Goal: Task Accomplishment & Management: Use online tool/utility

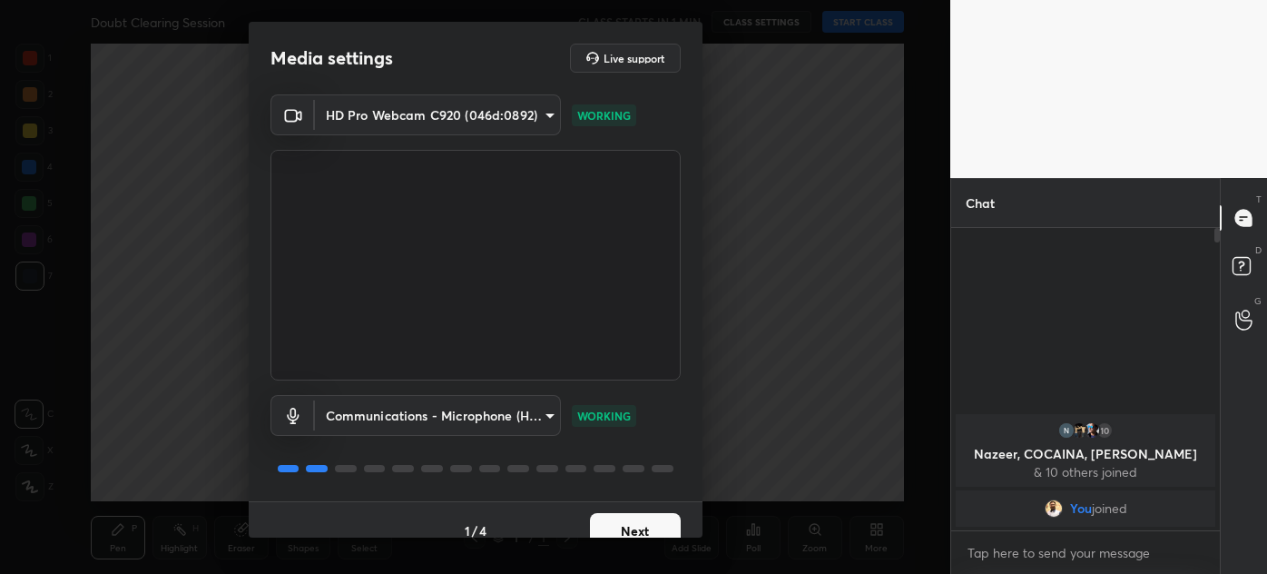
click at [636, 523] on button "Next" at bounding box center [635, 531] width 91 height 36
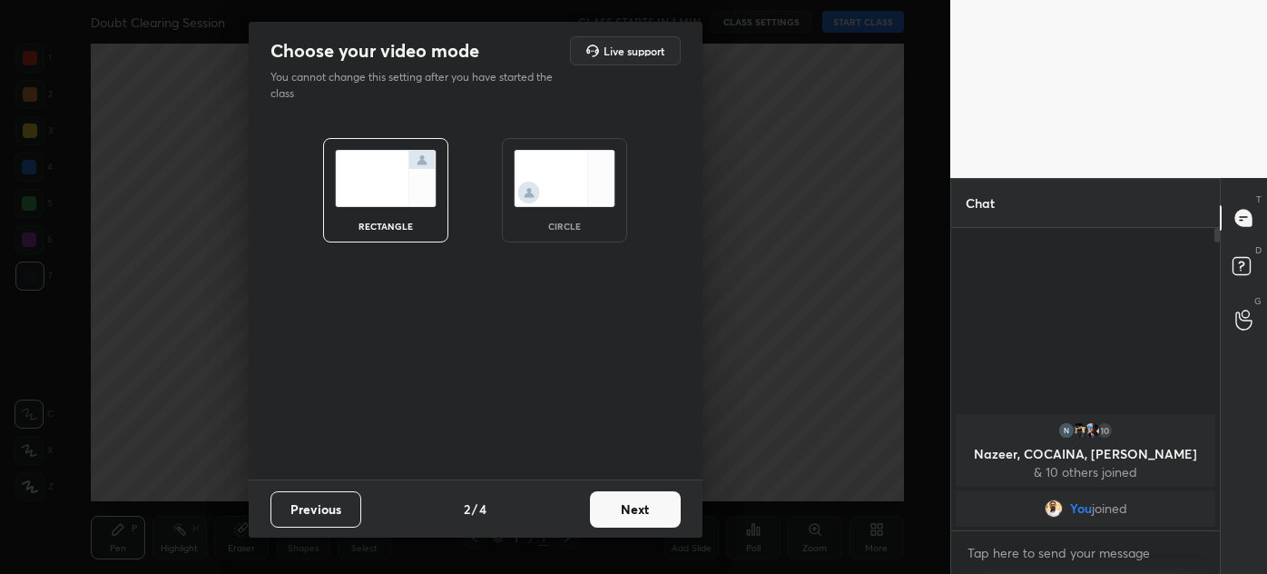
click at [636, 523] on button "Next" at bounding box center [635, 509] width 91 height 36
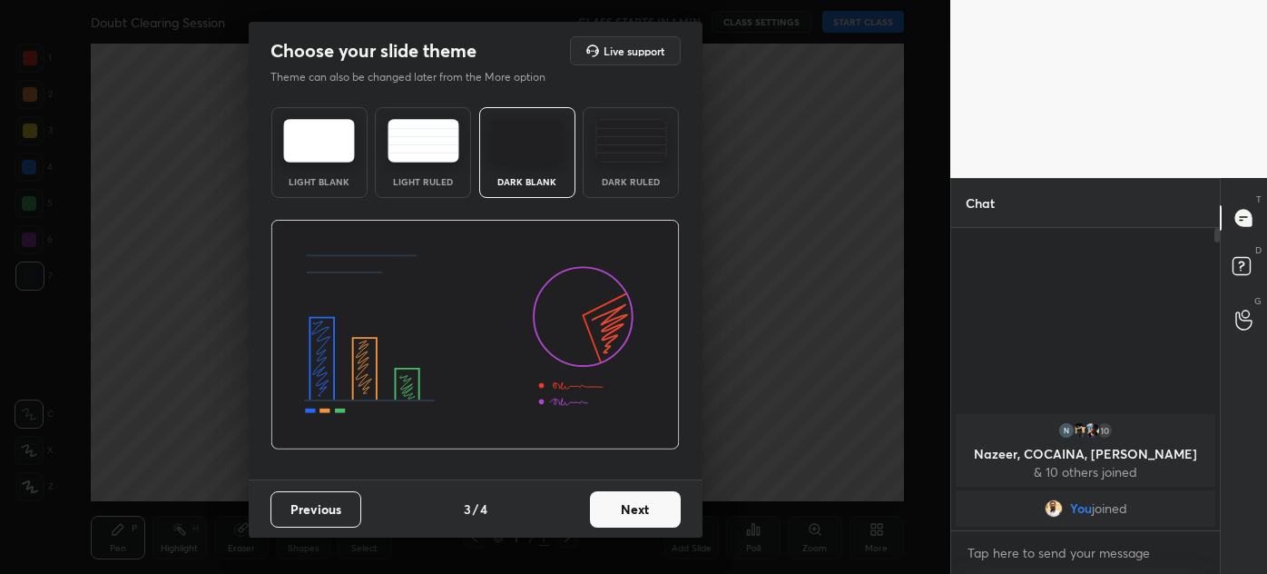
click at [641, 515] on button "Next" at bounding box center [635, 509] width 91 height 36
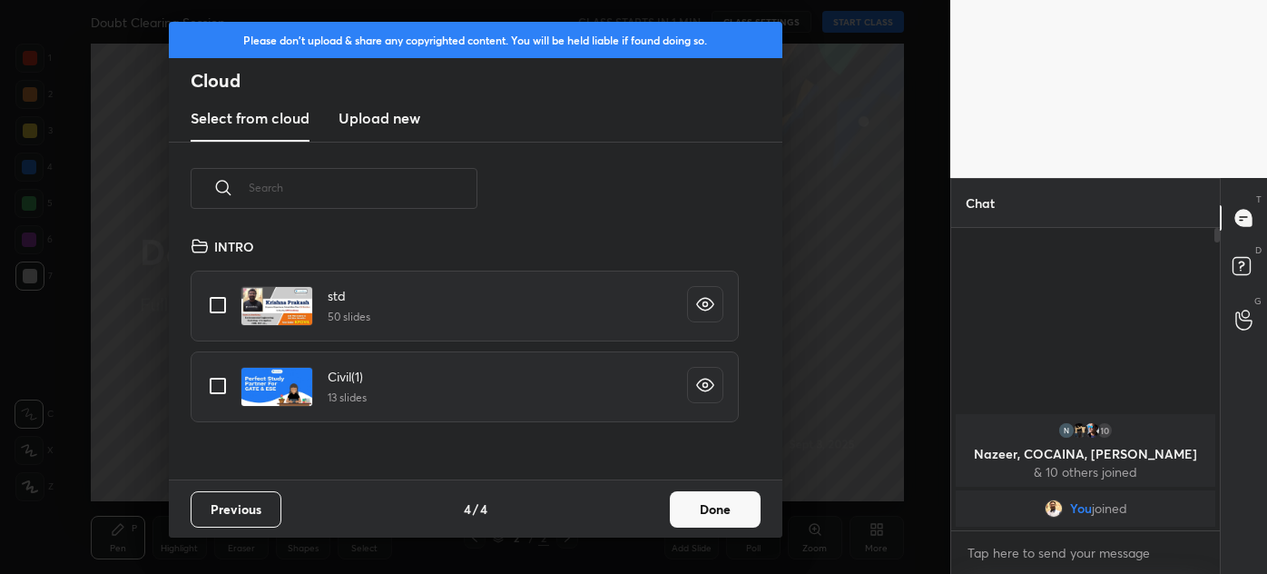
scroll to position [244, 583]
click at [403, 120] on h3 "Upload new" at bounding box center [379, 118] width 82 height 22
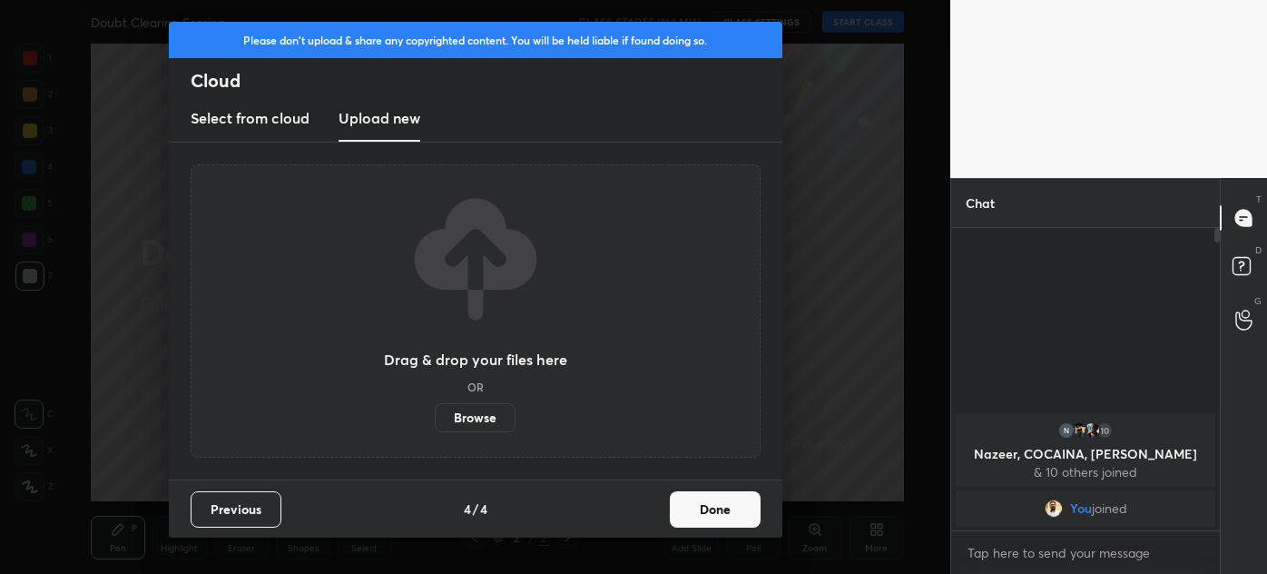
click at [472, 419] on label "Browse" at bounding box center [475, 417] width 81 height 29
click at [435, 419] on input "Browse" at bounding box center [435, 417] width 0 height 29
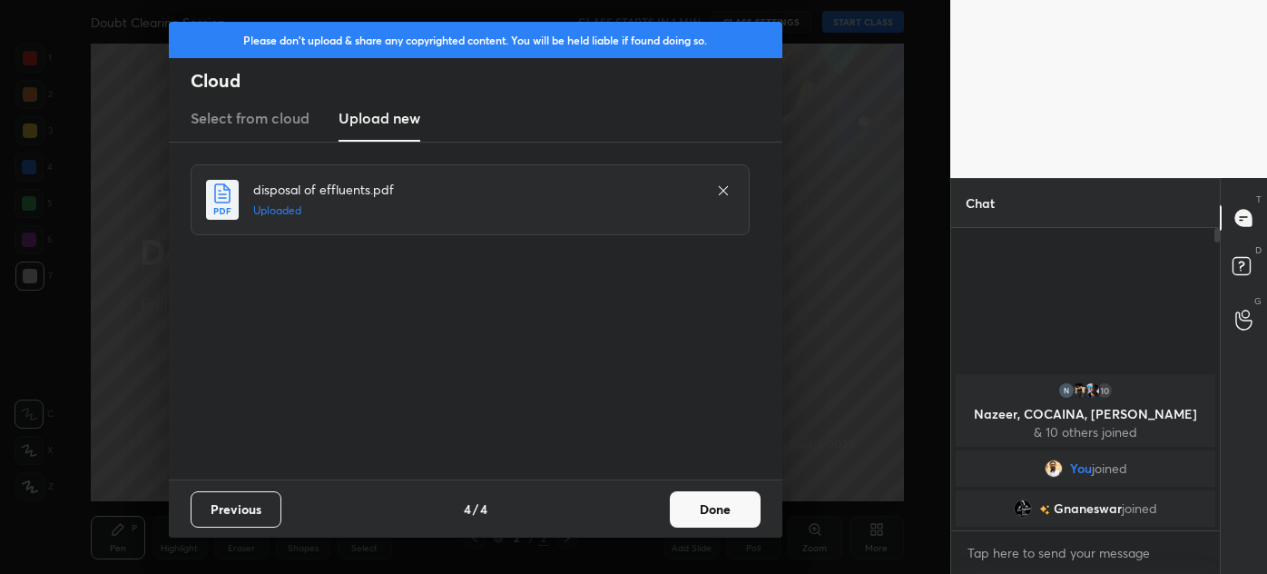
click at [713, 500] on button "Done" at bounding box center [715, 509] width 91 height 36
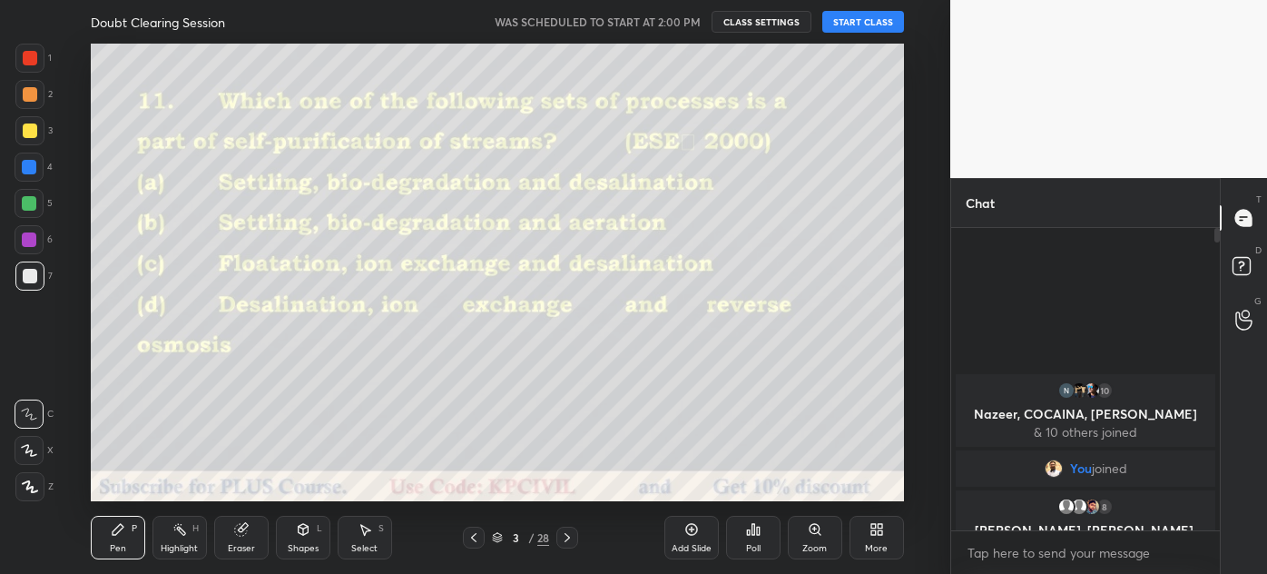
click at [471, 535] on icon at bounding box center [473, 537] width 15 height 15
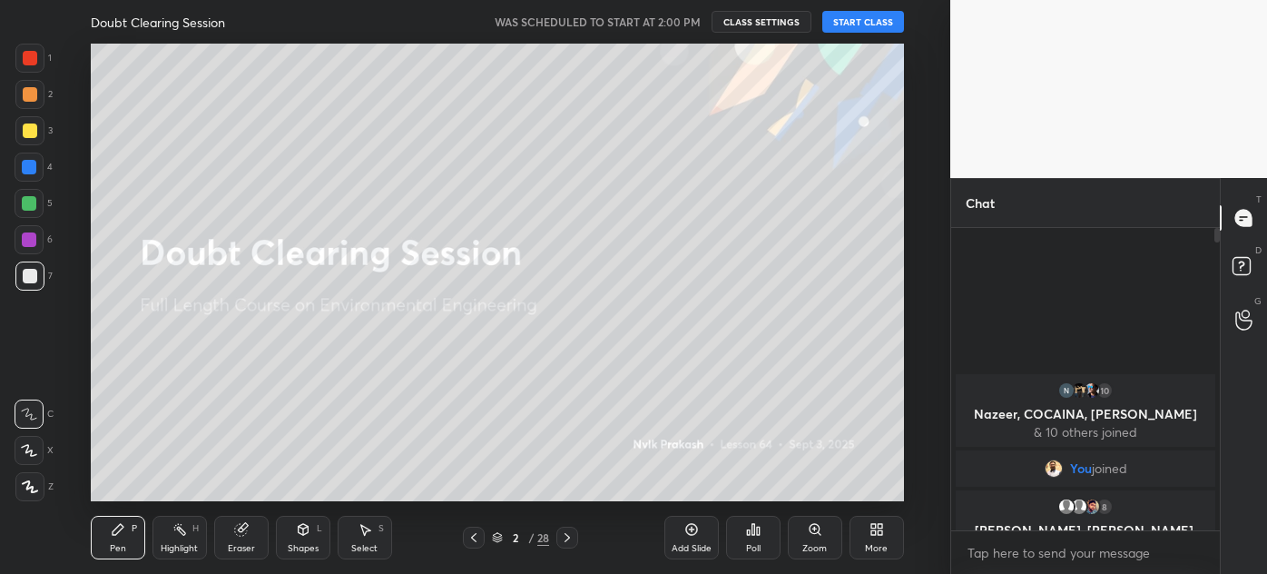
click at [887, 16] on button "START CLASS" at bounding box center [863, 22] width 82 height 22
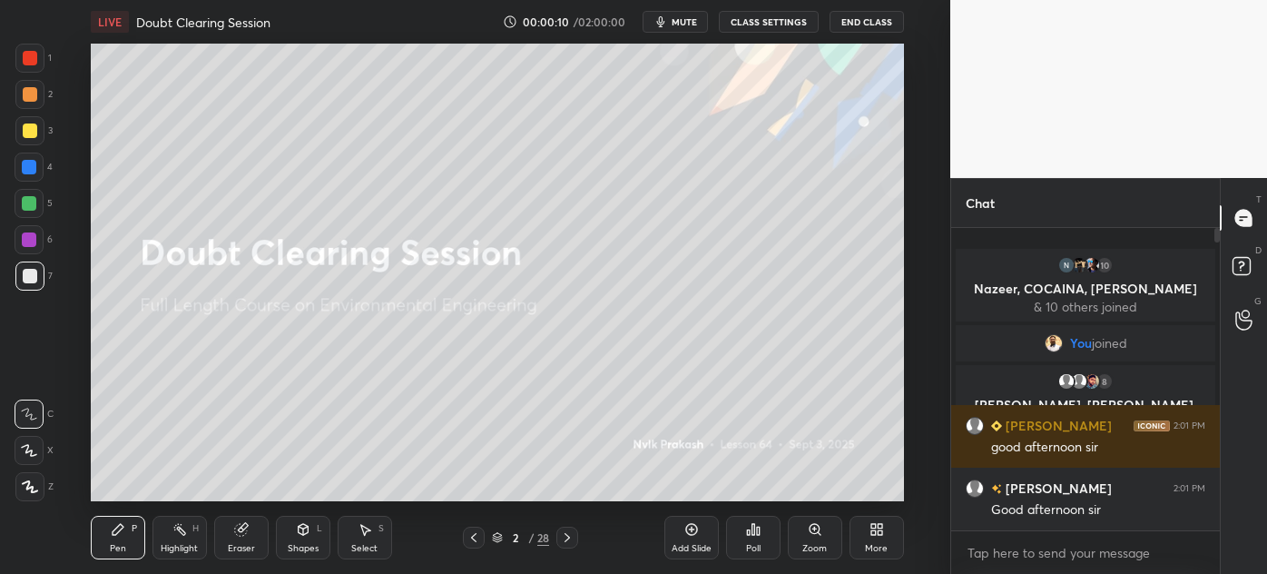
click at [883, 22] on button "End Class" at bounding box center [866, 22] width 74 height 22
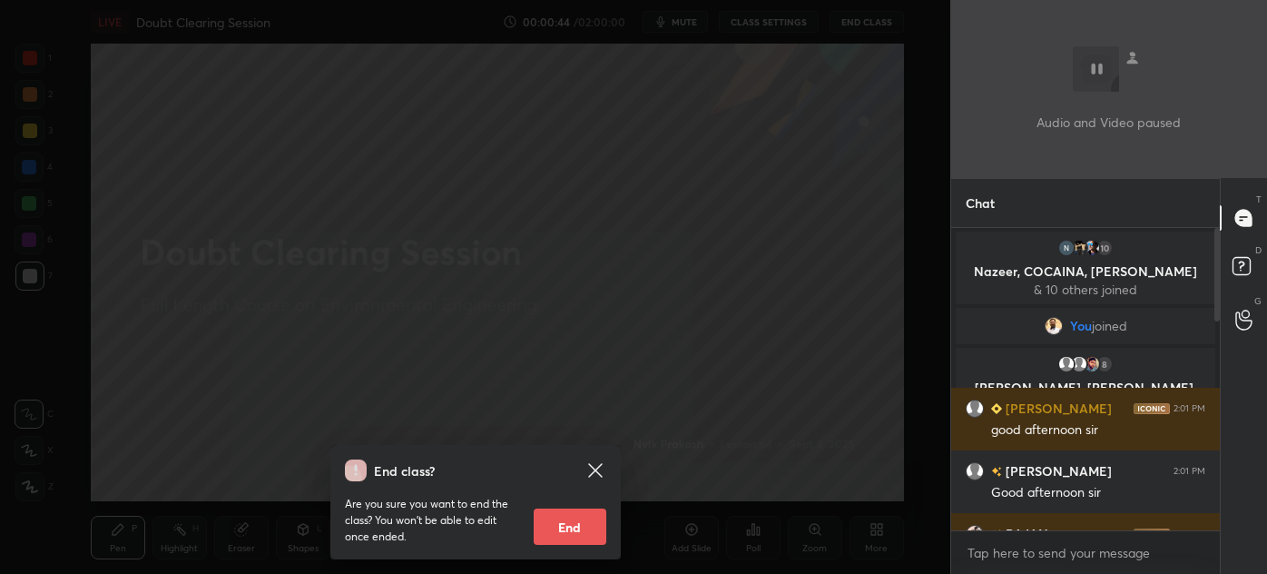
click at [704, 159] on div "End class? Are you sure you want to end the class? You won’t be able to edit on…" at bounding box center [475, 287] width 950 height 574
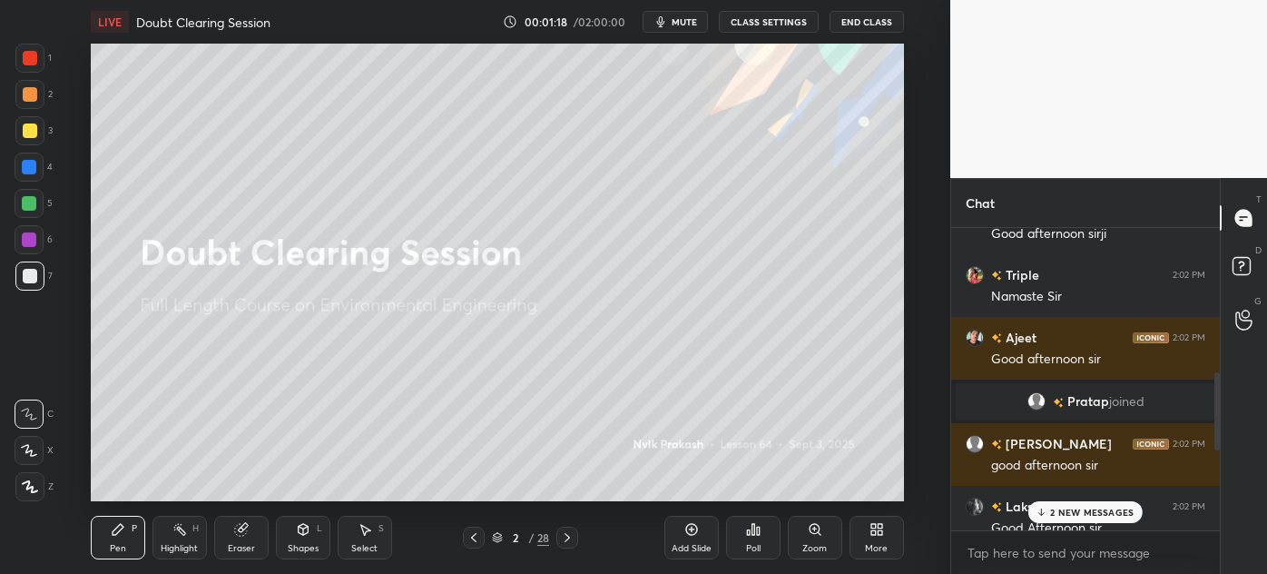
scroll to position [1089, 0]
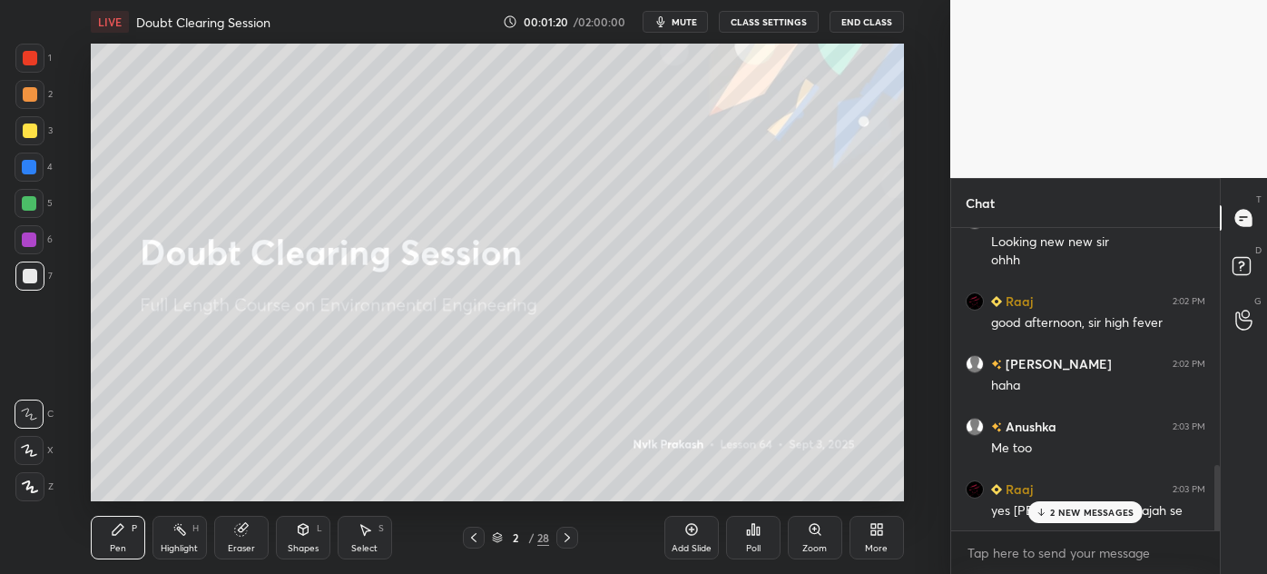
click at [1089, 503] on div "2 NEW MESSAGES" at bounding box center [1085, 512] width 114 height 22
click at [34, 495] on div at bounding box center [29, 486] width 29 height 29
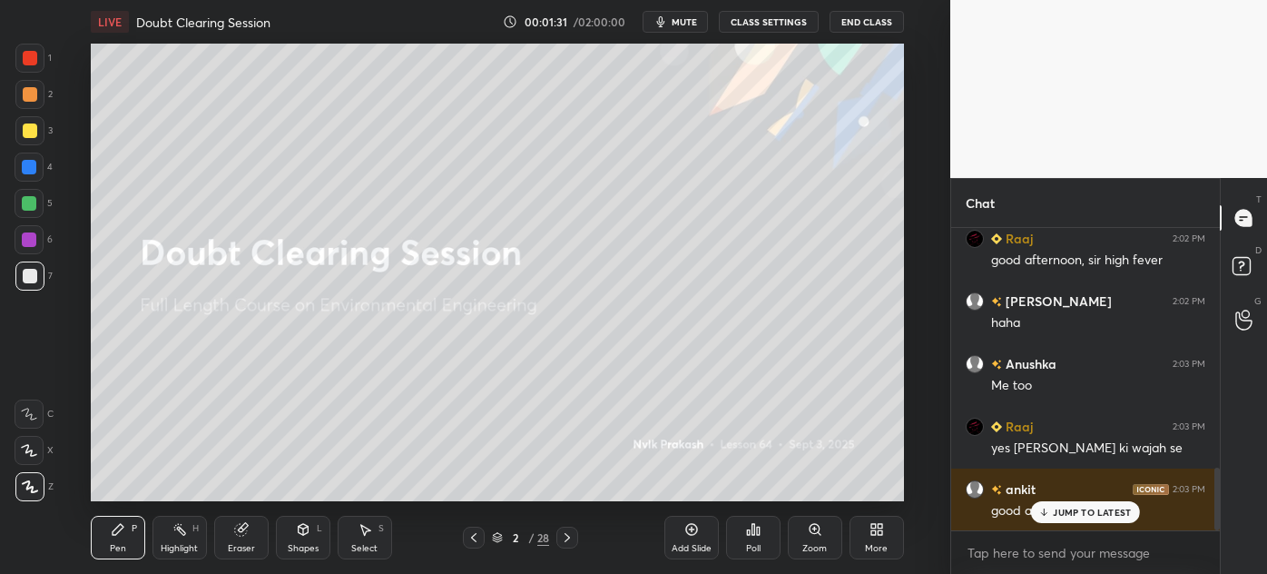
click at [1080, 503] on div "JUMP TO LATEST" at bounding box center [1085, 512] width 109 height 22
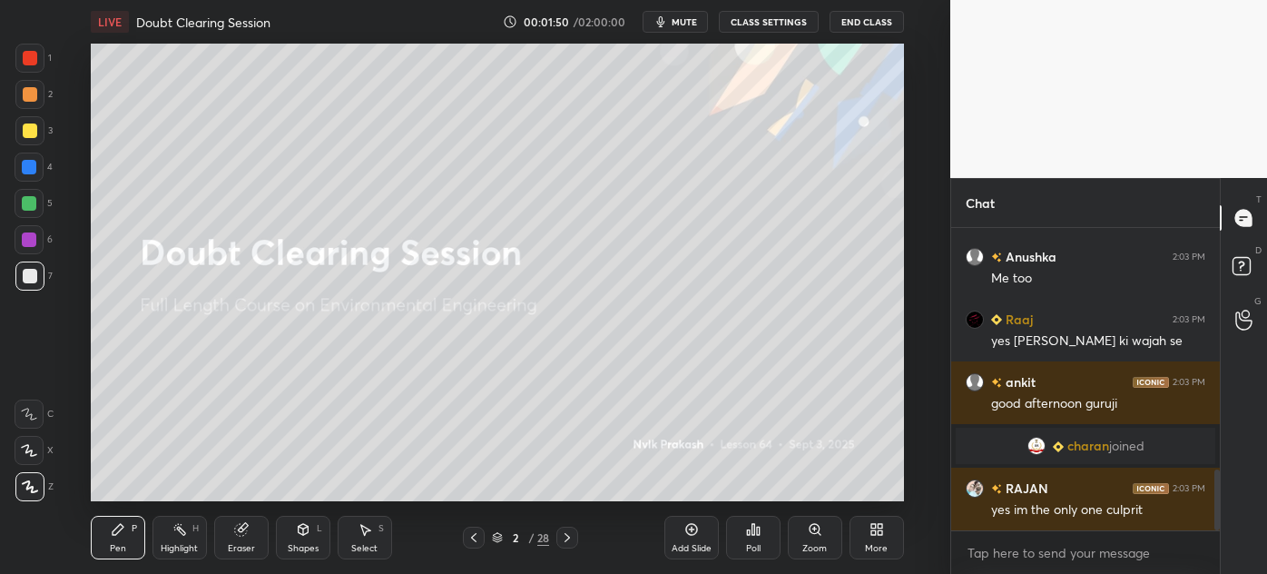
scroll to position [1192, 0]
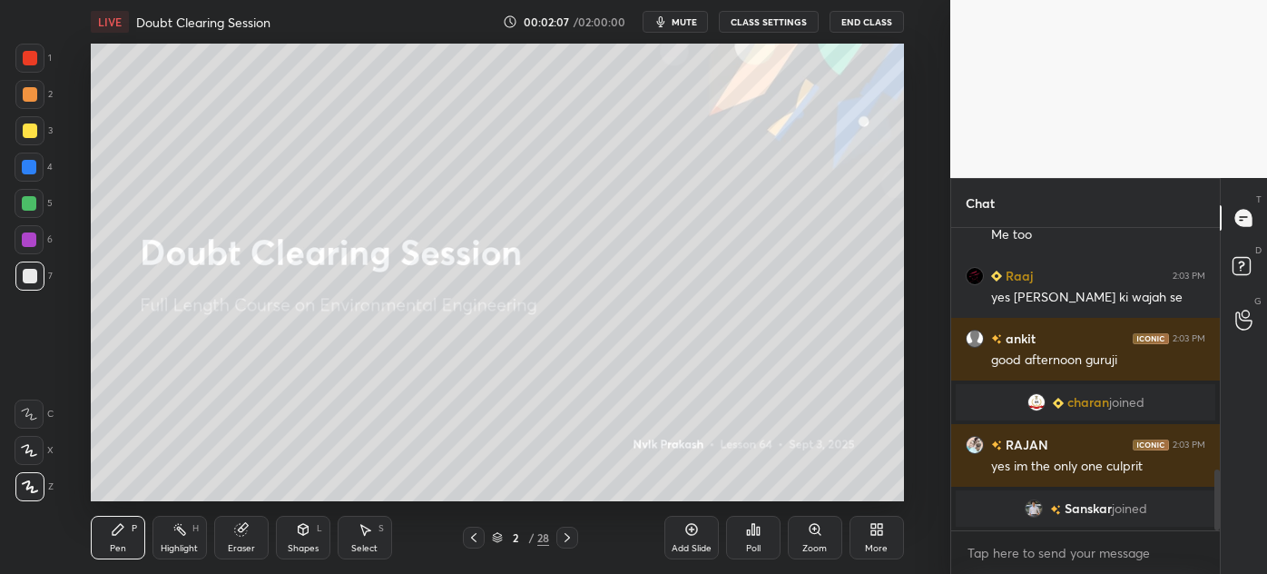
click at [560, 531] on icon at bounding box center [567, 537] width 15 height 15
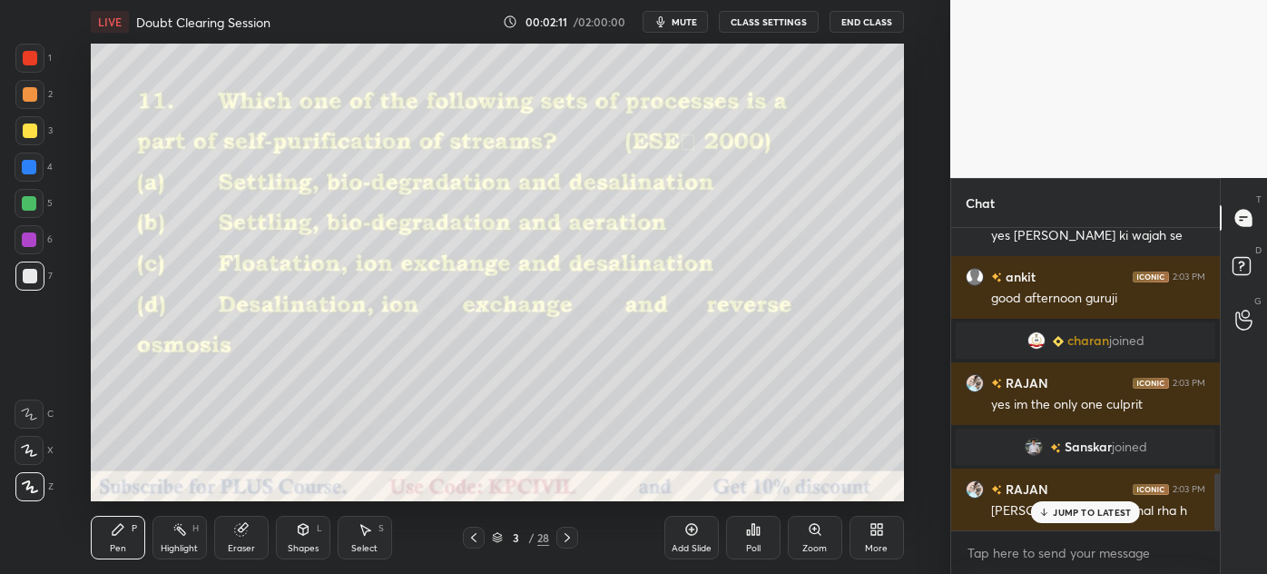
scroll to position [1282, 0]
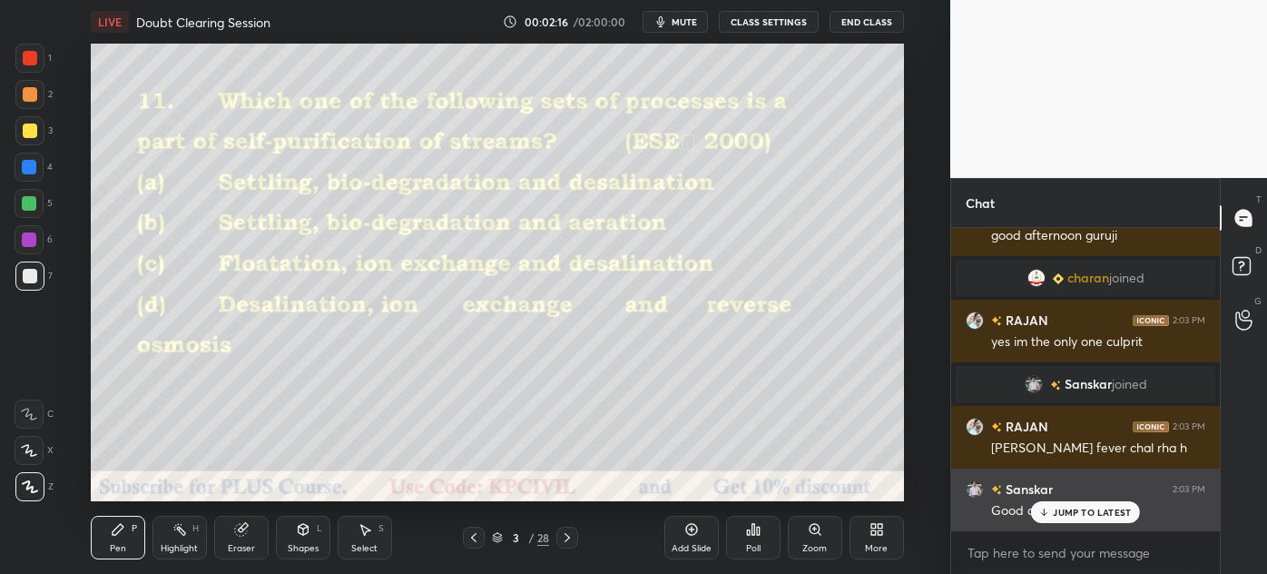
click at [1071, 512] on p "JUMP TO LATEST" at bounding box center [1092, 511] width 78 height 11
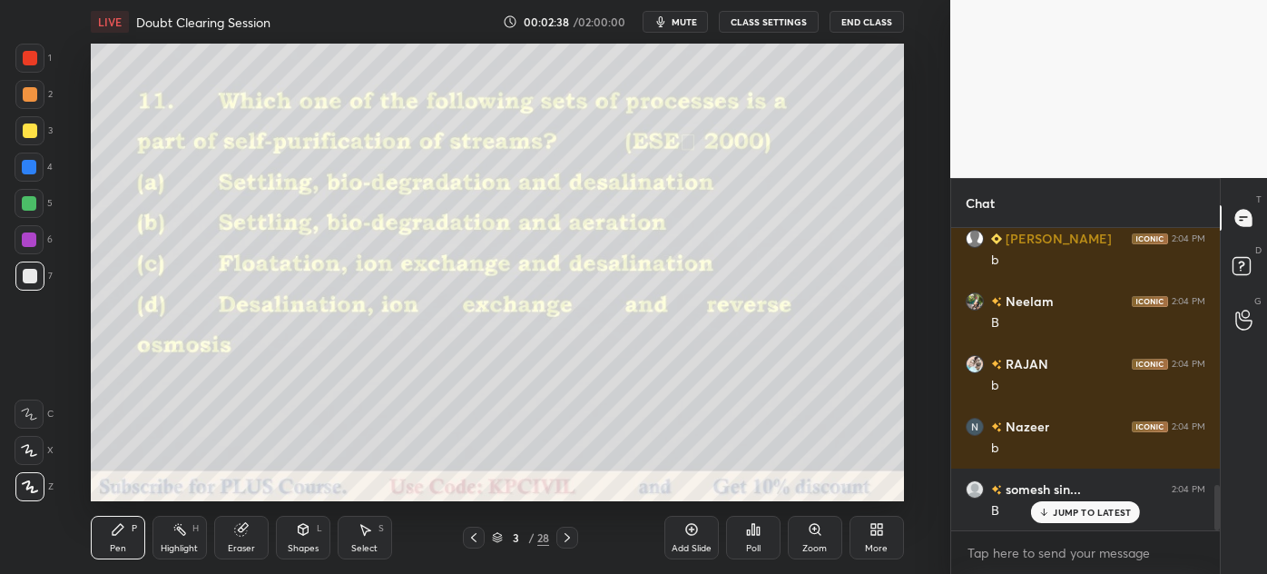
scroll to position [1764, 0]
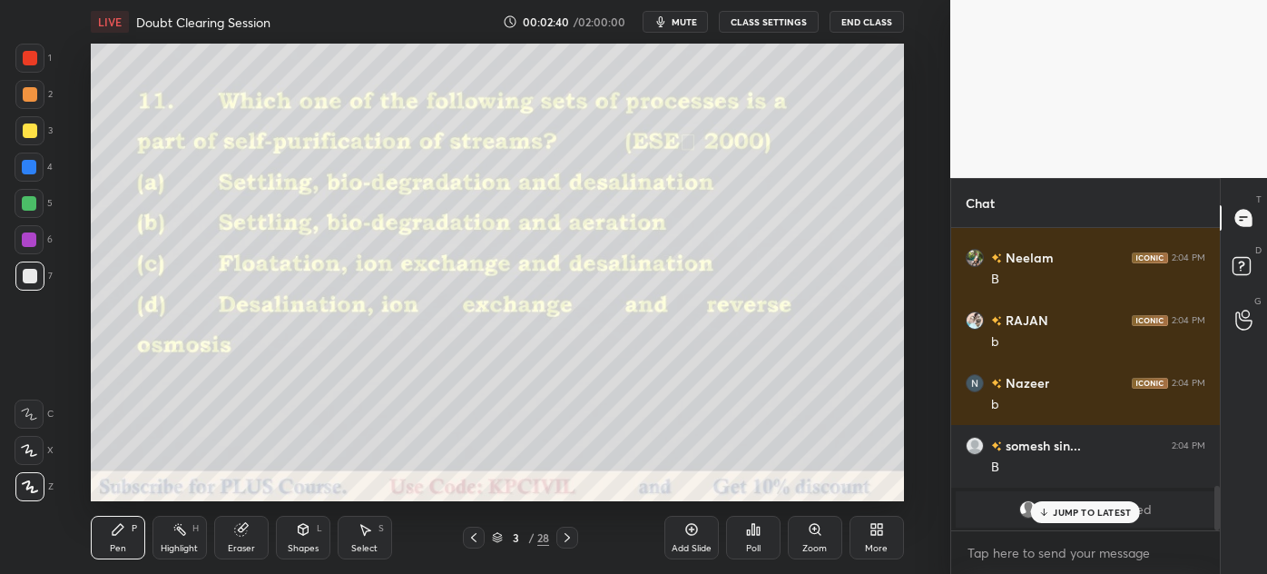
click at [1087, 519] on div "JUMP TO LATEST" at bounding box center [1085, 512] width 109 height 22
click at [298, 548] on div "Shapes" at bounding box center [303, 548] width 31 height 9
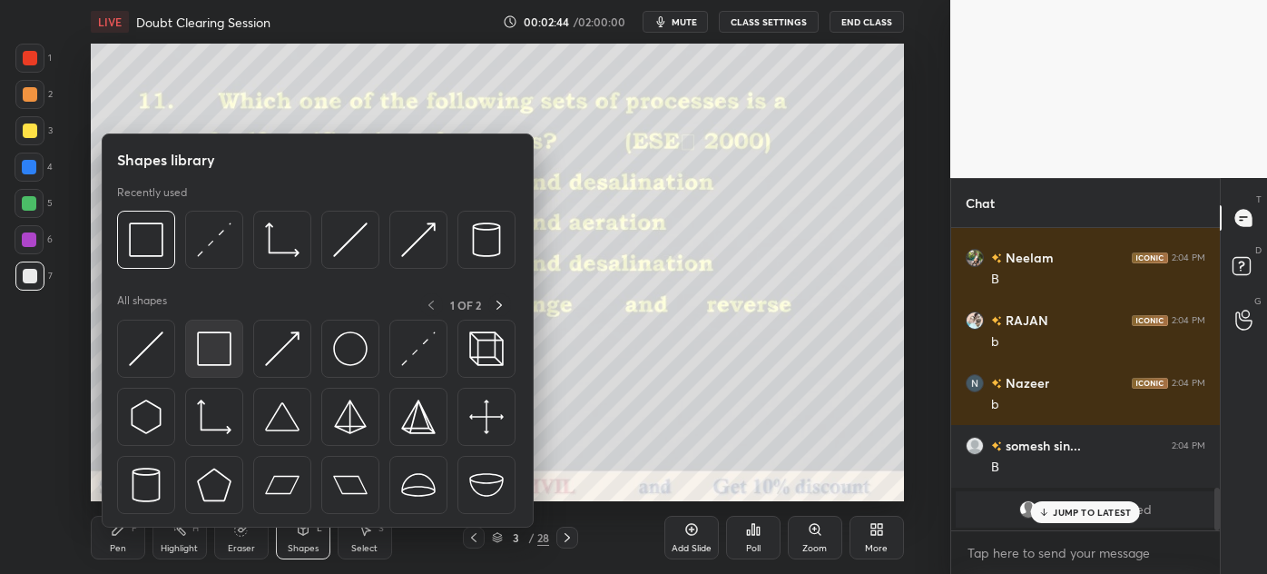
scroll to position [1827, 0]
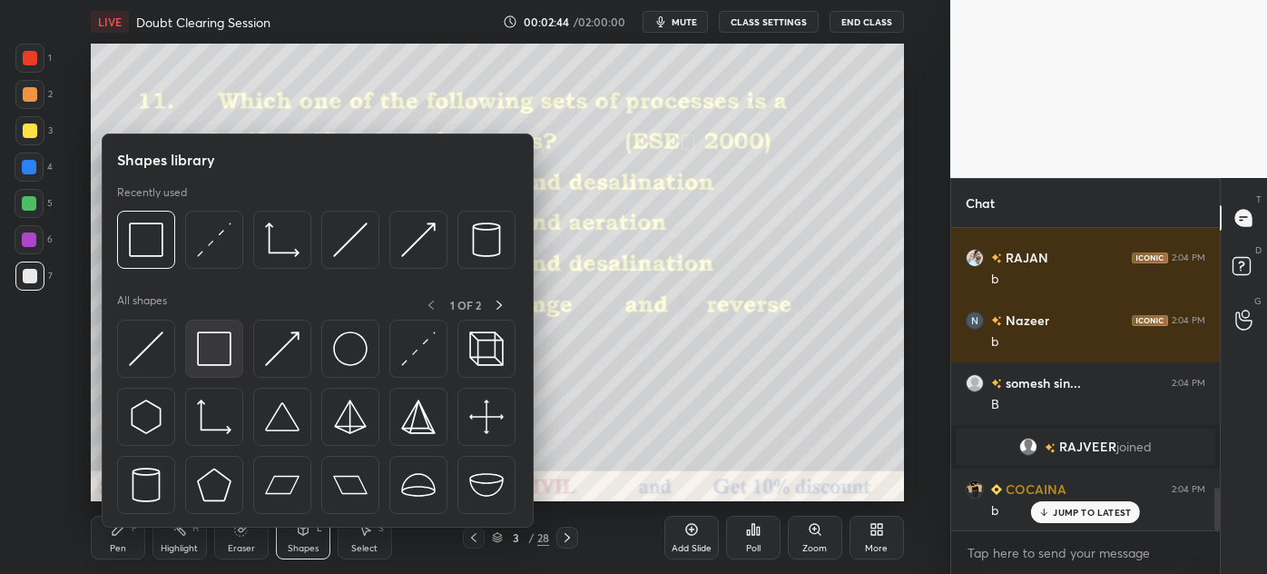
click at [222, 355] on img at bounding box center [214, 348] width 34 height 34
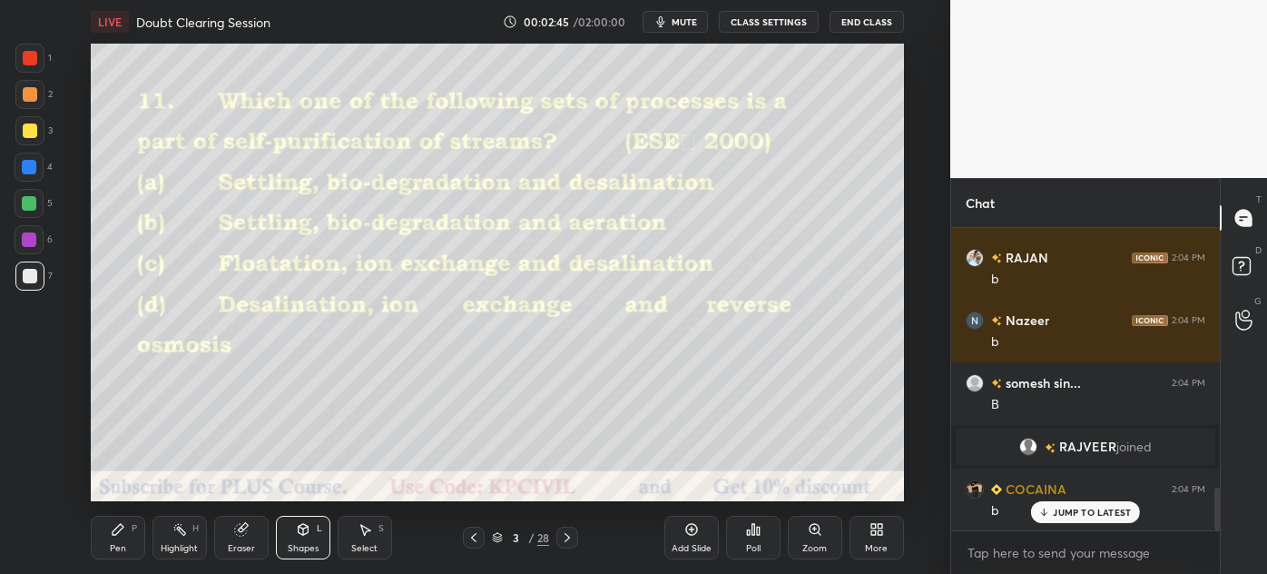
click at [24, 166] on div at bounding box center [29, 167] width 15 height 15
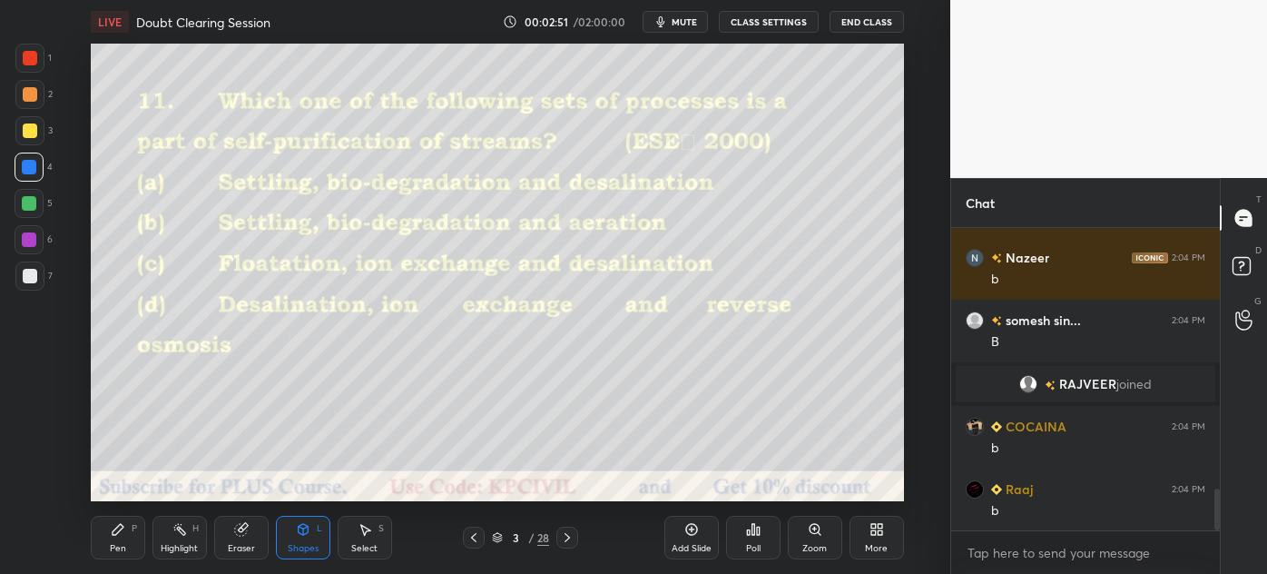
scroll to position [1933, 0]
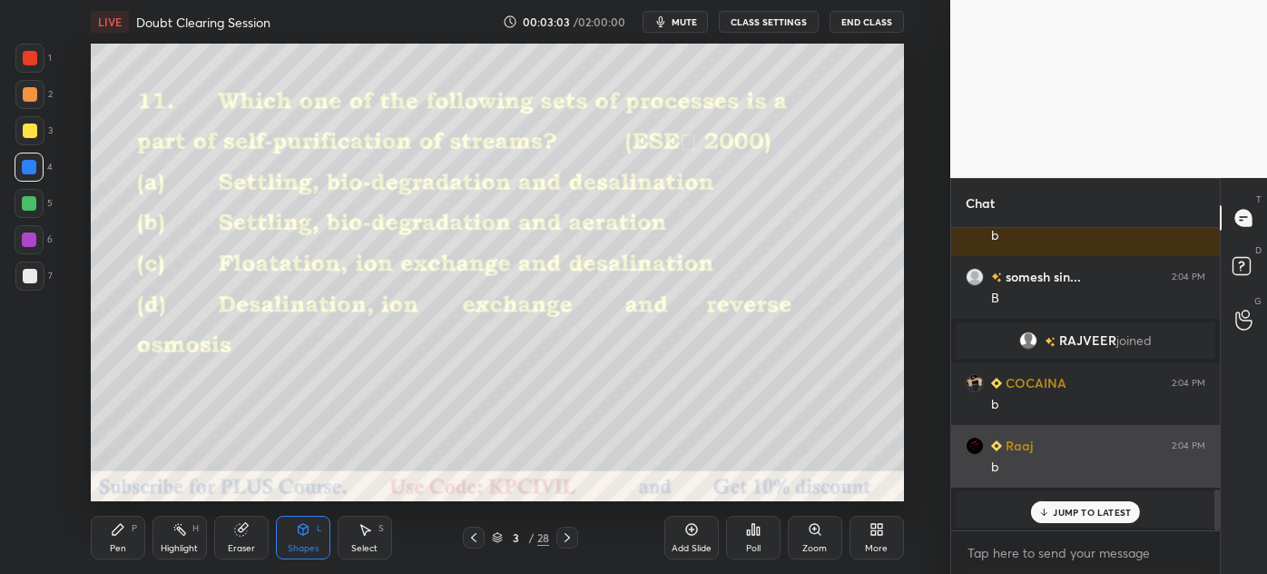
click at [1092, 508] on p "JUMP TO LATEST" at bounding box center [1092, 511] width 78 height 11
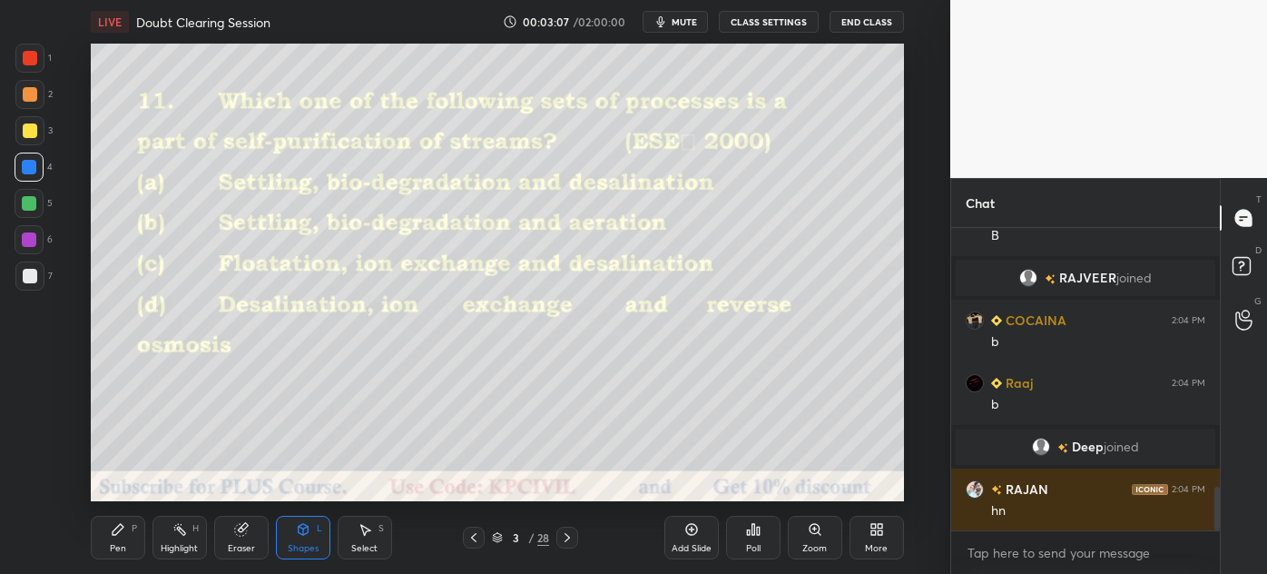
click at [570, 541] on icon at bounding box center [567, 537] width 15 height 15
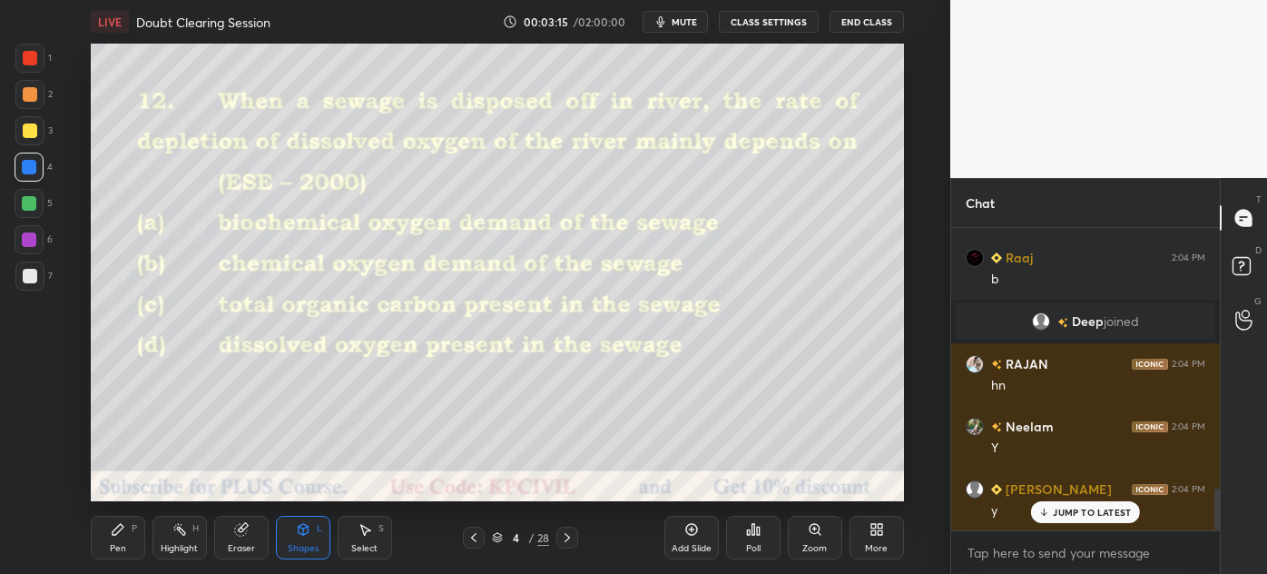
scroll to position [1962, 0]
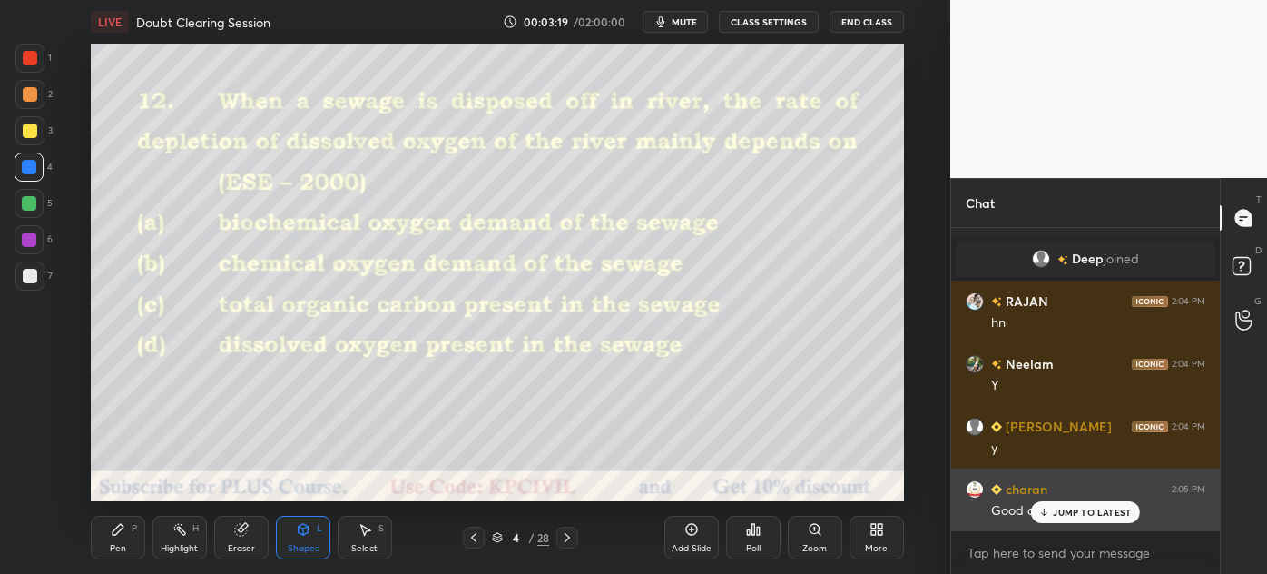
click at [1096, 519] on div "JUMP TO LATEST" at bounding box center [1085, 512] width 109 height 22
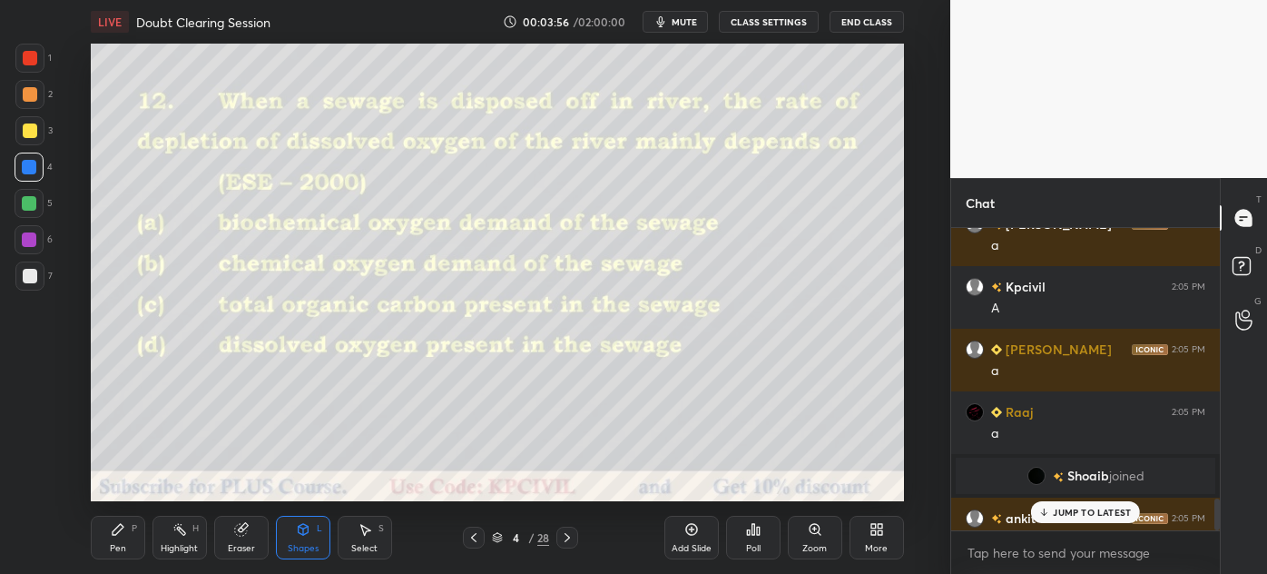
scroll to position [2555, 0]
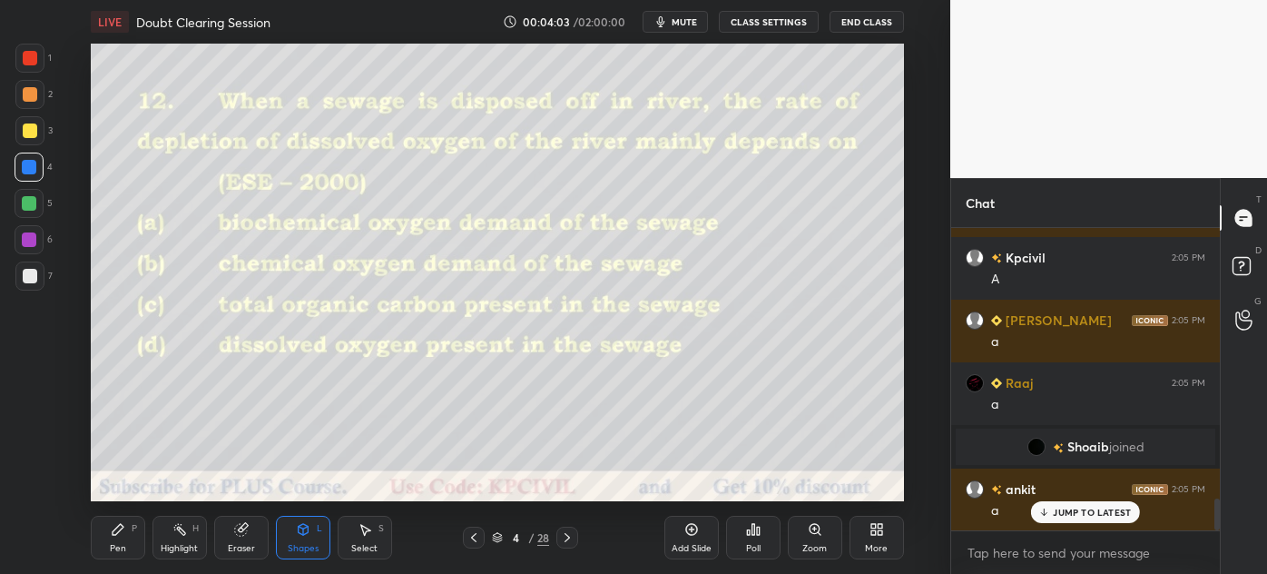
click at [562, 531] on icon at bounding box center [567, 537] width 15 height 15
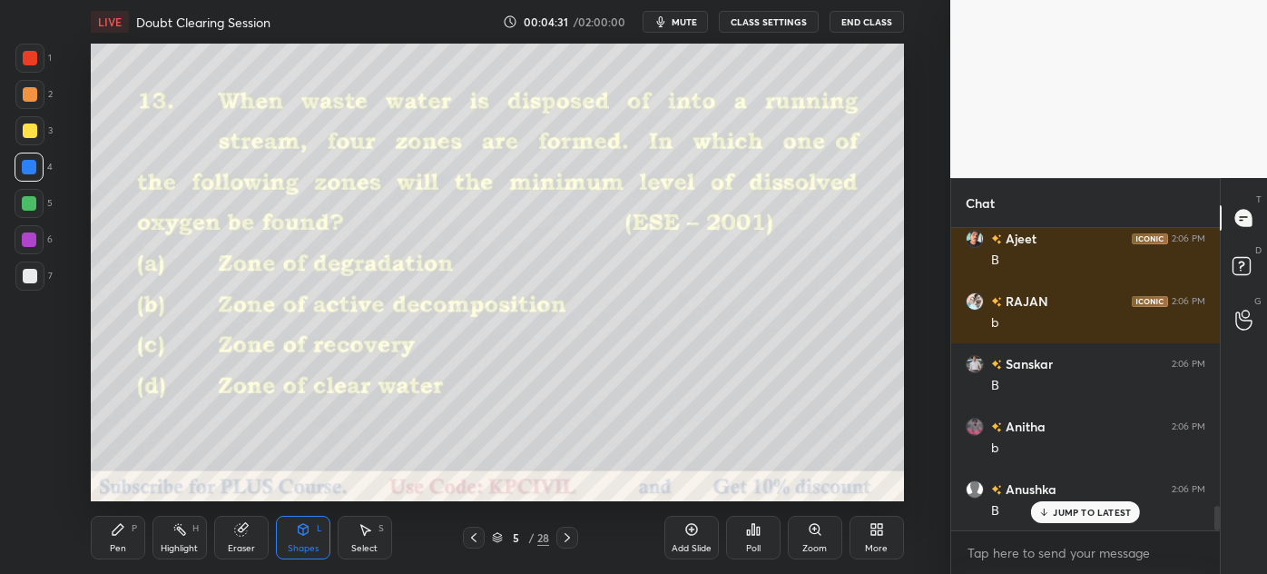
scroll to position [3557, 0]
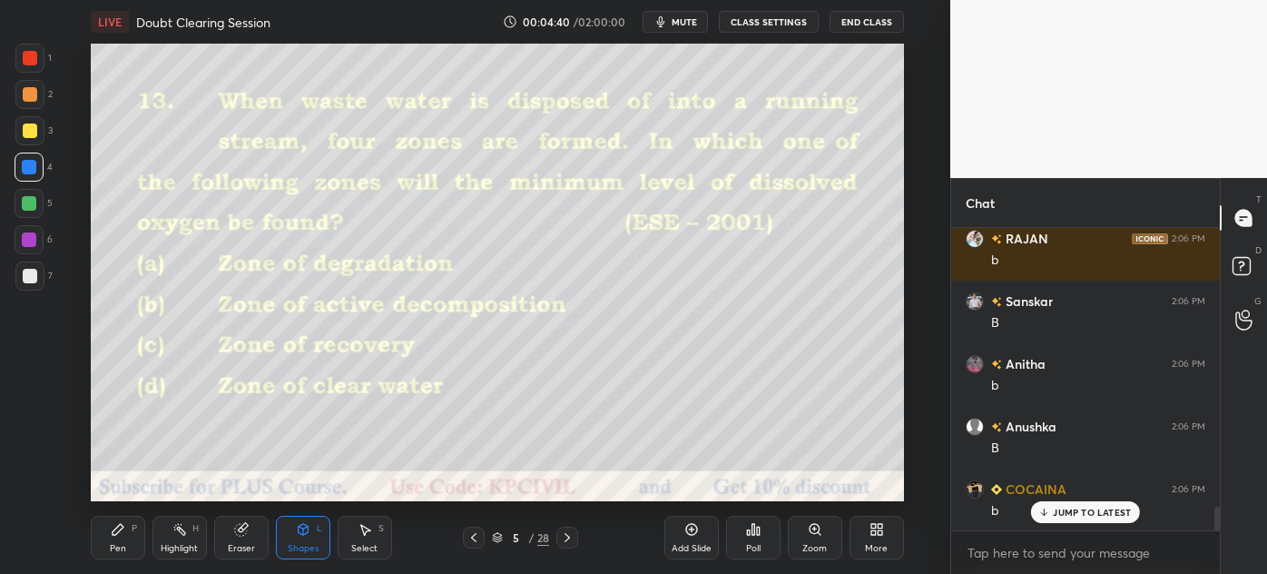
click at [123, 536] on icon at bounding box center [118, 529] width 15 height 15
click at [19, 277] on div at bounding box center [29, 275] width 29 height 29
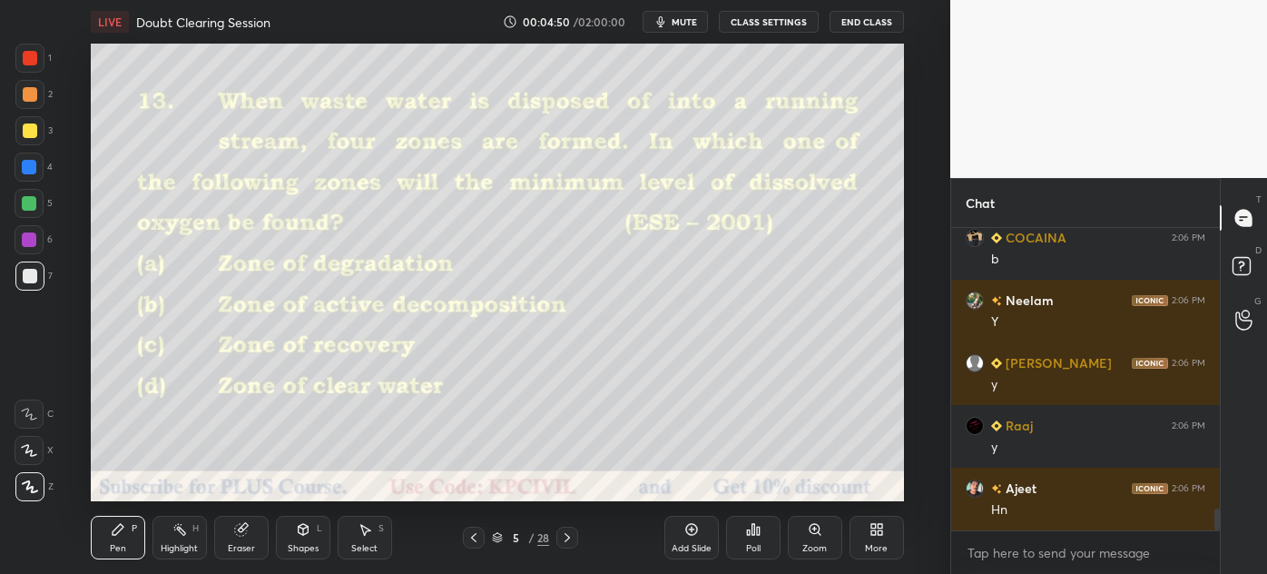
scroll to position [3871, 0]
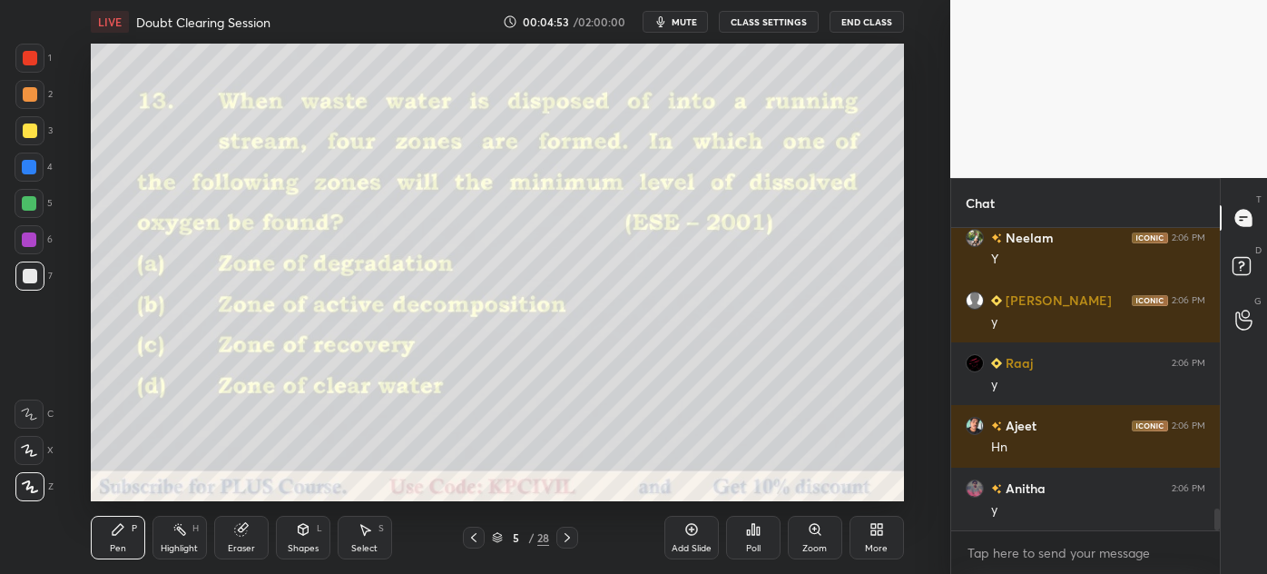
click at [558, 542] on div at bounding box center [567, 537] width 22 height 22
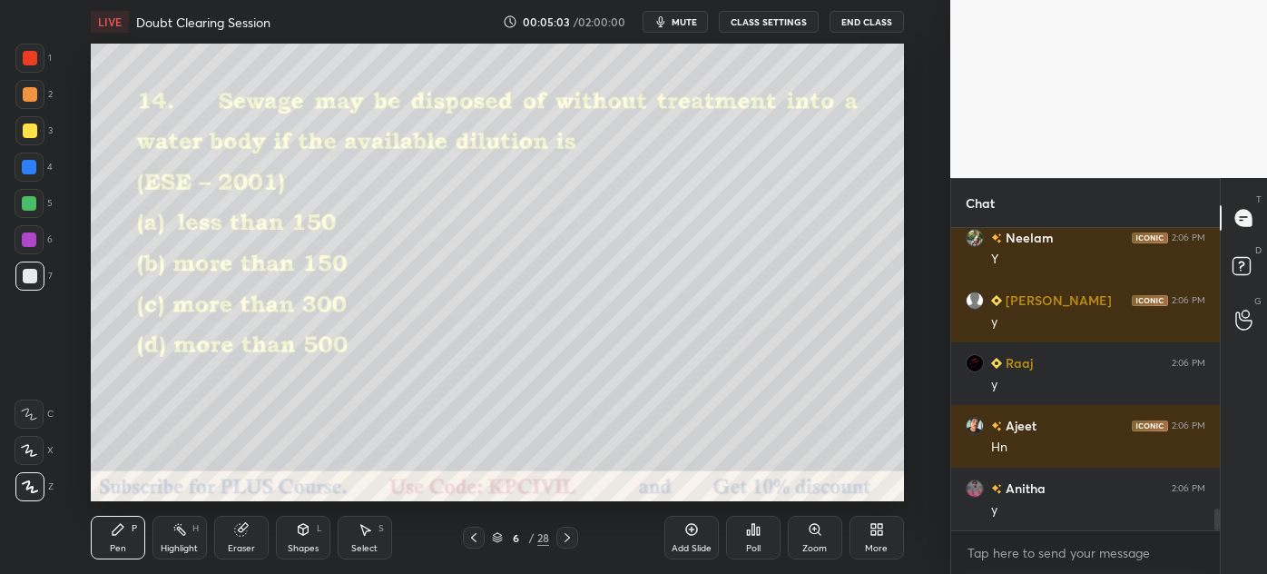
click at [298, 534] on icon at bounding box center [303, 529] width 15 height 15
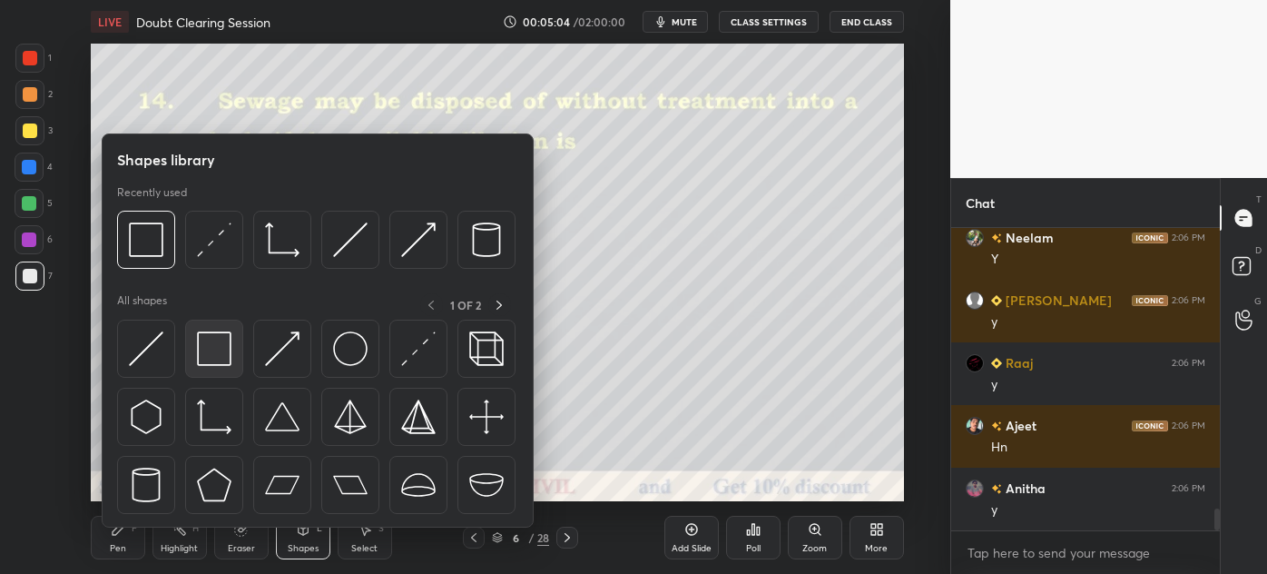
click at [225, 343] on img at bounding box center [214, 348] width 34 height 34
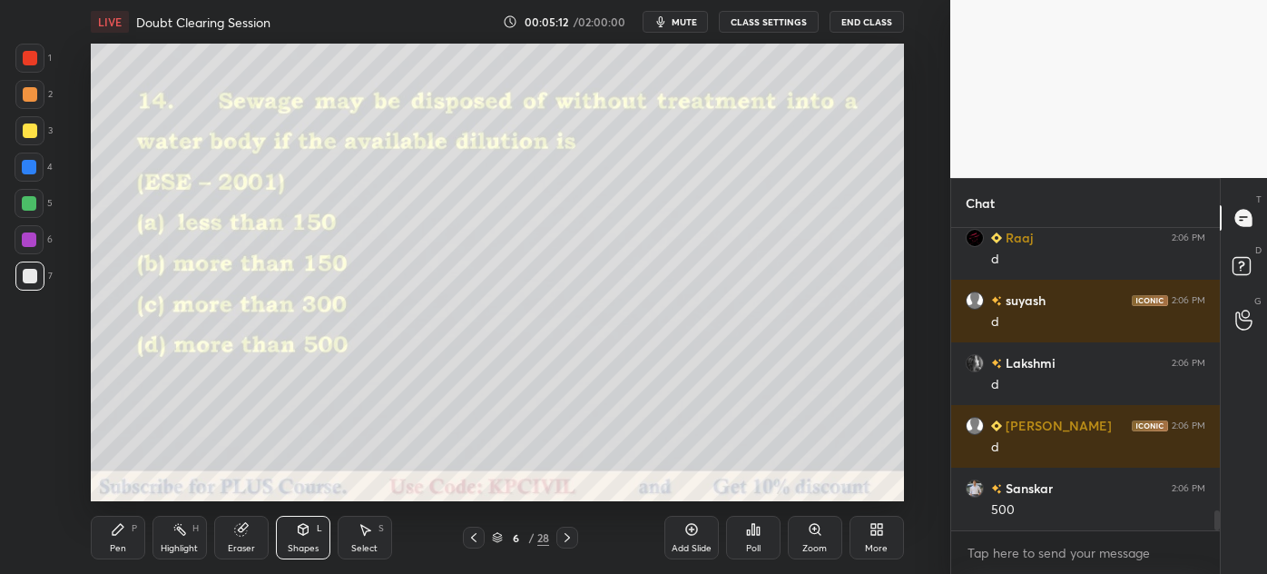
scroll to position [4372, 0]
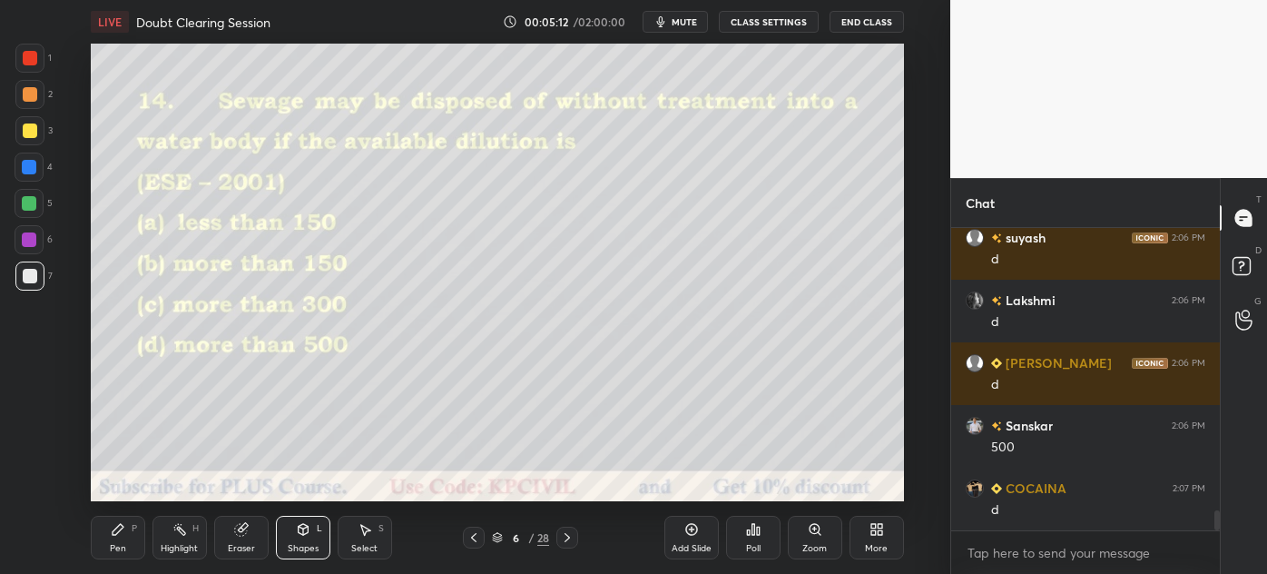
click at [25, 173] on div at bounding box center [29, 167] width 15 height 15
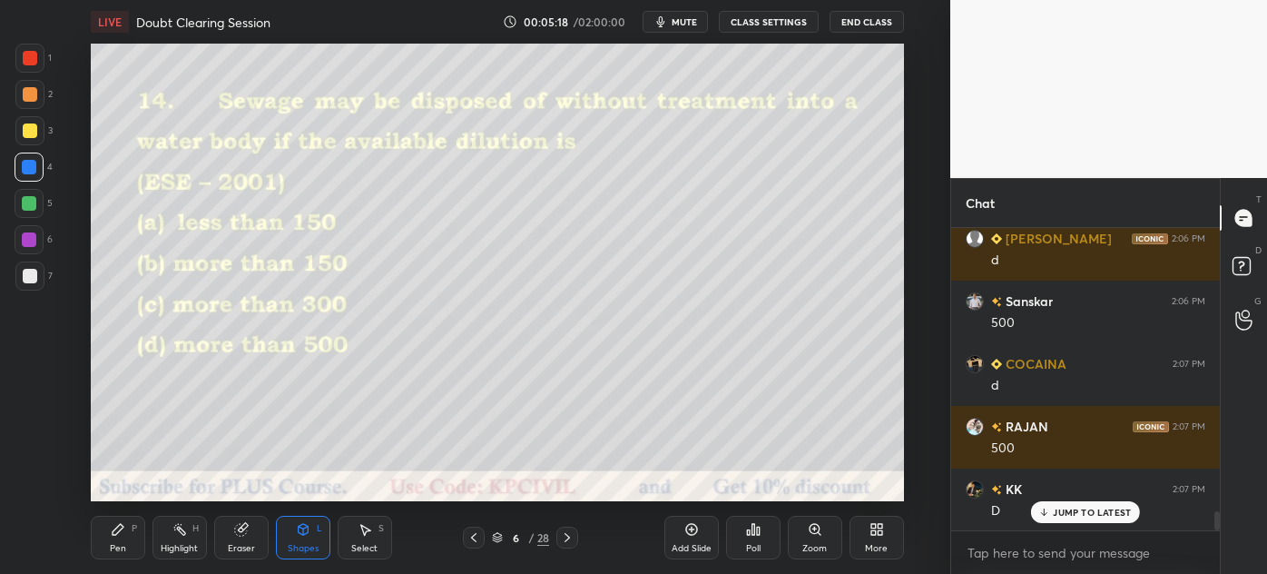
scroll to position [4559, 0]
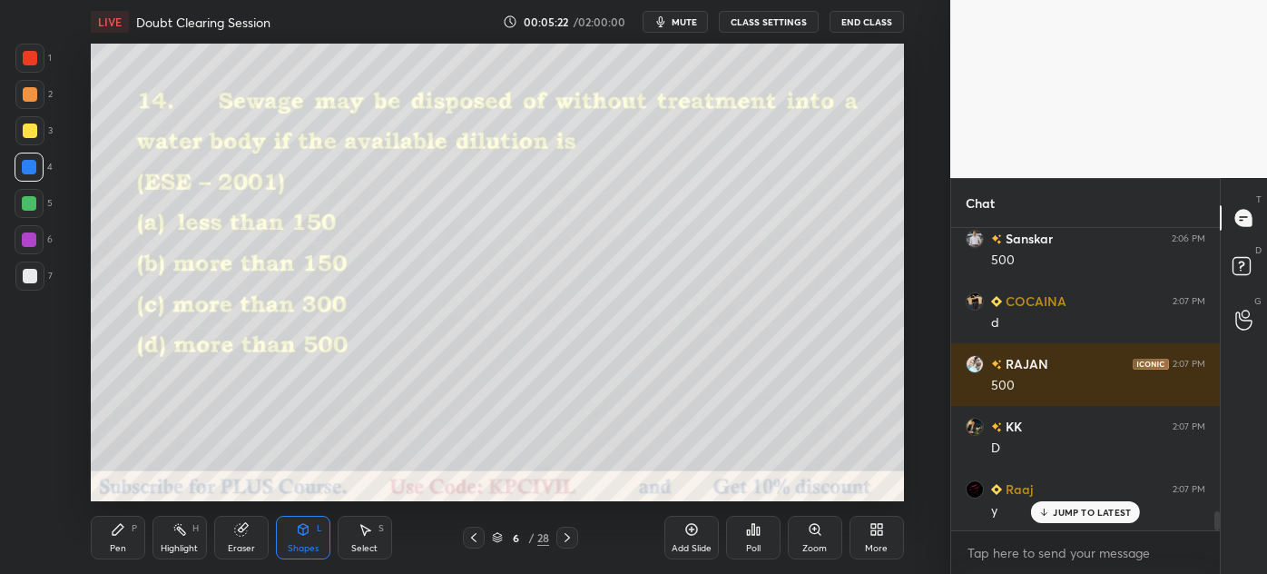
click at [561, 535] on icon at bounding box center [567, 537] width 15 height 15
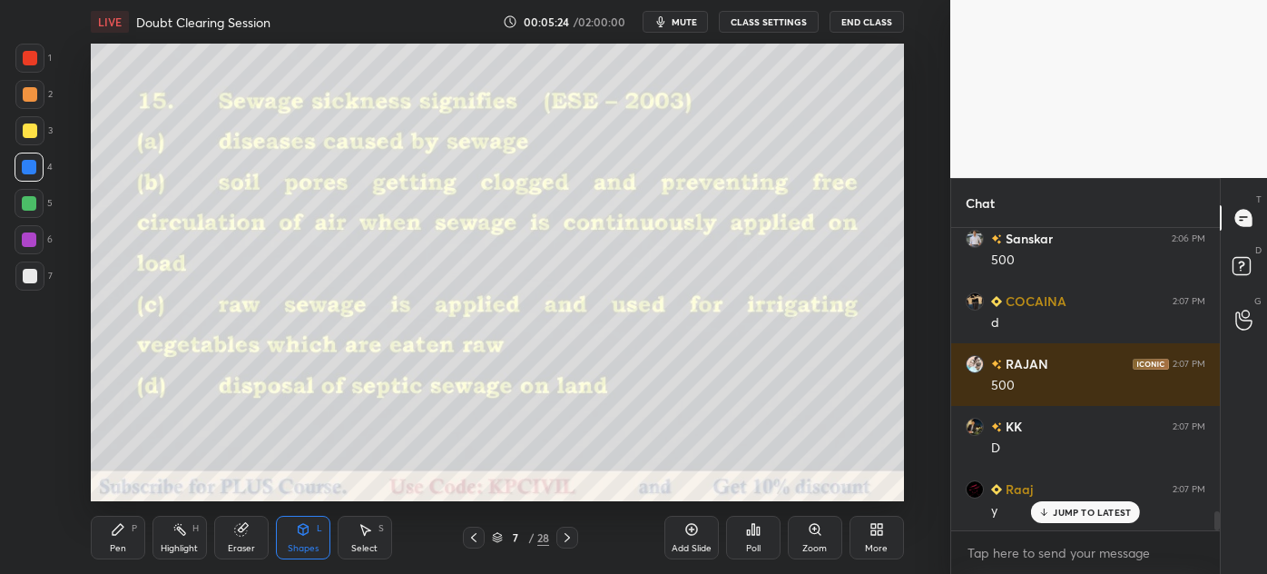
click at [466, 542] on icon at bounding box center [473, 537] width 15 height 15
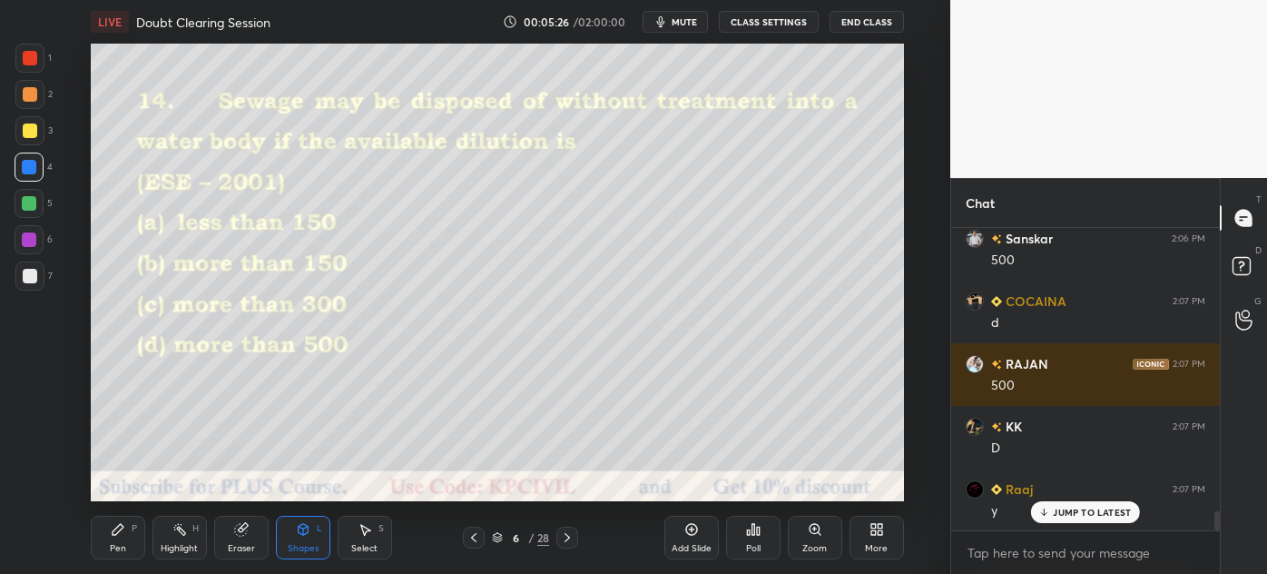
click at [679, 539] on div "Add Slide" at bounding box center [691, 537] width 54 height 44
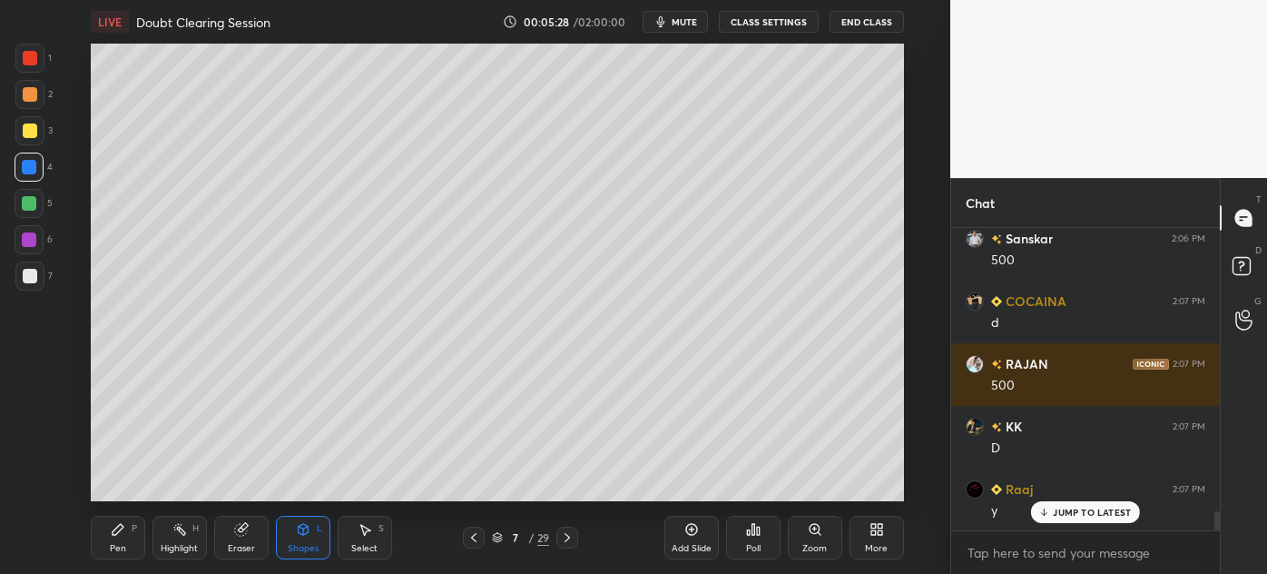
click at [113, 541] on div "Pen P" at bounding box center [118, 537] width 54 height 44
click at [28, 272] on div at bounding box center [30, 276] width 15 height 15
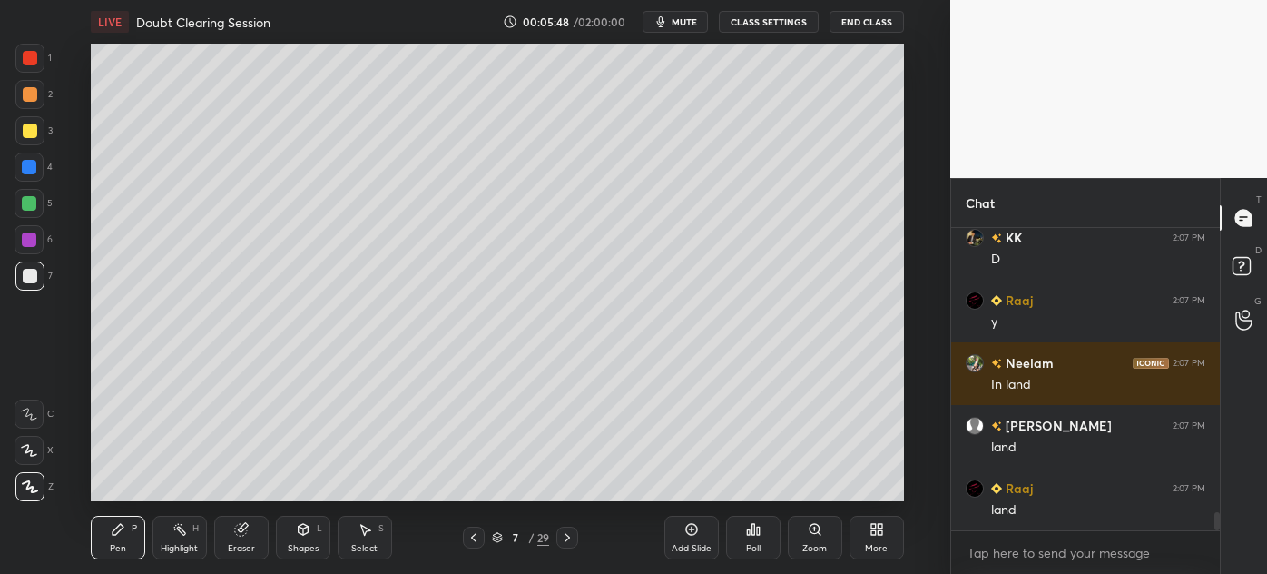
scroll to position [4810, 0]
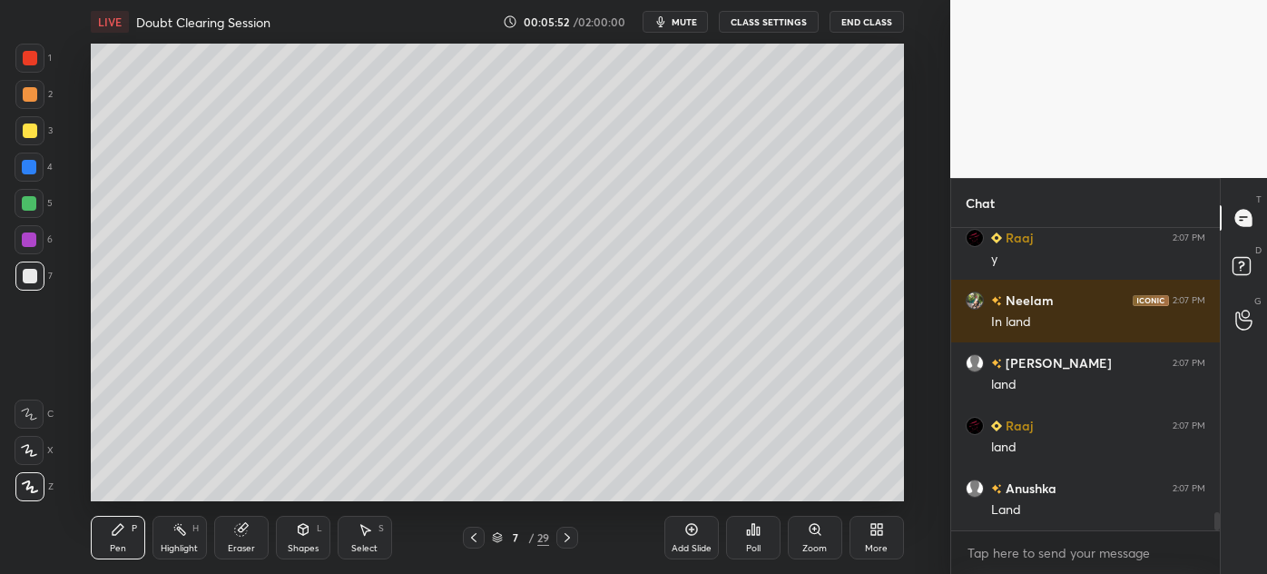
click at [21, 101] on div at bounding box center [29, 94] width 29 height 29
click at [23, 205] on div at bounding box center [29, 203] width 15 height 15
click at [19, 101] on div at bounding box center [29, 94] width 29 height 29
click at [22, 202] on div at bounding box center [29, 203] width 15 height 15
click at [24, 138] on div at bounding box center [29, 130] width 29 height 29
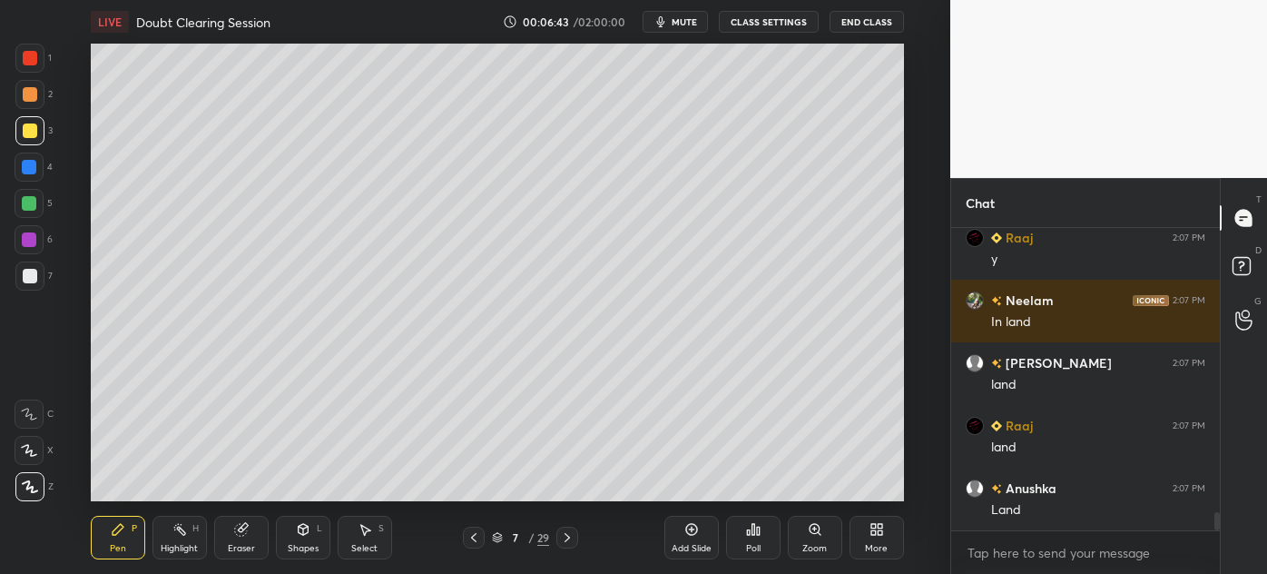
click at [24, 163] on div at bounding box center [29, 167] width 15 height 15
click at [24, 275] on div at bounding box center [30, 276] width 15 height 15
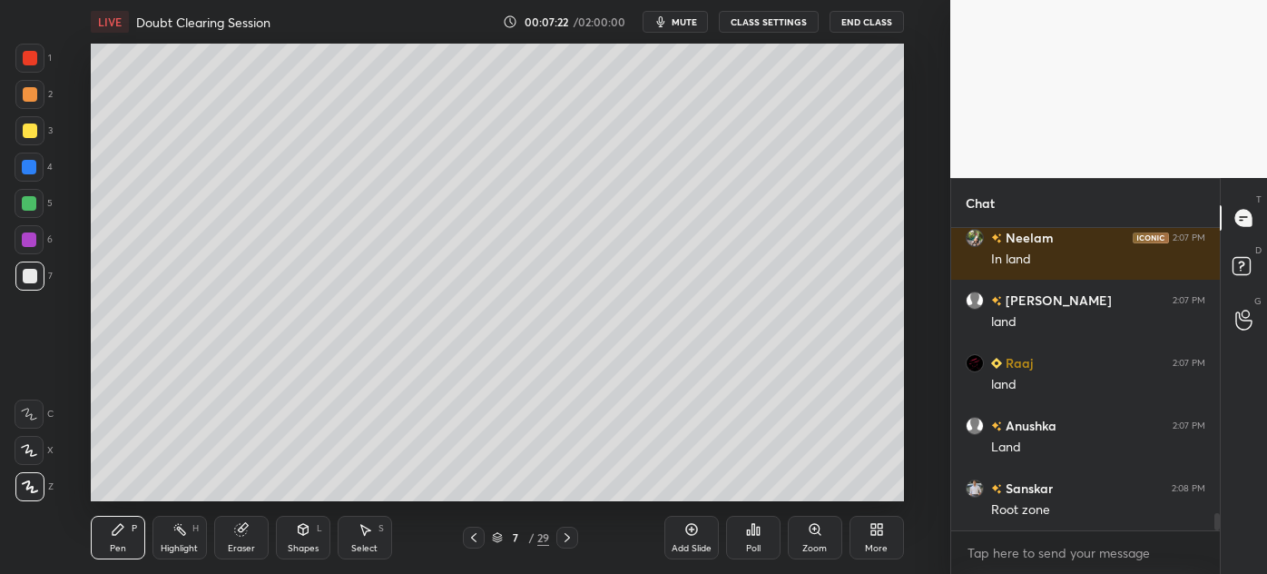
scroll to position [4936, 0]
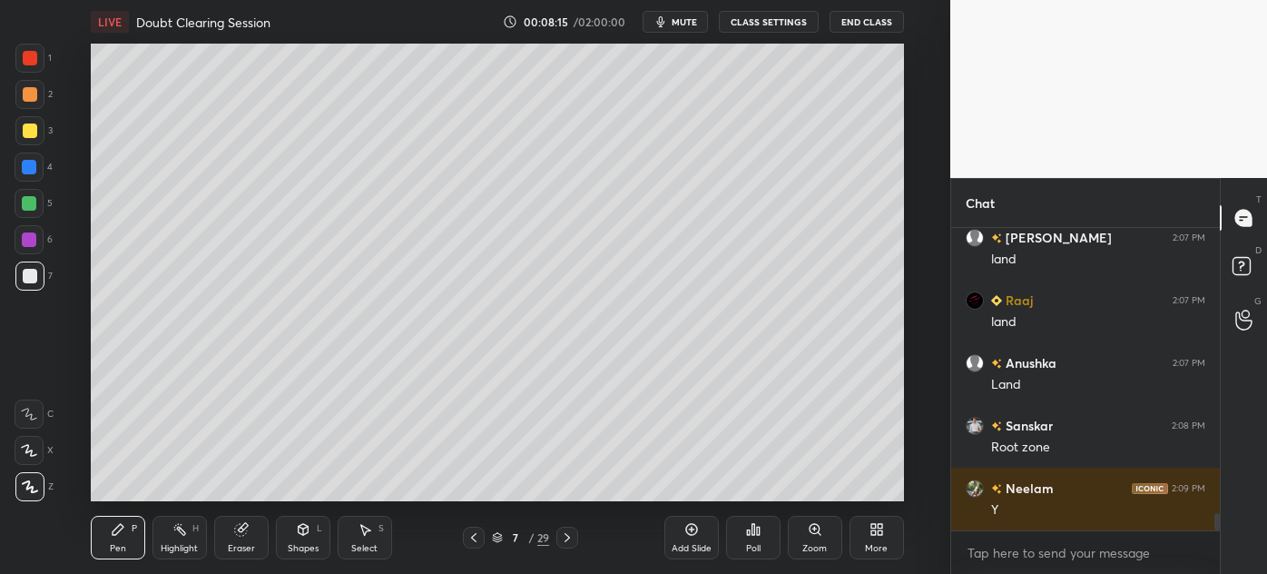
click at [236, 544] on div "Eraser" at bounding box center [241, 548] width 27 height 9
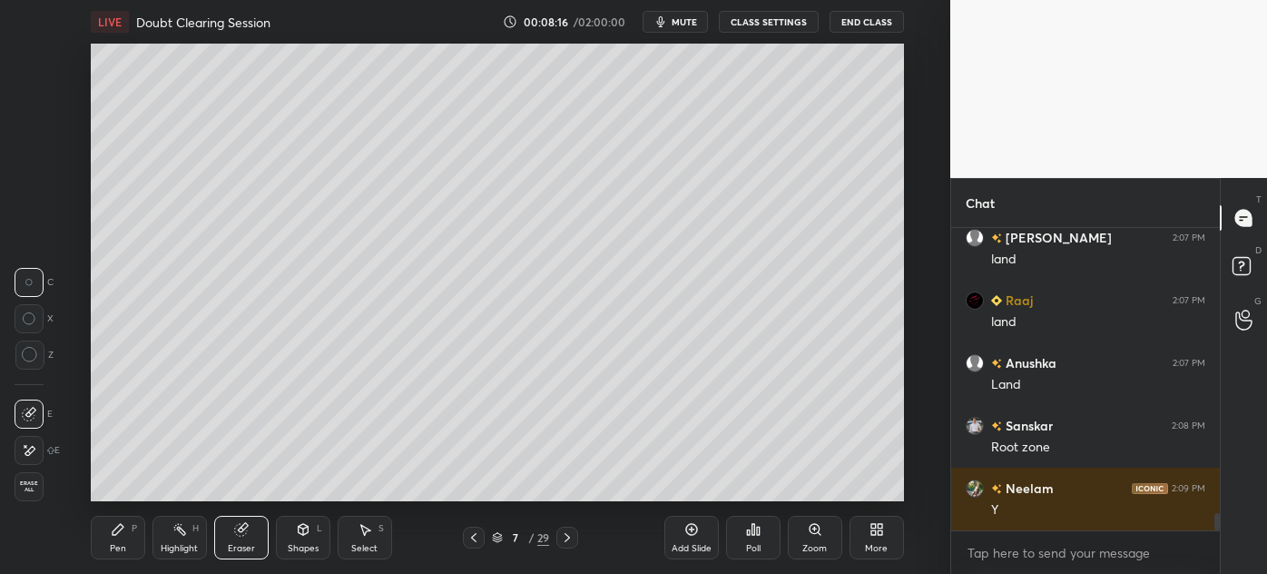
click at [103, 545] on div "Pen P" at bounding box center [118, 537] width 54 height 44
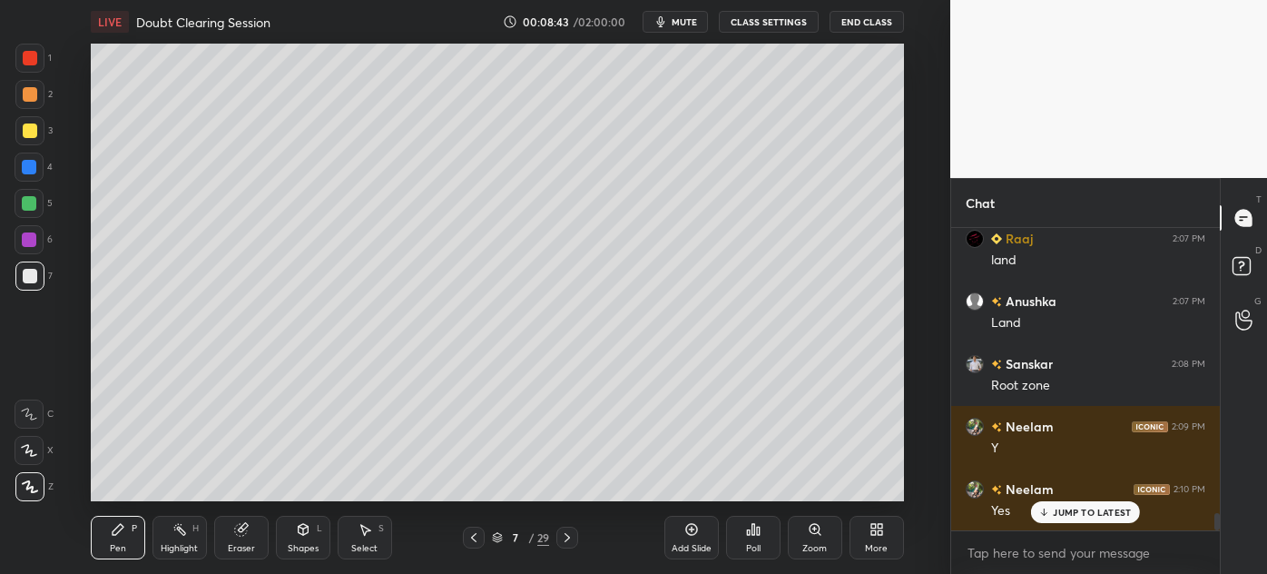
scroll to position [5060, 0]
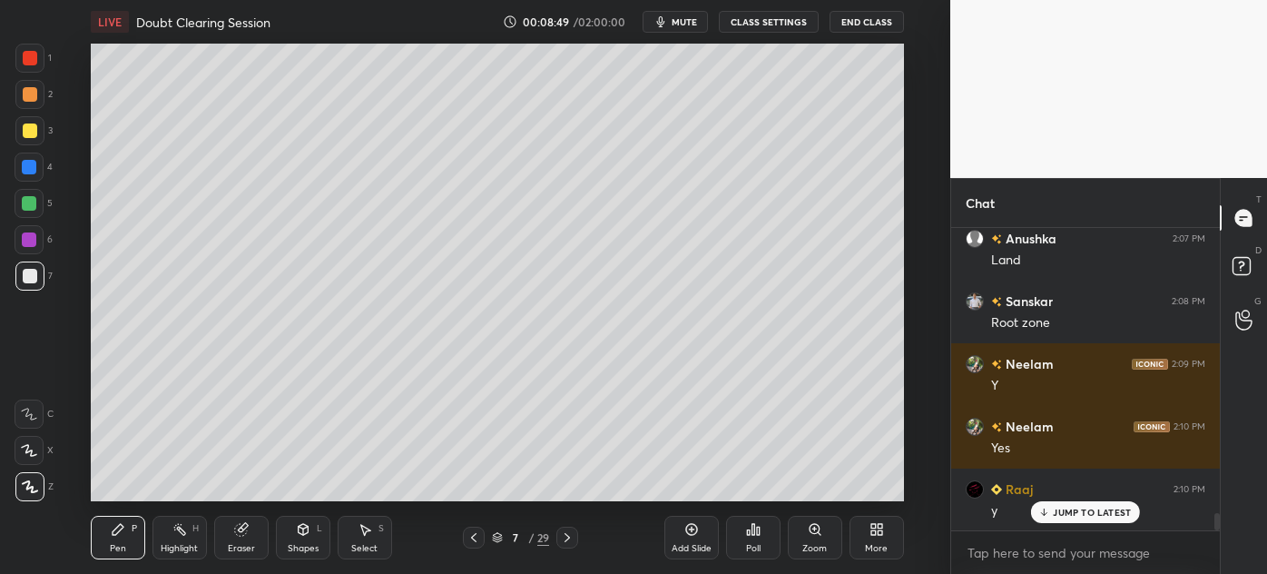
click at [20, 132] on div at bounding box center [29, 130] width 29 height 29
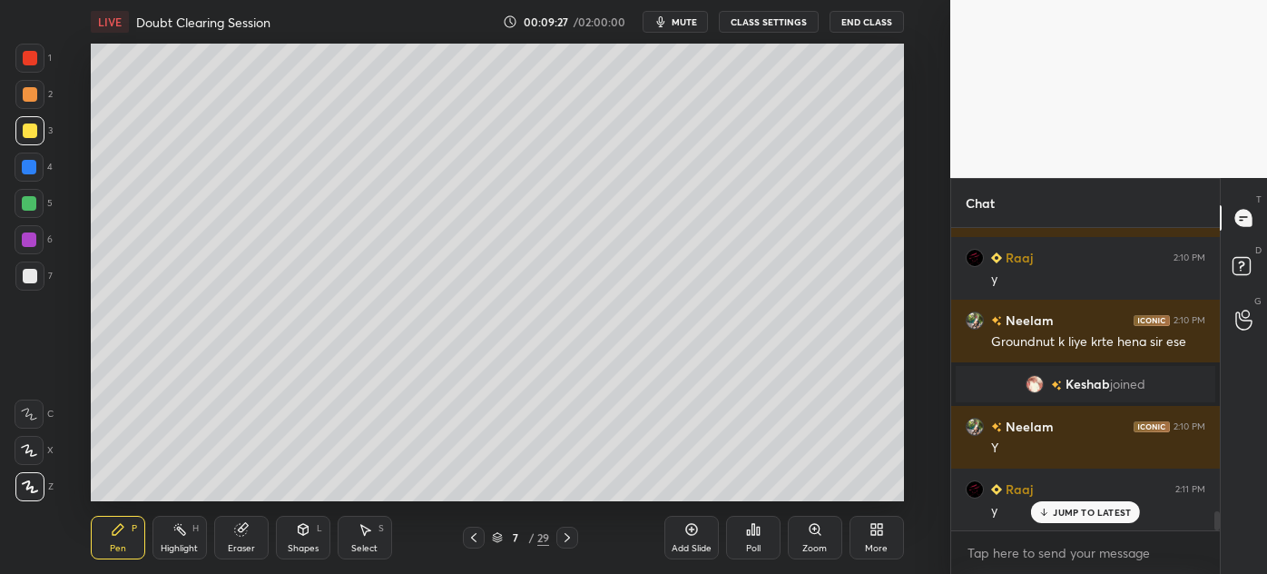
scroll to position [4633, 0]
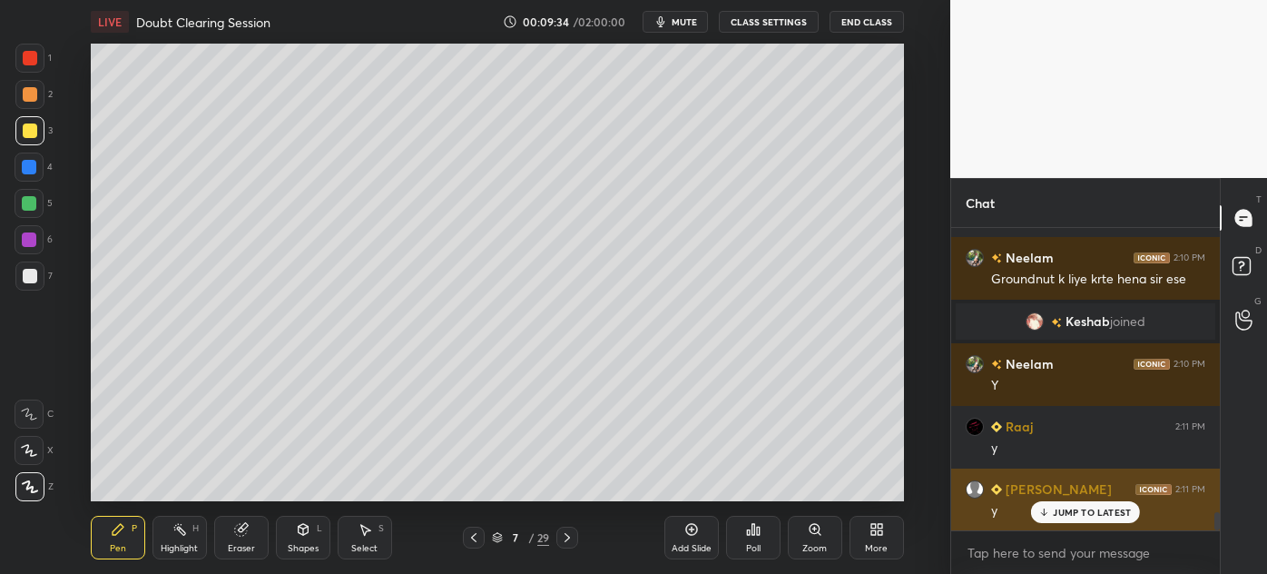
click at [1060, 513] on p "JUMP TO LATEST" at bounding box center [1092, 511] width 78 height 11
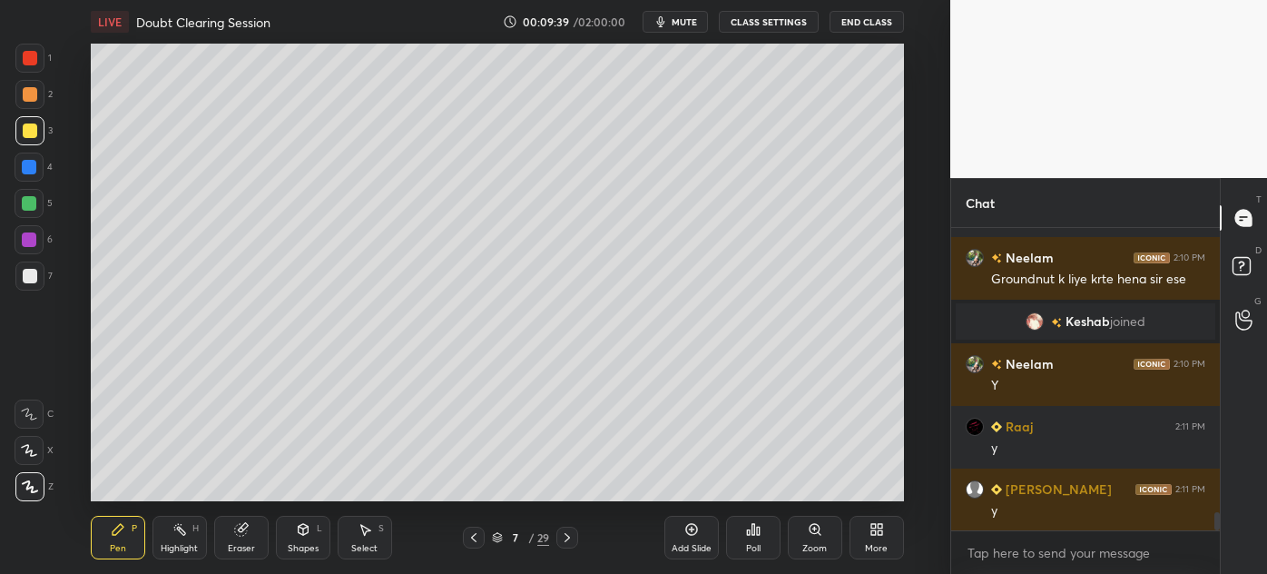
click at [681, 539] on div "Add Slide" at bounding box center [691, 537] width 54 height 44
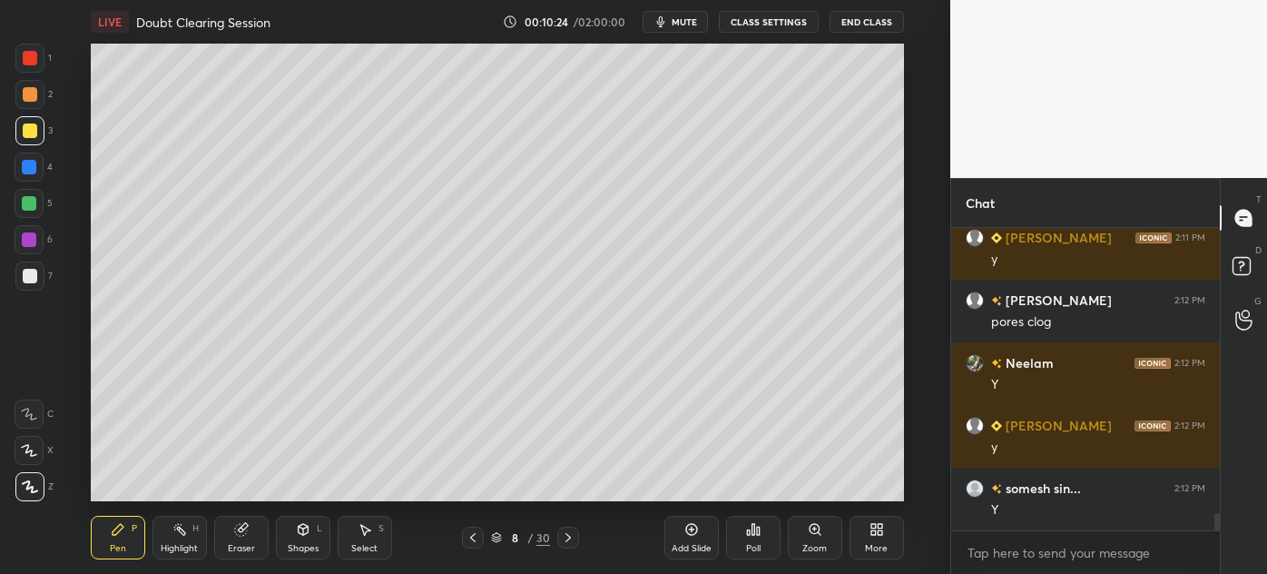
scroll to position [4946, 0]
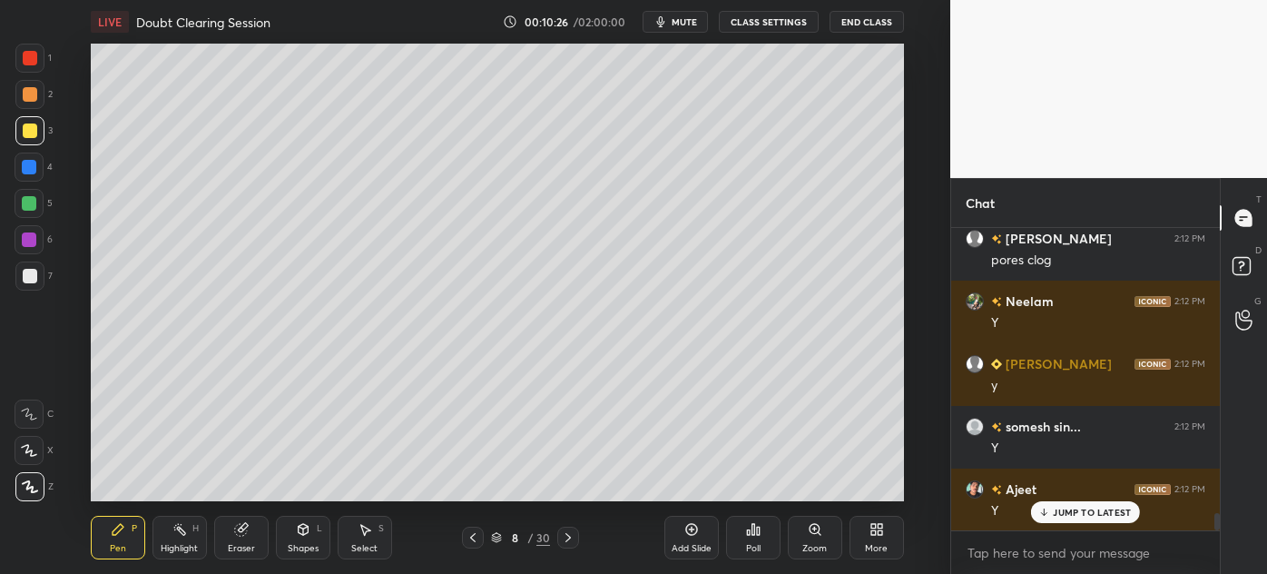
click at [26, 278] on div at bounding box center [30, 276] width 15 height 15
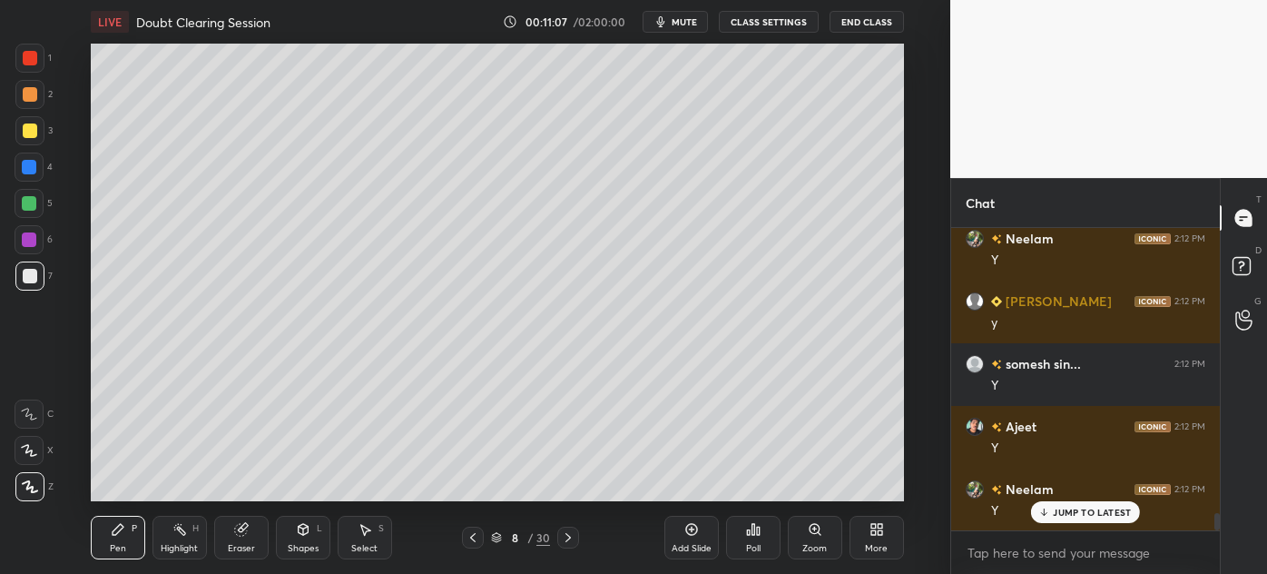
click at [27, 136] on div at bounding box center [30, 130] width 15 height 15
click at [25, 273] on div at bounding box center [30, 276] width 15 height 15
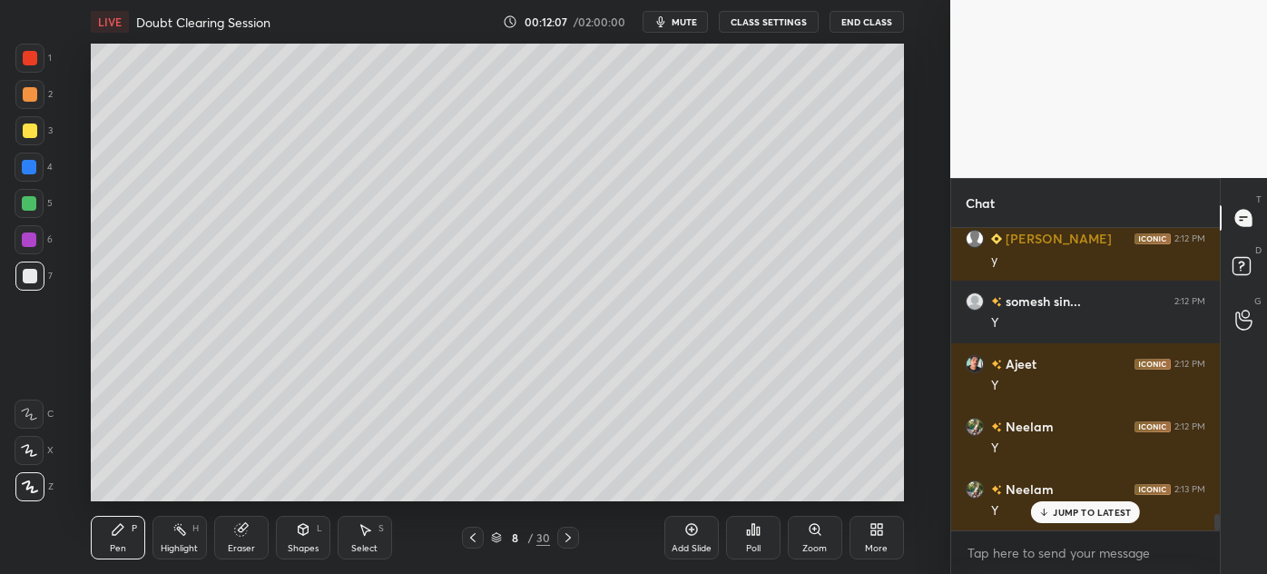
scroll to position [5134, 0]
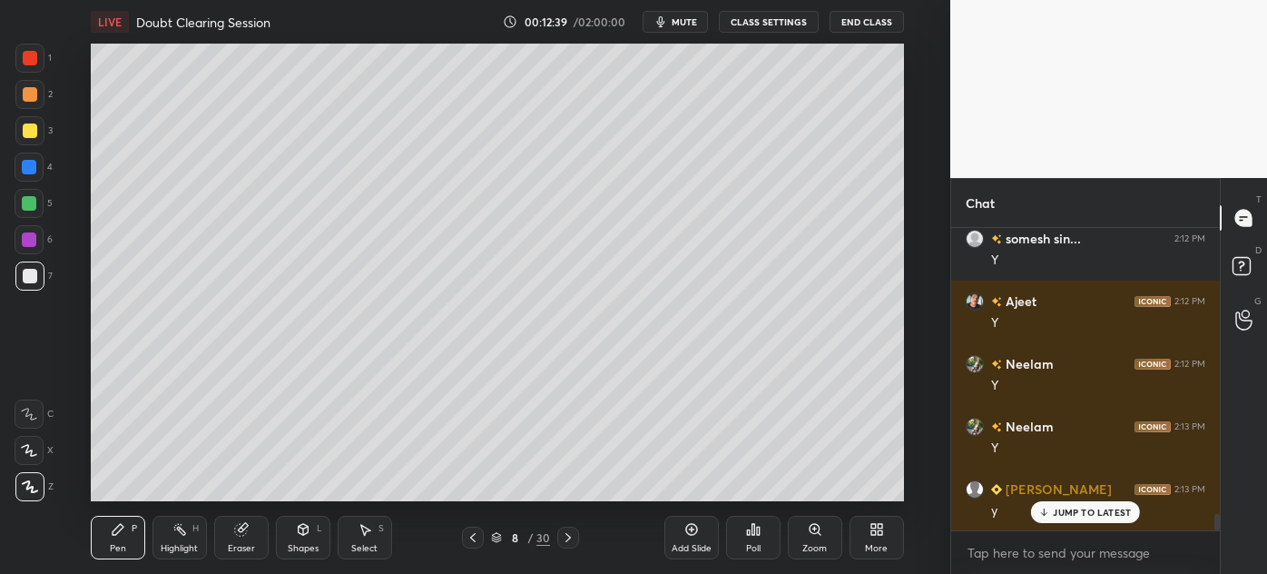
click at [24, 134] on div at bounding box center [30, 130] width 15 height 15
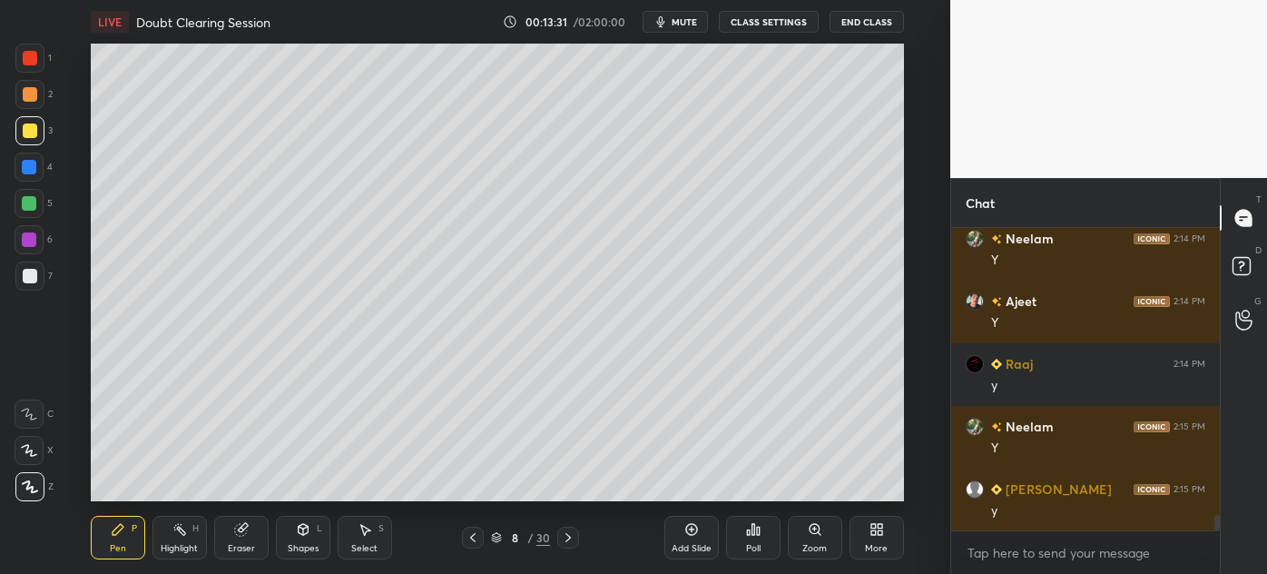
scroll to position [5573, 0]
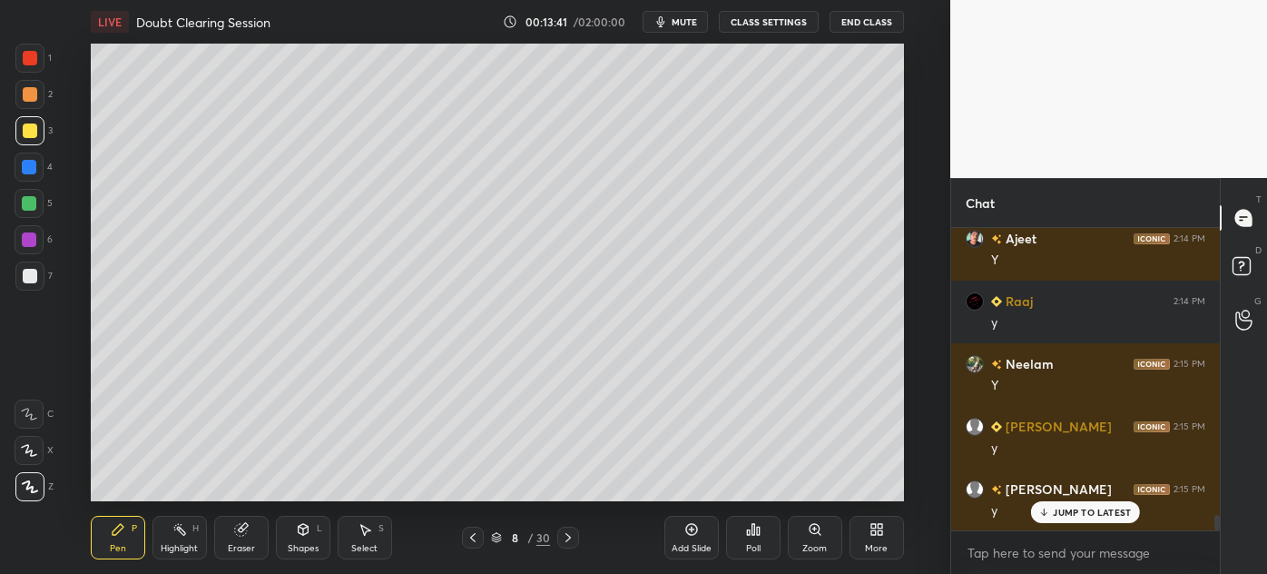
click at [23, 280] on div at bounding box center [30, 276] width 15 height 15
click at [689, 538] on div "Add Slide" at bounding box center [691, 537] width 54 height 44
click at [24, 164] on div at bounding box center [29, 167] width 15 height 15
click at [361, 544] on div "Select" at bounding box center [364, 548] width 26 height 9
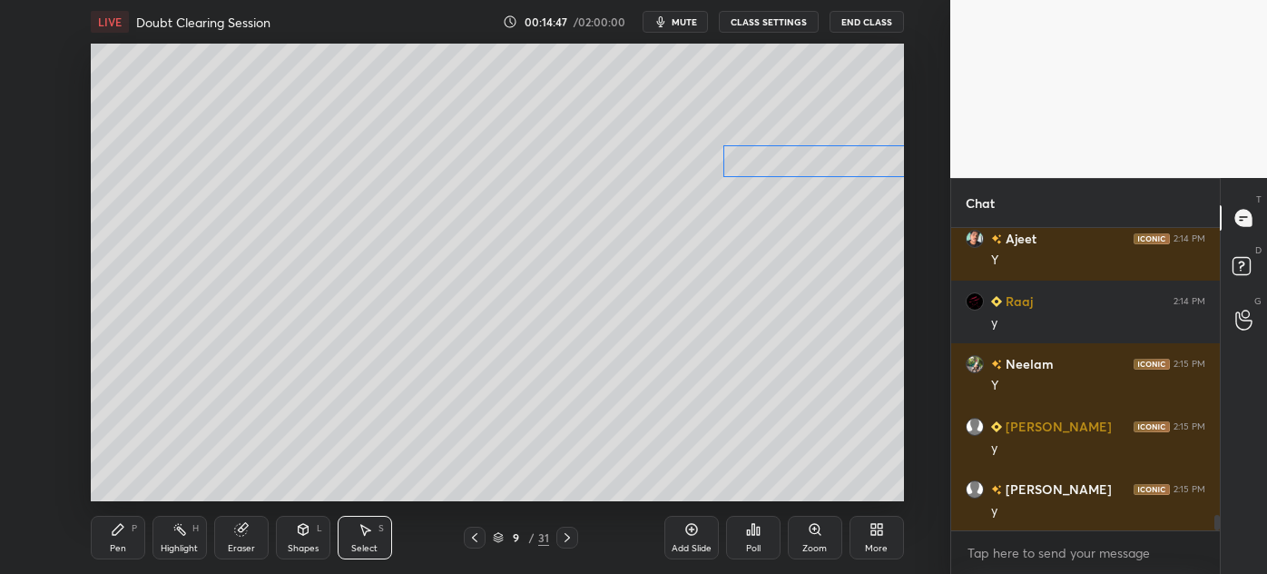
scroll to position [5635, 0]
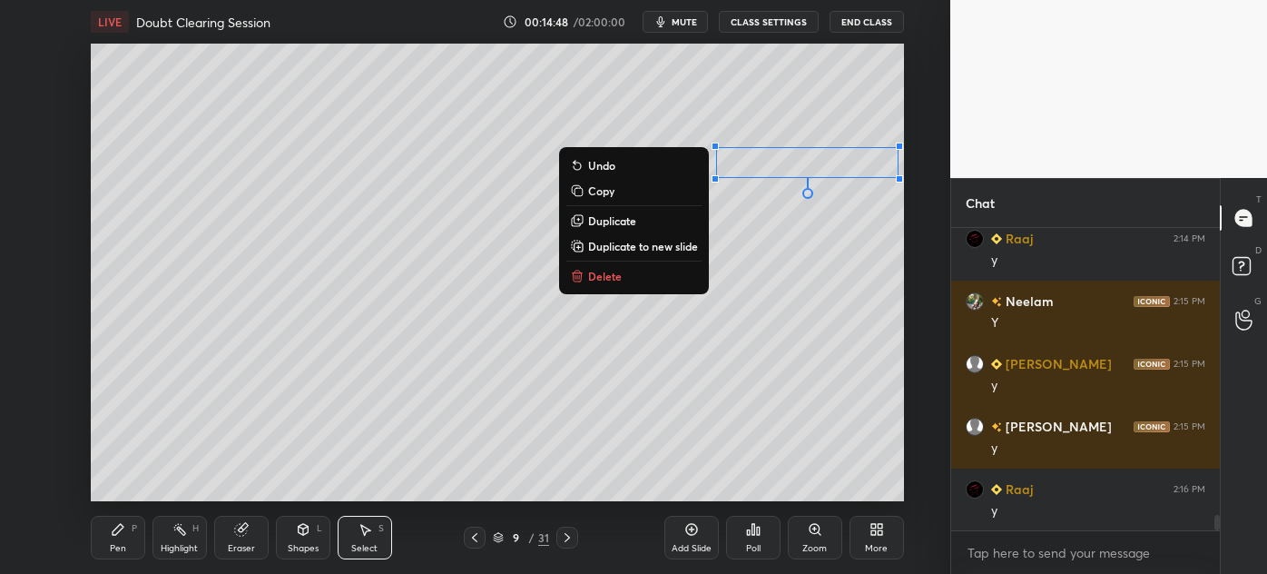
click at [630, 331] on div "0 ° Undo Copy Duplicate Duplicate to new slide Delete" at bounding box center [497, 272] width 813 height 457
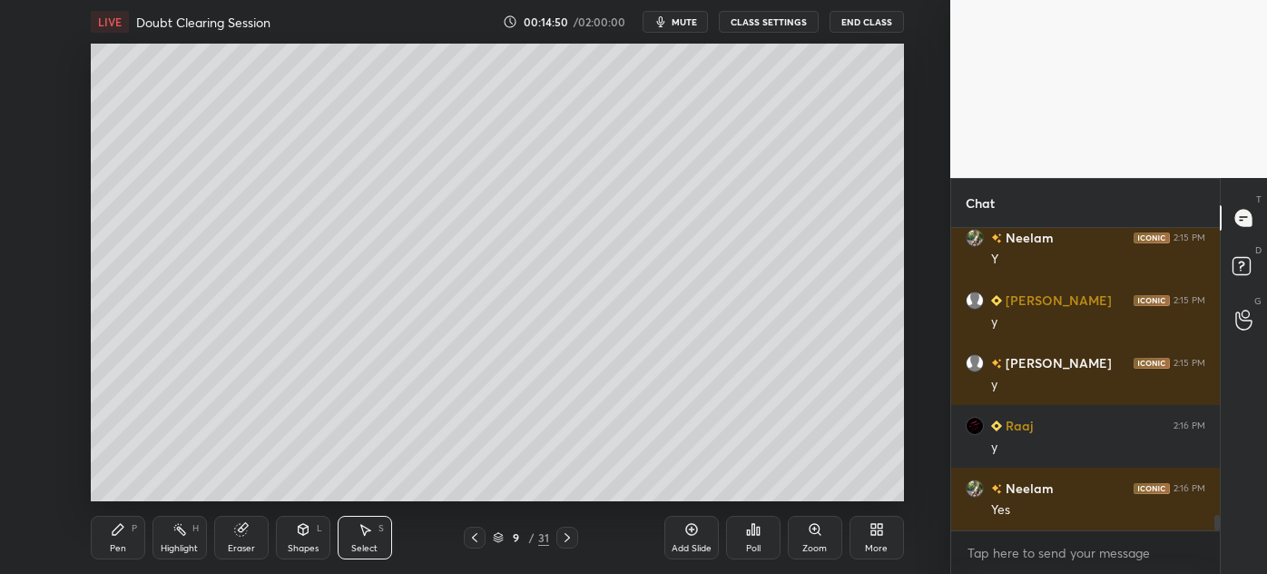
scroll to position [5761, 0]
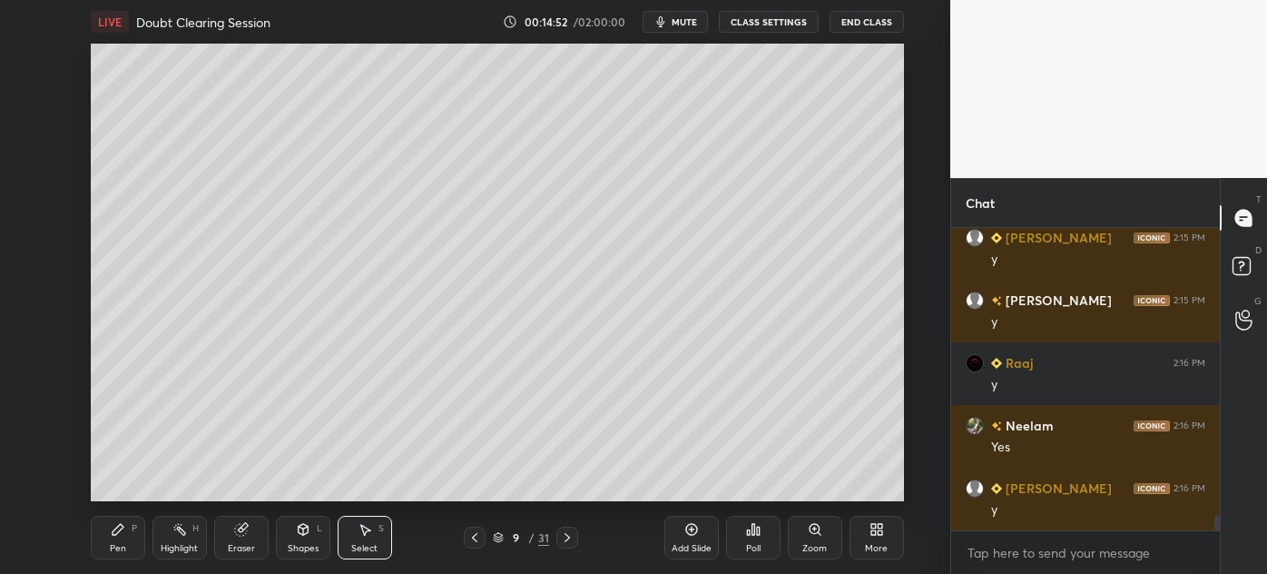
click at [112, 551] on div "Pen" at bounding box center [118, 548] width 16 height 9
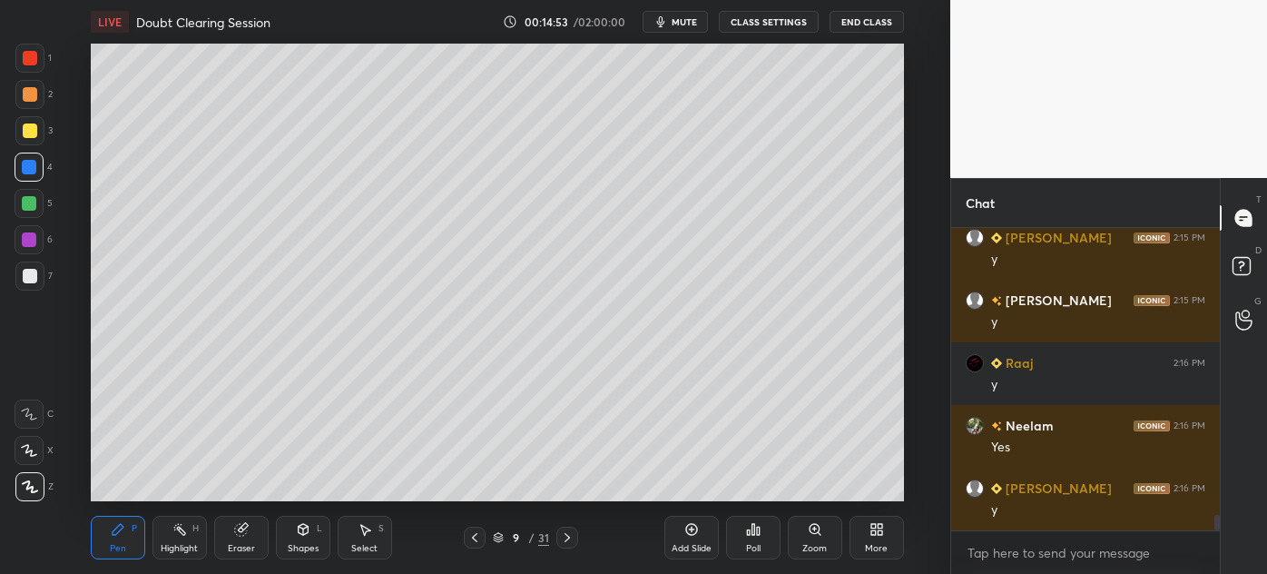
click at [25, 134] on div at bounding box center [30, 130] width 15 height 15
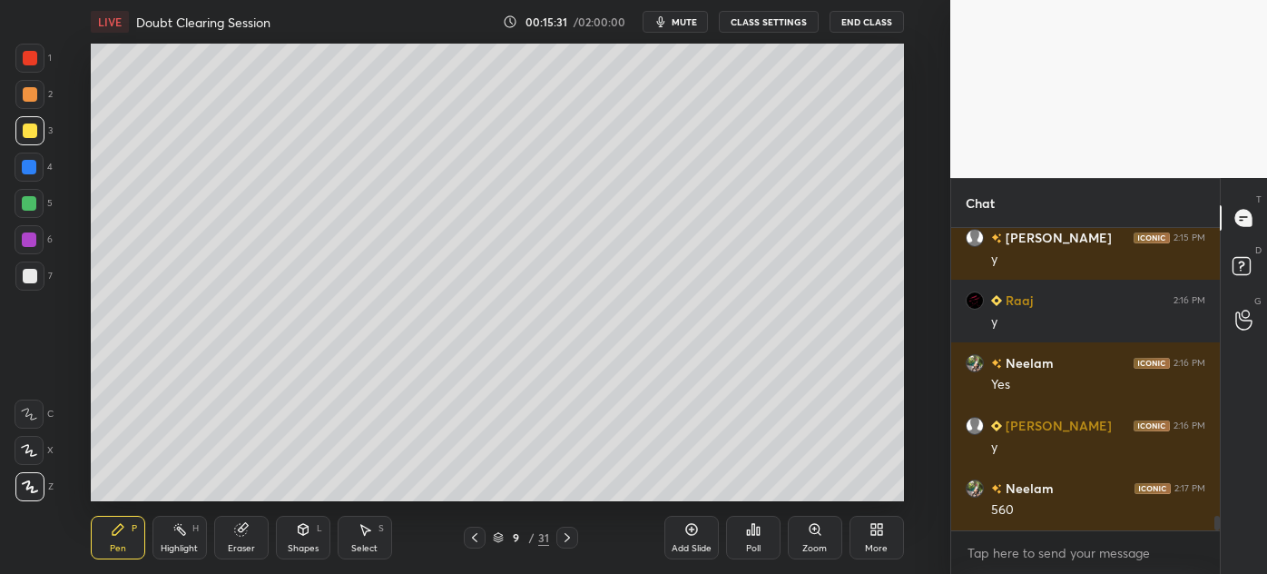
click at [30, 276] on div at bounding box center [30, 276] width 15 height 15
click at [471, 539] on icon at bounding box center [474, 537] width 15 height 15
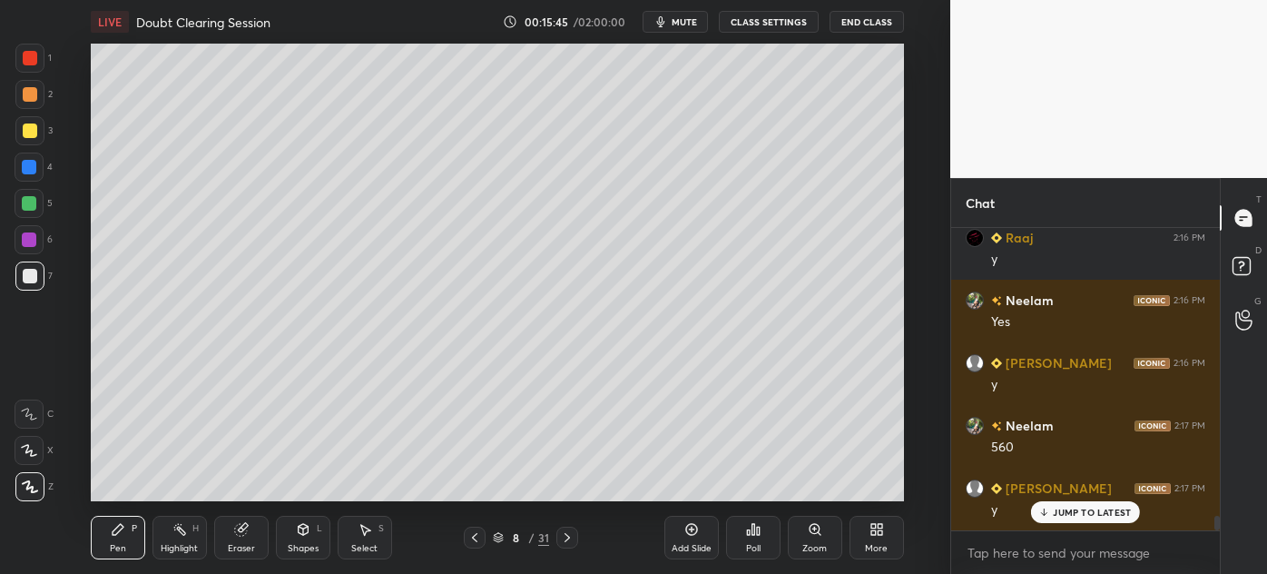
scroll to position [5948, 0]
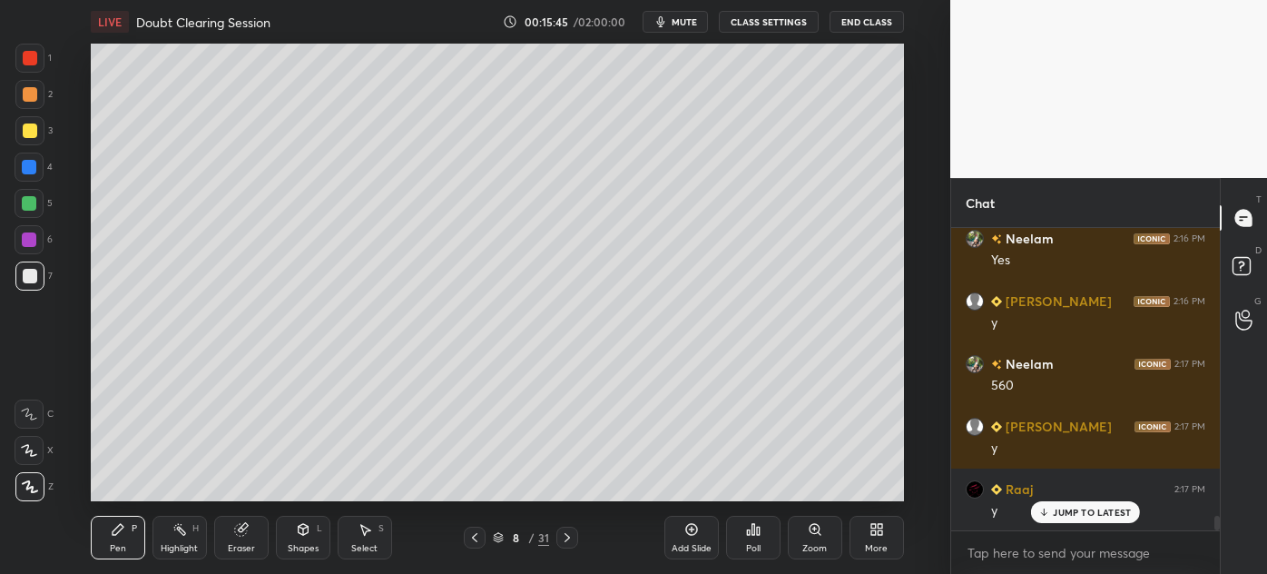
click at [568, 534] on icon at bounding box center [567, 537] width 15 height 15
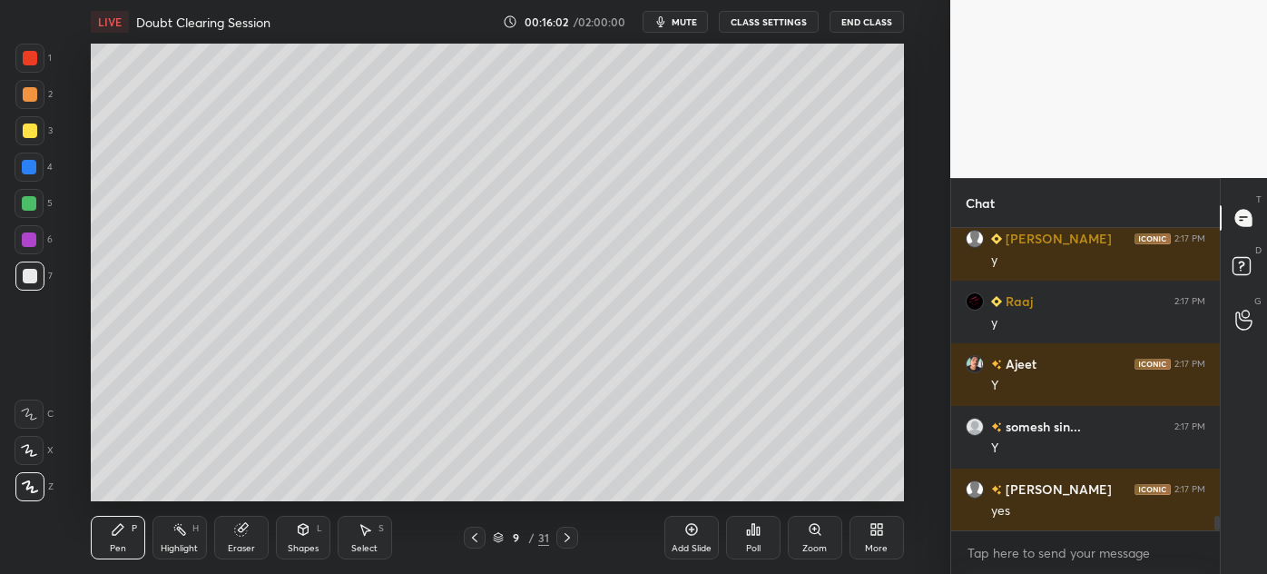
scroll to position [6200, 0]
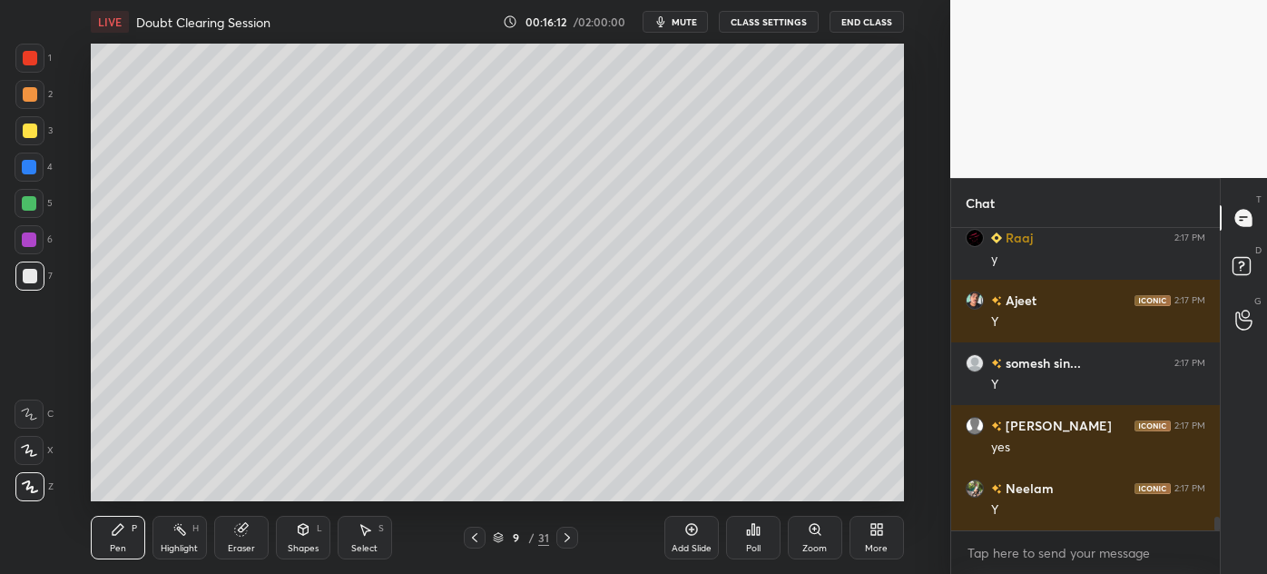
click at [672, 541] on div "Add Slide" at bounding box center [691, 537] width 54 height 44
click at [25, 135] on div at bounding box center [30, 130] width 15 height 15
click at [232, 536] on div "Eraser" at bounding box center [241, 537] width 54 height 44
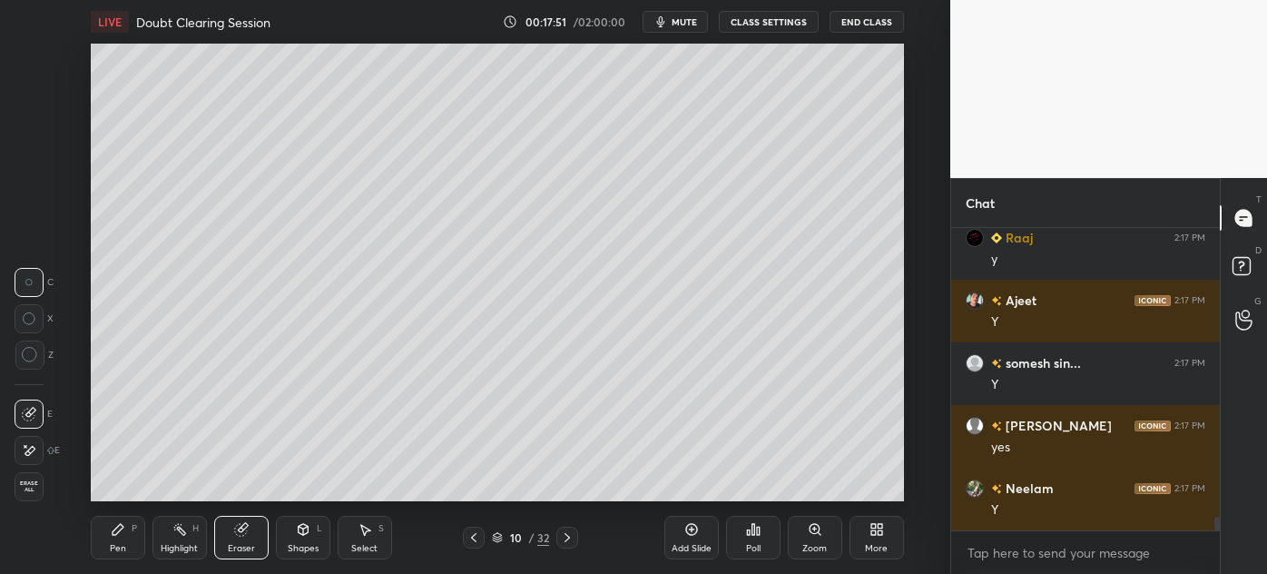
click at [119, 544] on div "Pen" at bounding box center [118, 548] width 16 height 9
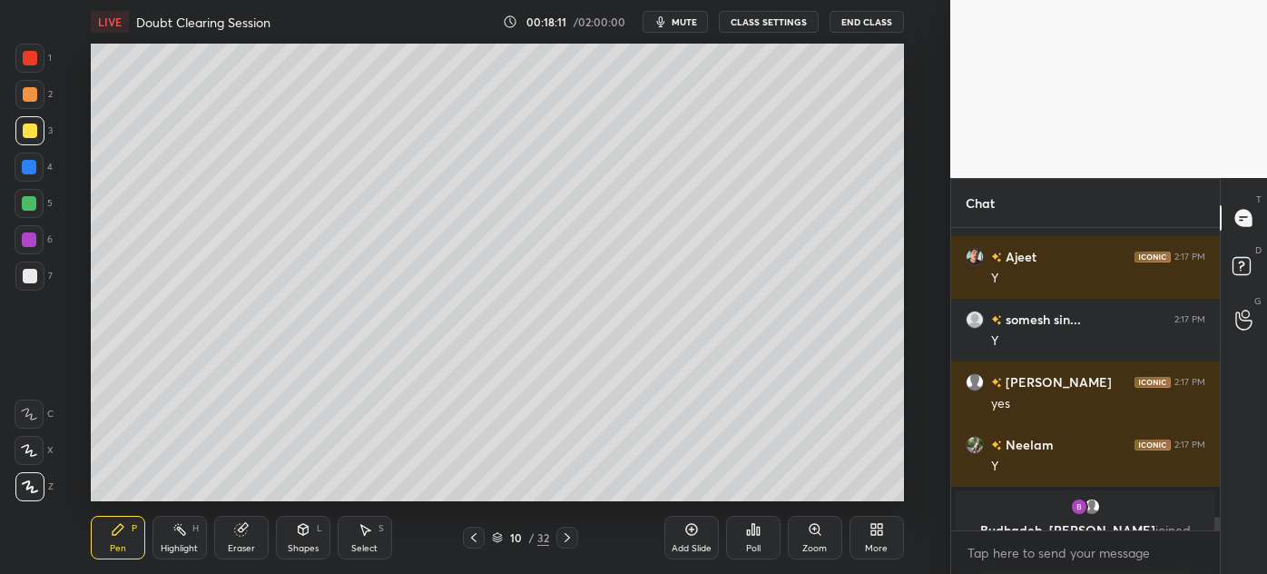
scroll to position [6265, 0]
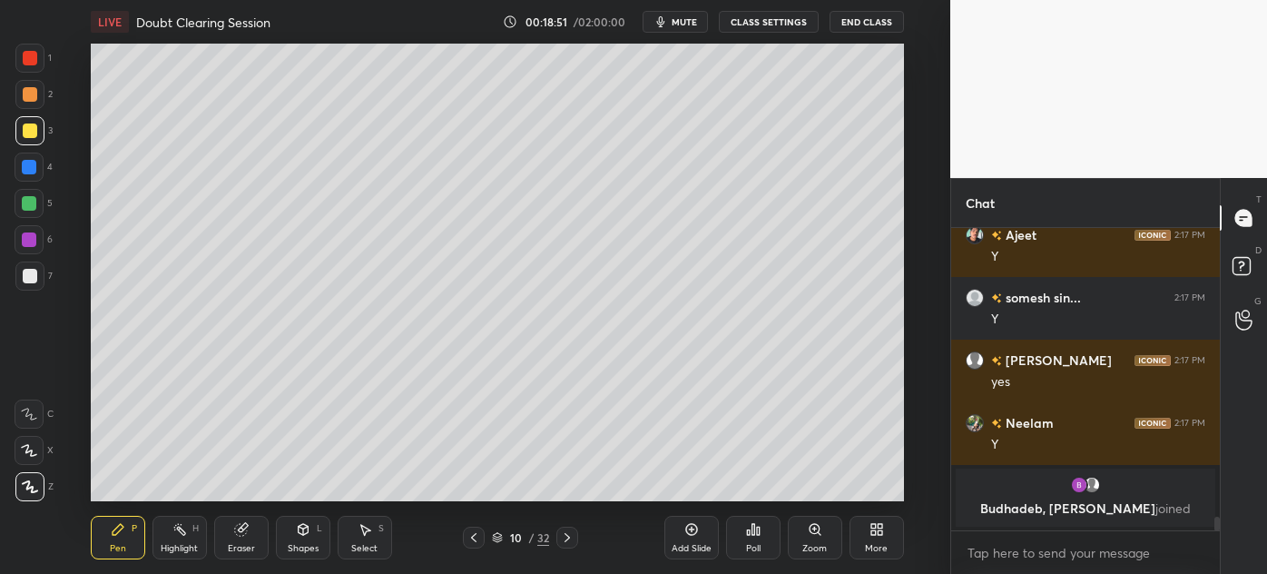
click at [25, 282] on div at bounding box center [30, 276] width 15 height 15
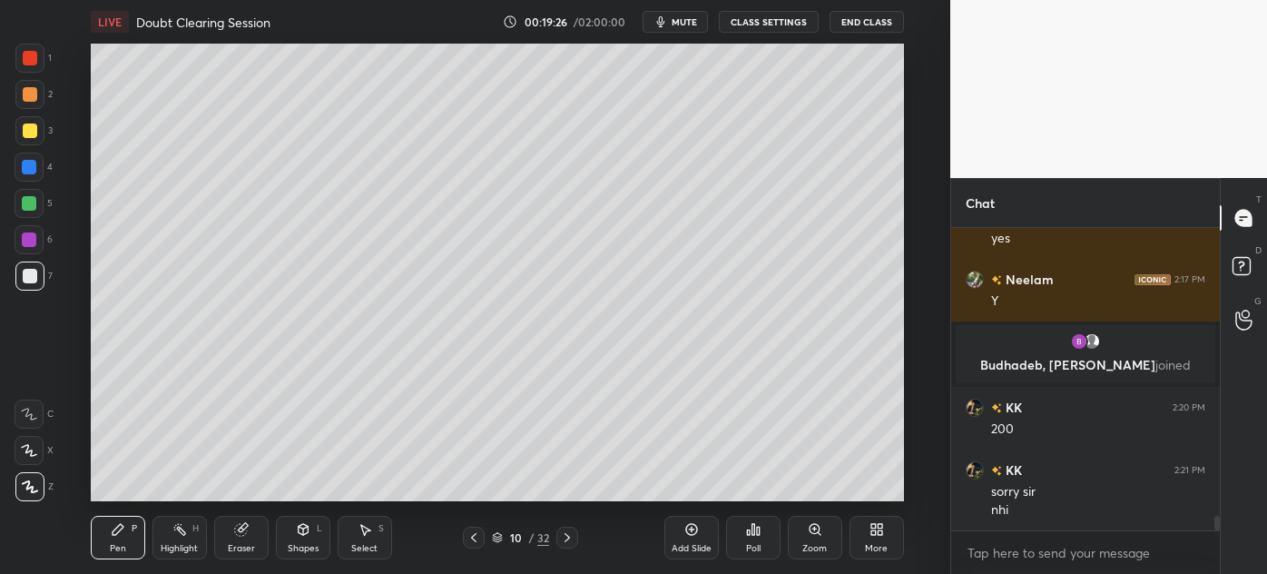
scroll to position [6006, 0]
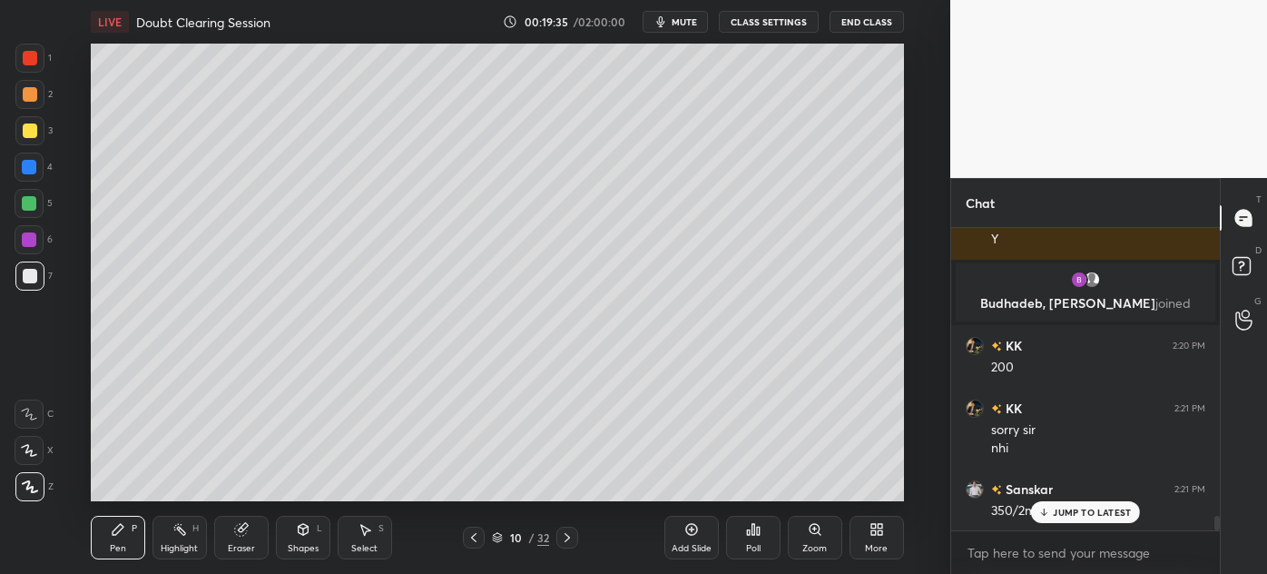
click at [1064, 511] on p "JUMP TO LATEST" at bounding box center [1092, 511] width 78 height 11
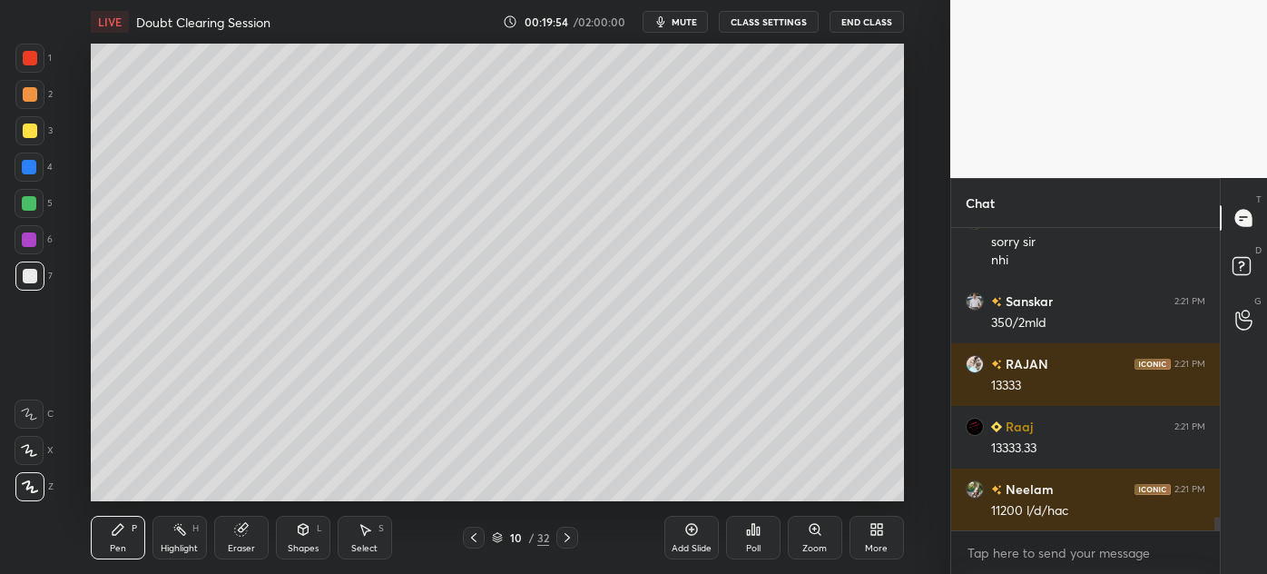
scroll to position [6258, 0]
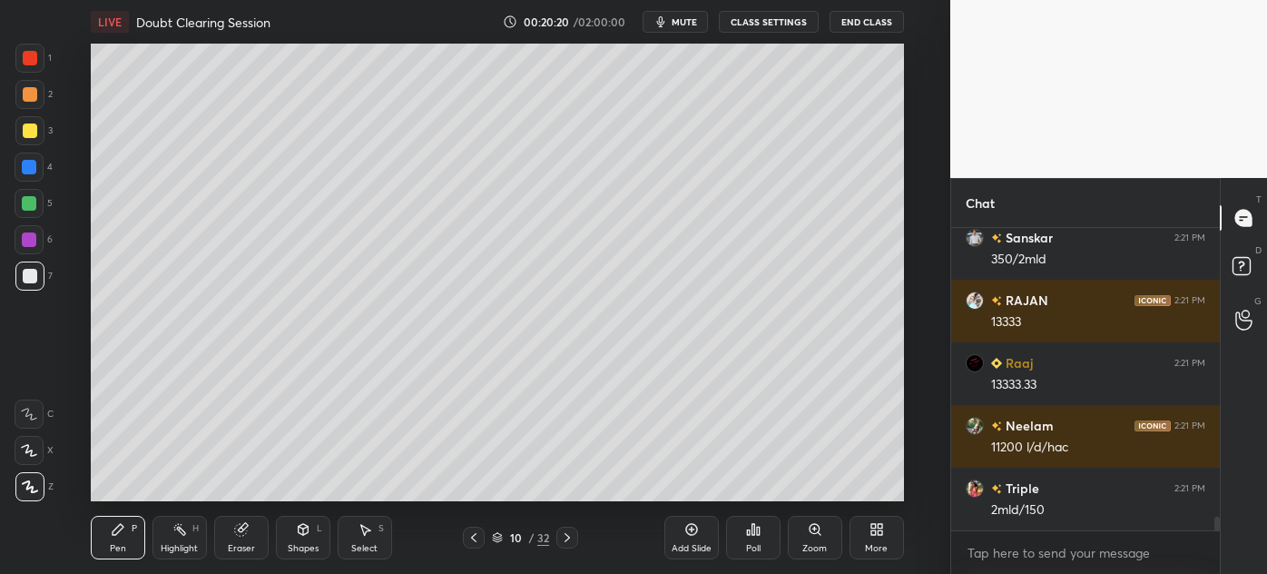
click at [25, 132] on div at bounding box center [30, 130] width 15 height 15
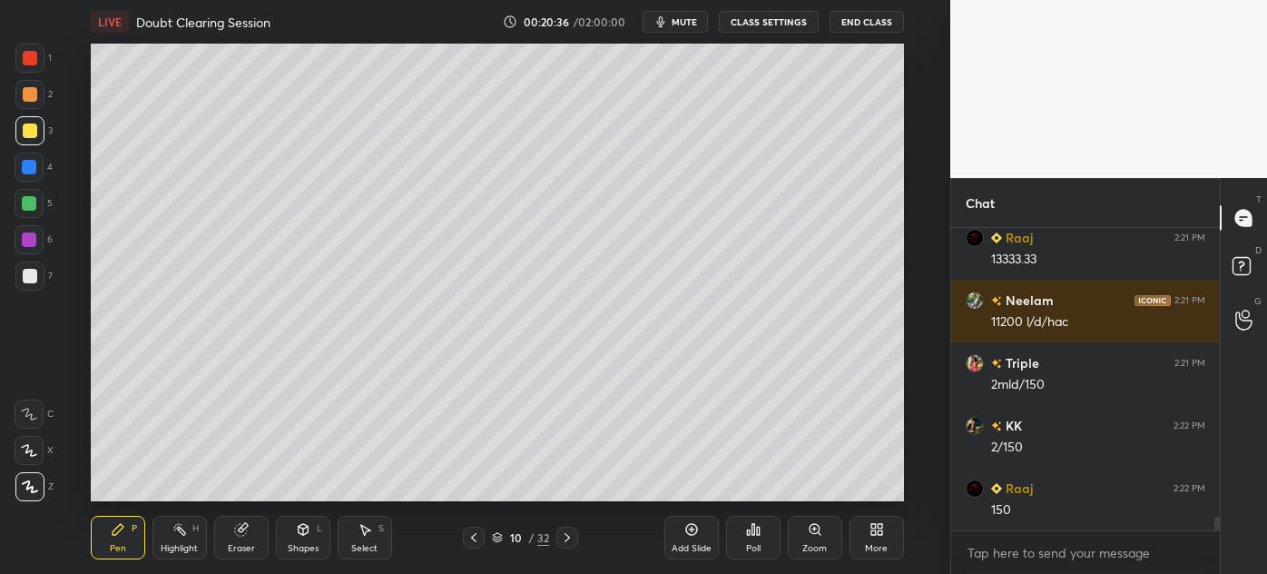
scroll to position [6446, 0]
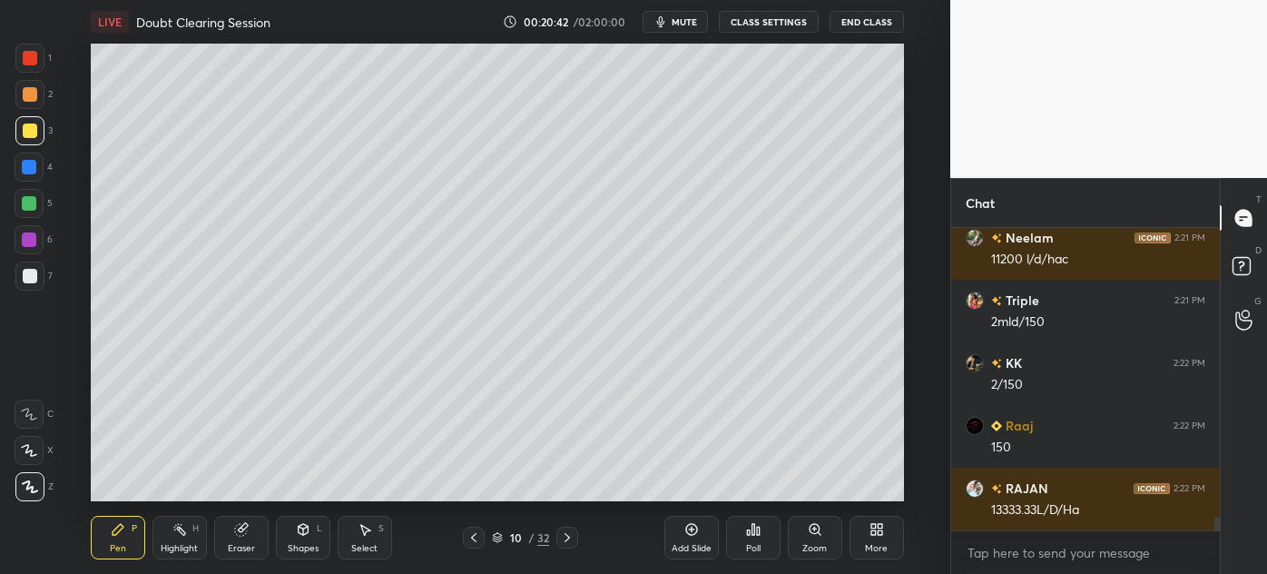
click at [20, 279] on div at bounding box center [29, 275] width 29 height 29
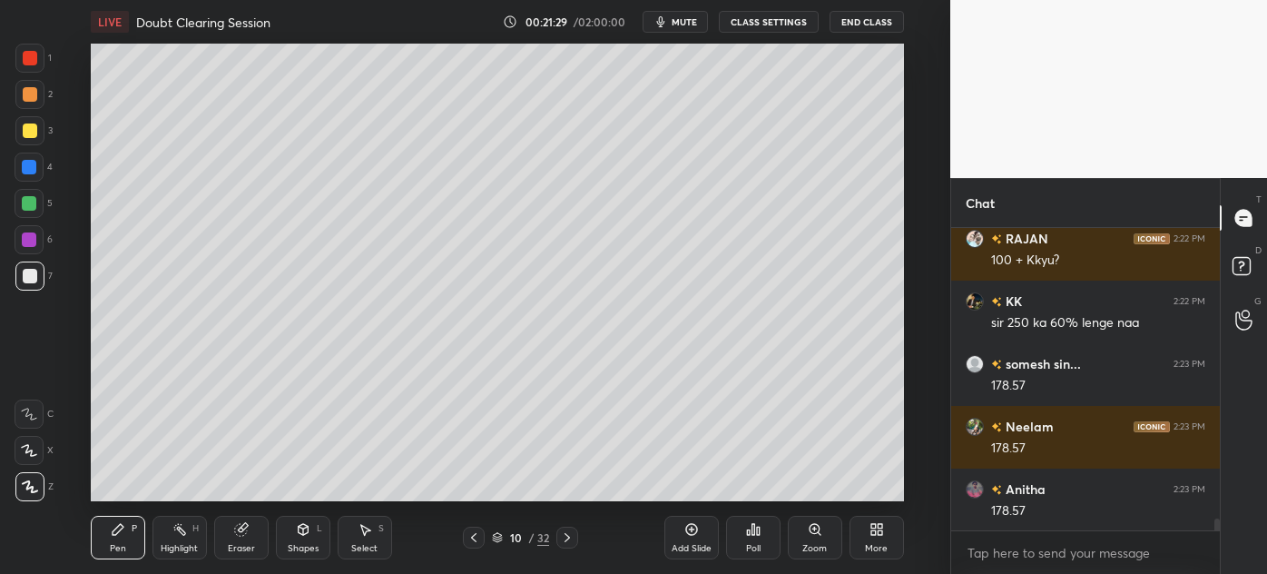
scroll to position [7293, 0]
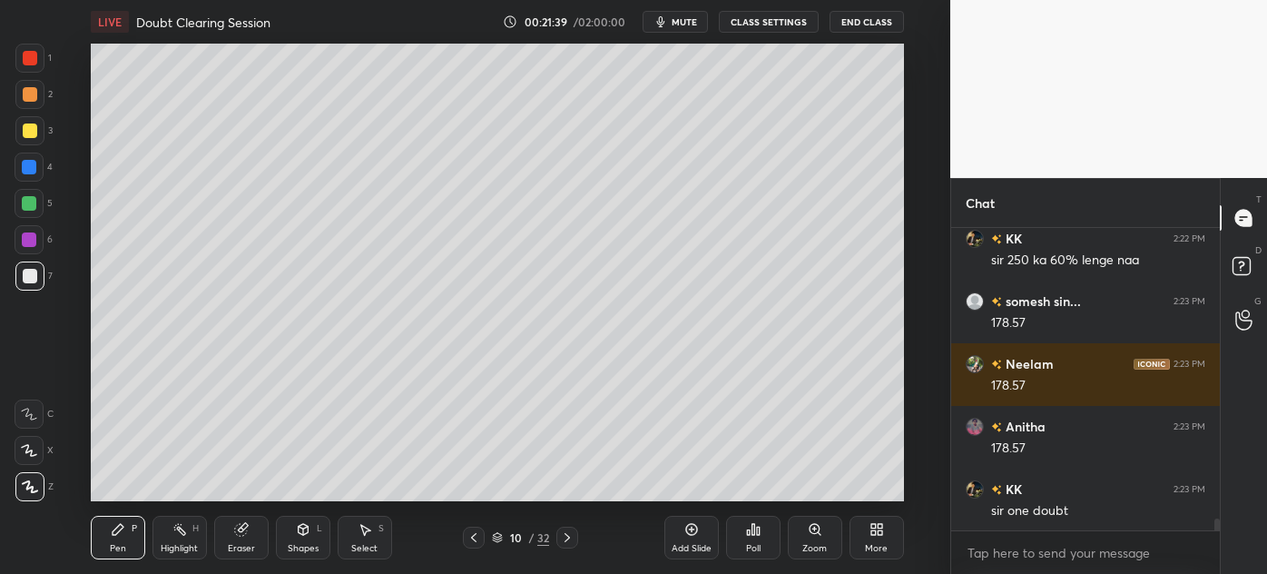
click at [474, 541] on icon at bounding box center [473, 537] width 5 height 9
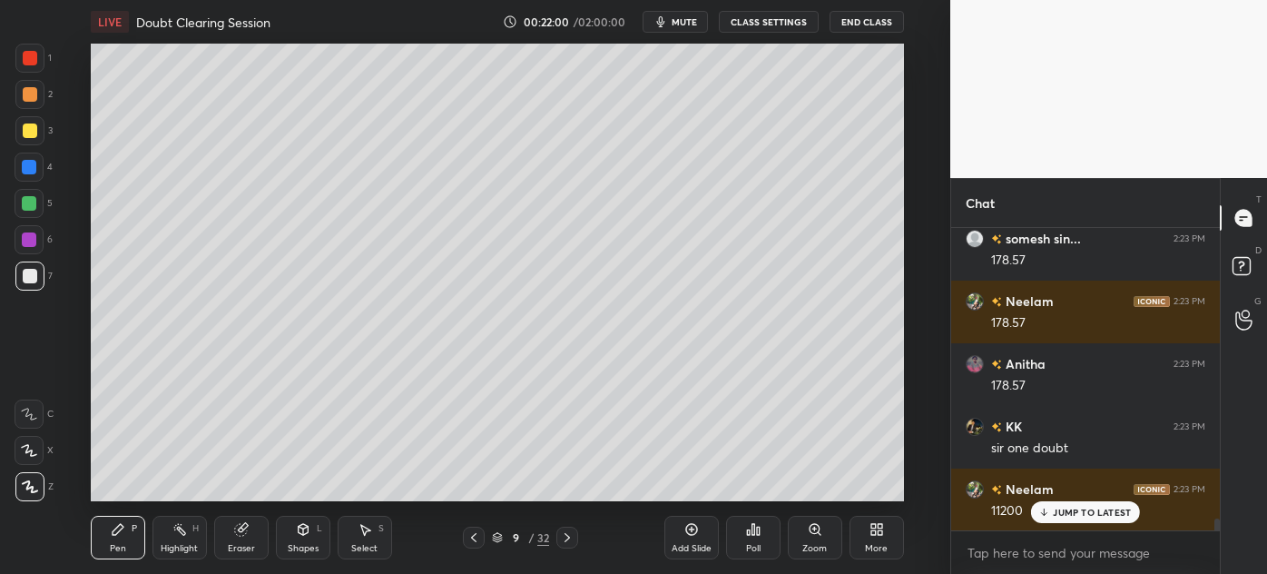
click at [567, 537] on icon at bounding box center [567, 537] width 15 height 15
click at [682, 540] on div "Add Slide" at bounding box center [691, 537] width 54 height 44
click at [25, 140] on div at bounding box center [29, 130] width 29 height 29
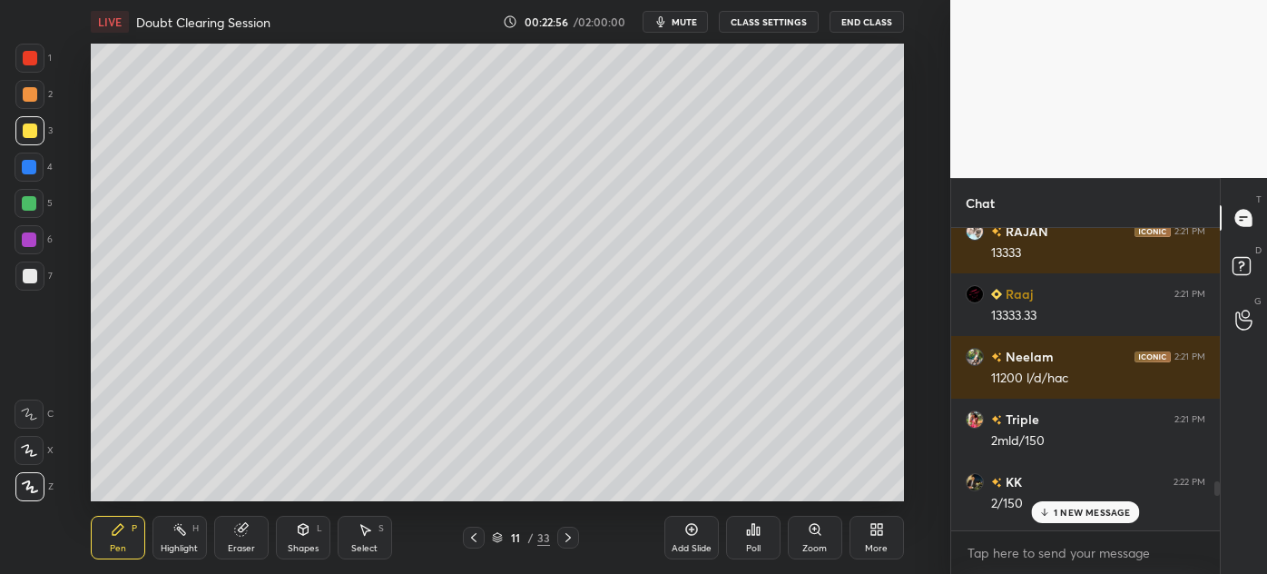
scroll to position [6285, 0]
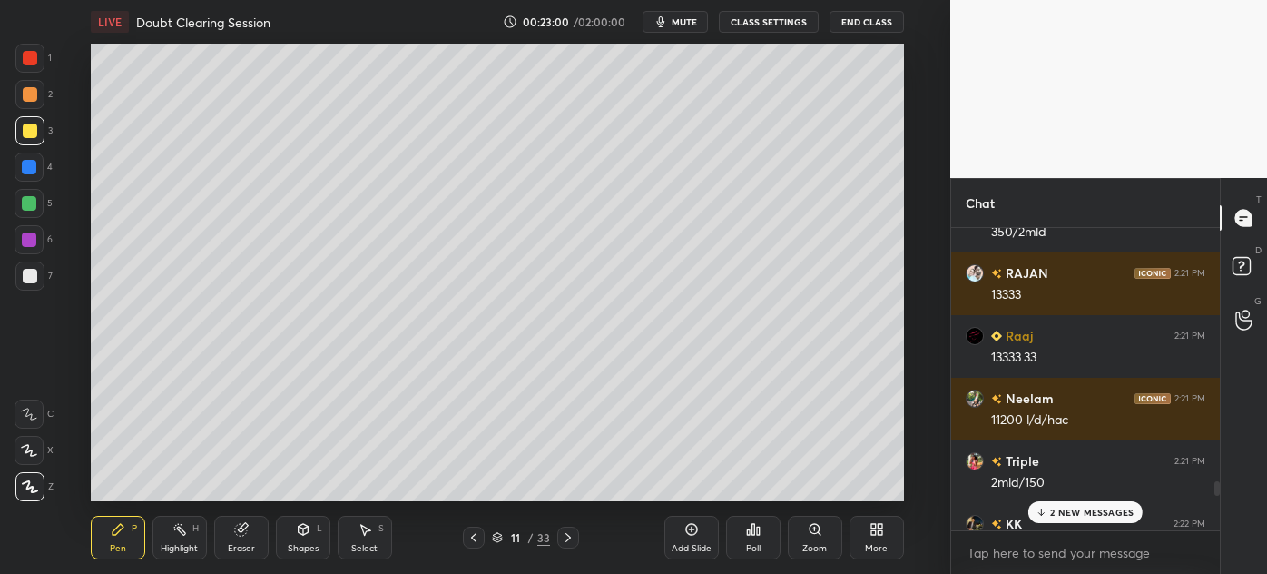
click at [1074, 509] on p "2 NEW MESSAGES" at bounding box center [1091, 511] width 83 height 11
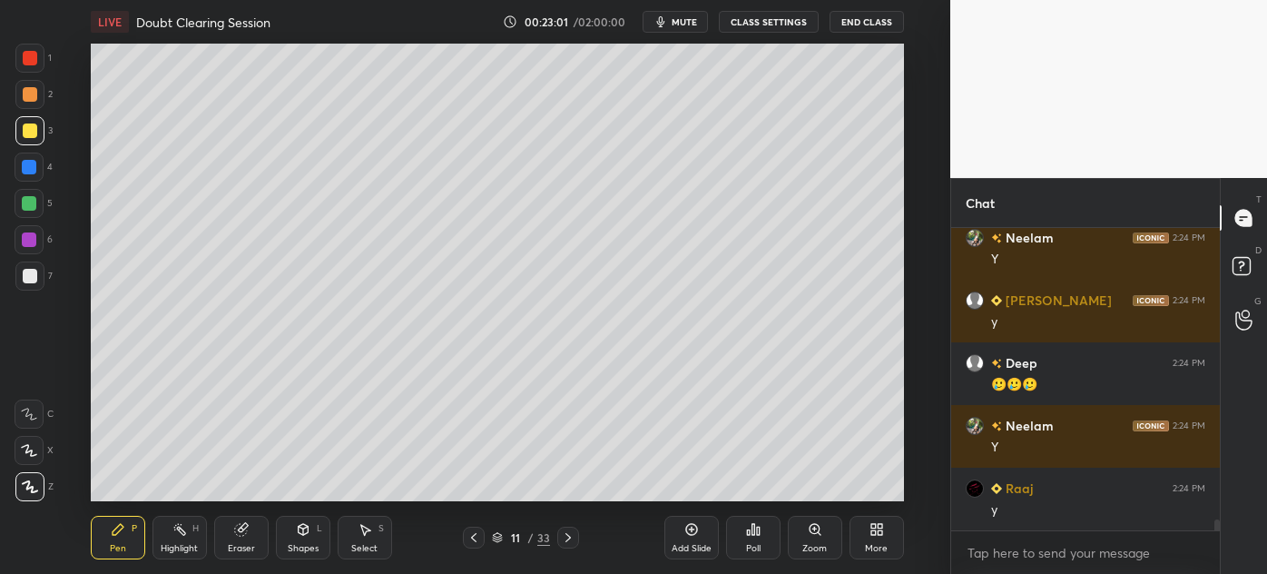
scroll to position [7937, 0]
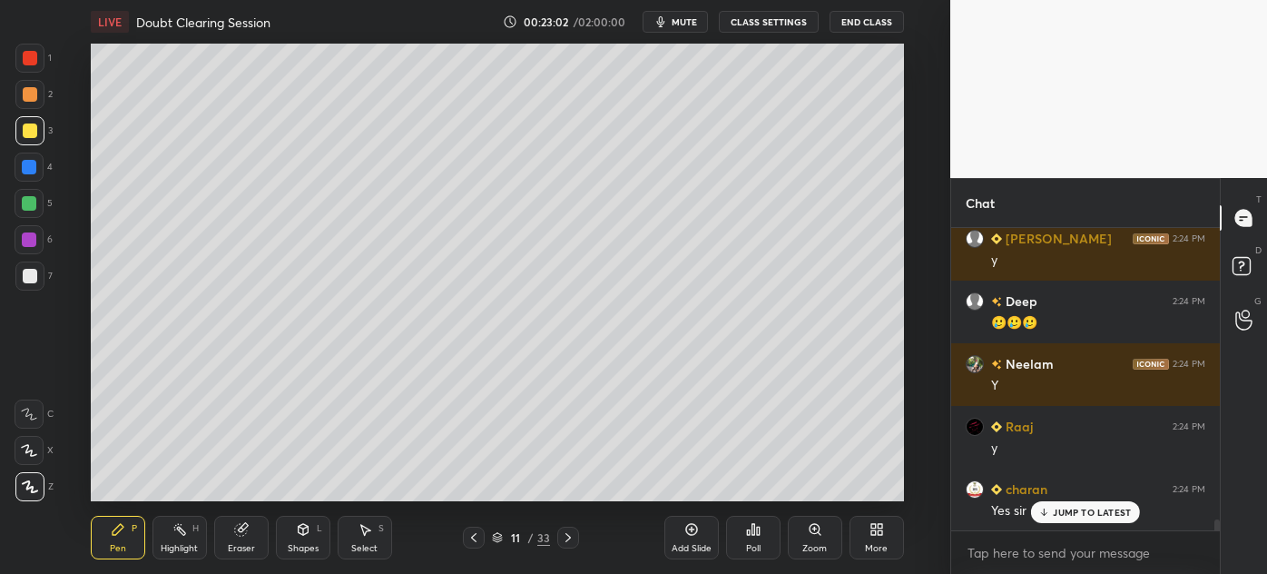
click at [470, 538] on icon at bounding box center [473, 537] width 15 height 15
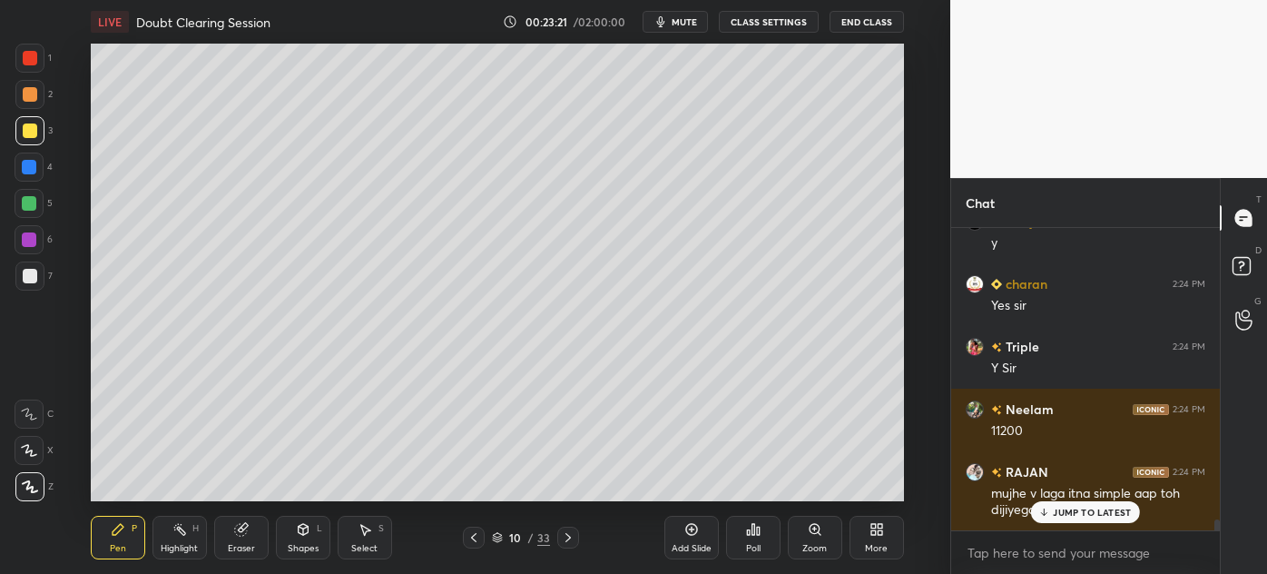
scroll to position [8237, 0]
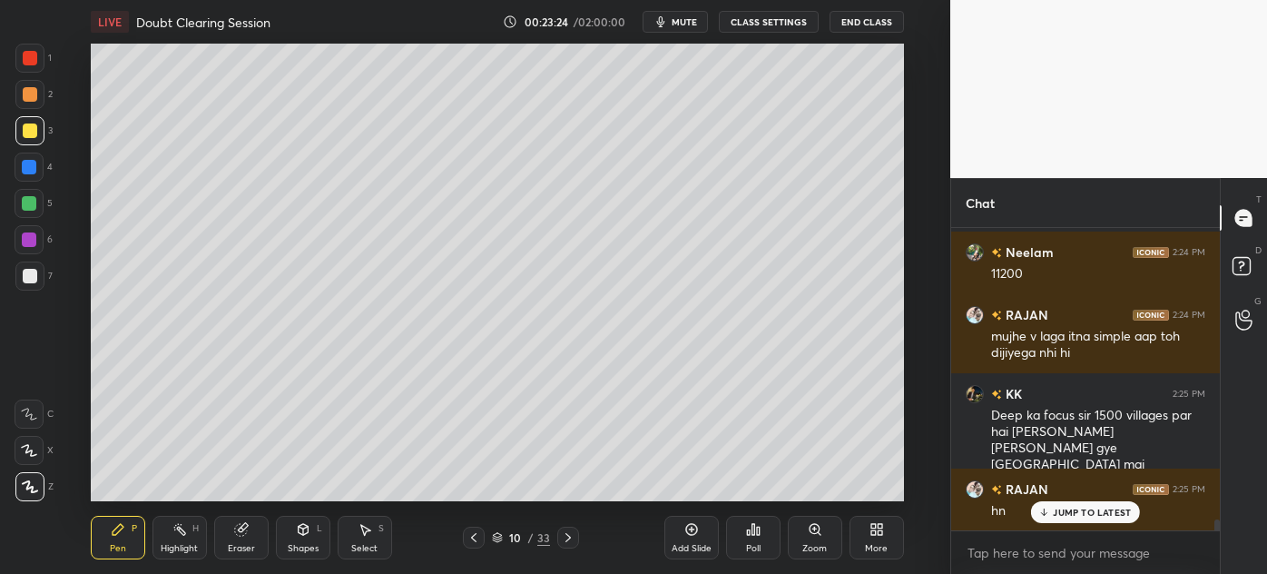
click at [1050, 521] on div "JUMP TO LATEST" at bounding box center [1085, 512] width 109 height 22
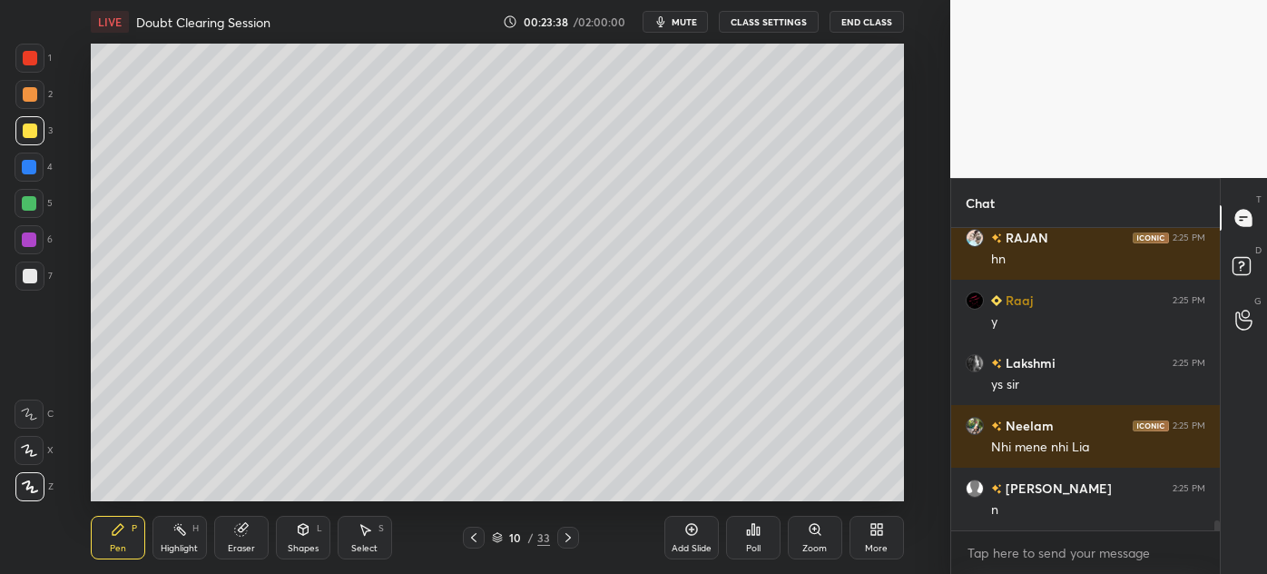
scroll to position [8629, 0]
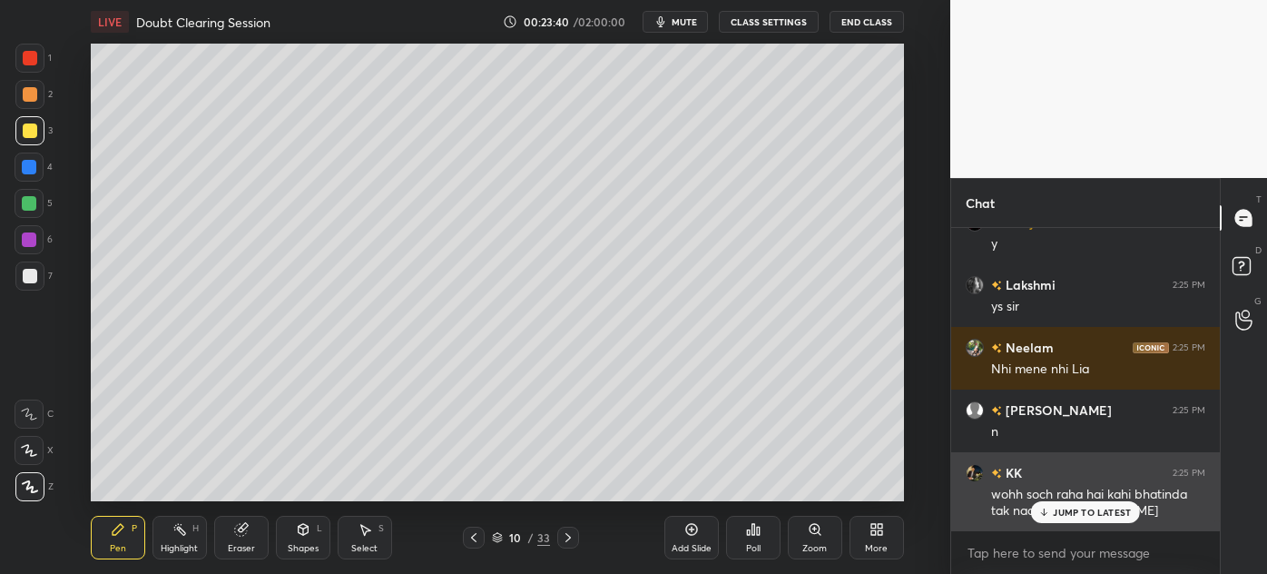
click at [1086, 525] on div "KK 2:25 PM wohh soch raha hai kahi bhatinda tak naa aa [PERSON_NAME]" at bounding box center [1085, 491] width 269 height 79
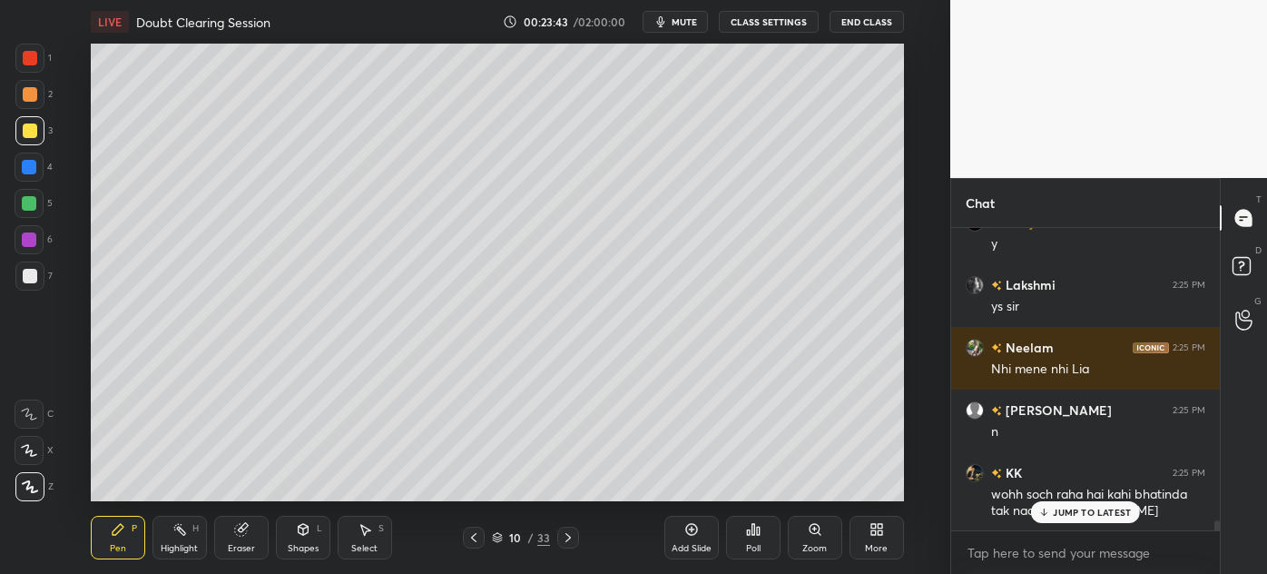
click at [1057, 503] on div "JUMP TO LATEST" at bounding box center [1085, 512] width 109 height 22
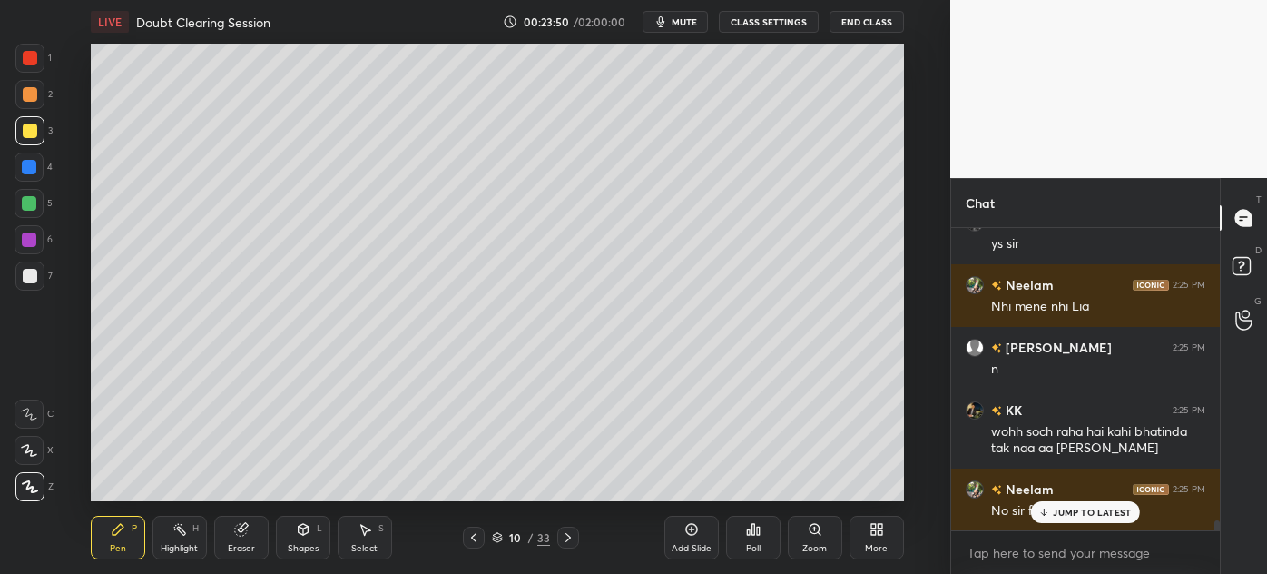
click at [1053, 510] on div "JUMP TO LATEST" at bounding box center [1085, 512] width 109 height 22
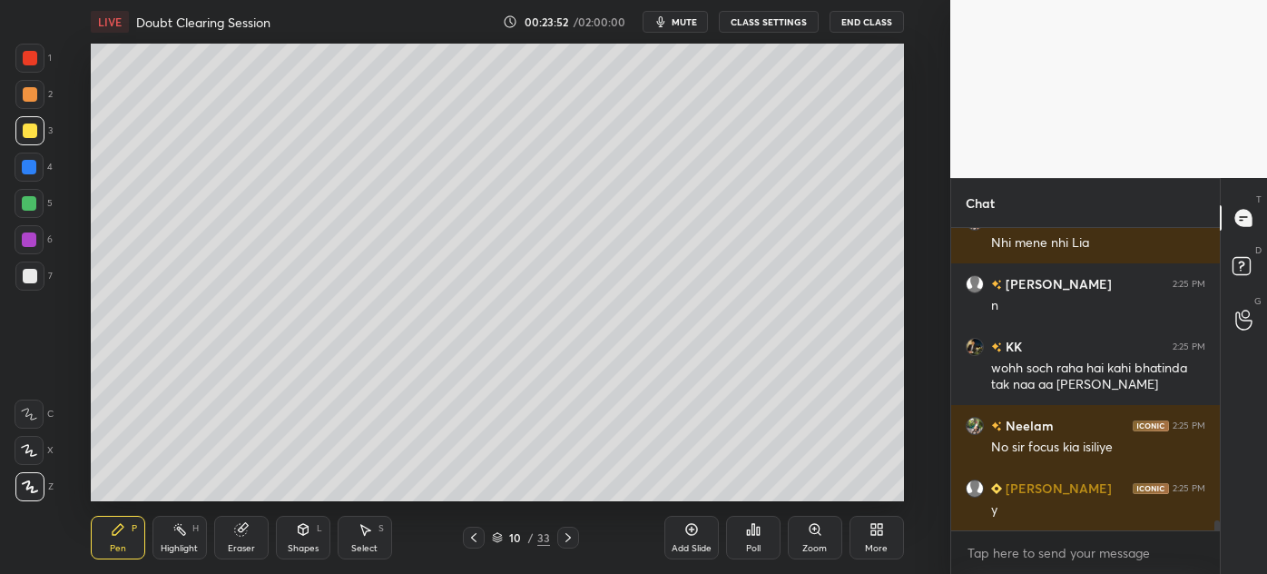
scroll to position [8880, 0]
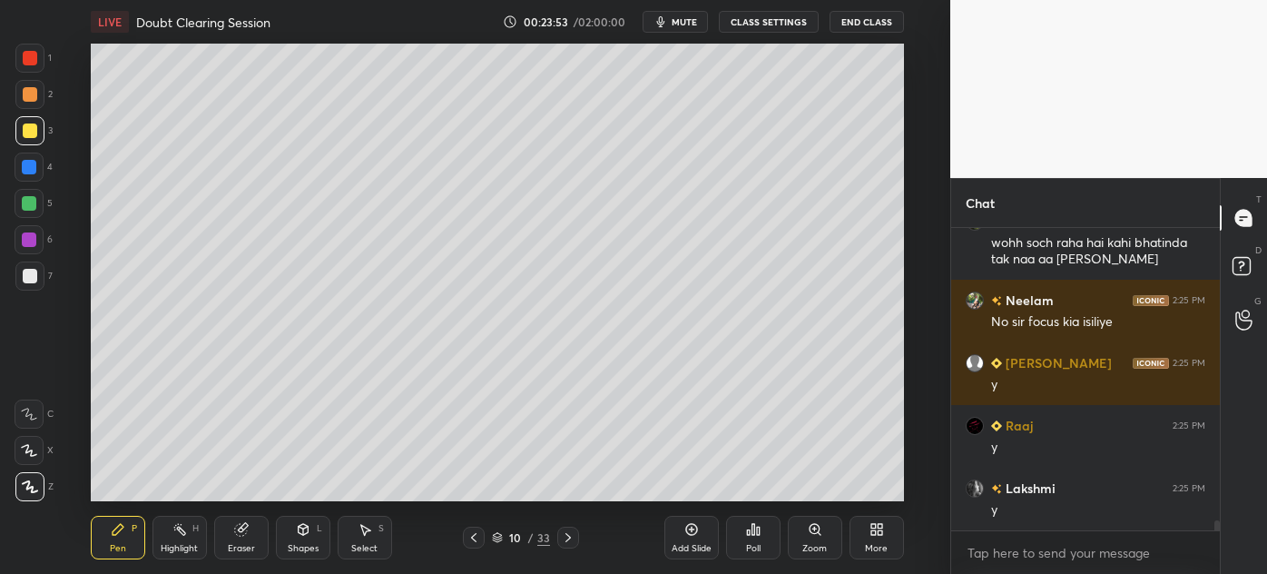
click at [566, 545] on div at bounding box center [568, 537] width 22 height 22
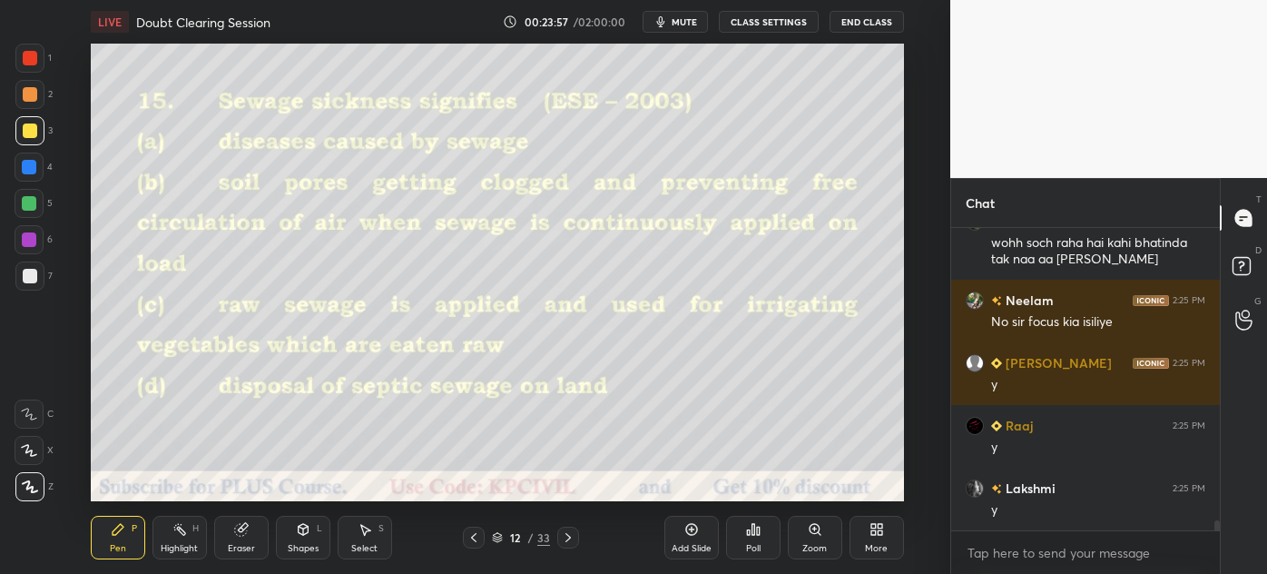
click at [298, 527] on icon at bounding box center [303, 529] width 10 height 11
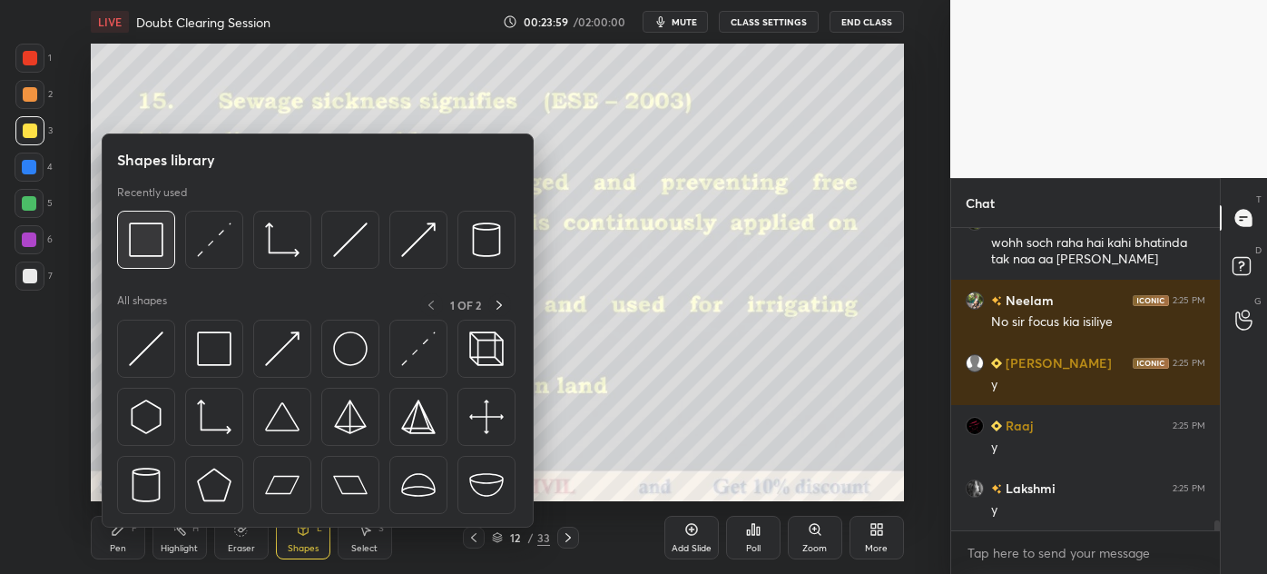
click at [154, 258] on div at bounding box center [146, 240] width 58 height 58
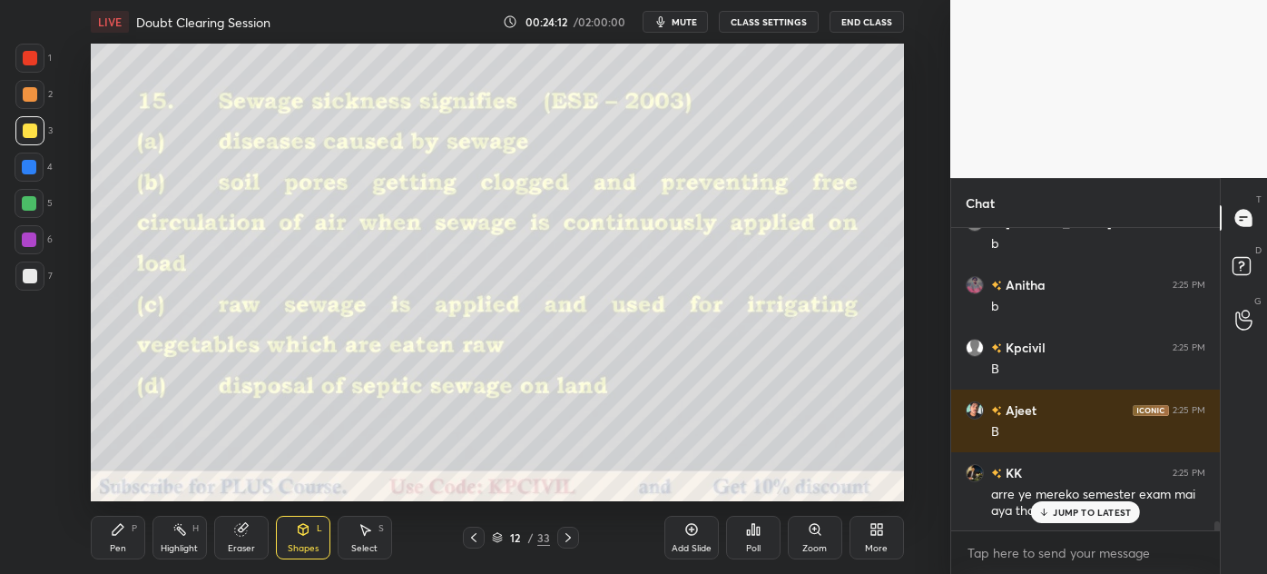
scroll to position [9584, 0]
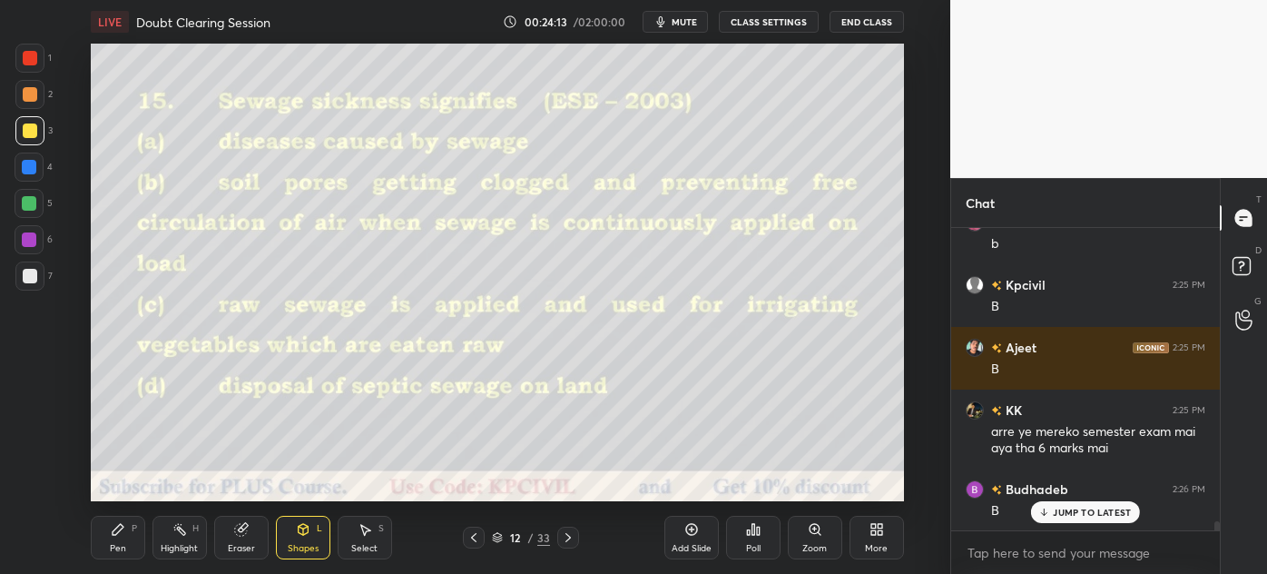
click at [29, 271] on div at bounding box center [30, 276] width 15 height 15
click at [26, 175] on div at bounding box center [29, 166] width 29 height 29
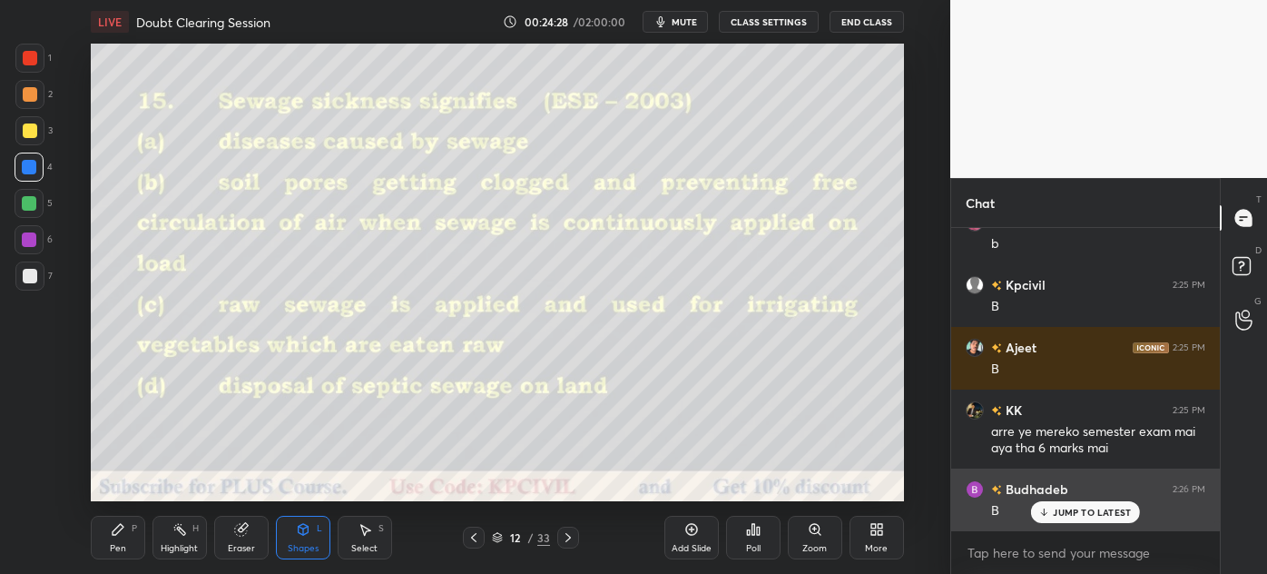
click at [1018, 498] on div "B" at bounding box center [1098, 509] width 214 height 22
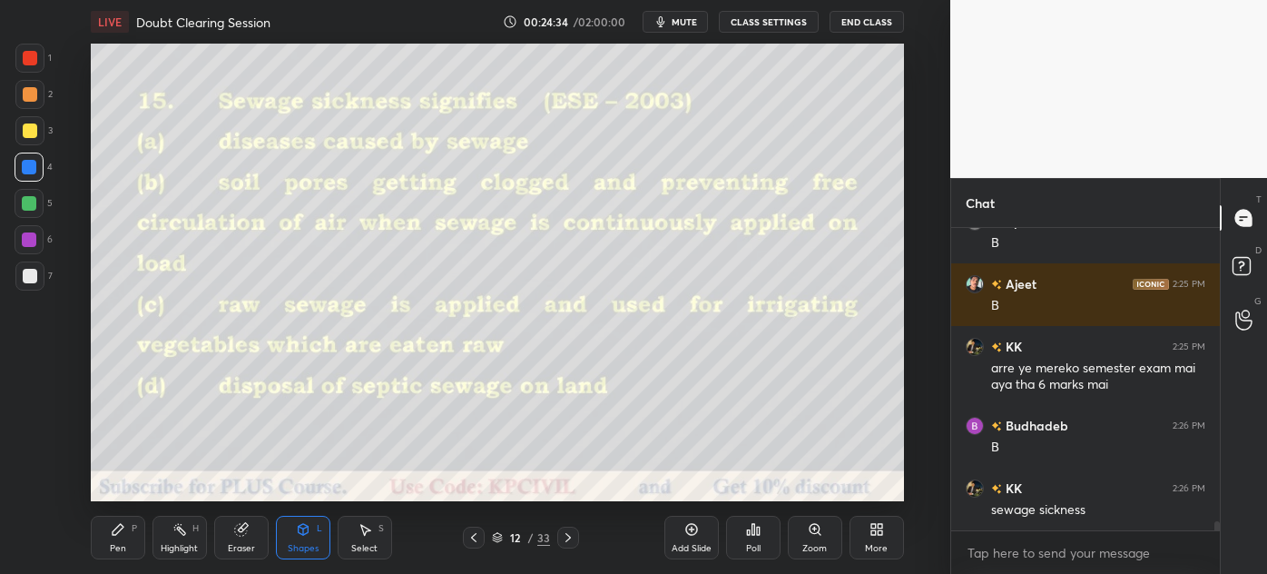
click at [571, 546] on div at bounding box center [568, 537] width 22 height 22
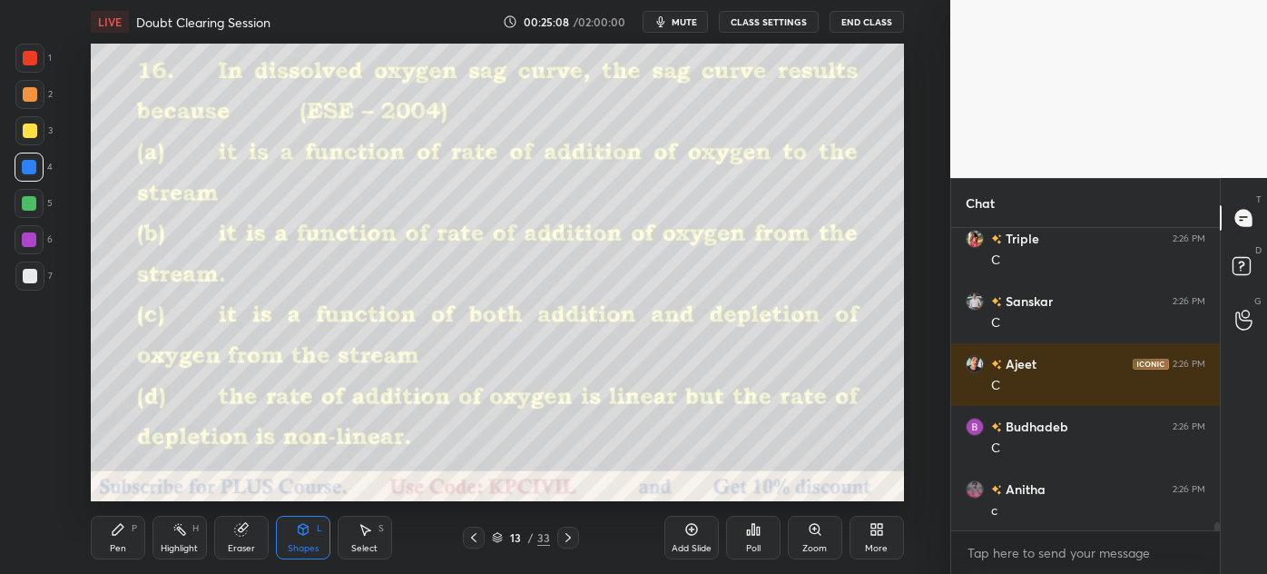
scroll to position [10524, 0]
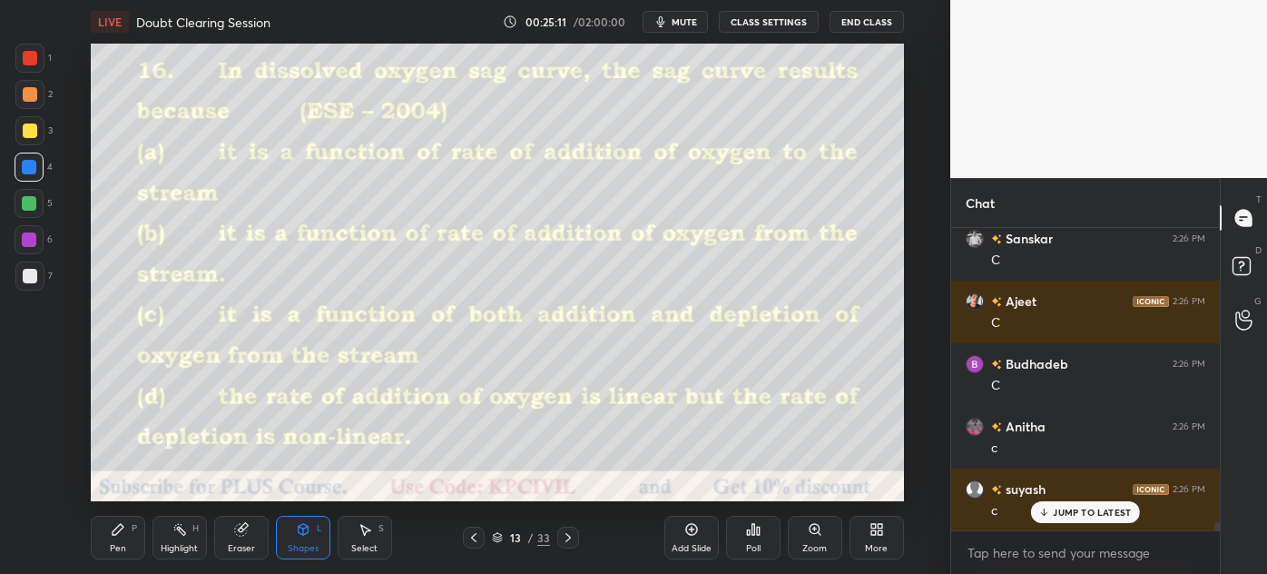
click at [570, 534] on icon at bounding box center [568, 537] width 15 height 15
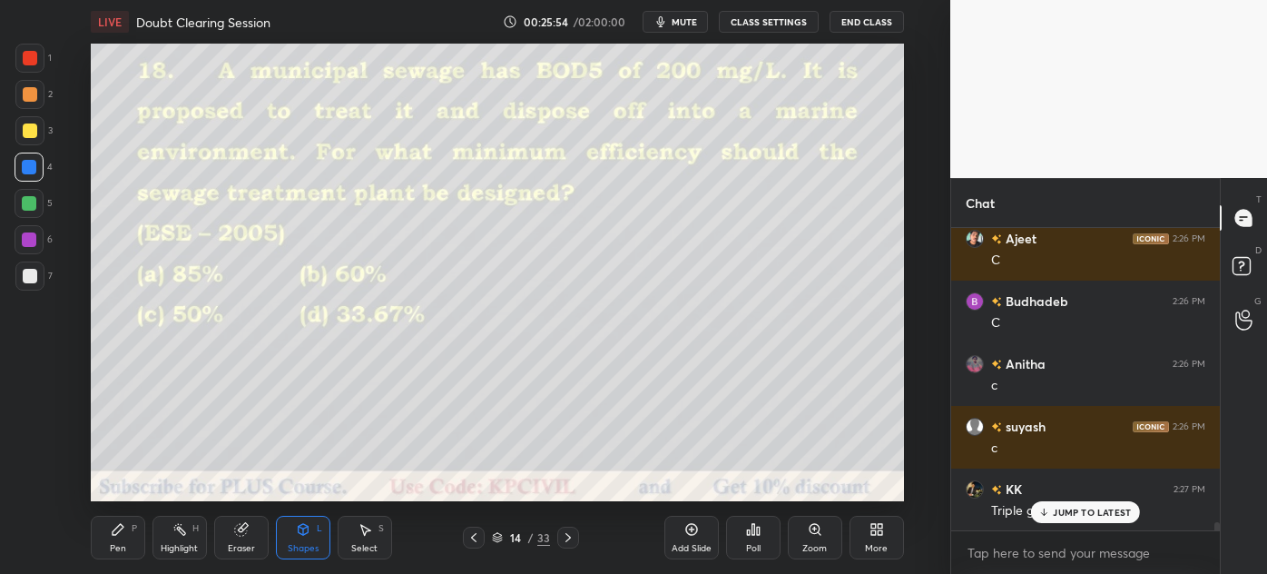
scroll to position [10605, 0]
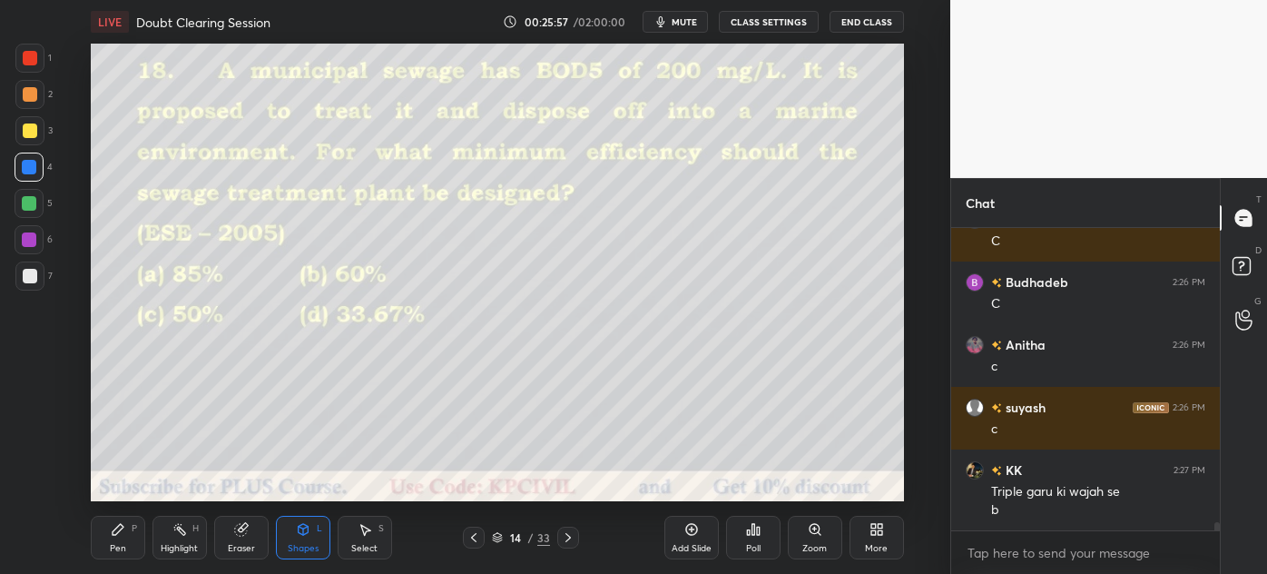
click at [115, 536] on icon at bounding box center [118, 529] width 15 height 15
click at [22, 287] on div at bounding box center [29, 275] width 29 height 29
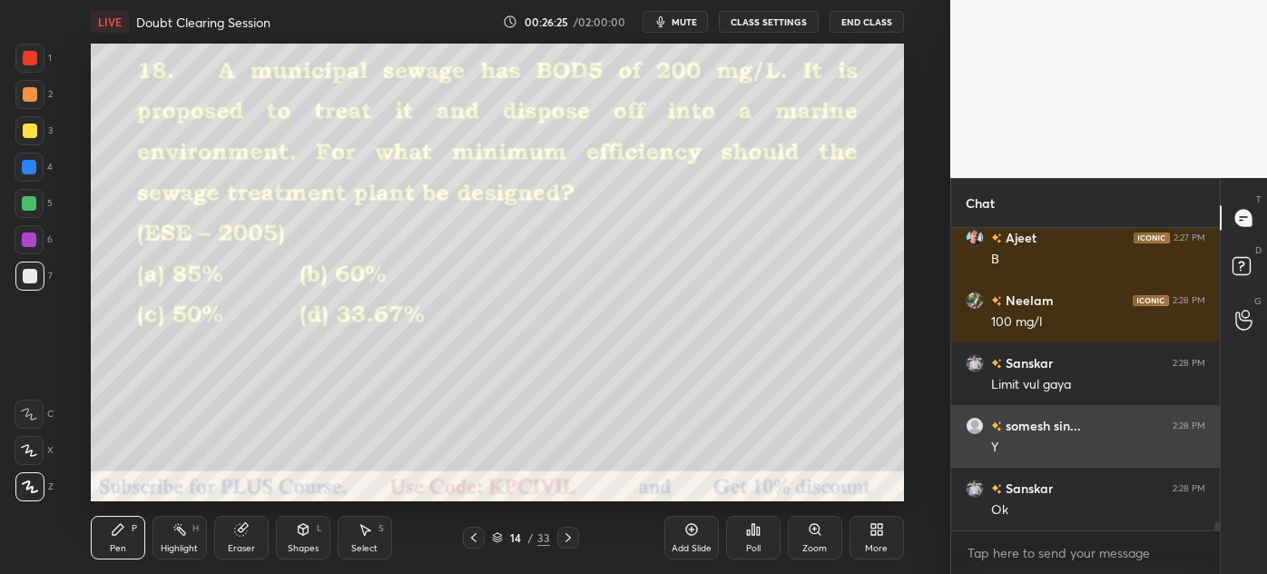
scroll to position [11044, 0]
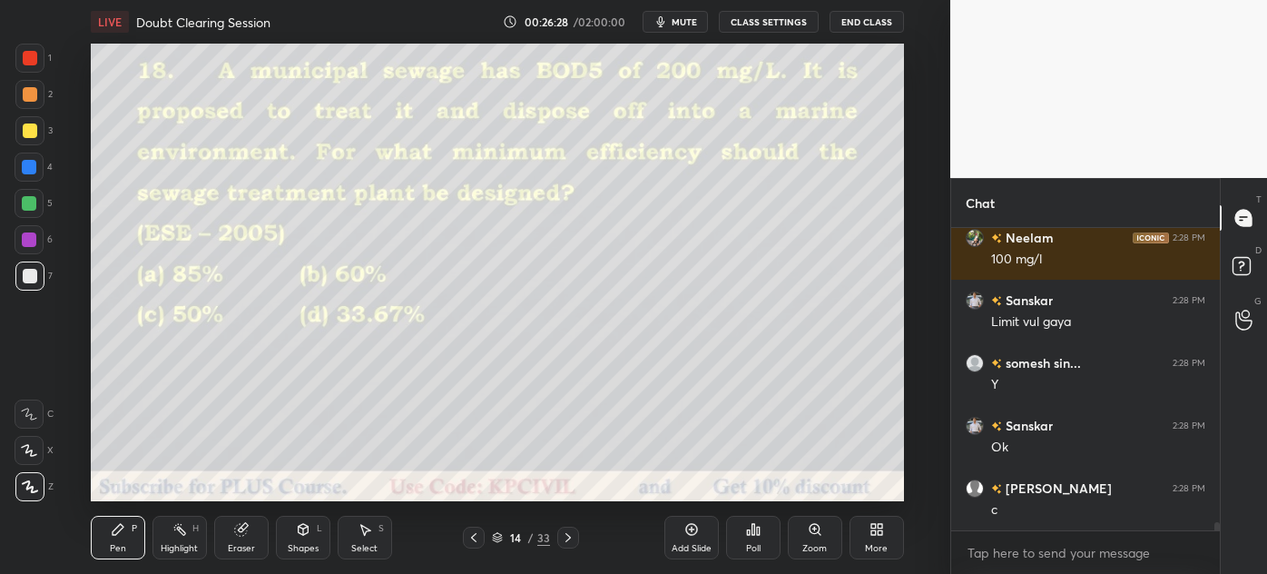
click at [29, 163] on div at bounding box center [29, 167] width 15 height 15
click at [296, 529] on icon at bounding box center [303, 529] width 15 height 15
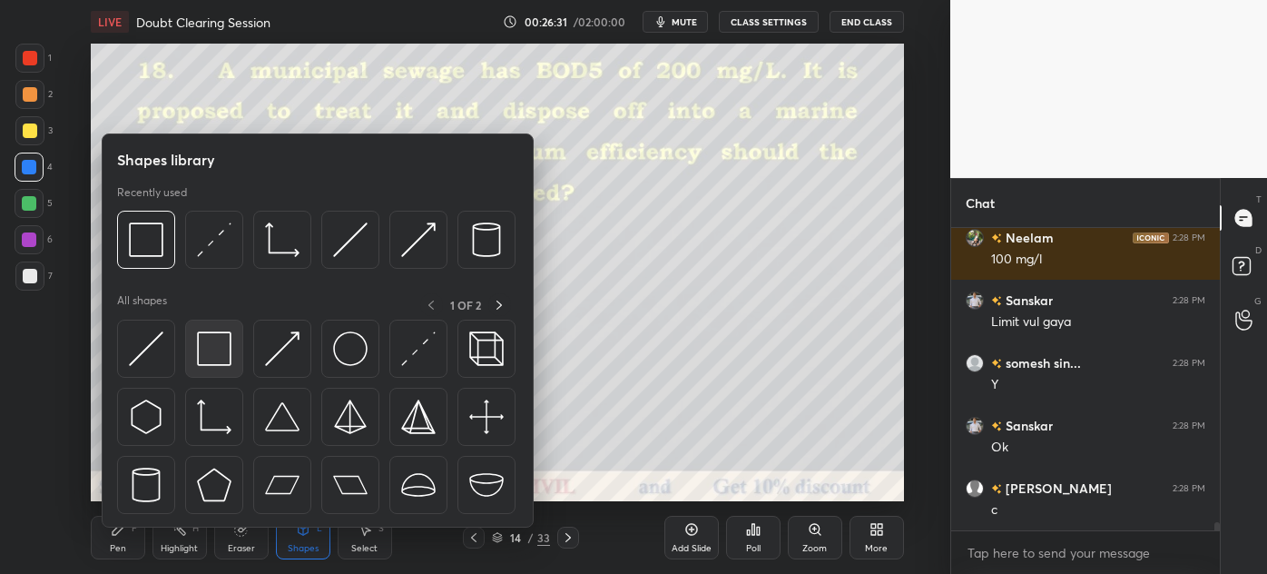
click at [200, 340] on img at bounding box center [214, 348] width 34 height 34
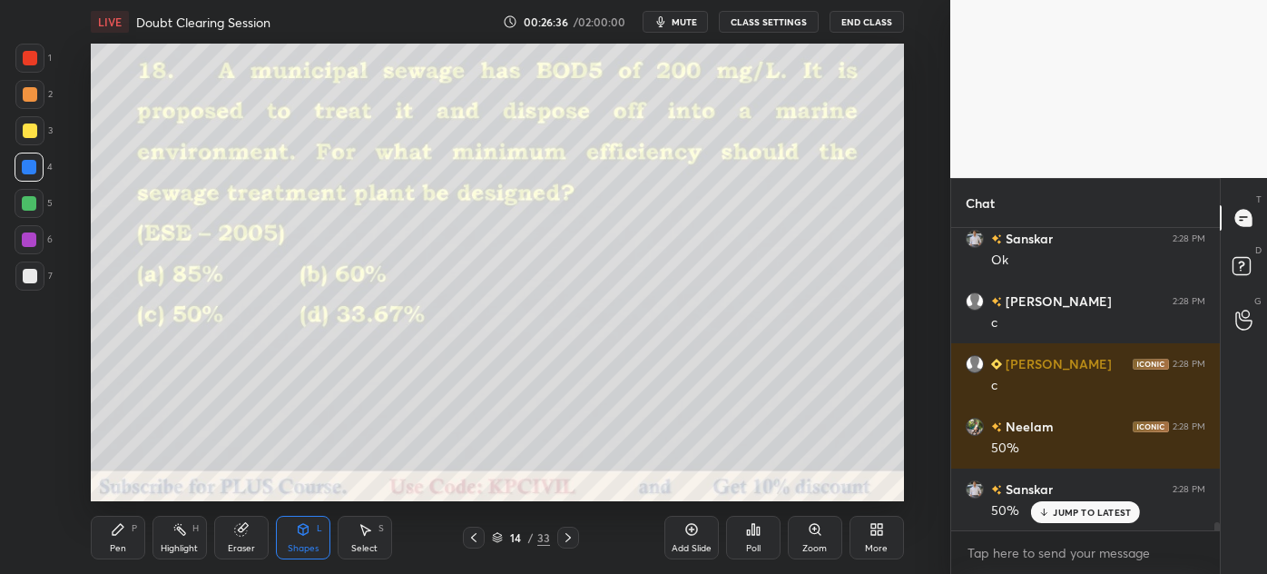
scroll to position [11293, 0]
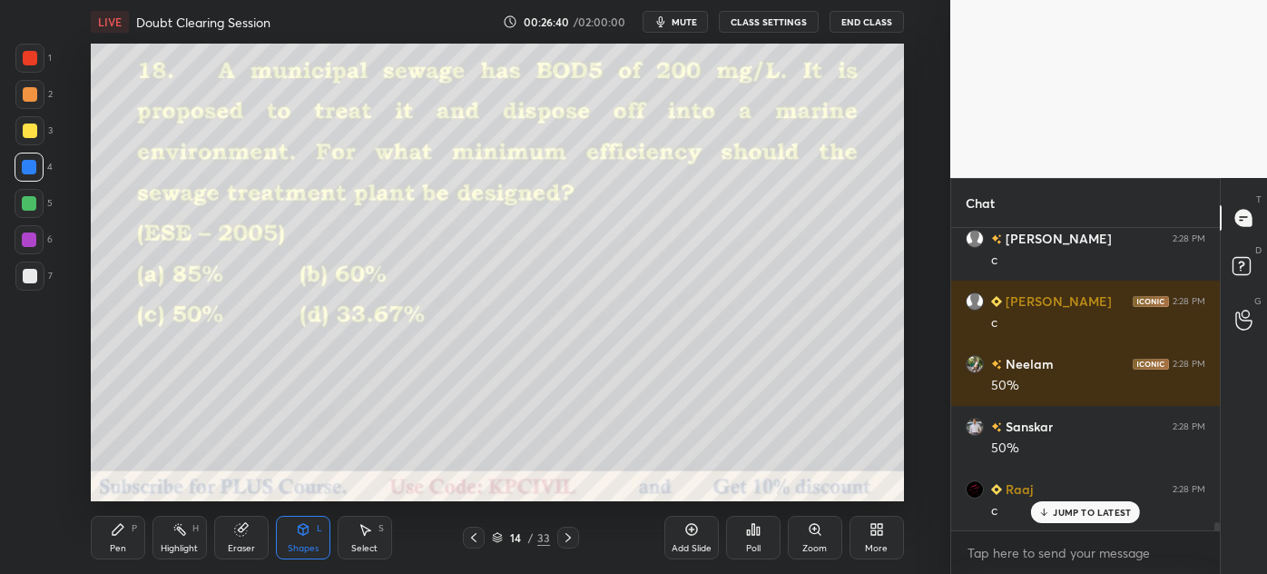
click at [571, 545] on div at bounding box center [568, 537] width 22 height 22
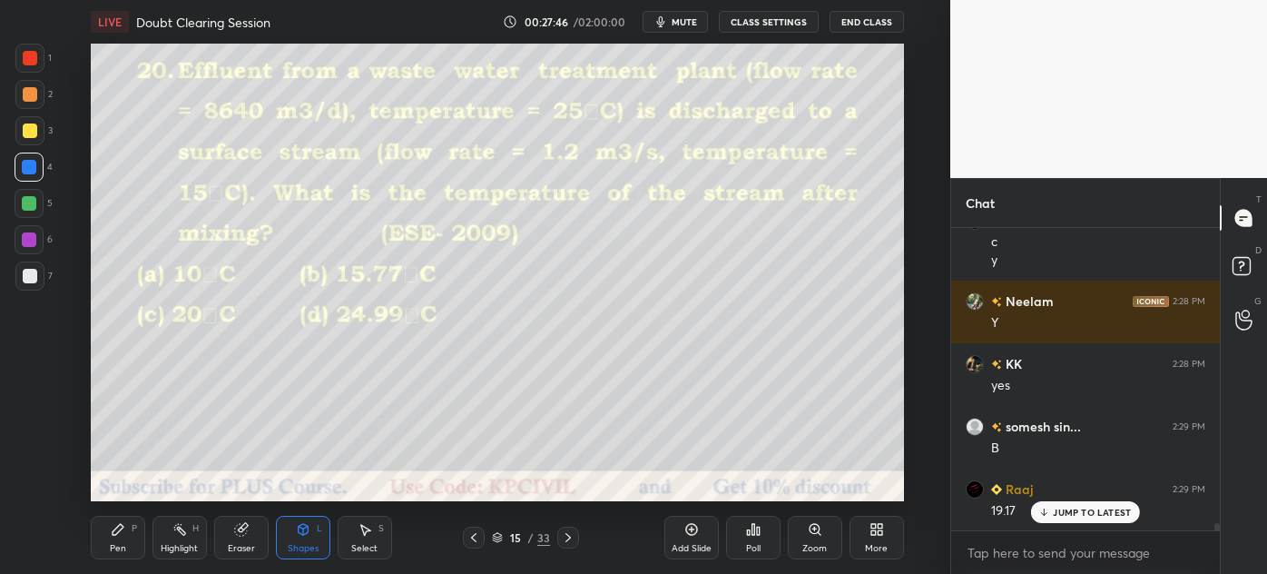
scroll to position [11624, 0]
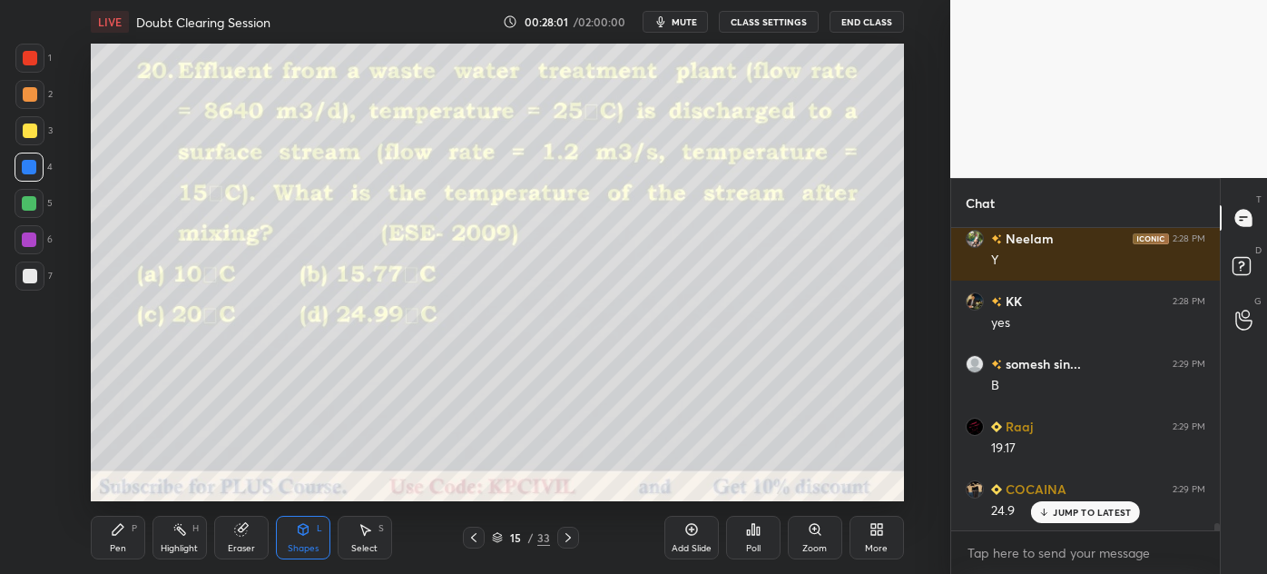
click at [116, 544] on div "Pen" at bounding box center [118, 548] width 16 height 9
click at [23, 289] on div at bounding box center [29, 275] width 29 height 29
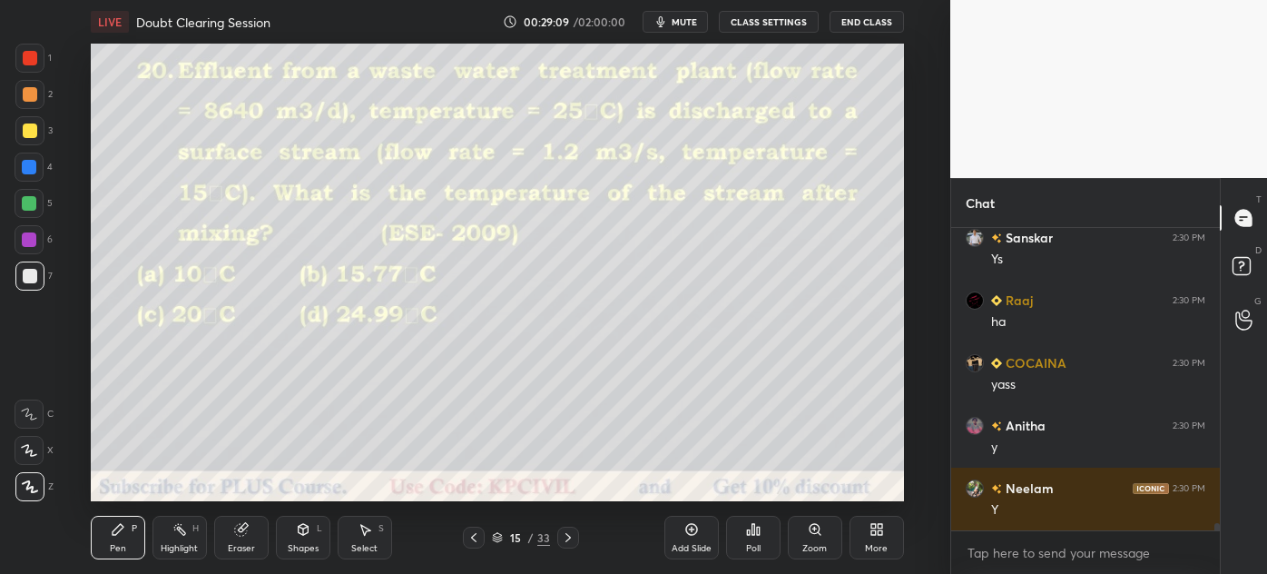
scroll to position [12645, 0]
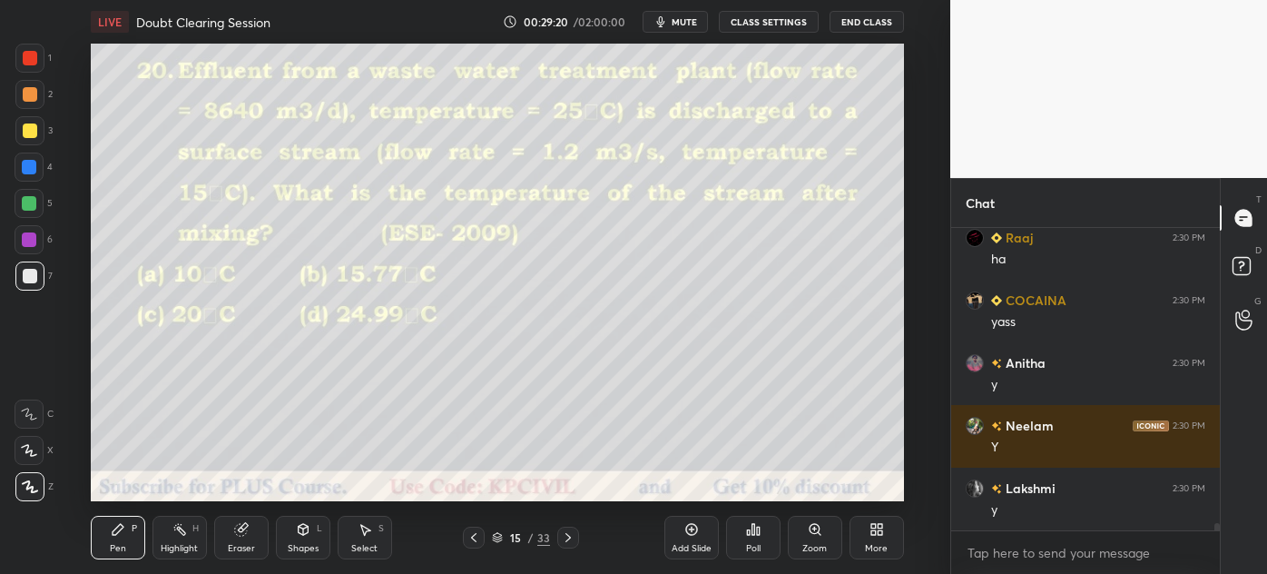
click at [570, 546] on div at bounding box center [568, 537] width 22 height 22
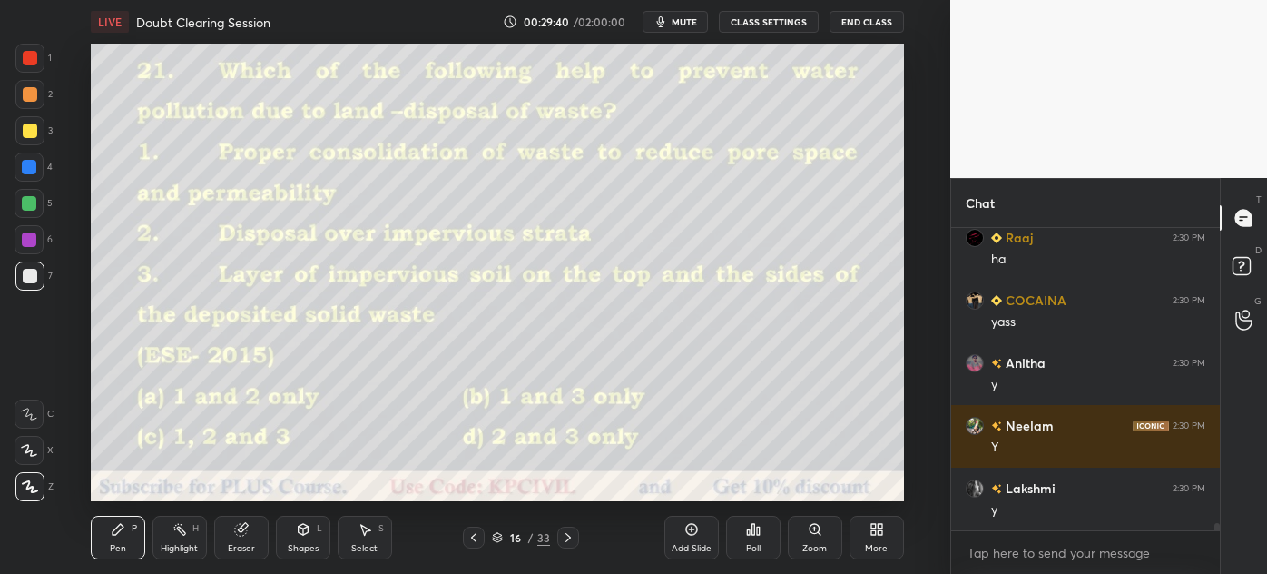
click at [300, 534] on icon at bounding box center [303, 529] width 10 height 11
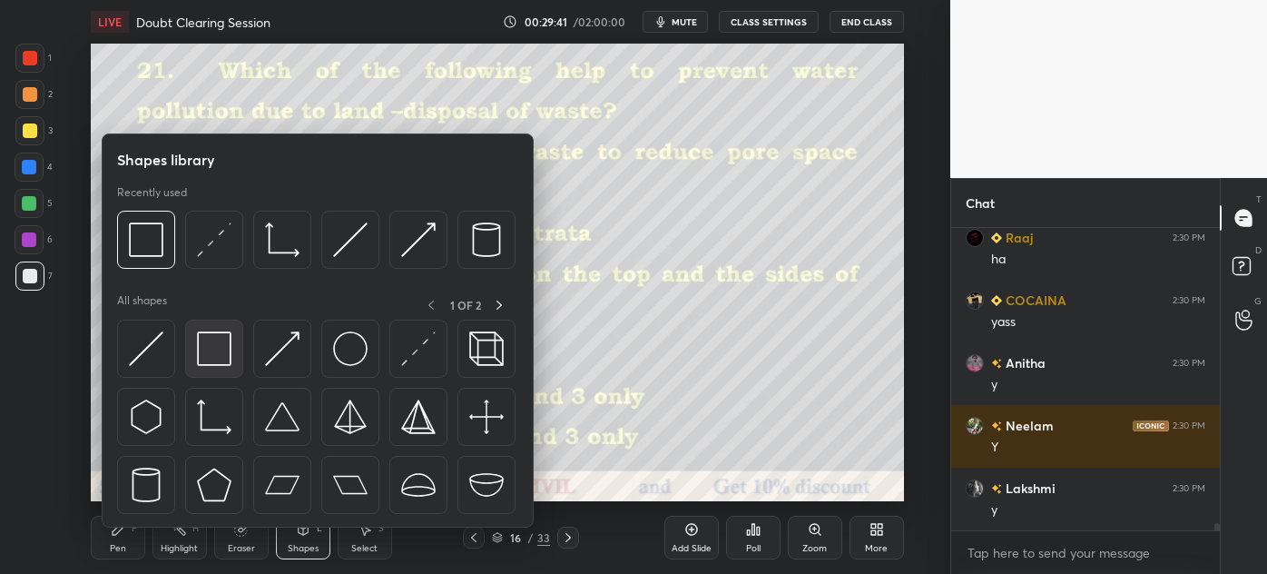
click at [237, 369] on div at bounding box center [214, 348] width 58 height 58
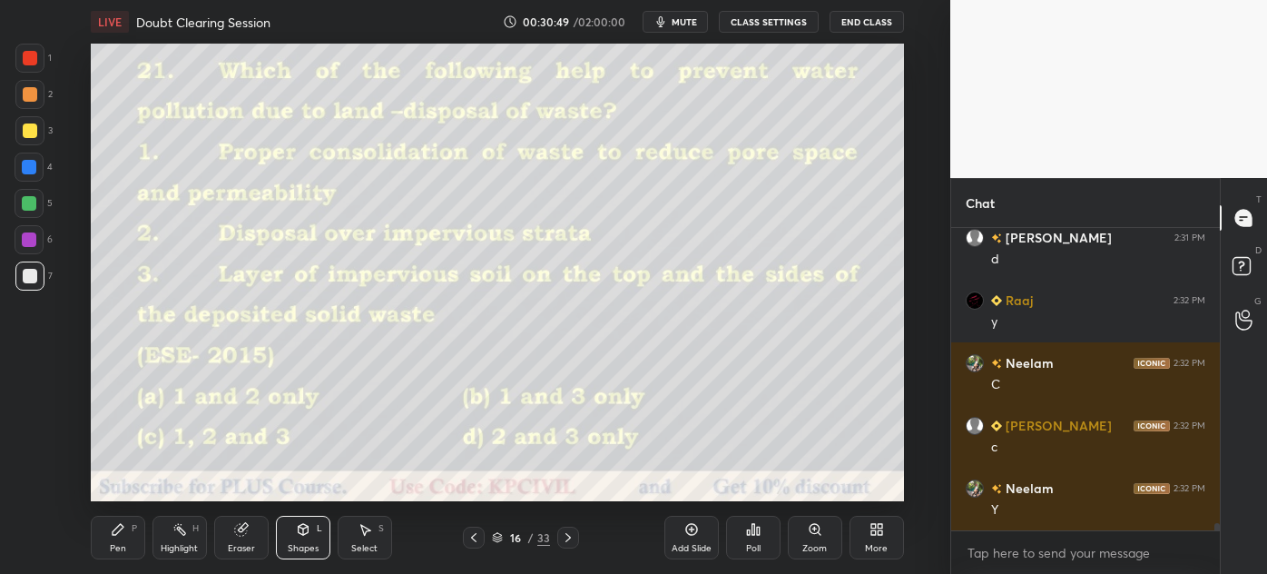
scroll to position [13084, 0]
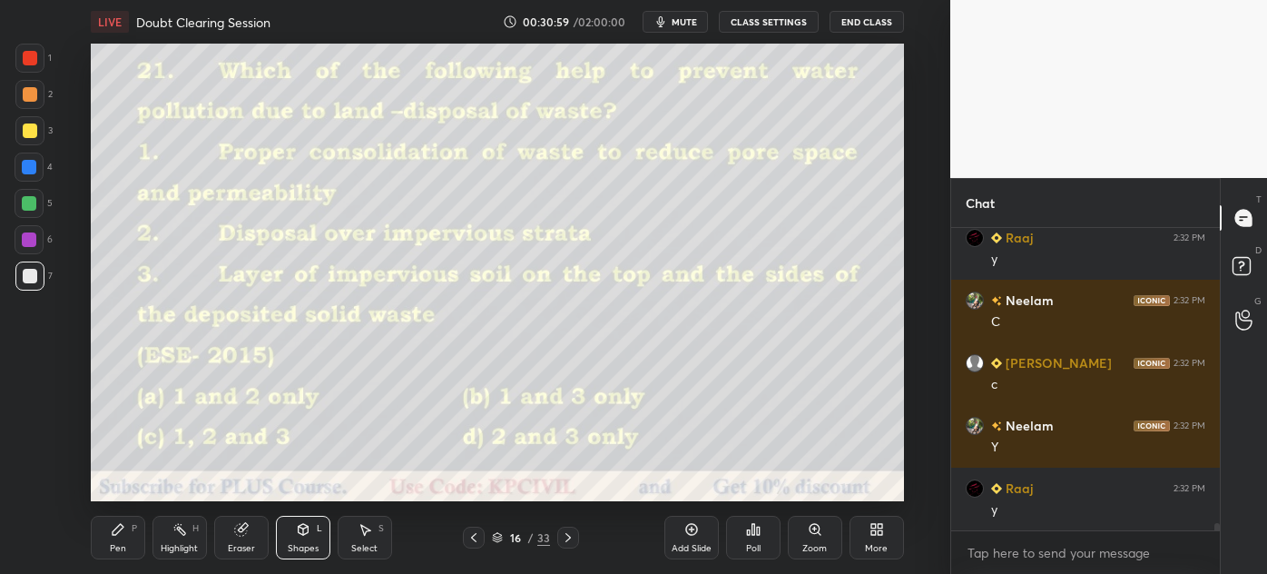
click at [571, 529] on div at bounding box center [568, 537] width 22 height 22
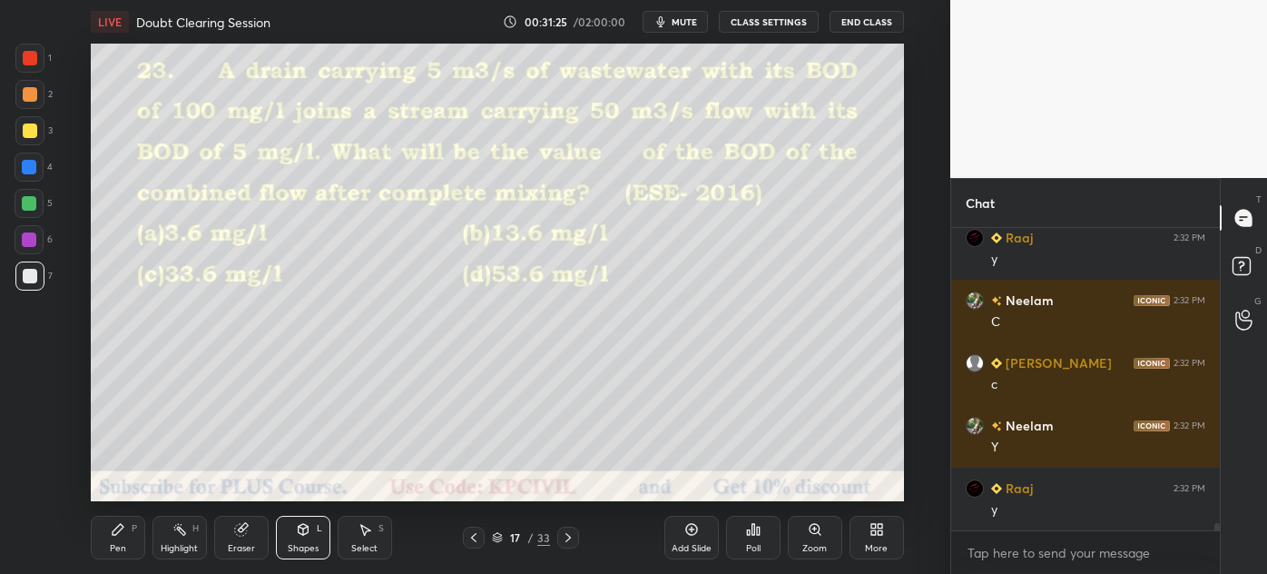
click at [107, 548] on div "Pen P" at bounding box center [118, 537] width 54 height 44
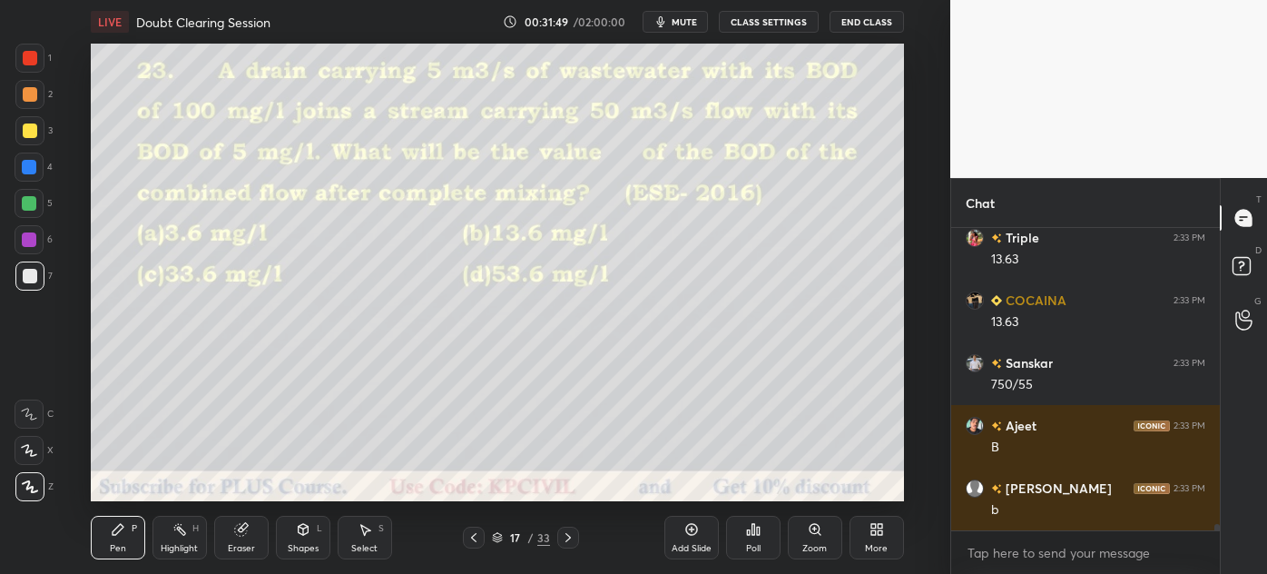
scroll to position [14023, 0]
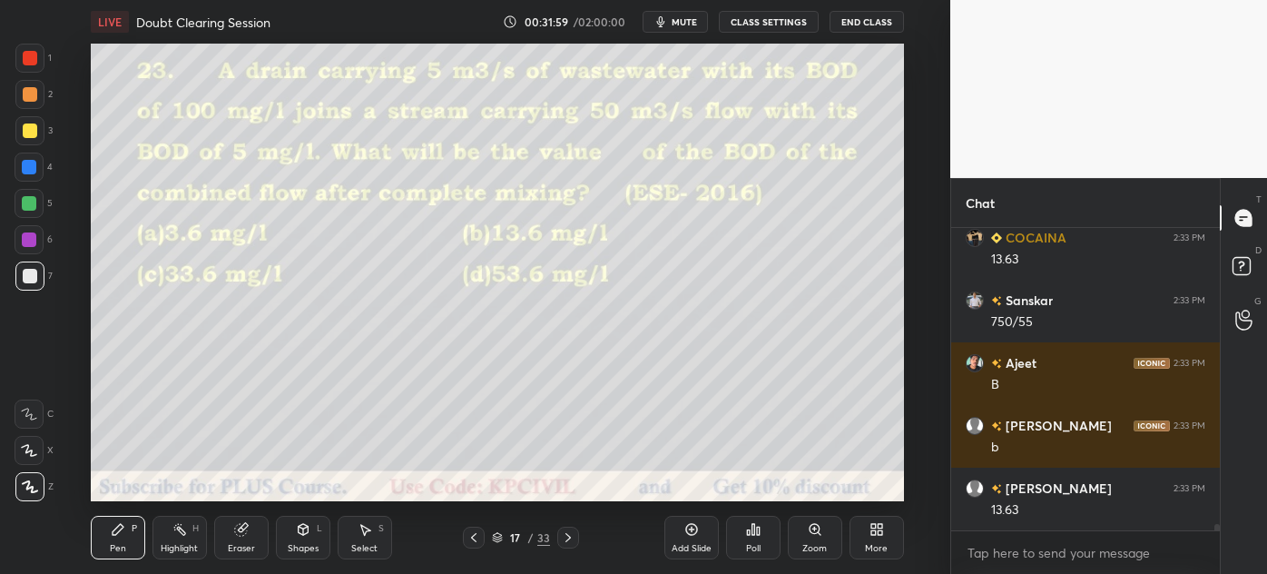
click at [570, 533] on icon at bounding box center [568, 537] width 15 height 15
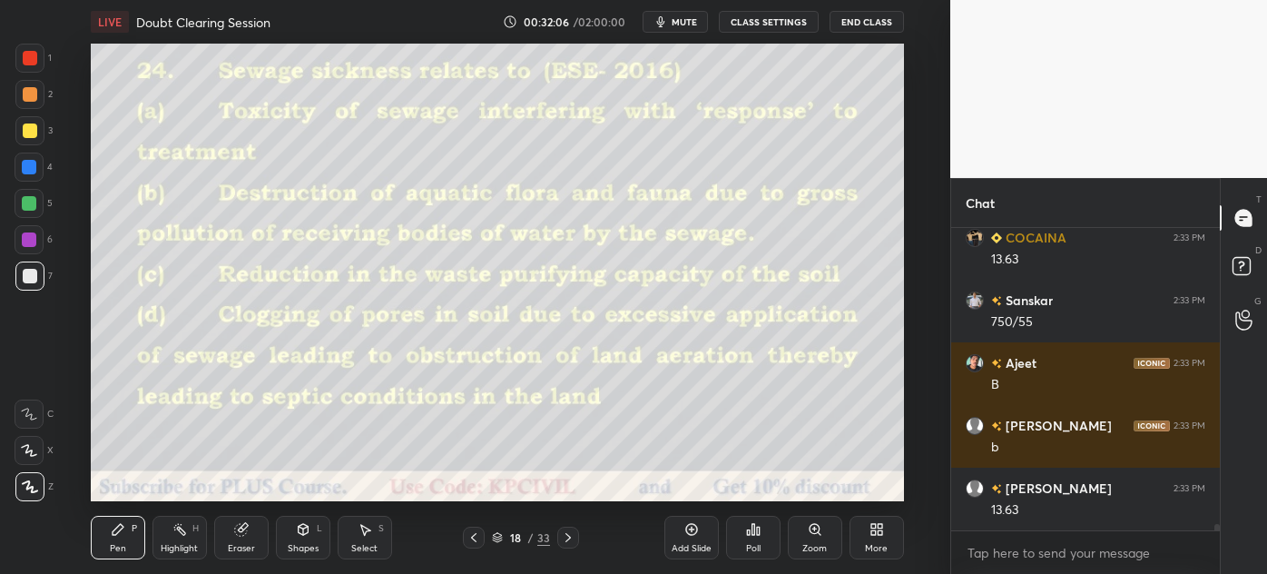
click at [296, 534] on icon at bounding box center [303, 529] width 15 height 15
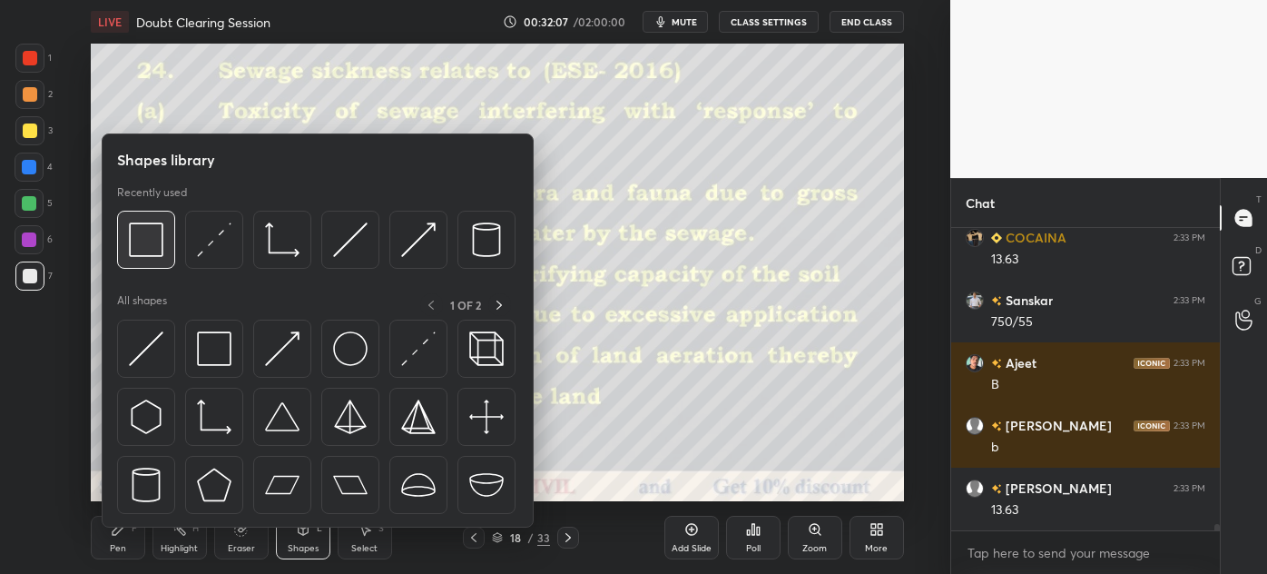
click at [129, 243] on img at bounding box center [146, 239] width 34 height 34
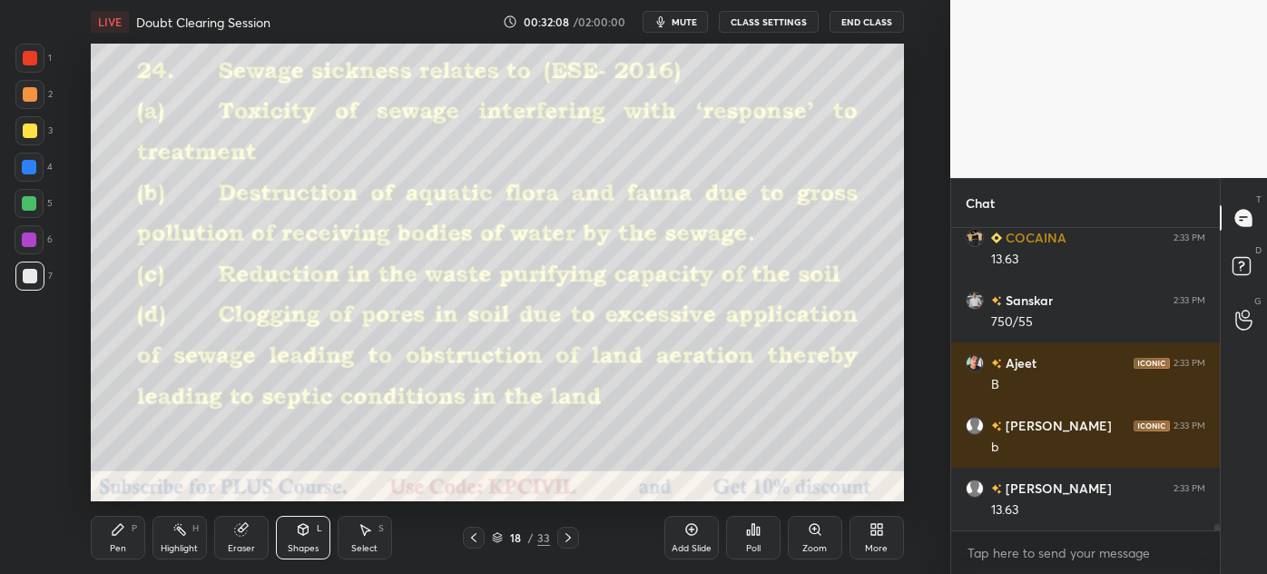
click at [32, 169] on div at bounding box center [29, 167] width 15 height 15
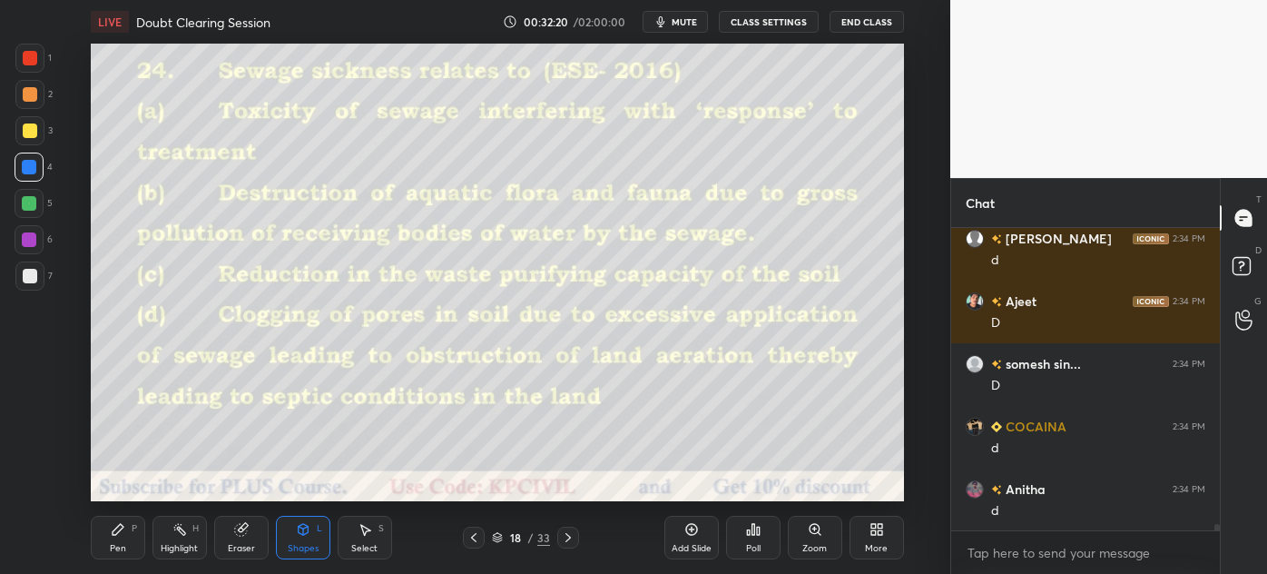
scroll to position [14603, 0]
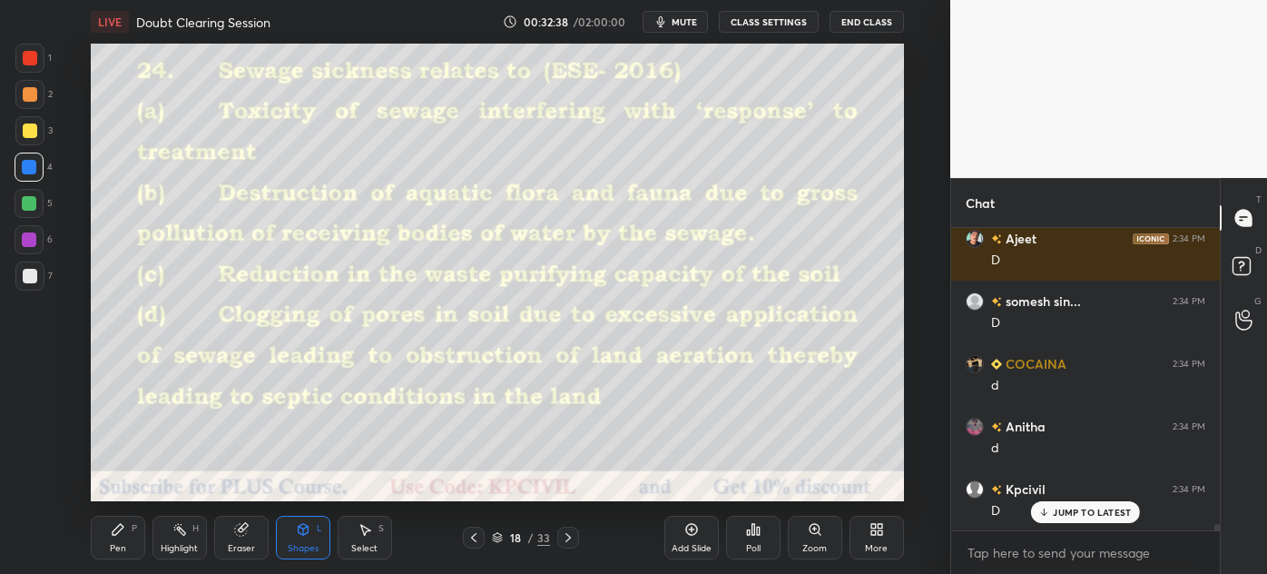
click at [561, 534] on icon at bounding box center [568, 537] width 15 height 15
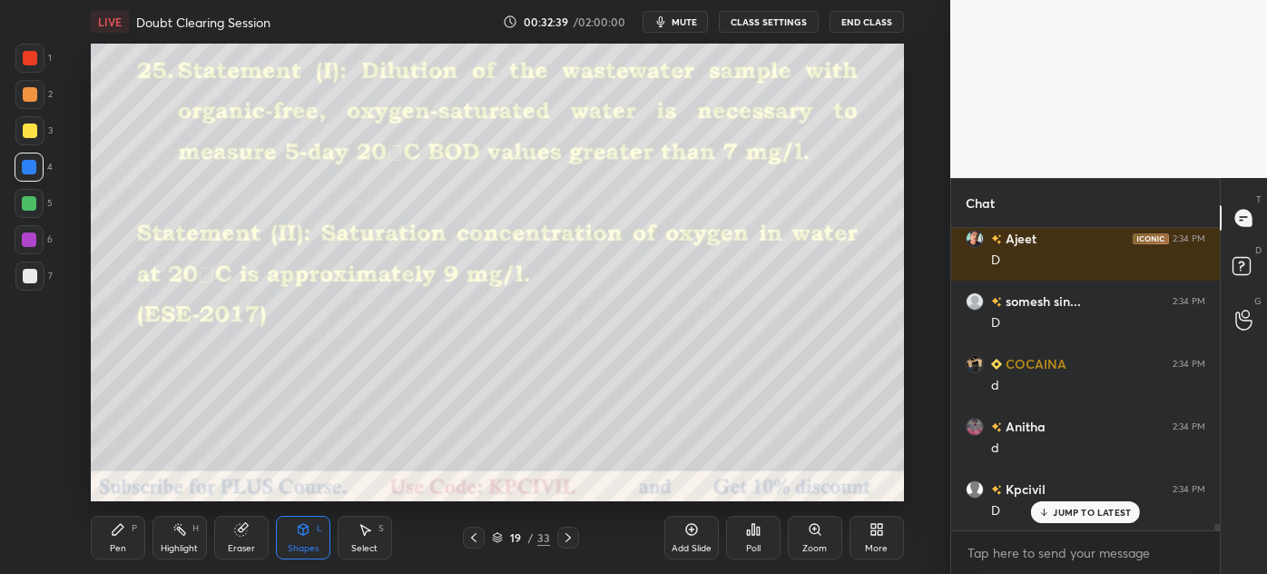
scroll to position [14666, 0]
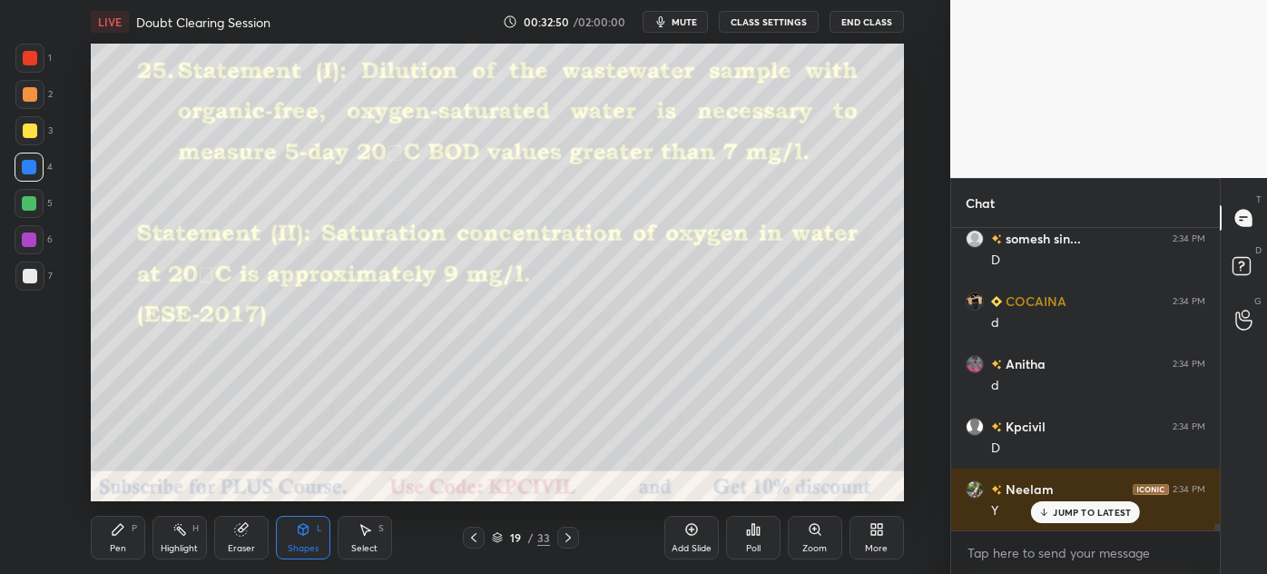
click at [561, 544] on icon at bounding box center [568, 537] width 15 height 15
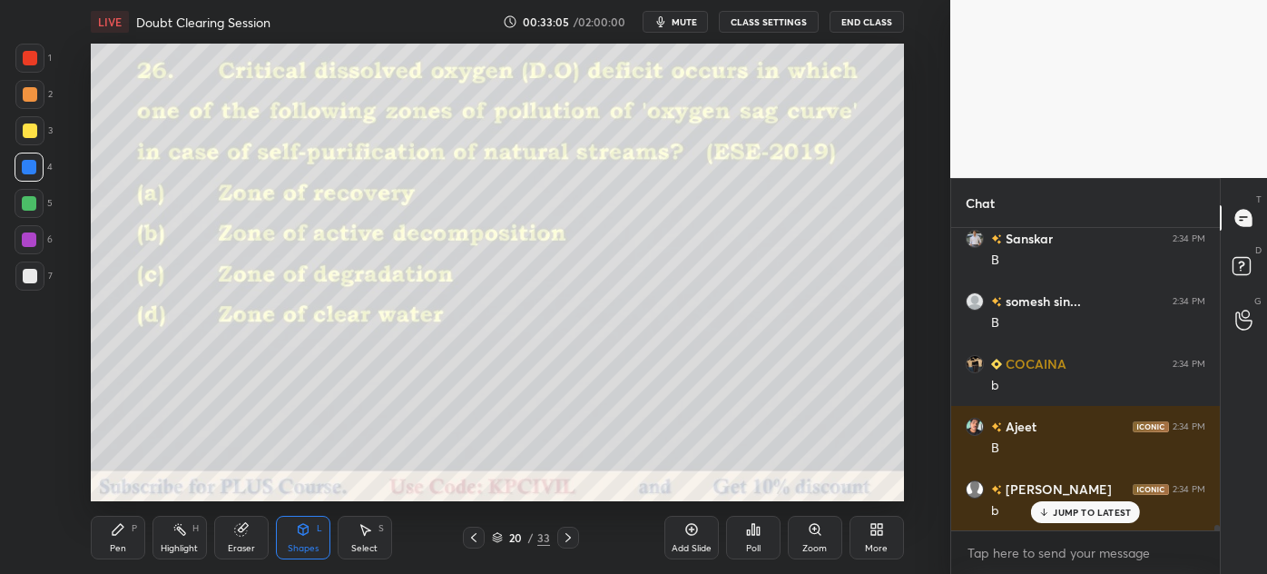
scroll to position [15310, 0]
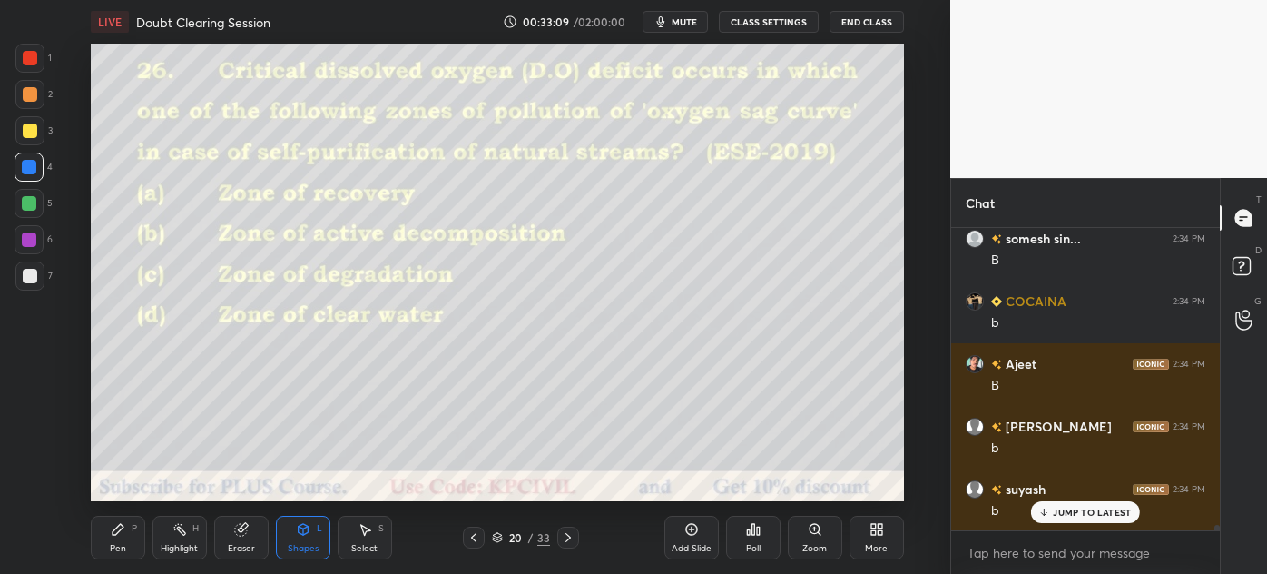
click at [567, 531] on icon at bounding box center [568, 537] width 15 height 15
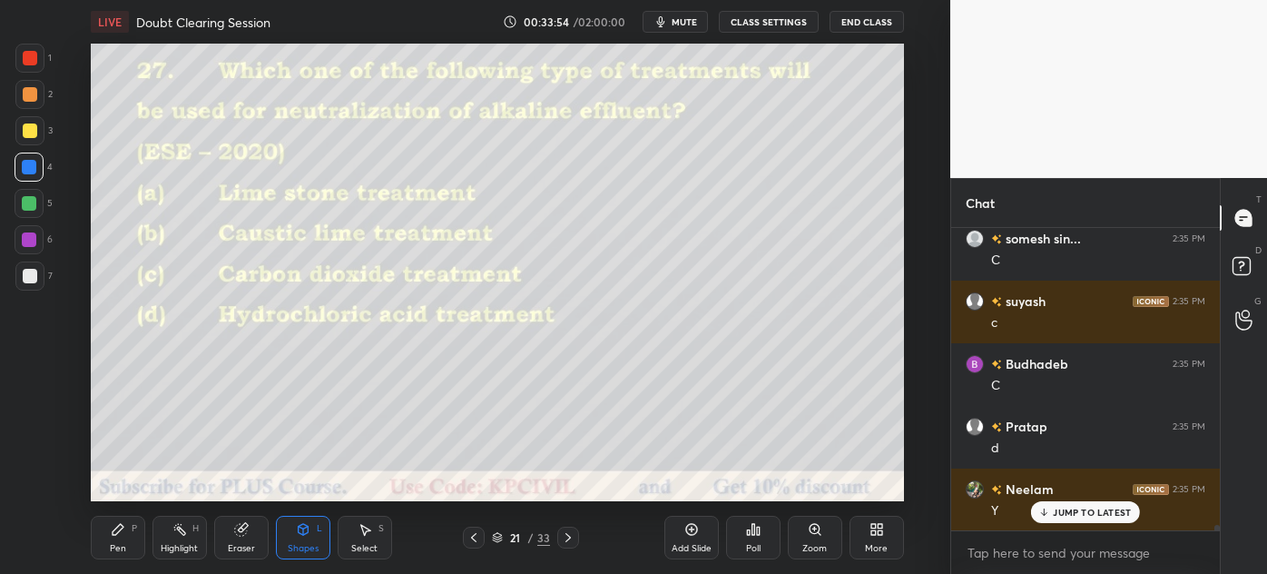
scroll to position [15874, 0]
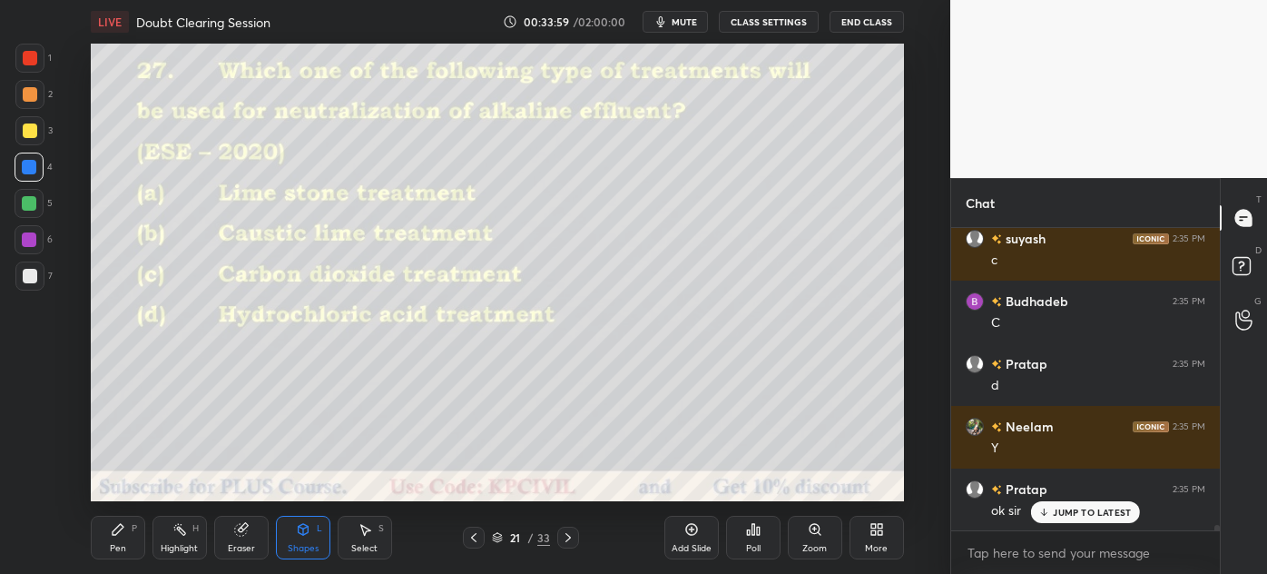
click at [566, 537] on icon at bounding box center [568, 537] width 15 height 15
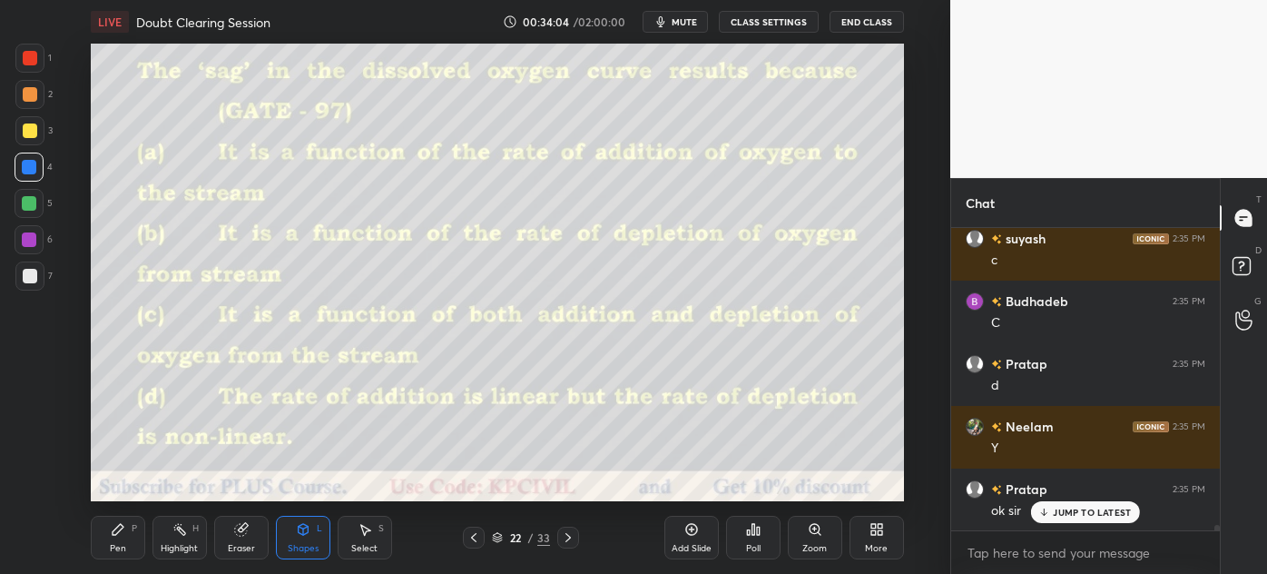
click at [567, 538] on icon at bounding box center [567, 537] width 5 height 9
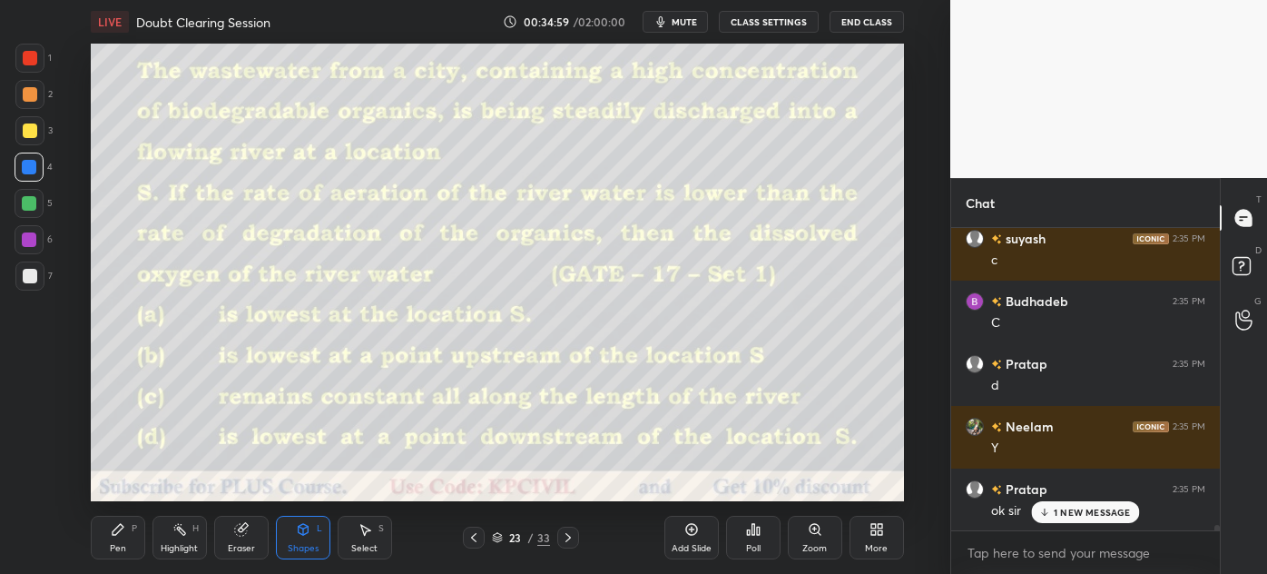
scroll to position [15937, 0]
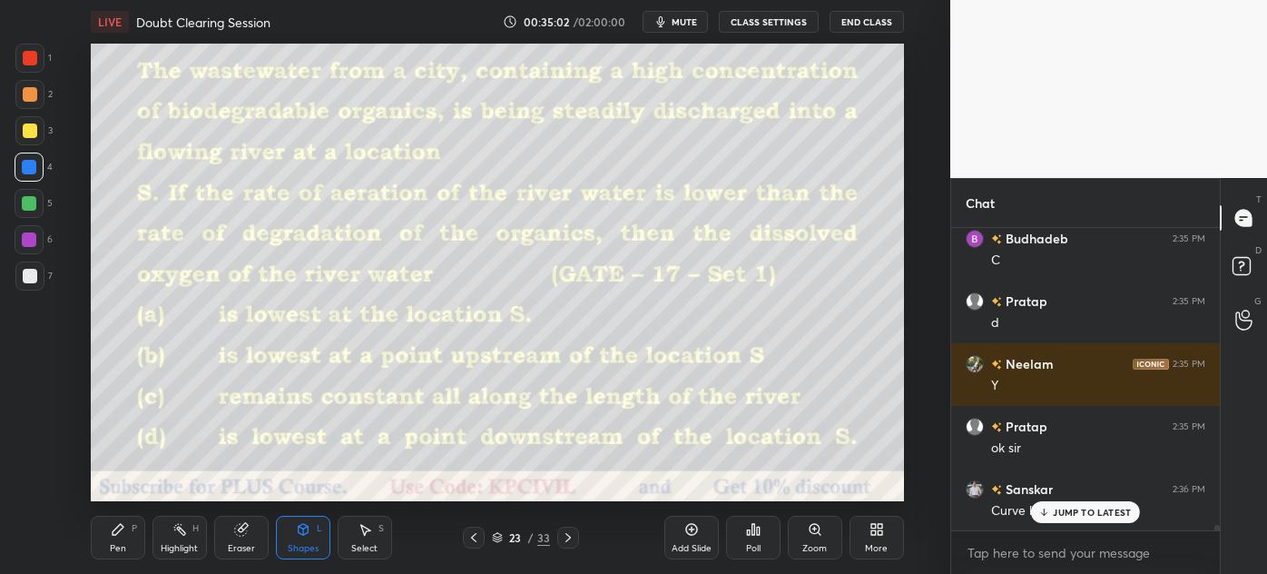
click at [1102, 517] on p "JUMP TO LATEST" at bounding box center [1092, 511] width 78 height 11
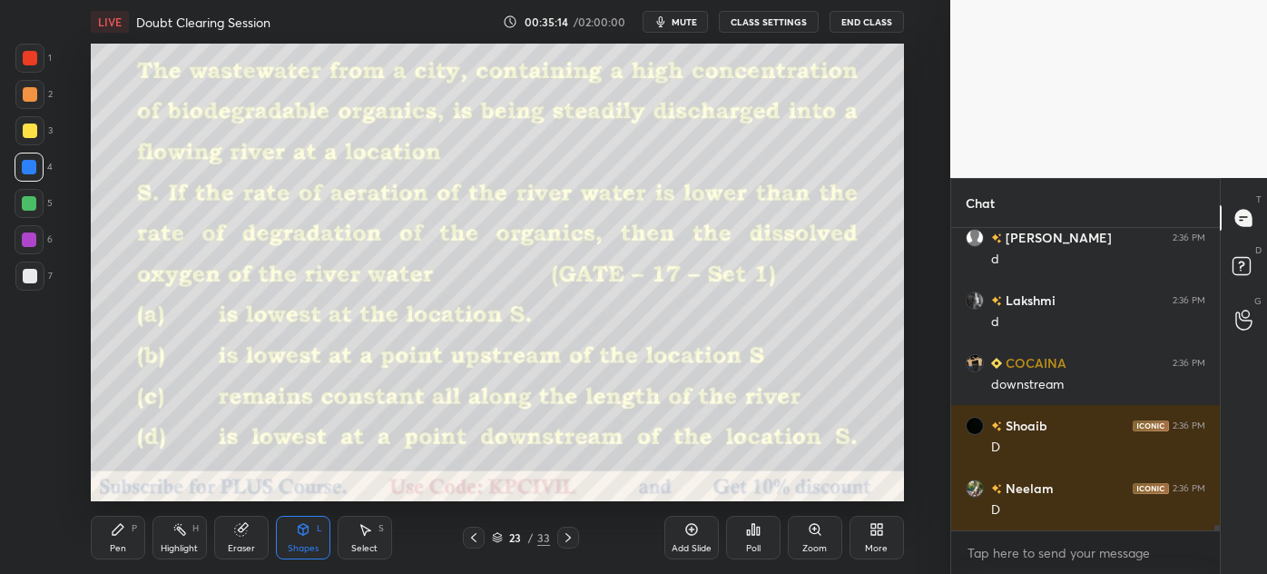
scroll to position [16544, 0]
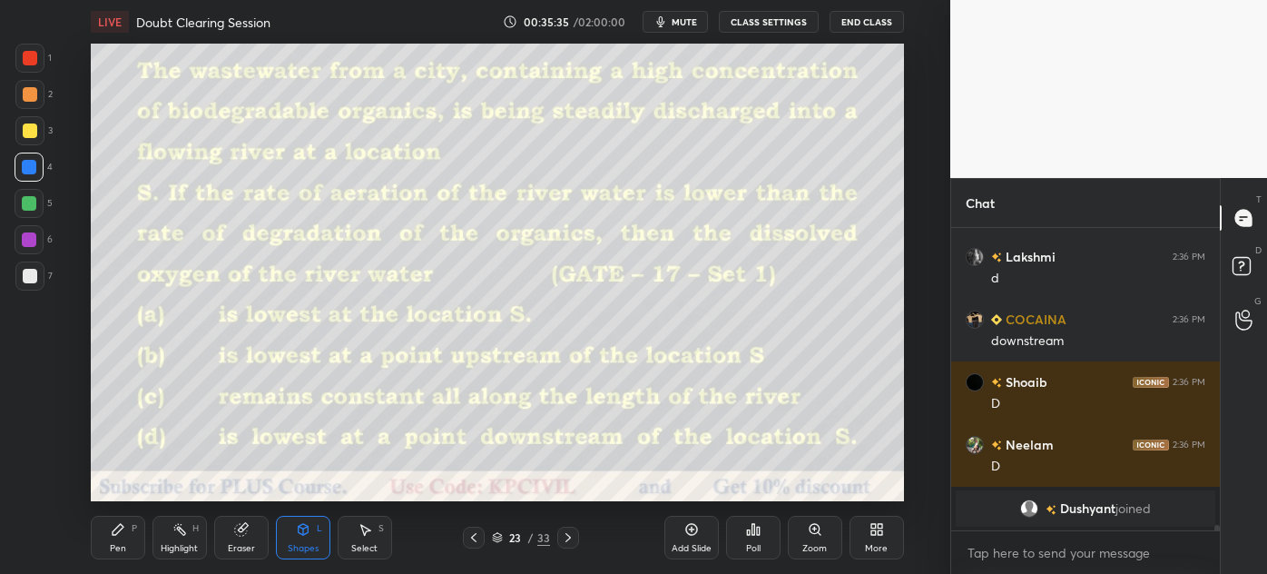
click at [694, 544] on div "Add Slide" at bounding box center [692, 548] width 40 height 9
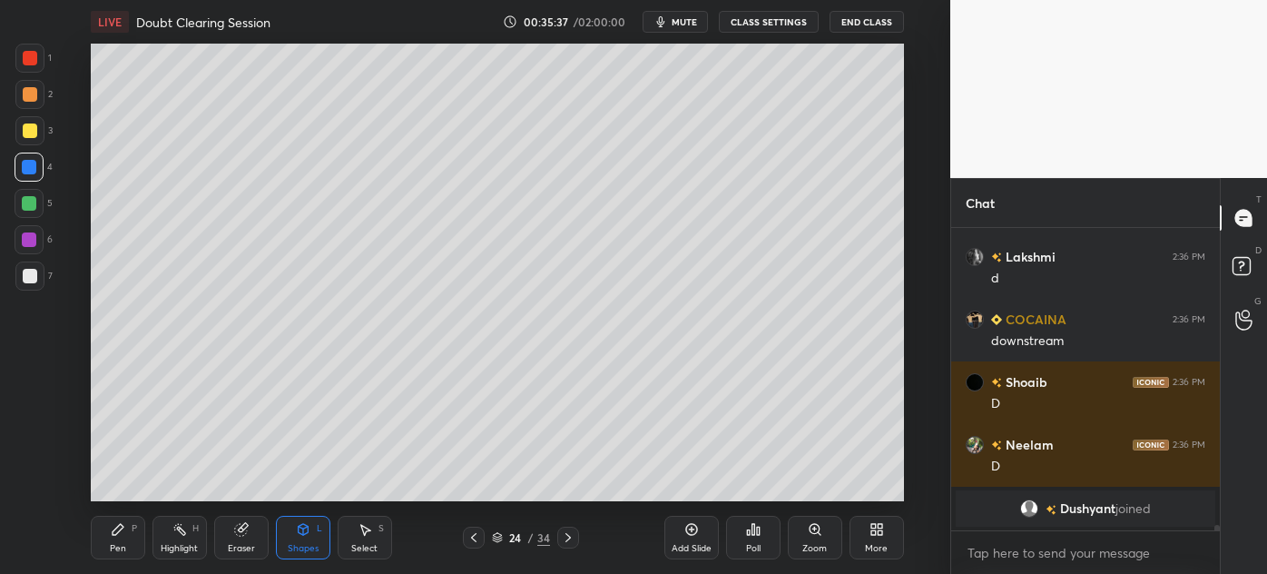
click at [121, 548] on div "Pen" at bounding box center [118, 548] width 16 height 9
click at [23, 282] on div at bounding box center [29, 275] width 29 height 29
click at [23, 130] on div at bounding box center [30, 130] width 15 height 15
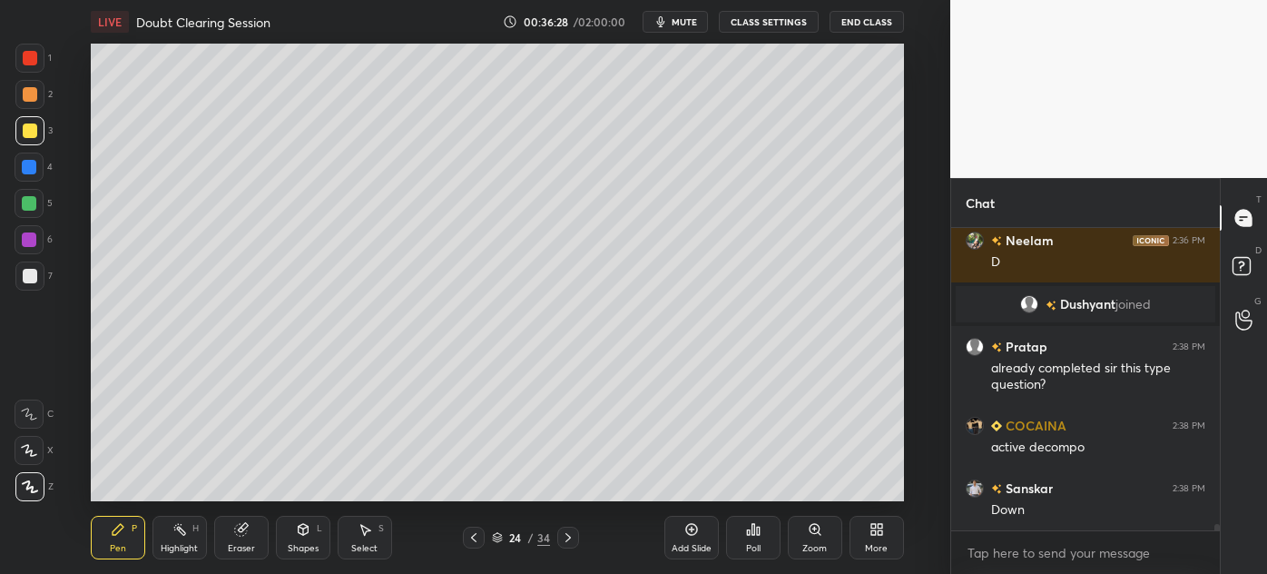
scroll to position [13669, 0]
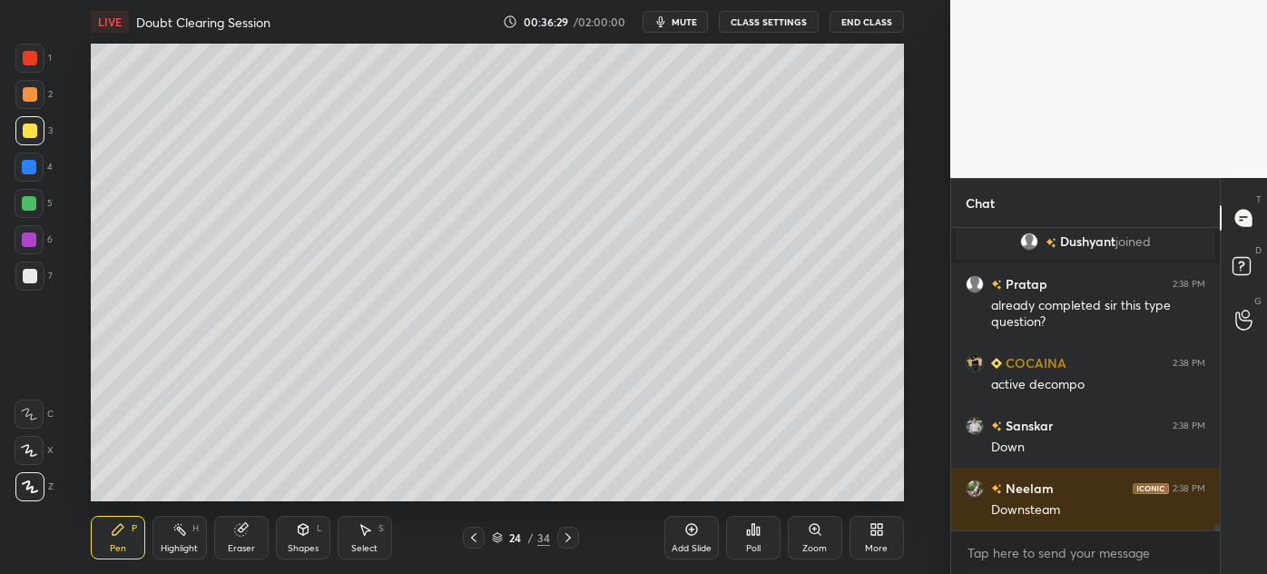
click at [26, 279] on div at bounding box center [30, 276] width 15 height 15
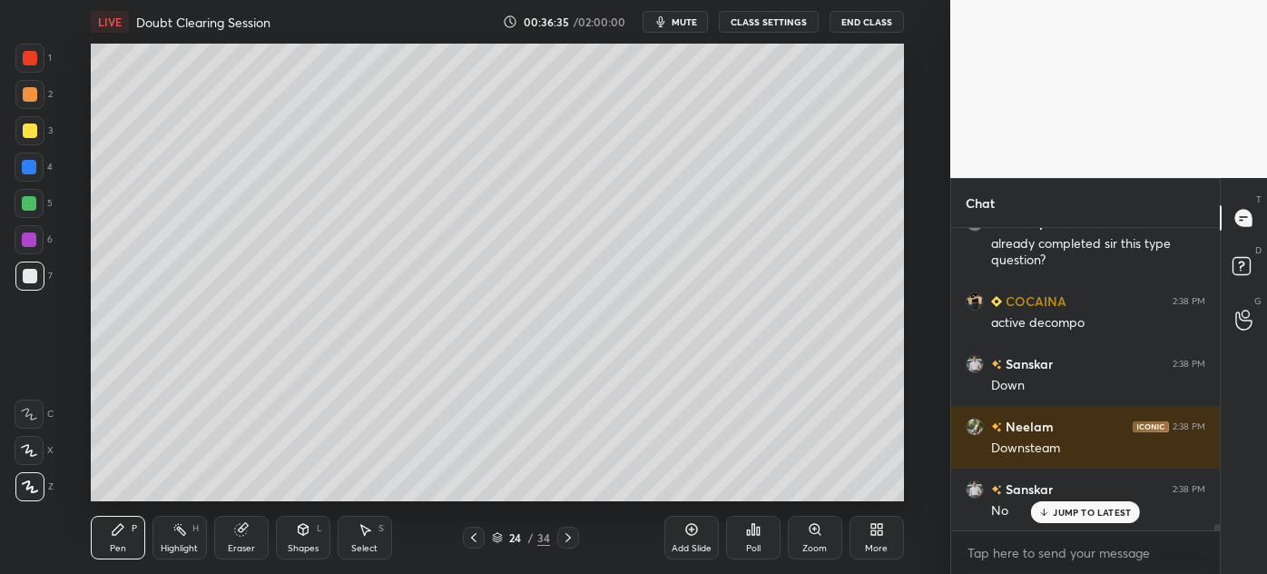
click at [573, 539] on icon at bounding box center [568, 537] width 15 height 15
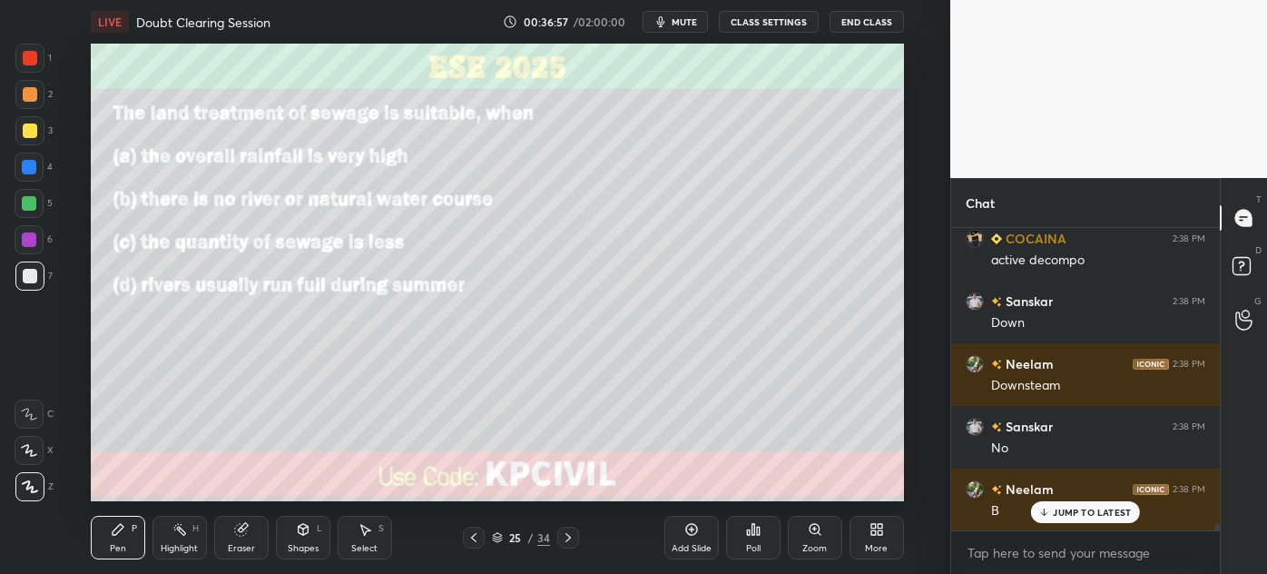
scroll to position [13856, 0]
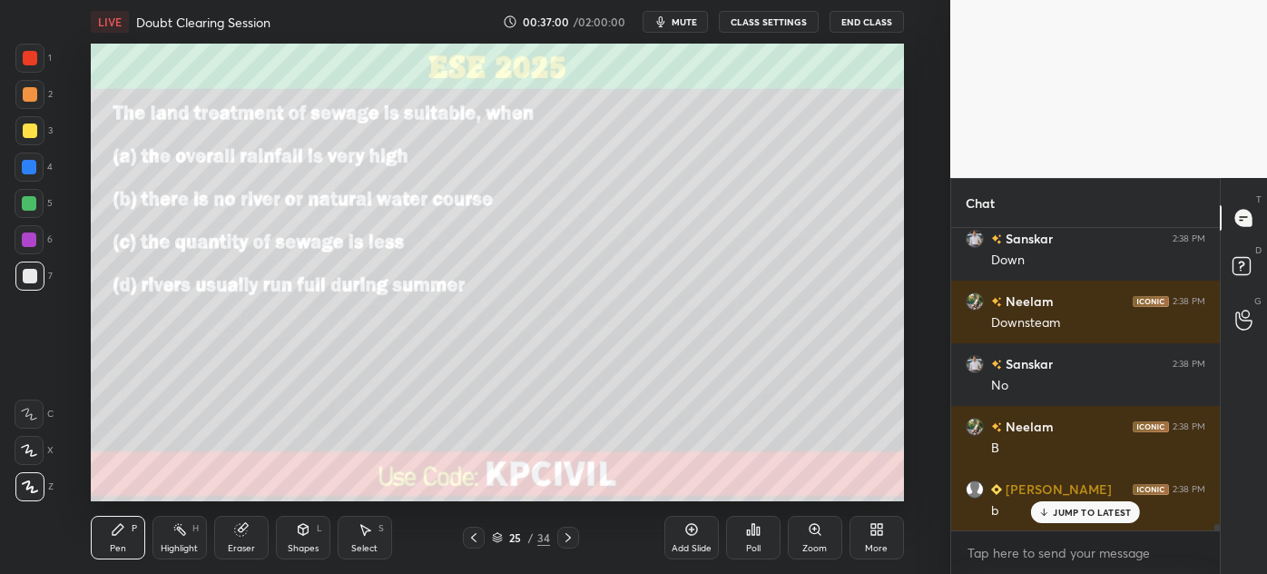
click at [307, 544] on div "Shapes" at bounding box center [303, 548] width 31 height 9
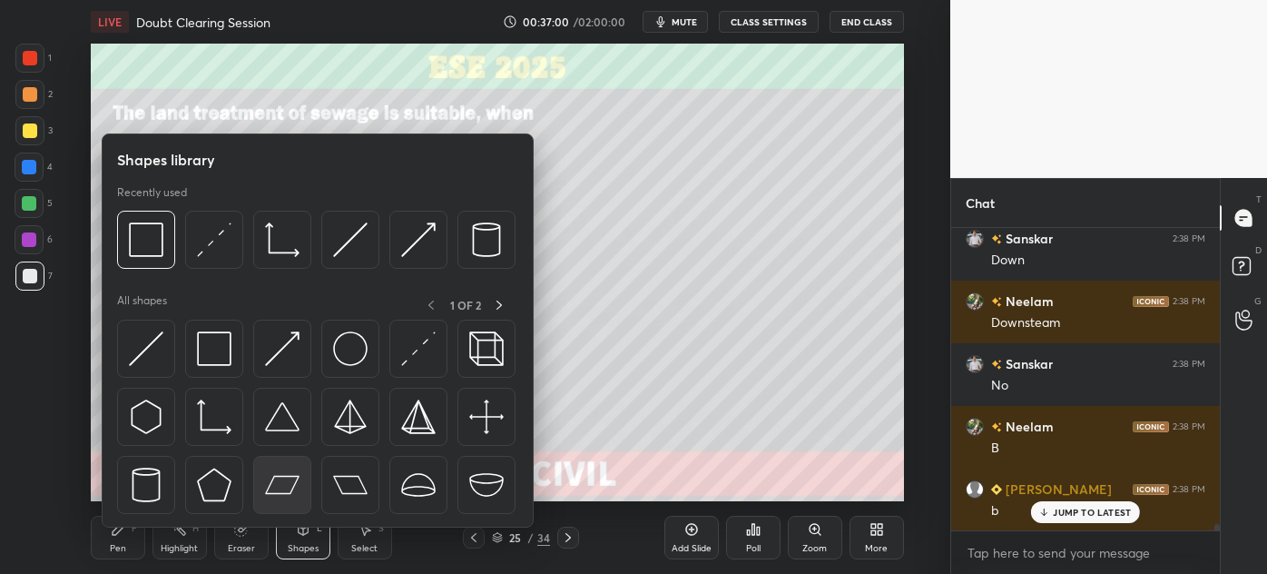
scroll to position [13918, 0]
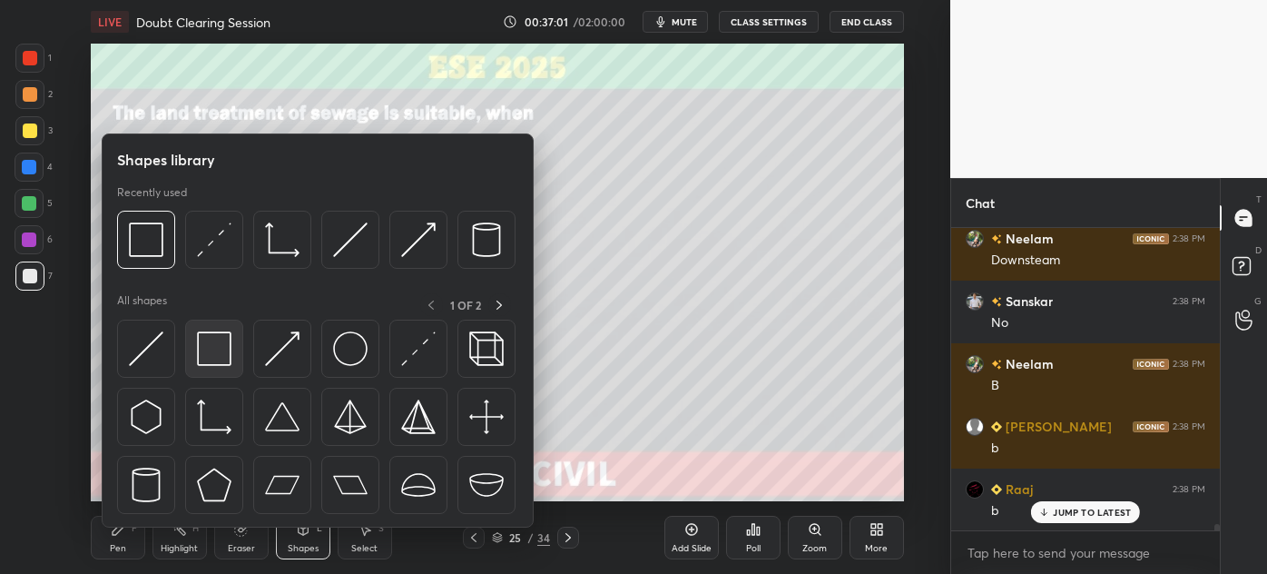
click at [193, 345] on div at bounding box center [214, 348] width 58 height 58
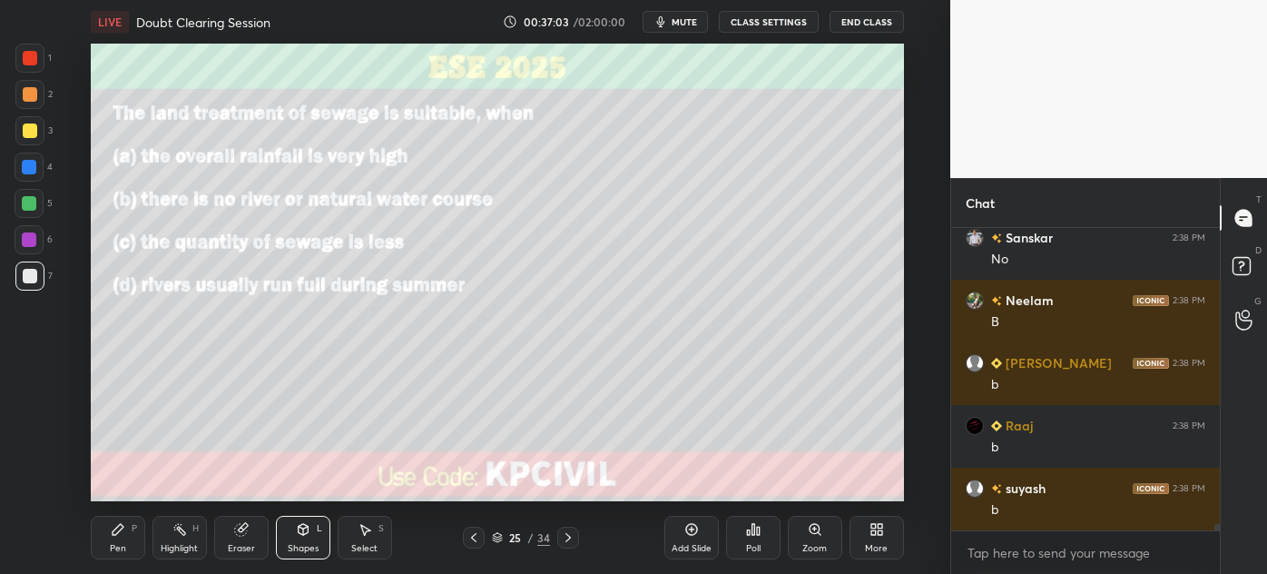
scroll to position [14044, 0]
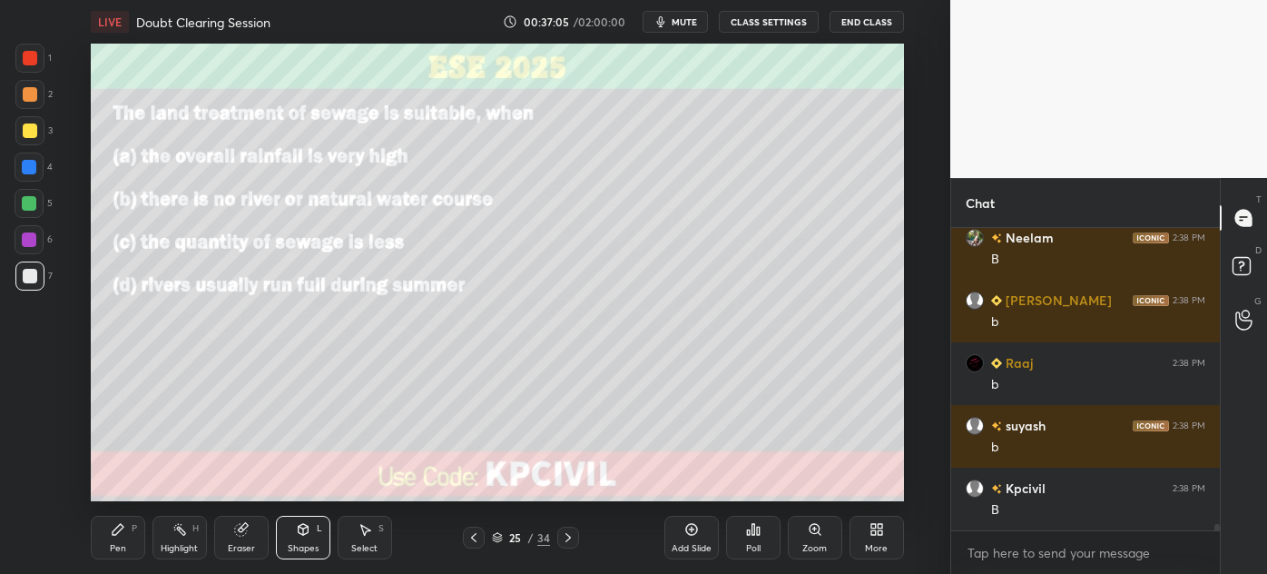
click at [30, 127] on div at bounding box center [30, 130] width 15 height 15
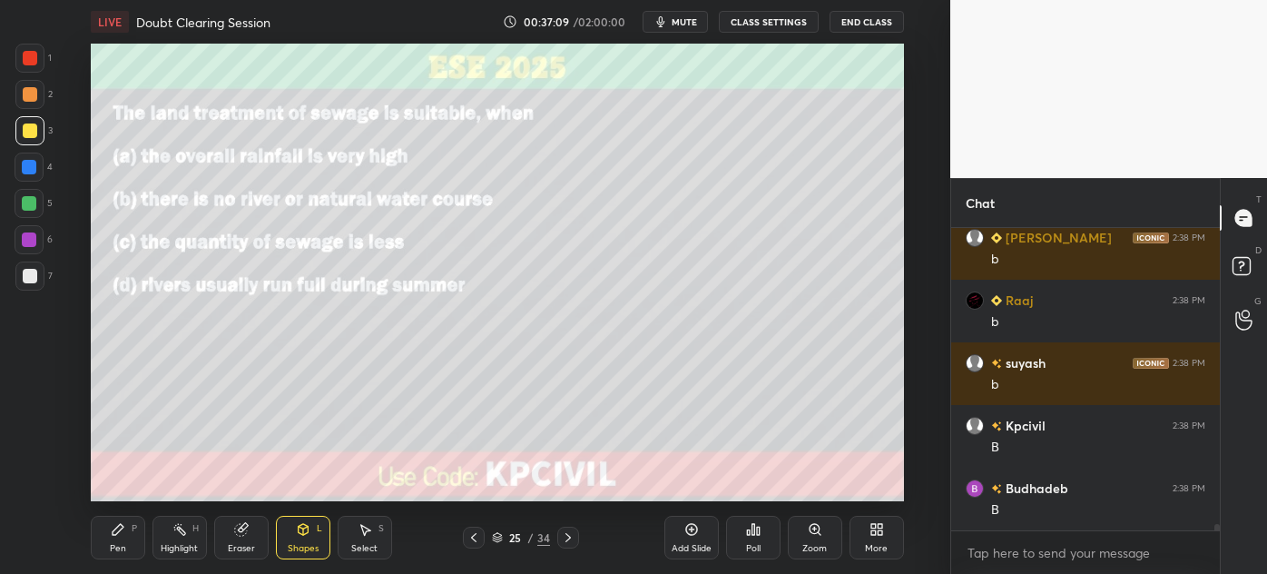
scroll to position [14170, 0]
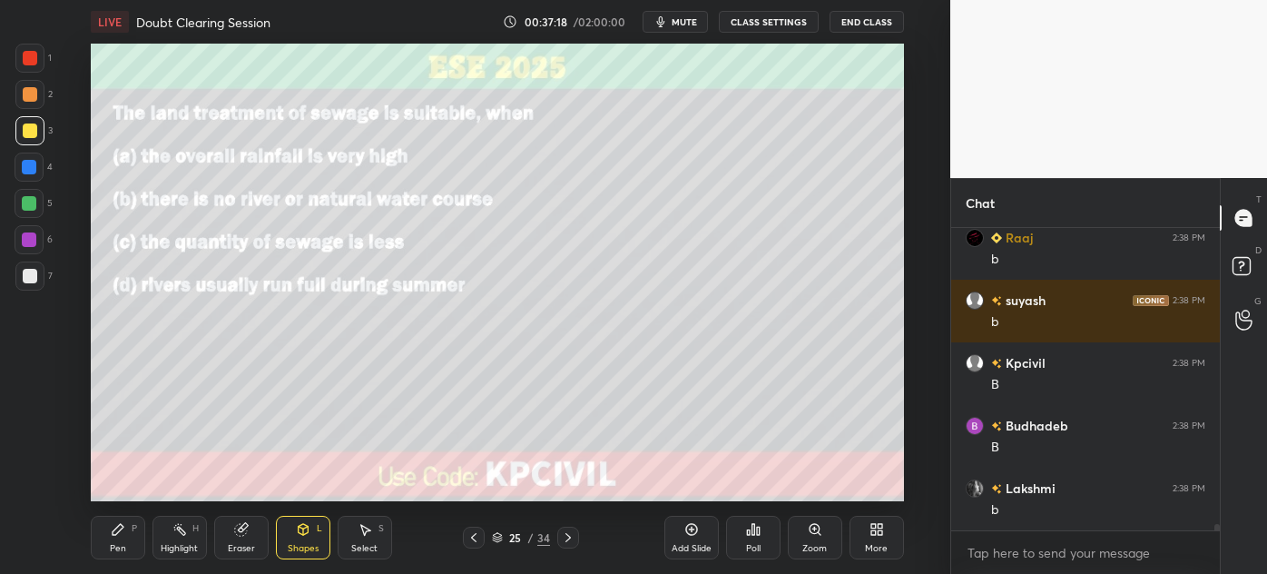
click at [561, 536] on icon at bounding box center [568, 537] width 15 height 15
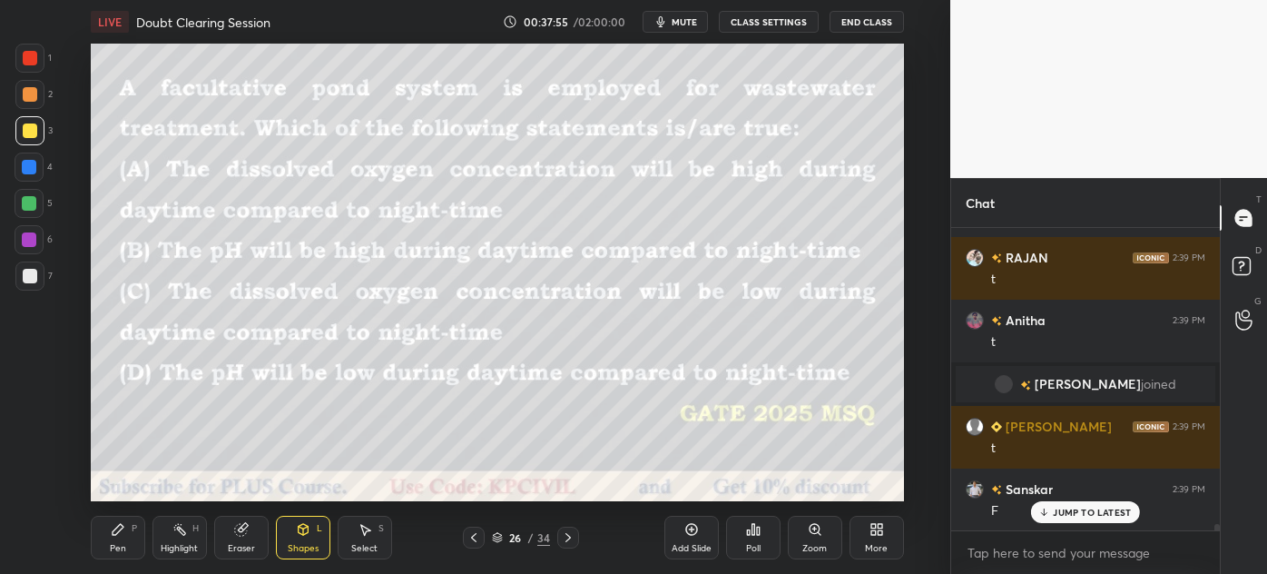
scroll to position [14586, 0]
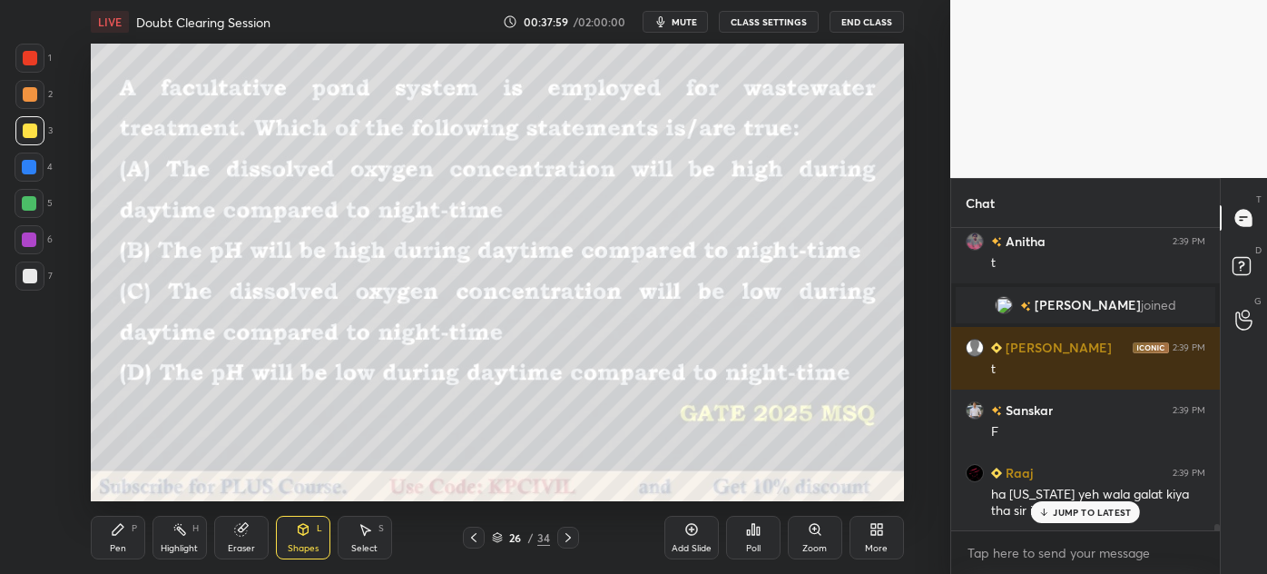
click at [1057, 502] on div "JUMP TO LATEST" at bounding box center [1085, 512] width 109 height 22
click at [692, 527] on icon at bounding box center [691, 529] width 15 height 15
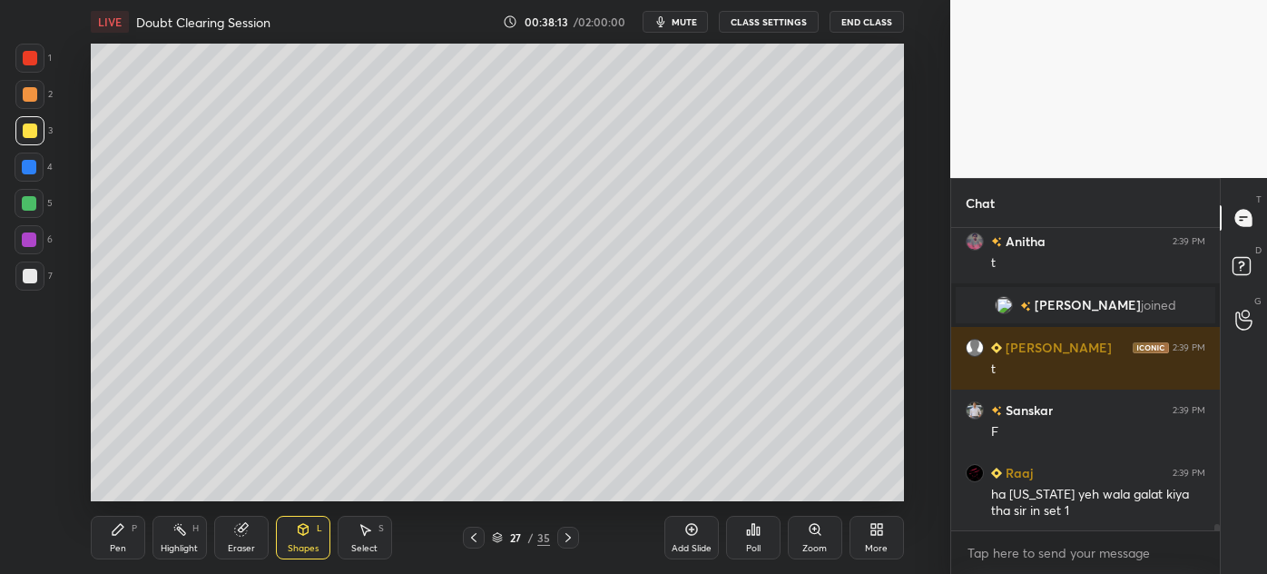
click at [116, 544] on div "Pen" at bounding box center [118, 548] width 16 height 9
click at [24, 280] on div at bounding box center [30, 276] width 15 height 15
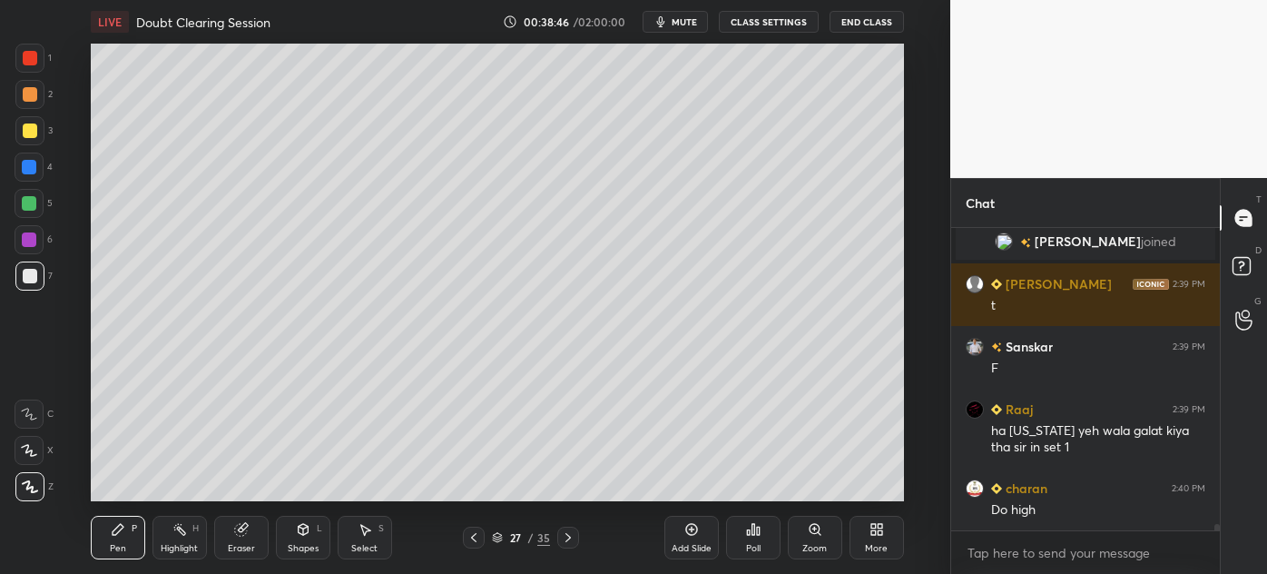
scroll to position [14712, 0]
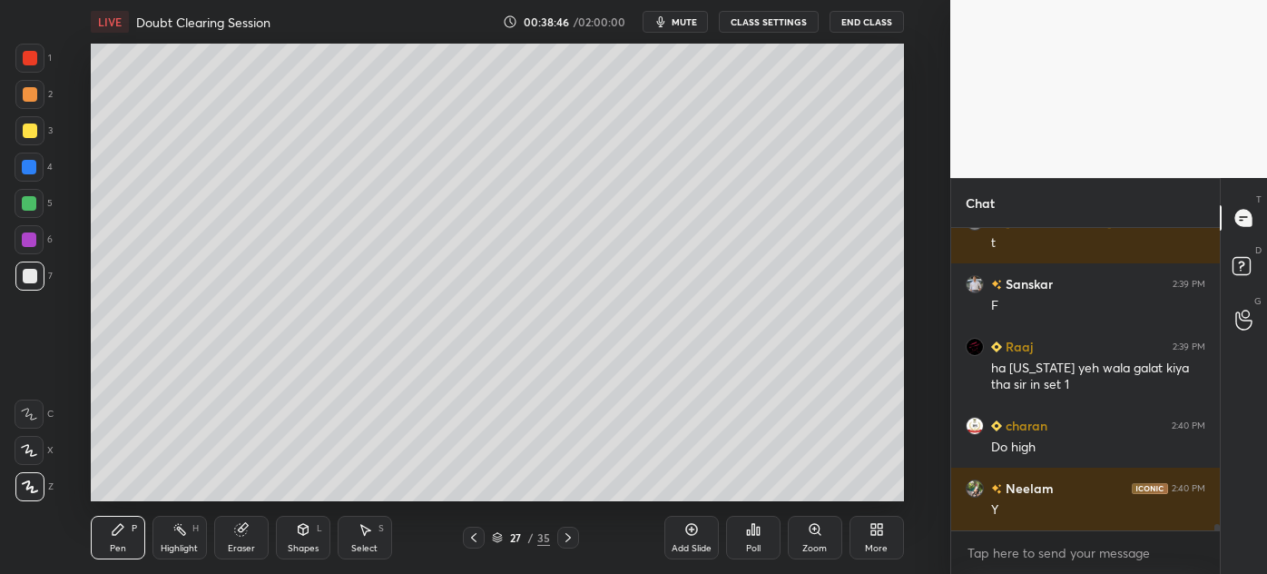
click at [23, 132] on div at bounding box center [30, 130] width 15 height 15
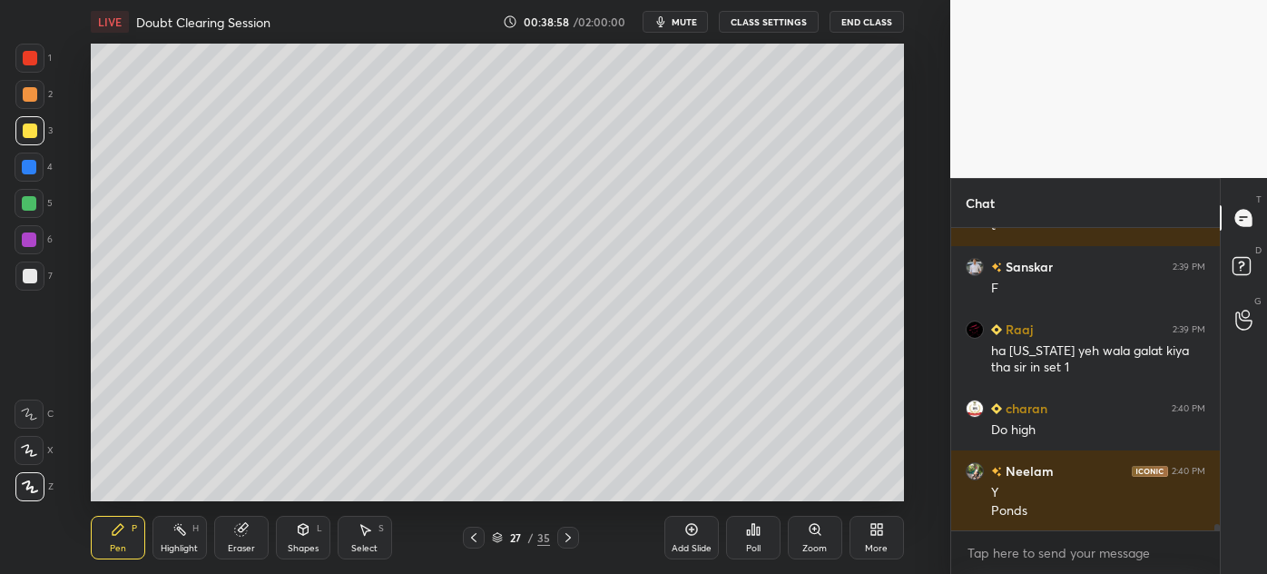
click at [25, 278] on div at bounding box center [30, 276] width 15 height 15
click at [25, 144] on div at bounding box center [29, 130] width 29 height 29
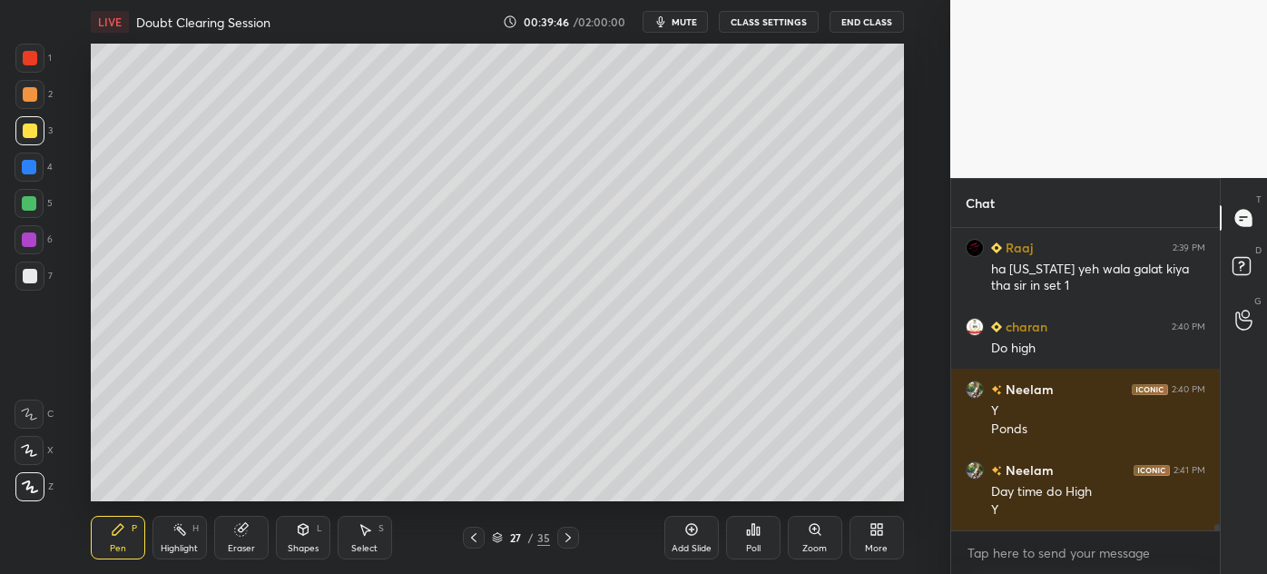
scroll to position [14874, 0]
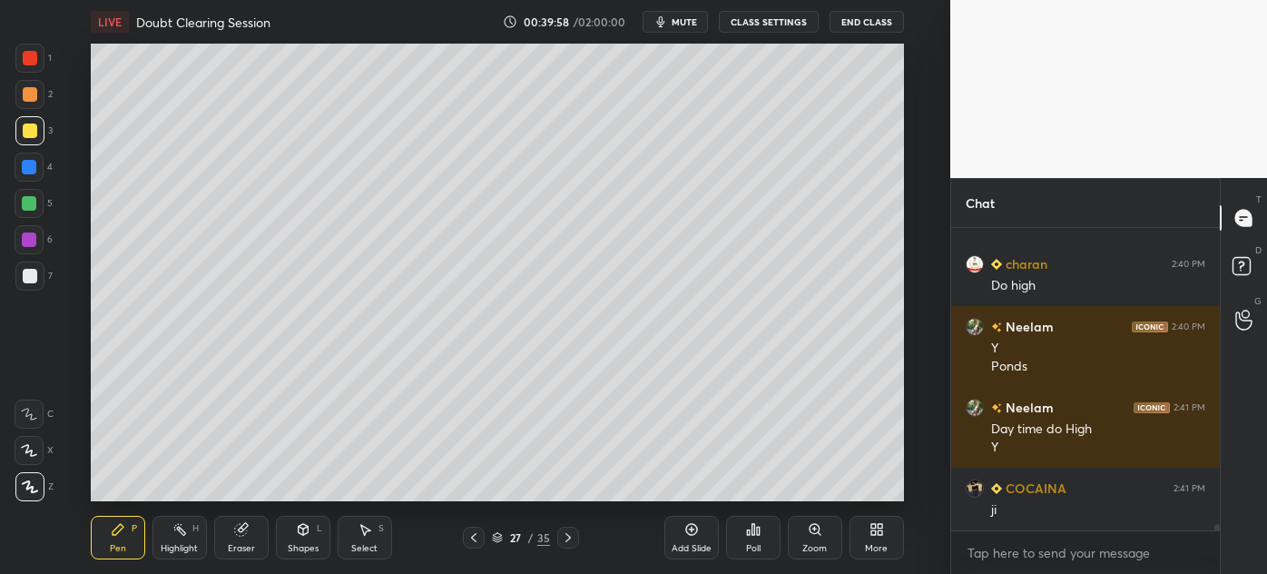
click at [470, 542] on icon at bounding box center [473, 537] width 15 height 15
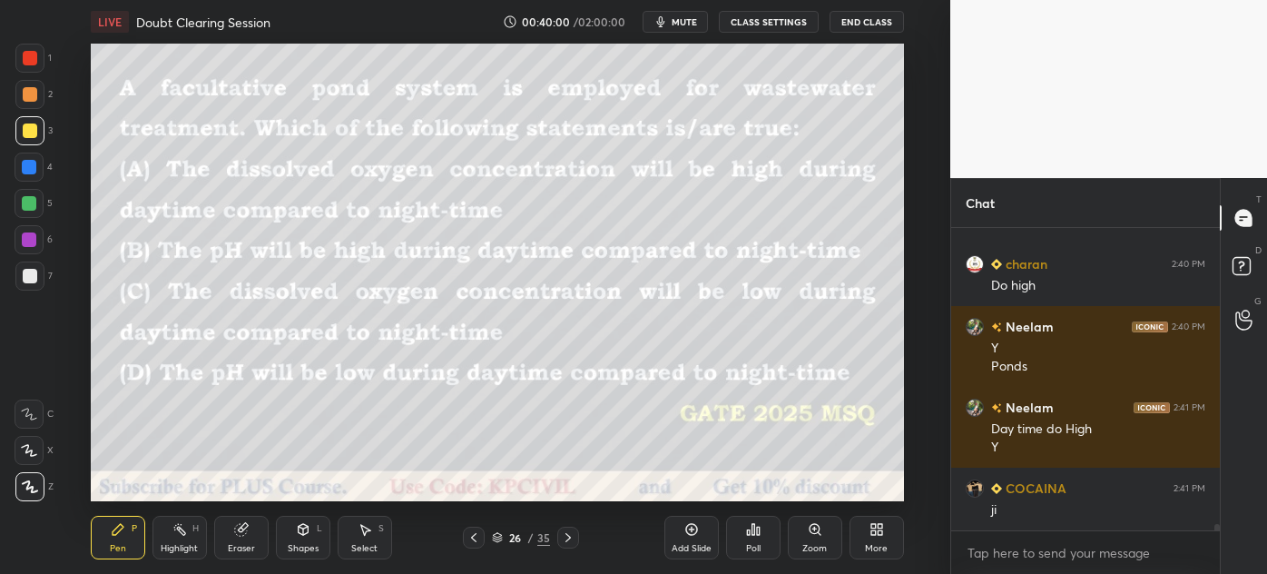
click at [29, 163] on div at bounding box center [29, 167] width 15 height 15
click at [291, 532] on div "Shapes L" at bounding box center [303, 537] width 54 height 44
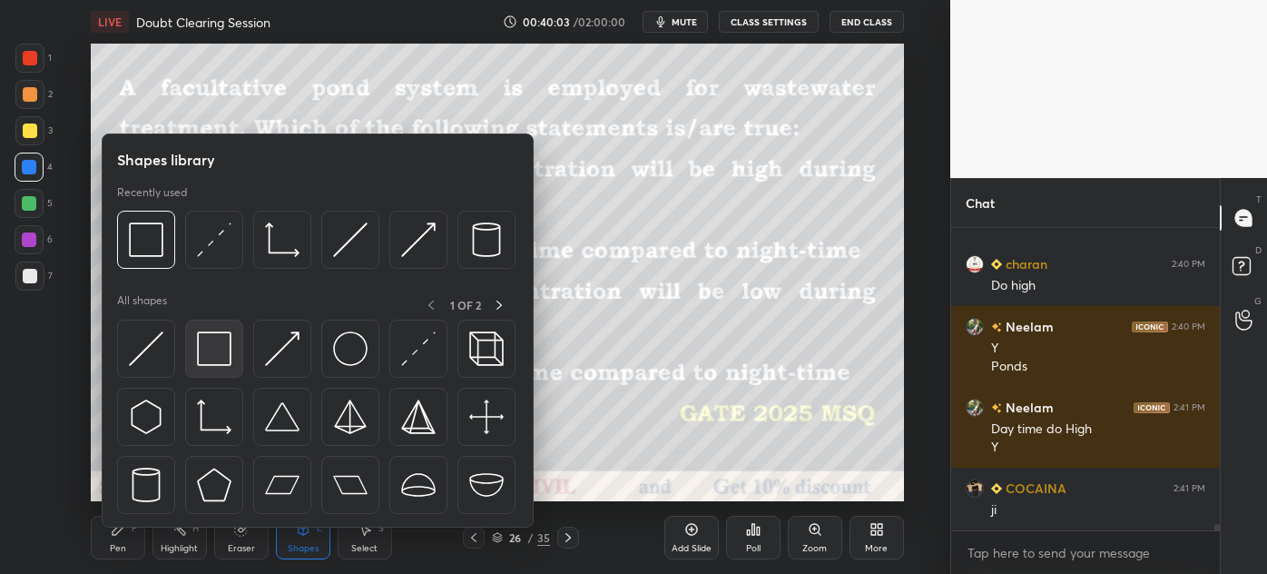
click at [211, 356] on img at bounding box center [214, 348] width 34 height 34
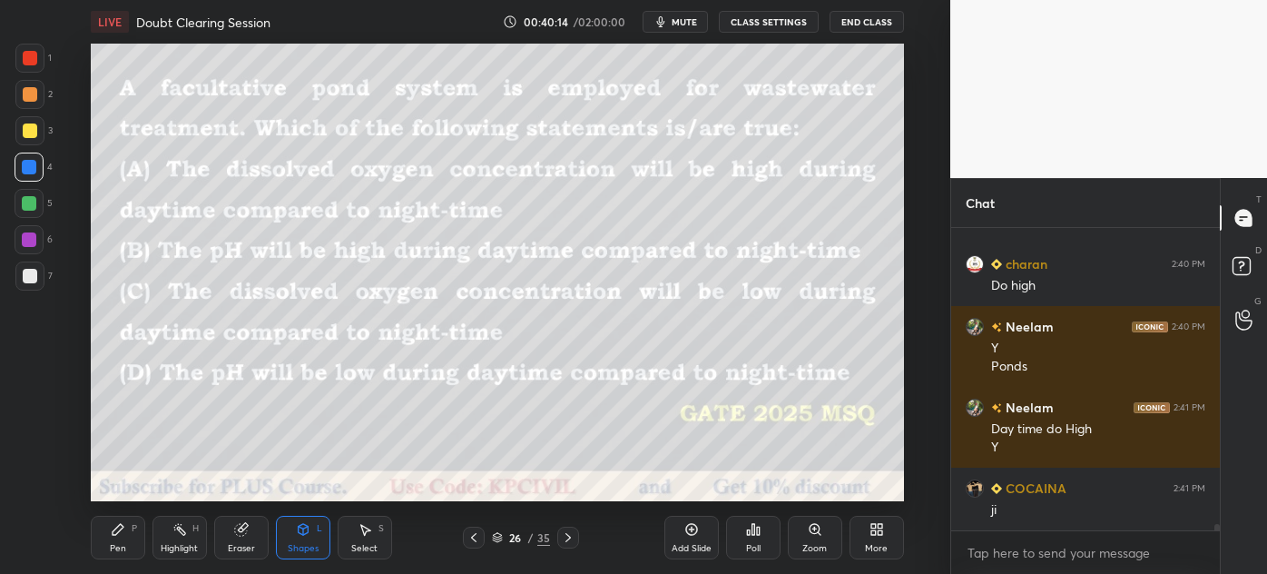
scroll to position [14936, 0]
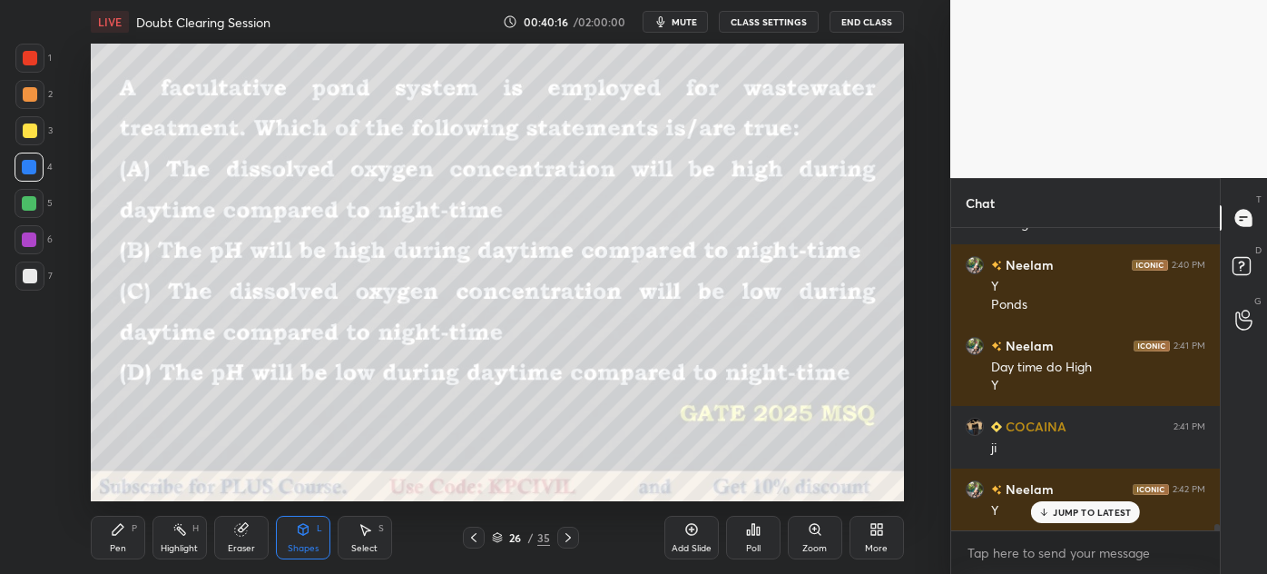
click at [110, 547] on div "Pen" at bounding box center [118, 548] width 16 height 9
click at [23, 100] on div at bounding box center [30, 94] width 15 height 15
click at [1074, 522] on div "JUMP TO LATEST" at bounding box center [1085, 512] width 109 height 22
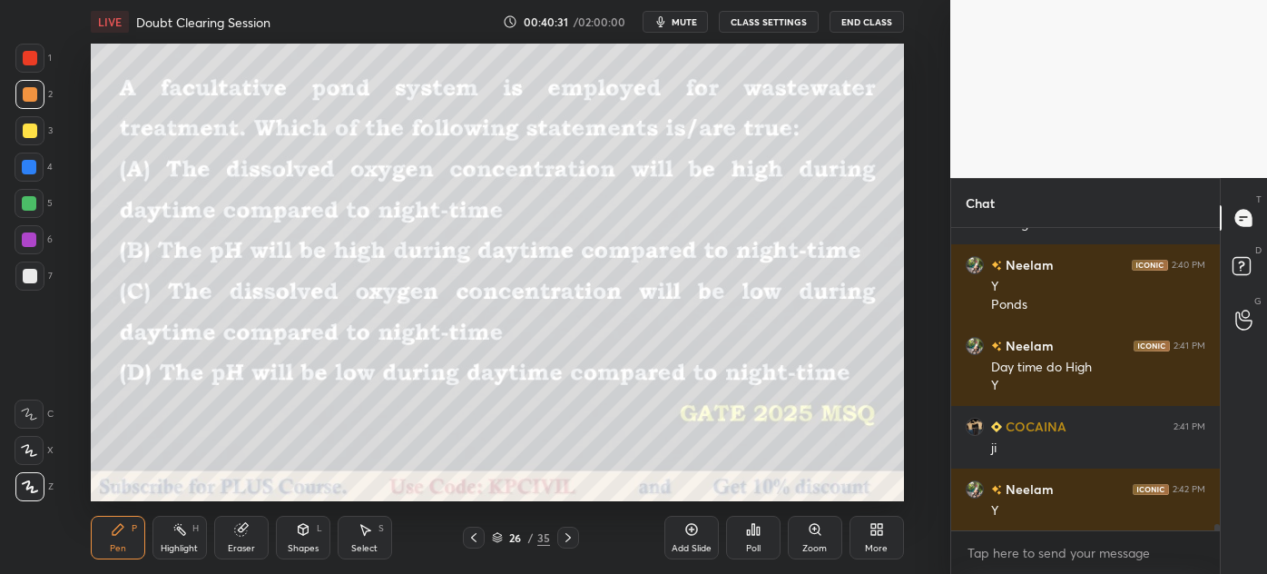
scroll to position [14955, 0]
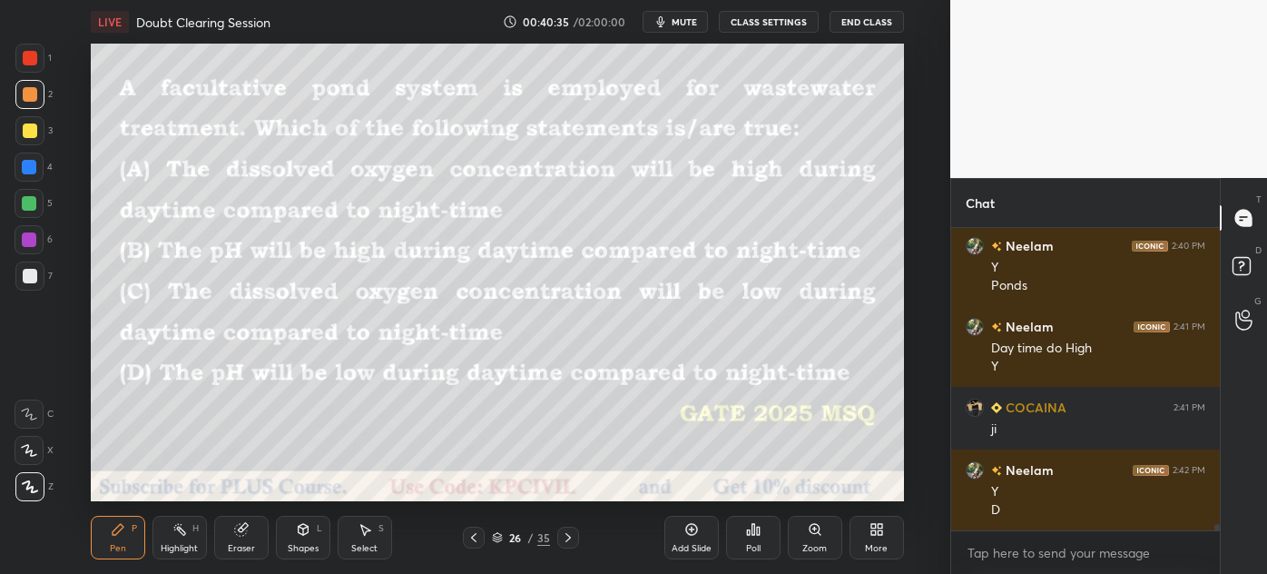
click at [567, 541] on icon at bounding box center [568, 537] width 15 height 15
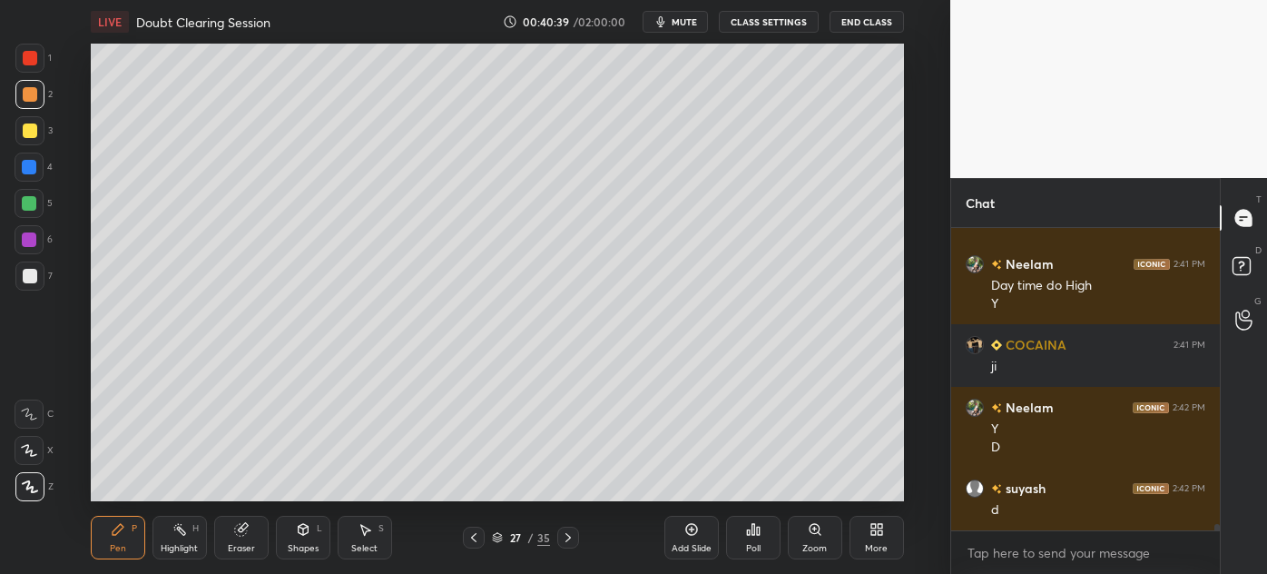
scroll to position [15080, 0]
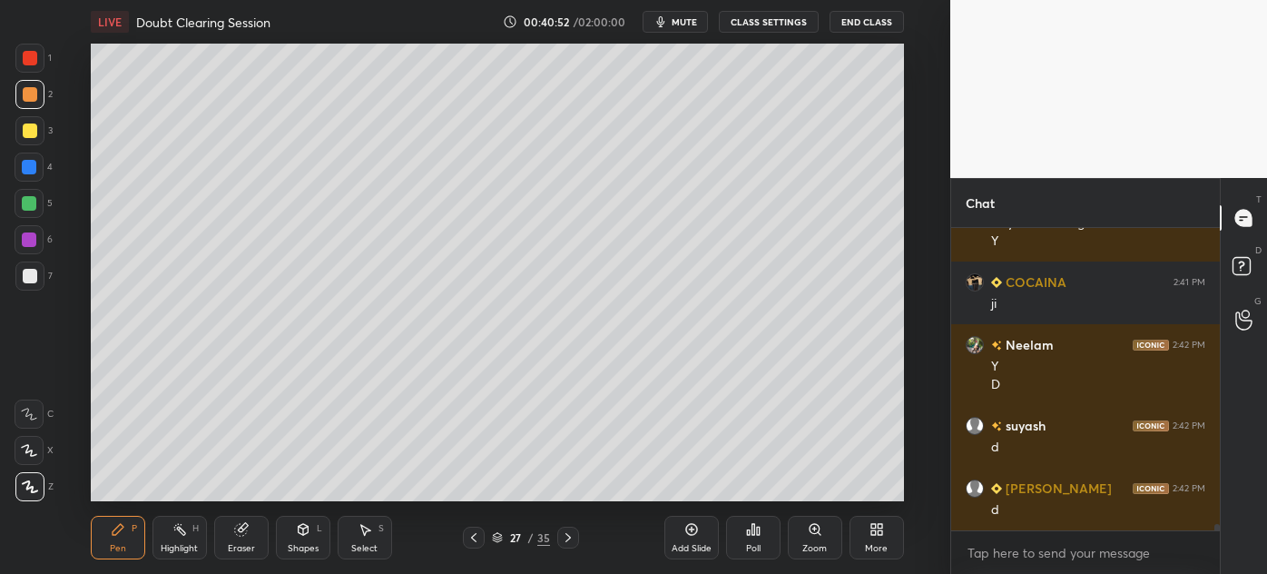
click at [466, 540] on div at bounding box center [474, 537] width 22 height 22
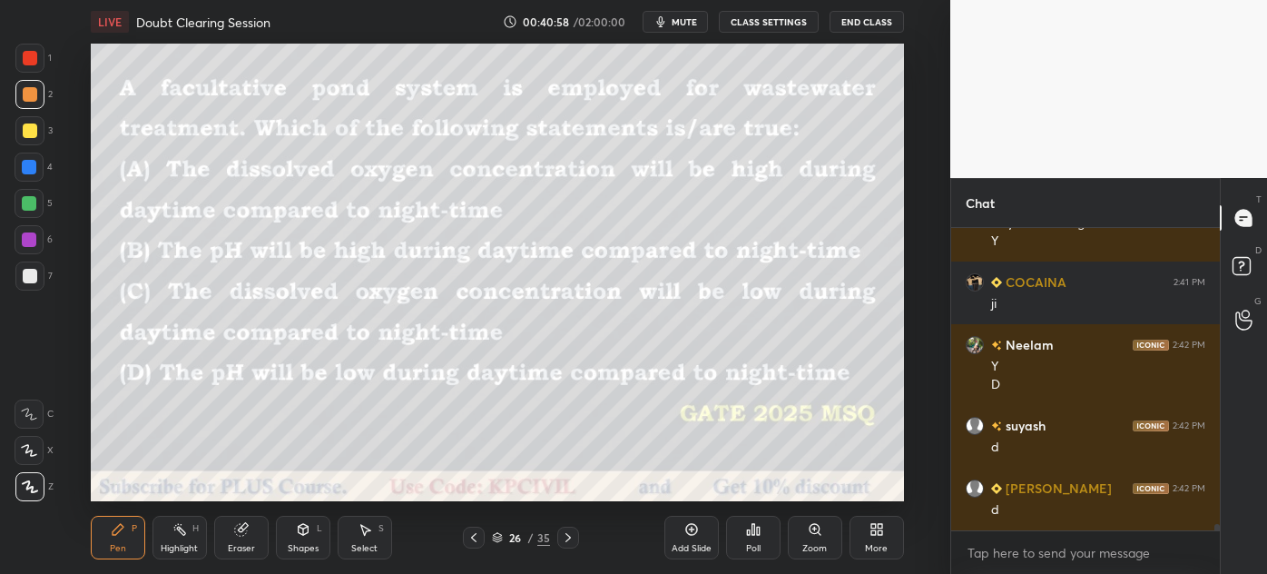
click at [319, 549] on div "Shapes L" at bounding box center [303, 537] width 54 height 44
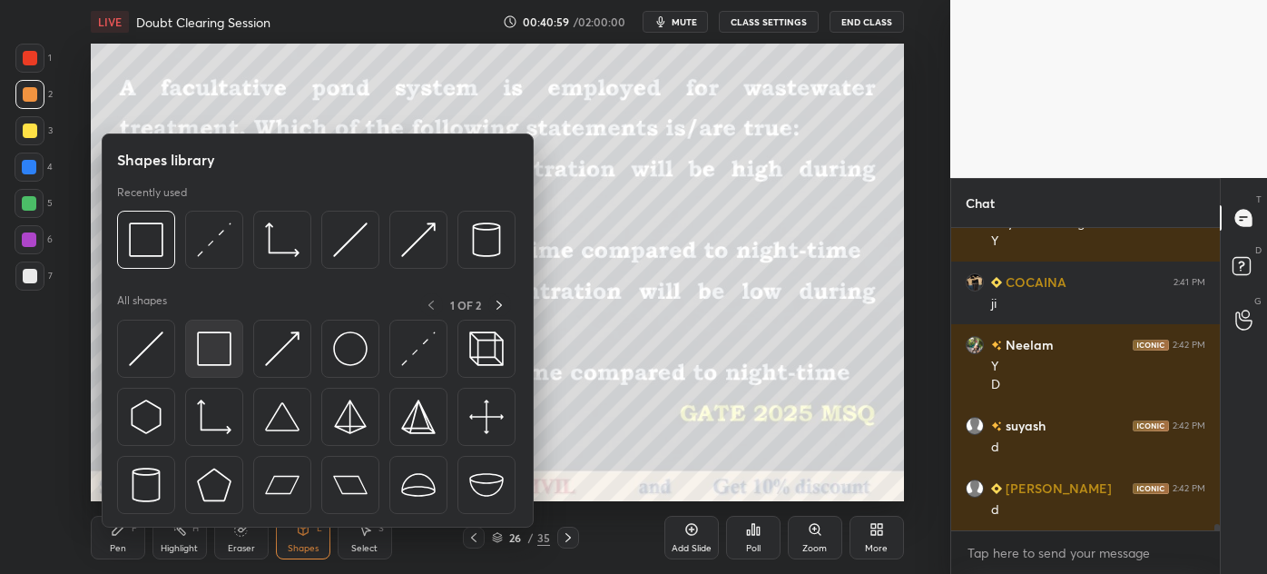
click at [227, 370] on div at bounding box center [214, 348] width 58 height 58
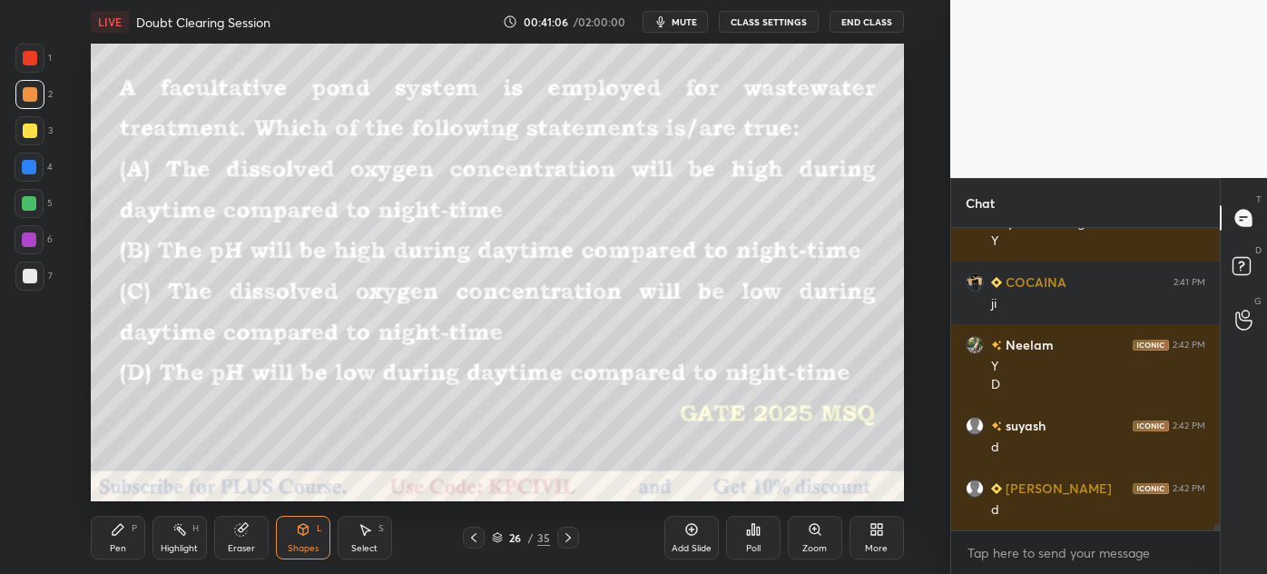
click at [98, 542] on div "Pen P" at bounding box center [118, 537] width 54 height 44
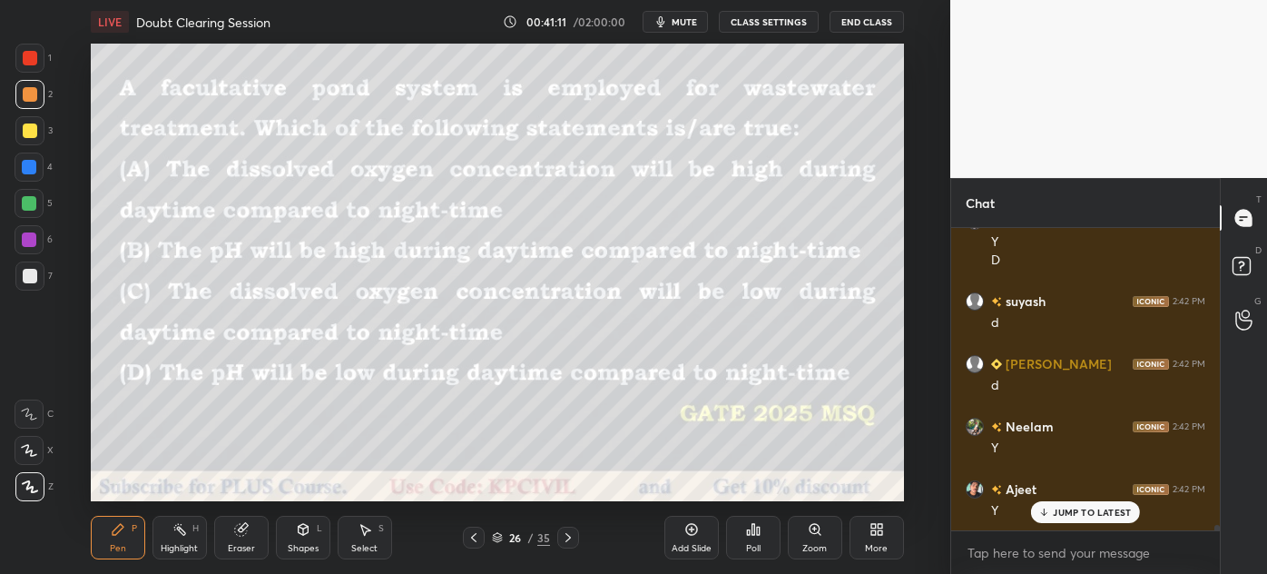
scroll to position [15267, 0]
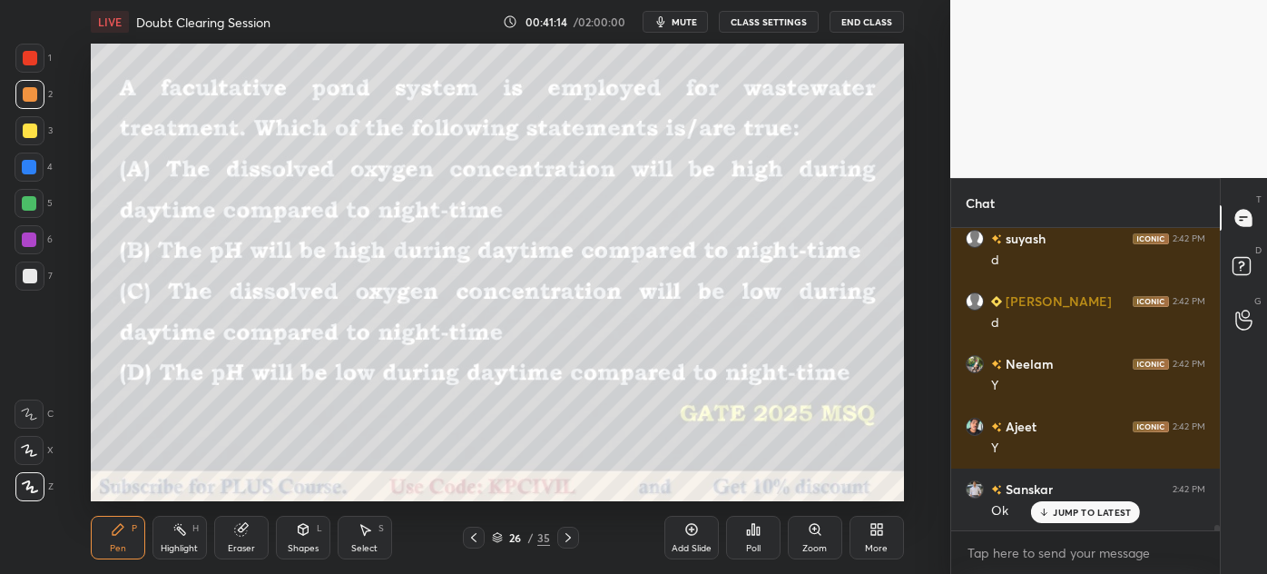
click at [566, 536] on icon at bounding box center [568, 537] width 15 height 15
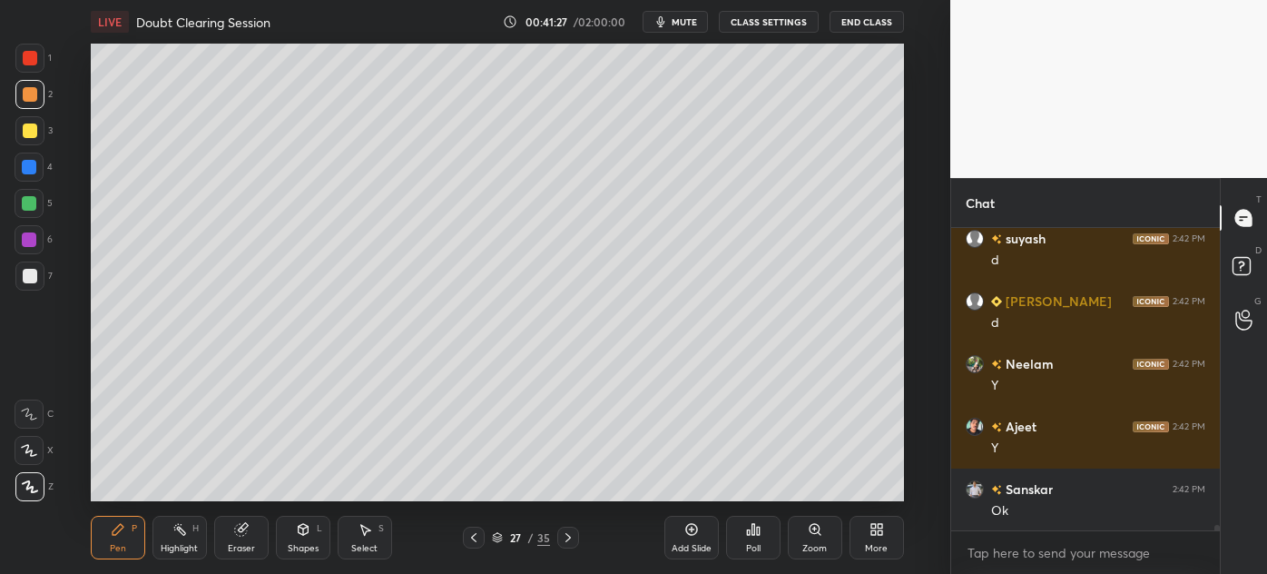
scroll to position [15329, 0]
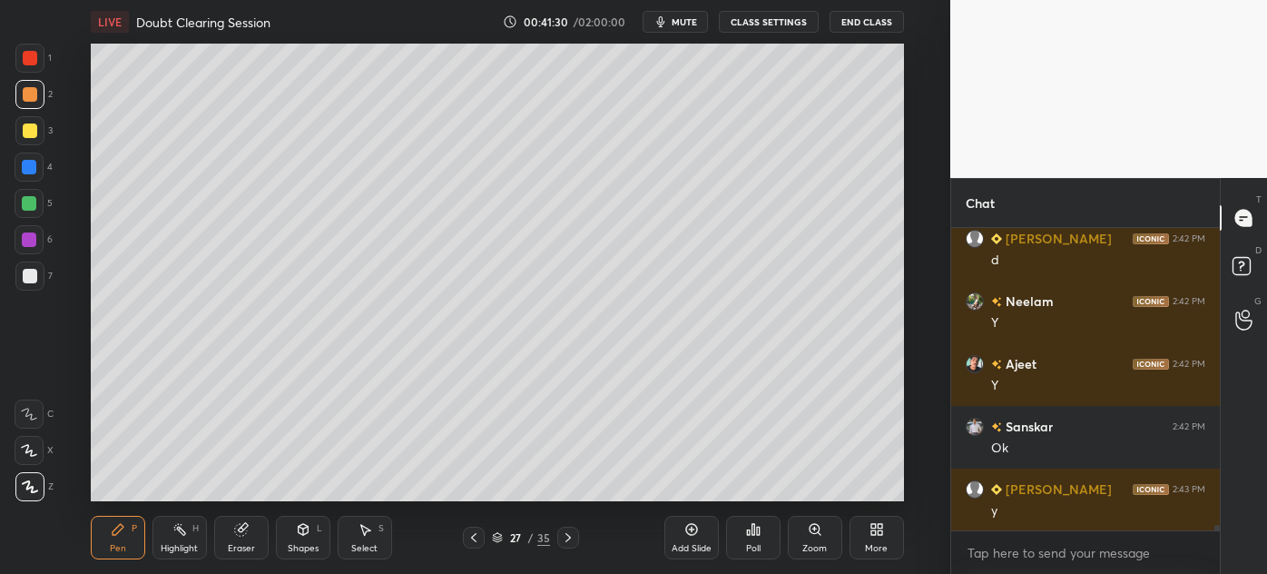
click at [475, 539] on icon at bounding box center [473, 537] width 15 height 15
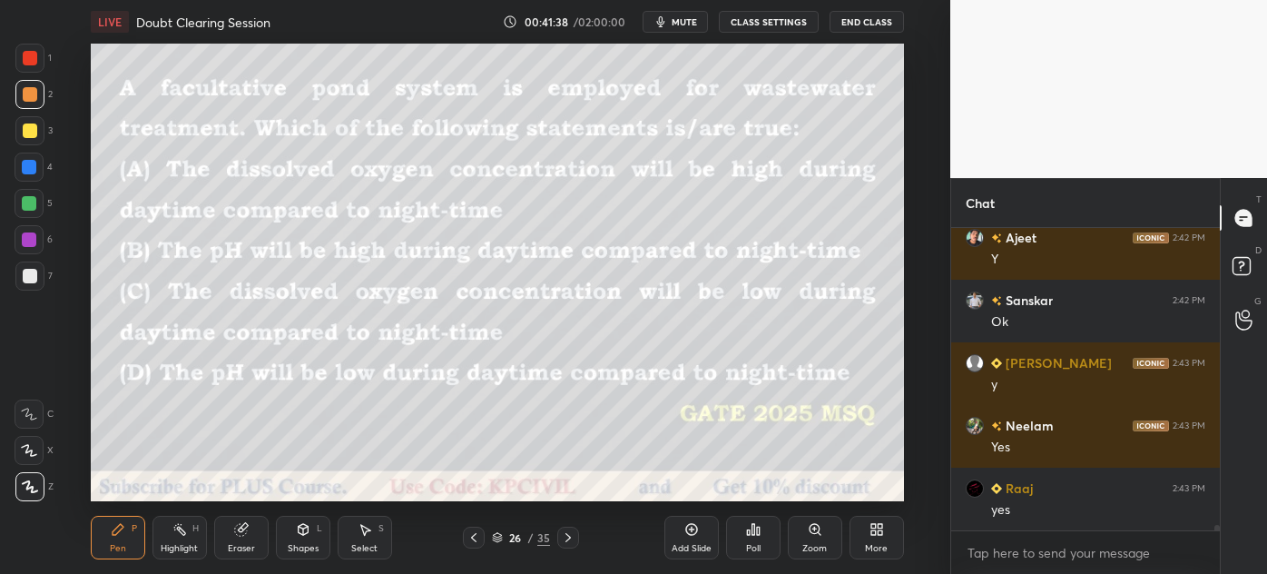
scroll to position [15518, 0]
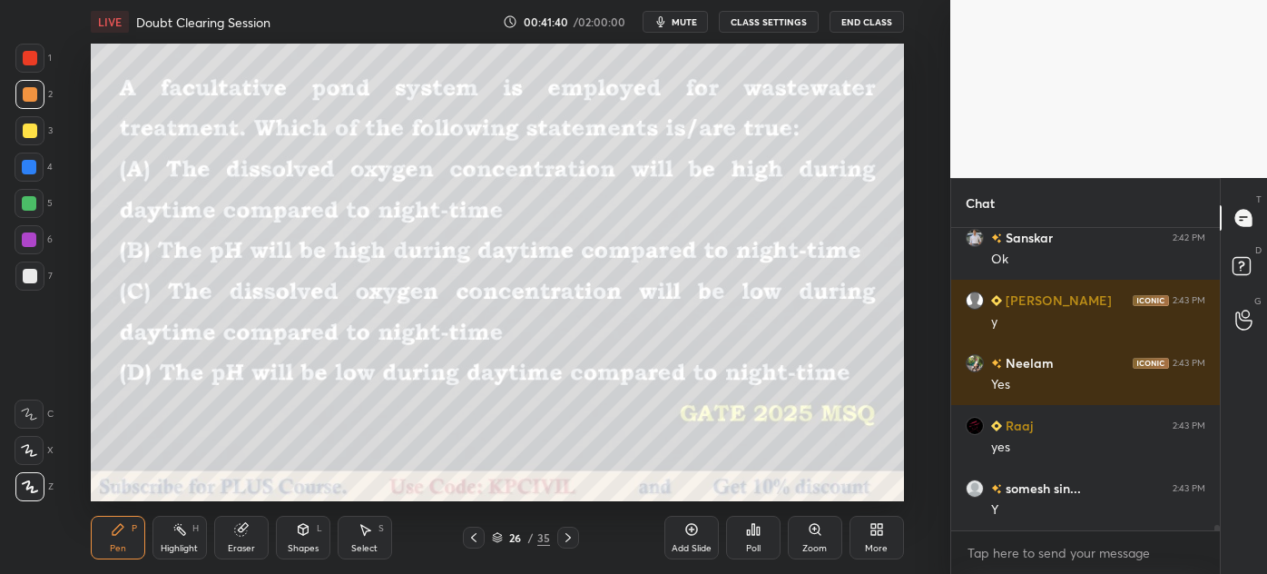
click at [569, 539] on icon at bounding box center [568, 537] width 15 height 15
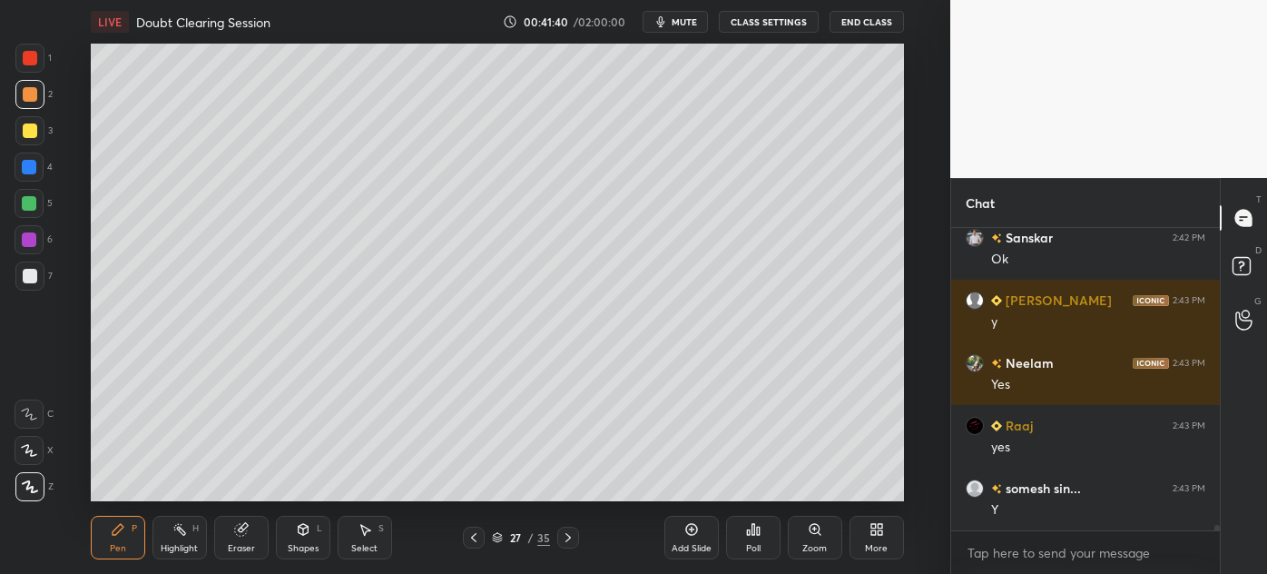
click at [569, 539] on icon at bounding box center [568, 537] width 15 height 15
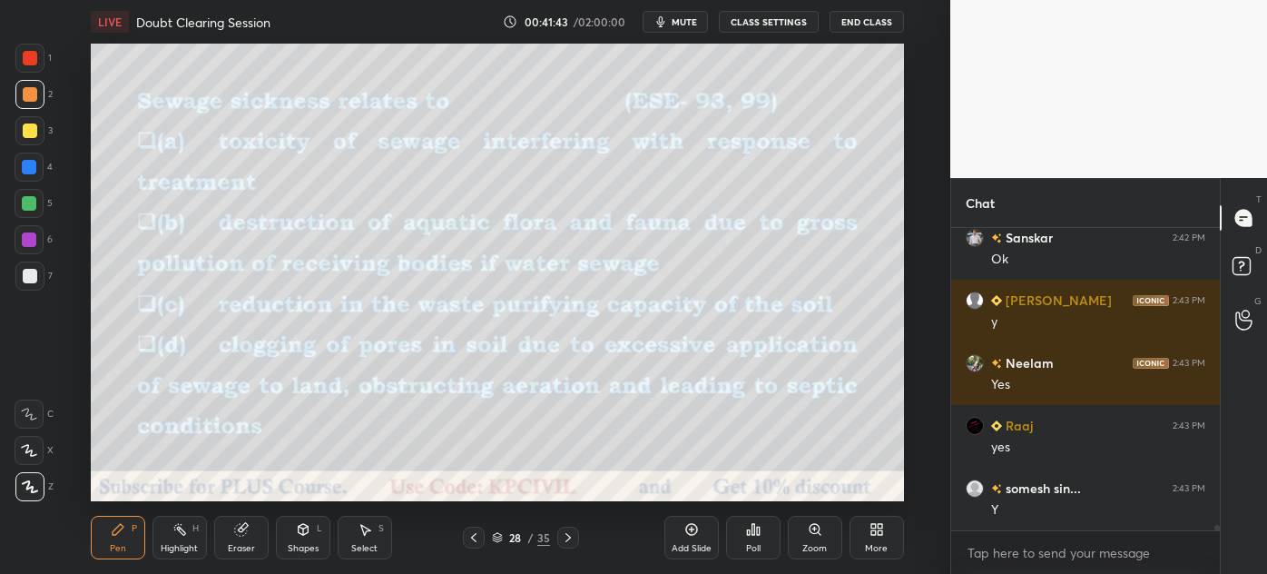
click at [569, 539] on icon at bounding box center [568, 537] width 15 height 15
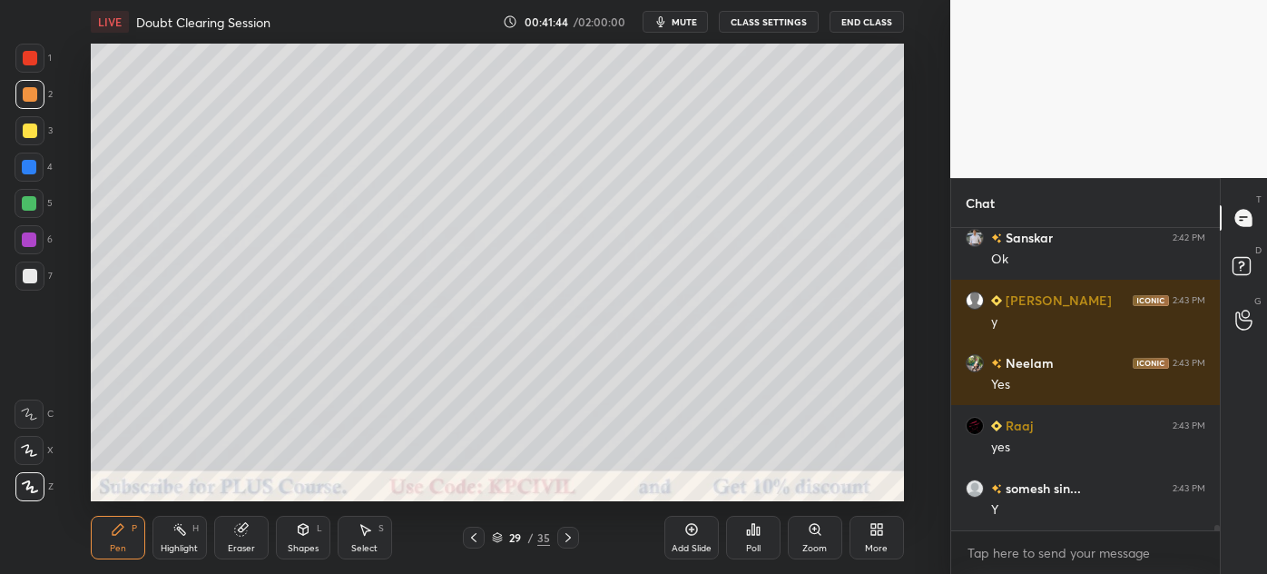
click at [569, 539] on icon at bounding box center [568, 537] width 15 height 15
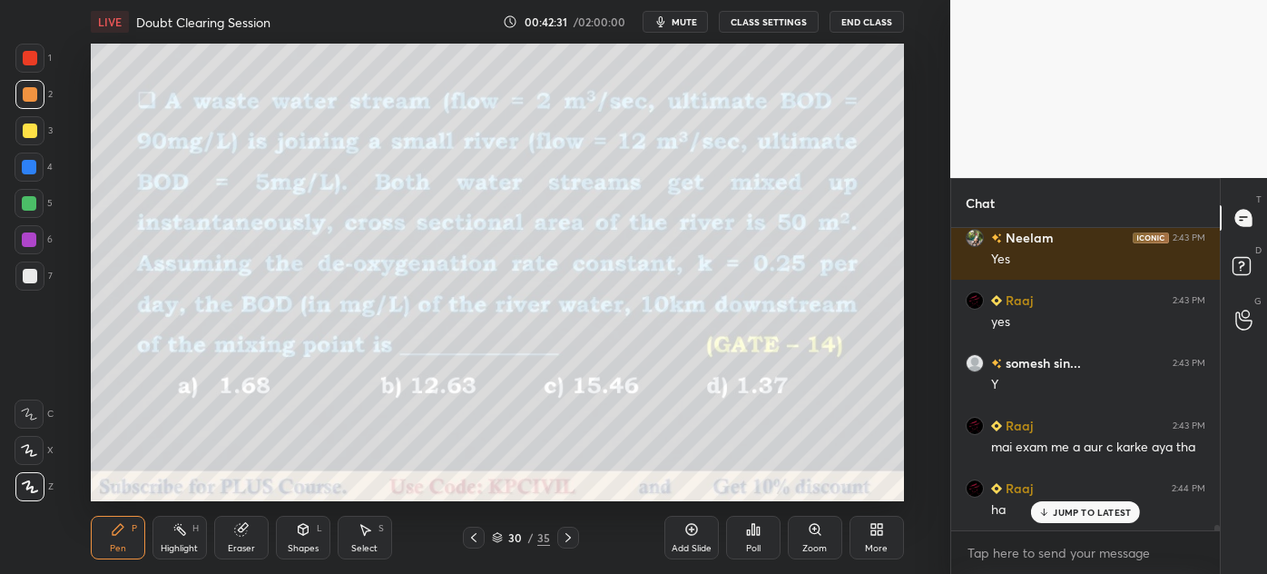
scroll to position [15721, 0]
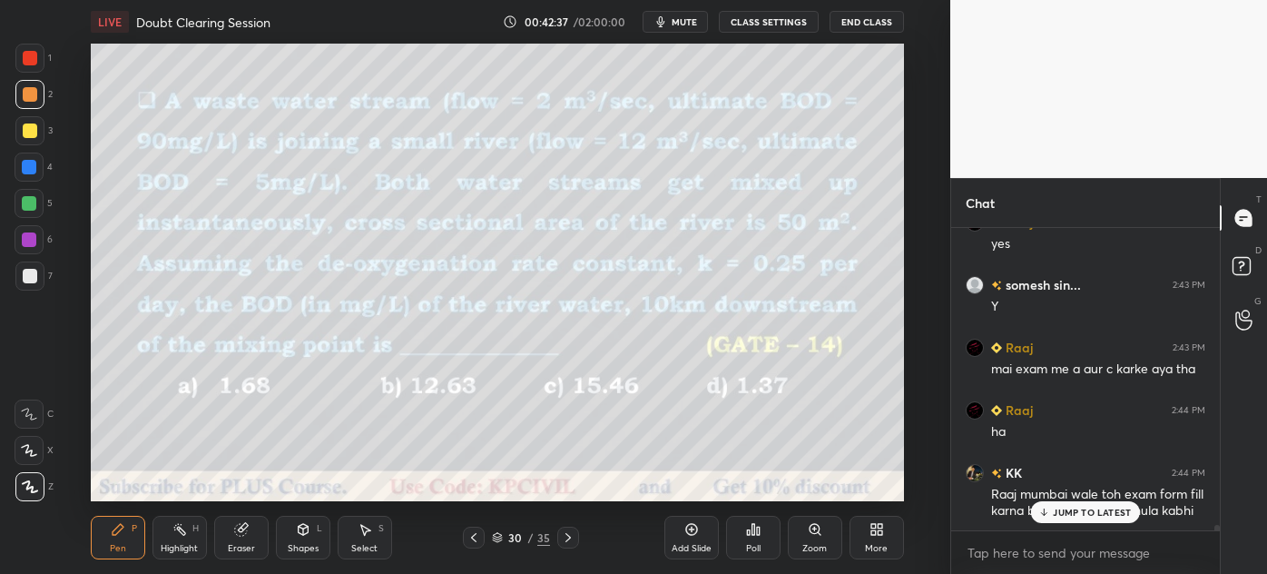
click at [1080, 507] on p "JUMP TO LATEST" at bounding box center [1092, 511] width 78 height 11
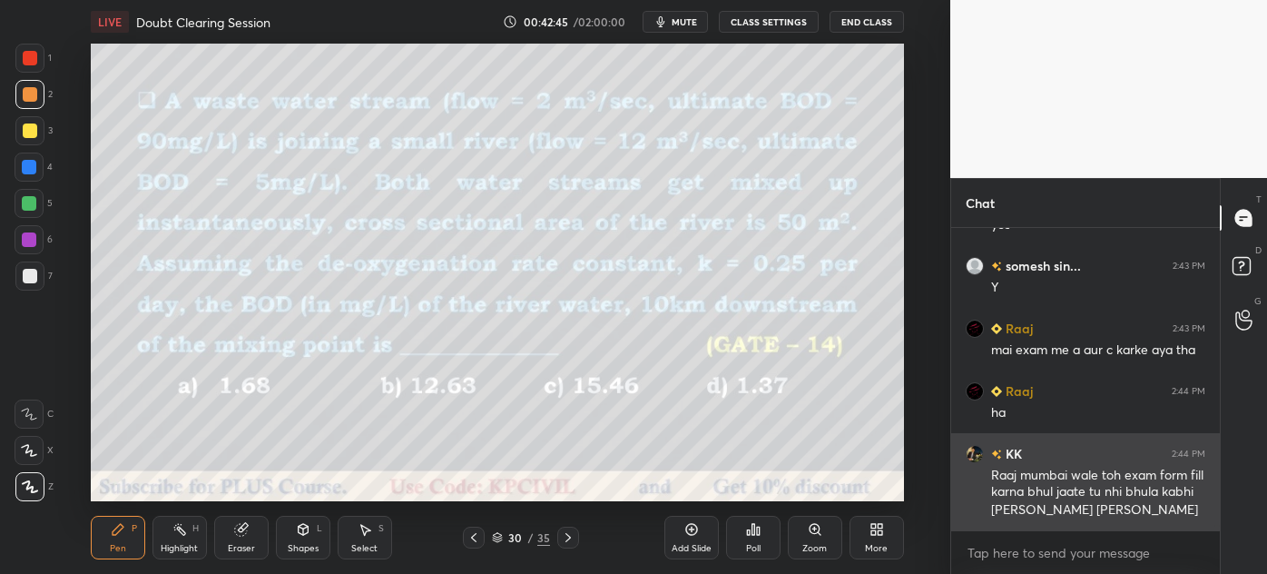
scroll to position [15803, 0]
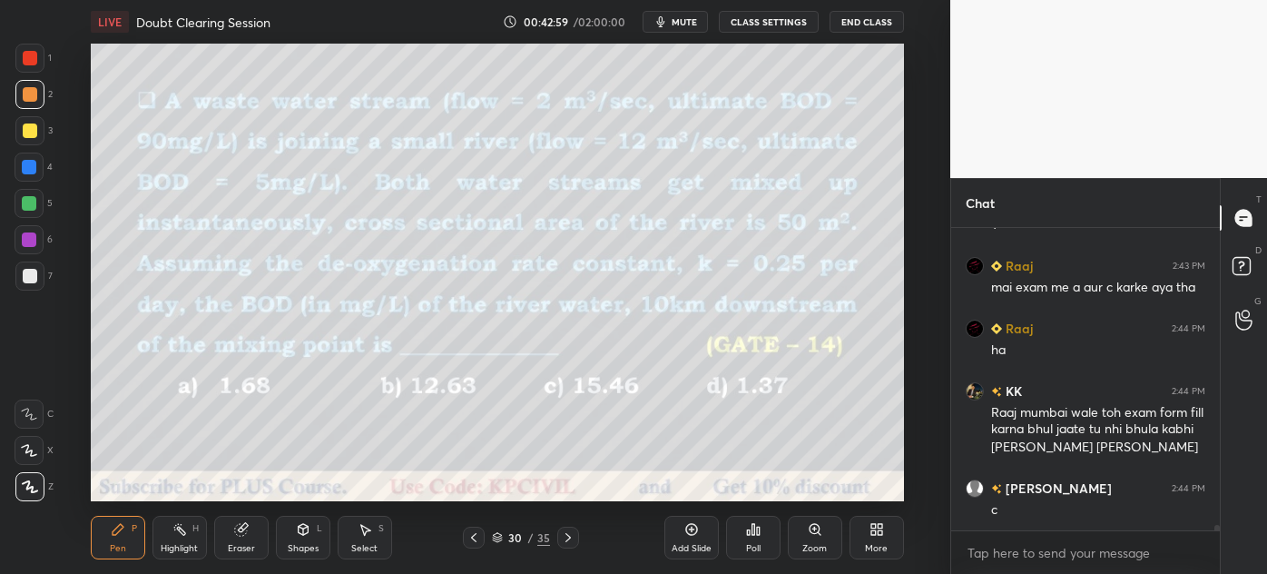
click at [23, 133] on div at bounding box center [30, 130] width 15 height 15
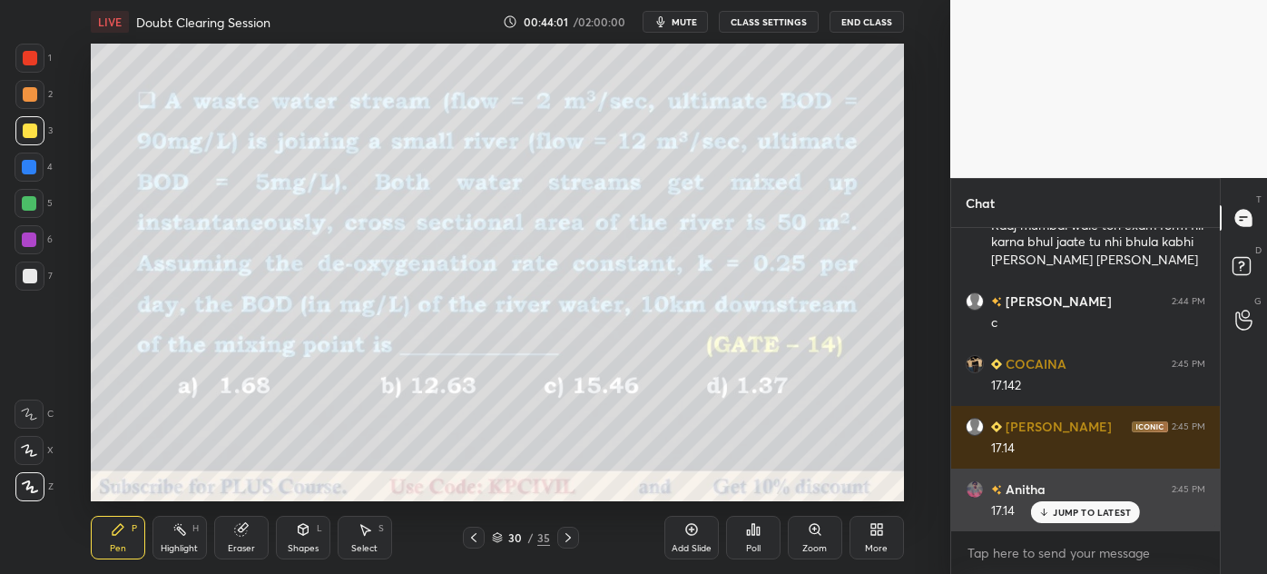
scroll to position [16053, 0]
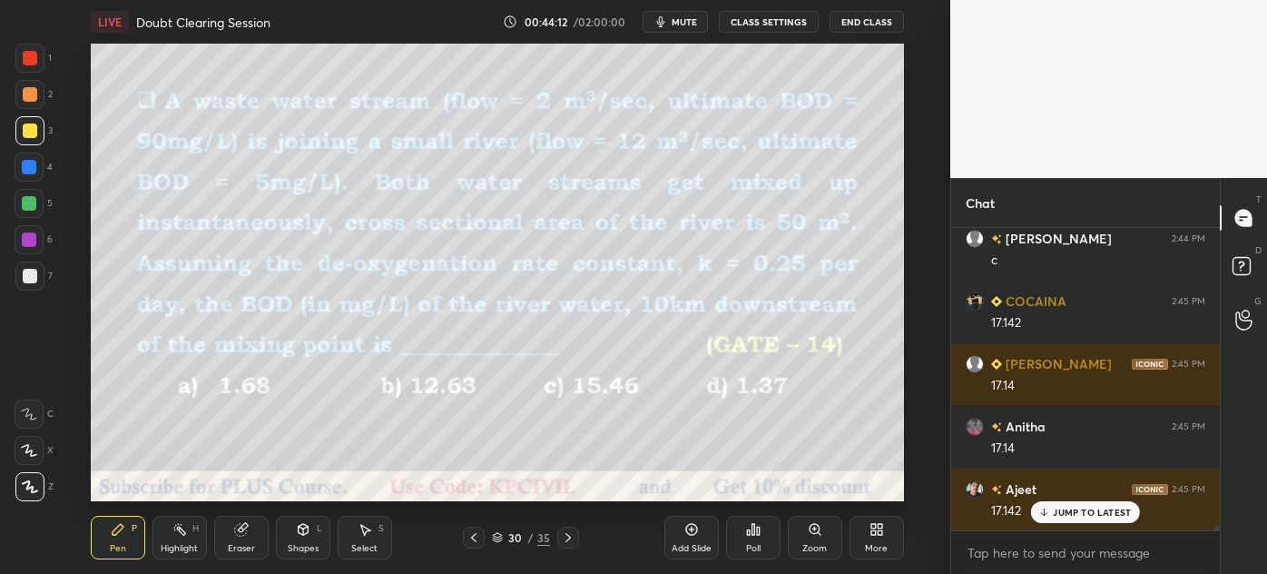
click at [567, 539] on icon at bounding box center [567, 537] width 5 height 9
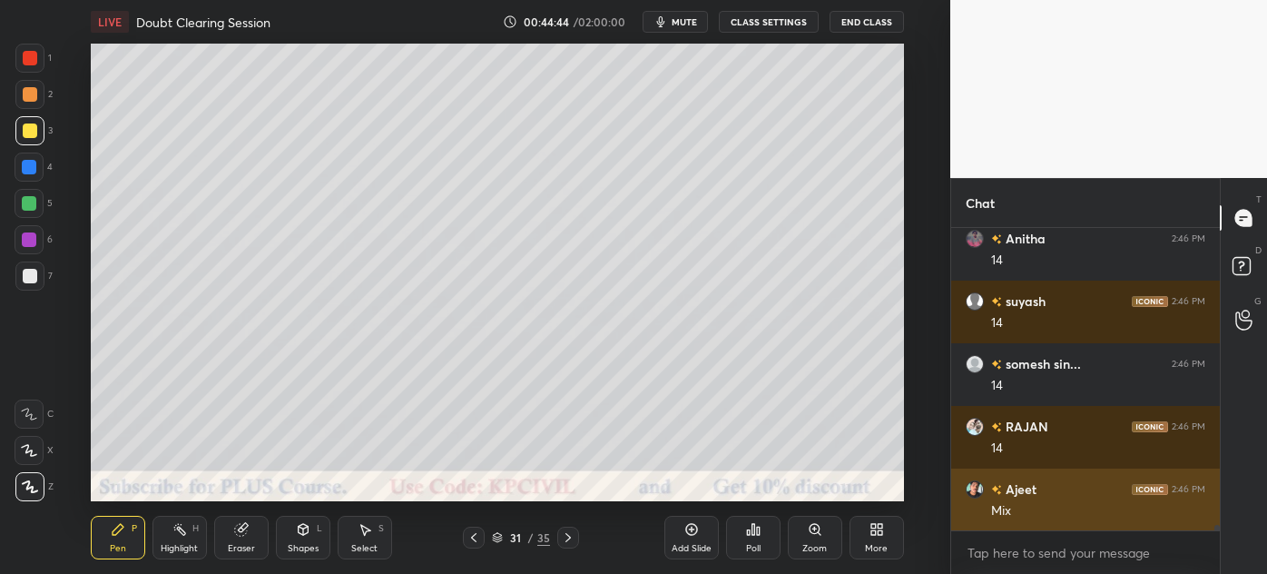
scroll to position [16697, 0]
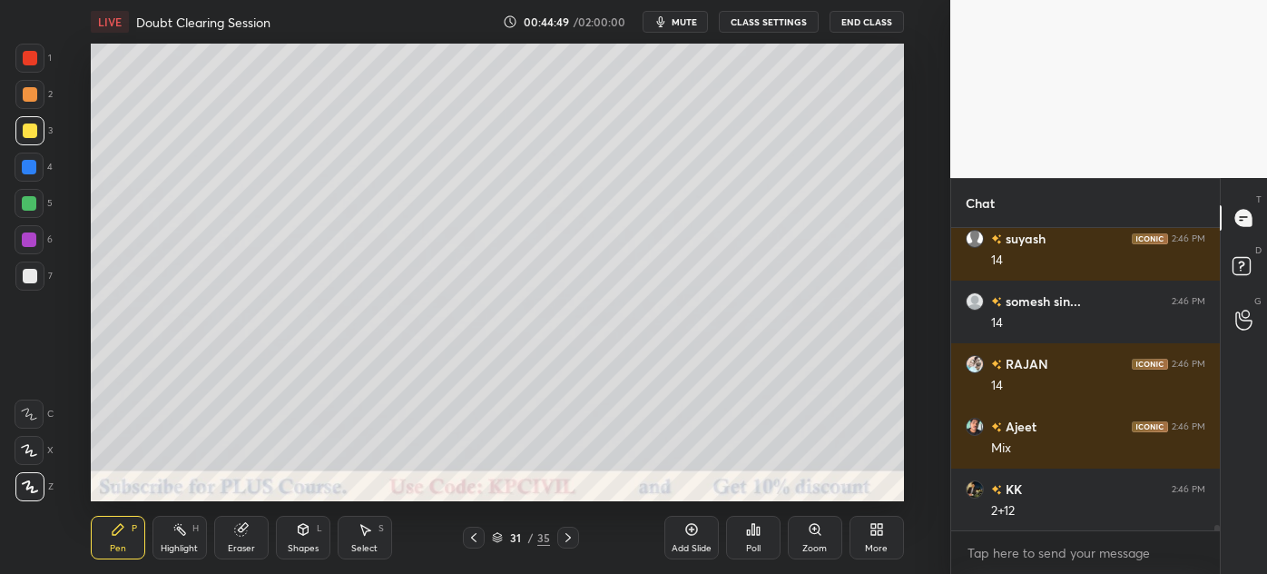
click at [476, 541] on icon at bounding box center [473, 537] width 15 height 15
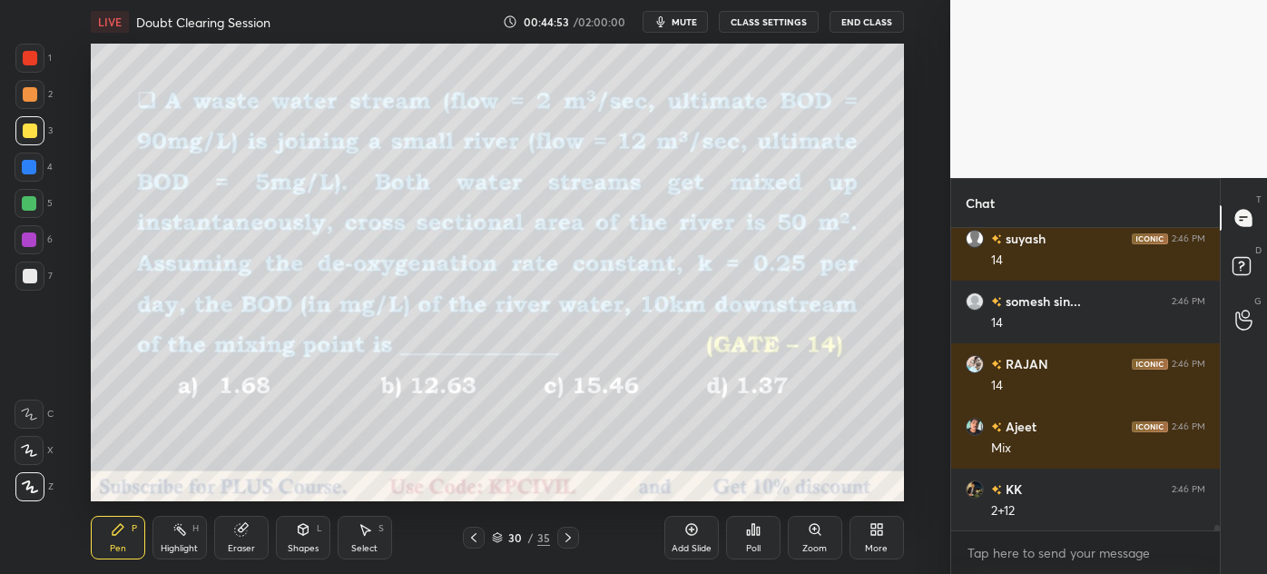
click at [564, 534] on icon at bounding box center [568, 537] width 15 height 15
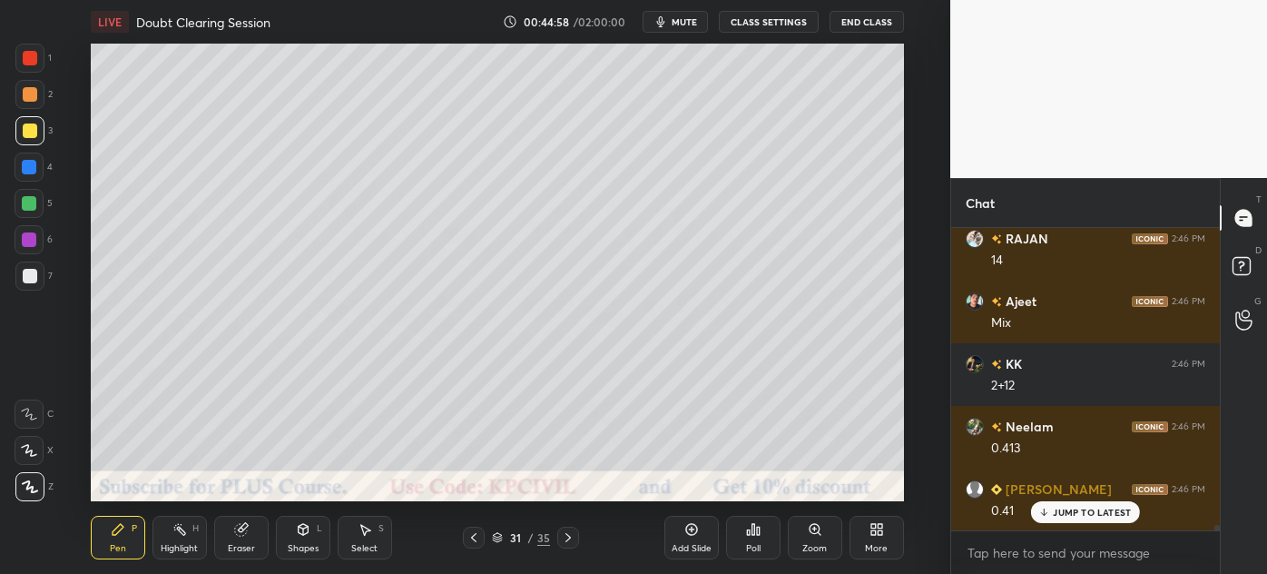
scroll to position [16886, 0]
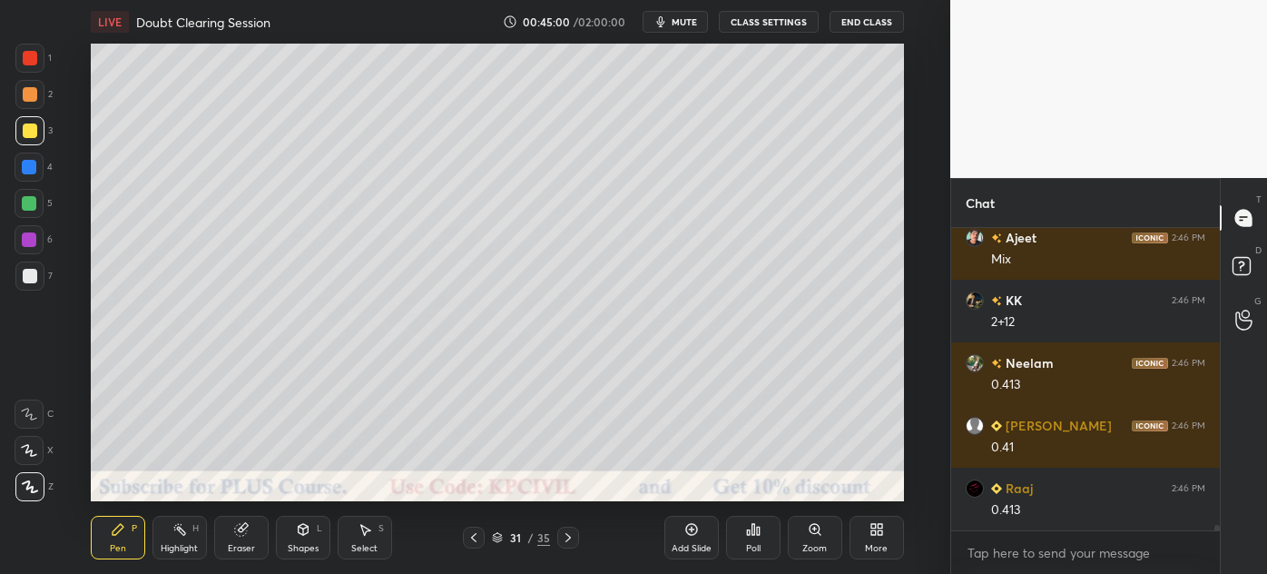
click at [29, 279] on div at bounding box center [30, 276] width 15 height 15
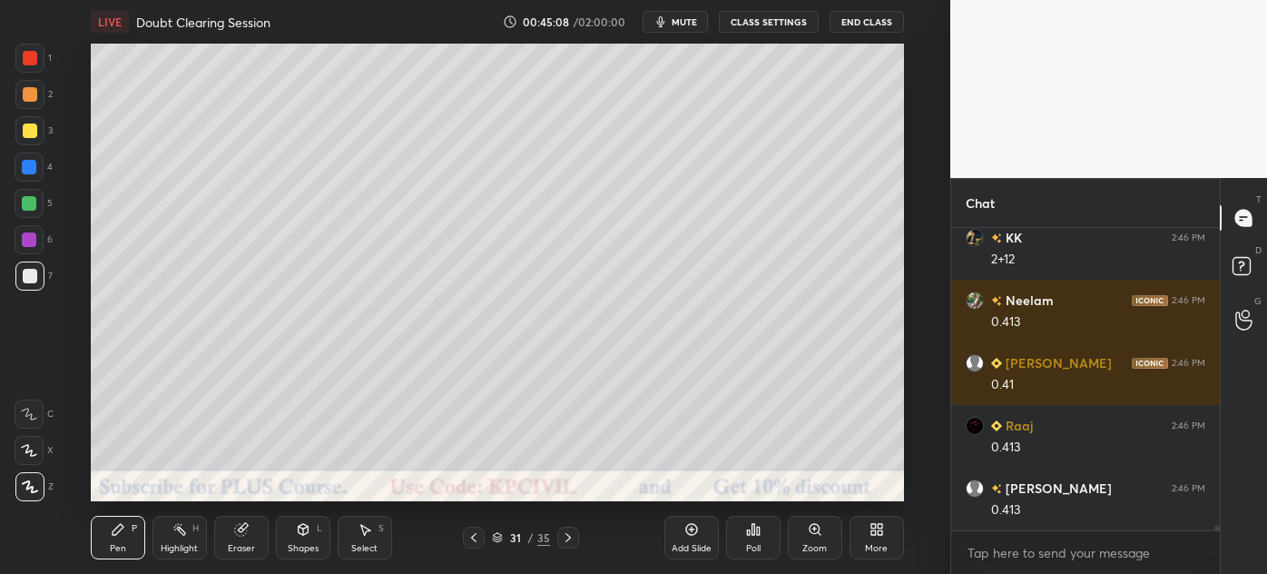
click at [26, 145] on div "3" at bounding box center [33, 134] width 37 height 36
click at [26, 272] on div at bounding box center [30, 276] width 15 height 15
click at [469, 543] on icon at bounding box center [473, 537] width 15 height 15
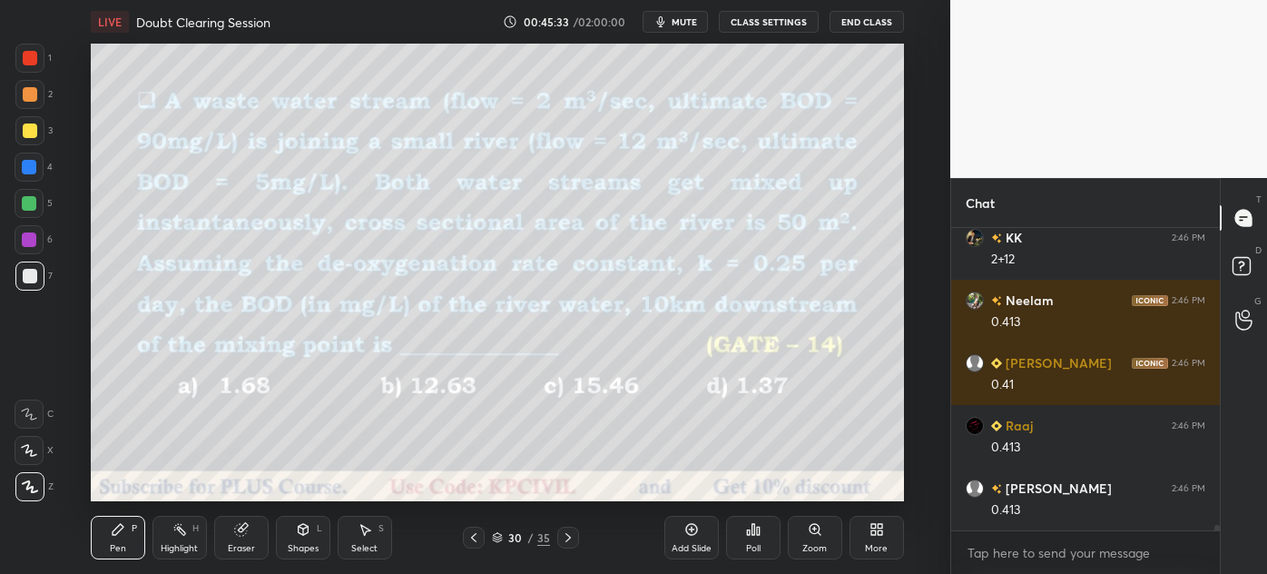
click at [561, 538] on icon at bounding box center [568, 537] width 15 height 15
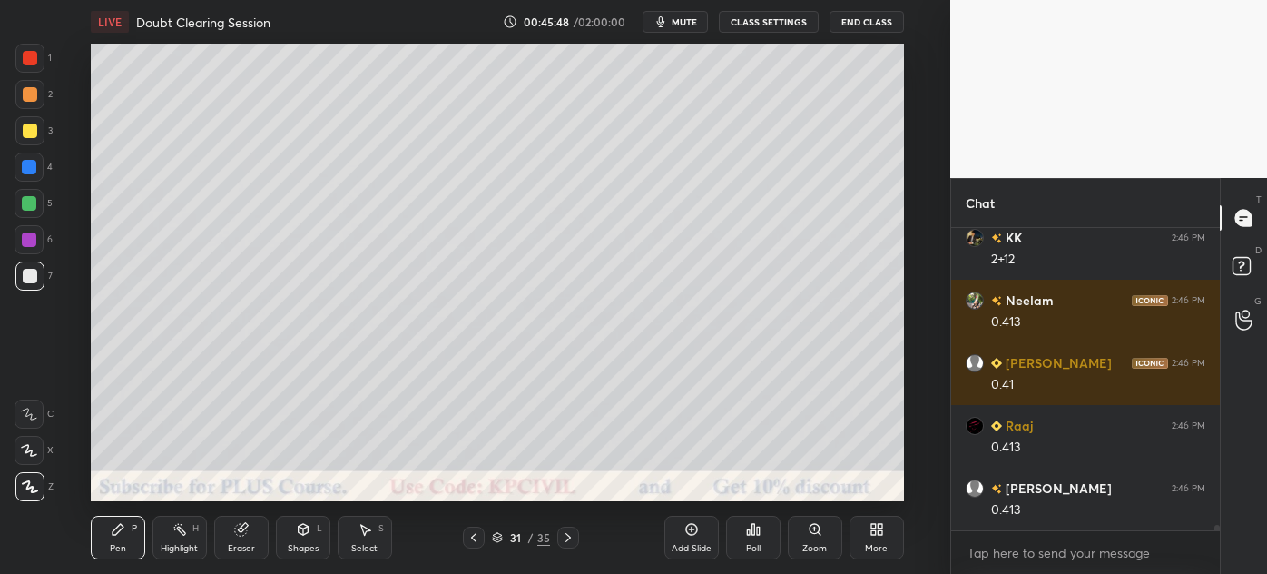
click at [244, 544] on div "Eraser" at bounding box center [241, 548] width 27 height 9
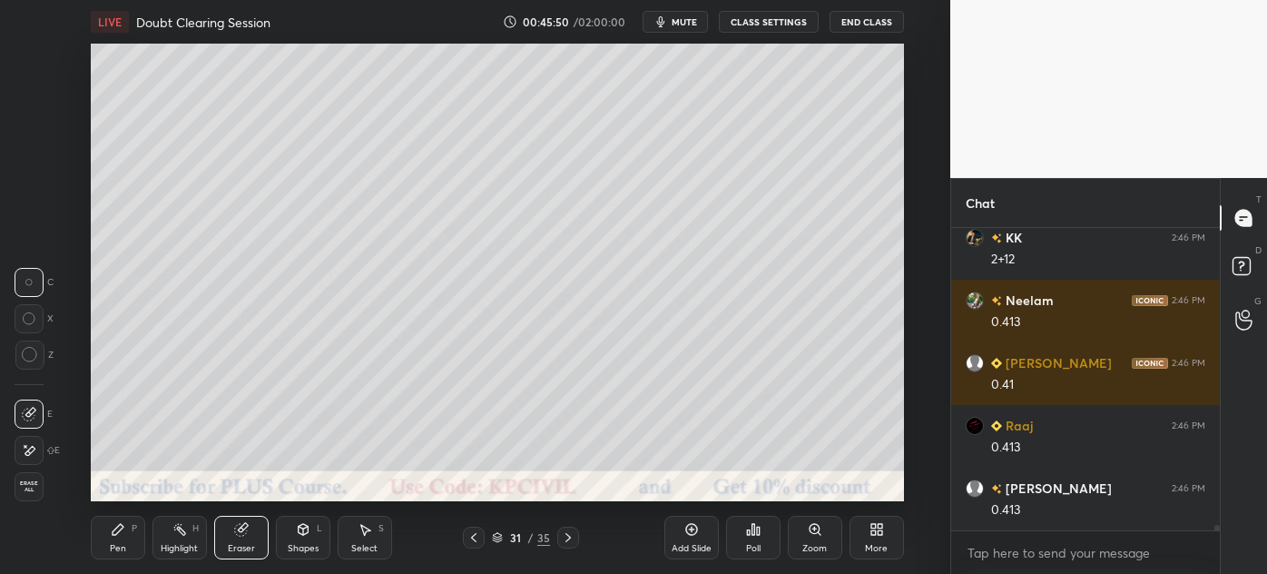
click at [110, 545] on div "Pen" at bounding box center [118, 548] width 16 height 9
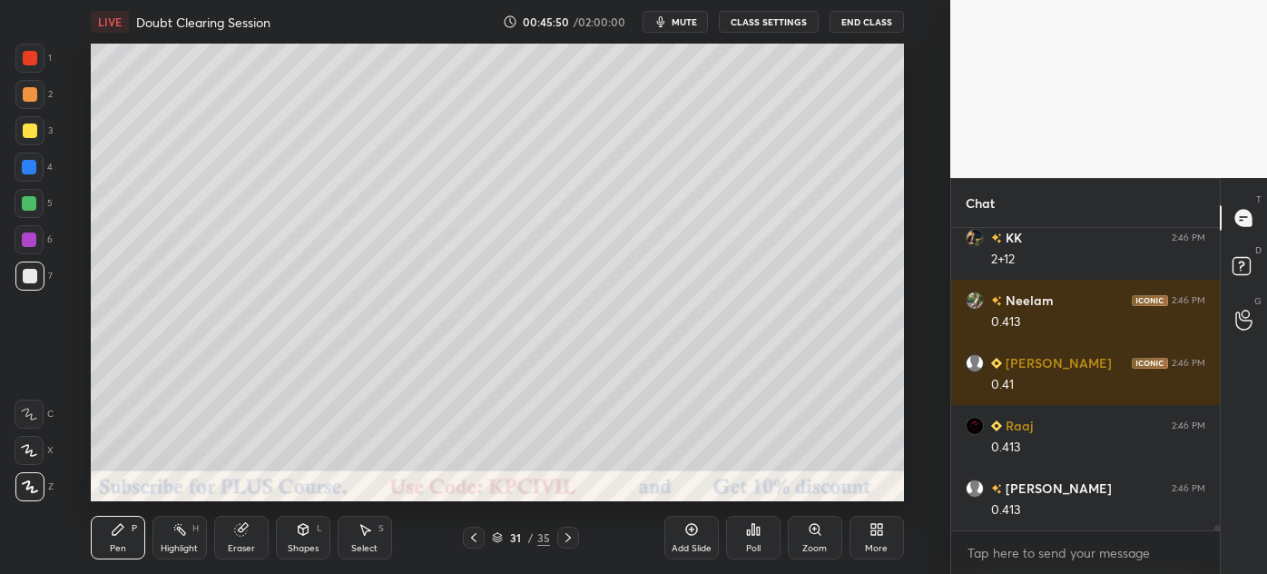
click at [111, 540] on div "Pen P" at bounding box center [118, 537] width 54 height 44
click at [474, 539] on icon at bounding box center [473, 537] width 5 height 9
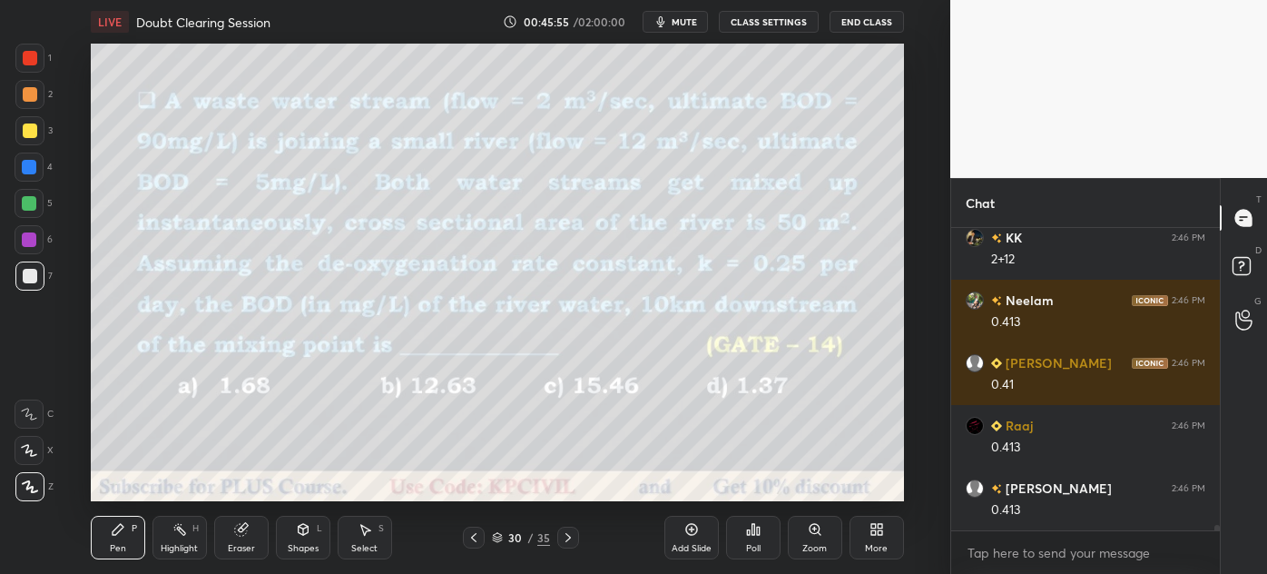
click at [564, 542] on icon at bounding box center [568, 537] width 15 height 15
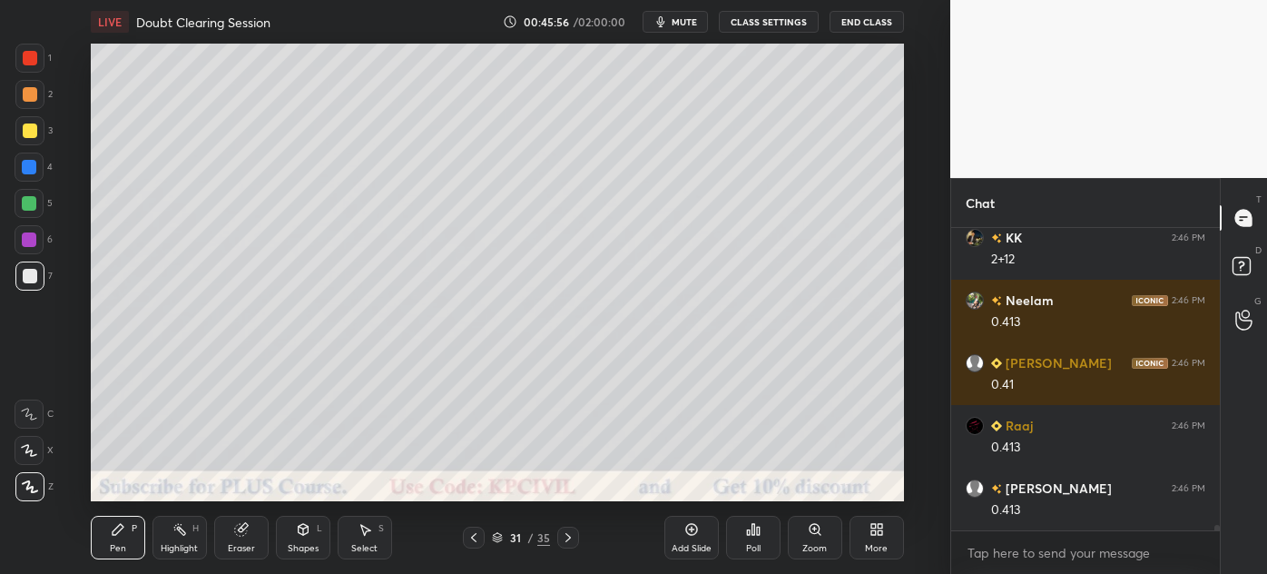
scroll to position [17011, 0]
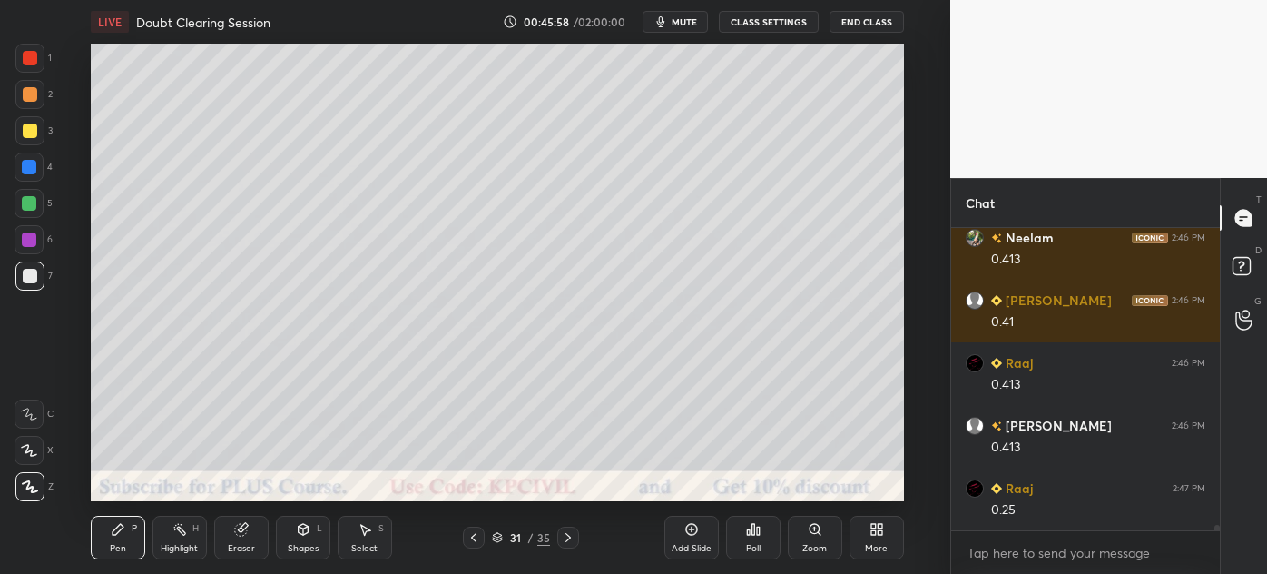
click at [909, 164] on div "Setting up your live class Poll for secs No correct answer Start poll" at bounding box center [496, 272] width 877 height 457
click at [360, 550] on div "Select" at bounding box center [364, 548] width 26 height 9
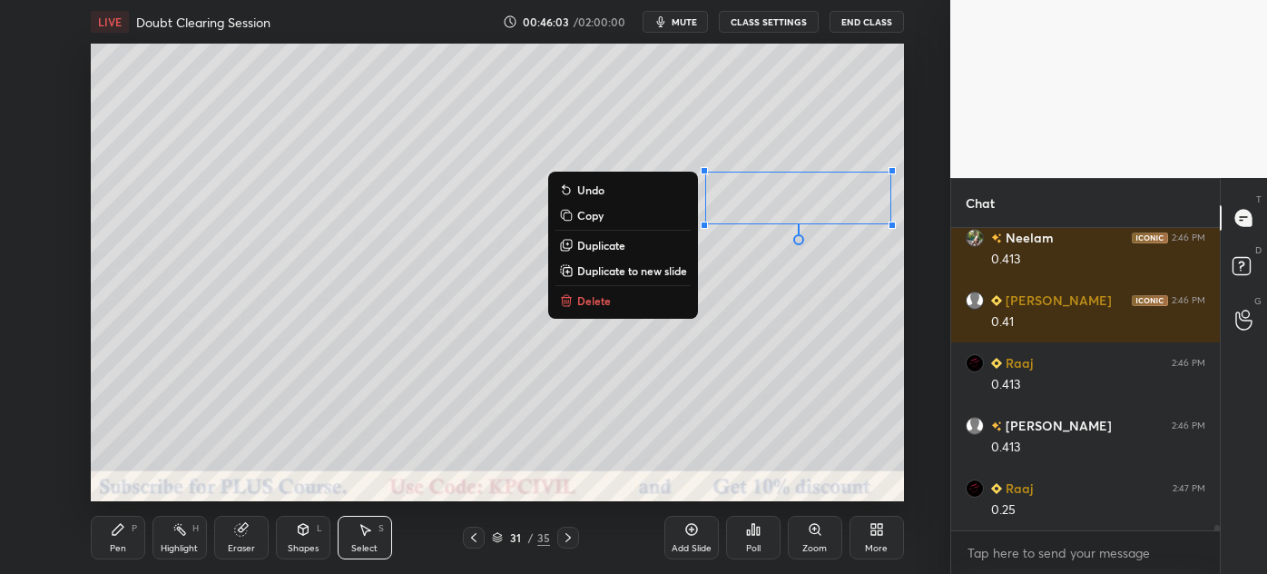
click at [706, 419] on div "0 ° Undo Copy Duplicate Duplicate to new slide Delete" at bounding box center [497, 272] width 813 height 457
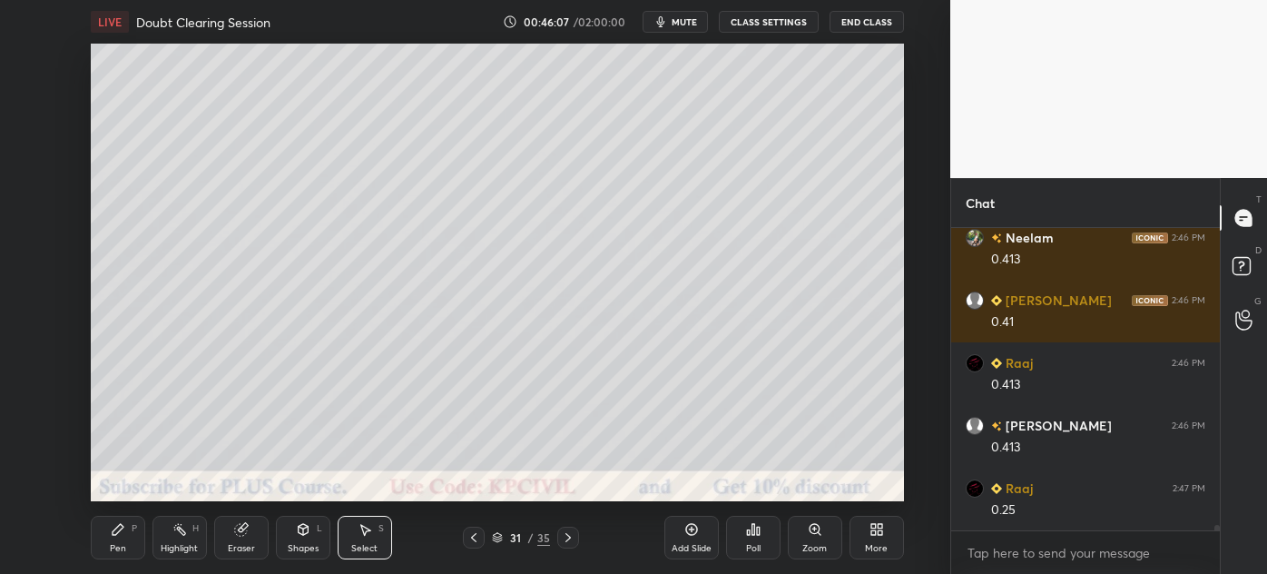
click at [101, 541] on div "Pen P" at bounding box center [118, 537] width 54 height 44
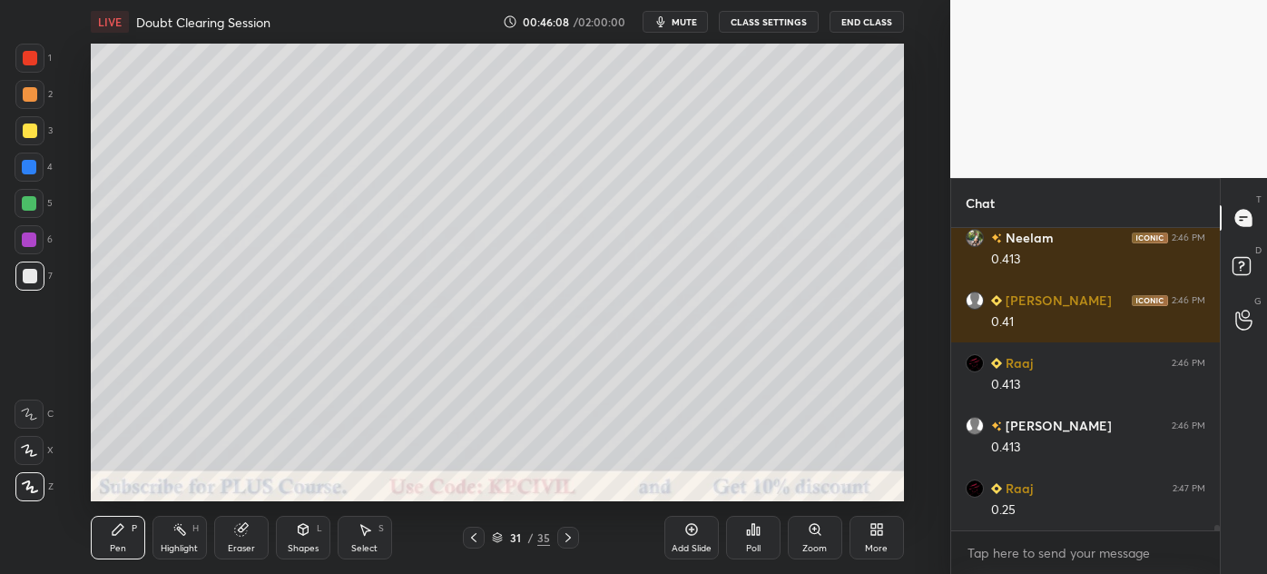
scroll to position [17074, 0]
click at [23, 131] on div at bounding box center [30, 130] width 15 height 15
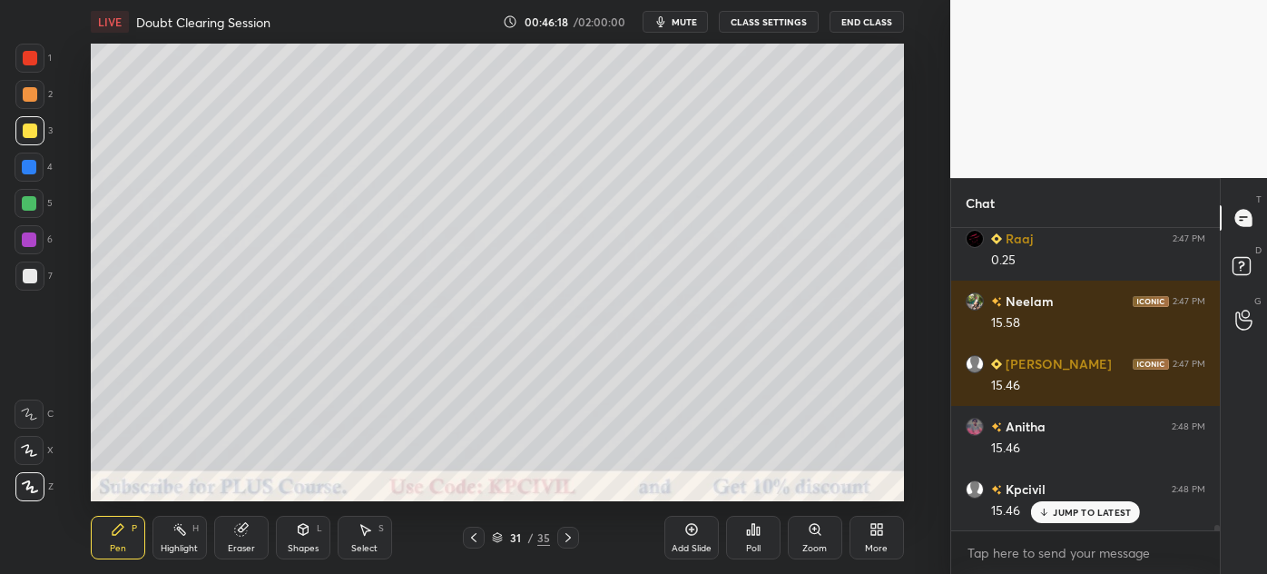
scroll to position [17323, 0]
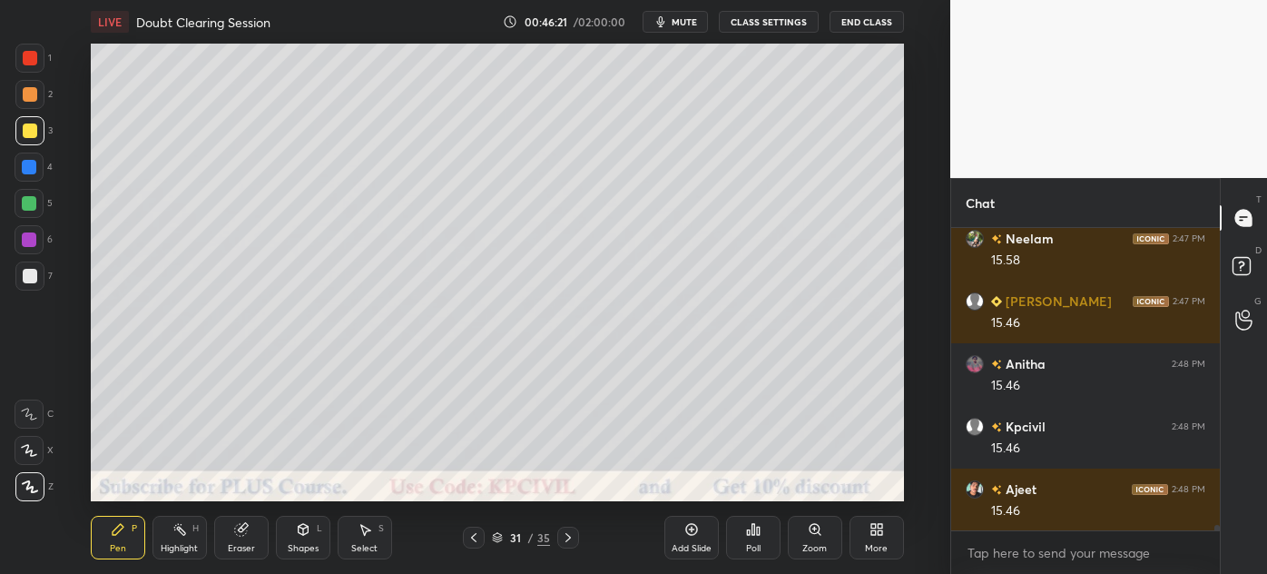
click at [481, 538] on div at bounding box center [474, 537] width 22 height 22
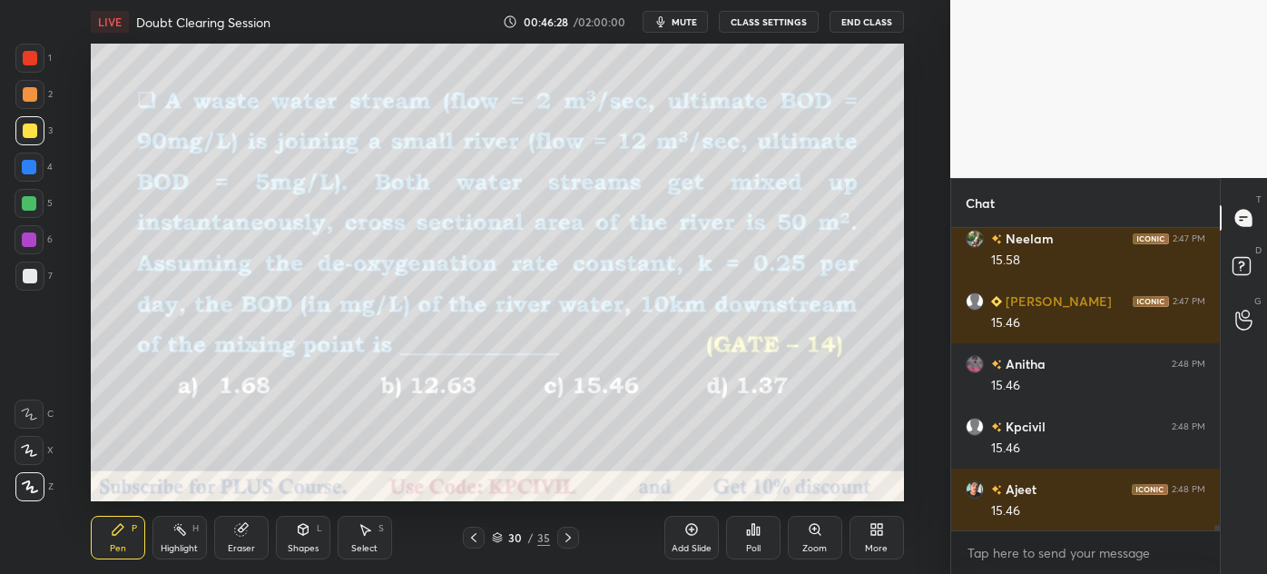
click at [568, 536] on icon at bounding box center [568, 537] width 15 height 15
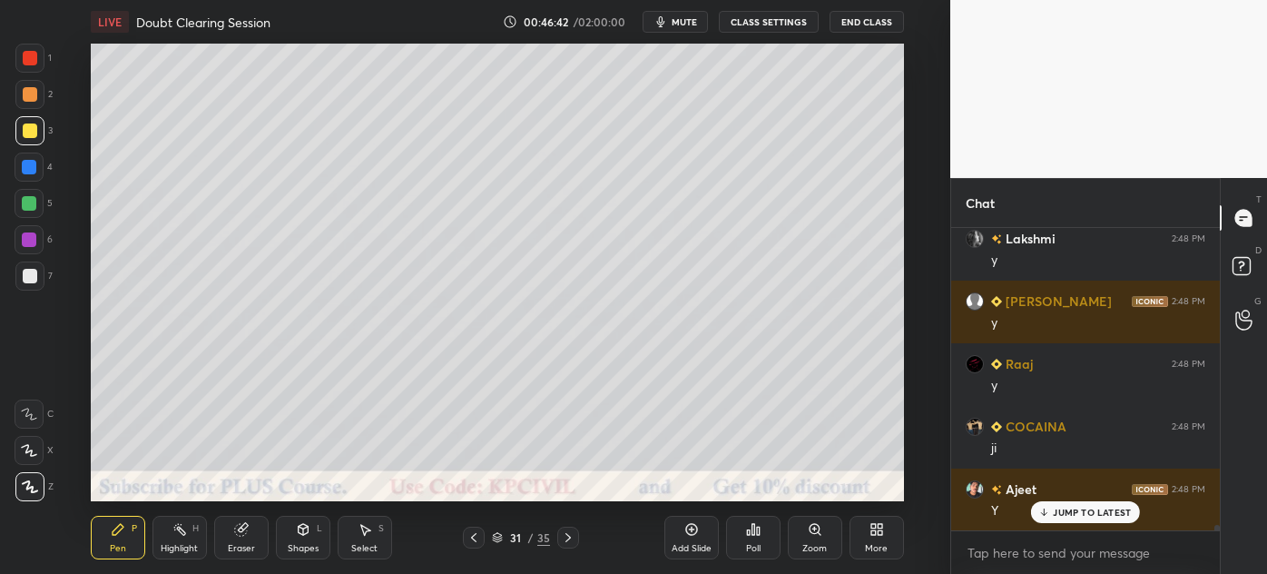
scroll to position [17761, 0]
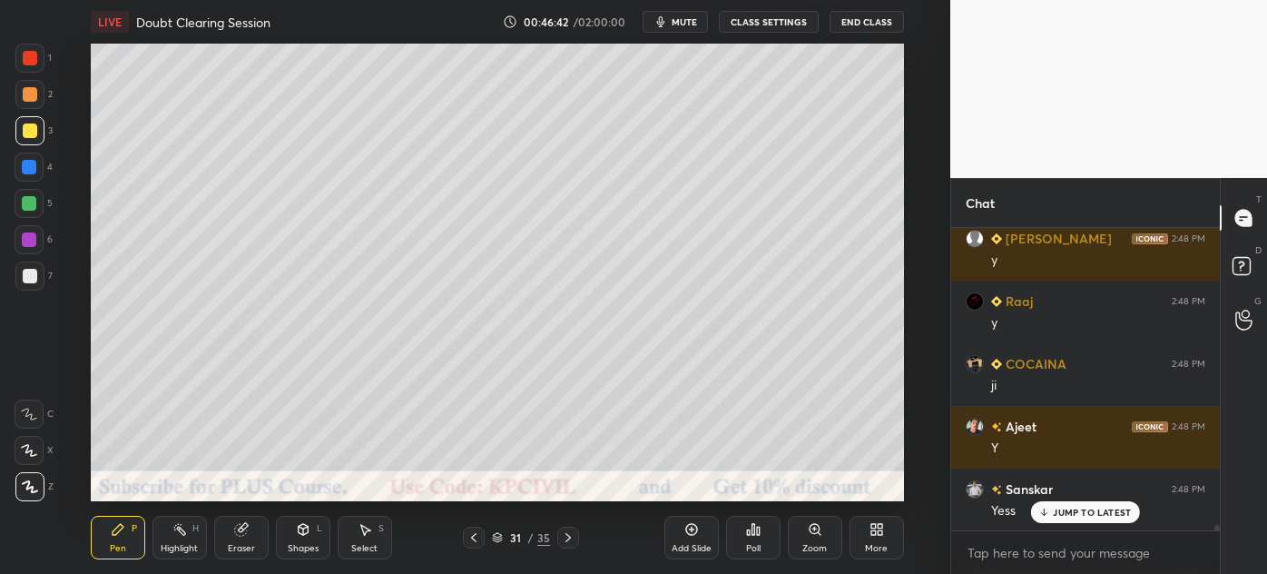
click at [1067, 507] on p "JUMP TO LATEST" at bounding box center [1092, 511] width 78 height 11
click at [567, 544] on icon at bounding box center [568, 537] width 15 height 15
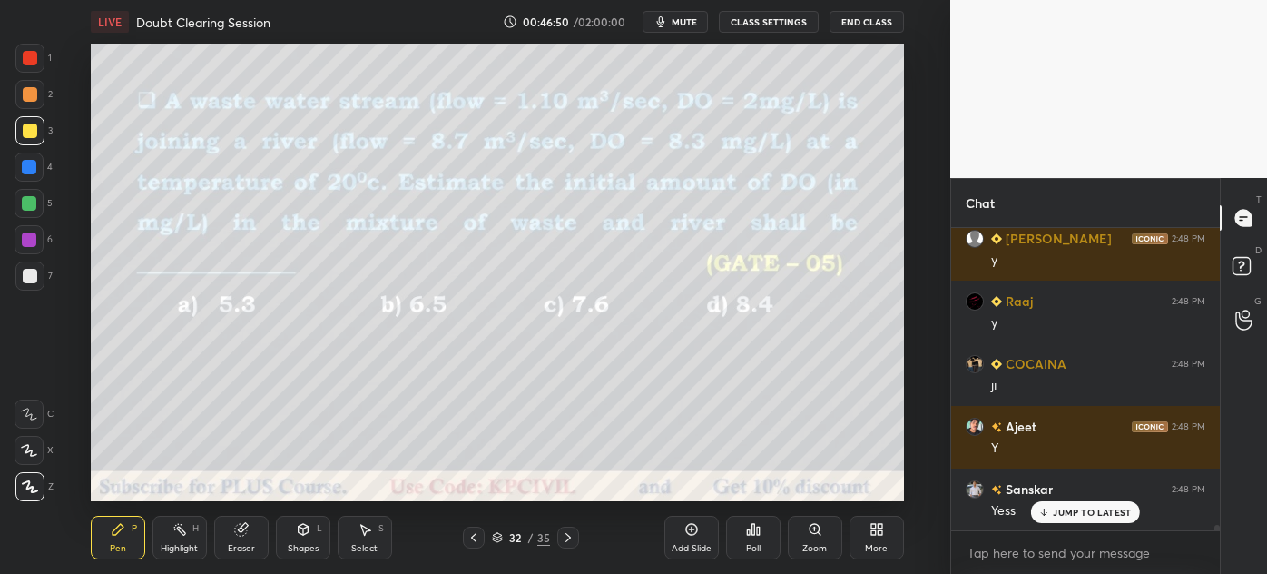
scroll to position [17824, 0]
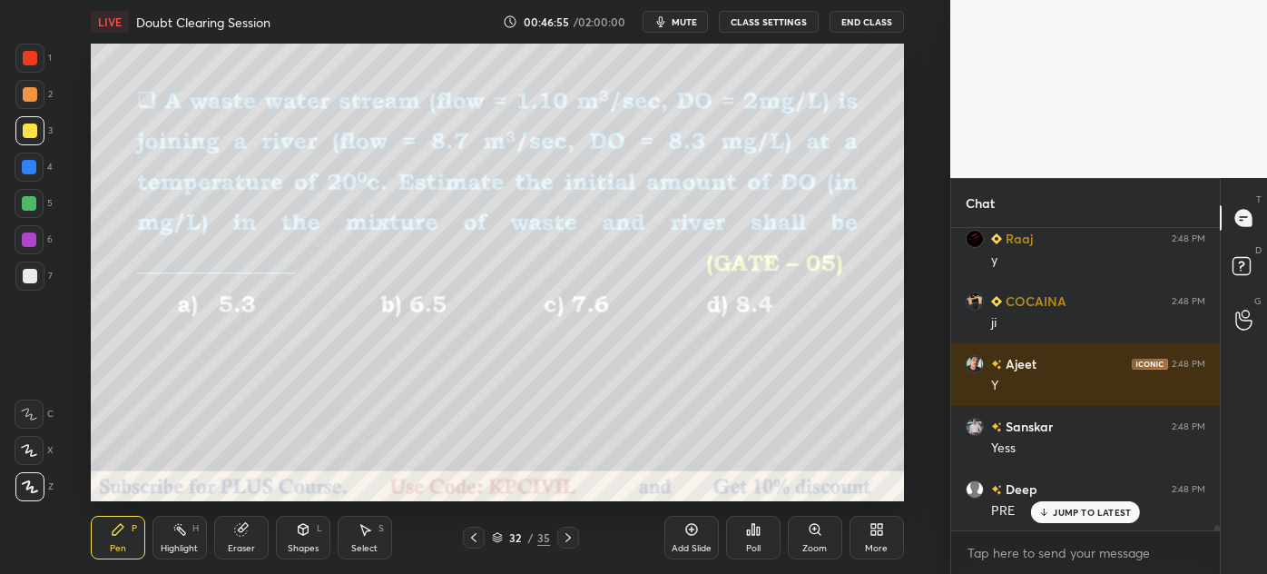
click at [479, 543] on icon at bounding box center [473, 537] width 15 height 15
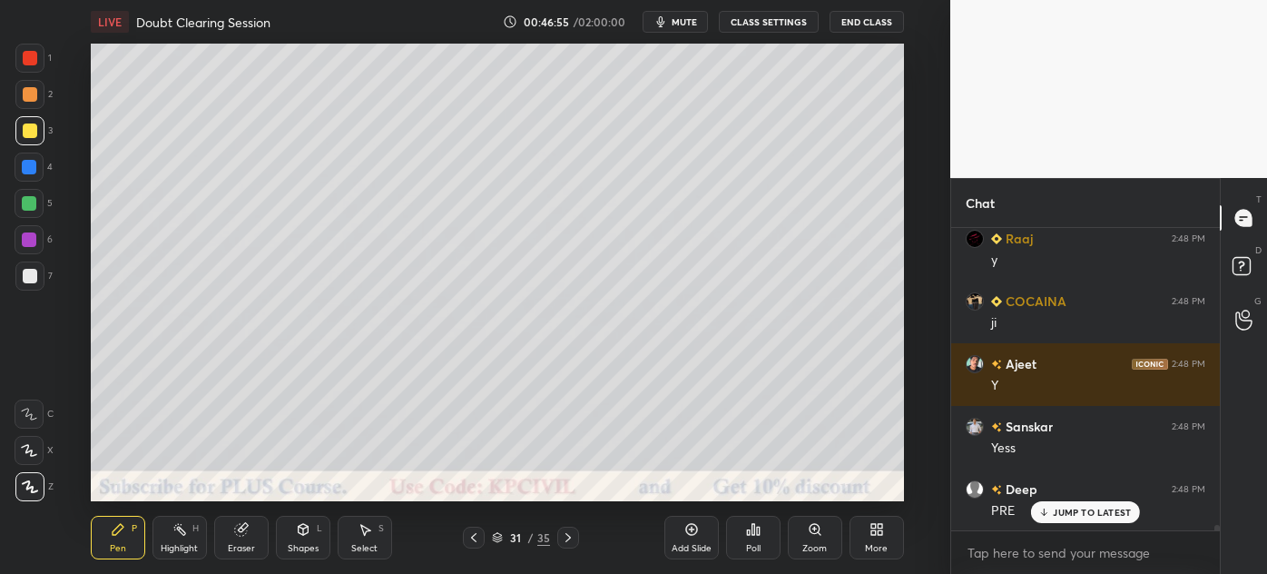
click at [479, 543] on icon at bounding box center [473, 537] width 15 height 15
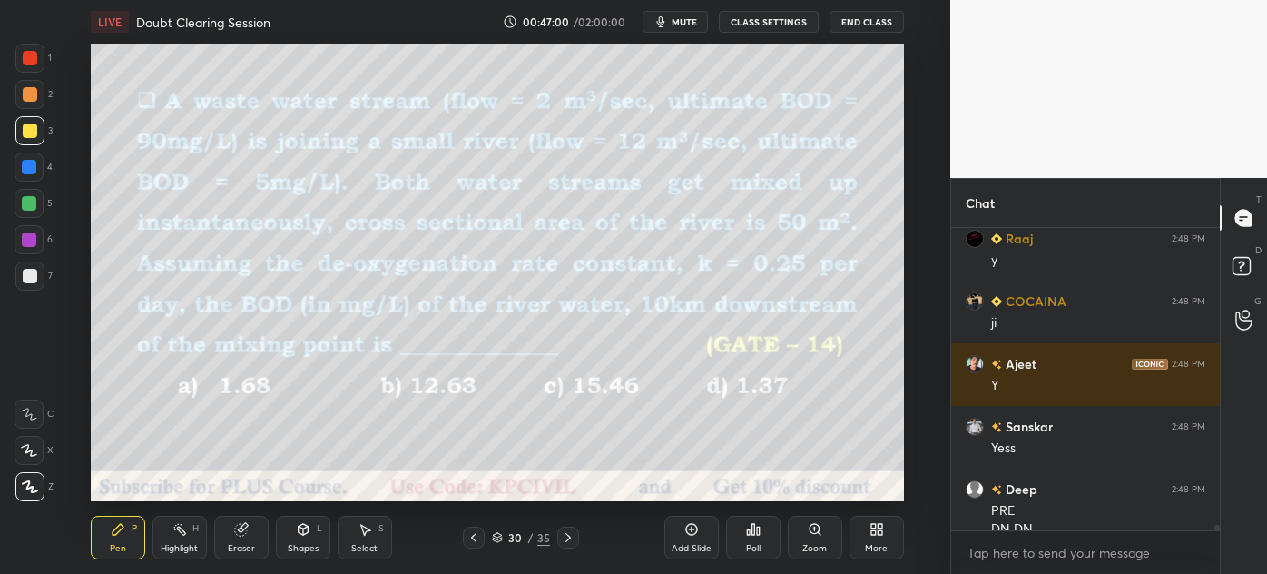
scroll to position [17843, 0]
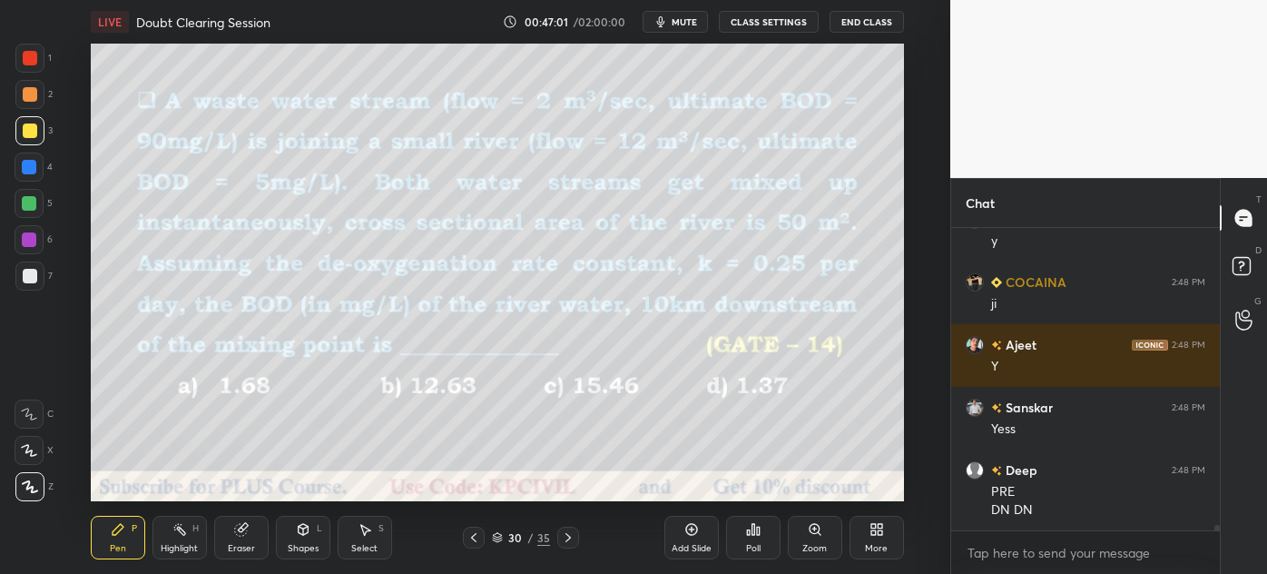
click at [564, 538] on icon at bounding box center [568, 537] width 15 height 15
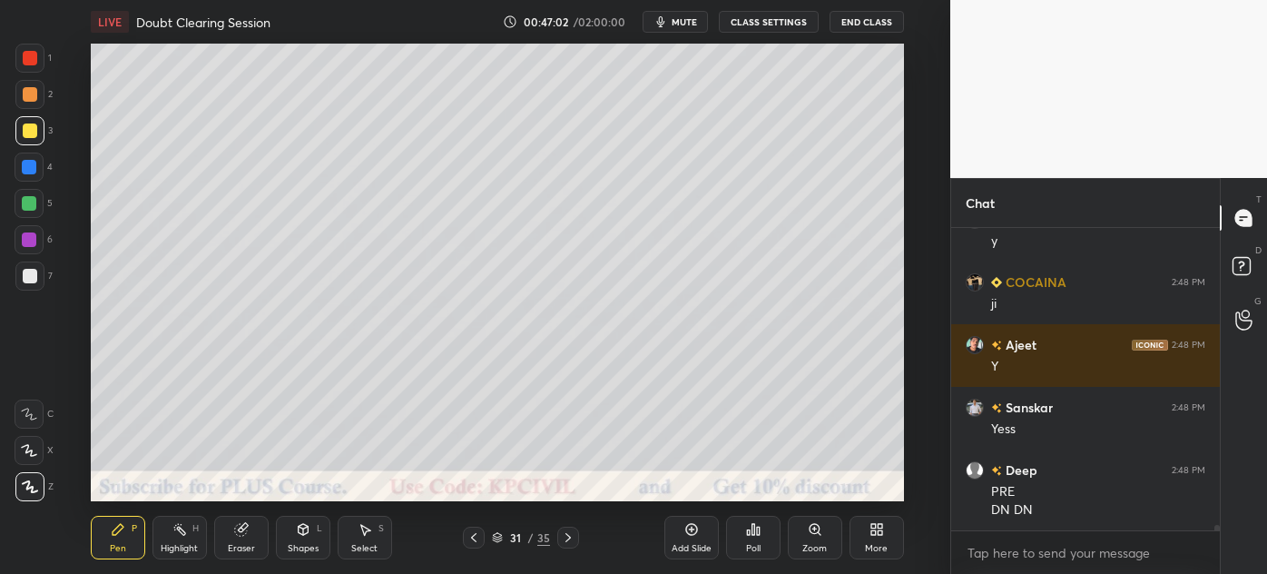
click at [564, 538] on icon at bounding box center [568, 537] width 15 height 15
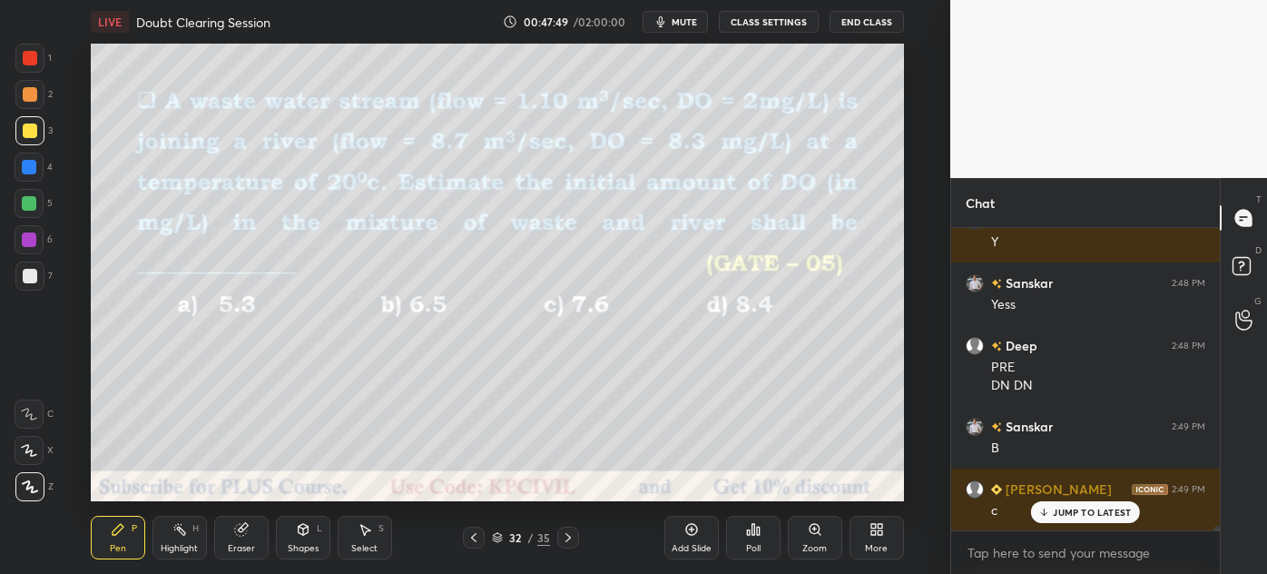
scroll to position [18030, 0]
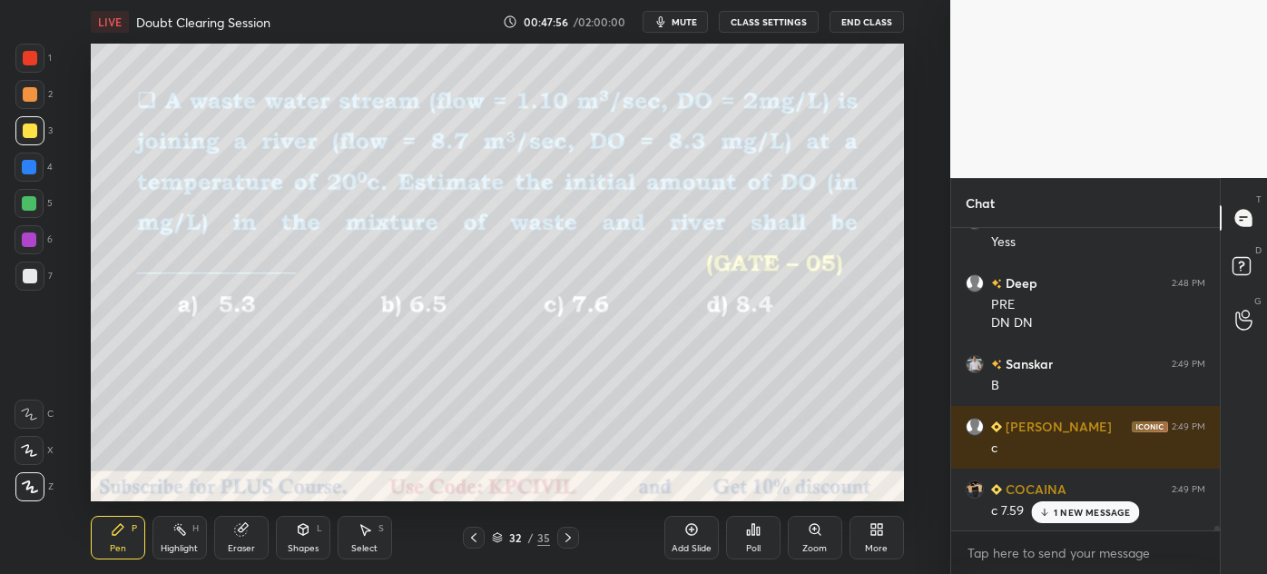
click at [310, 541] on div "Shapes L" at bounding box center [303, 537] width 54 height 44
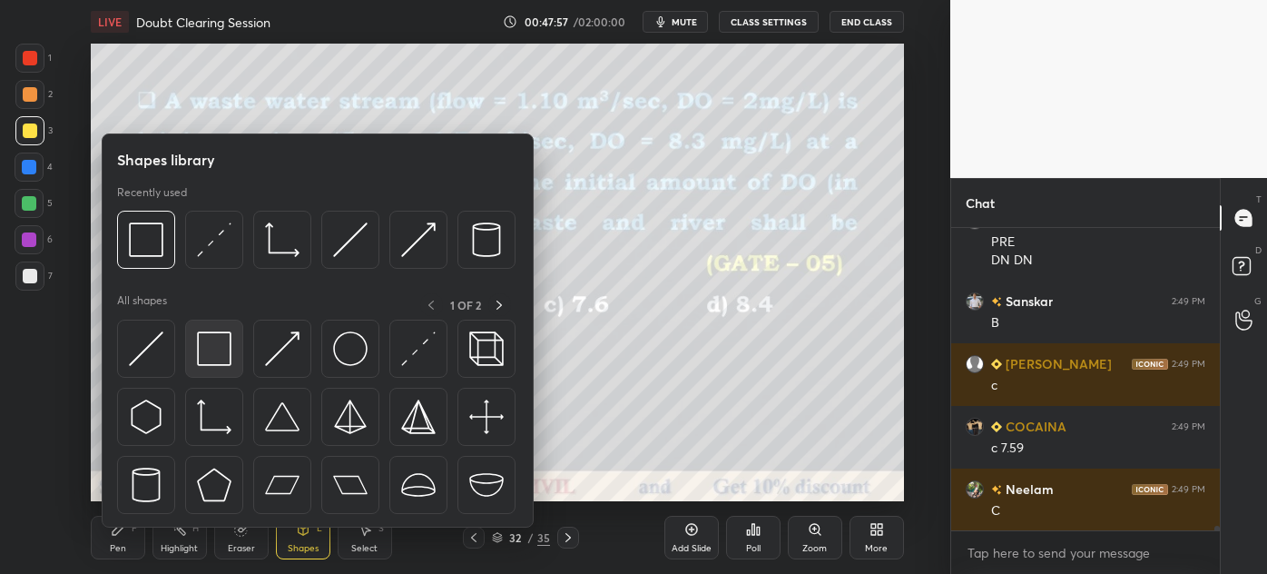
click at [215, 352] on img at bounding box center [214, 348] width 34 height 34
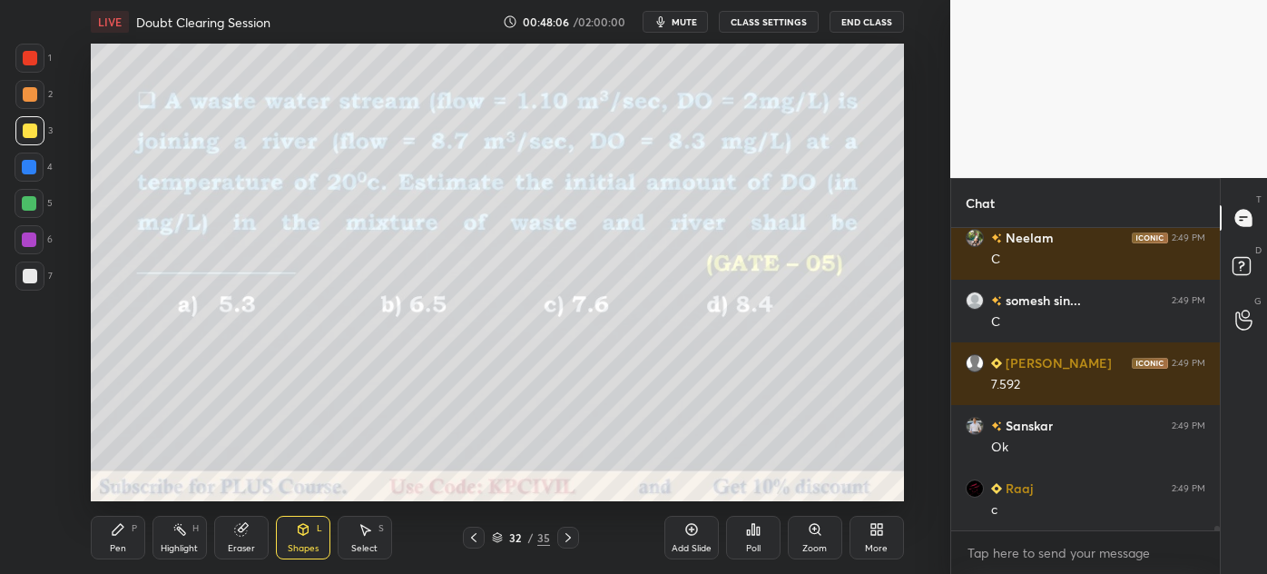
scroll to position [18406, 0]
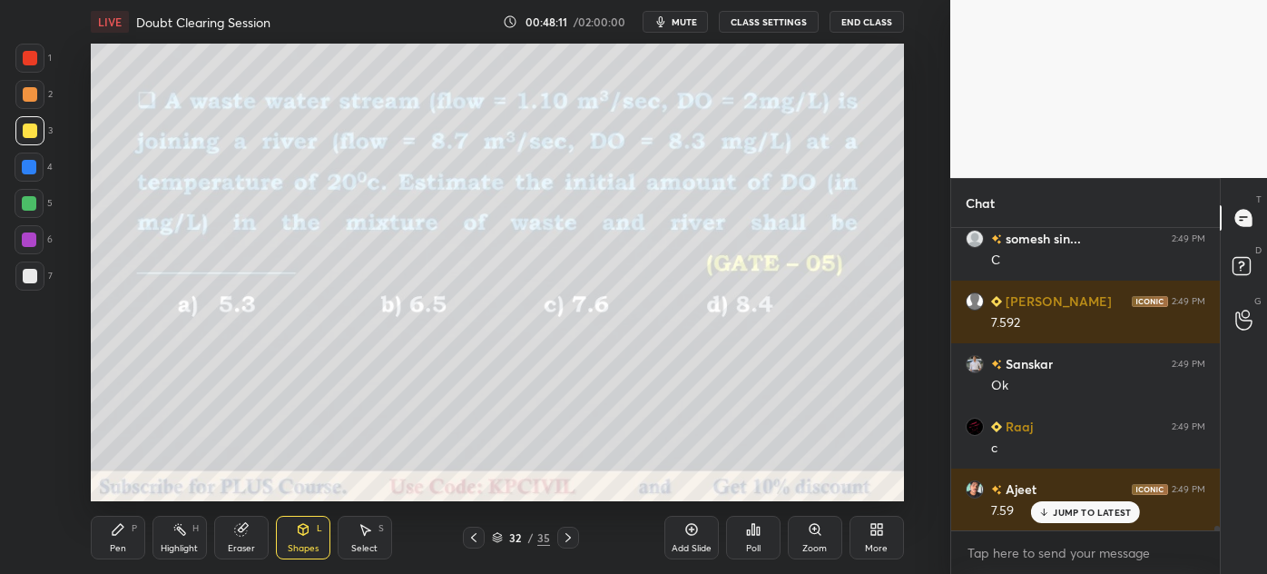
click at [567, 531] on icon at bounding box center [568, 537] width 15 height 15
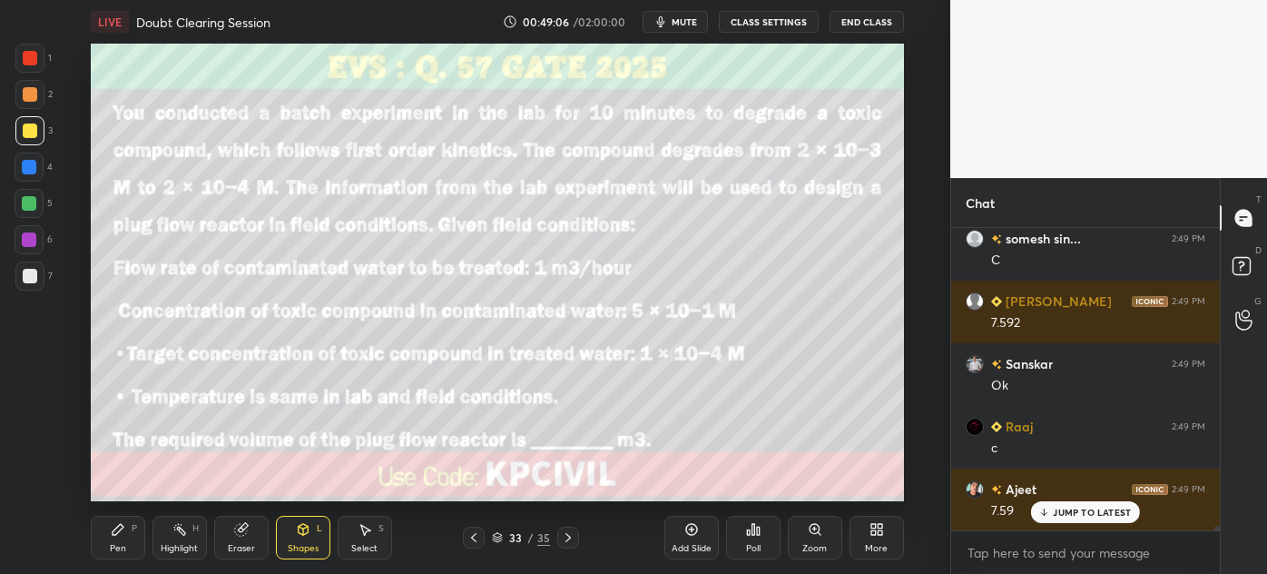
click at [118, 544] on div "Pen" at bounding box center [118, 548] width 16 height 9
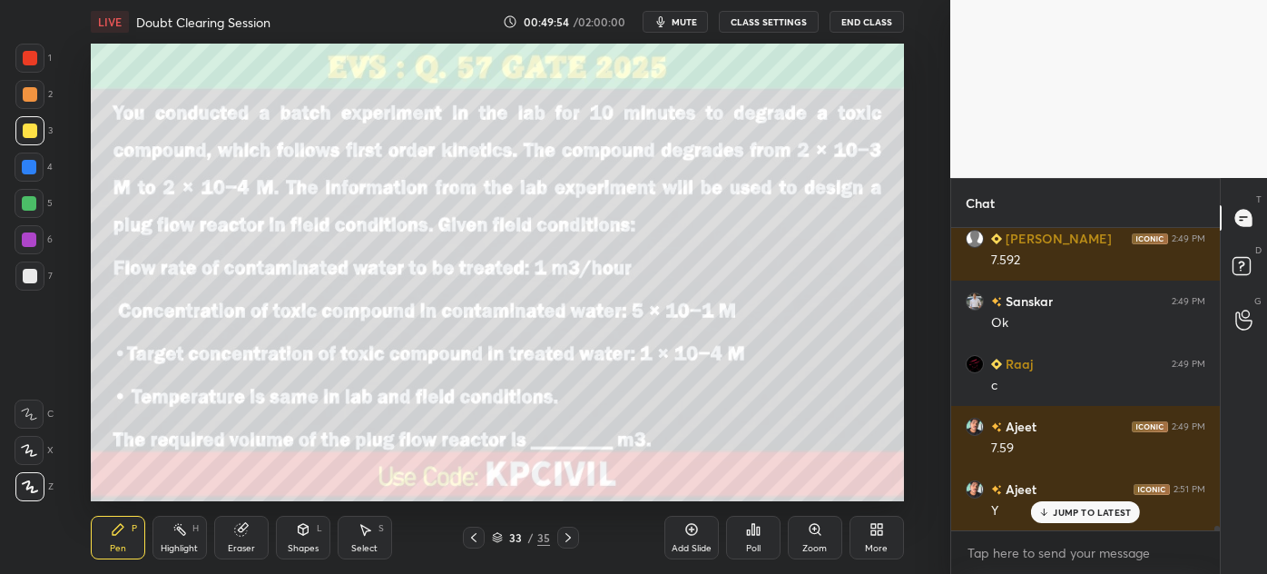
scroll to position [18531, 0]
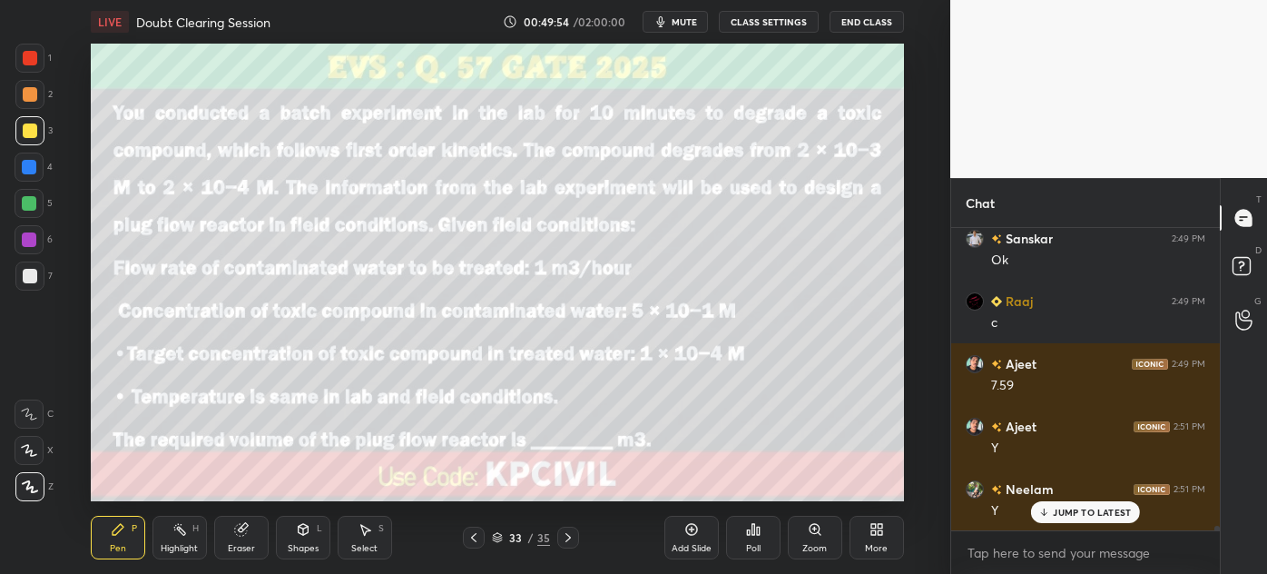
click at [691, 539] on div "Add Slide" at bounding box center [691, 537] width 54 height 44
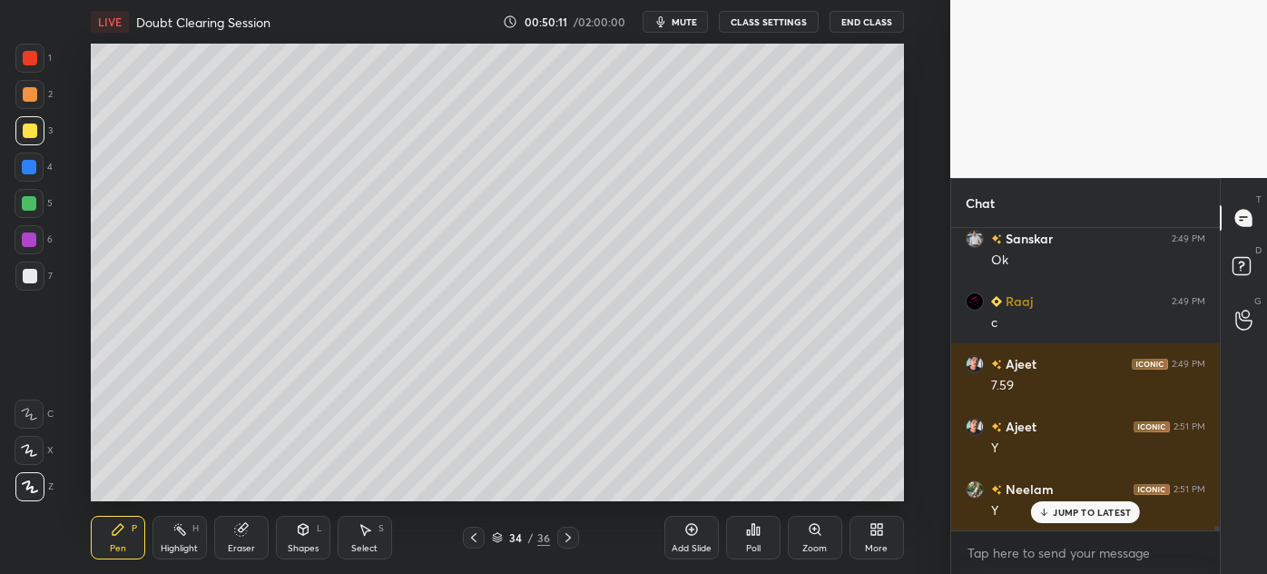
click at [29, 284] on div at bounding box center [29, 275] width 29 height 29
click at [471, 540] on icon at bounding box center [473, 537] width 15 height 15
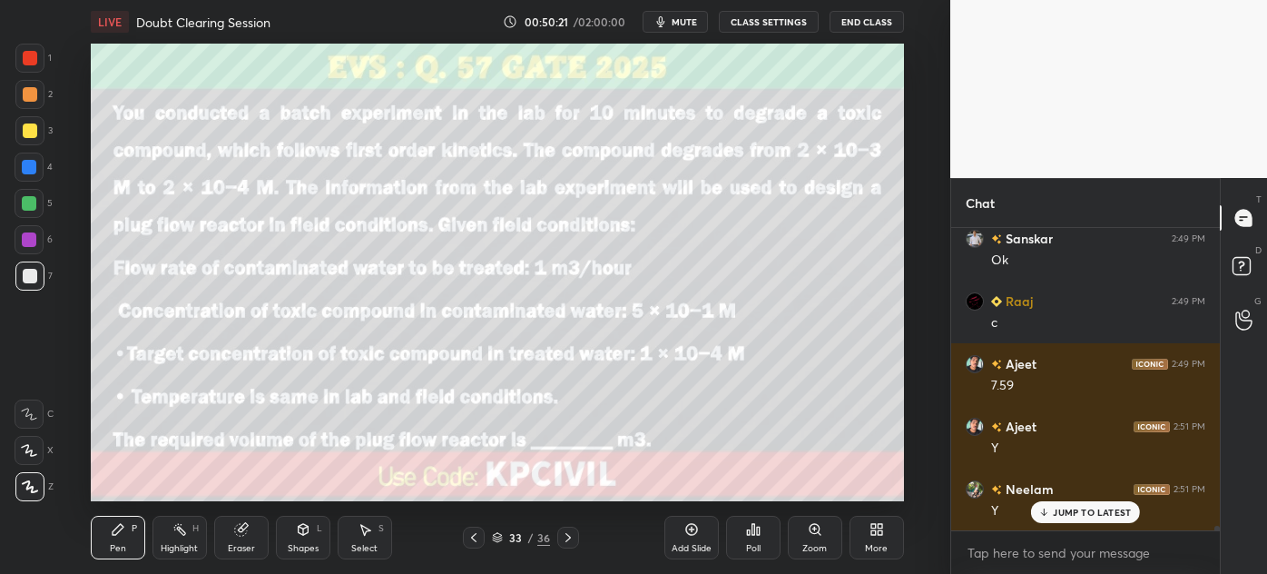
click at [564, 540] on icon at bounding box center [568, 537] width 15 height 15
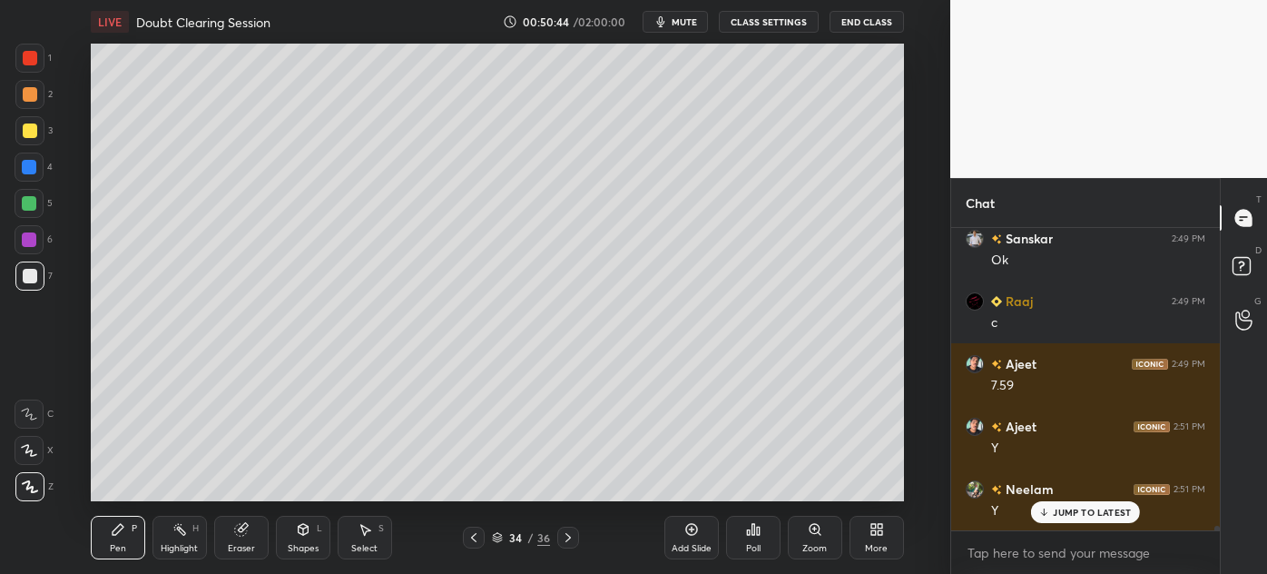
click at [472, 536] on icon at bounding box center [473, 537] width 5 height 9
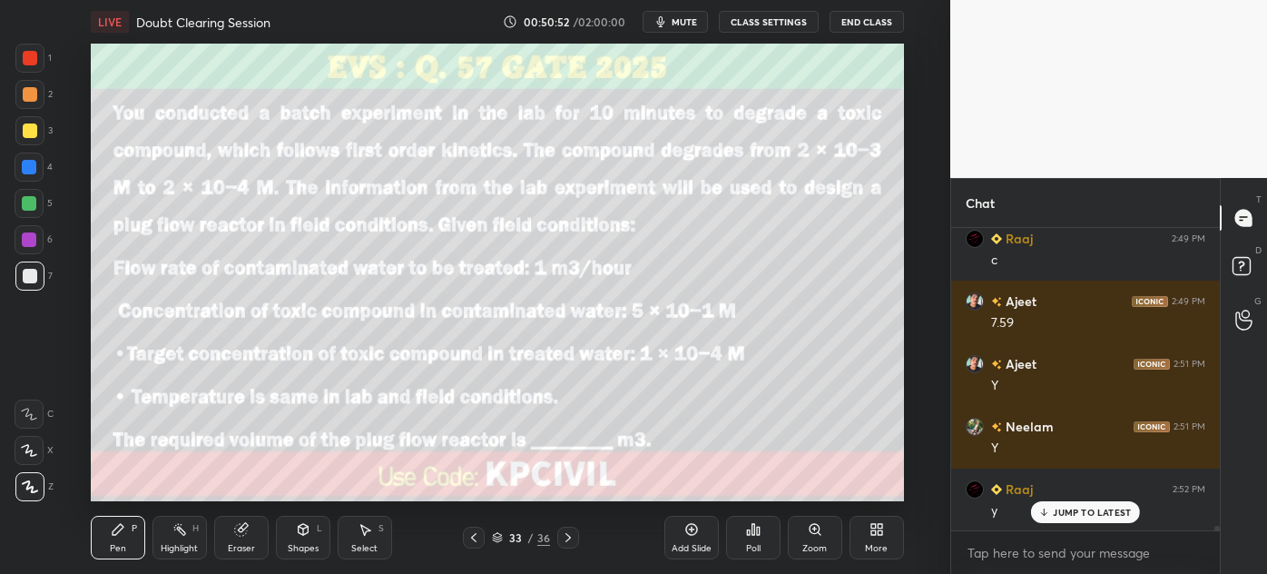
click at [563, 542] on icon at bounding box center [568, 537] width 15 height 15
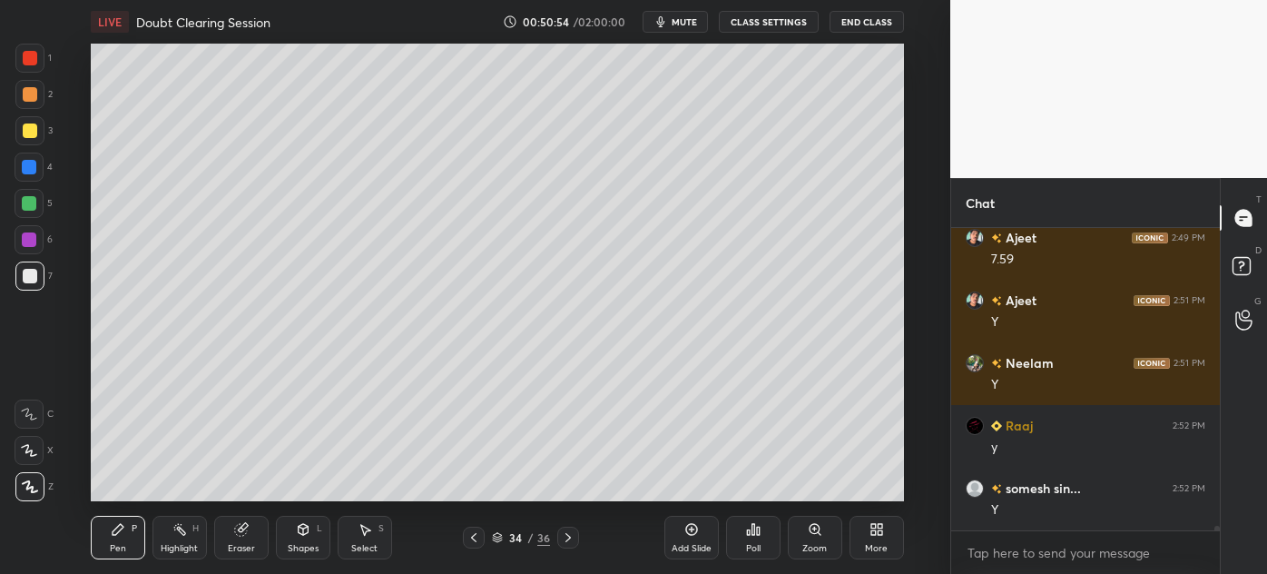
scroll to position [18720, 0]
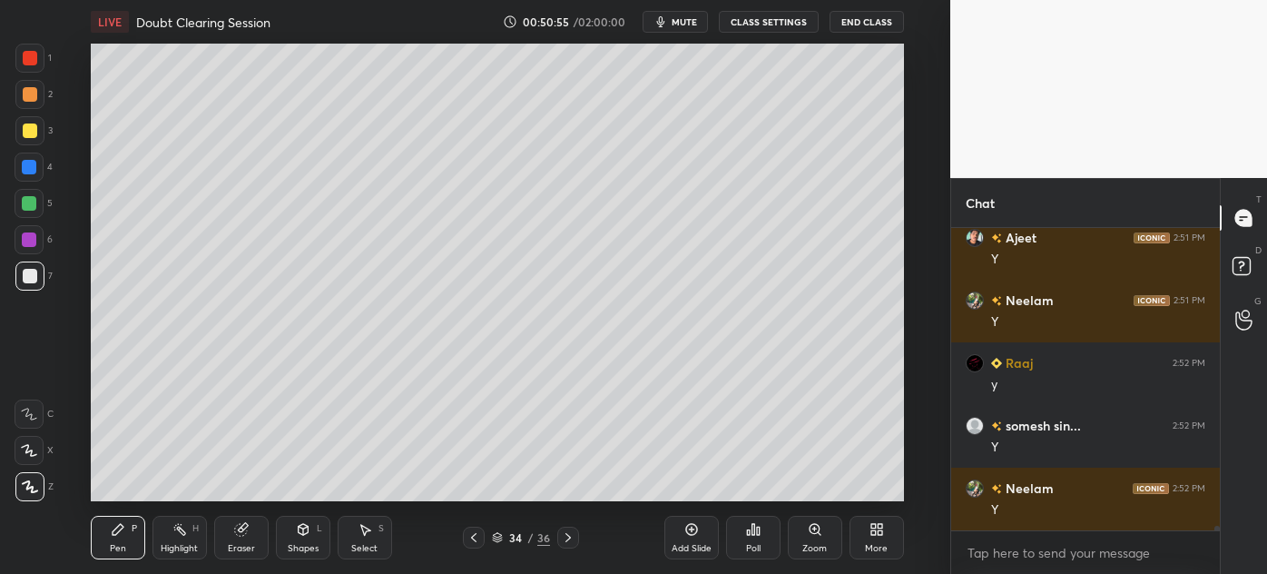
click at [25, 135] on div at bounding box center [30, 130] width 15 height 15
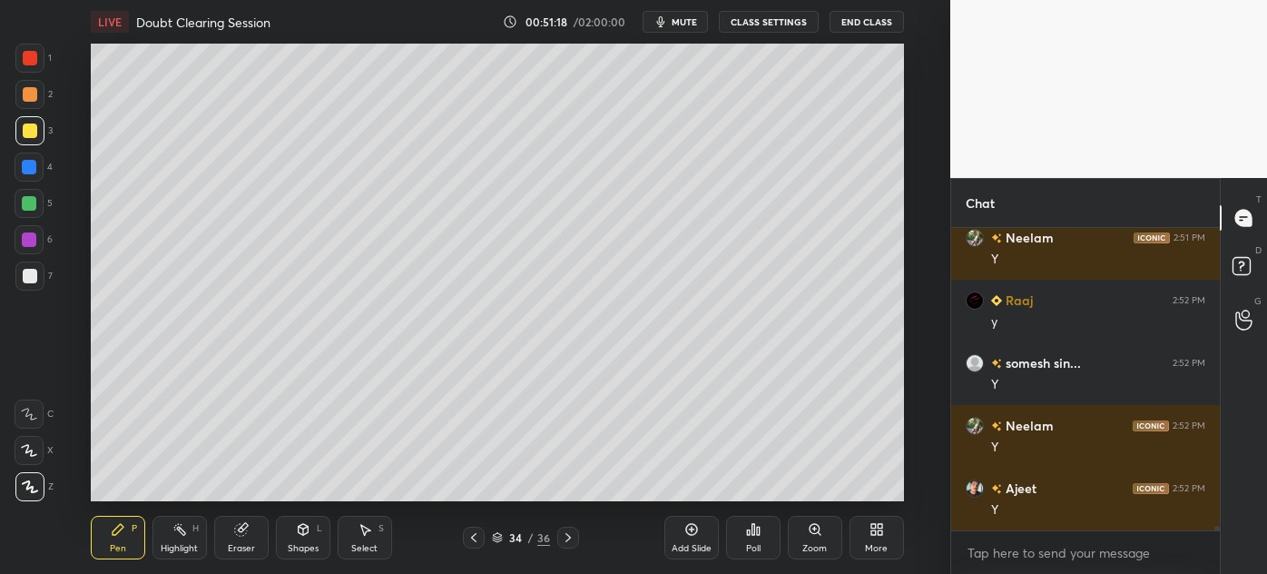
scroll to position [18845, 0]
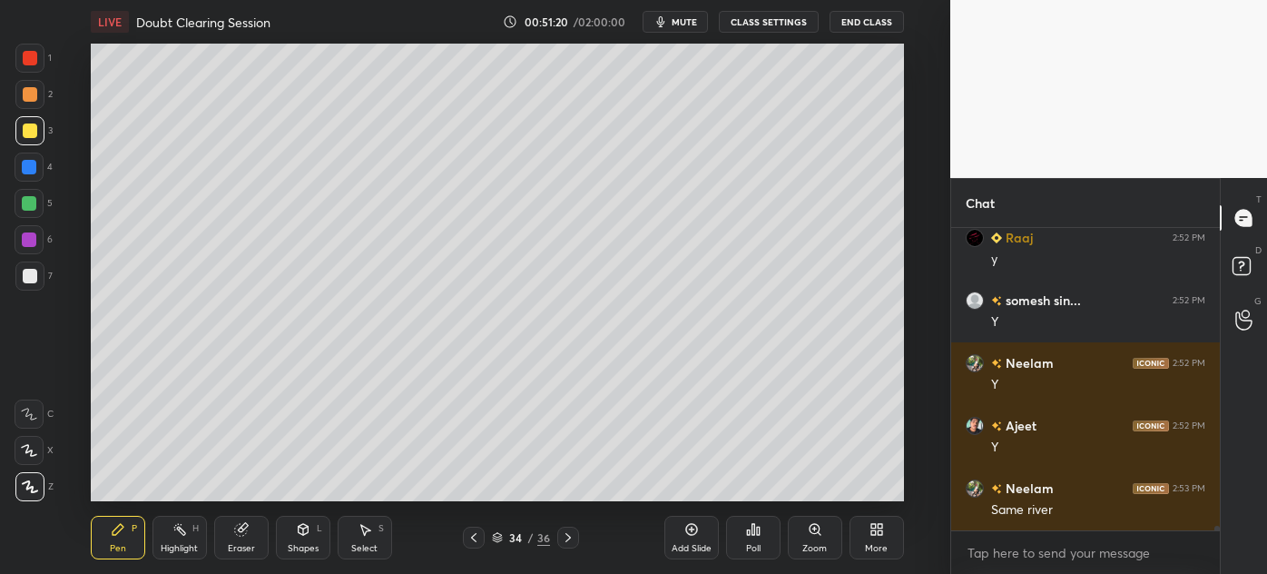
click at [25, 282] on div at bounding box center [30, 276] width 15 height 15
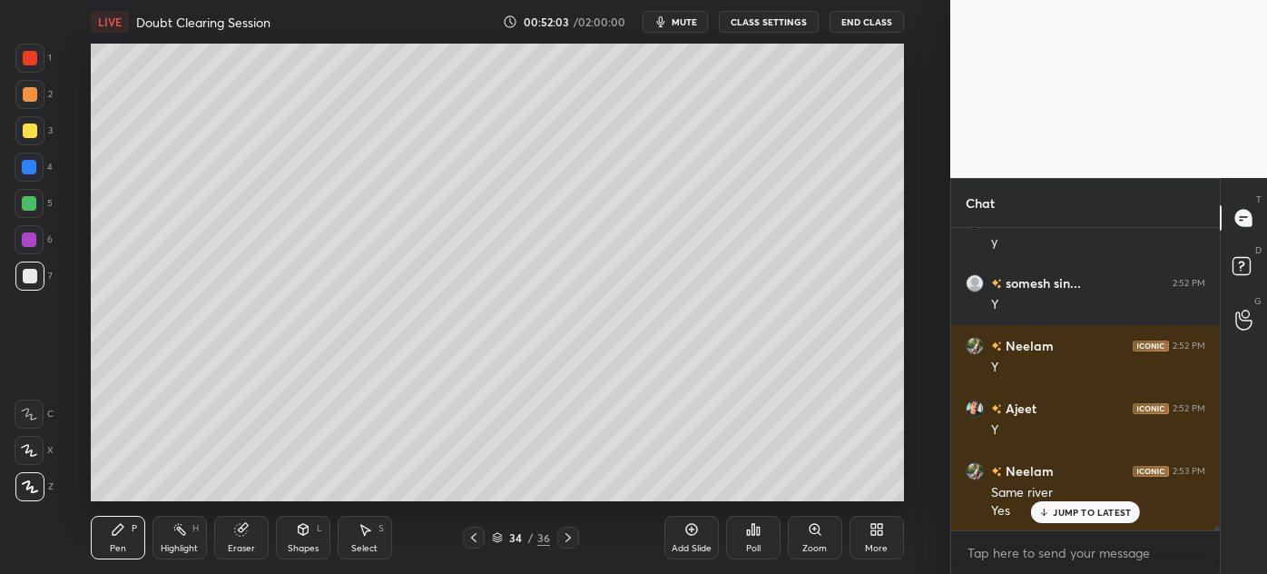
click at [234, 547] on div "Eraser" at bounding box center [241, 548] width 27 height 9
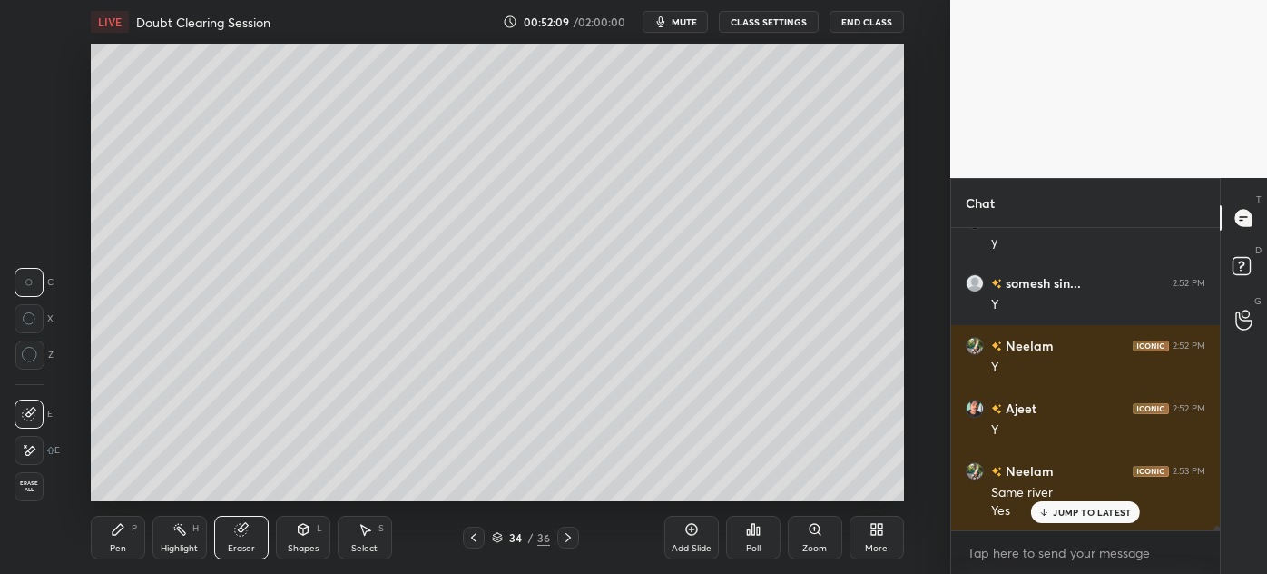
click at [113, 548] on div "Pen" at bounding box center [118, 548] width 16 height 9
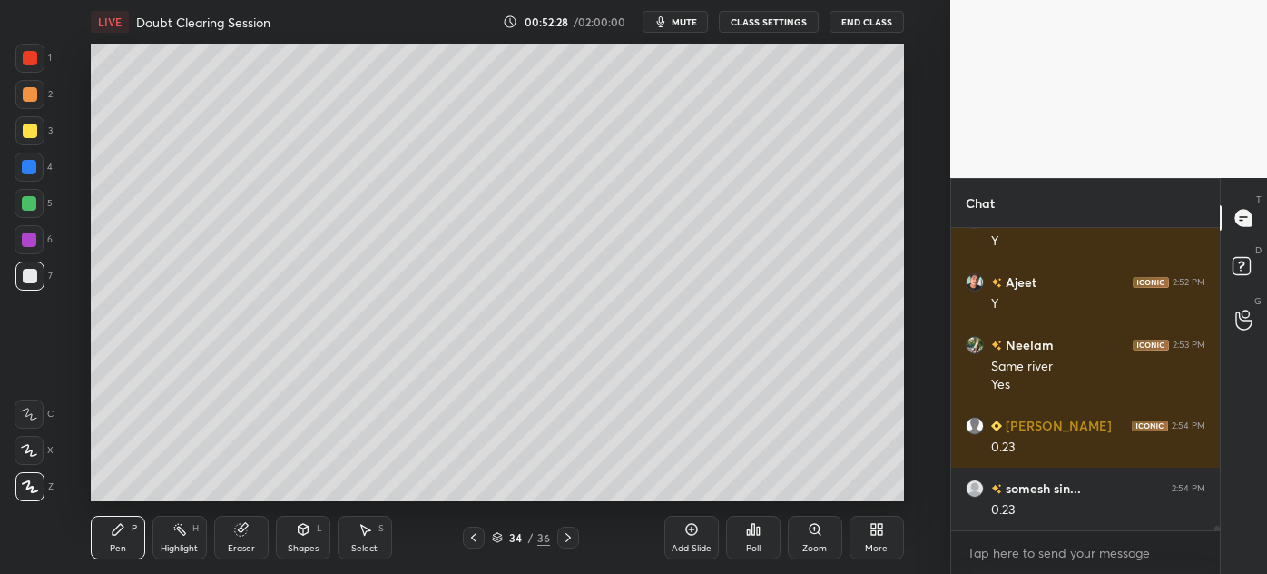
scroll to position [19051, 0]
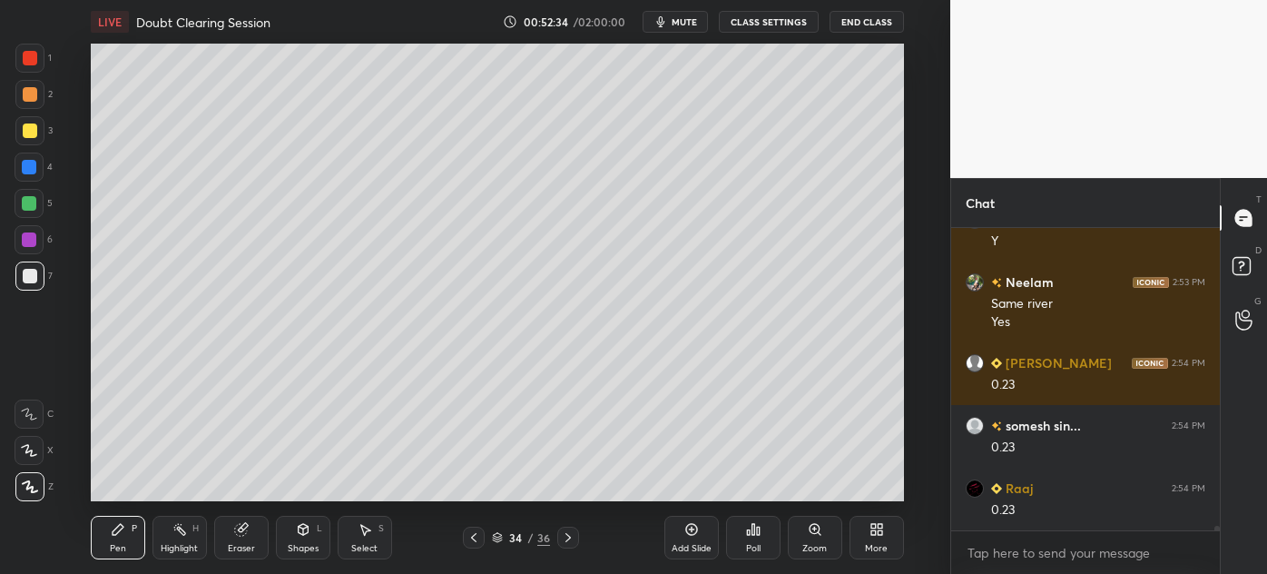
click at [23, 135] on div at bounding box center [30, 130] width 15 height 15
click at [571, 539] on icon at bounding box center [568, 537] width 15 height 15
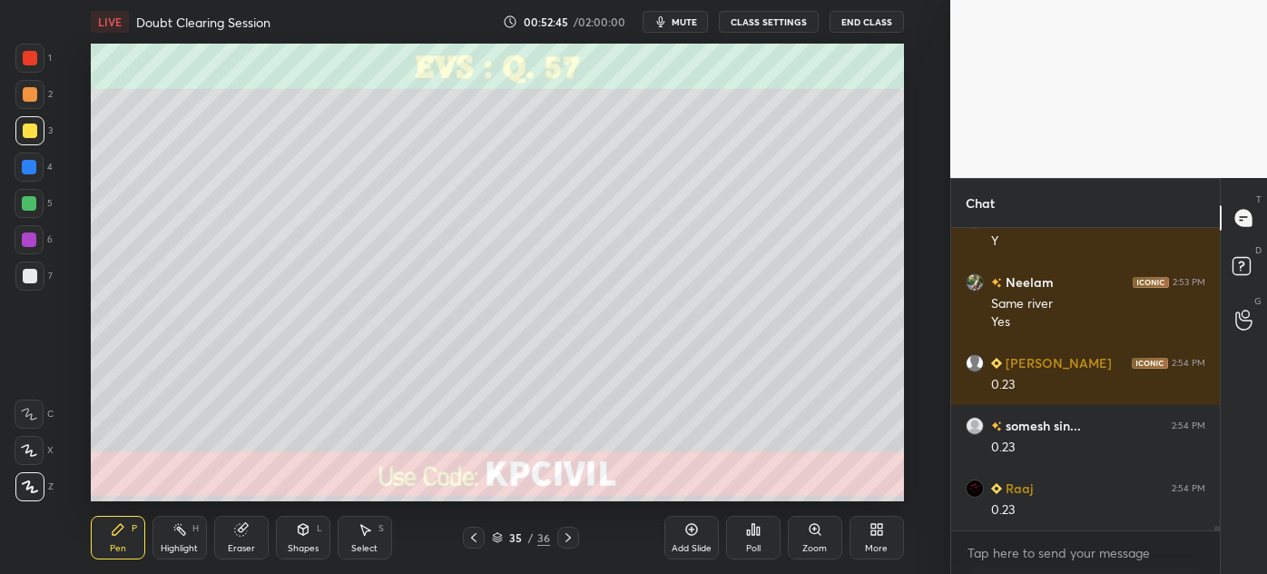
scroll to position [19113, 0]
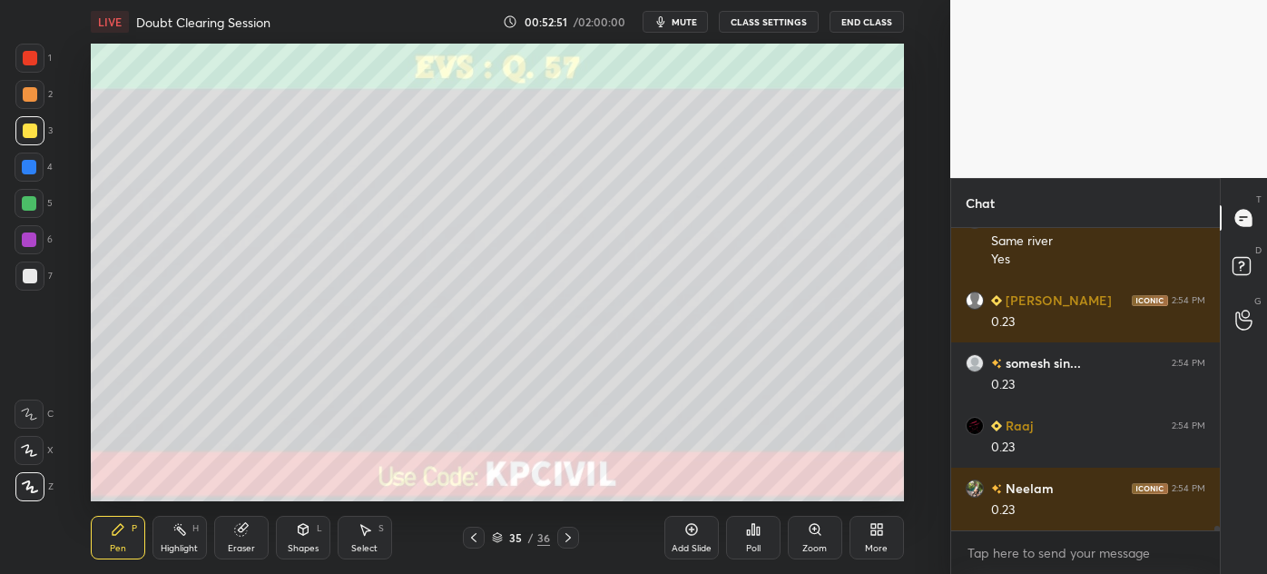
click at [35, 283] on div at bounding box center [29, 275] width 29 height 29
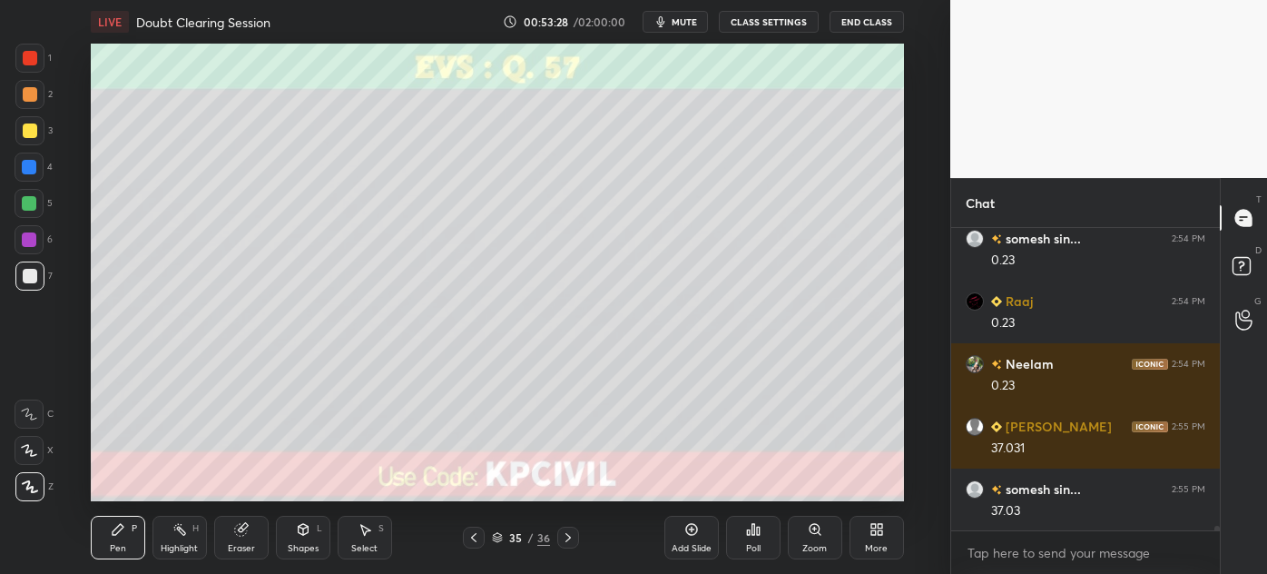
scroll to position [19300, 0]
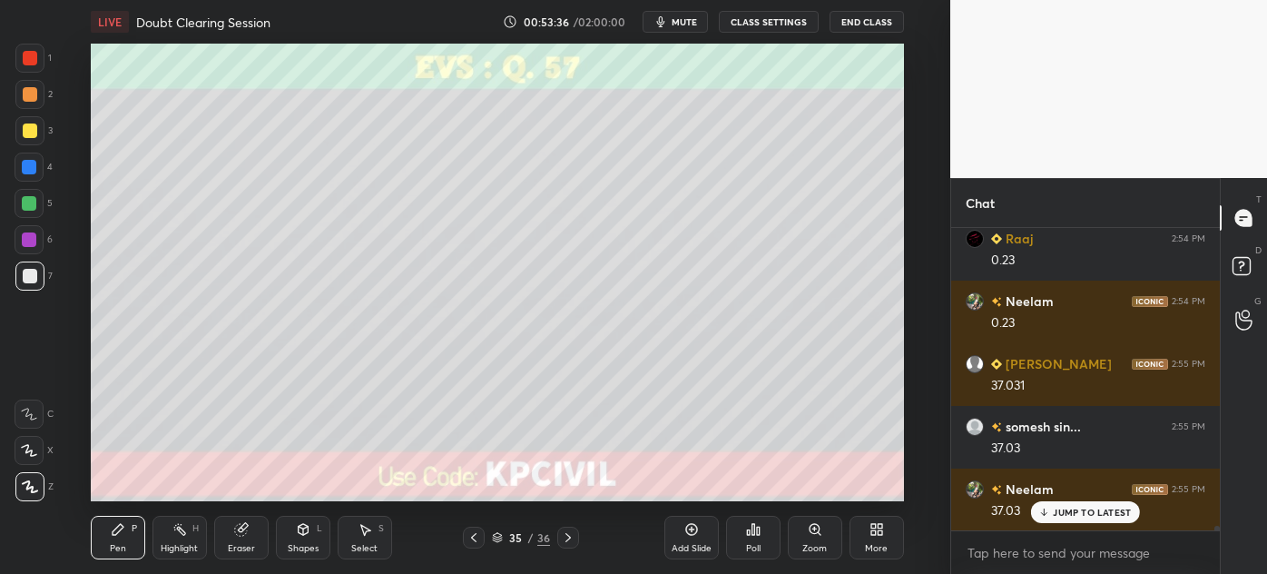
click at [227, 541] on div "Eraser" at bounding box center [241, 537] width 54 height 44
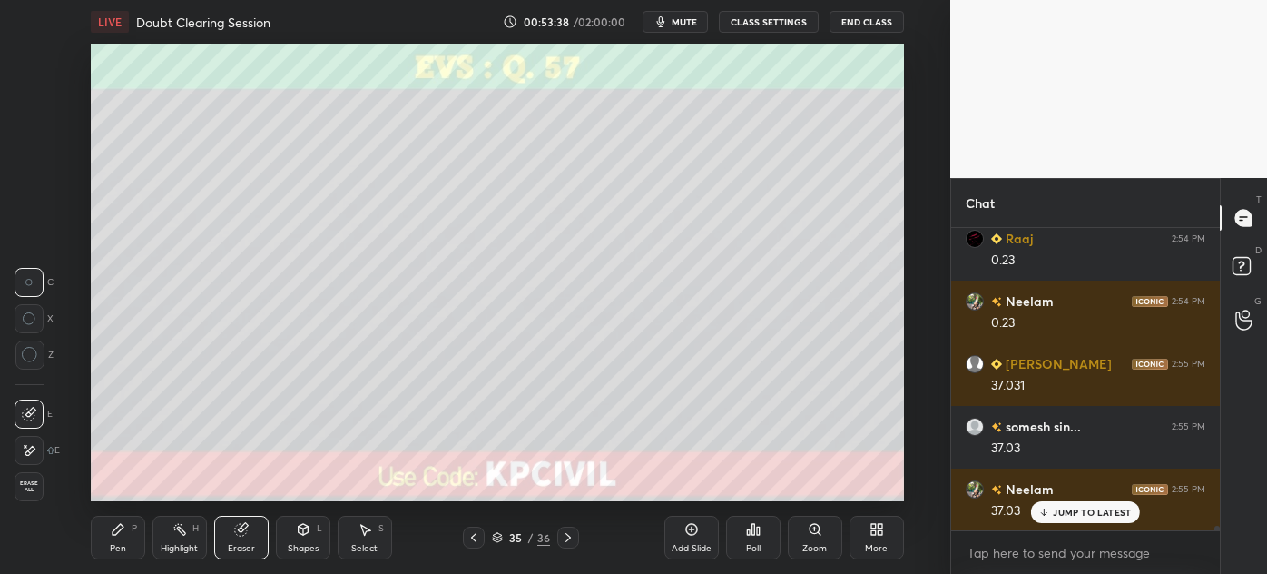
click at [108, 544] on div "Pen P" at bounding box center [118, 537] width 54 height 44
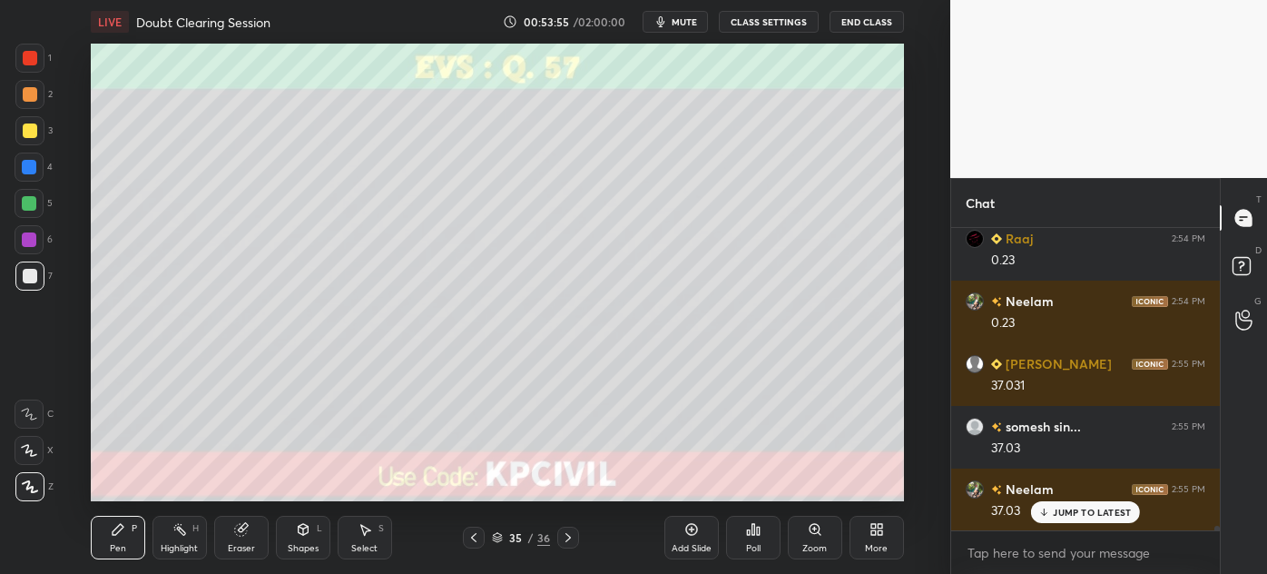
click at [25, 142] on div at bounding box center [29, 130] width 29 height 29
click at [475, 538] on icon at bounding box center [473, 537] width 15 height 15
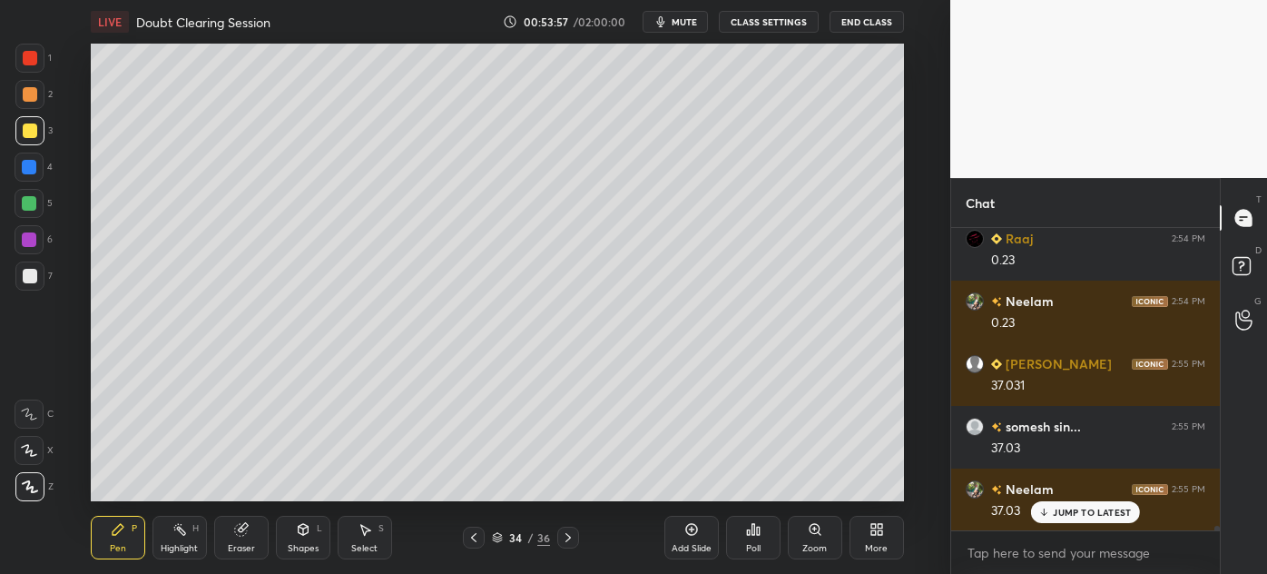
click at [477, 540] on icon at bounding box center [473, 537] width 15 height 15
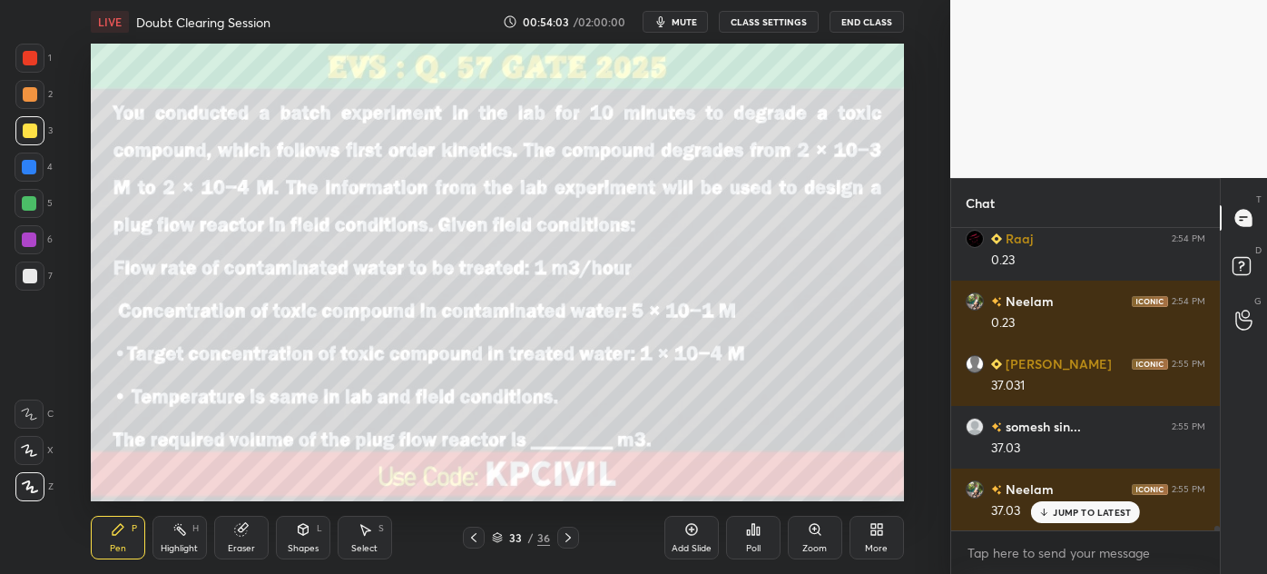
scroll to position [19363, 0]
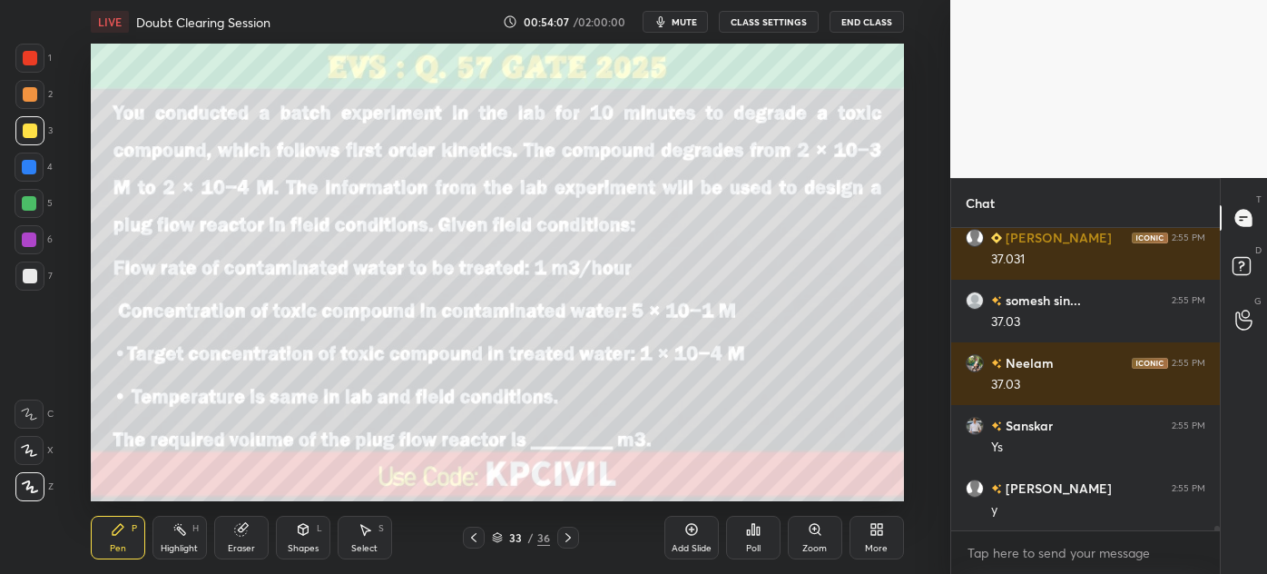
click at [569, 538] on icon at bounding box center [567, 537] width 5 height 9
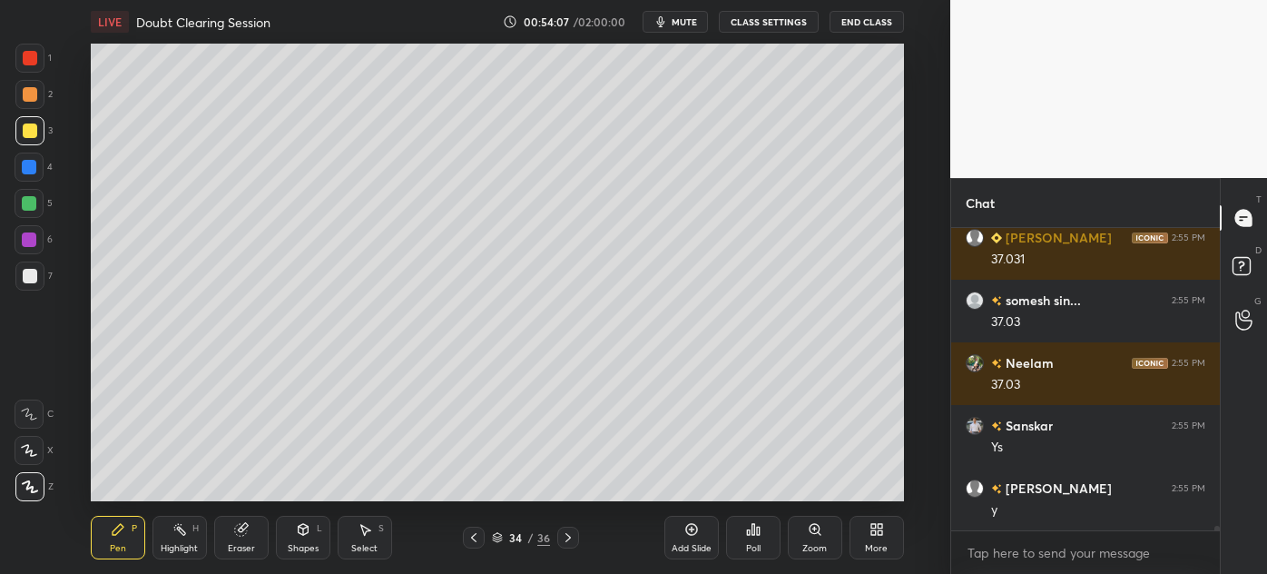
scroll to position [19489, 0]
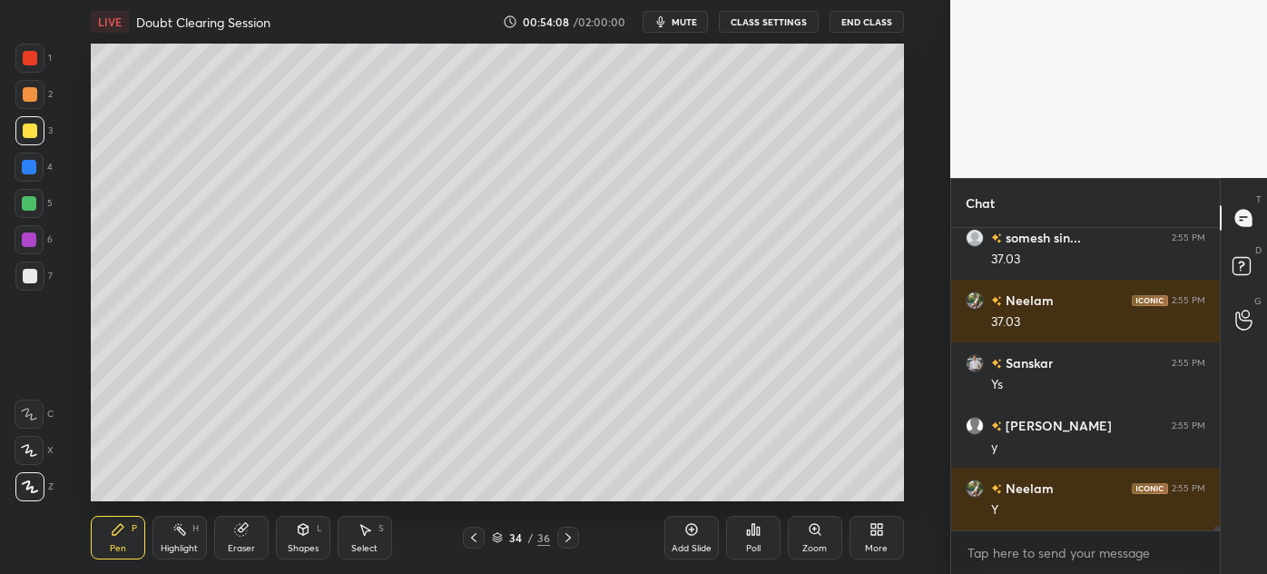
click at [573, 534] on icon at bounding box center [568, 537] width 15 height 15
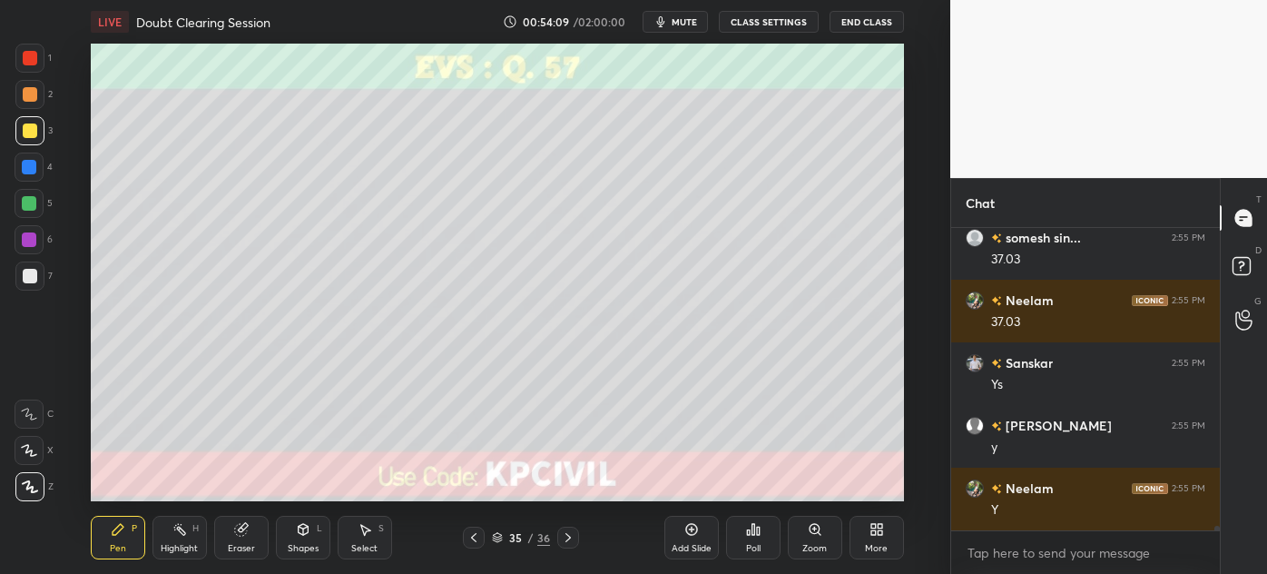
click at [234, 544] on div "Eraser" at bounding box center [241, 548] width 27 height 9
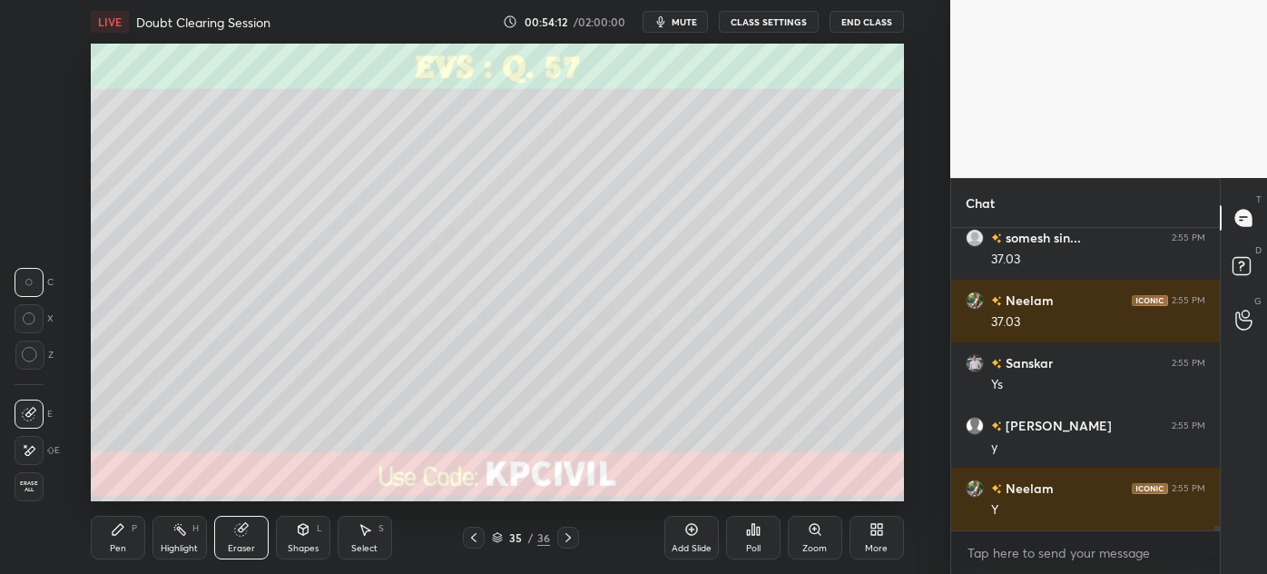
scroll to position [19552, 0]
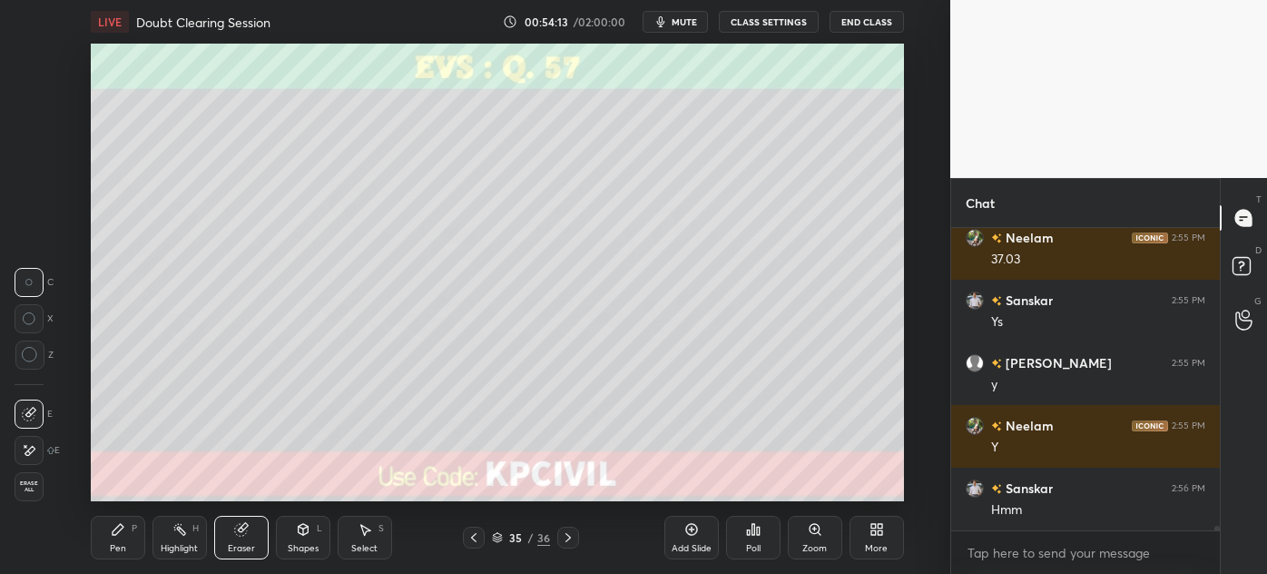
click at [116, 550] on div "Pen" at bounding box center [118, 548] width 16 height 9
click at [123, 544] on div "Pen" at bounding box center [118, 548] width 16 height 9
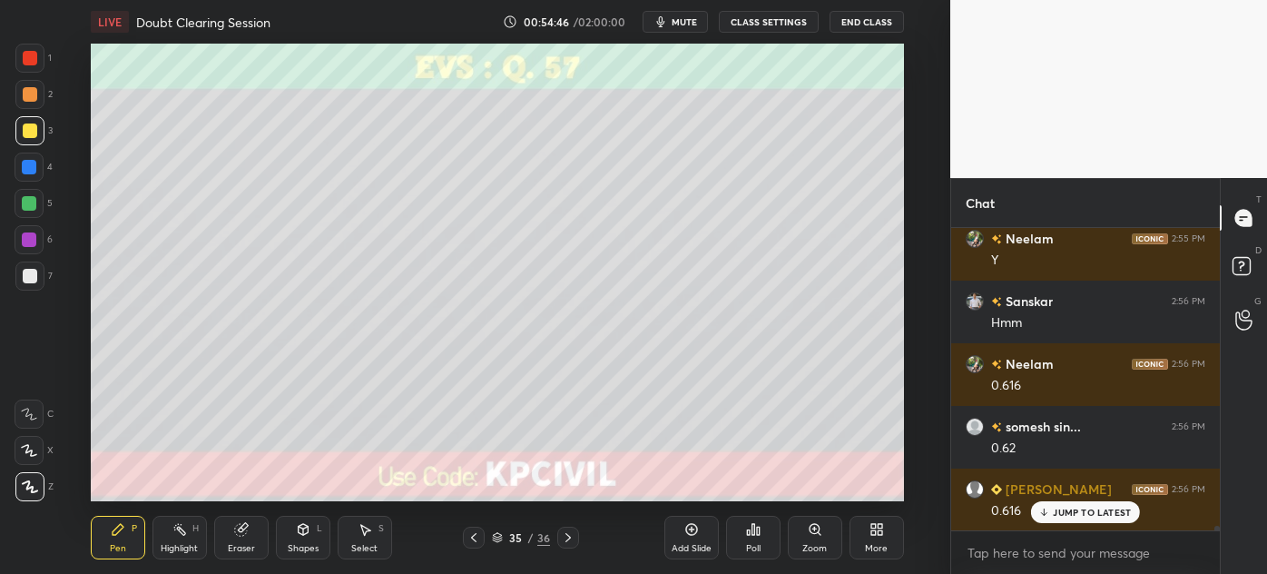
scroll to position [19801, 0]
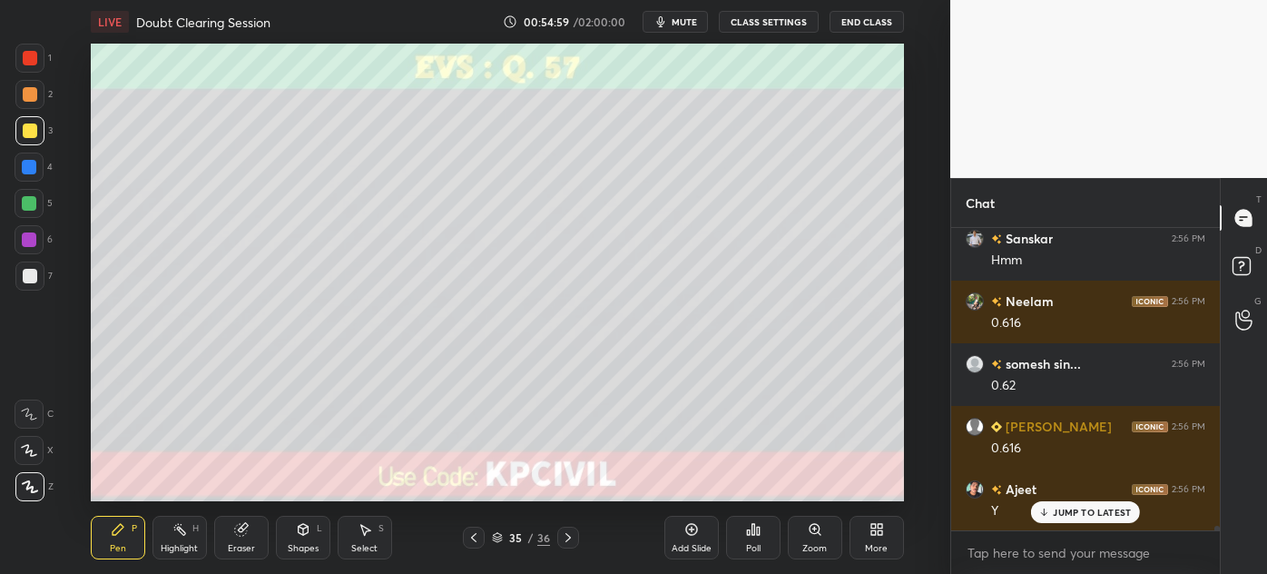
click at [471, 536] on icon at bounding box center [473, 537] width 5 height 9
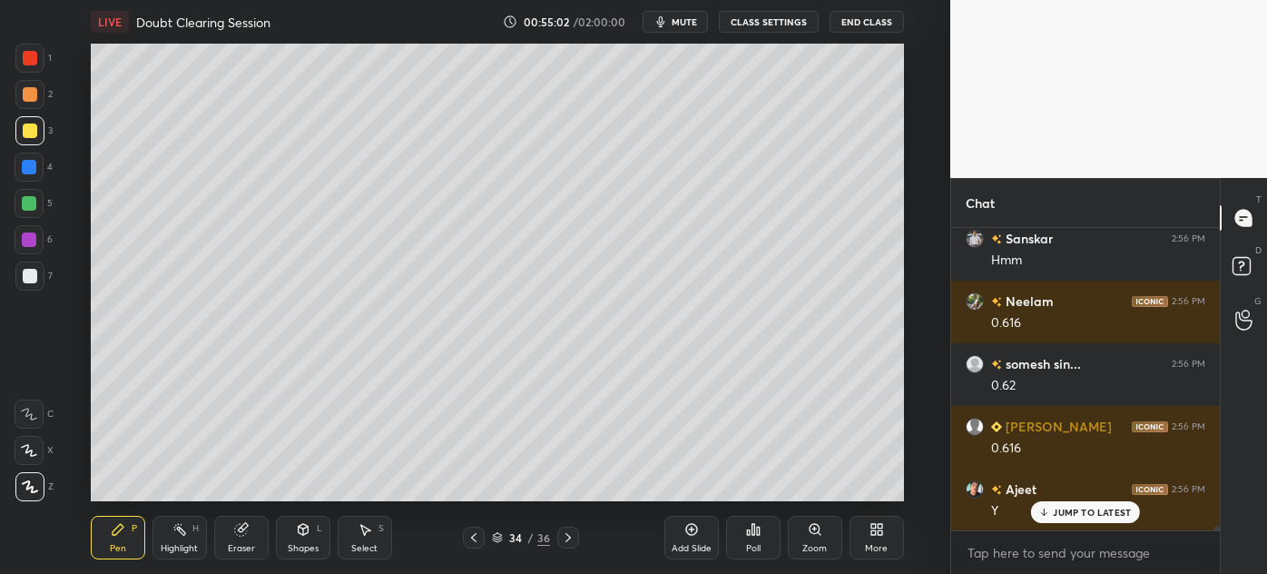
click at [1053, 515] on div "JUMP TO LATEST" at bounding box center [1085, 512] width 109 height 22
click at [478, 538] on icon at bounding box center [473, 537] width 15 height 15
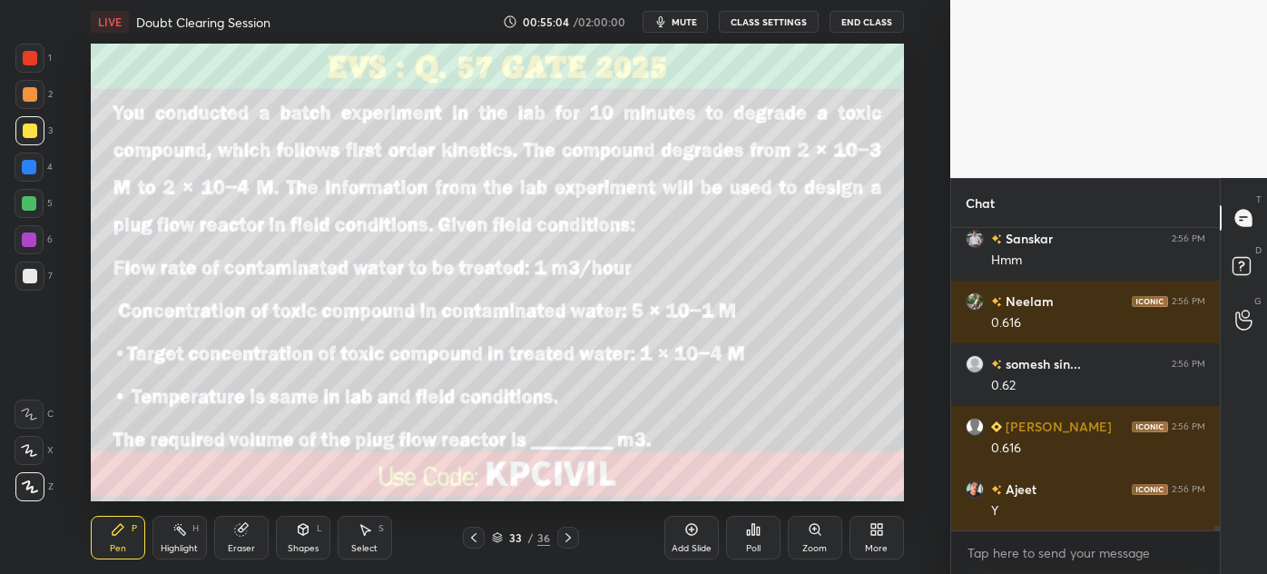
click at [574, 539] on icon at bounding box center [568, 537] width 15 height 15
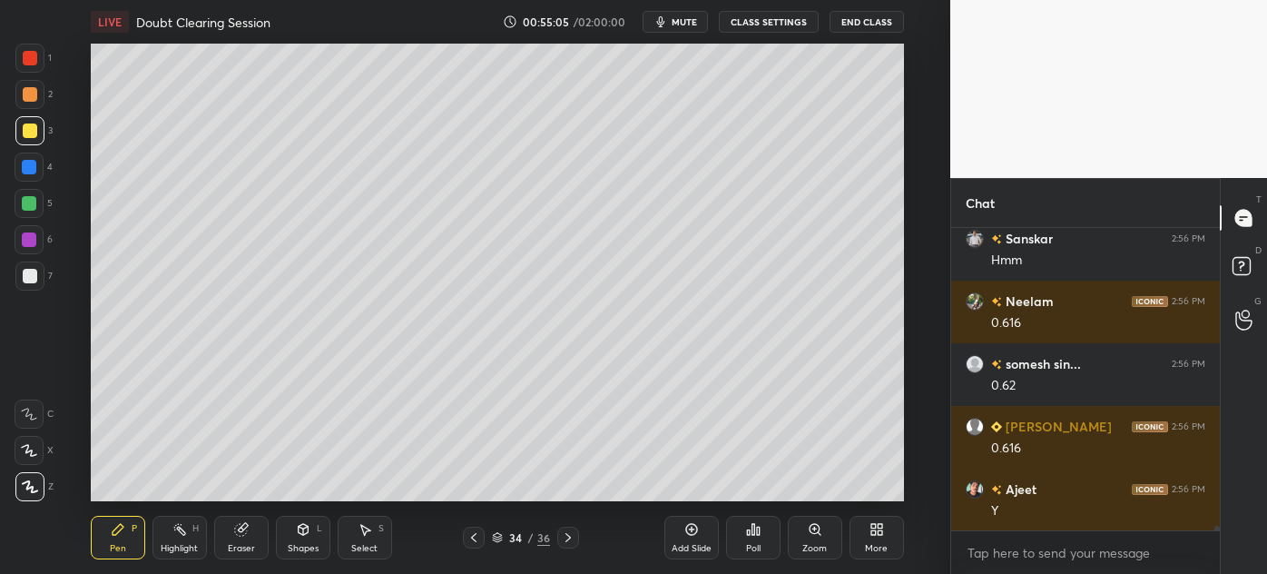
click at [574, 539] on icon at bounding box center [568, 537] width 15 height 15
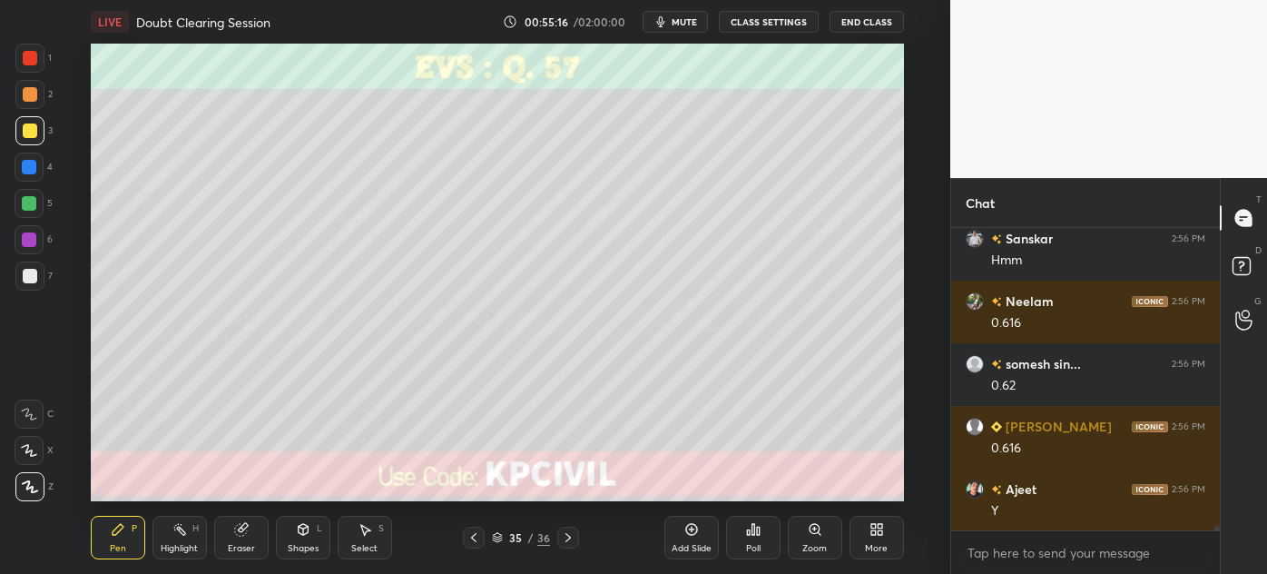
click at [568, 544] on icon at bounding box center [568, 537] width 15 height 15
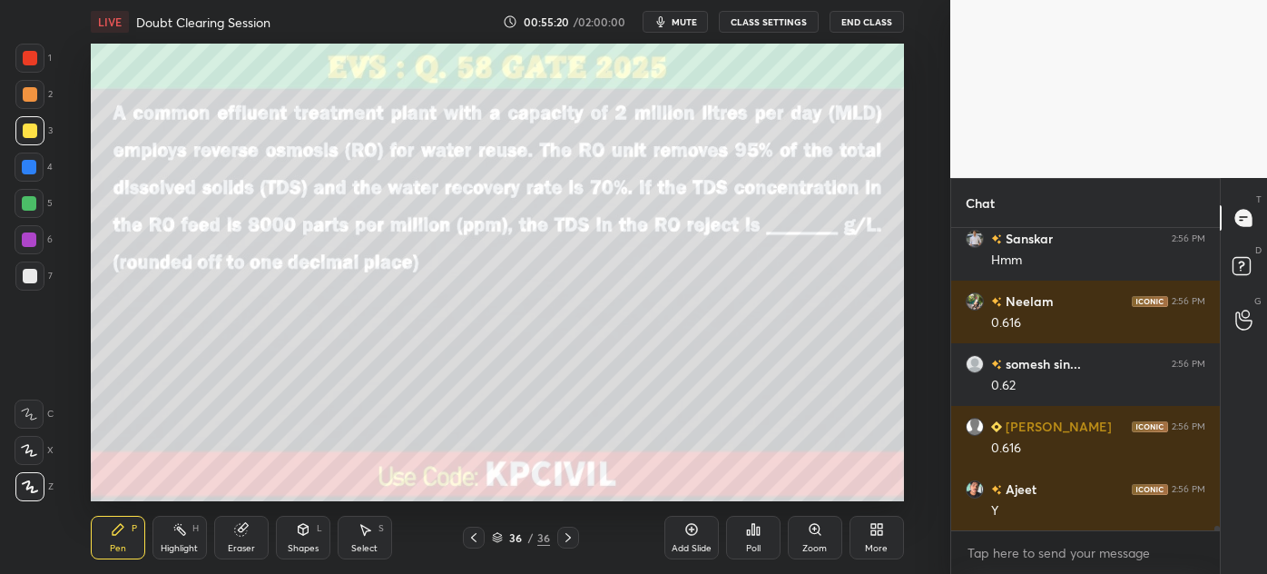
click at [298, 518] on div "Shapes L" at bounding box center [303, 537] width 54 height 44
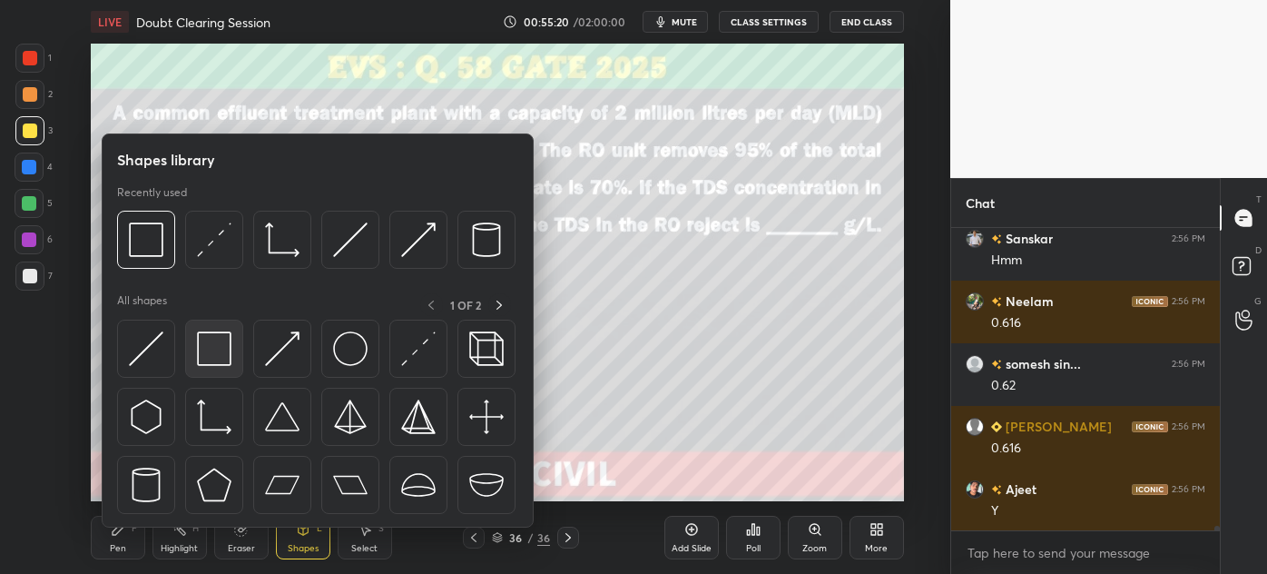
click at [215, 334] on img at bounding box center [214, 348] width 34 height 34
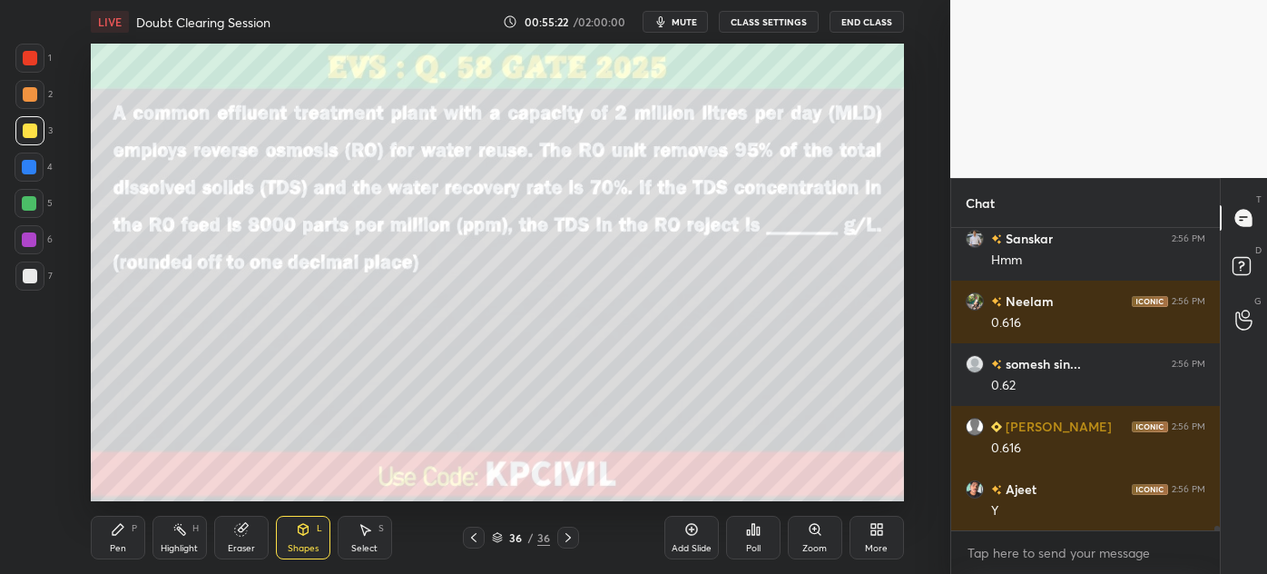
click at [31, 163] on div at bounding box center [29, 167] width 15 height 15
click at [118, 535] on icon at bounding box center [118, 529] width 15 height 15
click at [29, 140] on div at bounding box center [29, 130] width 29 height 29
click at [26, 276] on div at bounding box center [30, 276] width 15 height 15
click at [232, 544] on div "Eraser" at bounding box center [241, 548] width 27 height 9
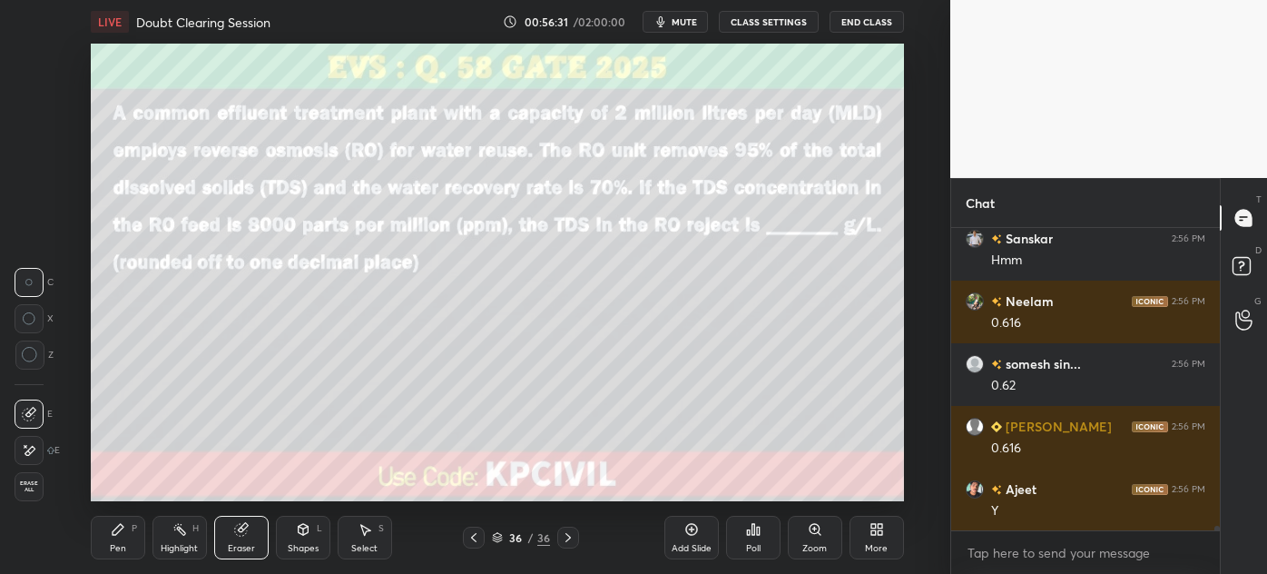
click at [108, 538] on div "Pen P" at bounding box center [118, 537] width 54 height 44
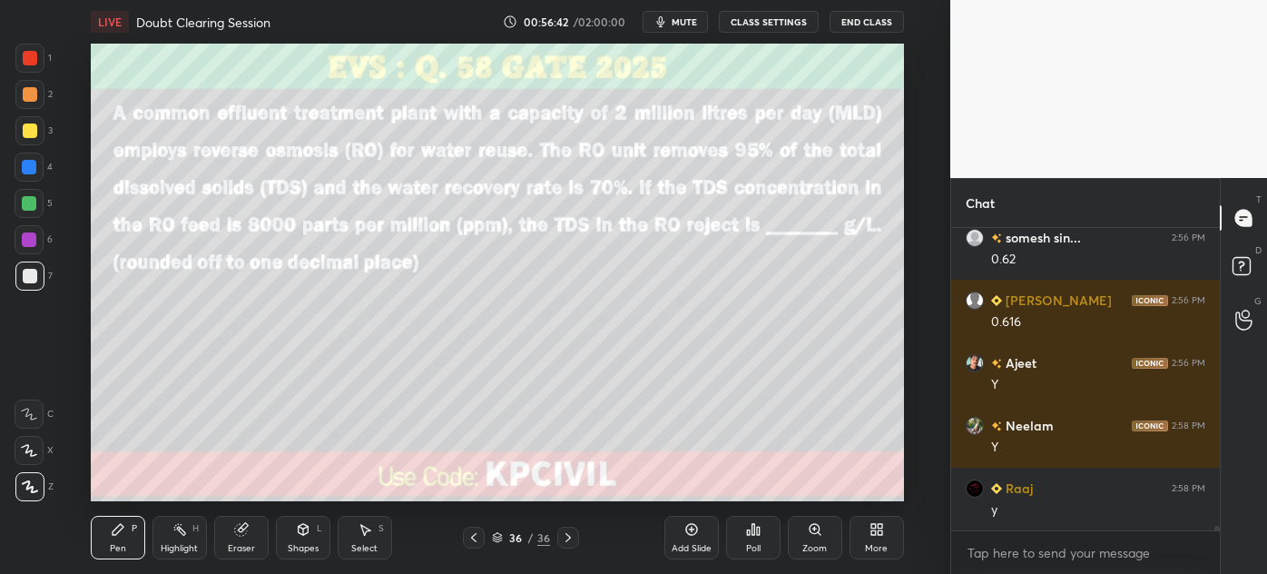
scroll to position [19990, 0]
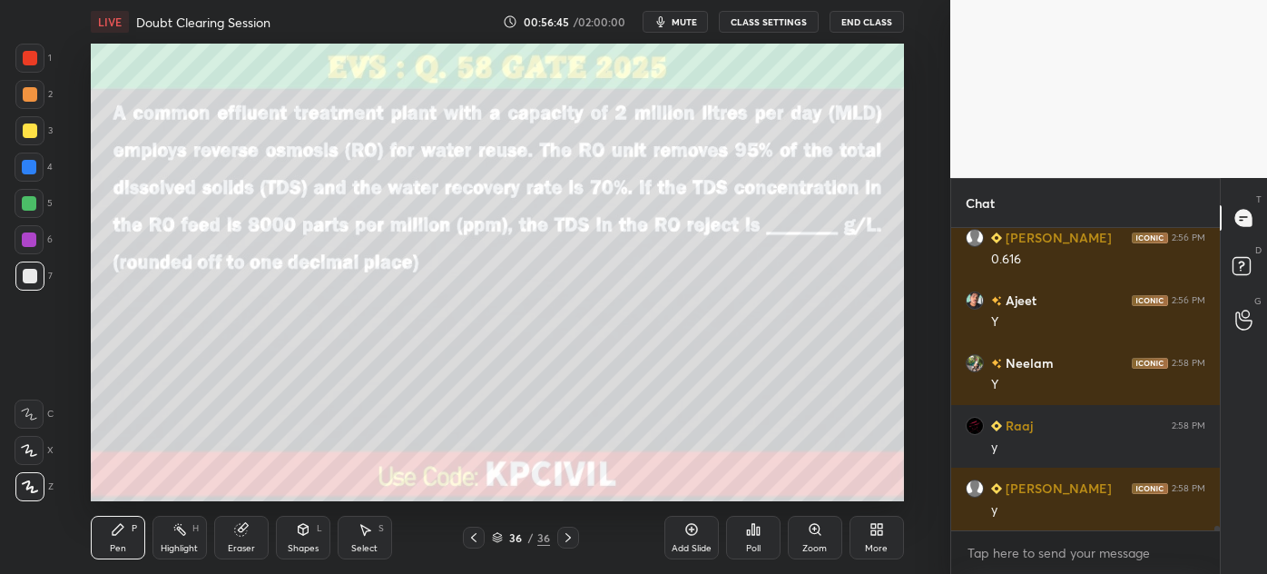
click at [24, 133] on div at bounding box center [30, 130] width 15 height 15
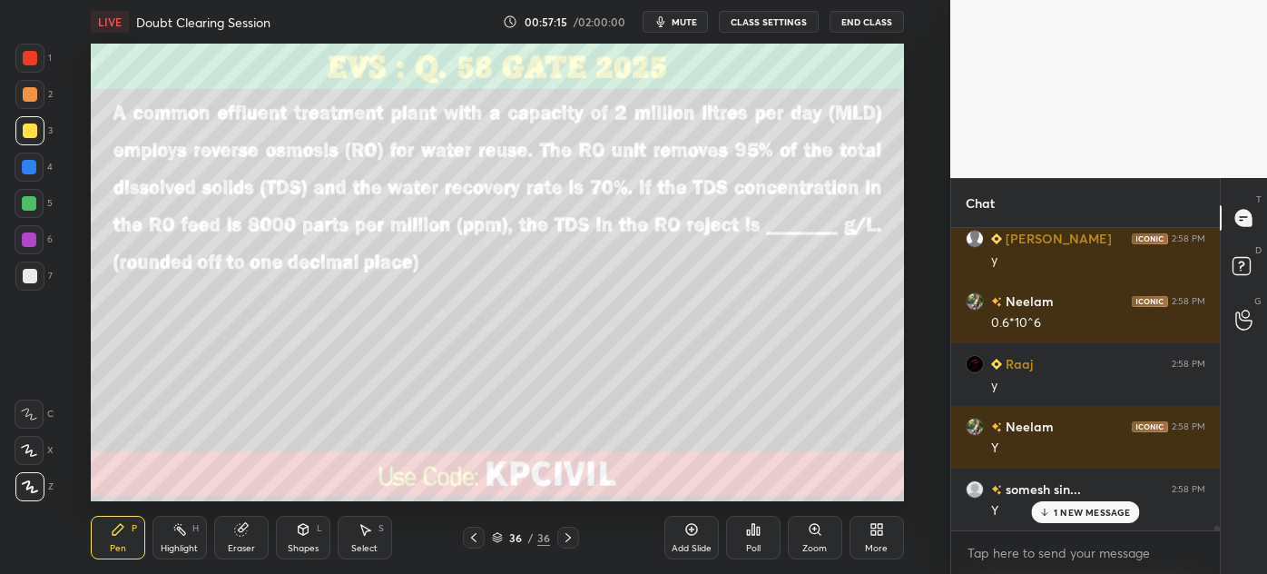
scroll to position [20302, 0]
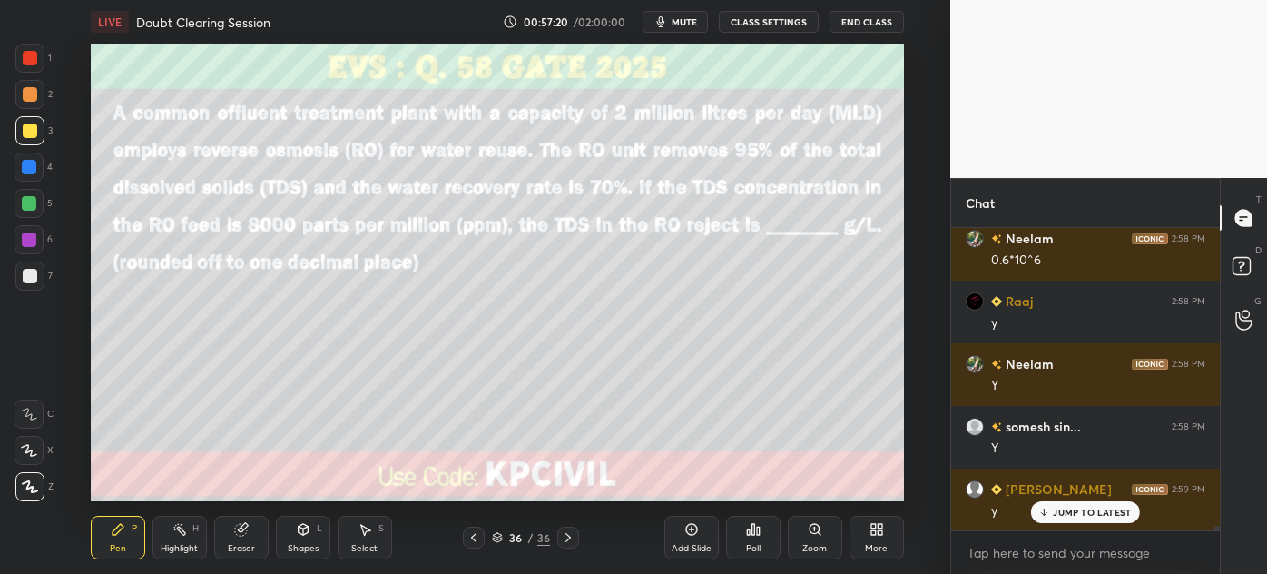
click at [234, 544] on div "Eraser" at bounding box center [241, 548] width 27 height 9
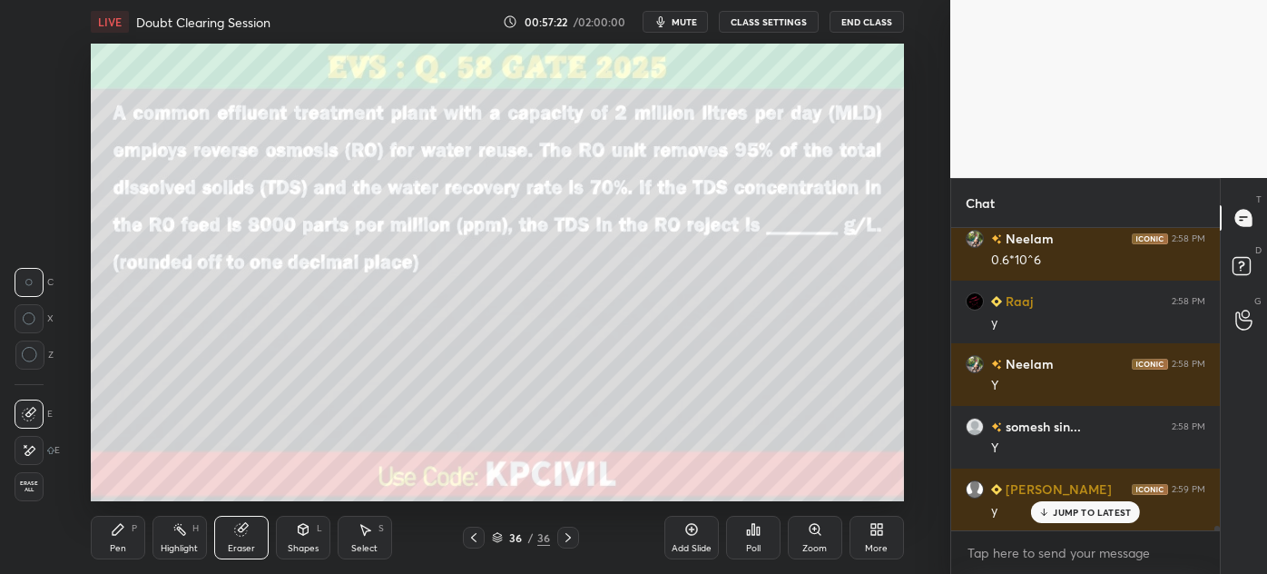
click at [108, 540] on div "Pen P" at bounding box center [118, 537] width 54 height 44
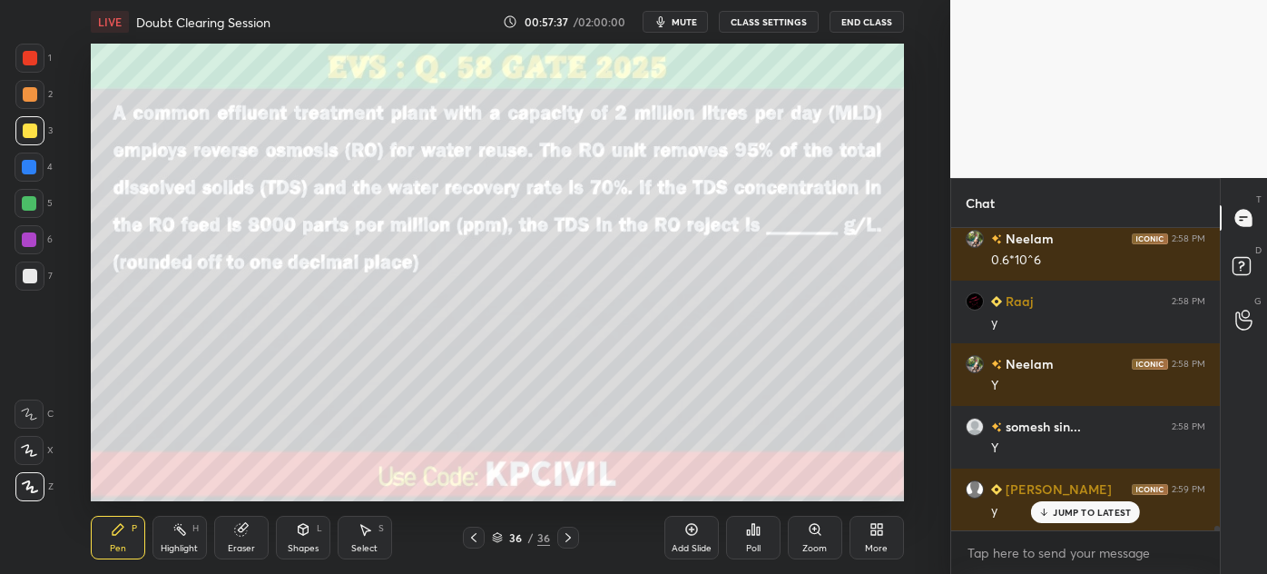
click at [24, 283] on div at bounding box center [29, 275] width 29 height 29
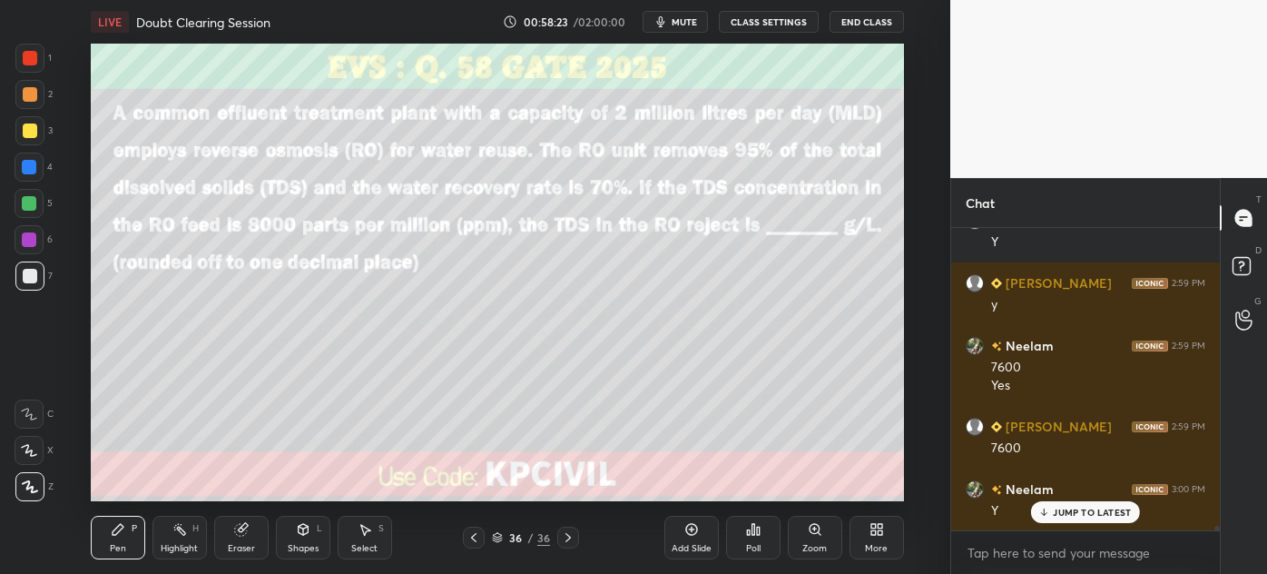
scroll to position [20571, 0]
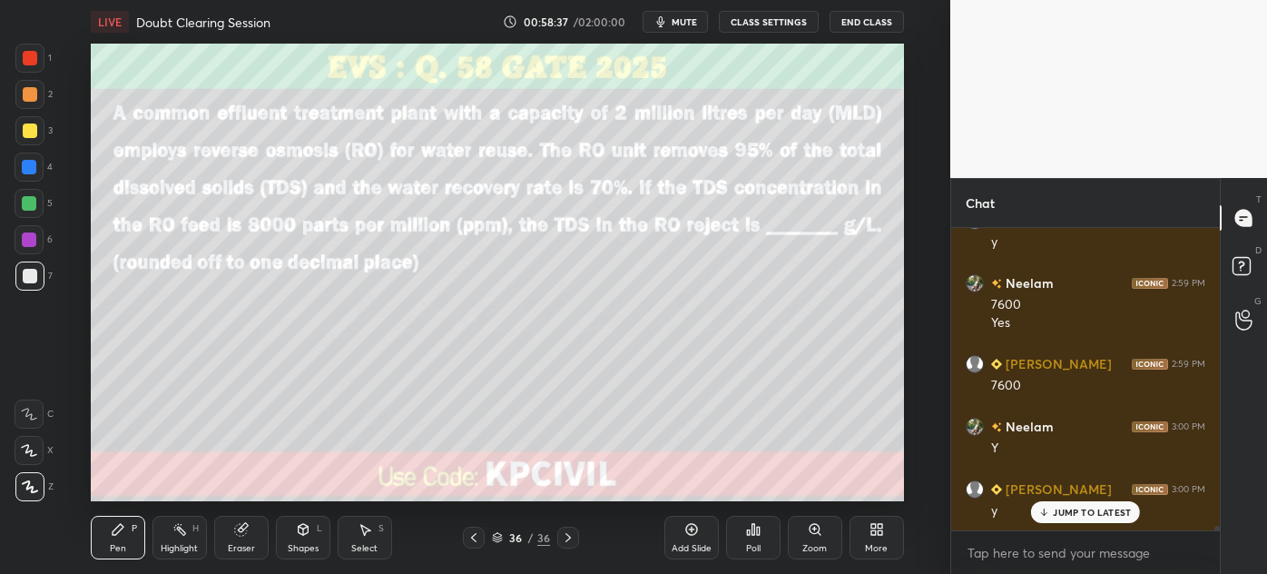
click at [24, 172] on div at bounding box center [29, 167] width 15 height 15
click at [180, 547] on div "Highlight" at bounding box center [179, 548] width 37 height 9
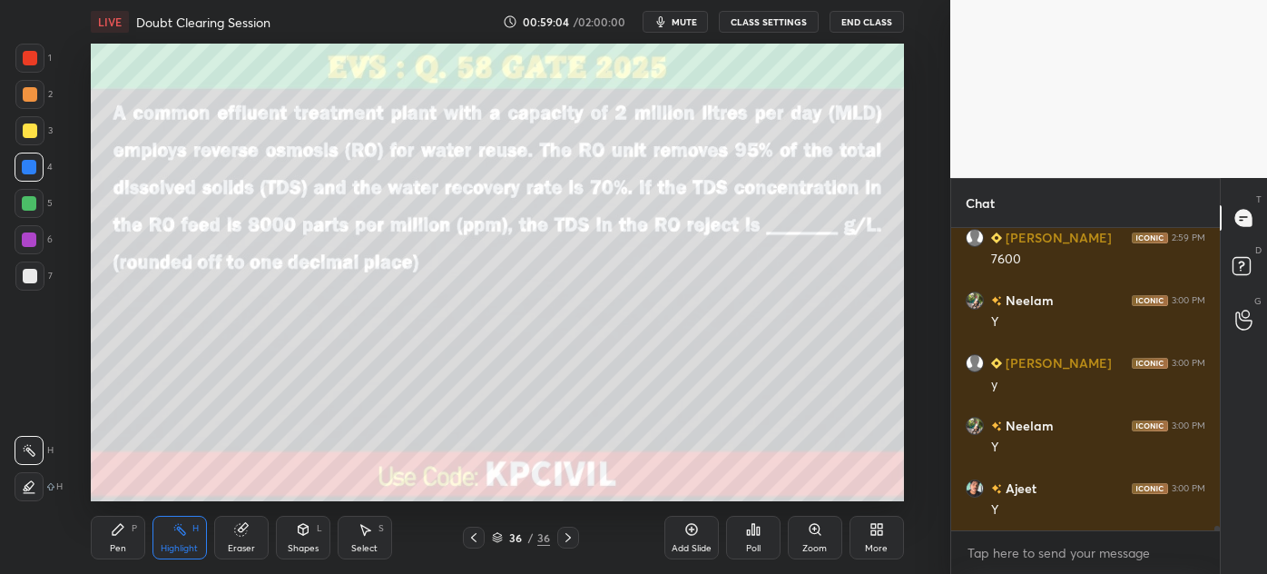
scroll to position [20760, 0]
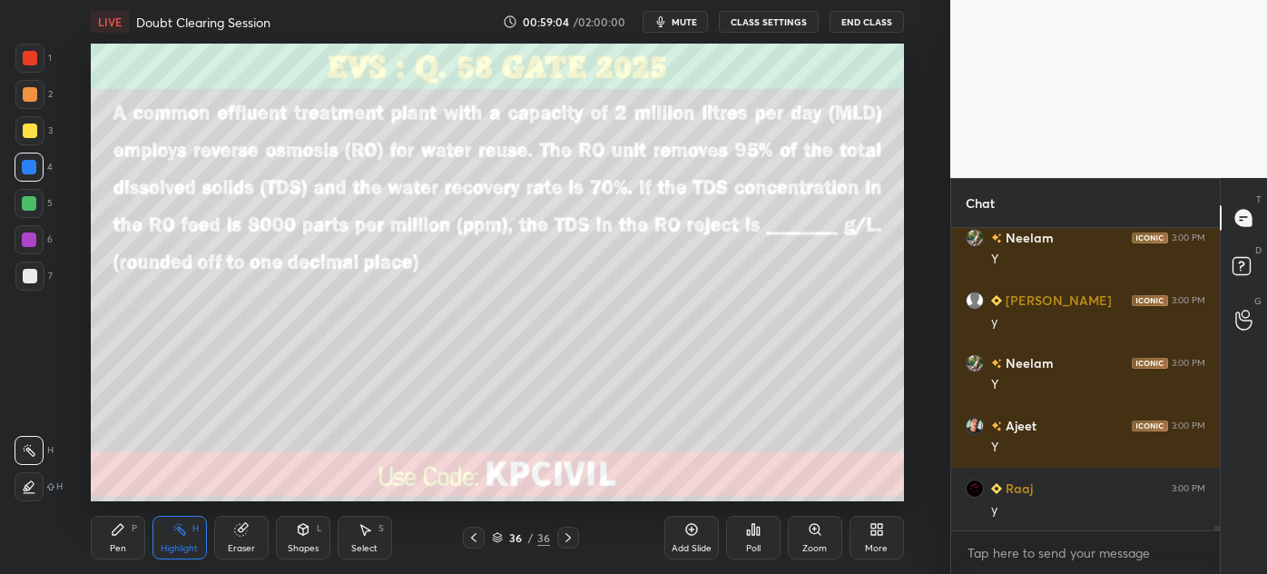
click at [566, 541] on icon at bounding box center [568, 537] width 15 height 15
click at [684, 534] on icon at bounding box center [691, 529] width 15 height 15
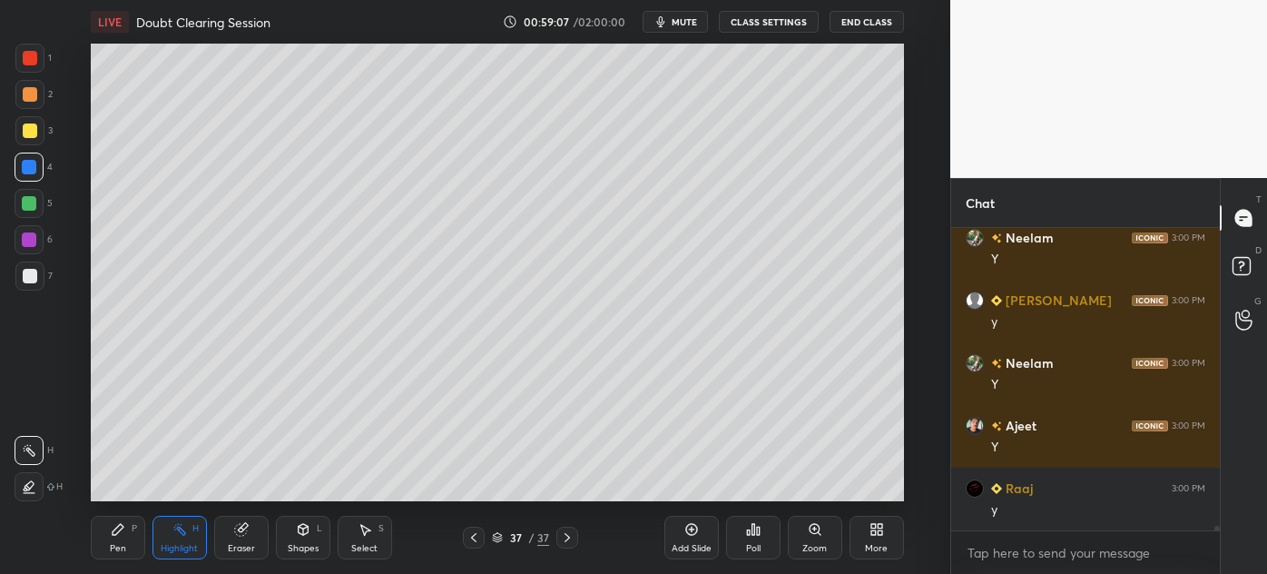
click at [124, 548] on div "Pen" at bounding box center [118, 548] width 16 height 9
click at [25, 278] on div at bounding box center [30, 276] width 15 height 15
click at [472, 543] on icon at bounding box center [473, 537] width 15 height 15
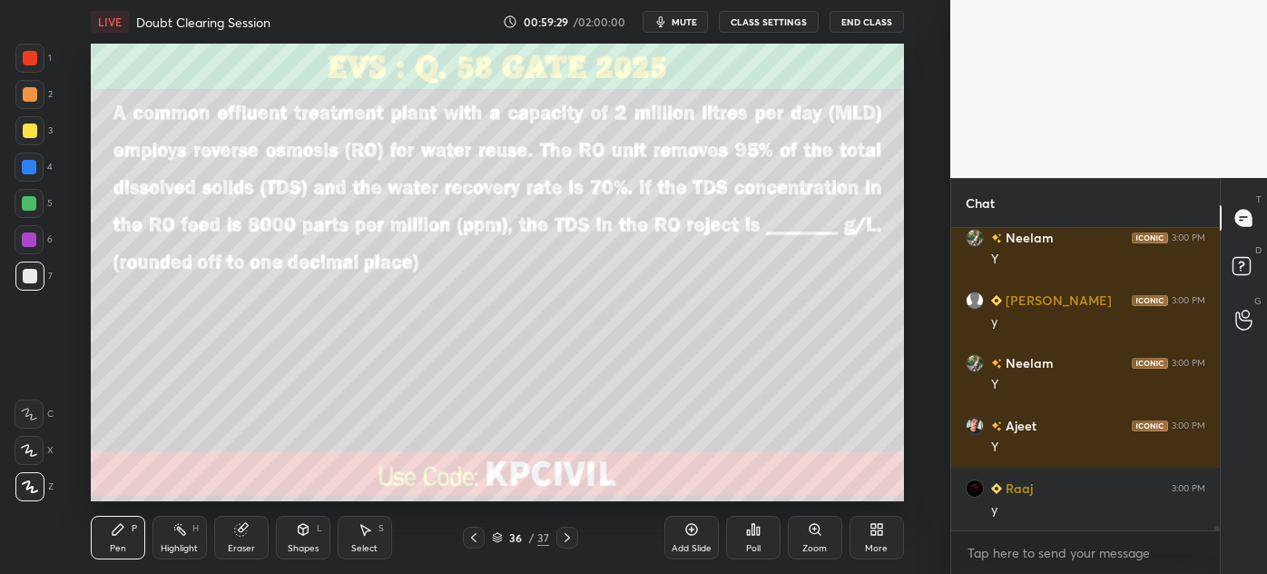
click at [564, 538] on icon at bounding box center [567, 537] width 15 height 15
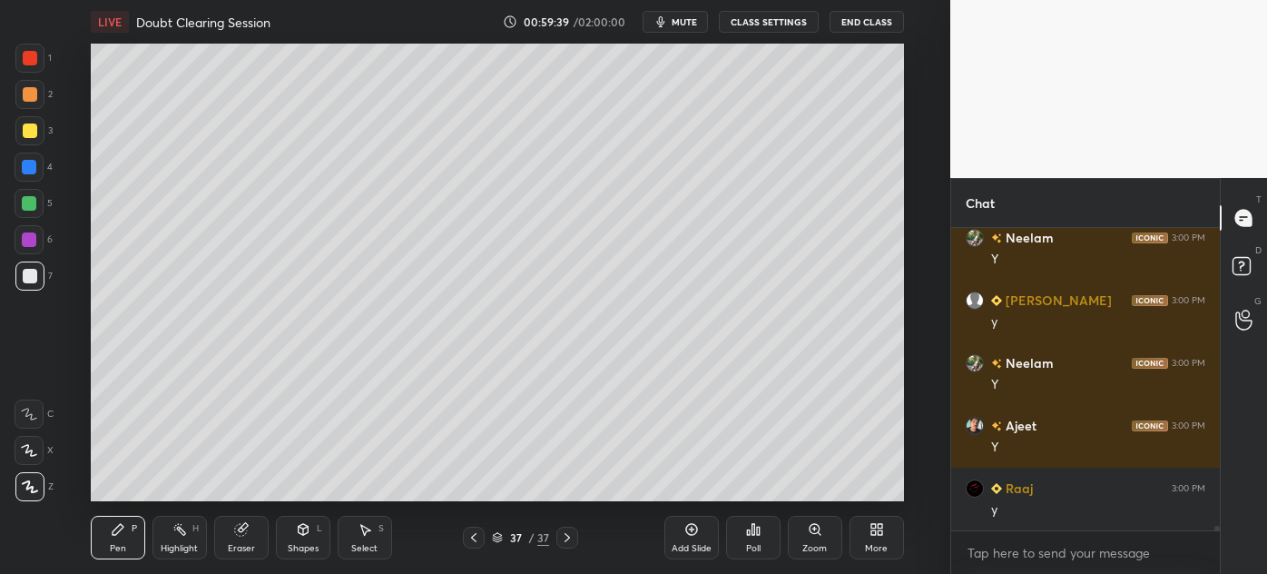
click at [470, 540] on icon at bounding box center [473, 537] width 15 height 15
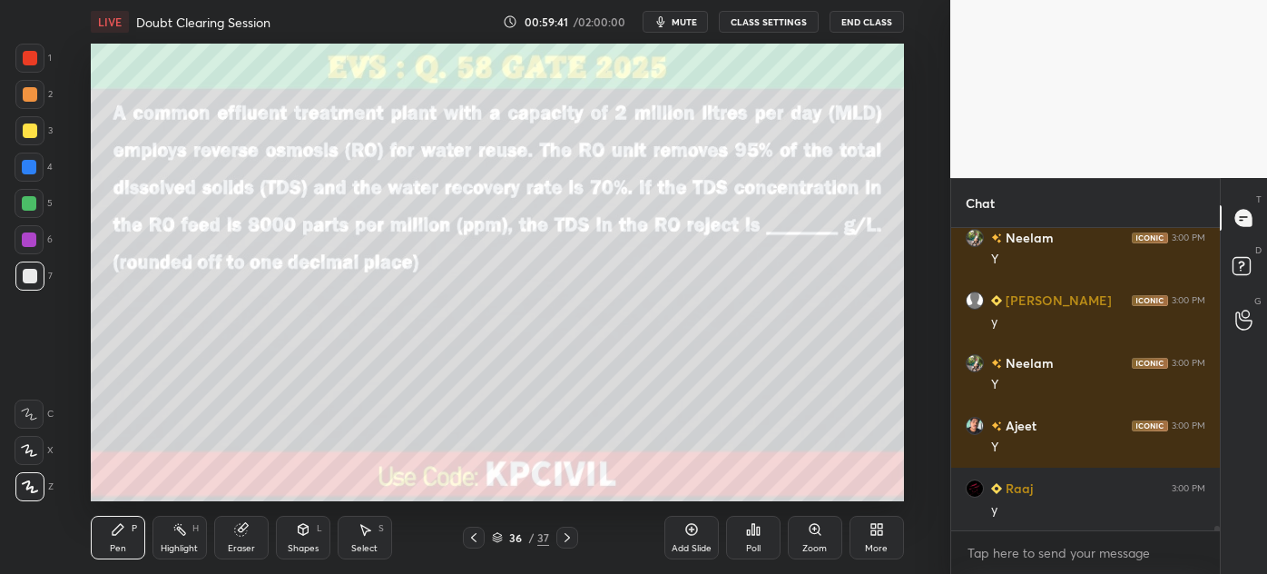
click at [567, 541] on icon at bounding box center [567, 537] width 15 height 15
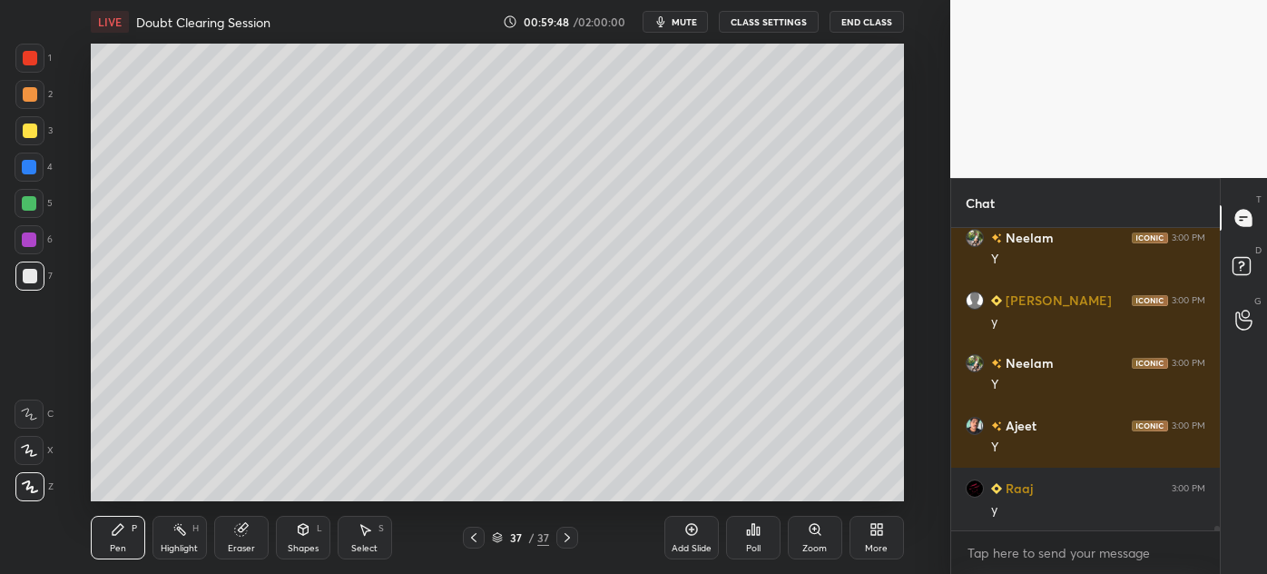
click at [19, 142] on div at bounding box center [29, 130] width 29 height 29
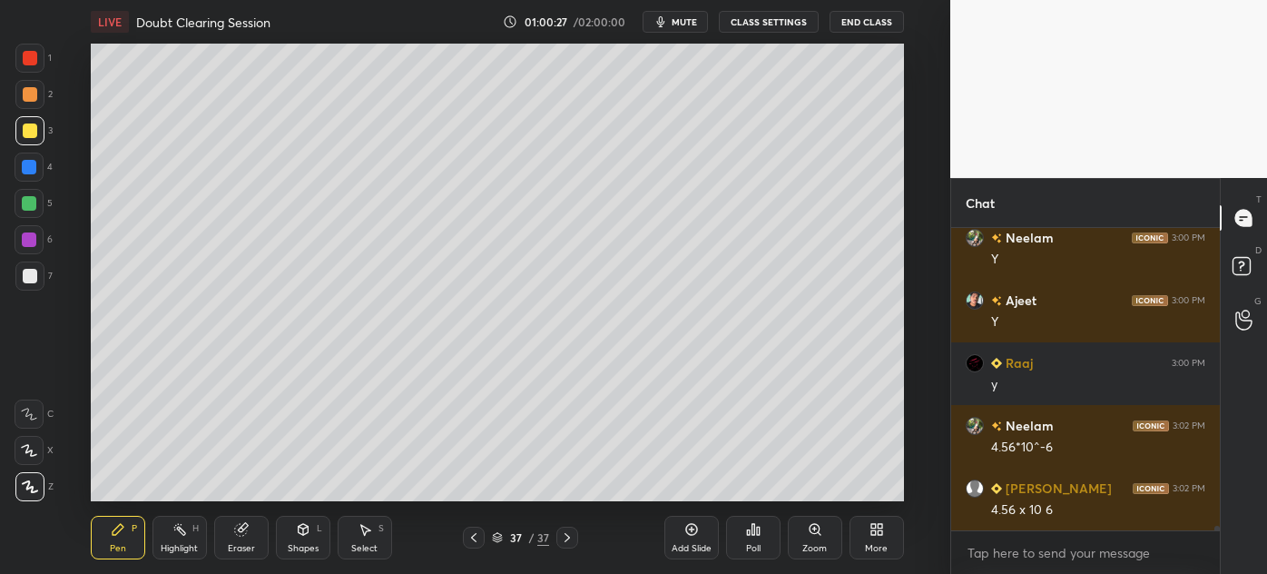
scroll to position [20946, 0]
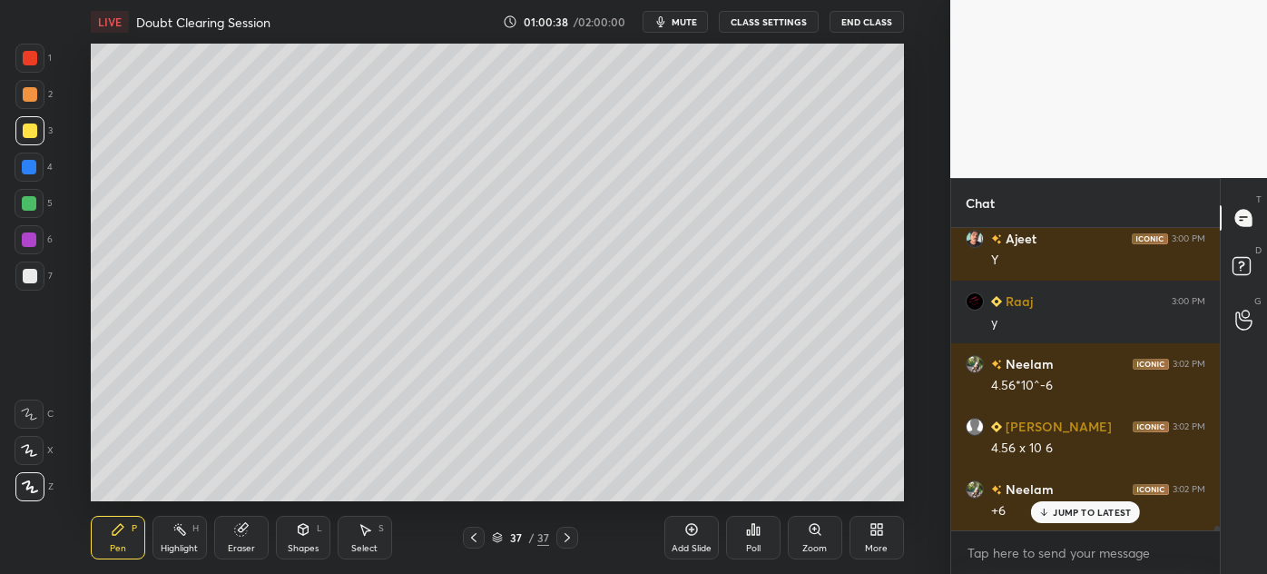
click at [230, 548] on div "Eraser" at bounding box center [241, 548] width 27 height 9
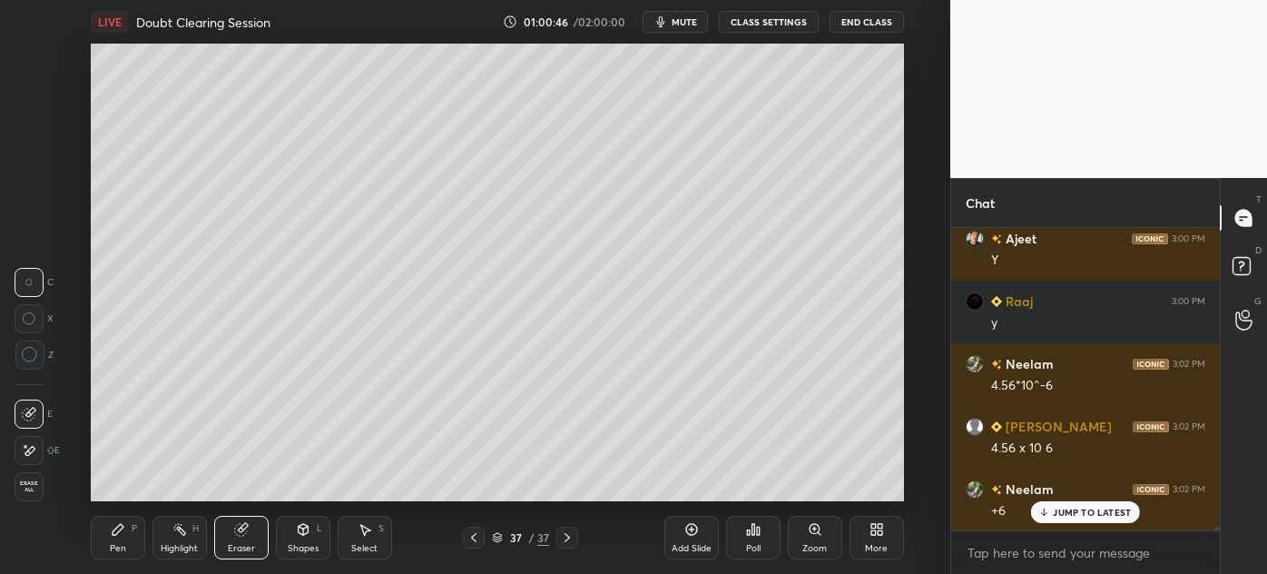
click at [113, 544] on div "Pen" at bounding box center [118, 548] width 16 height 9
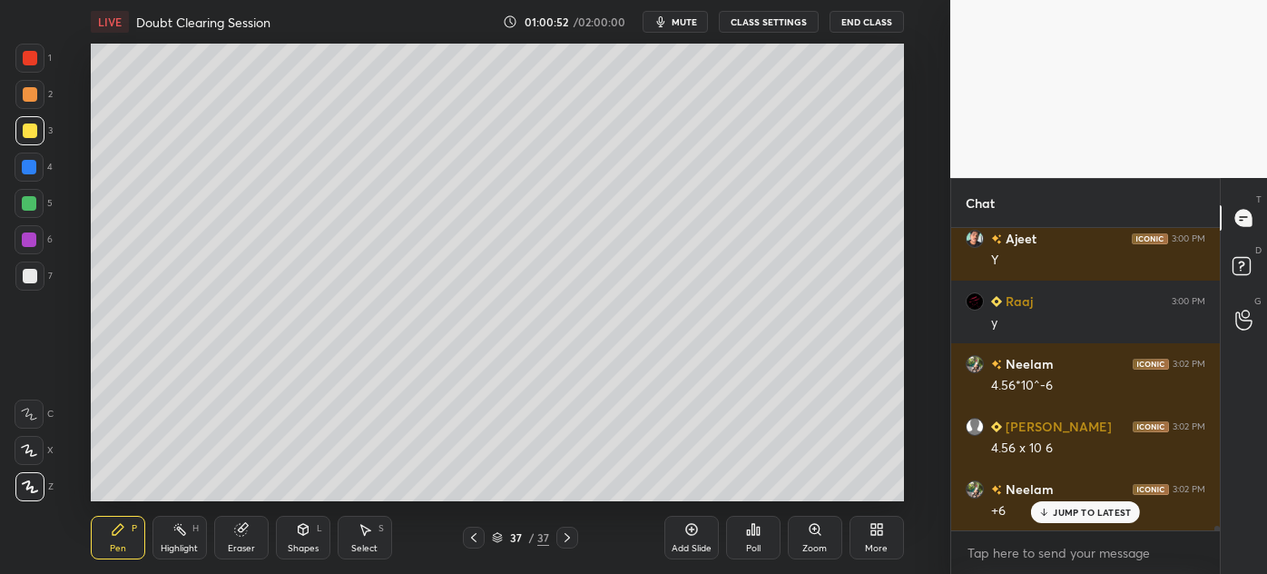
click at [236, 547] on div "Eraser" at bounding box center [241, 548] width 27 height 9
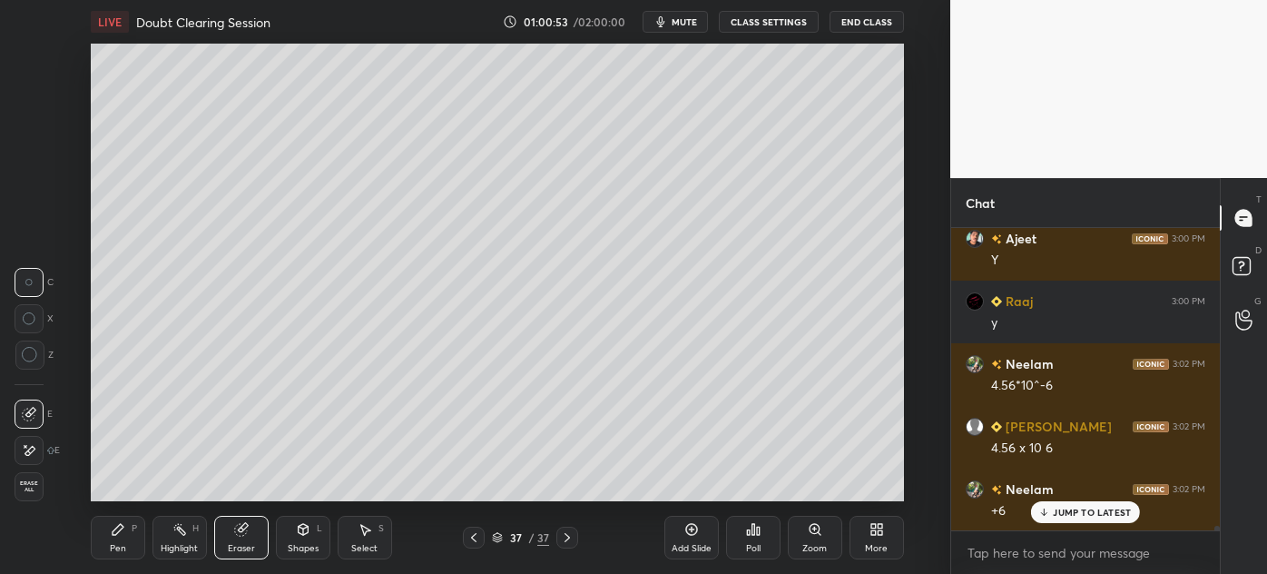
click at [22, 498] on div "Erase all" at bounding box center [29, 486] width 29 height 29
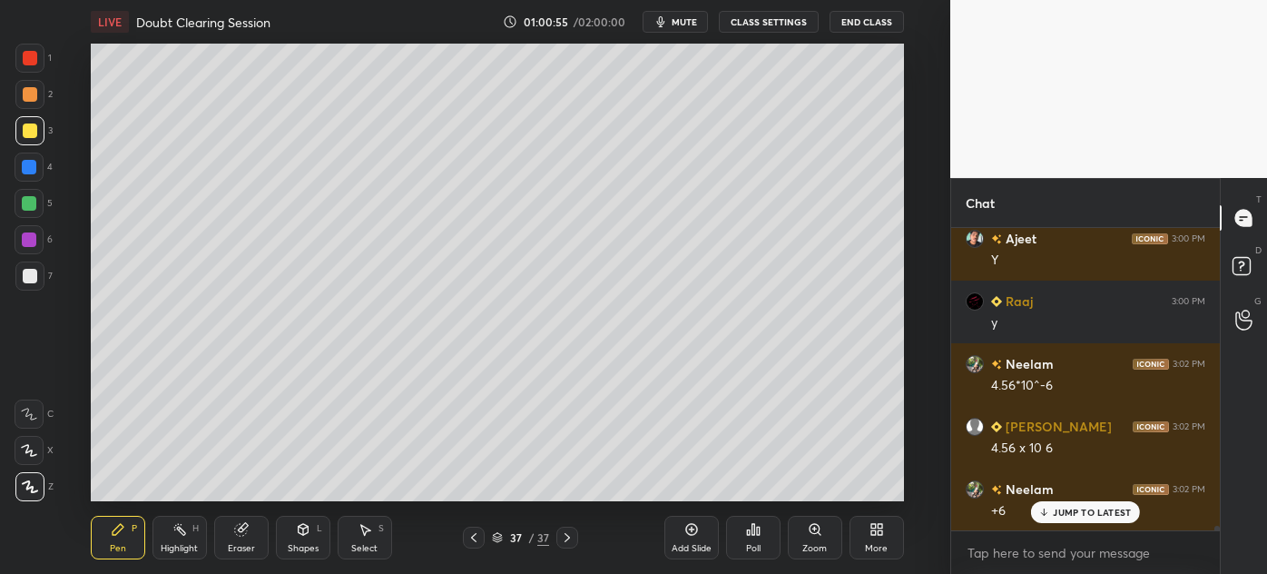
click at [25, 283] on div at bounding box center [29, 275] width 29 height 29
click at [476, 541] on icon at bounding box center [473, 537] width 5 height 9
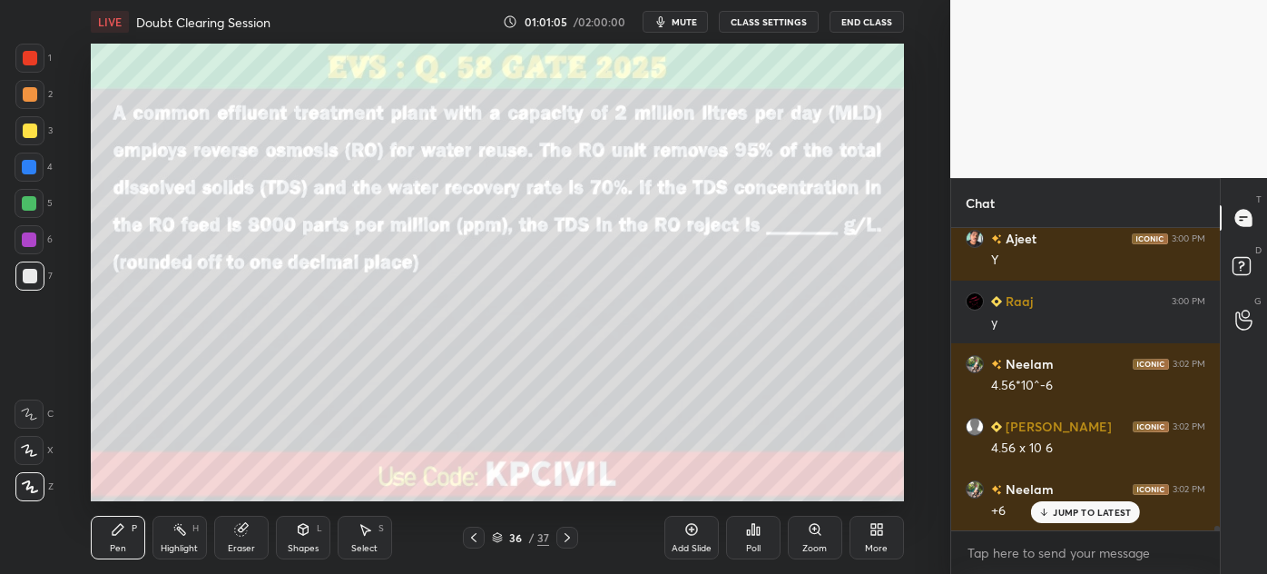
click at [566, 539] on icon at bounding box center [567, 537] width 15 height 15
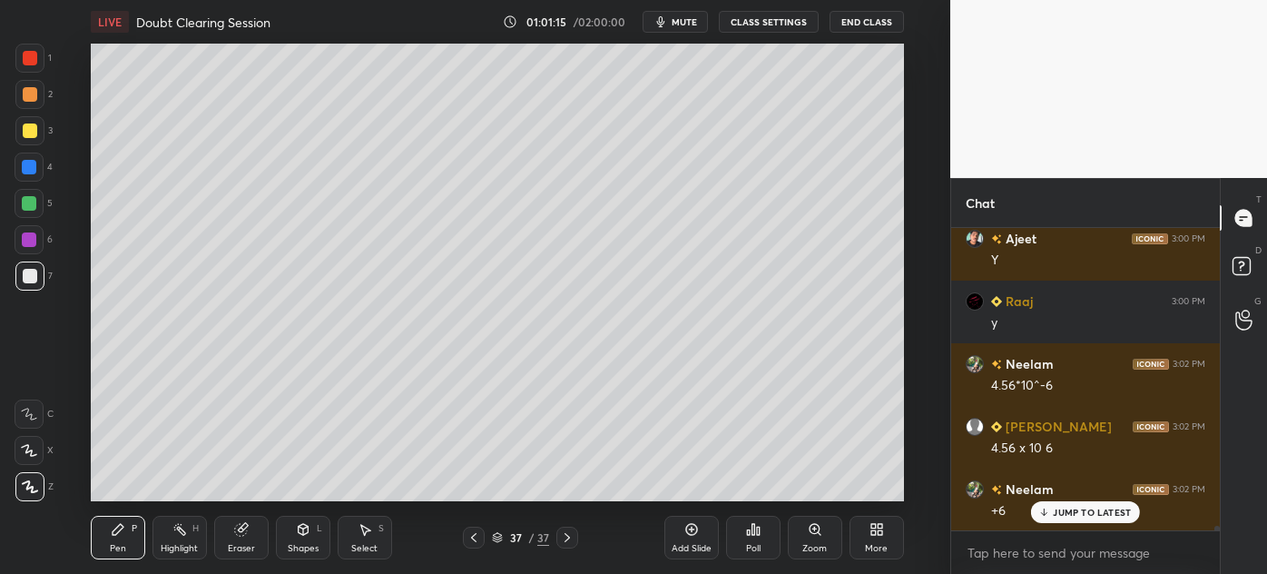
click at [473, 543] on icon at bounding box center [473, 537] width 15 height 15
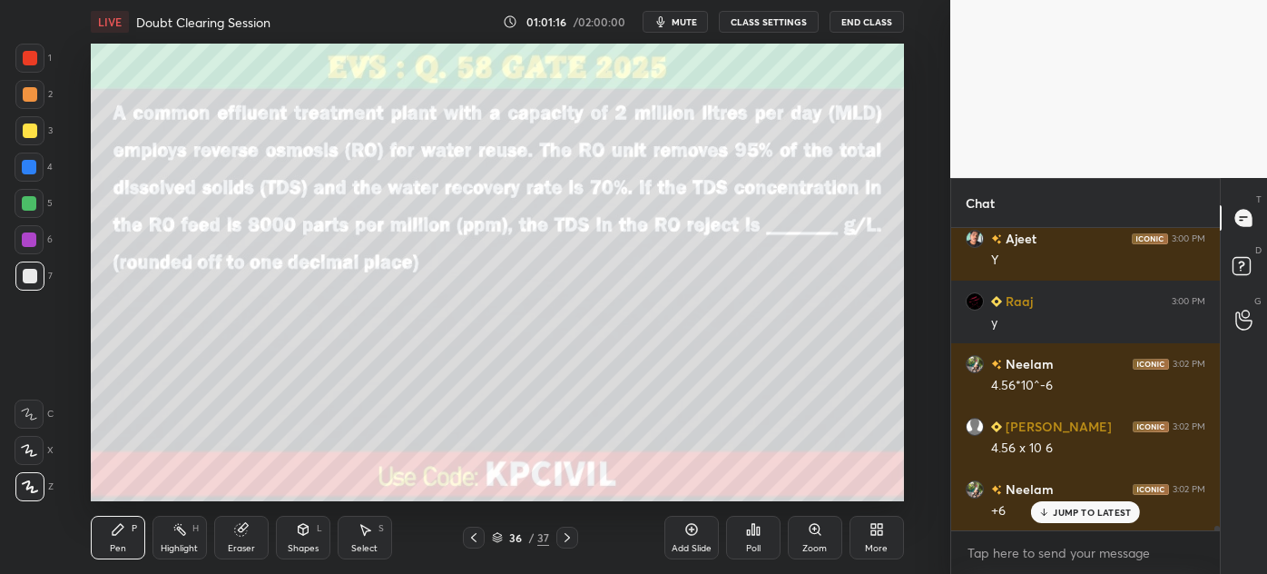
click at [570, 538] on icon at bounding box center [567, 537] width 15 height 15
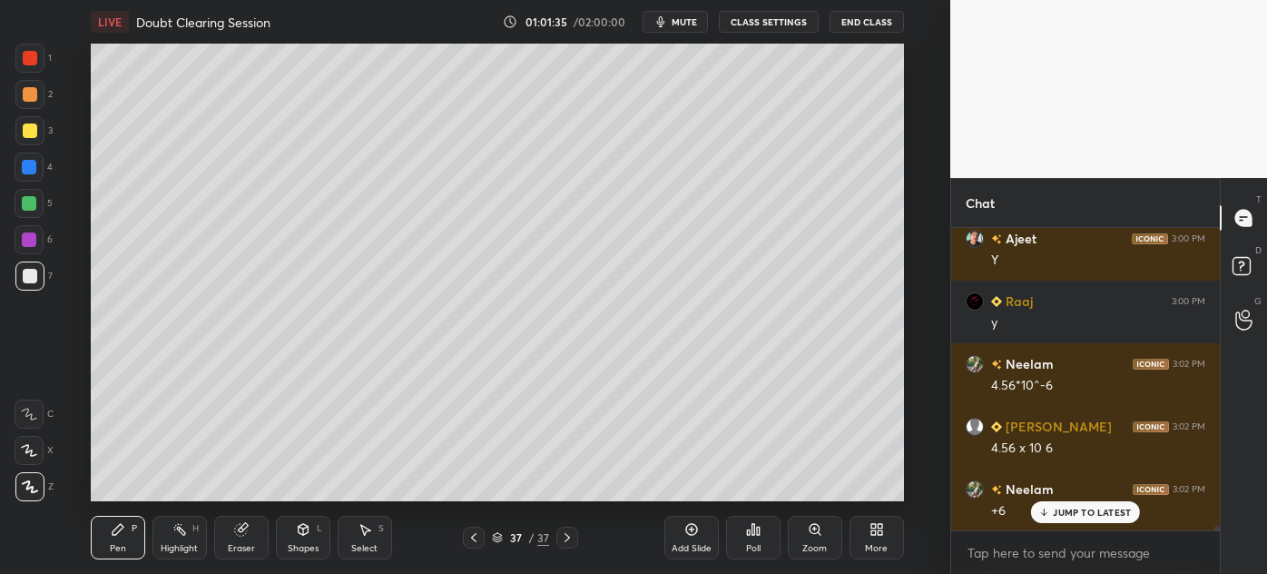
scroll to position [21009, 0]
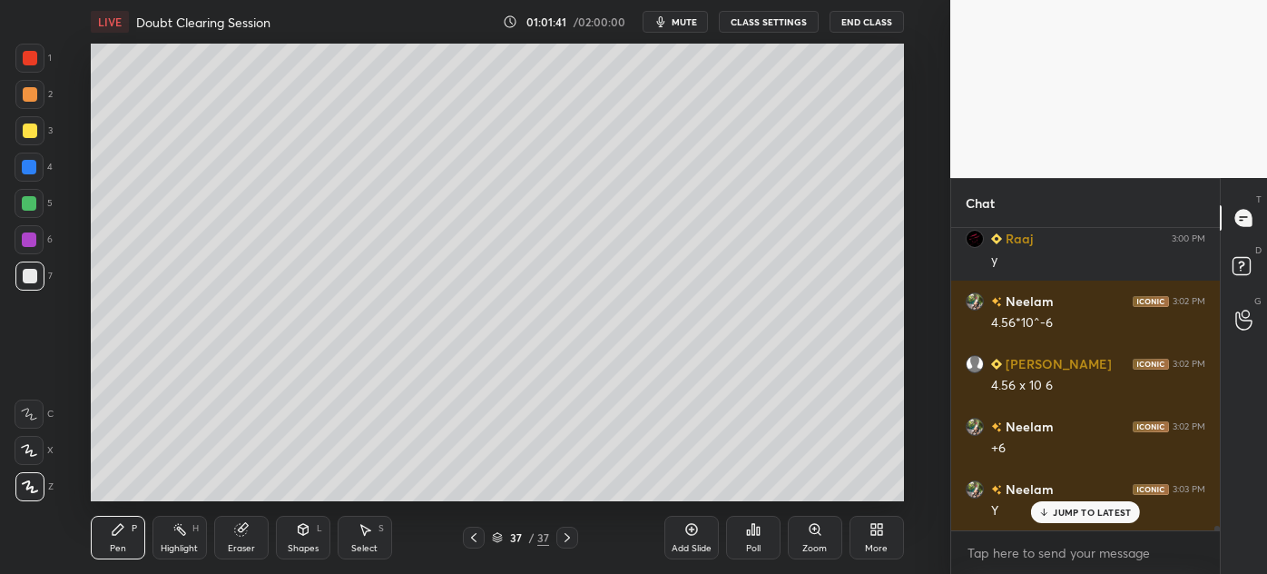
click at [26, 131] on div at bounding box center [30, 130] width 15 height 15
click at [479, 534] on icon at bounding box center [473, 537] width 15 height 15
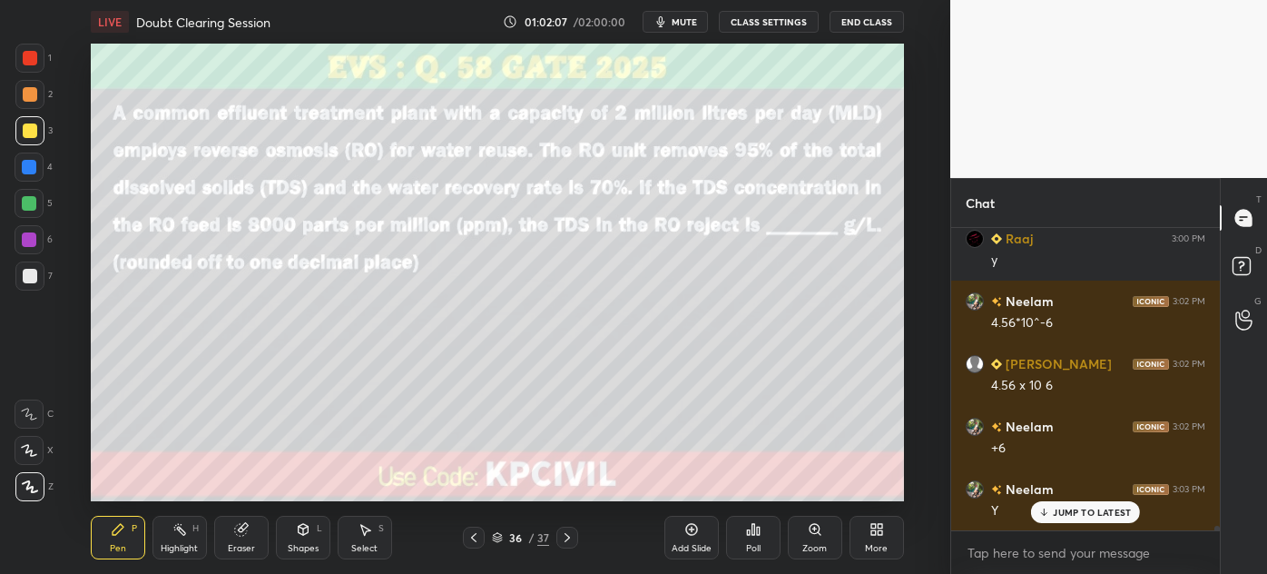
click at [560, 543] on icon at bounding box center [567, 537] width 15 height 15
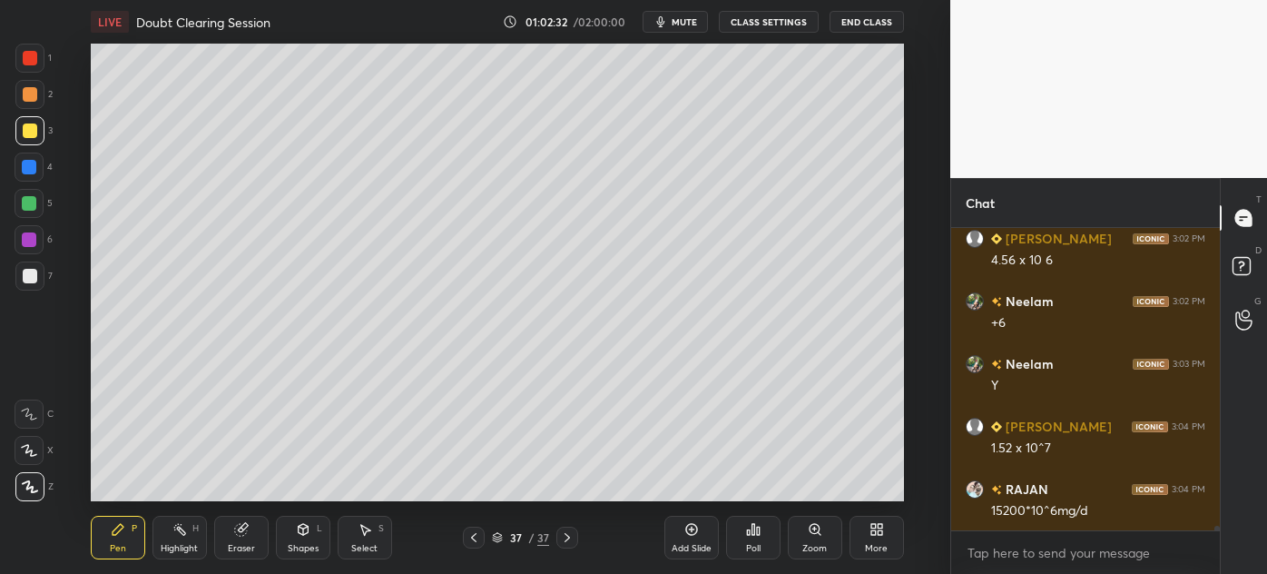
scroll to position [21198, 0]
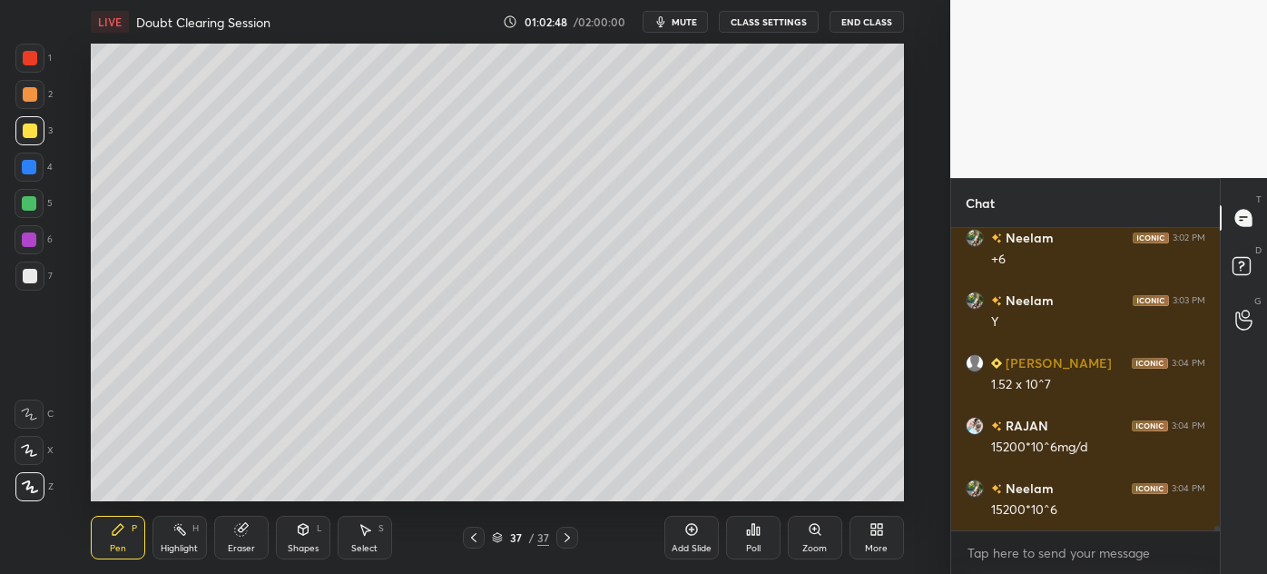
click at [25, 280] on div at bounding box center [30, 276] width 15 height 15
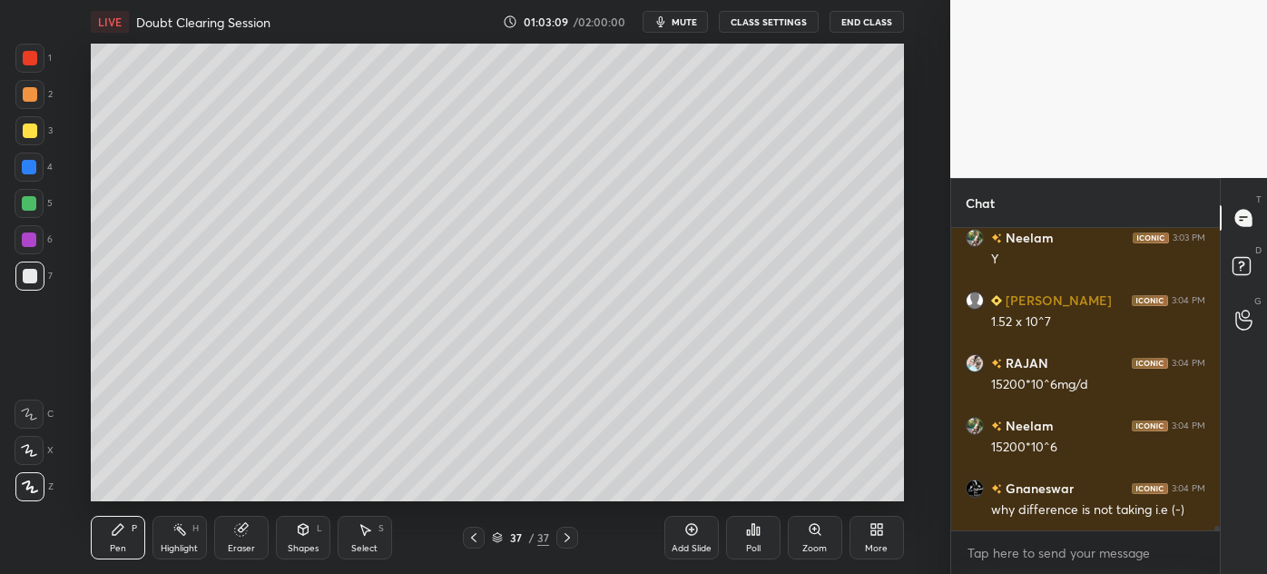
click at [172, 544] on div "Highlight" at bounding box center [179, 548] width 37 height 9
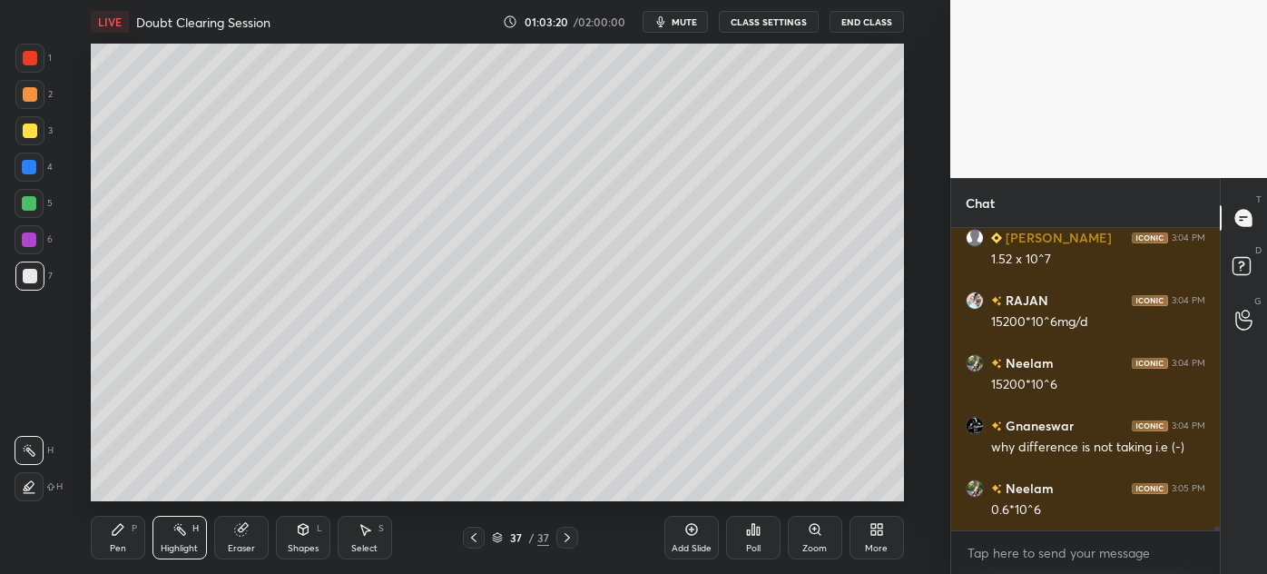
click at [475, 541] on icon at bounding box center [473, 537] width 5 height 9
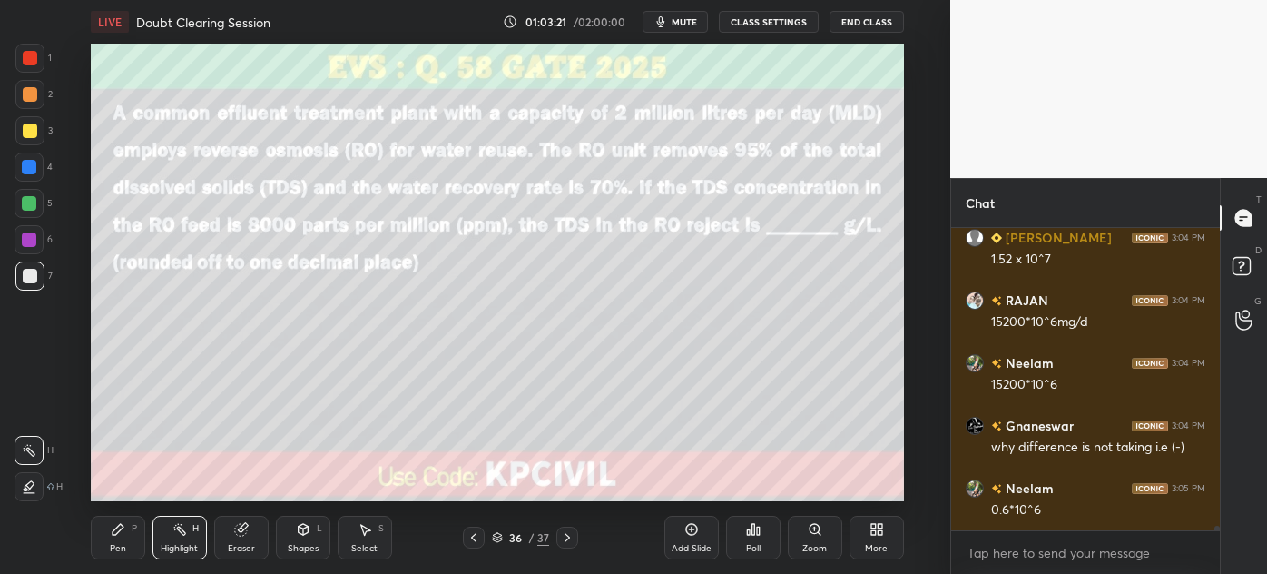
scroll to position [21386, 0]
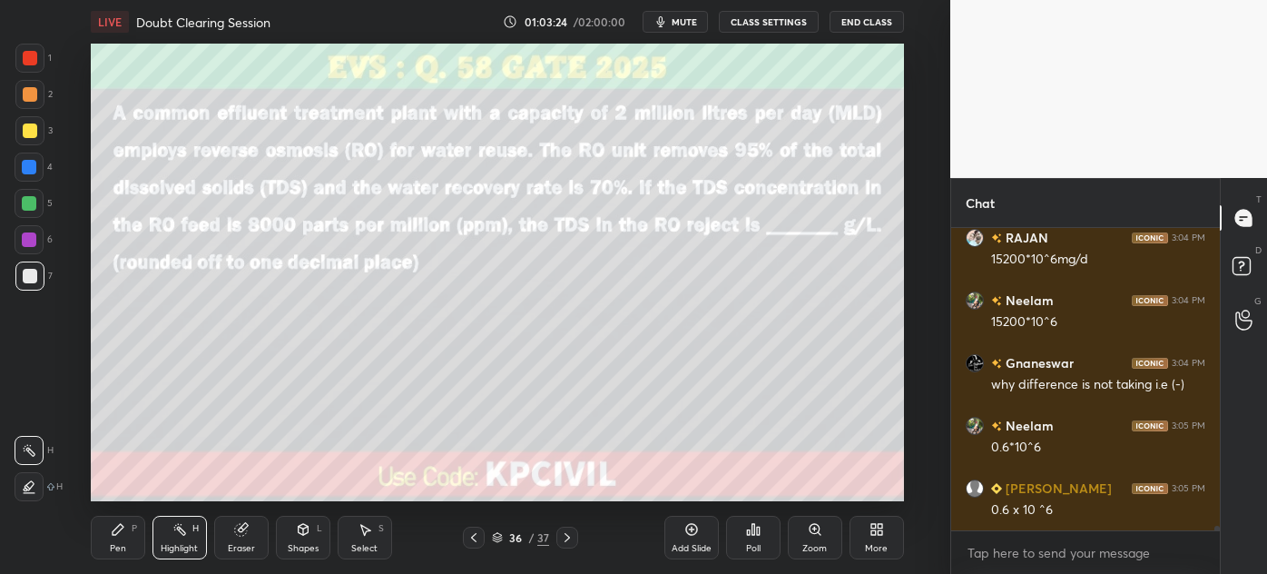
click at [566, 534] on icon at bounding box center [566, 537] width 5 height 9
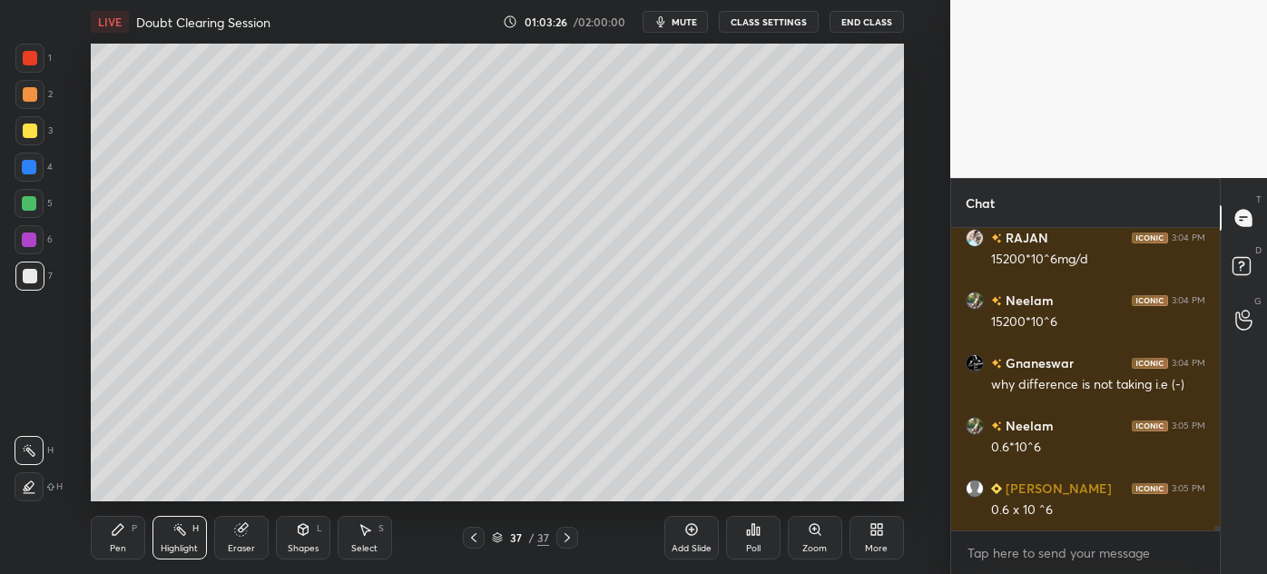
click at [23, 138] on div at bounding box center [29, 130] width 29 height 29
click at [117, 544] on div "Pen" at bounding box center [118, 548] width 16 height 9
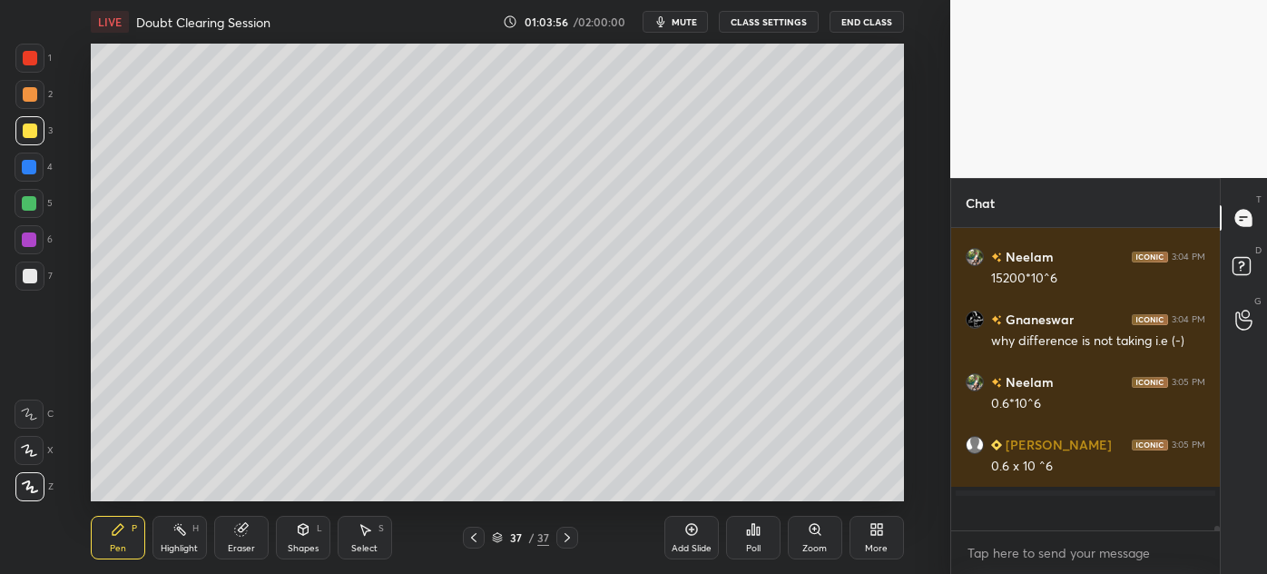
scroll to position [21429, 0]
click at [25, 275] on div at bounding box center [30, 276] width 15 height 15
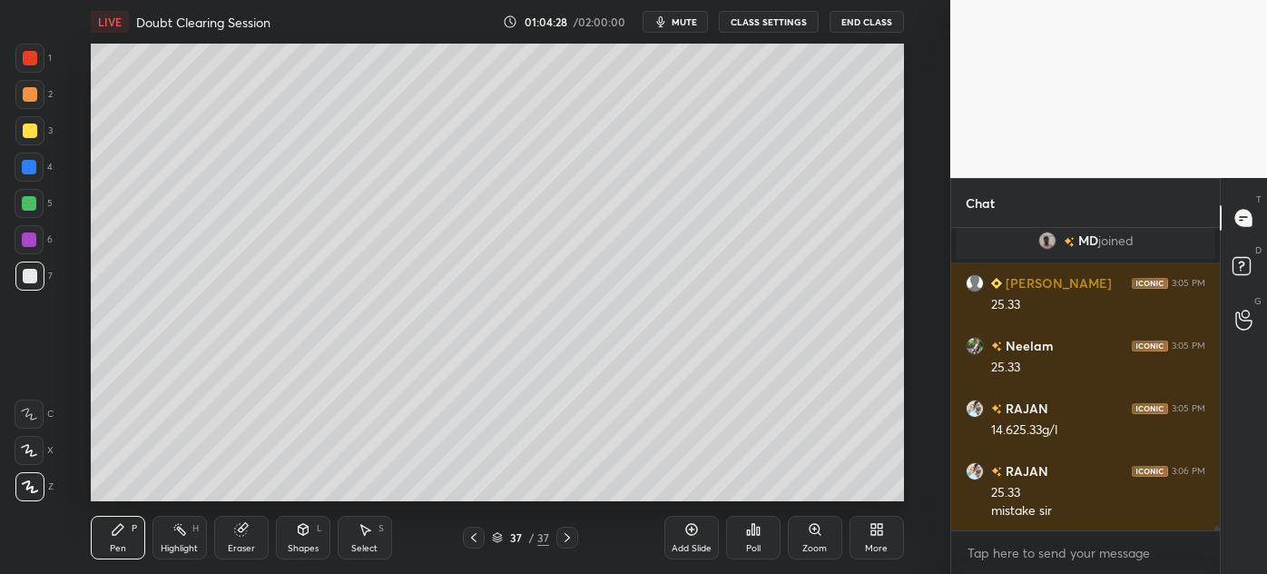
scroll to position [19704, 0]
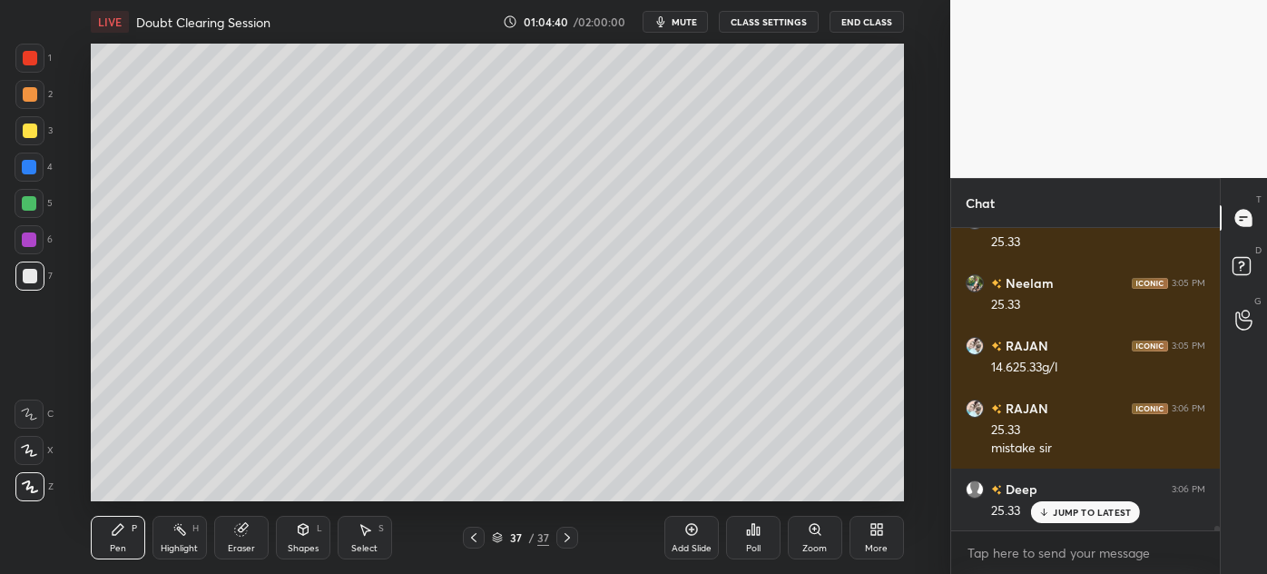
click at [1059, 518] on div "JUMP TO LATEST" at bounding box center [1085, 512] width 109 height 22
click at [680, 544] on div "Add Slide" at bounding box center [692, 548] width 40 height 9
click at [22, 173] on div at bounding box center [29, 166] width 29 height 29
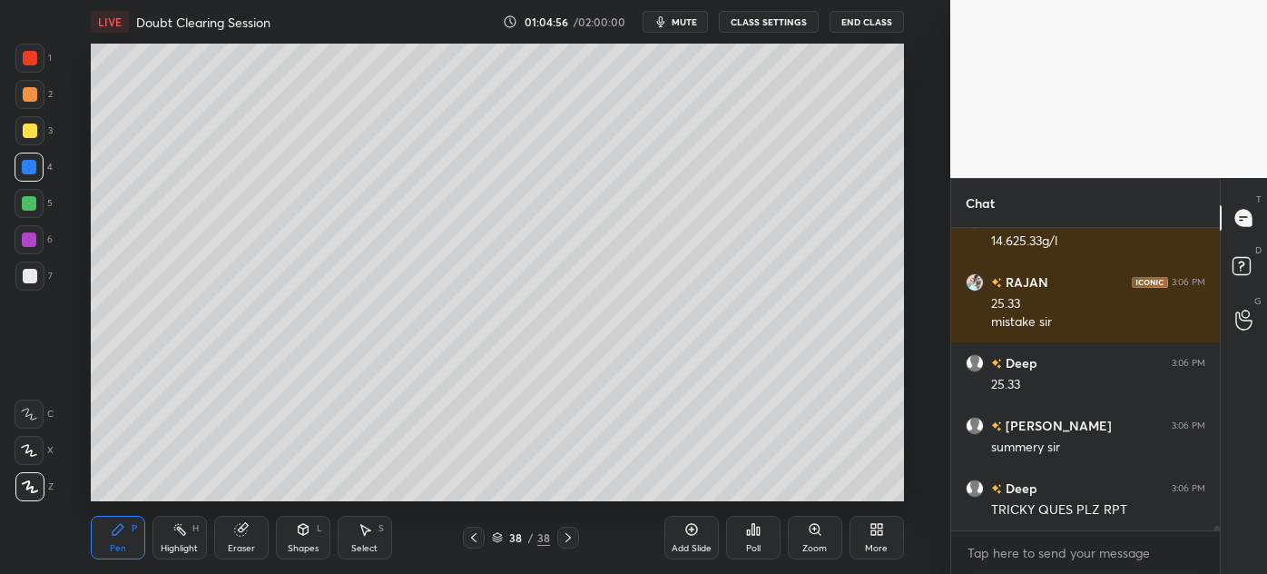
scroll to position [19925, 0]
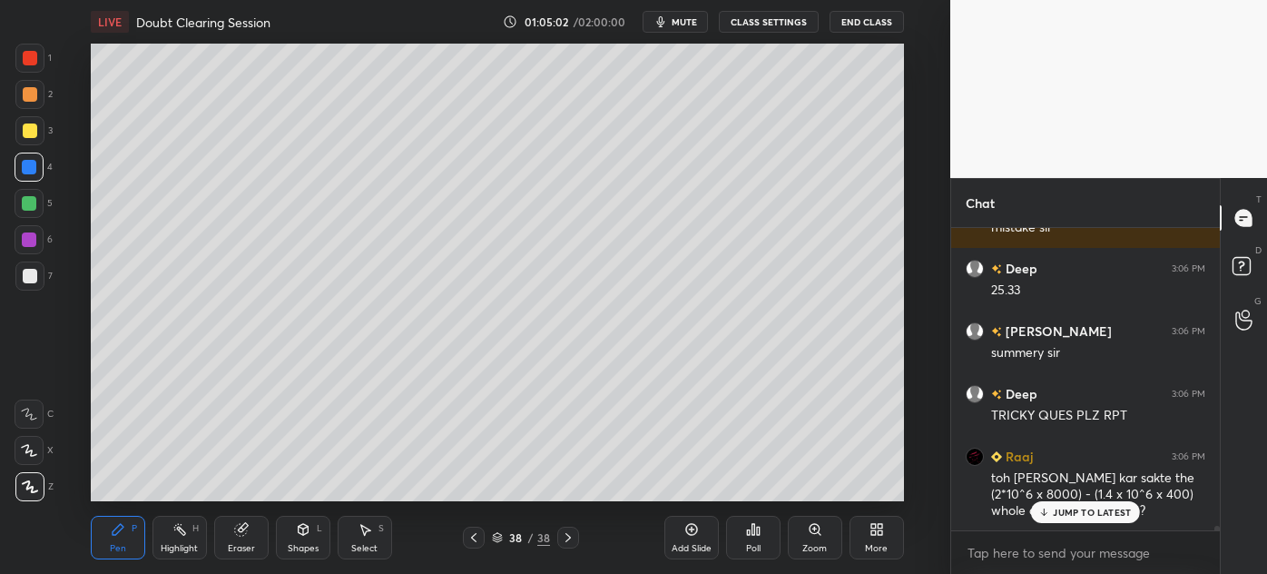
click at [25, 276] on div at bounding box center [30, 276] width 15 height 15
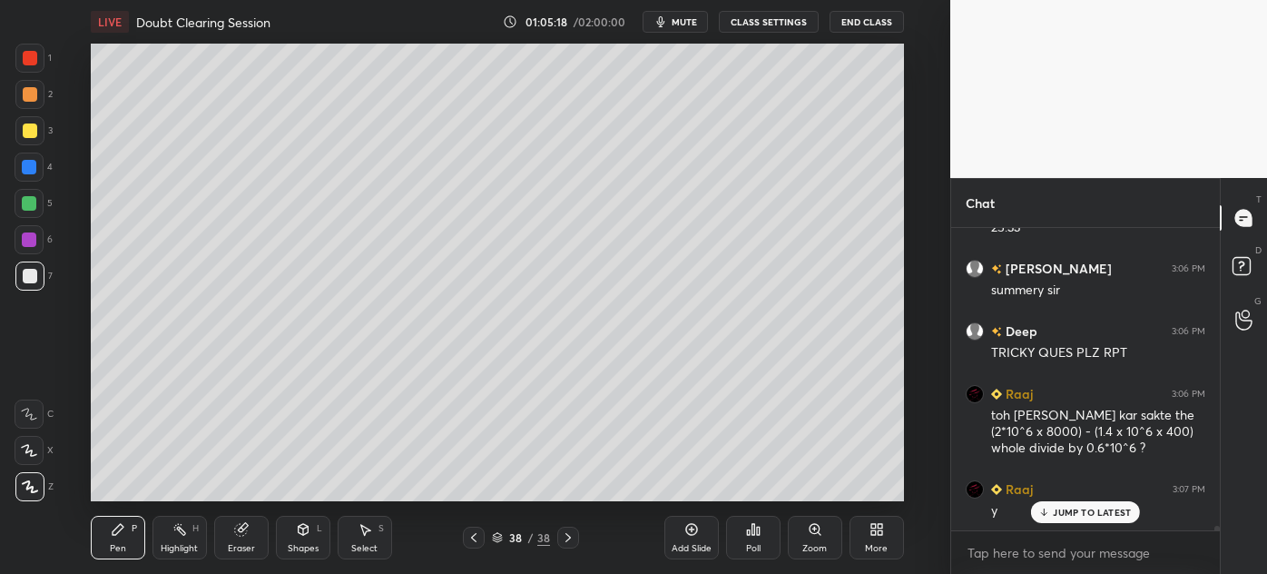
scroll to position [20051, 0]
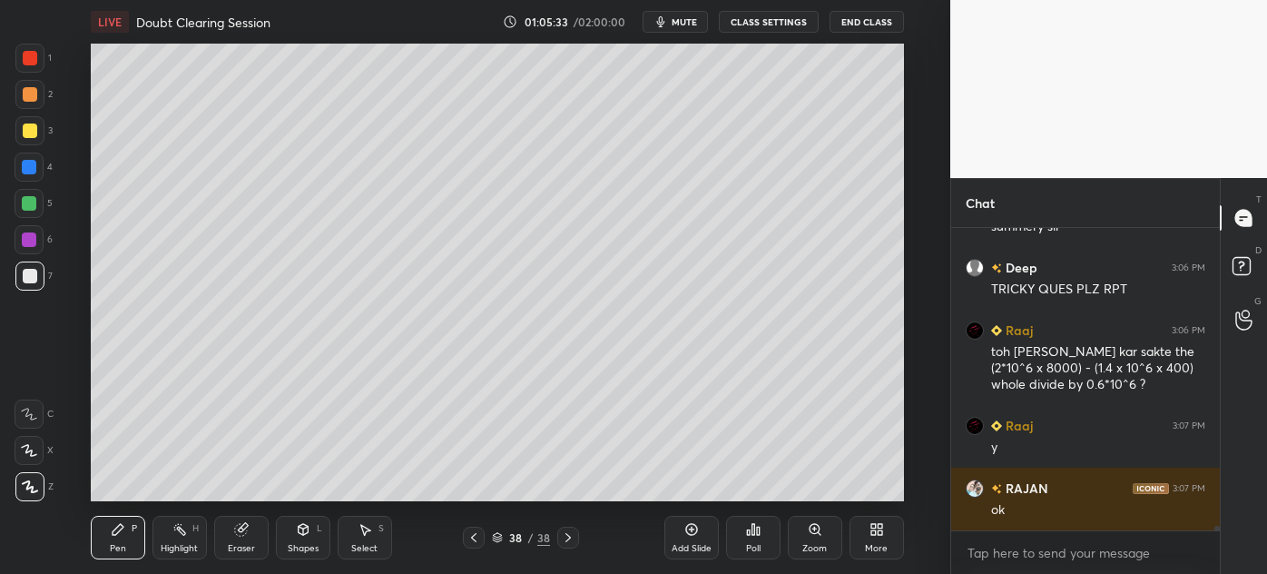
click at [26, 128] on div at bounding box center [30, 130] width 15 height 15
click at [22, 284] on div at bounding box center [29, 275] width 29 height 29
click at [28, 132] on div at bounding box center [30, 130] width 15 height 15
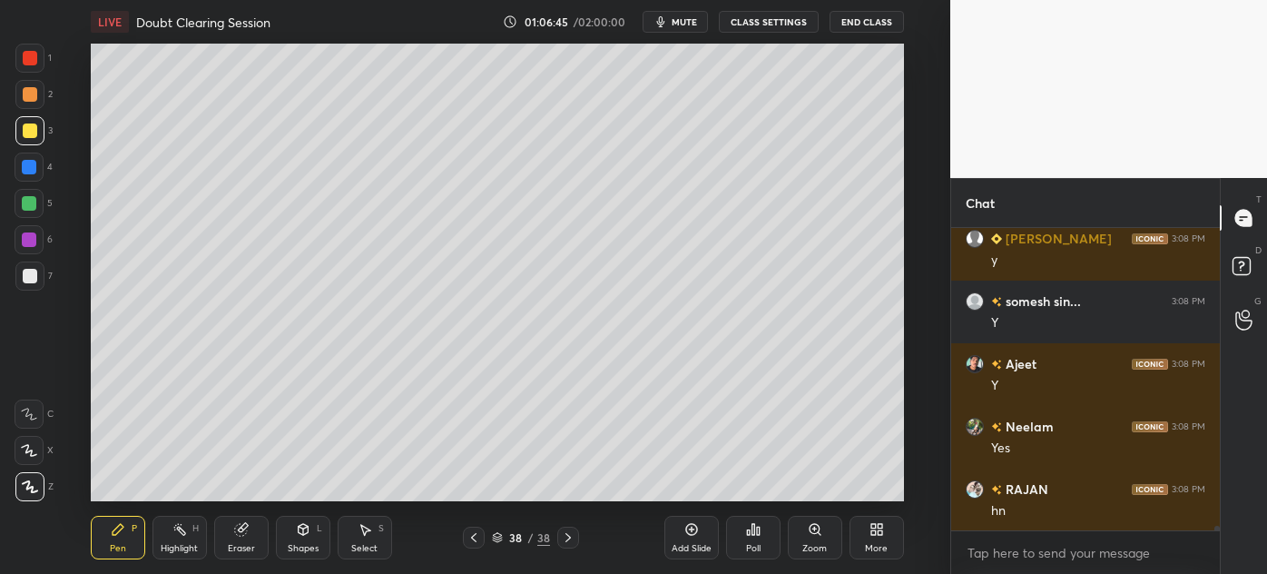
scroll to position [20552, 0]
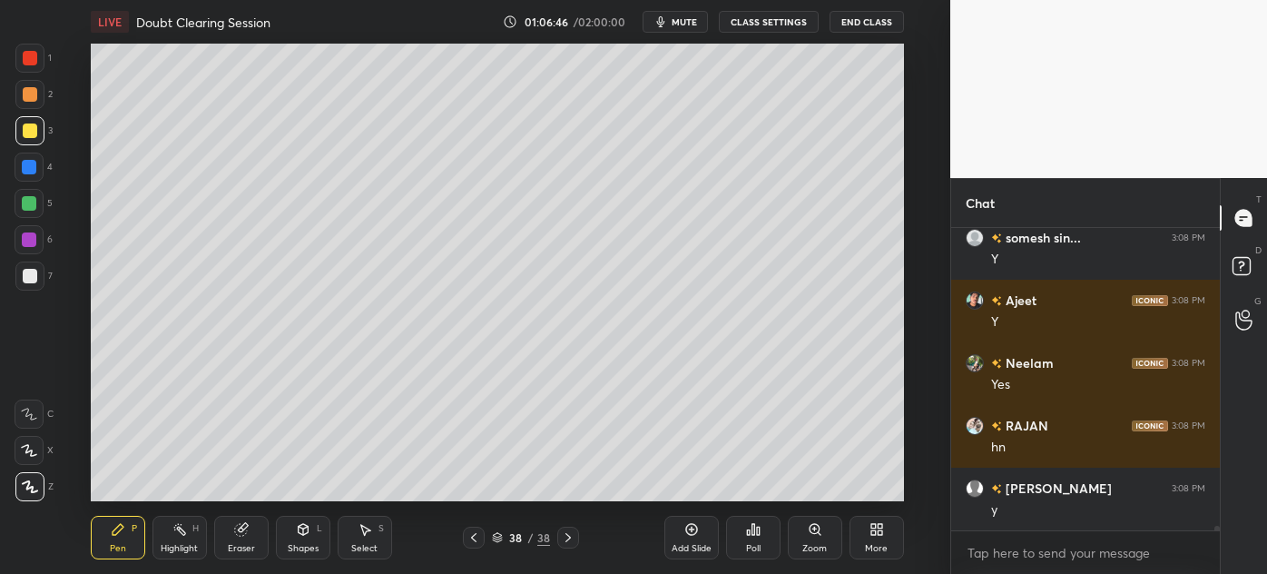
click at [24, 169] on div at bounding box center [29, 167] width 15 height 15
click at [23, 280] on div at bounding box center [30, 276] width 15 height 15
click at [351, 548] on div "Select" at bounding box center [364, 548] width 26 height 9
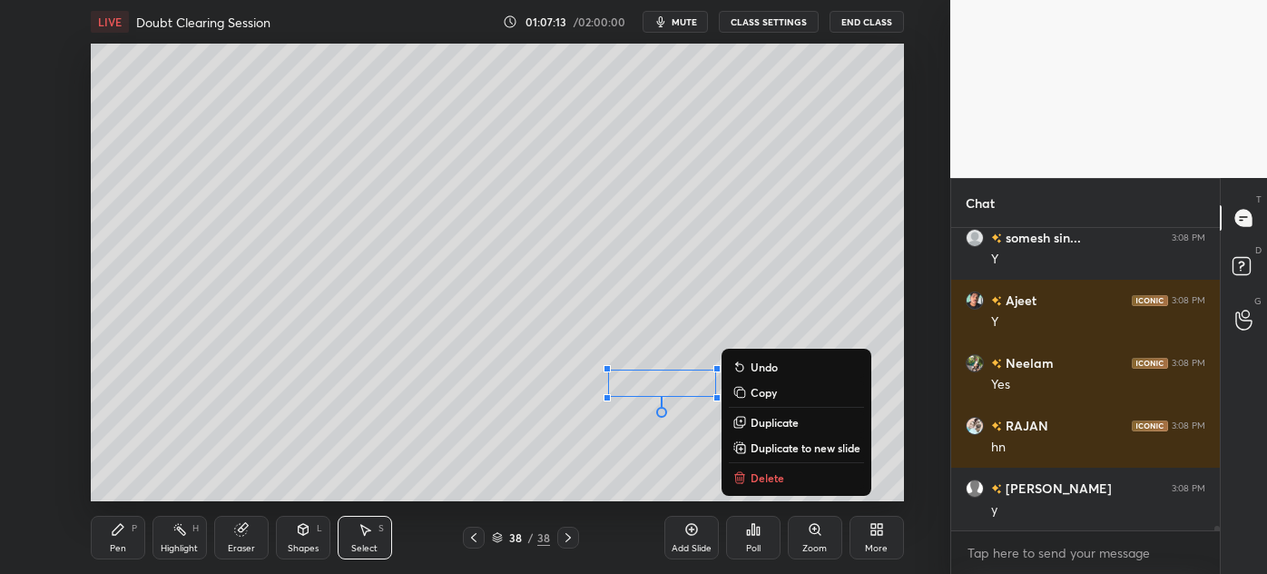
click at [113, 547] on div "Pen" at bounding box center [118, 548] width 16 height 9
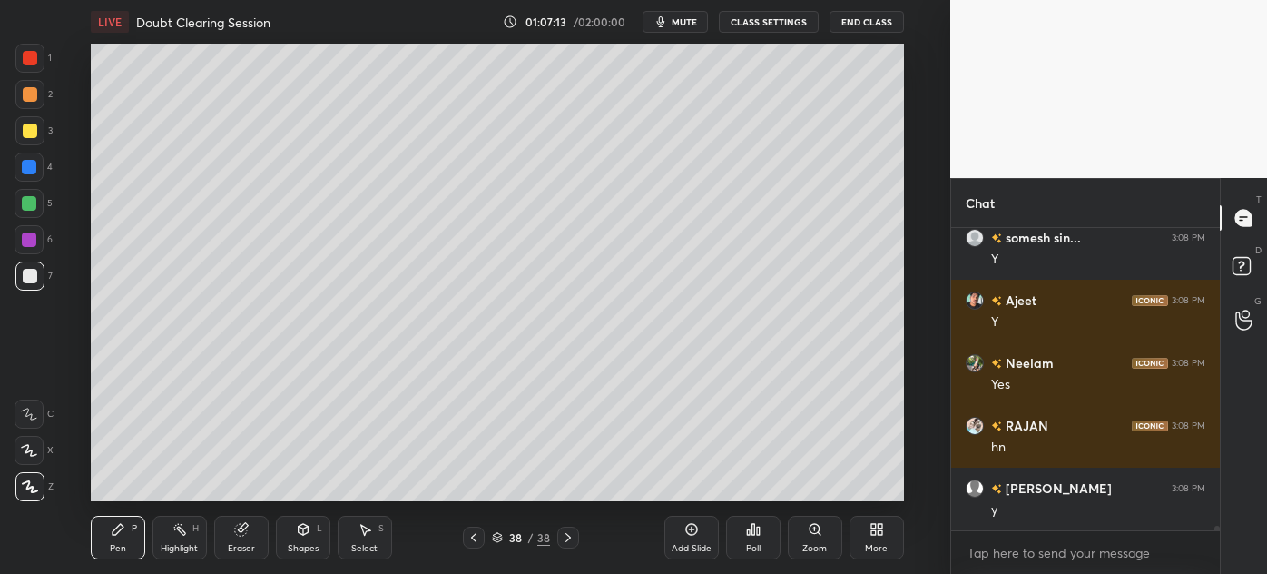
click at [20, 268] on div at bounding box center [29, 275] width 29 height 29
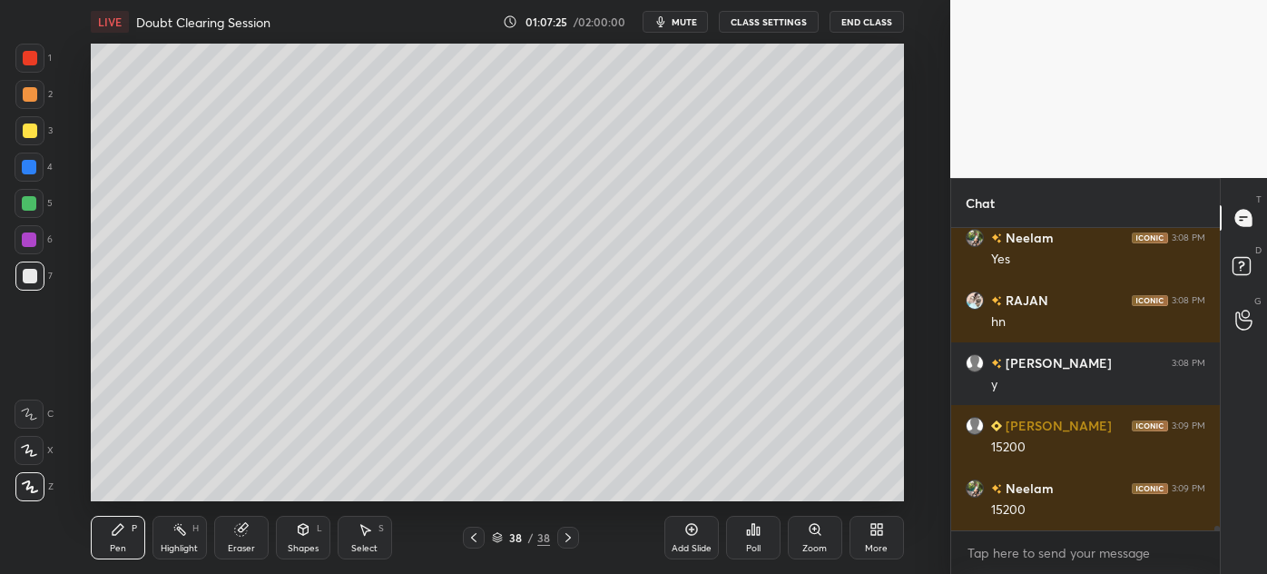
scroll to position [20740, 0]
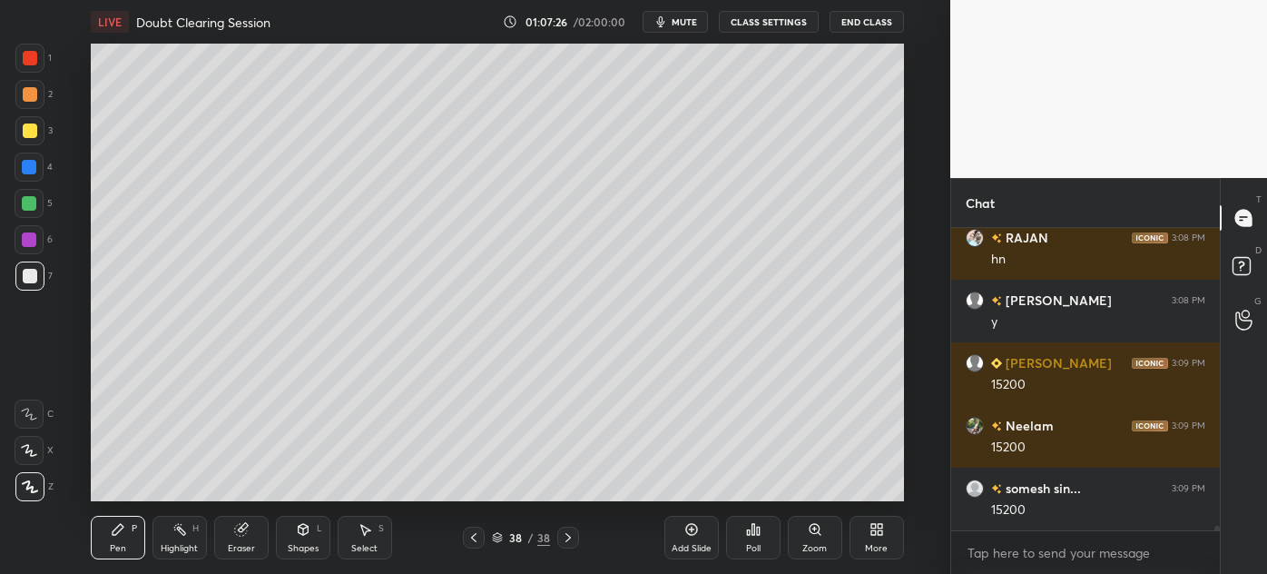
click at [685, 490] on div "Add Slide Poll Zoom More" at bounding box center [784, 537] width 240 height 102
click at [720, 492] on div "Add Slide Poll Zoom More" at bounding box center [784, 537] width 240 height 102
click at [729, 490] on div "Poll" at bounding box center [753, 537] width 54 height 102
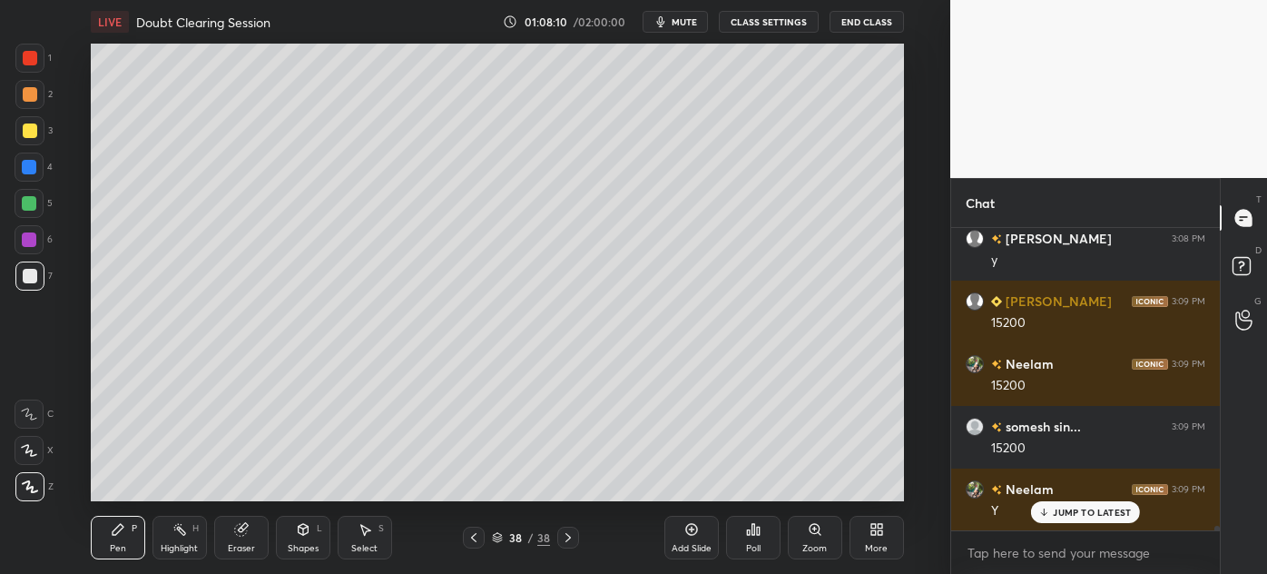
click at [26, 125] on div at bounding box center [30, 130] width 15 height 15
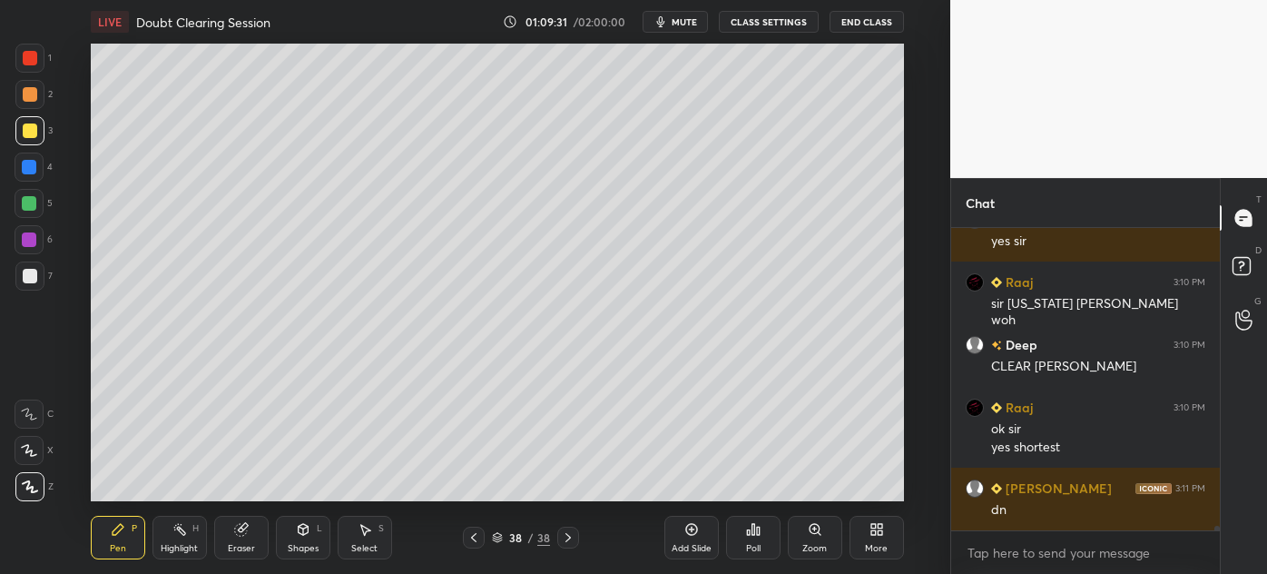
scroll to position [21509, 0]
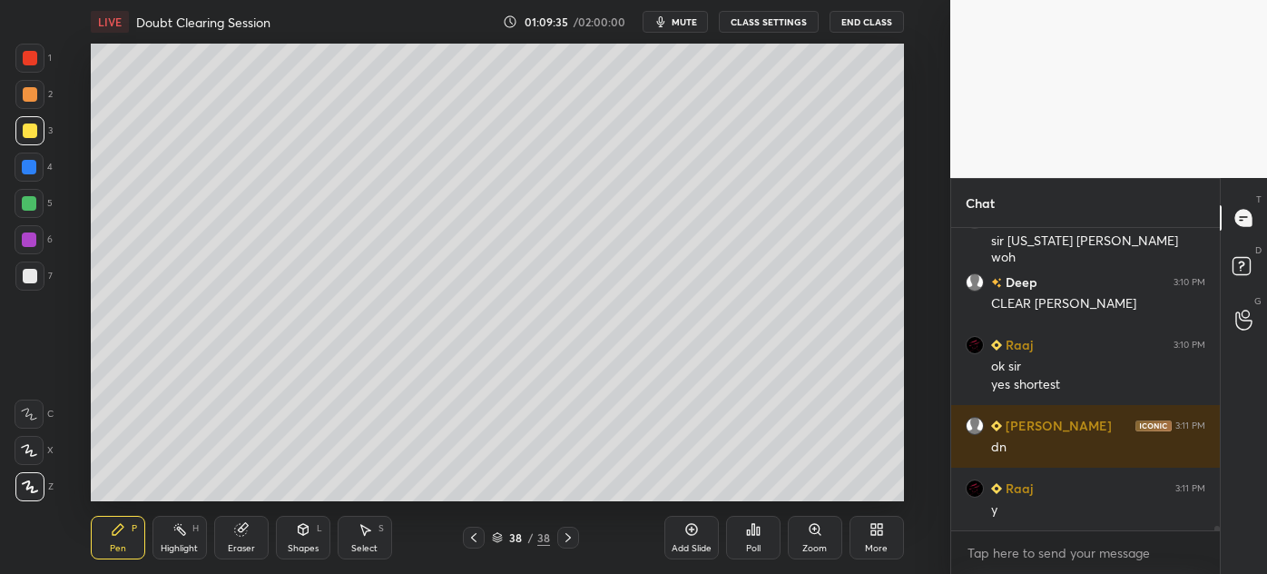
click at [561, 532] on icon at bounding box center [568, 537] width 15 height 15
click at [875, 526] on icon at bounding box center [873, 526] width 5 height 5
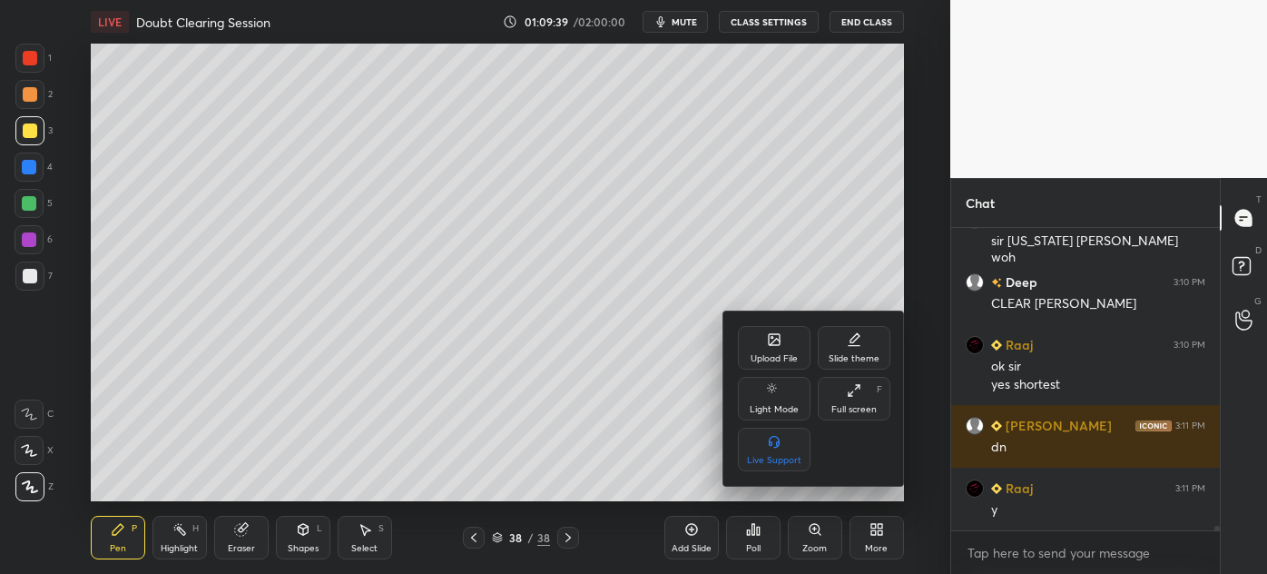
click at [775, 335] on icon at bounding box center [774, 339] width 11 height 11
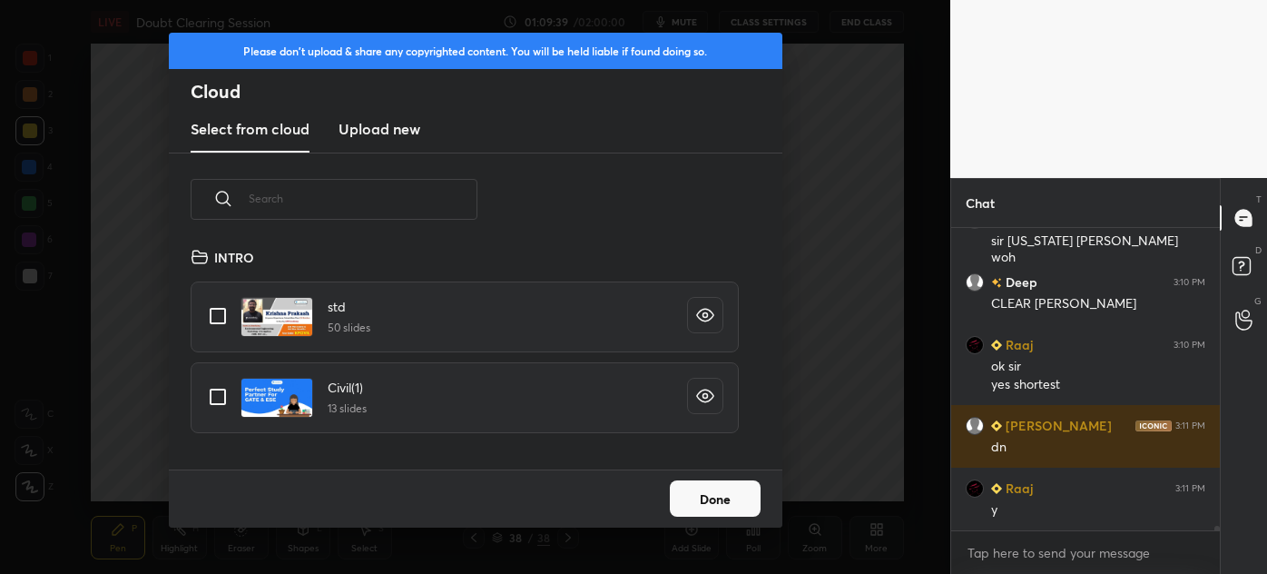
scroll to position [224, 583]
click at [394, 120] on h3 "Upload new" at bounding box center [379, 129] width 82 height 22
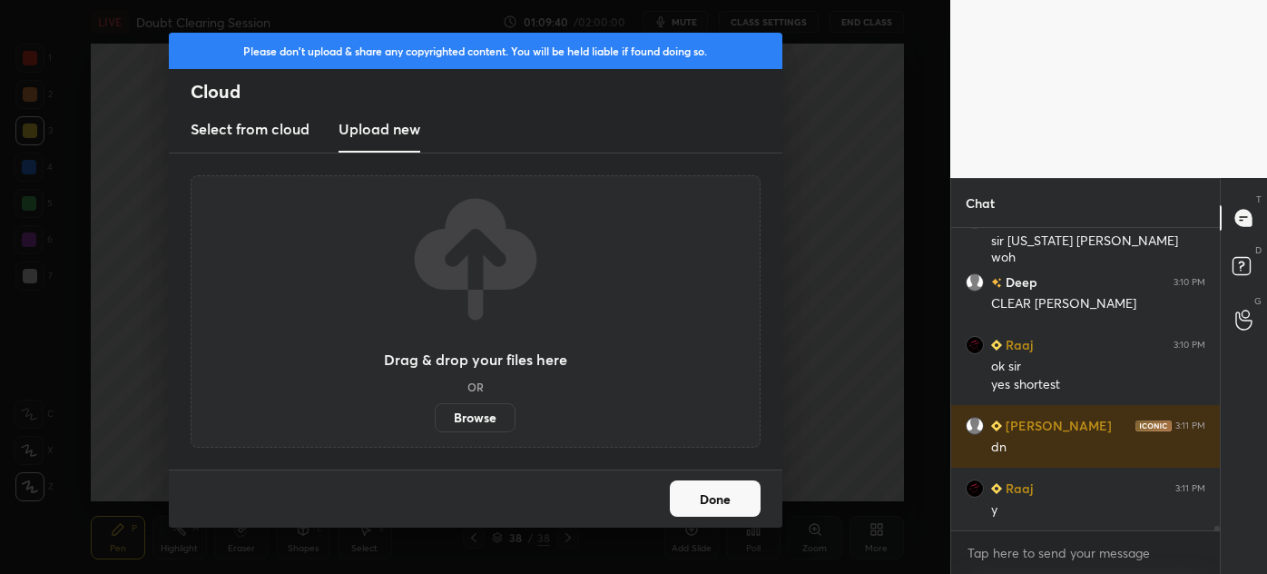
click at [479, 421] on label "Browse" at bounding box center [475, 417] width 81 height 29
click at [435, 421] on input "Browse" at bounding box center [435, 417] width 0 height 29
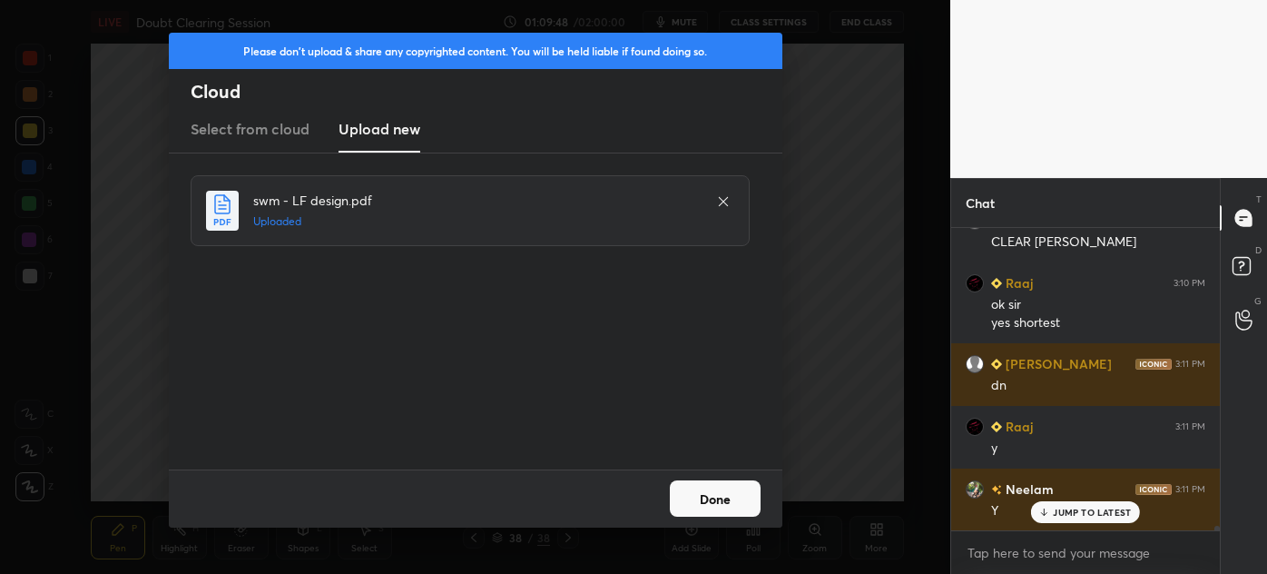
click at [705, 484] on button "Done" at bounding box center [715, 498] width 91 height 36
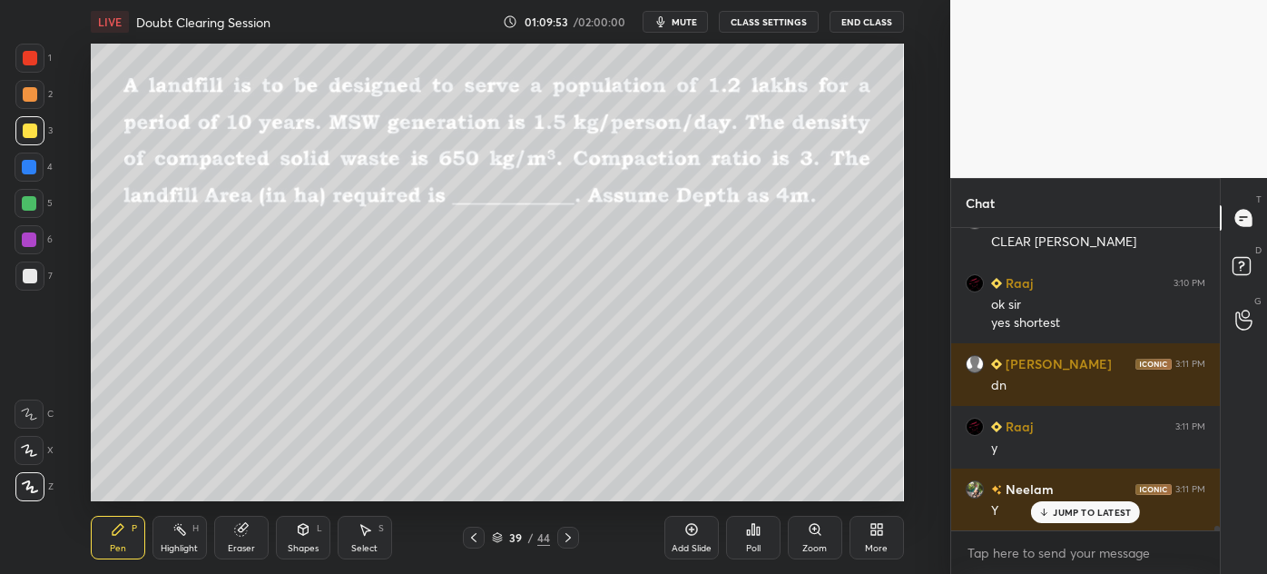
click at [470, 535] on icon at bounding box center [473, 537] width 15 height 15
click at [701, 533] on div "Add Slide" at bounding box center [691, 537] width 54 height 44
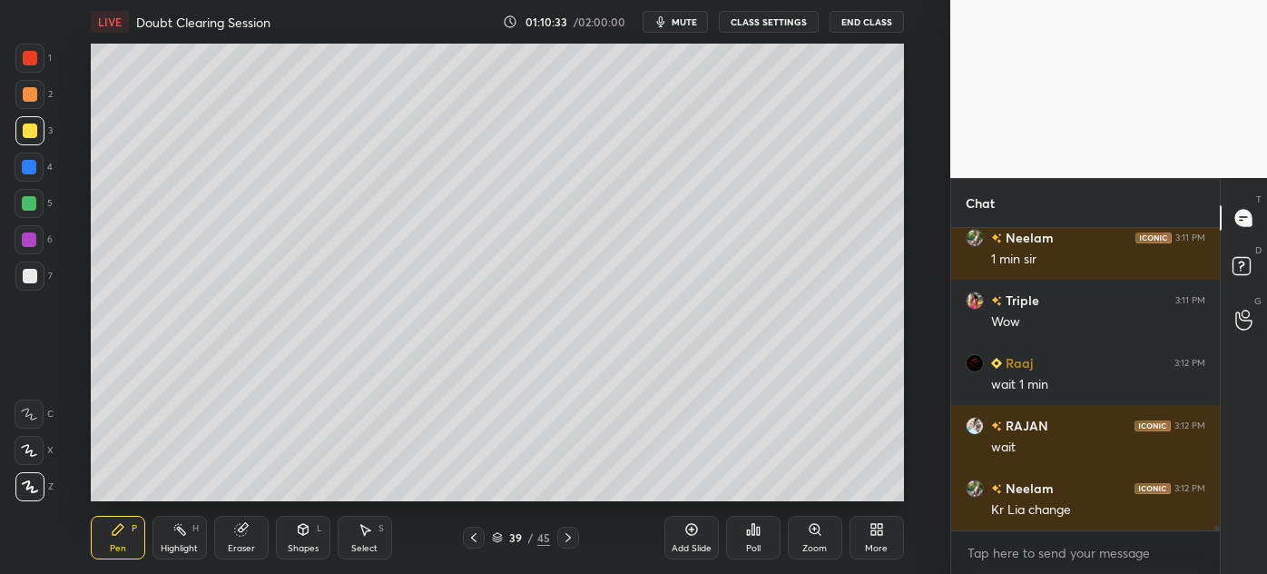
scroll to position [22010, 0]
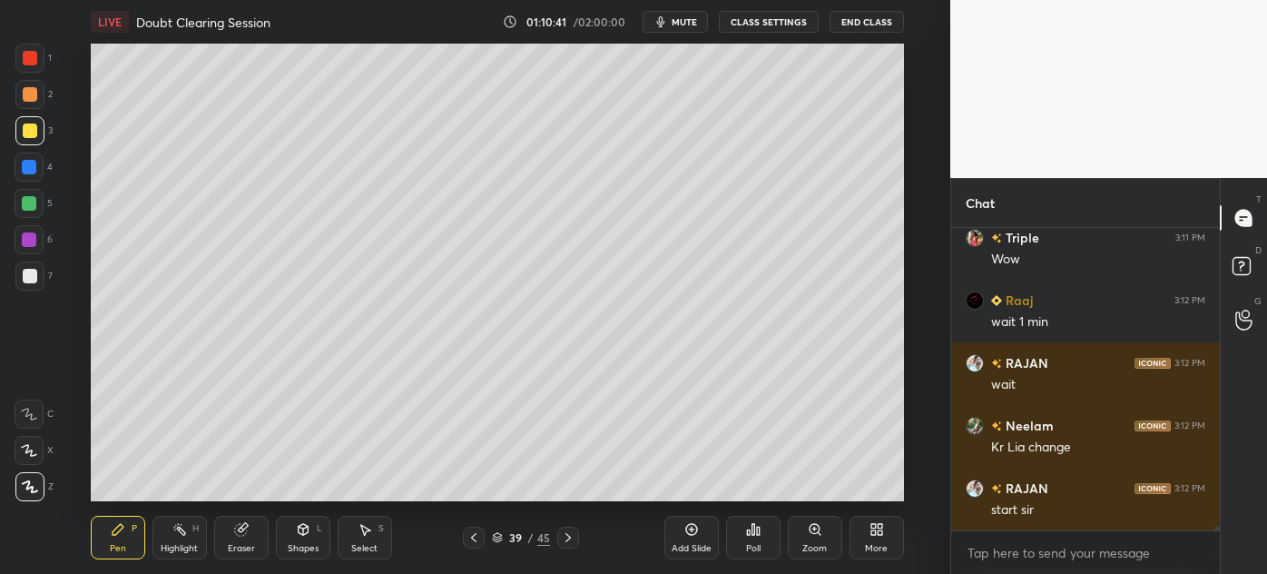
click at [570, 539] on icon at bounding box center [568, 537] width 15 height 15
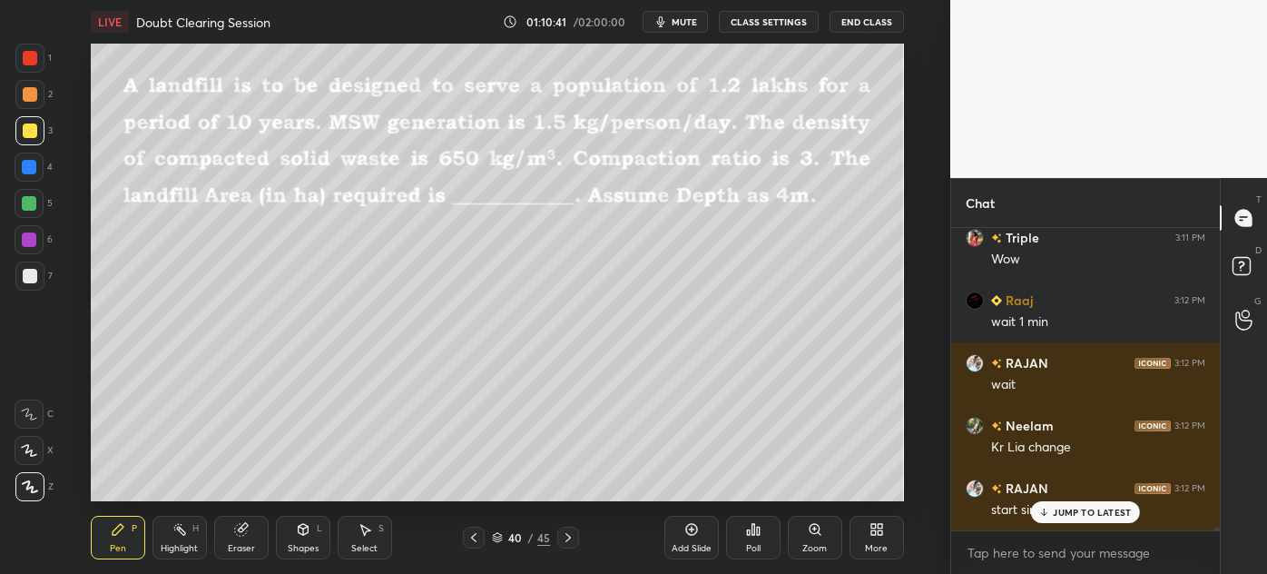
scroll to position [22072, 0]
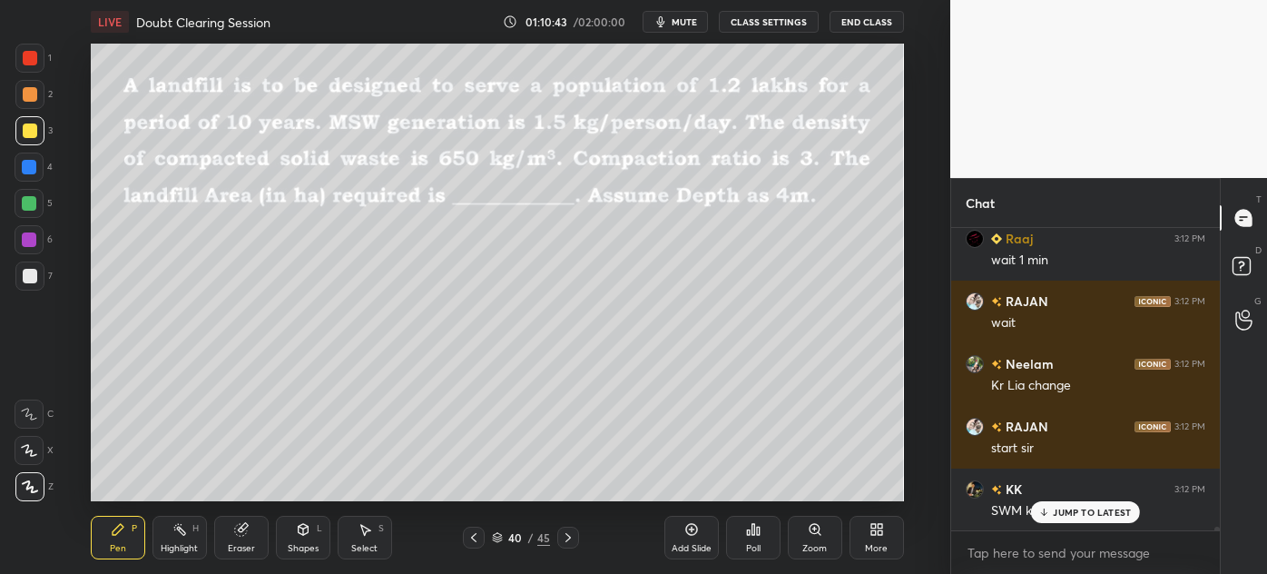
click at [1076, 507] on p "JUMP TO LATEST" at bounding box center [1092, 511] width 78 height 11
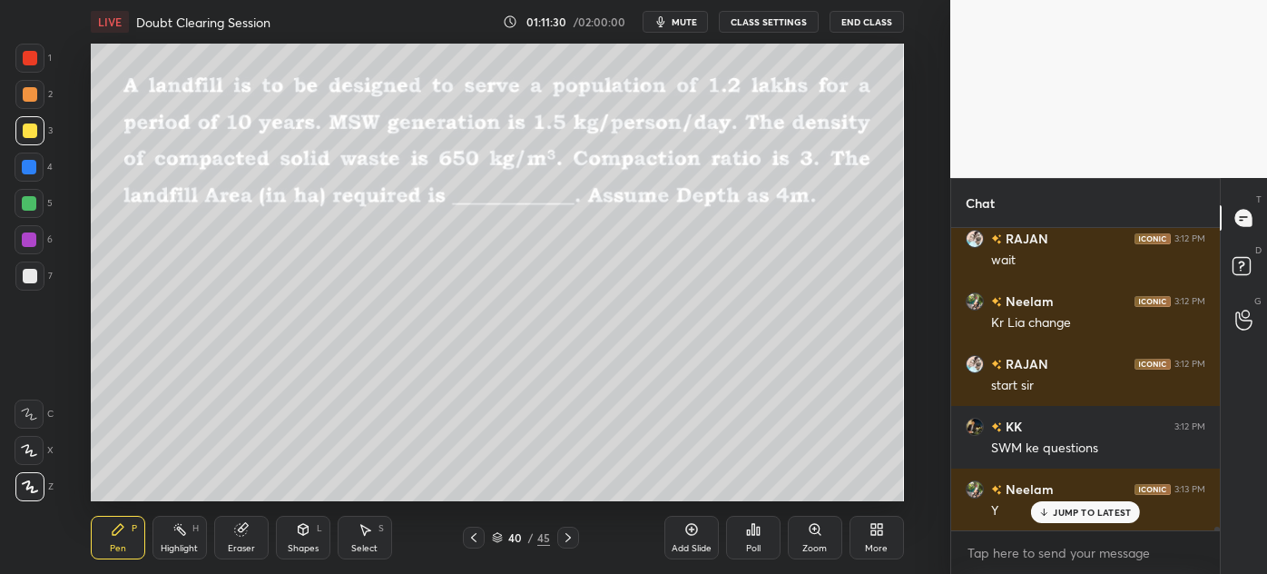
scroll to position [22197, 0]
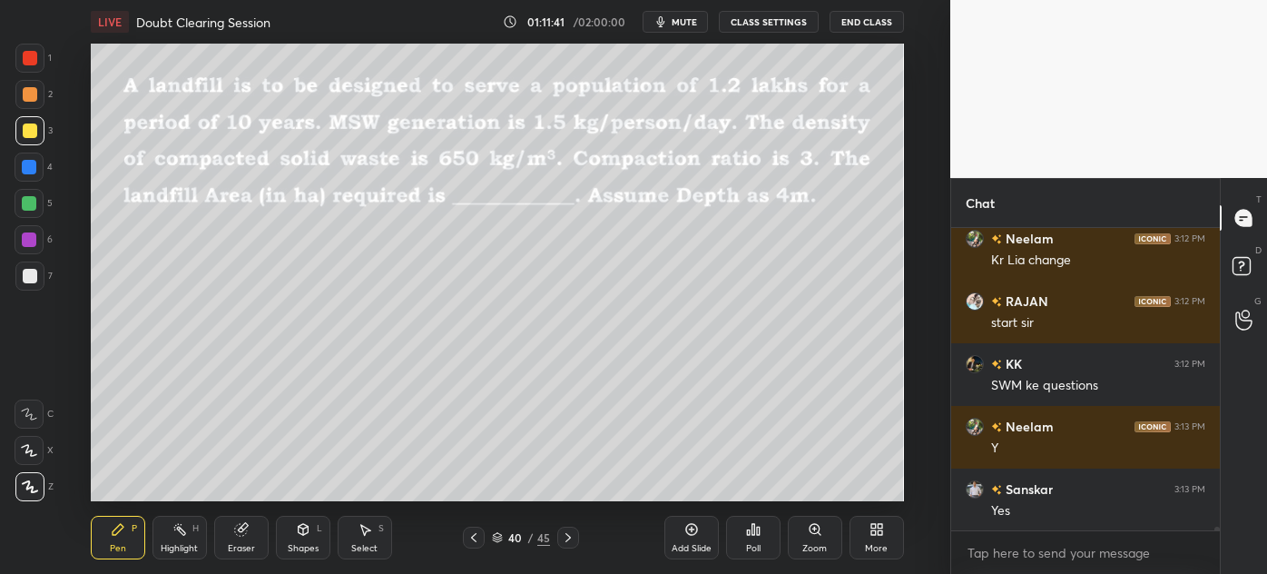
click at [29, 273] on div at bounding box center [30, 276] width 15 height 15
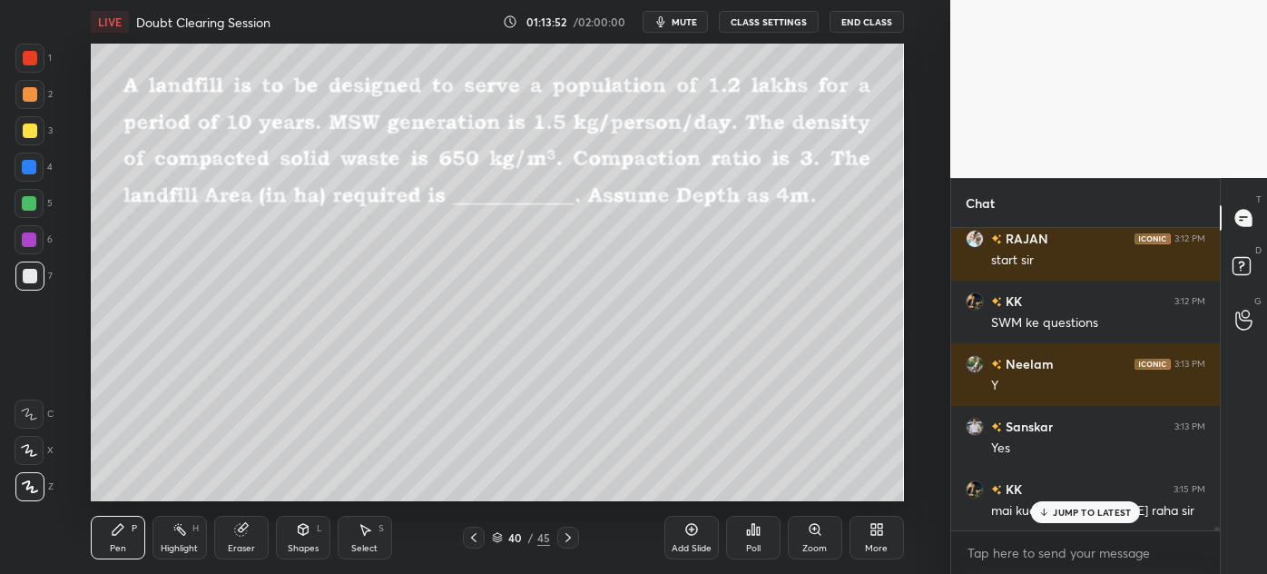
click at [1071, 510] on p "JUMP TO LATEST" at bounding box center [1092, 511] width 78 height 11
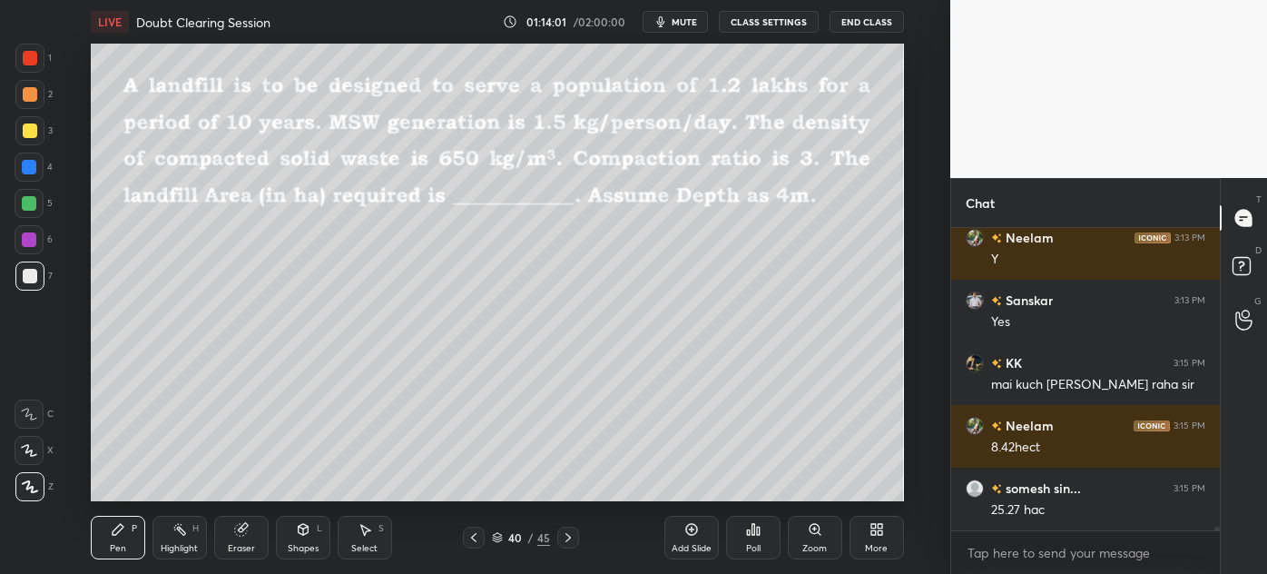
scroll to position [22448, 0]
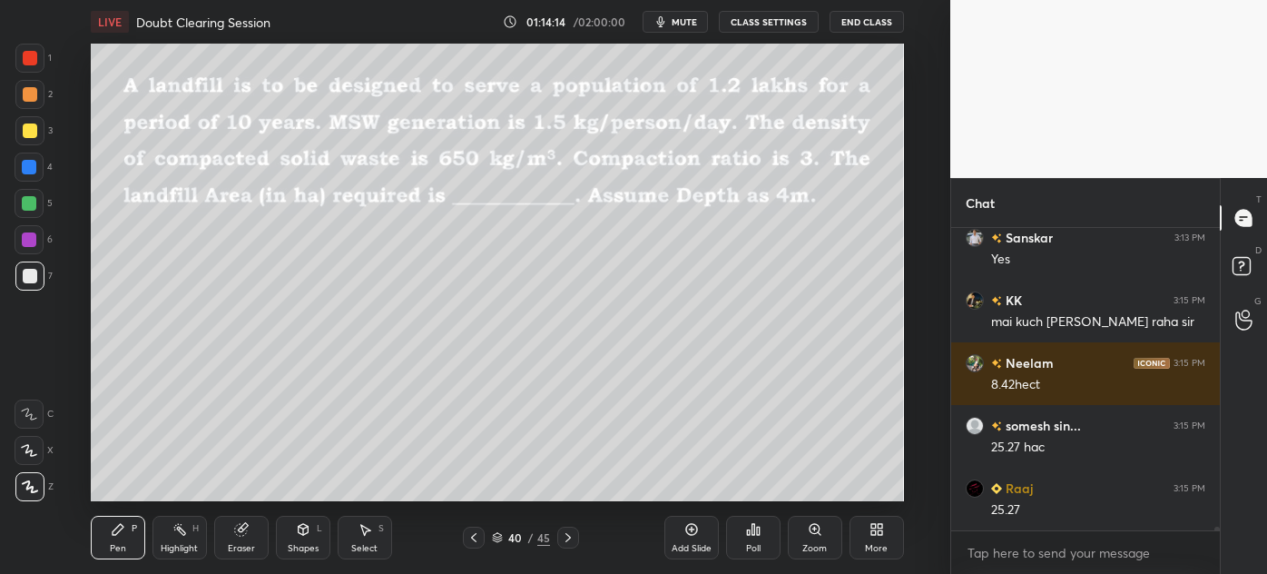
click at [26, 140] on div at bounding box center [29, 130] width 29 height 29
click at [22, 287] on div at bounding box center [29, 275] width 29 height 29
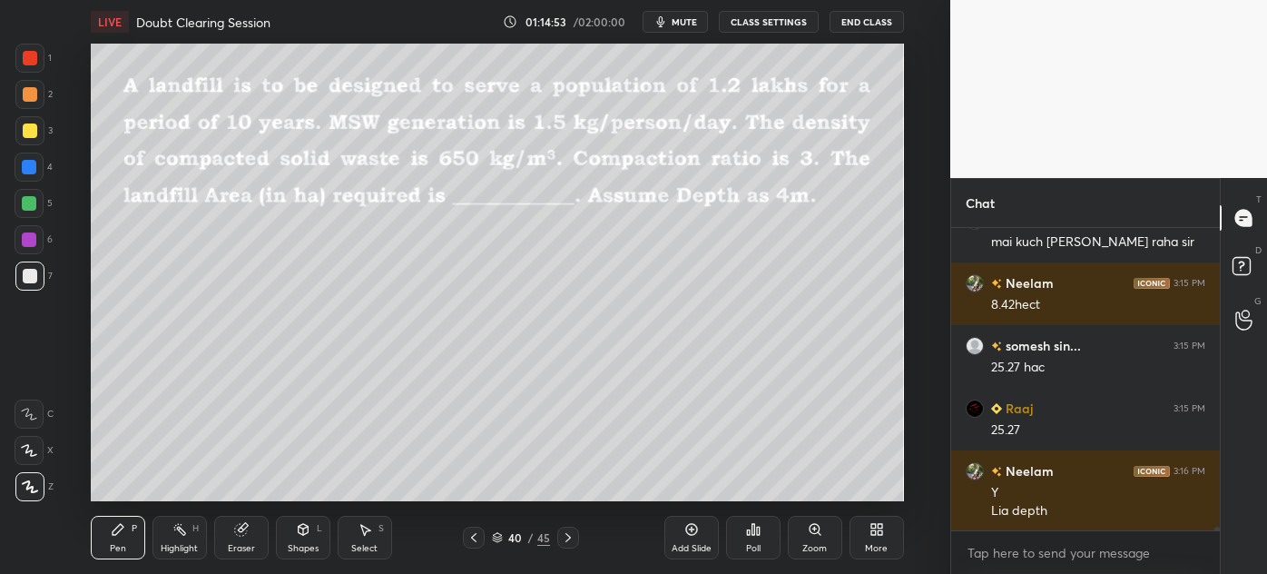
scroll to position [22592, 0]
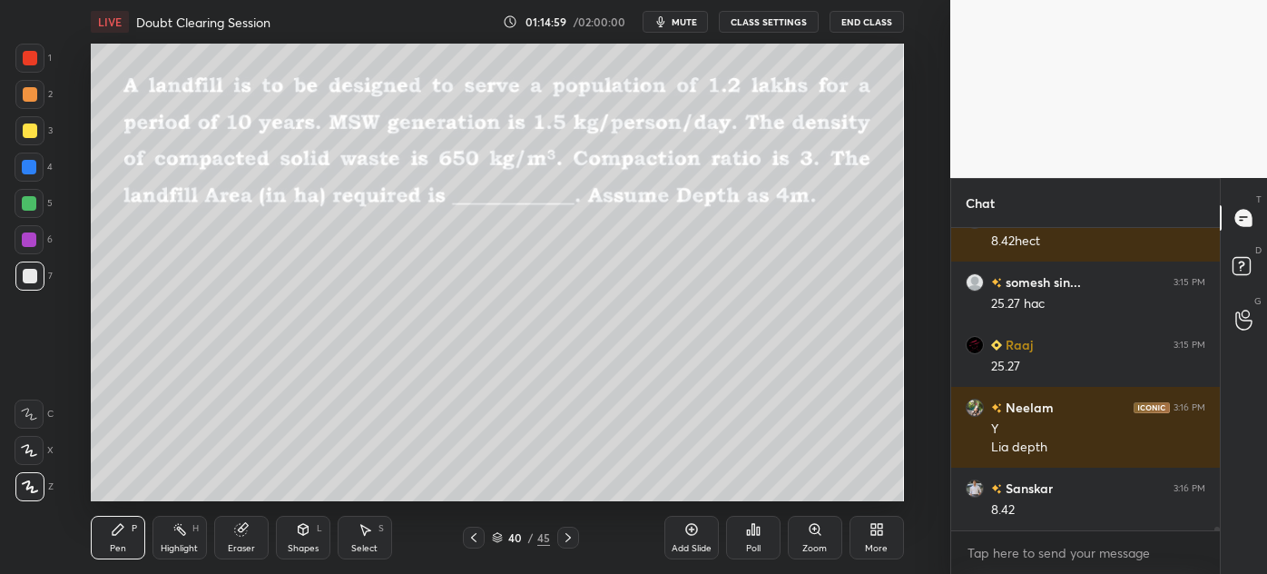
click at [23, 103] on div at bounding box center [29, 94] width 29 height 29
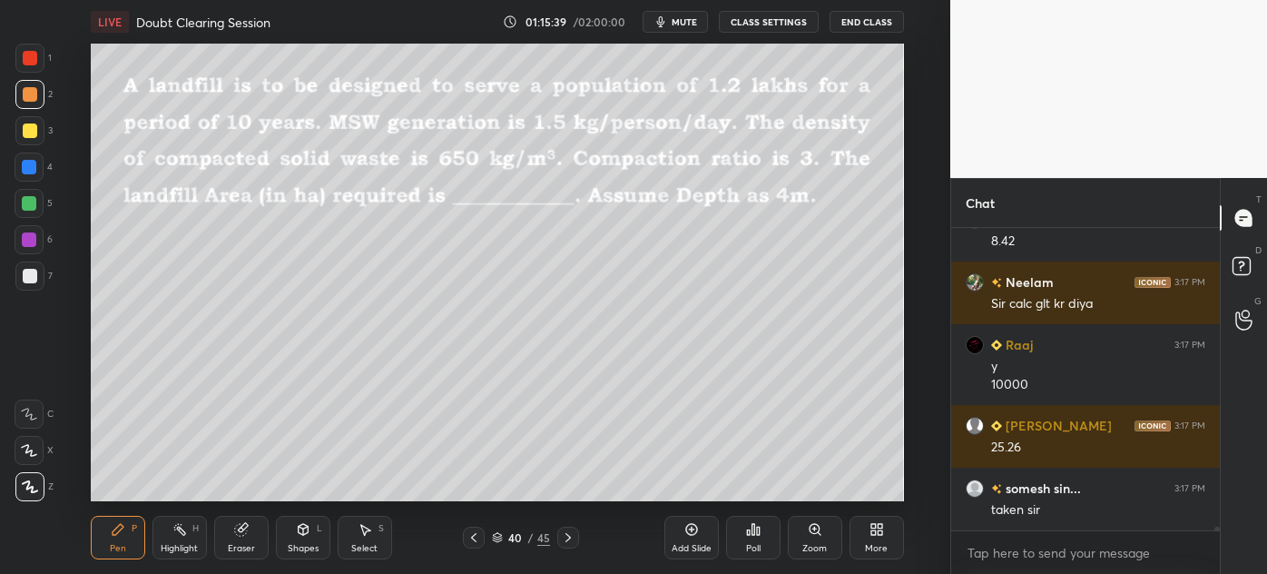
scroll to position [22923, 0]
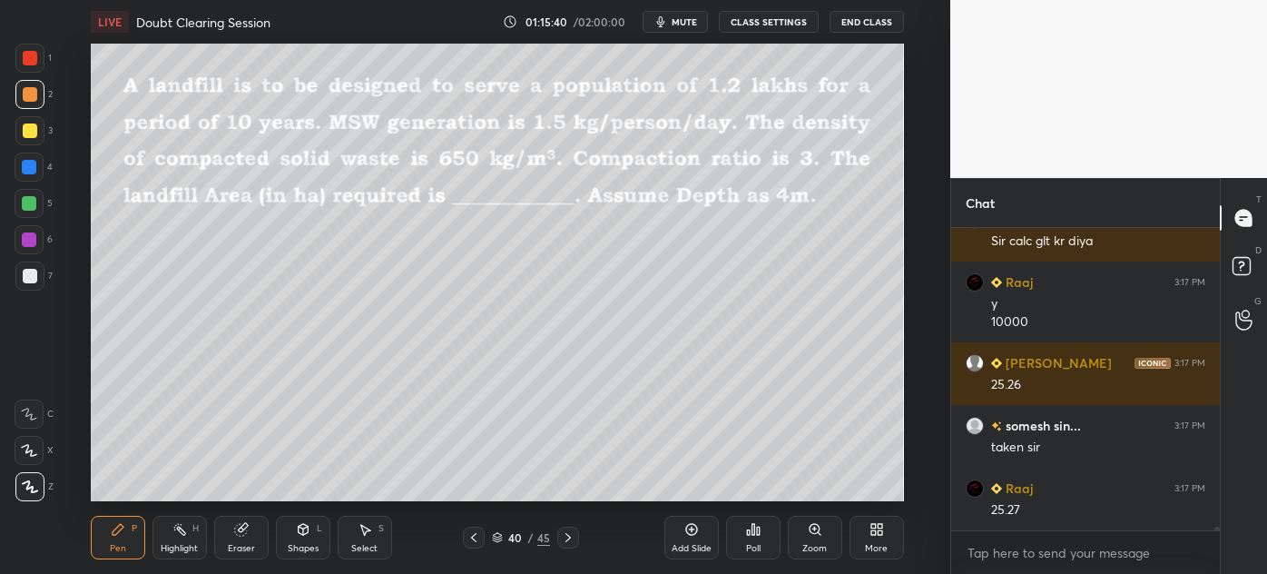
click at [26, 277] on div at bounding box center [30, 276] width 15 height 15
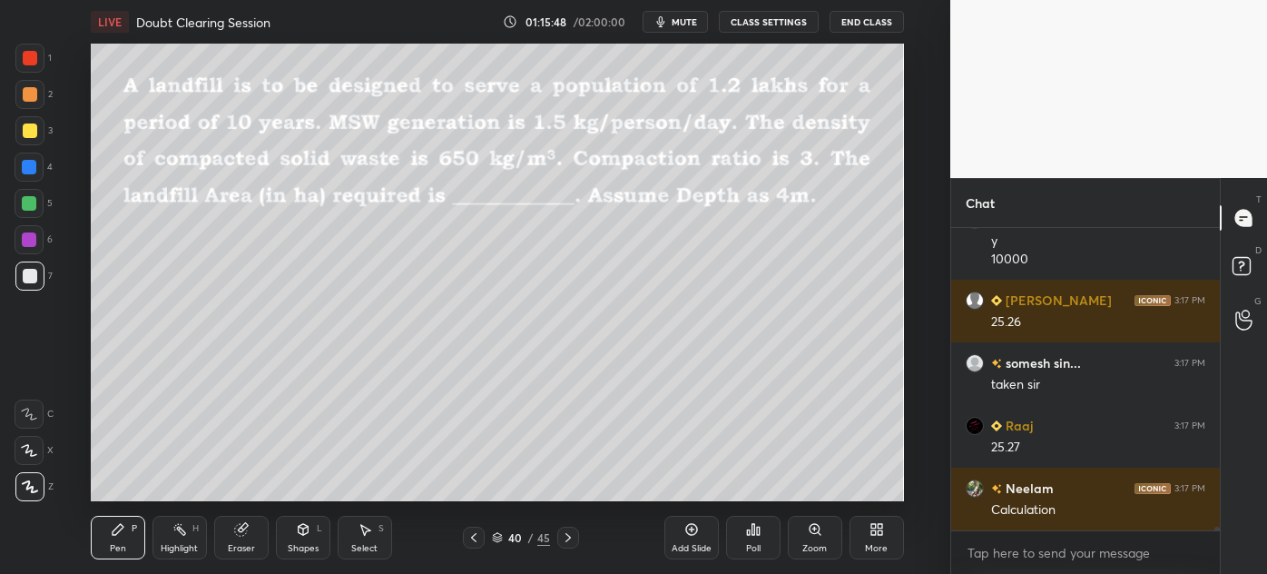
click at [179, 544] on div "Highlight" at bounding box center [179, 548] width 37 height 9
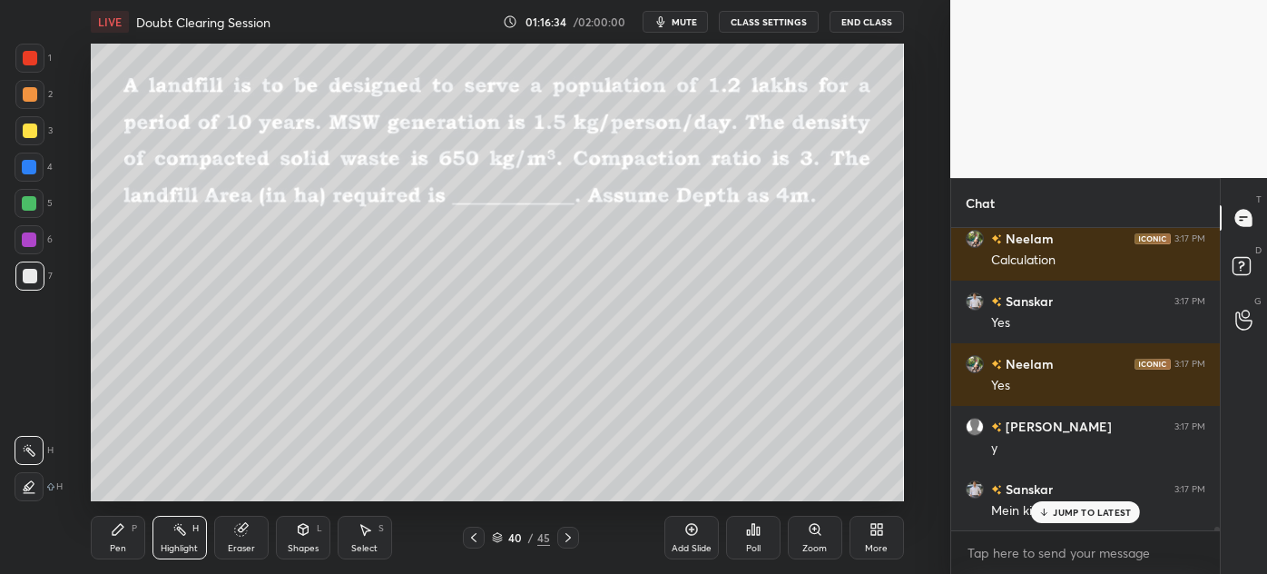
scroll to position [23298, 0]
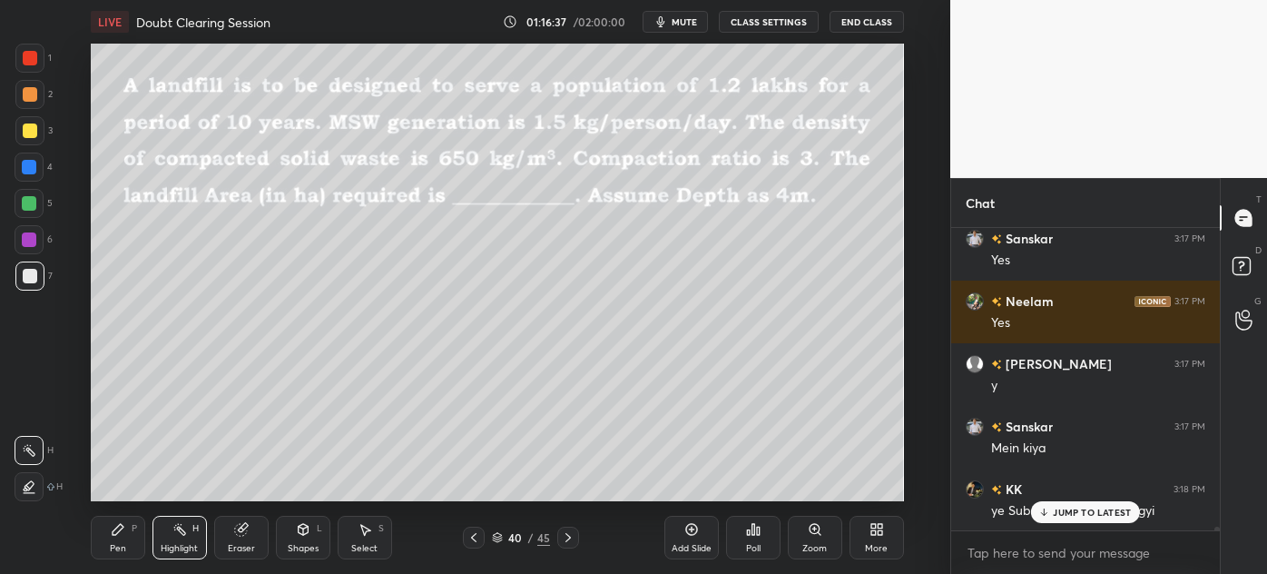
click at [1077, 516] on p "JUMP TO LATEST" at bounding box center [1092, 511] width 78 height 11
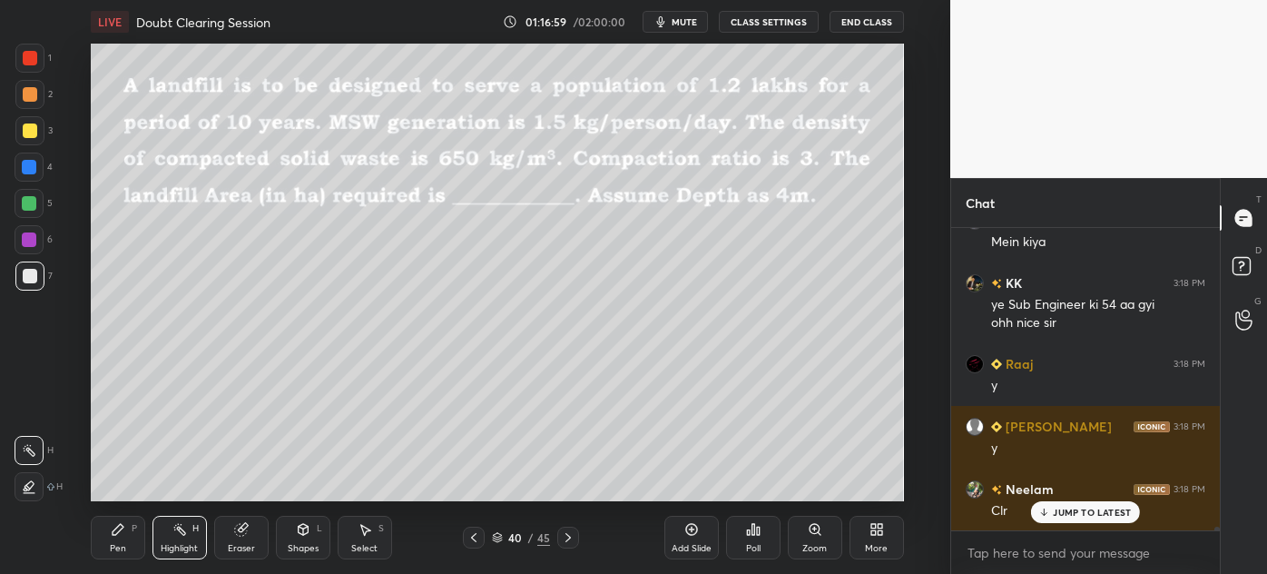
scroll to position [23566, 0]
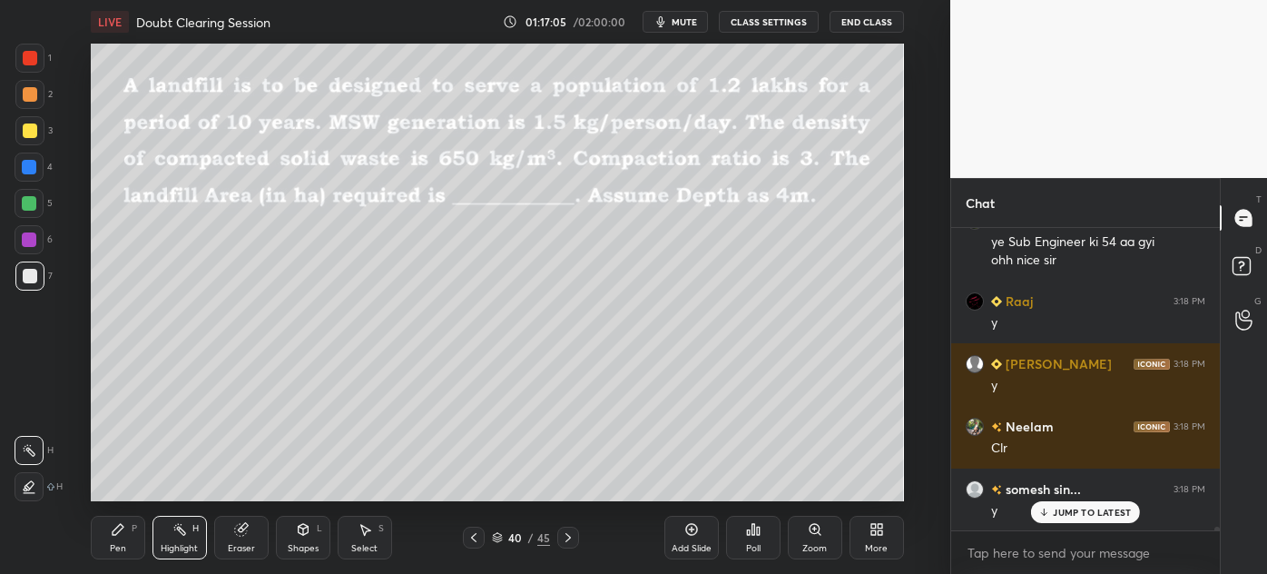
click at [566, 542] on icon at bounding box center [568, 537] width 15 height 15
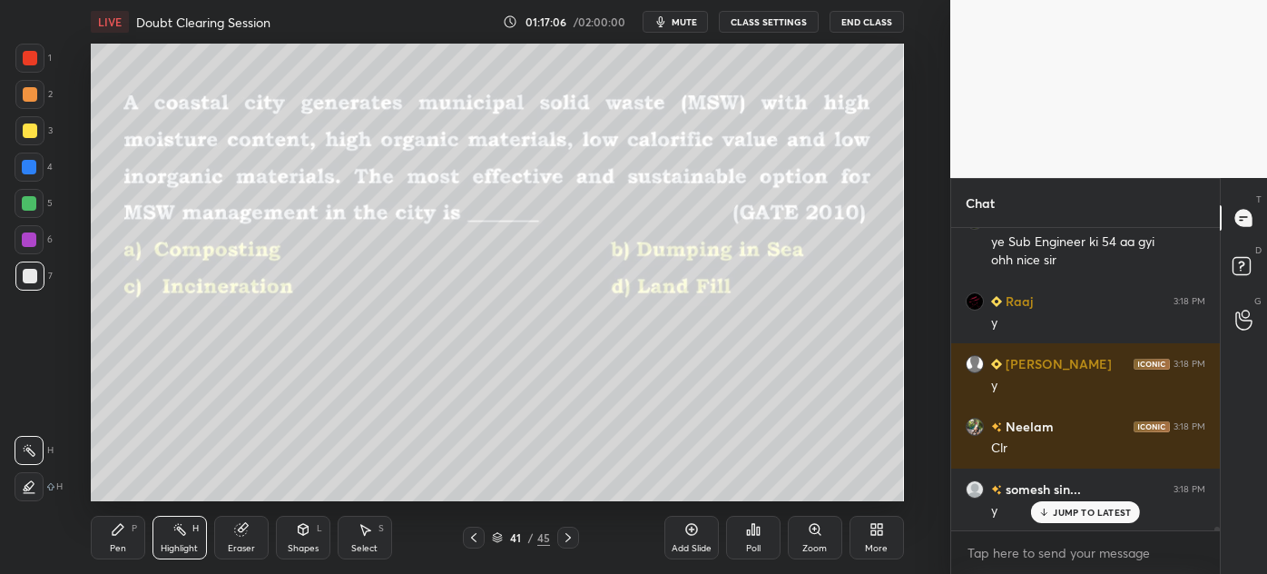
scroll to position [23630, 0]
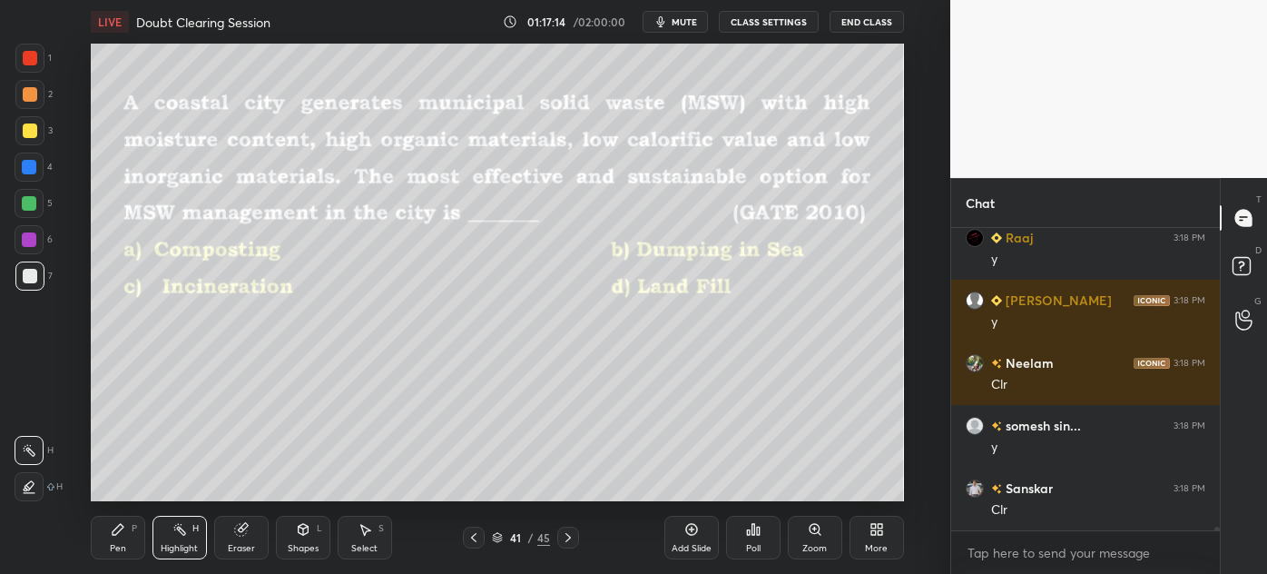
click at [310, 529] on div "Shapes L" at bounding box center [303, 537] width 54 height 44
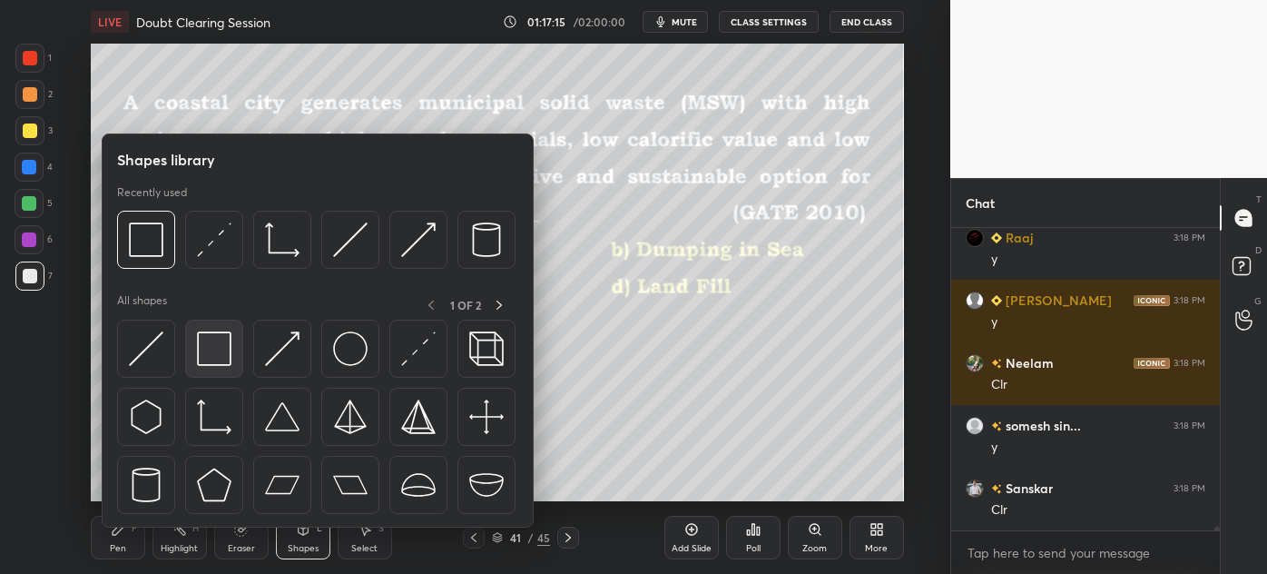
click at [232, 350] on div at bounding box center [214, 348] width 58 height 58
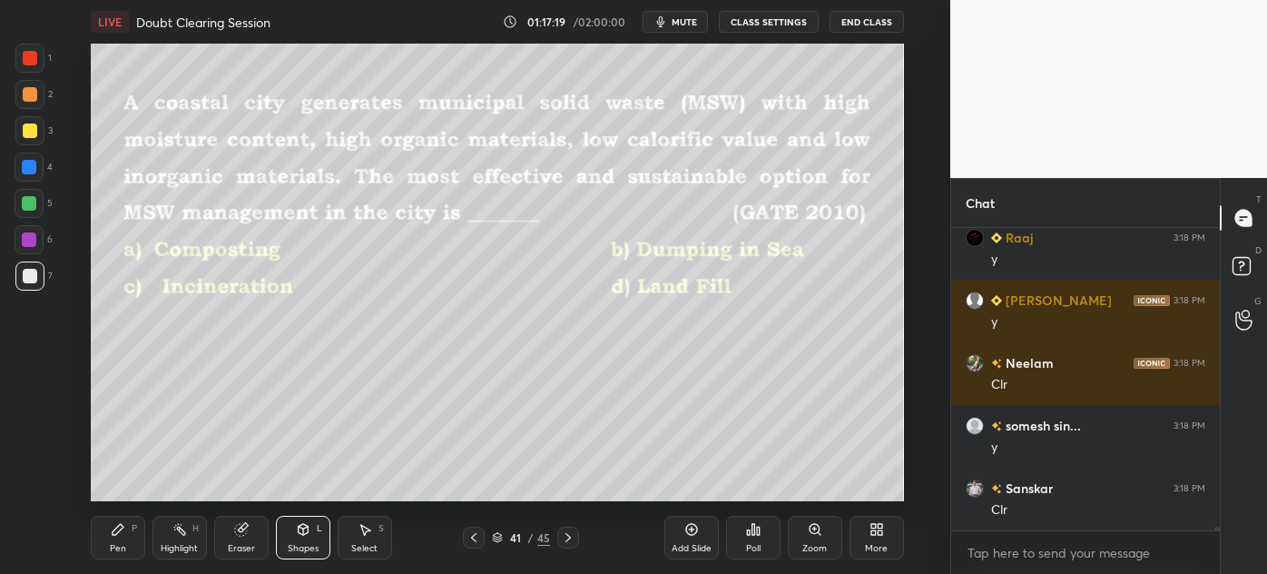
click at [29, 120] on div at bounding box center [29, 130] width 29 height 29
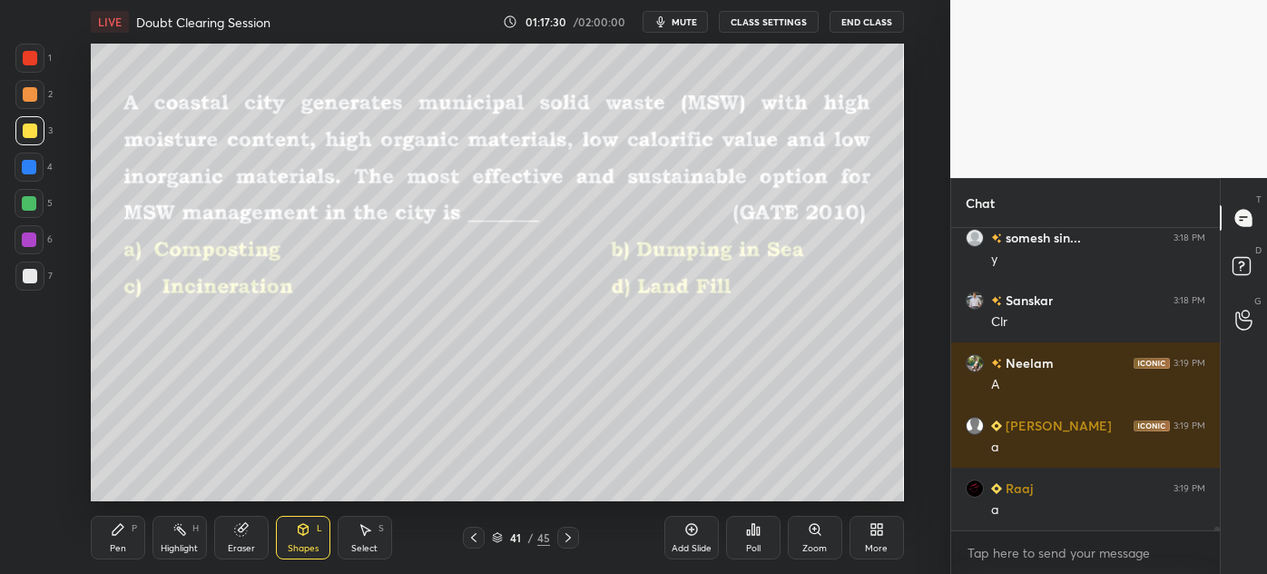
scroll to position [23879, 0]
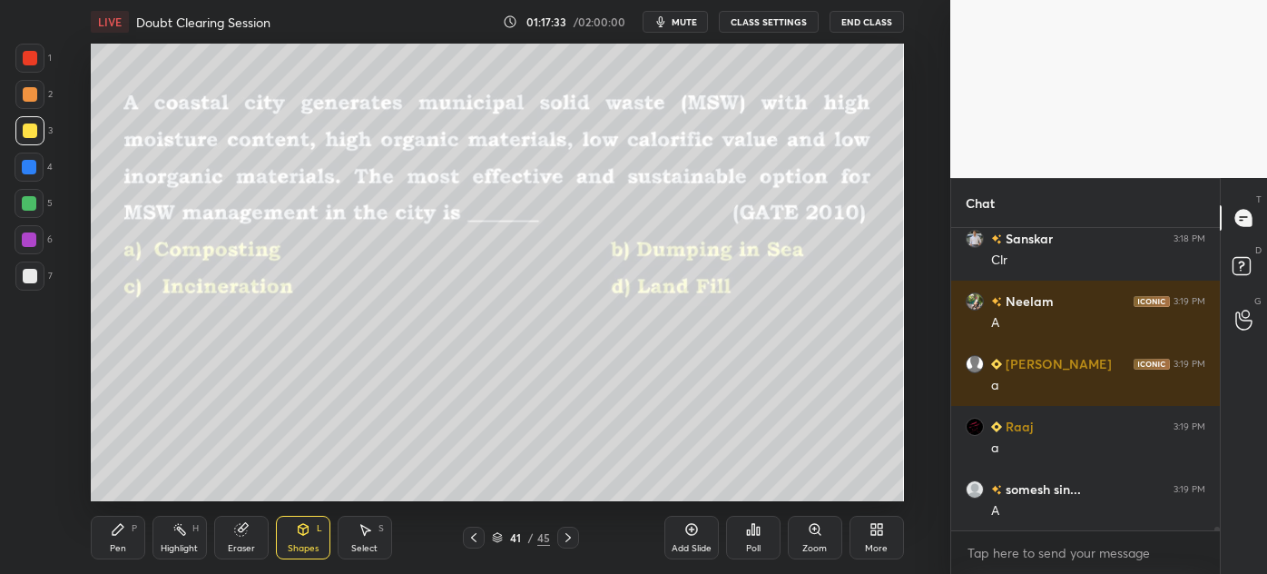
click at [30, 165] on div at bounding box center [29, 167] width 15 height 15
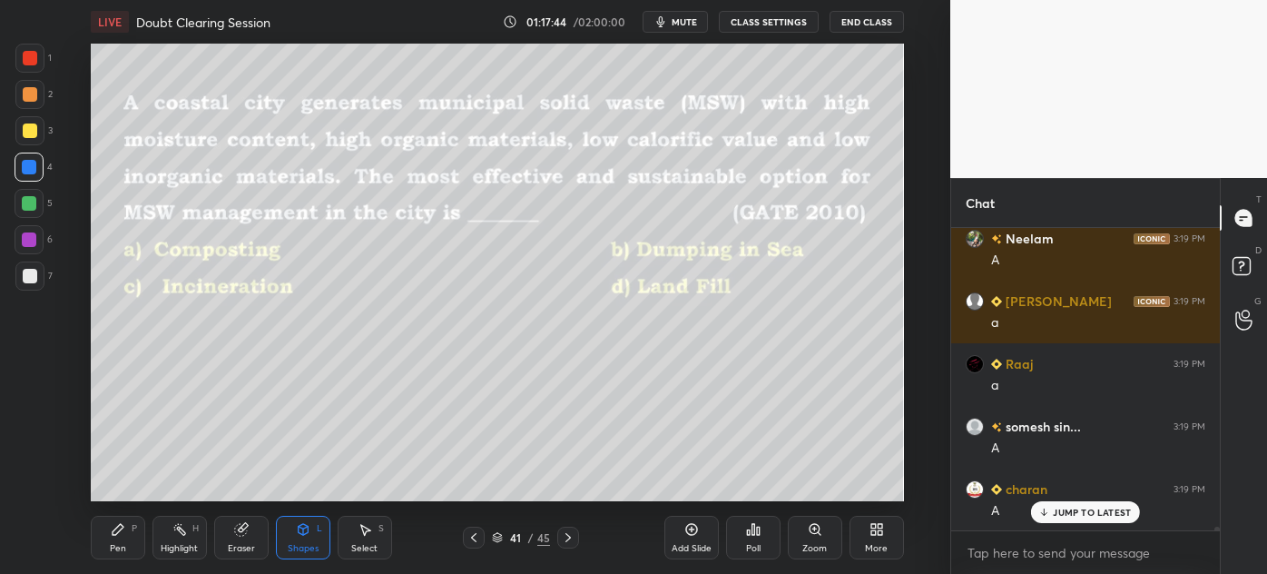
click at [571, 534] on icon at bounding box center [568, 537] width 15 height 15
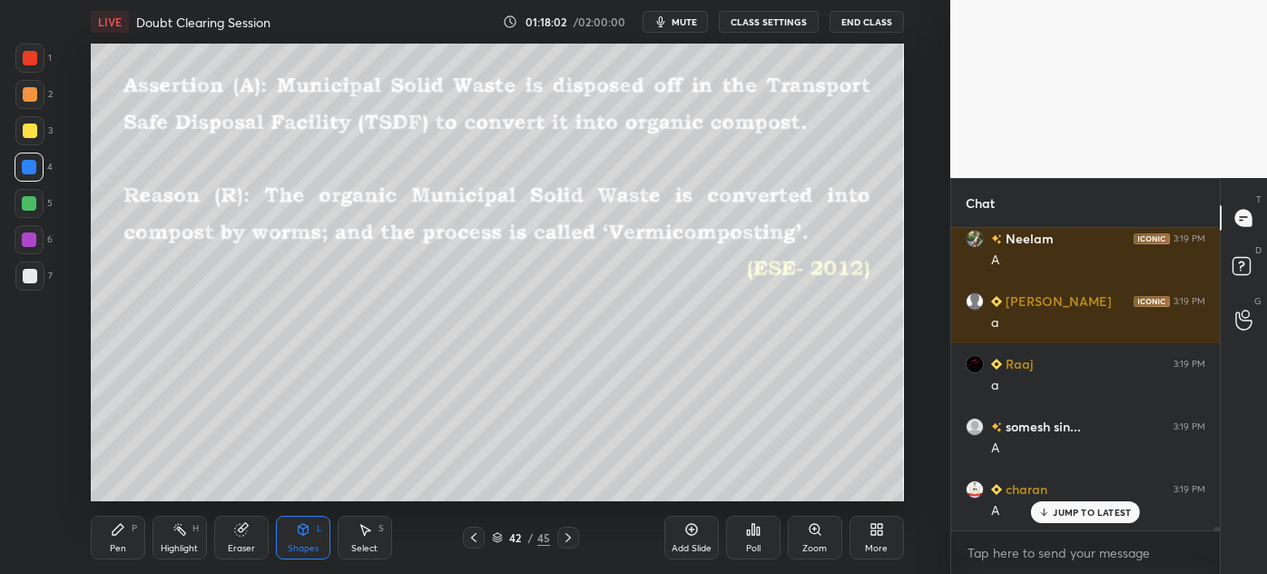
scroll to position [24005, 0]
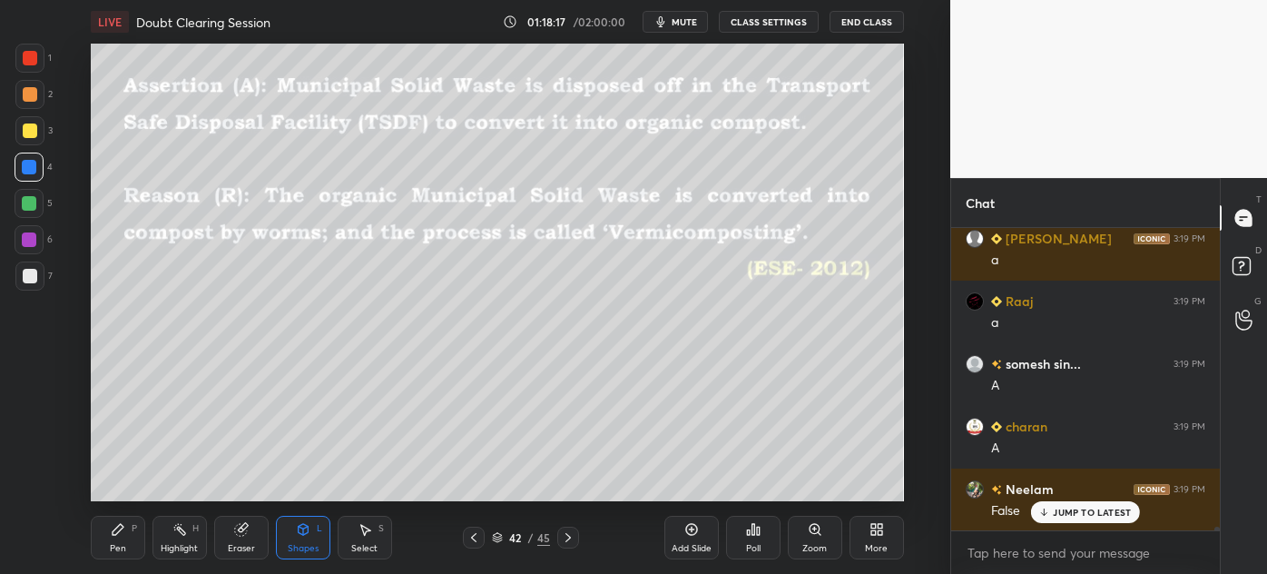
click at [106, 544] on div "Pen P" at bounding box center [118, 537] width 54 height 44
click at [25, 100] on div at bounding box center [30, 94] width 15 height 15
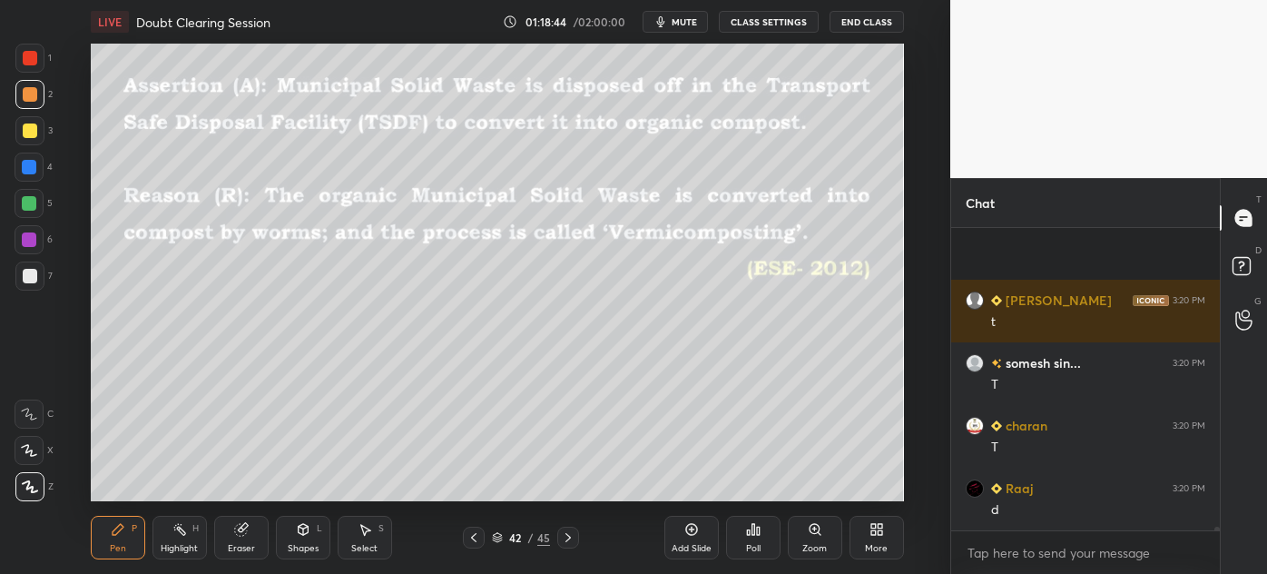
scroll to position [24525, 0]
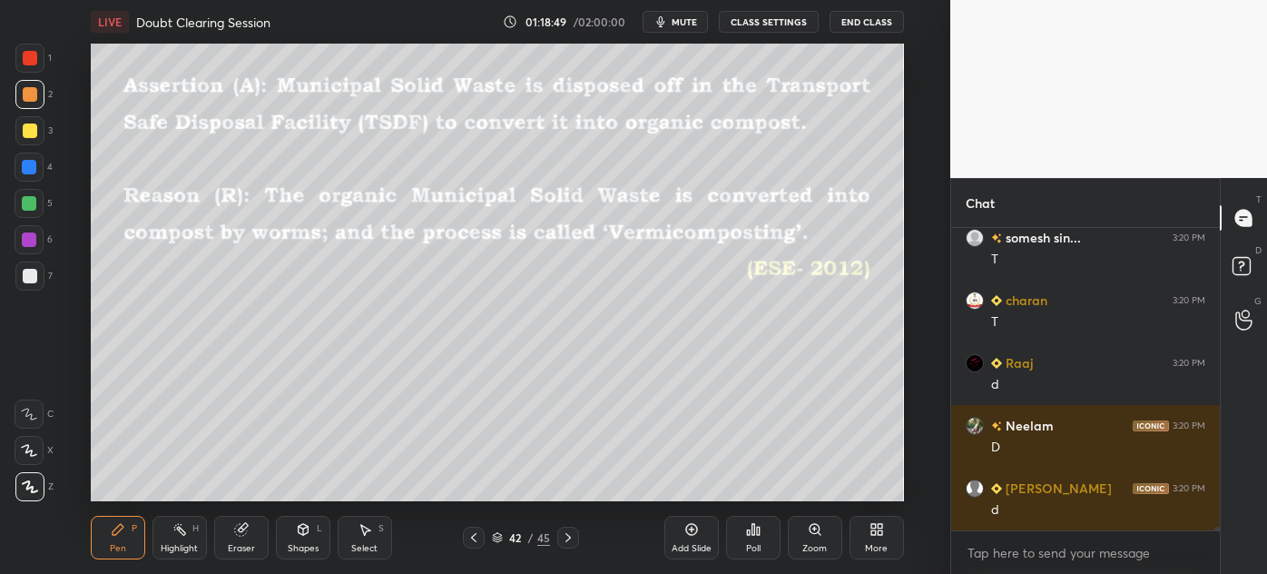
click at [561, 536] on icon at bounding box center [568, 537] width 15 height 15
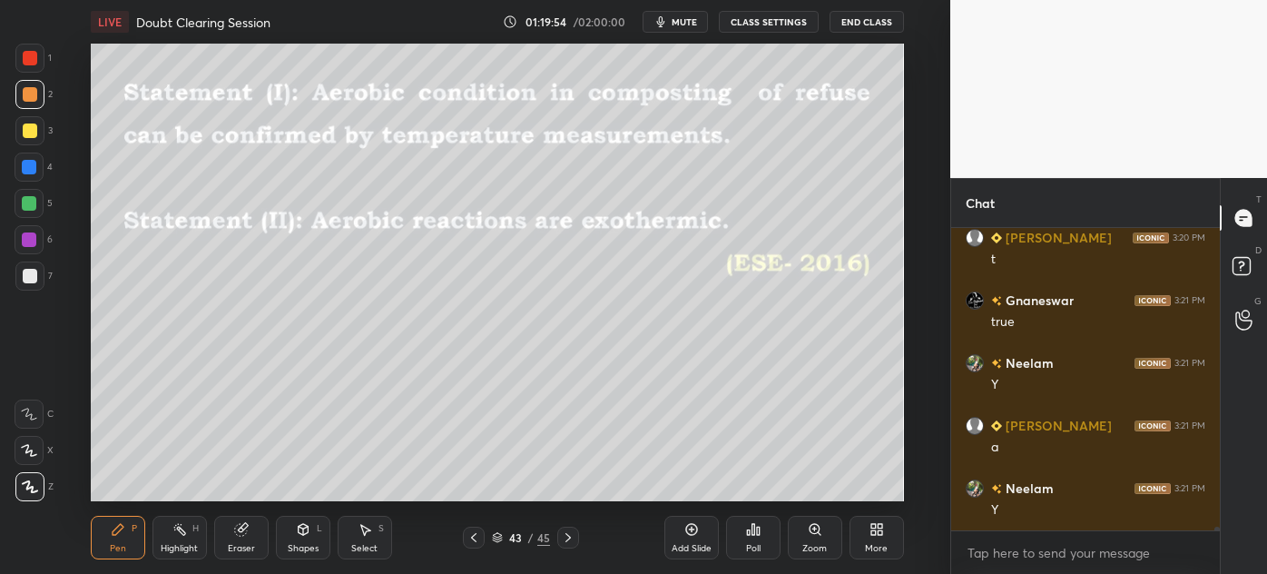
scroll to position [25150, 0]
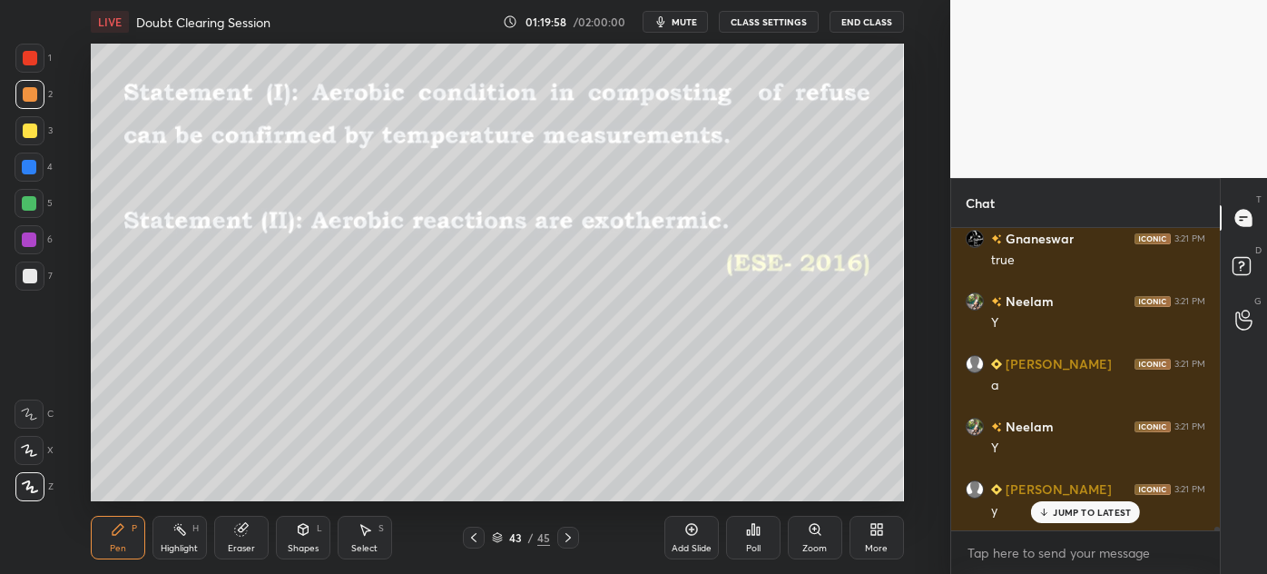
click at [568, 539] on icon at bounding box center [568, 537] width 15 height 15
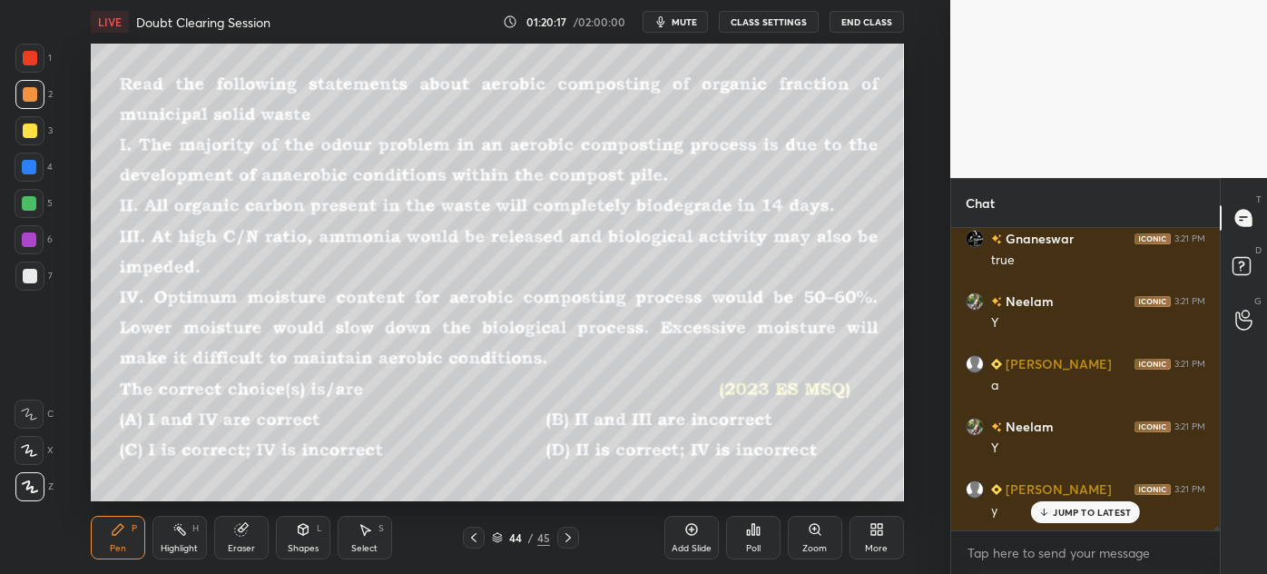
click at [25, 135] on div at bounding box center [30, 130] width 15 height 15
click at [287, 528] on div "Shapes L" at bounding box center [303, 537] width 54 height 44
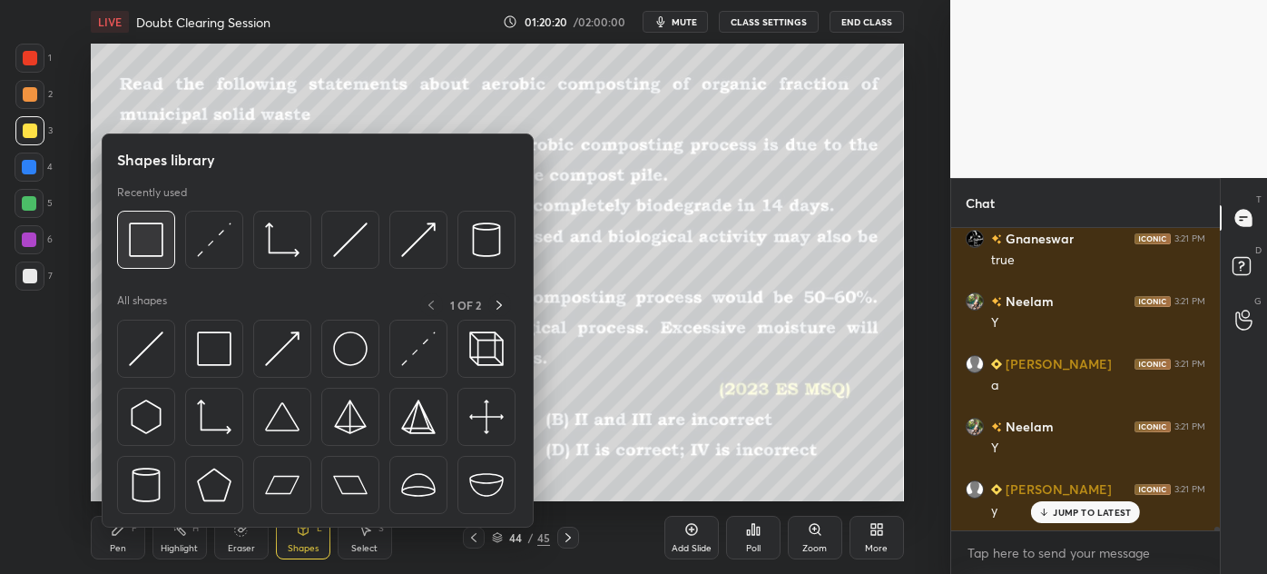
click at [152, 244] on img at bounding box center [146, 239] width 34 height 34
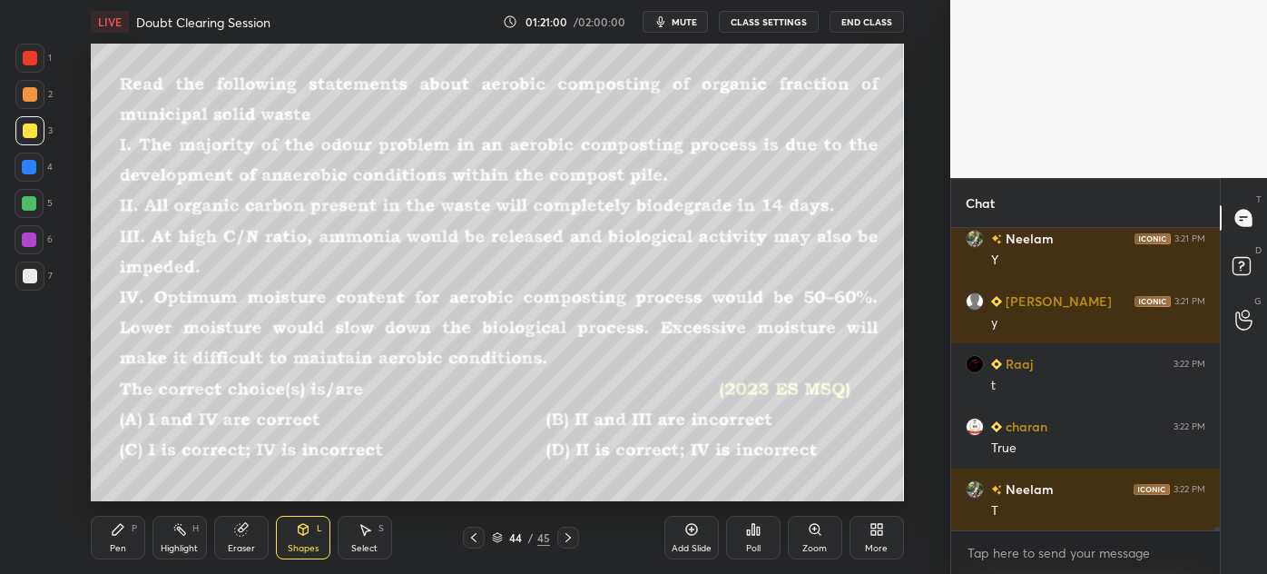
scroll to position [25401, 0]
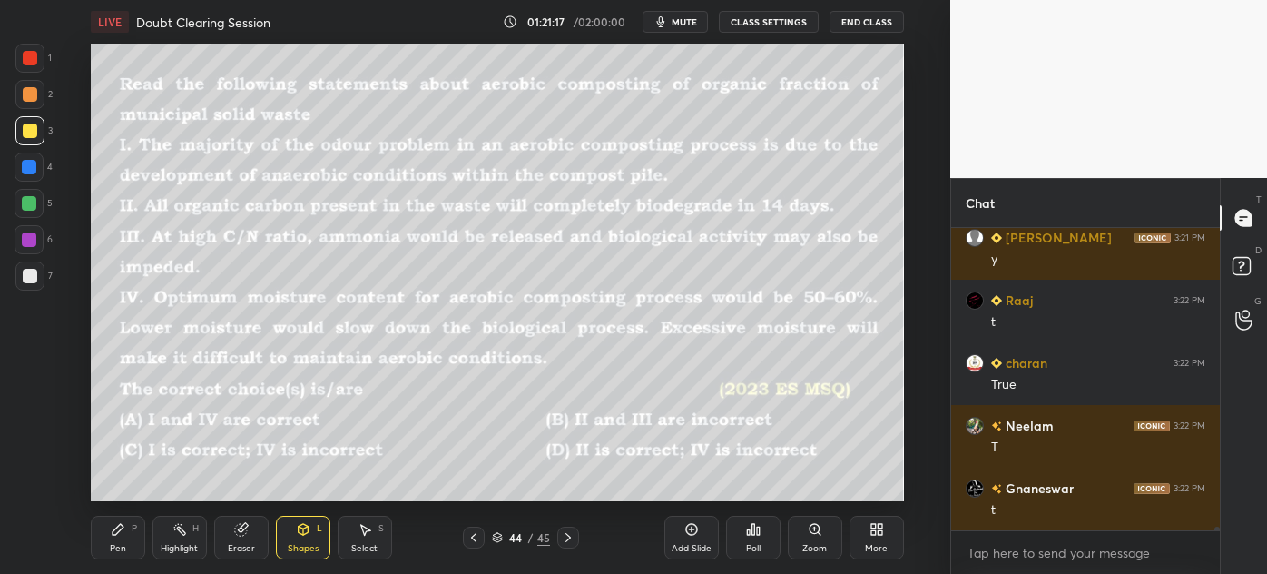
click at [108, 534] on div "Pen P" at bounding box center [118, 537] width 54 height 44
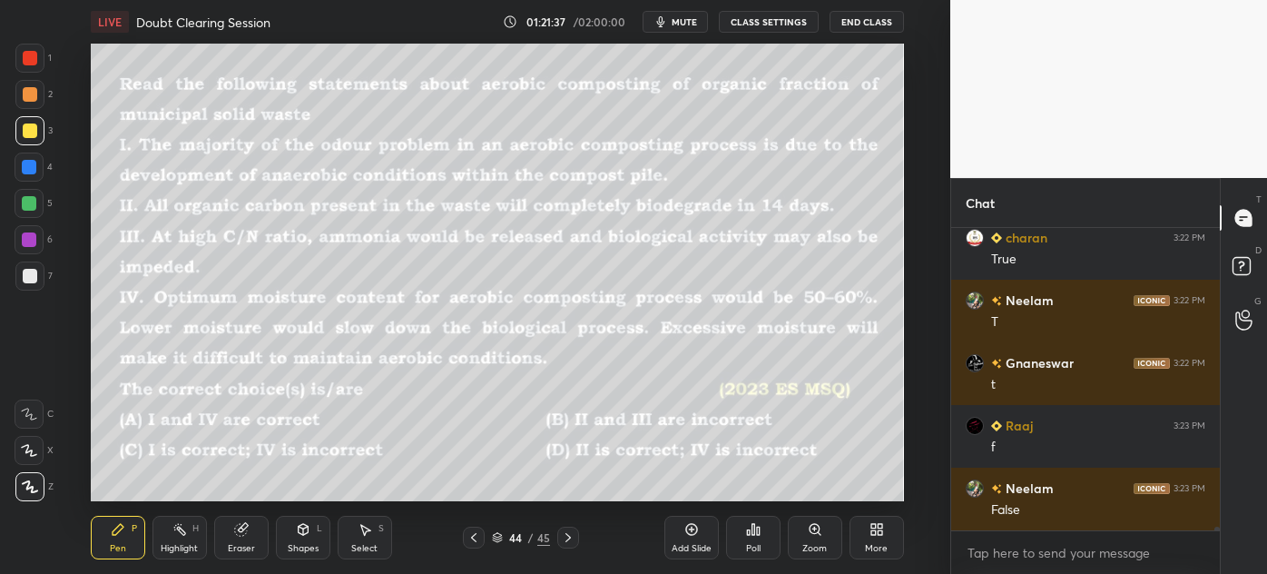
scroll to position [25589, 0]
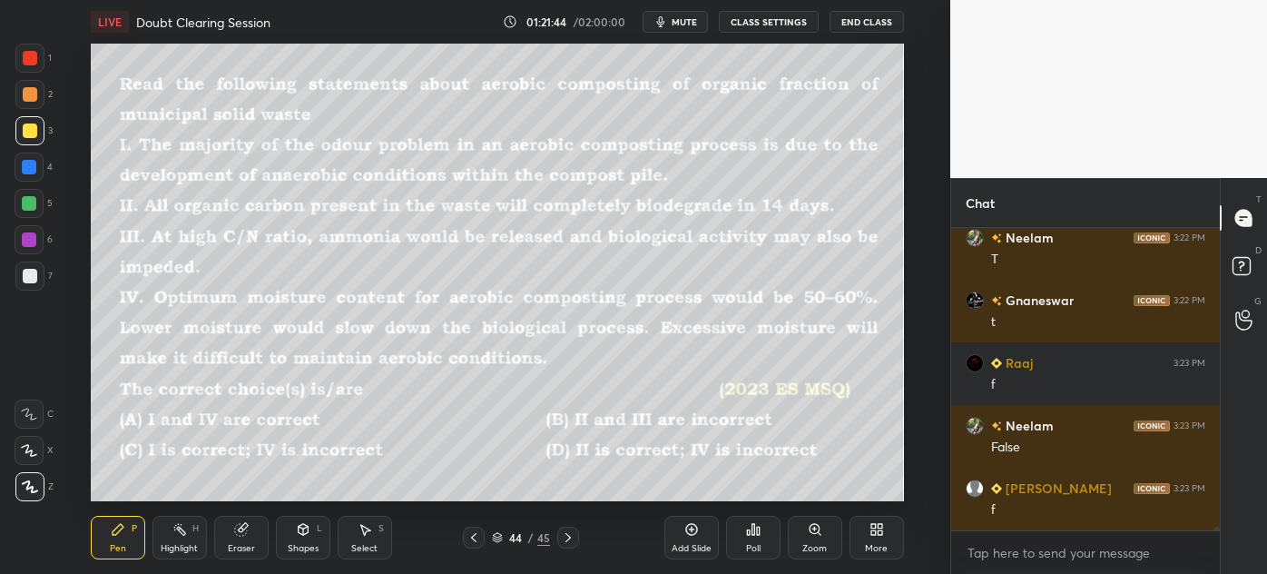
click at [904, 197] on div "Setting up your live class Poll for secs No correct answer Start poll" at bounding box center [496, 272] width 877 height 457
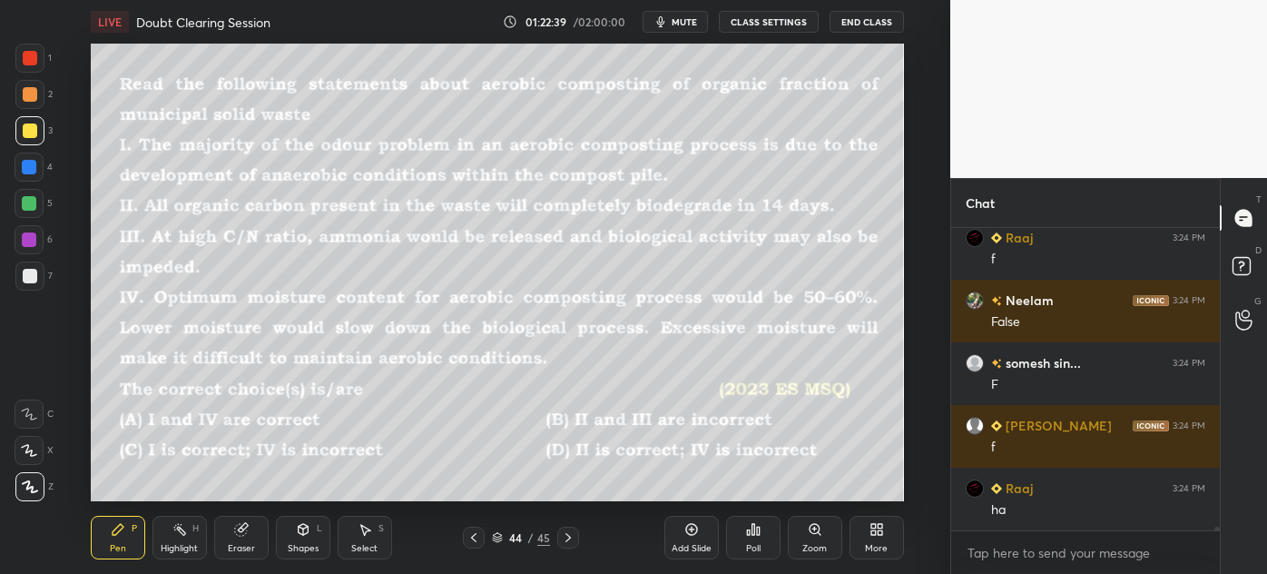
scroll to position [25965, 0]
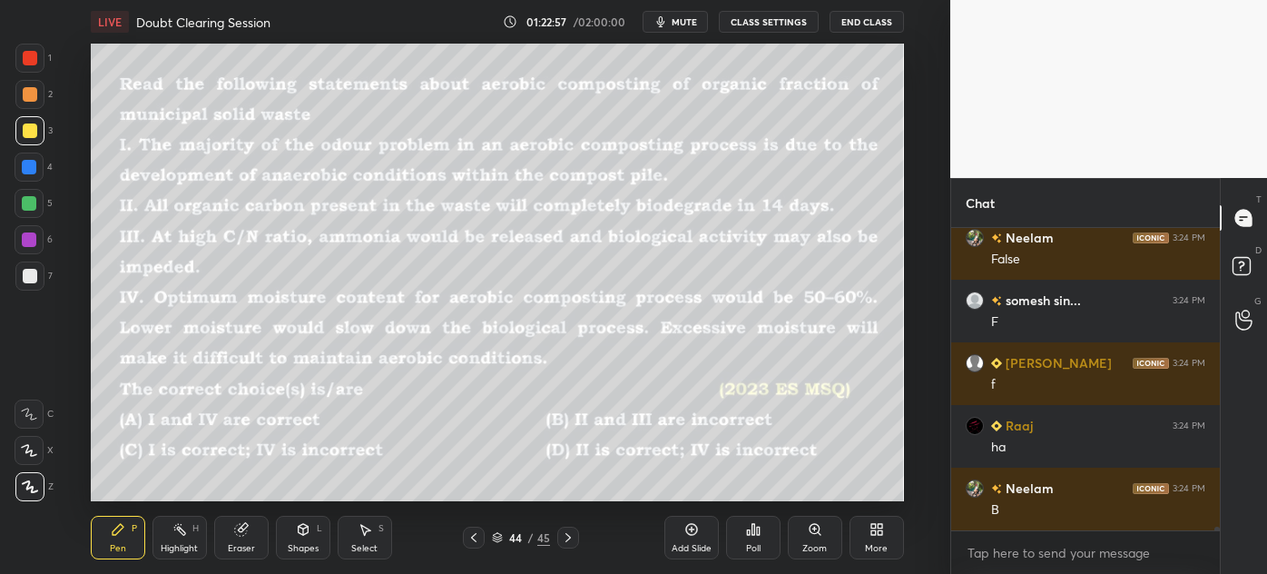
click at [22, 280] on div at bounding box center [29, 275] width 29 height 29
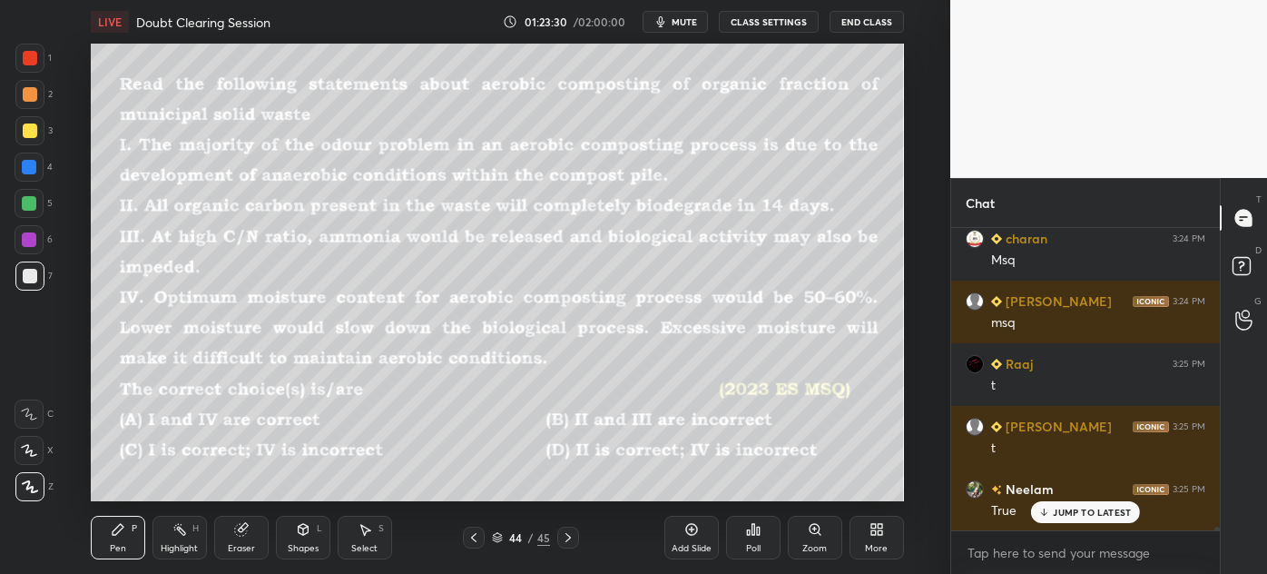
scroll to position [26439, 0]
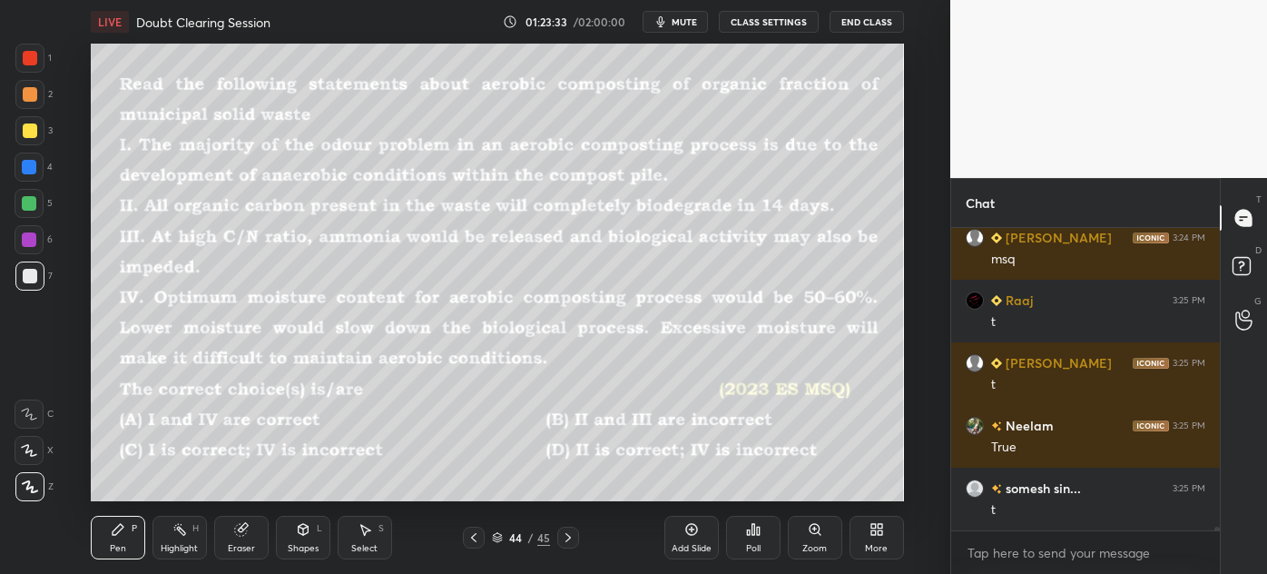
click at [25, 132] on div at bounding box center [30, 130] width 15 height 15
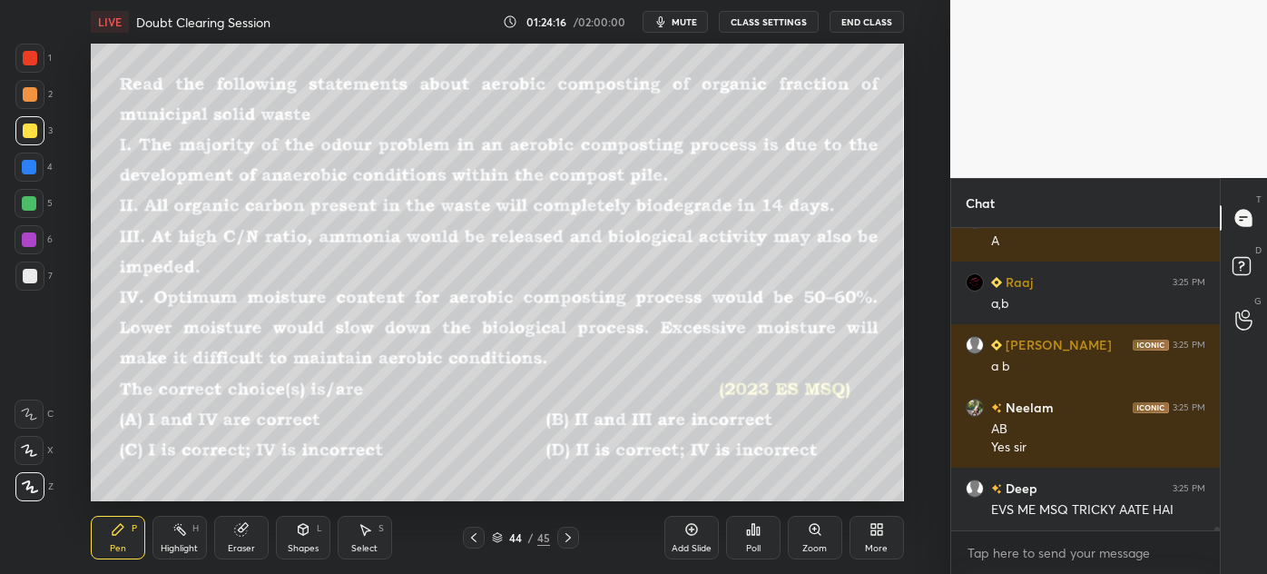
scroll to position [26833, 0]
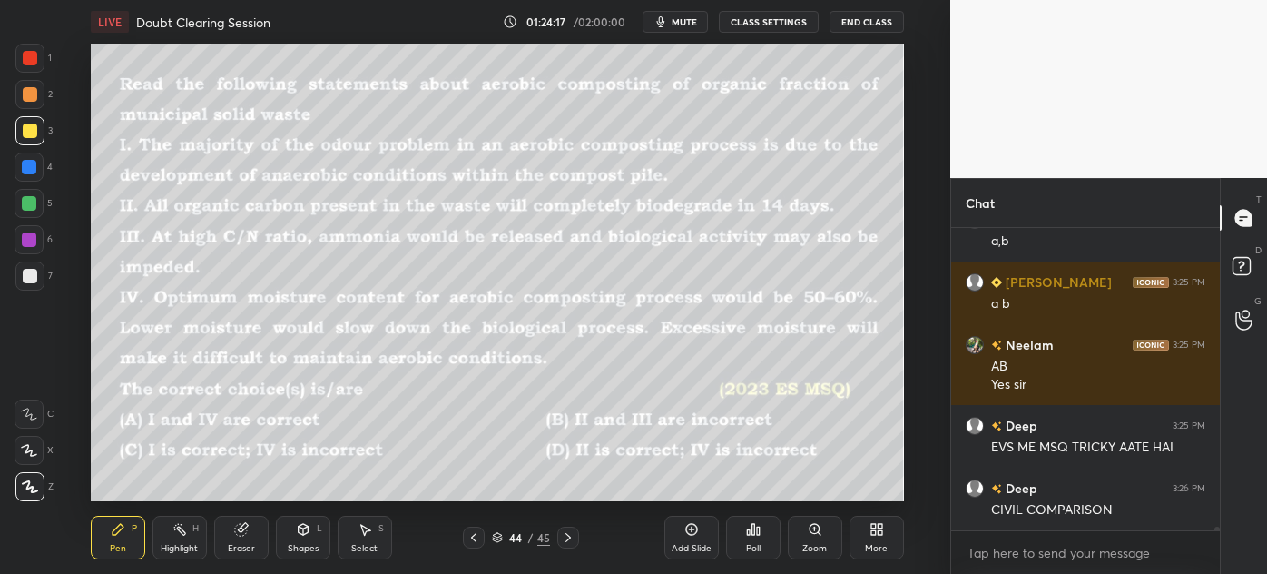
click at [574, 537] on icon at bounding box center [568, 537] width 15 height 15
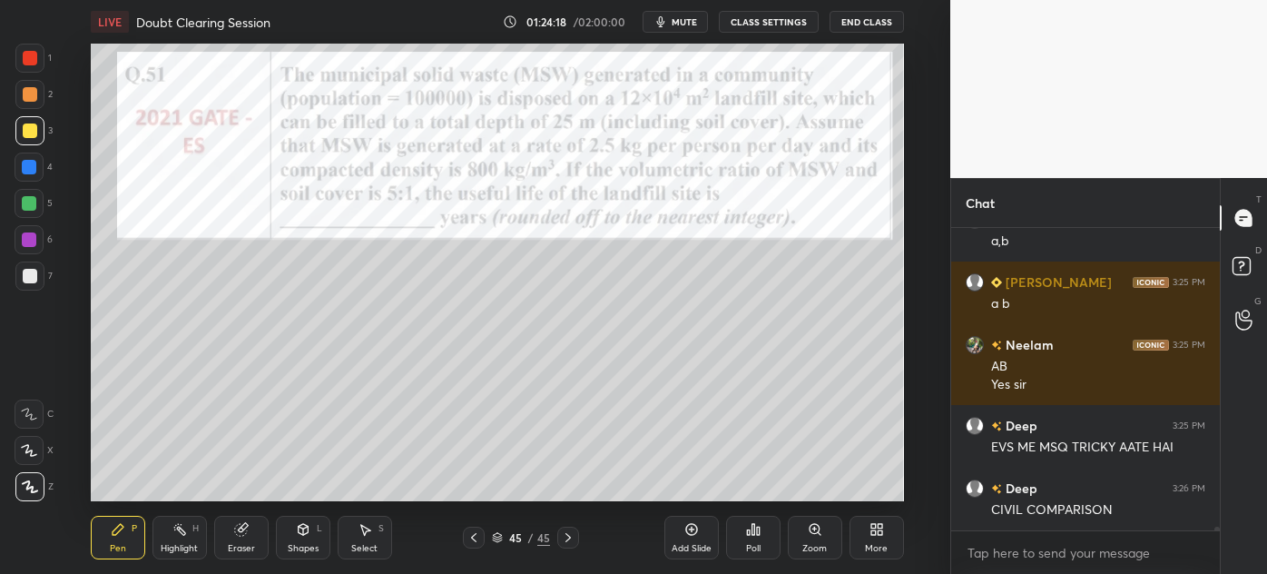
scroll to position [26896, 0]
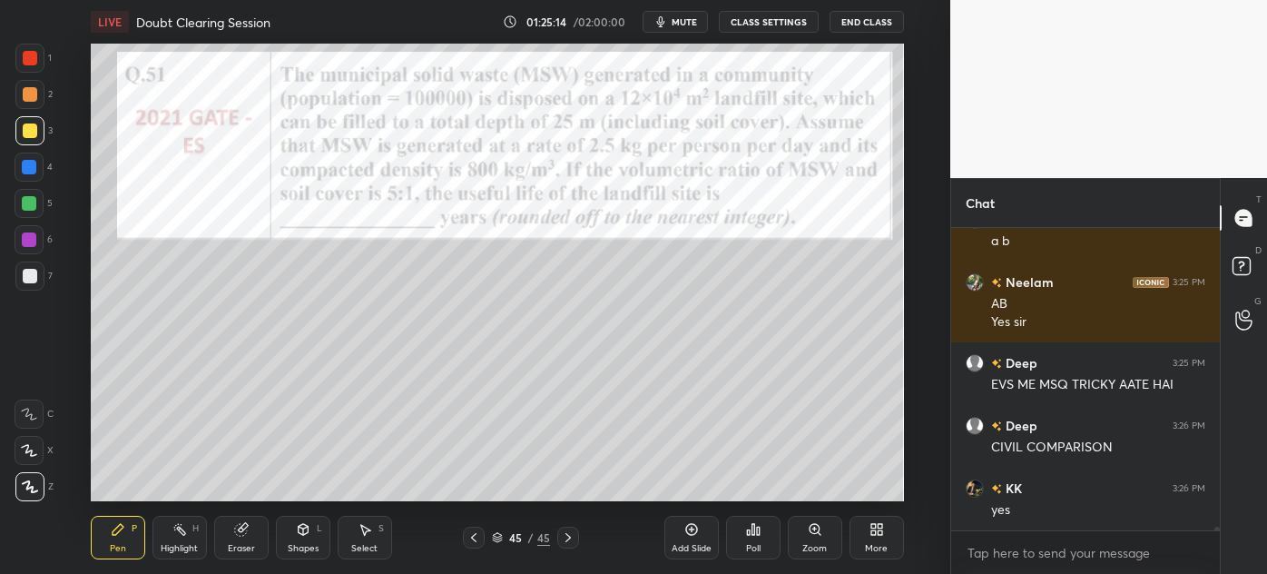
click at [22, 171] on div at bounding box center [29, 167] width 15 height 15
click at [233, 544] on div "Eraser" at bounding box center [241, 548] width 27 height 9
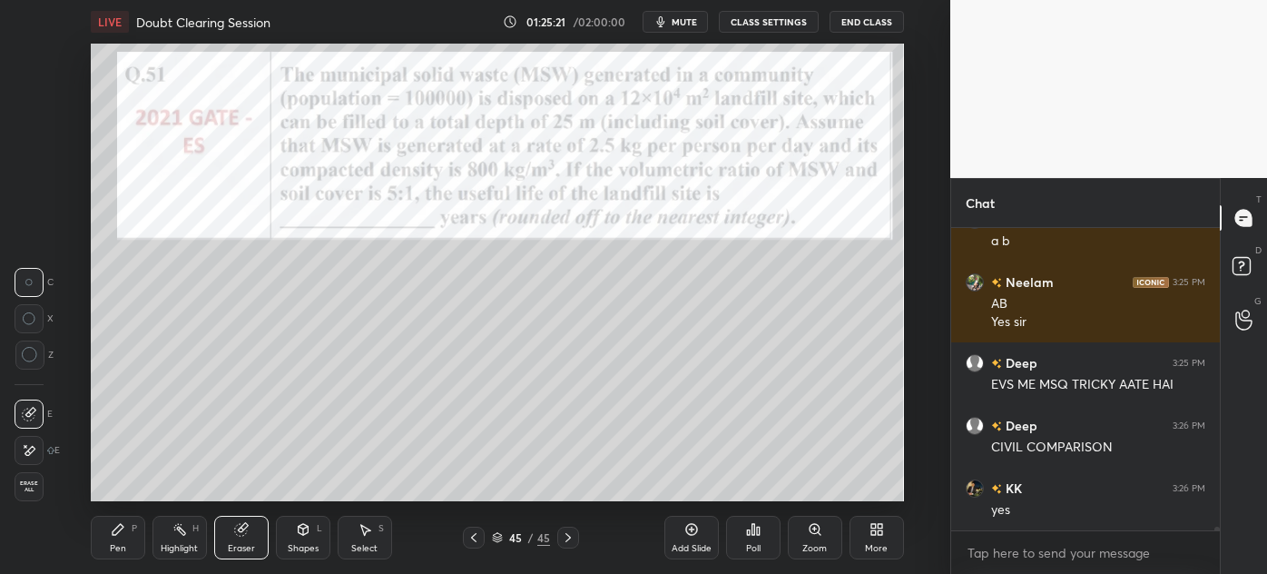
click at [116, 552] on div "Pen" at bounding box center [118, 548] width 16 height 9
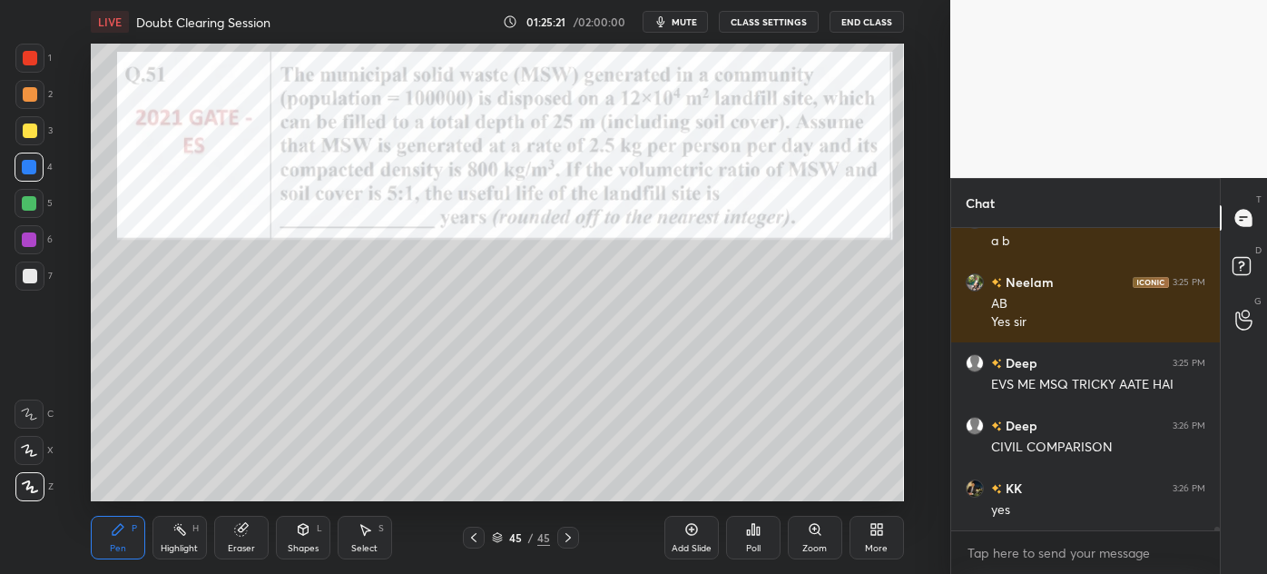
click at [118, 546] on div "Pen" at bounding box center [118, 548] width 16 height 9
click at [26, 285] on div at bounding box center [29, 275] width 29 height 29
click at [467, 539] on icon at bounding box center [473, 537] width 15 height 15
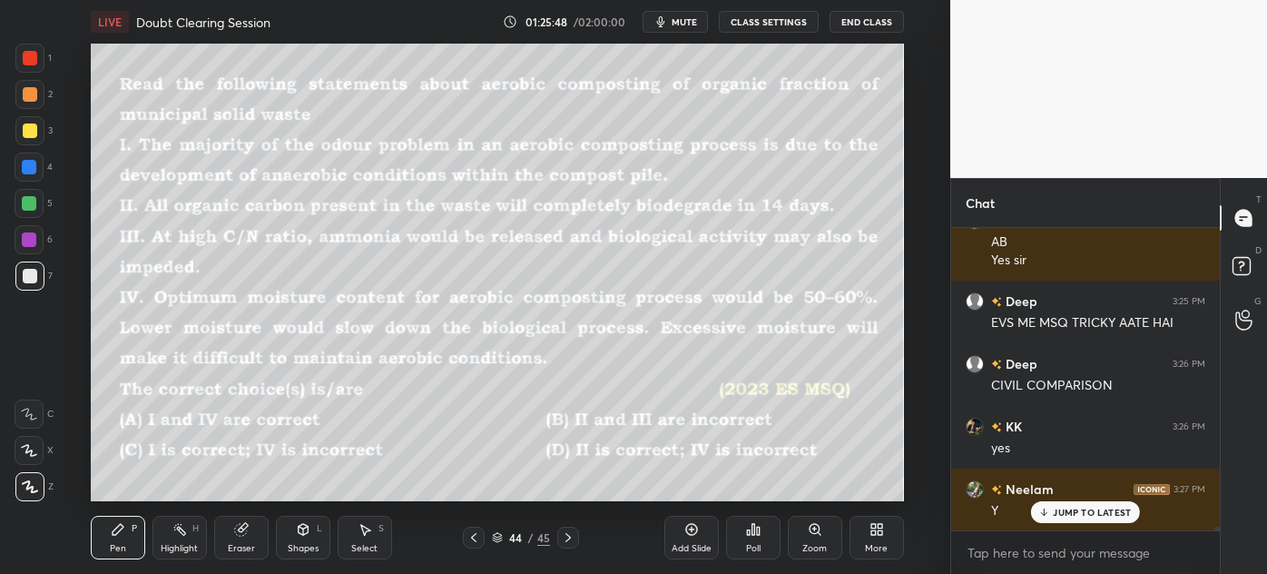
click at [467, 539] on icon at bounding box center [473, 537] width 15 height 15
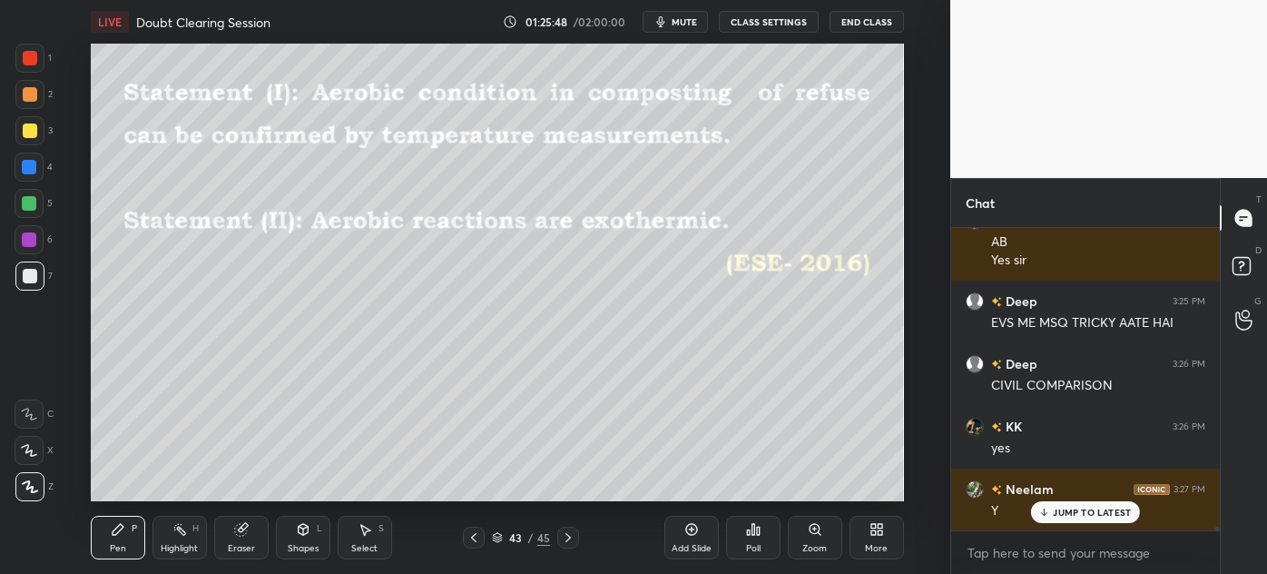
click at [468, 539] on icon at bounding box center [473, 537] width 15 height 15
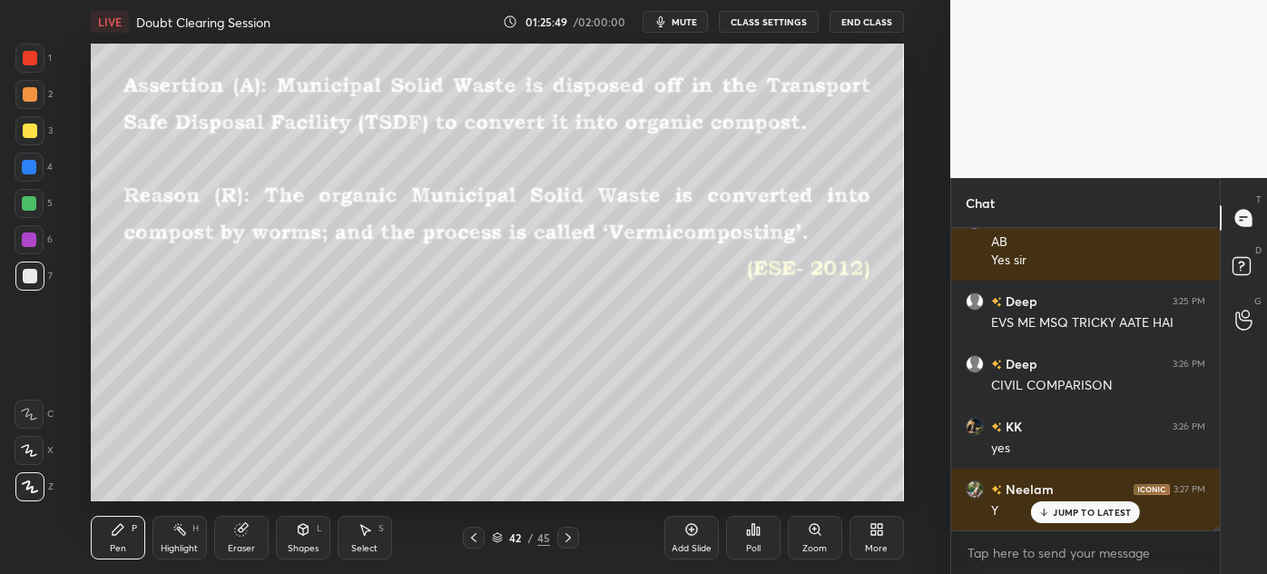
click at [468, 539] on icon at bounding box center [473, 537] width 15 height 15
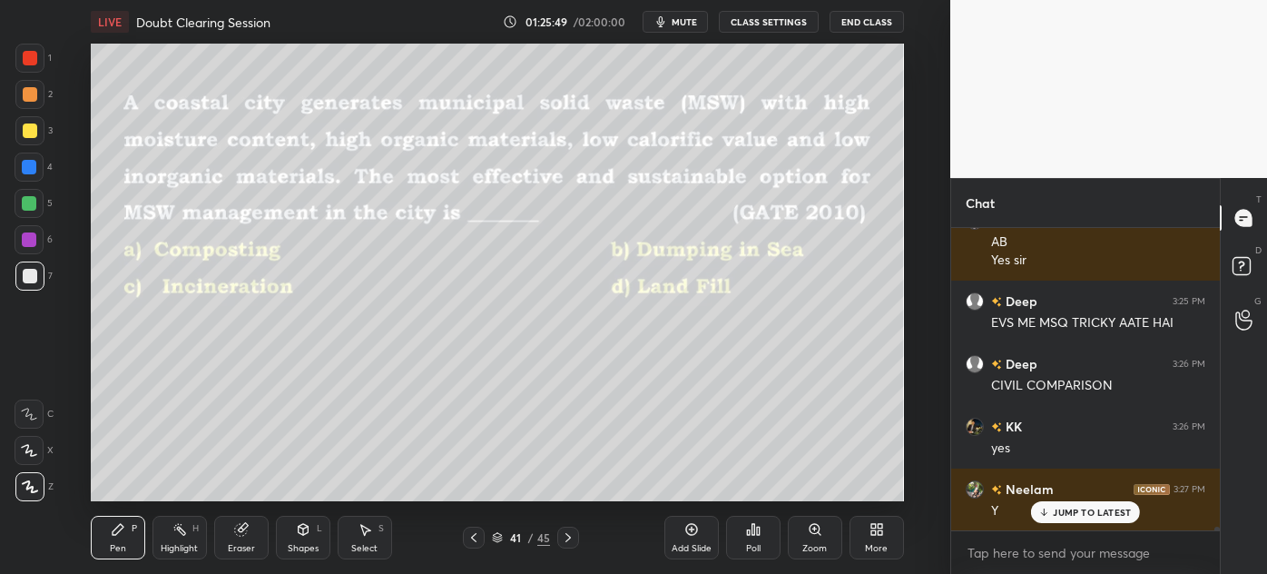
click at [470, 541] on icon at bounding box center [473, 537] width 15 height 15
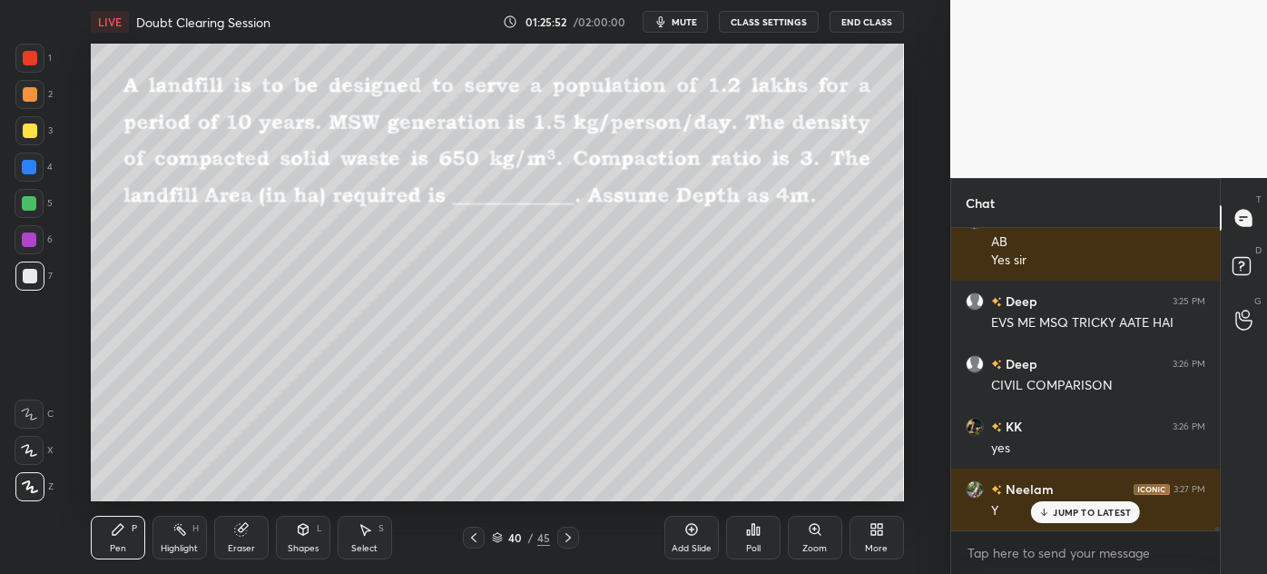
click at [360, 541] on div "Select S" at bounding box center [365, 537] width 54 height 44
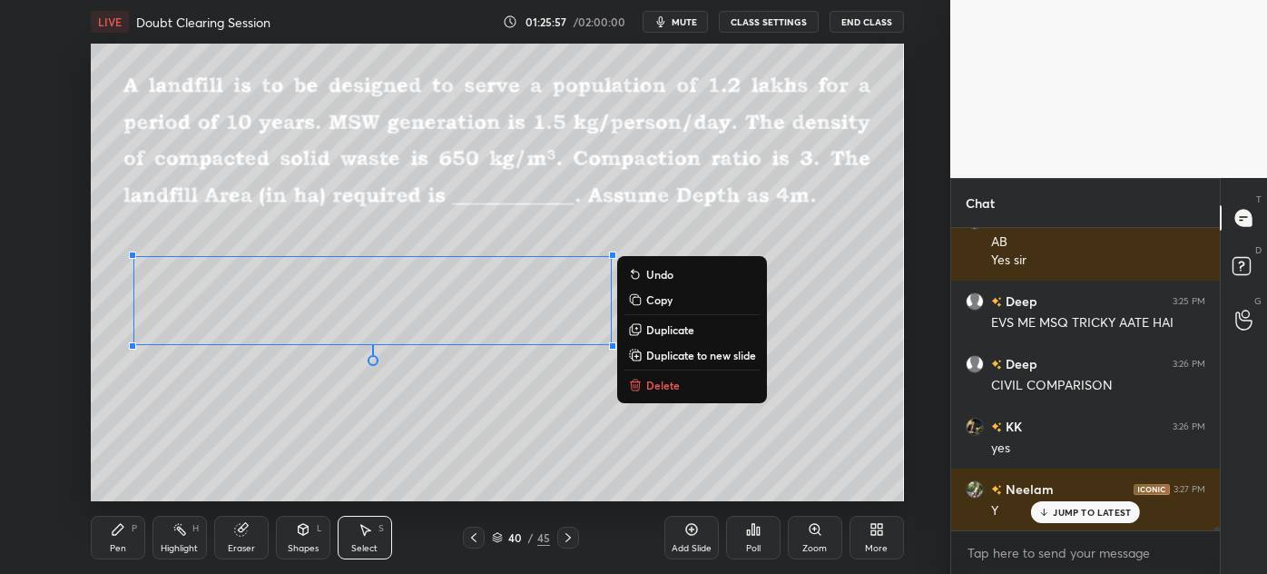
click at [662, 297] on p "Copy" at bounding box center [659, 299] width 26 height 15
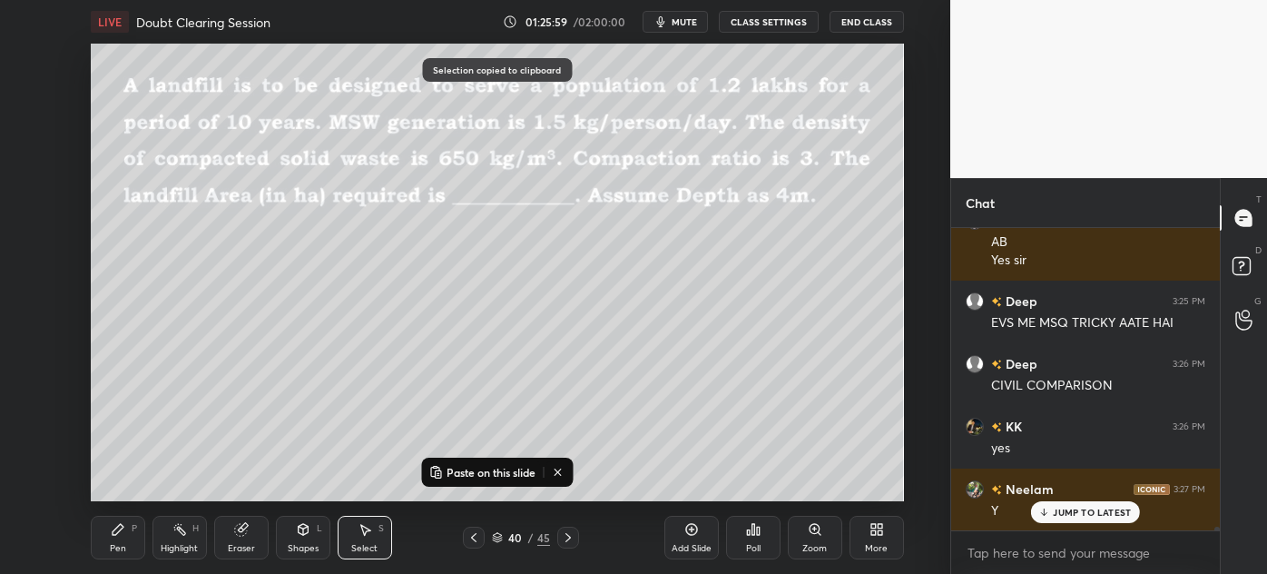
click at [563, 539] on icon at bounding box center [568, 537] width 15 height 15
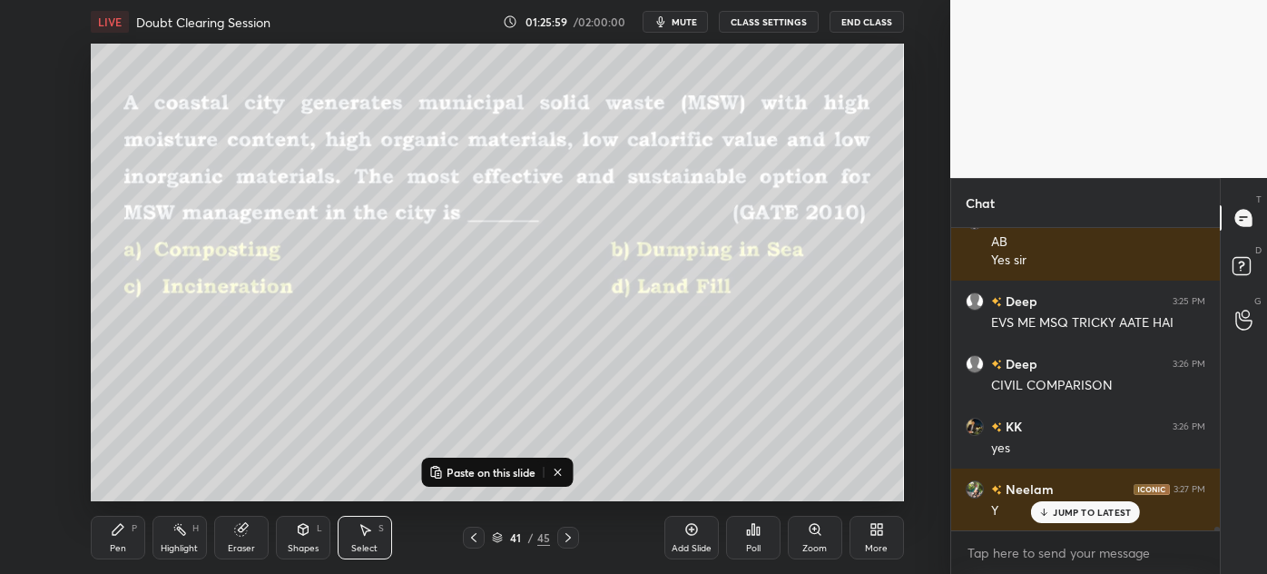
click at [564, 539] on icon at bounding box center [568, 537] width 15 height 15
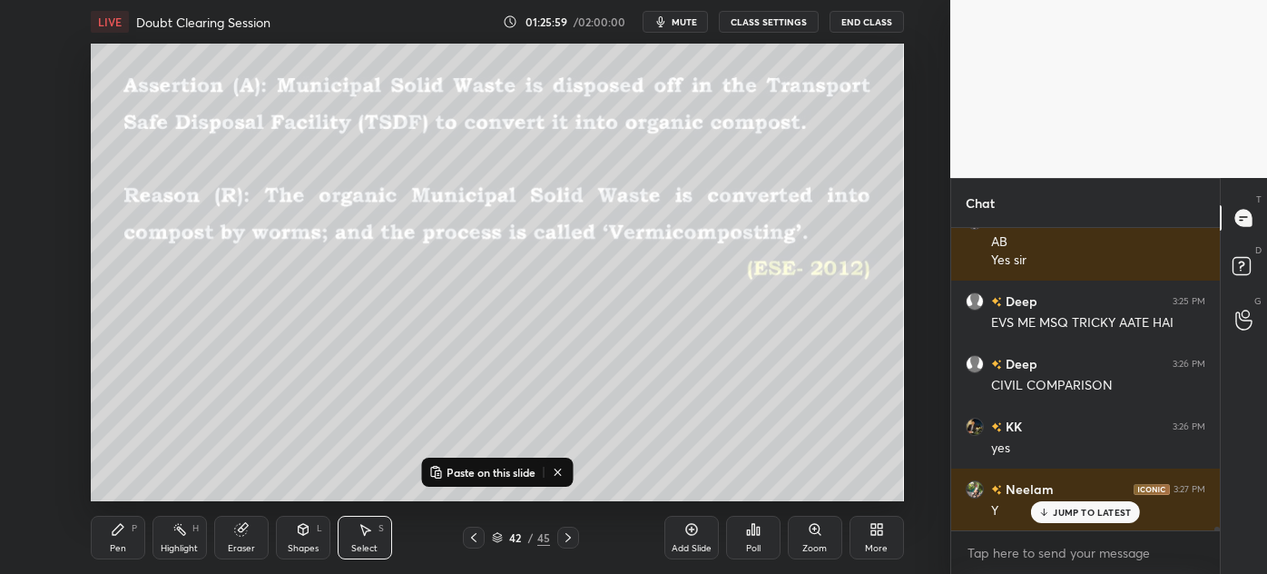
click at [564, 539] on icon at bounding box center [568, 537] width 15 height 15
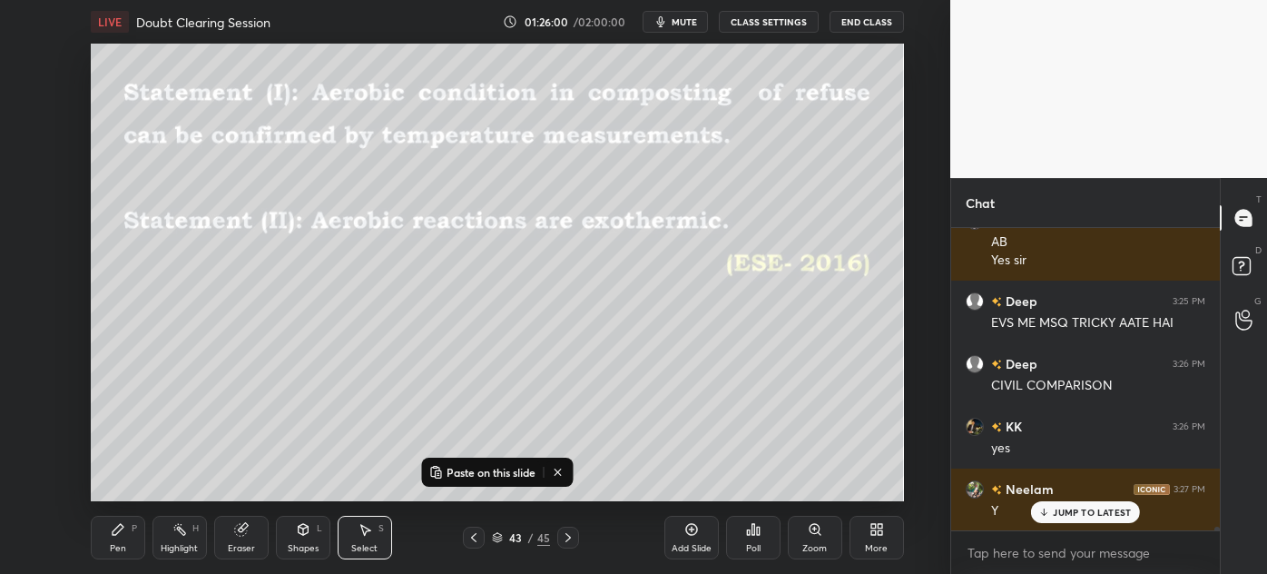
click at [564, 539] on icon at bounding box center [568, 537] width 15 height 15
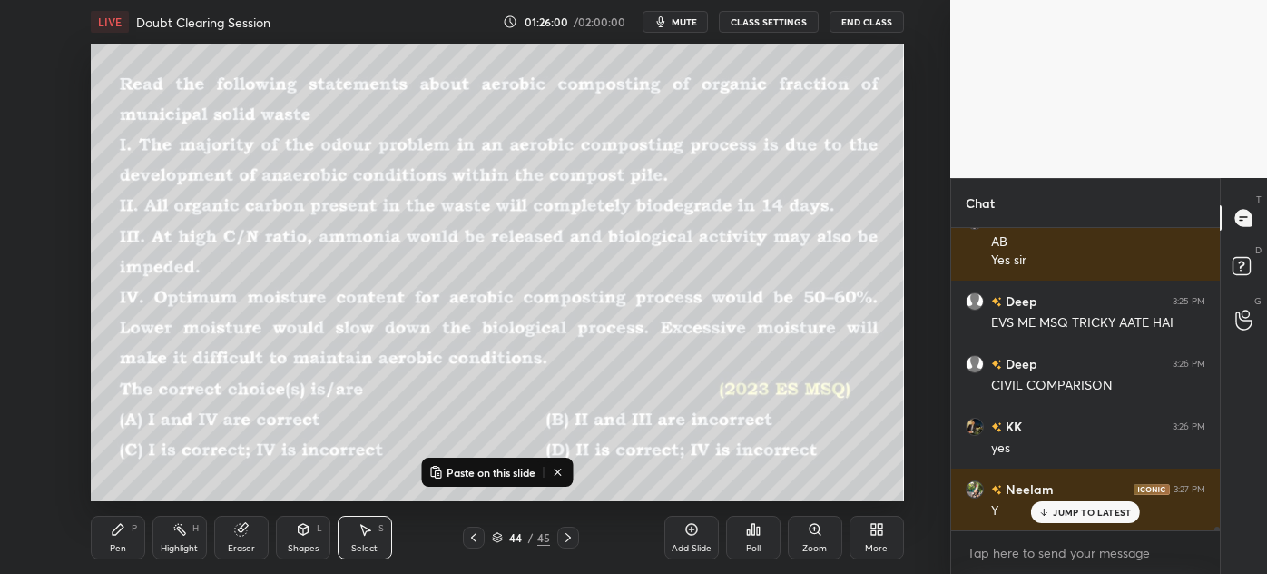
click at [564, 539] on icon at bounding box center [568, 537] width 15 height 15
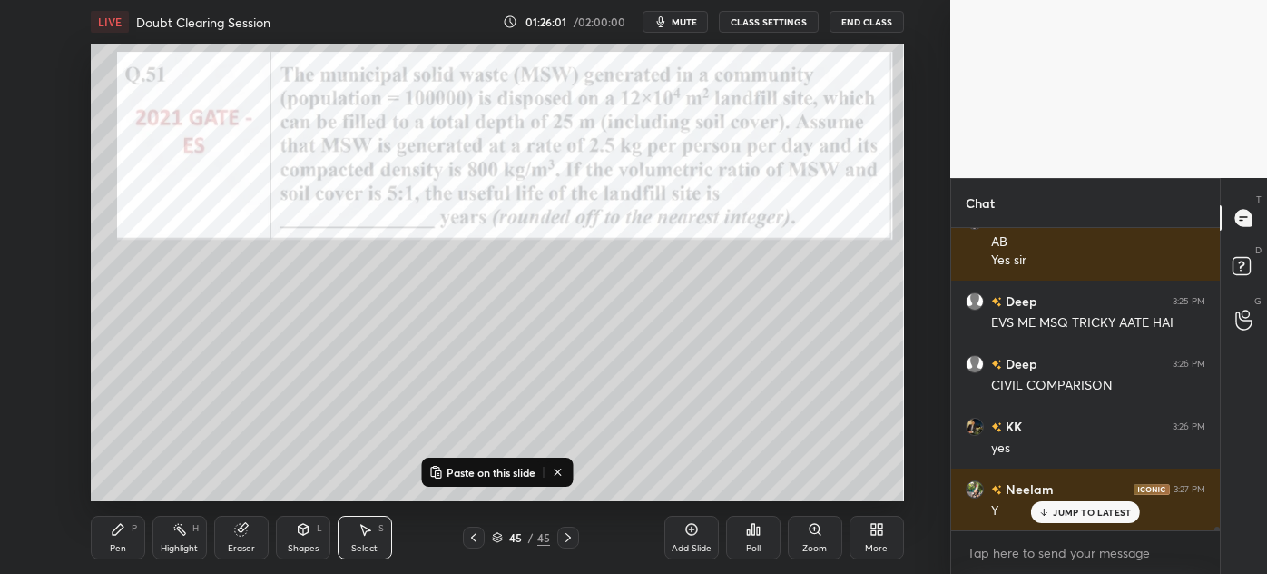
click at [564, 539] on icon at bounding box center [568, 537] width 15 height 15
click at [505, 471] on p "Paste on this slide" at bounding box center [490, 472] width 89 height 15
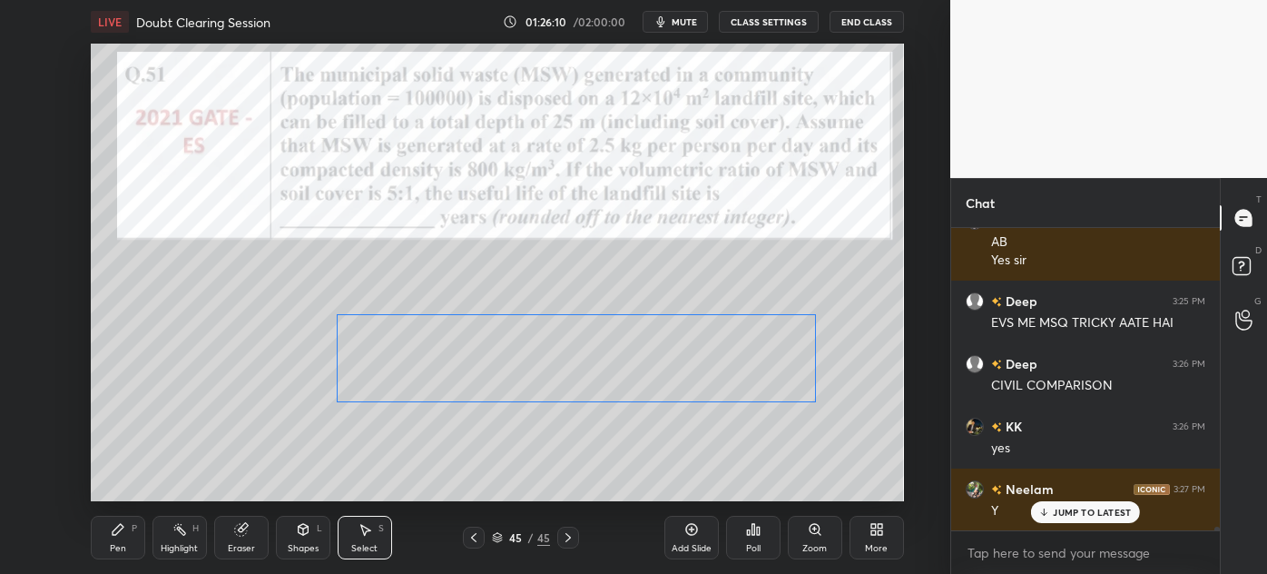
drag, startPoint x: 371, startPoint y: 299, endPoint x: 575, endPoint y: 357, distance: 212.0
click at [575, 357] on div "0 ° Undo Copy Paste here Duplicate Duplicate to new slide Delete" at bounding box center [497, 272] width 813 height 457
click at [437, 443] on div "0 ° Undo Copy Paste here Duplicate Duplicate to new slide Delete" at bounding box center [497, 272] width 813 height 457
click at [106, 545] on div "Pen P" at bounding box center [118, 537] width 54 height 44
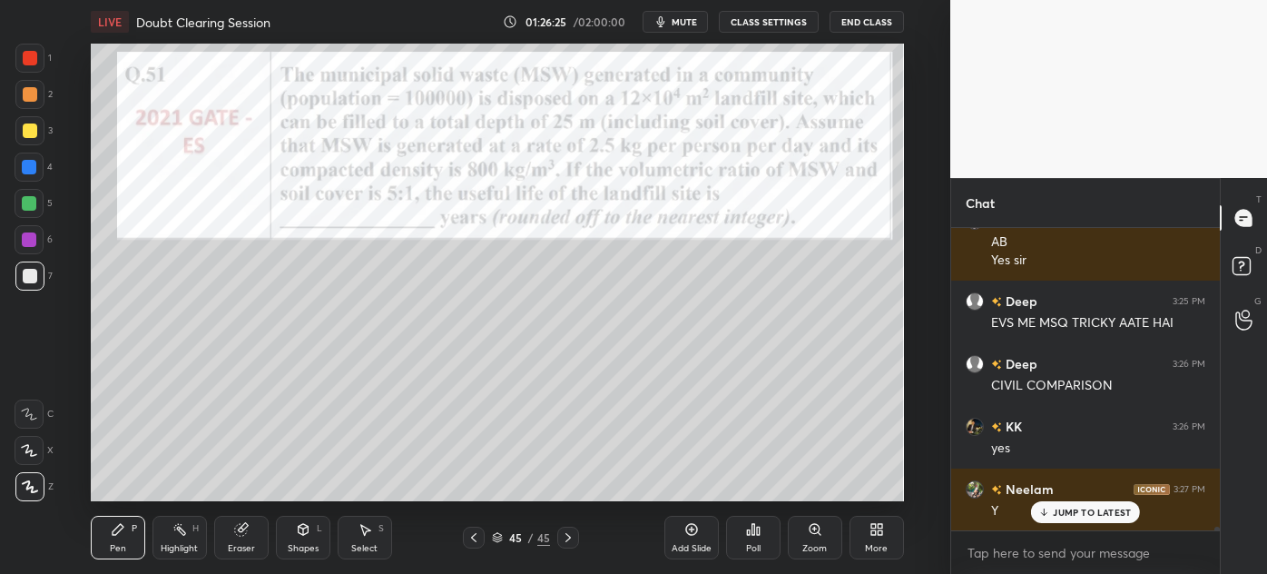
click at [241, 545] on div "Eraser" at bounding box center [241, 548] width 27 height 9
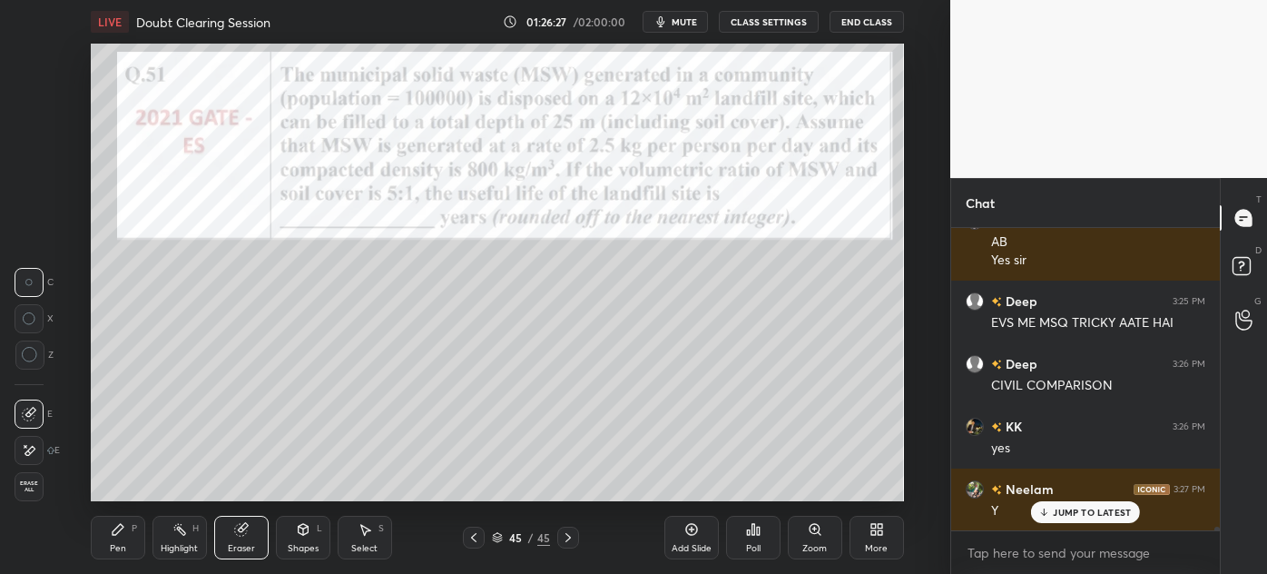
click at [117, 541] on div "Pen P" at bounding box center [118, 537] width 54 height 44
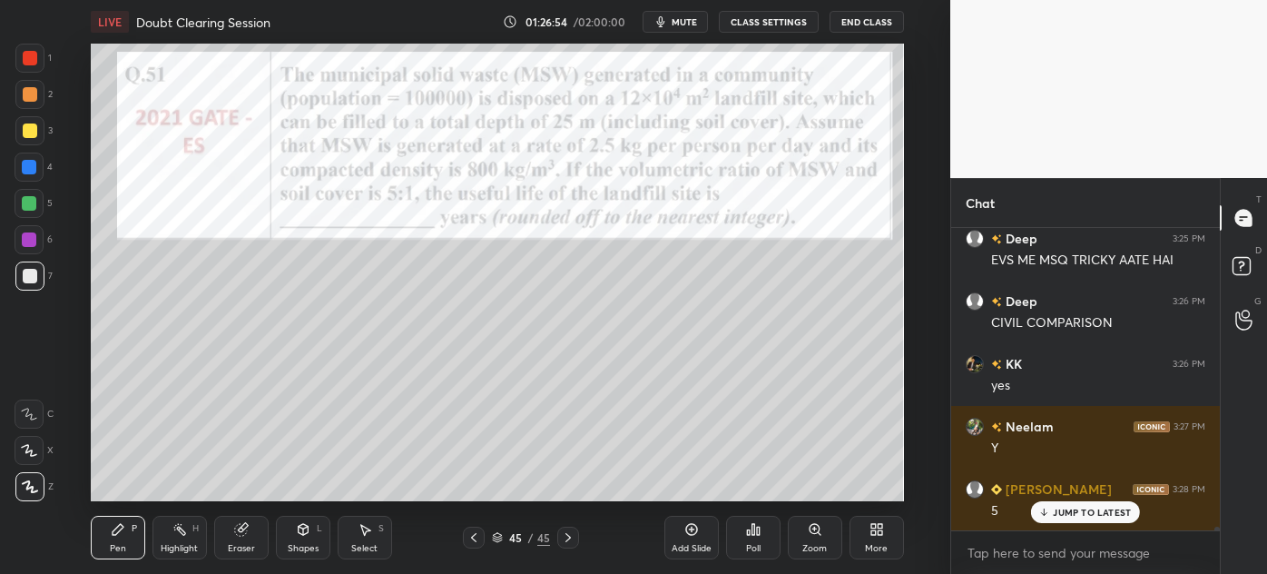
scroll to position [27083, 0]
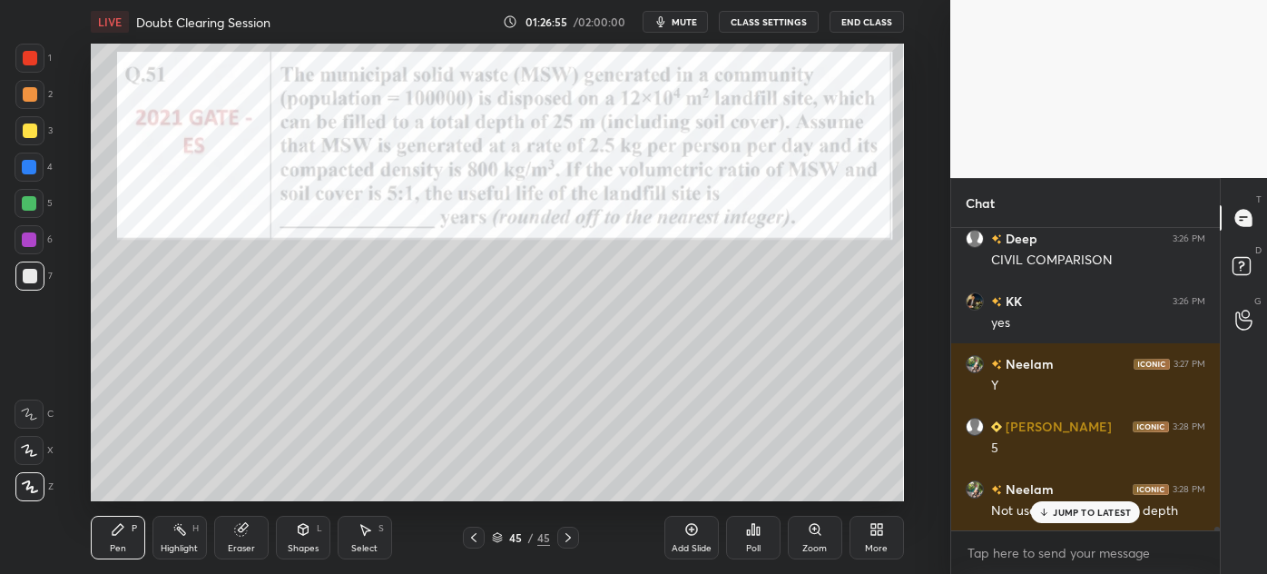
drag, startPoint x: 1116, startPoint y: 511, endPoint x: 894, endPoint y: 500, distance: 222.6
click at [1115, 511] on p "JUMP TO LATEST" at bounding box center [1092, 511] width 78 height 11
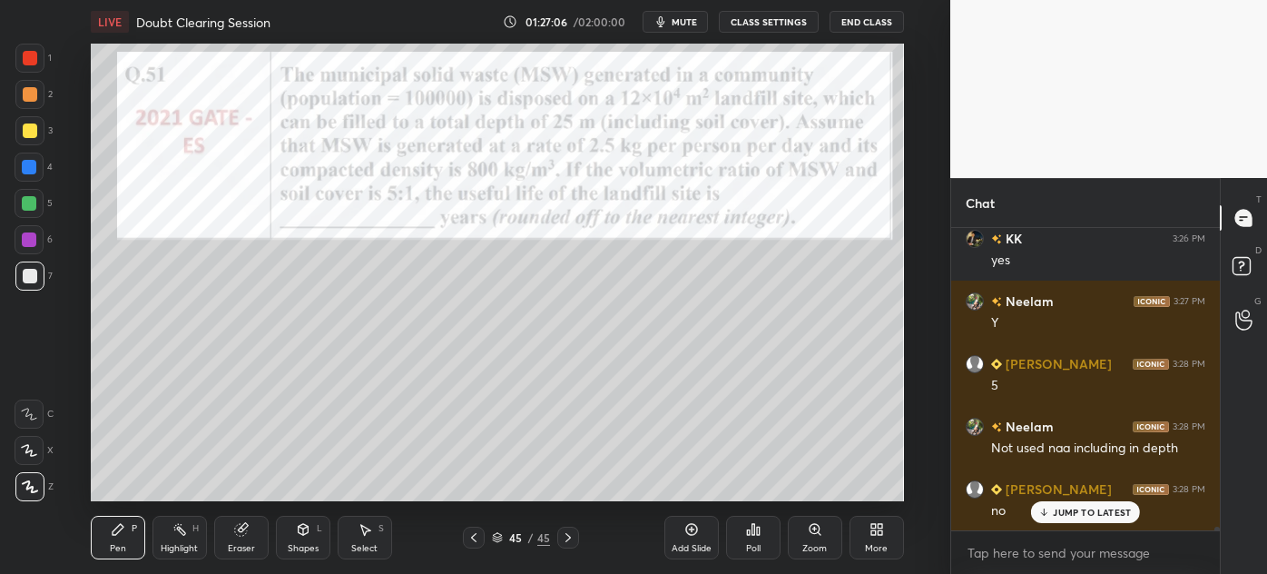
click at [28, 58] on div at bounding box center [30, 58] width 15 height 15
click at [697, 532] on icon at bounding box center [691, 529] width 15 height 15
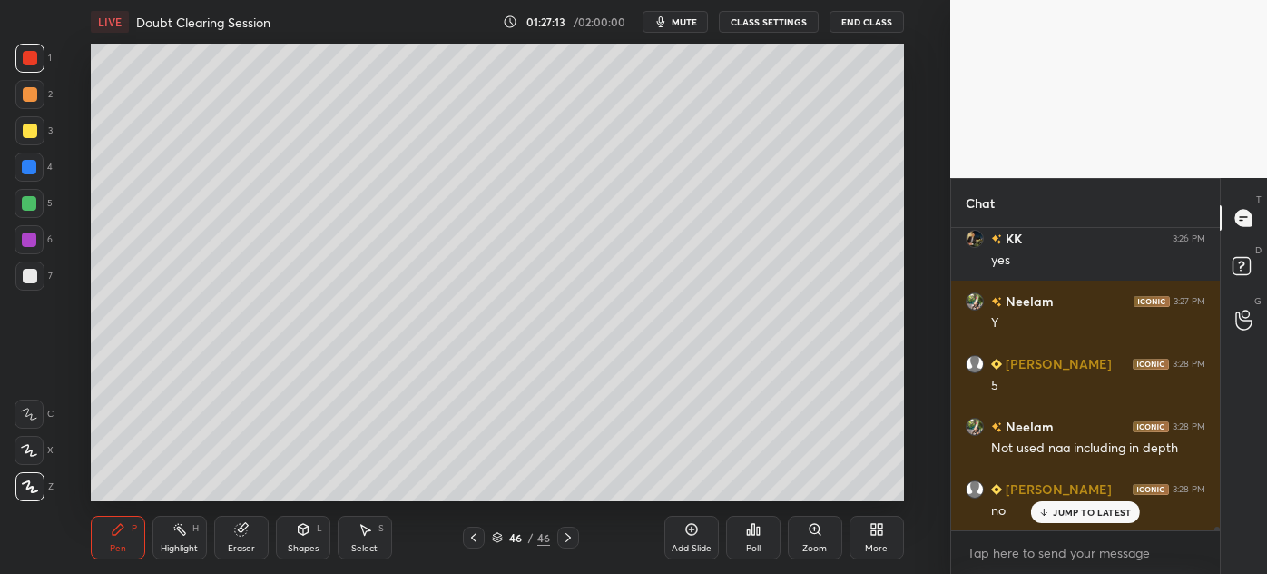
click at [24, 281] on div at bounding box center [30, 276] width 15 height 15
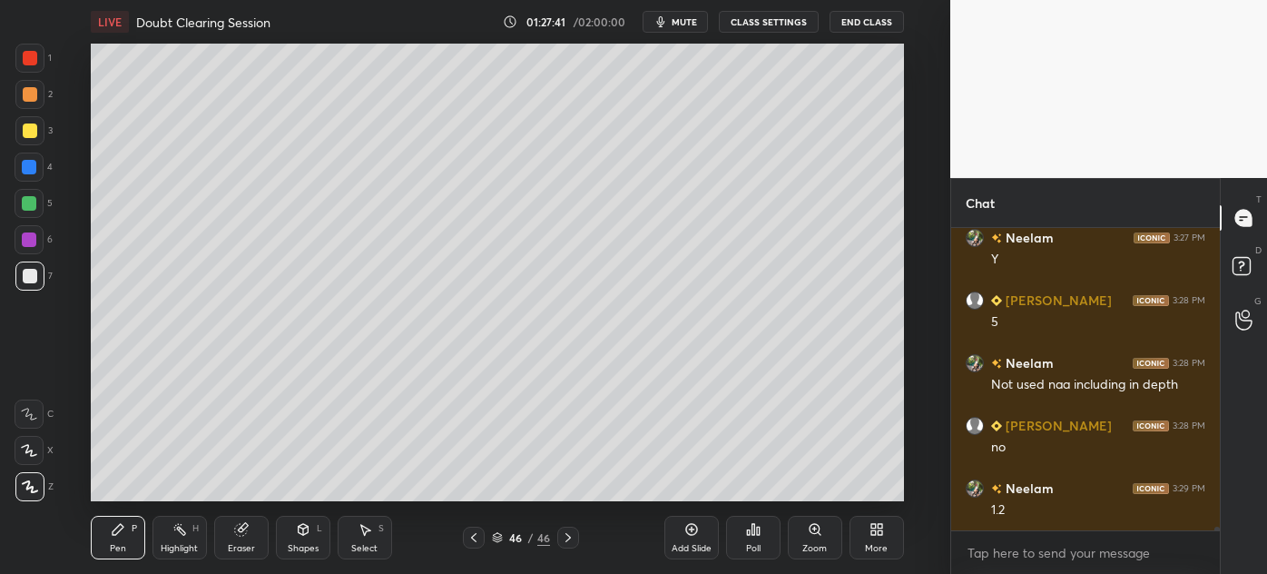
scroll to position [27271, 0]
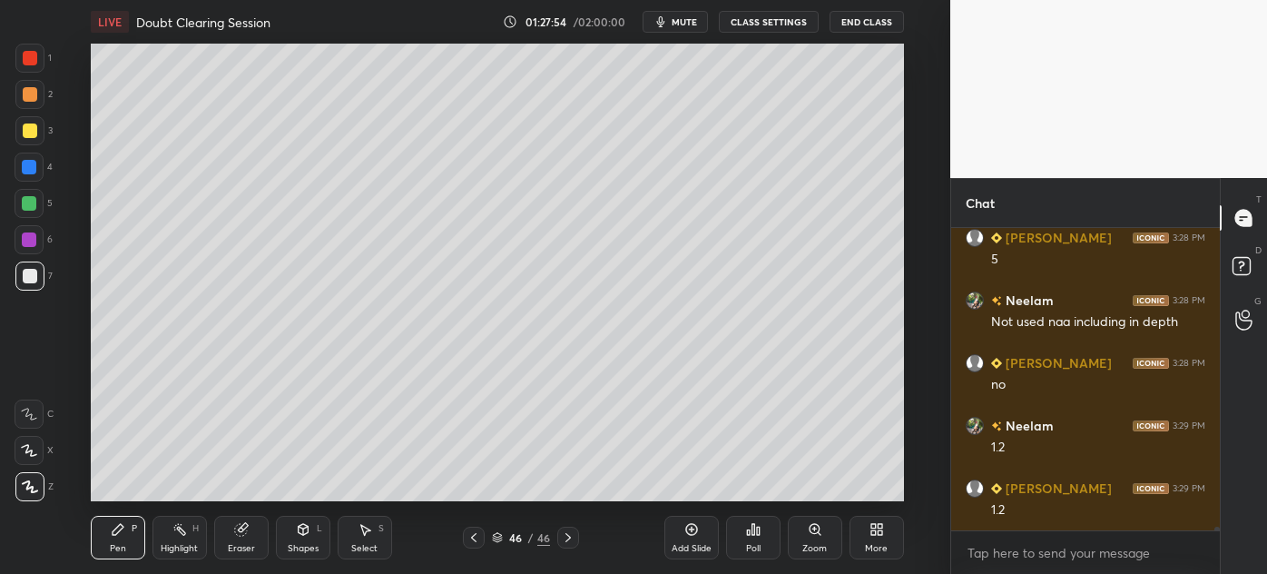
click at [472, 539] on icon at bounding box center [473, 537] width 15 height 15
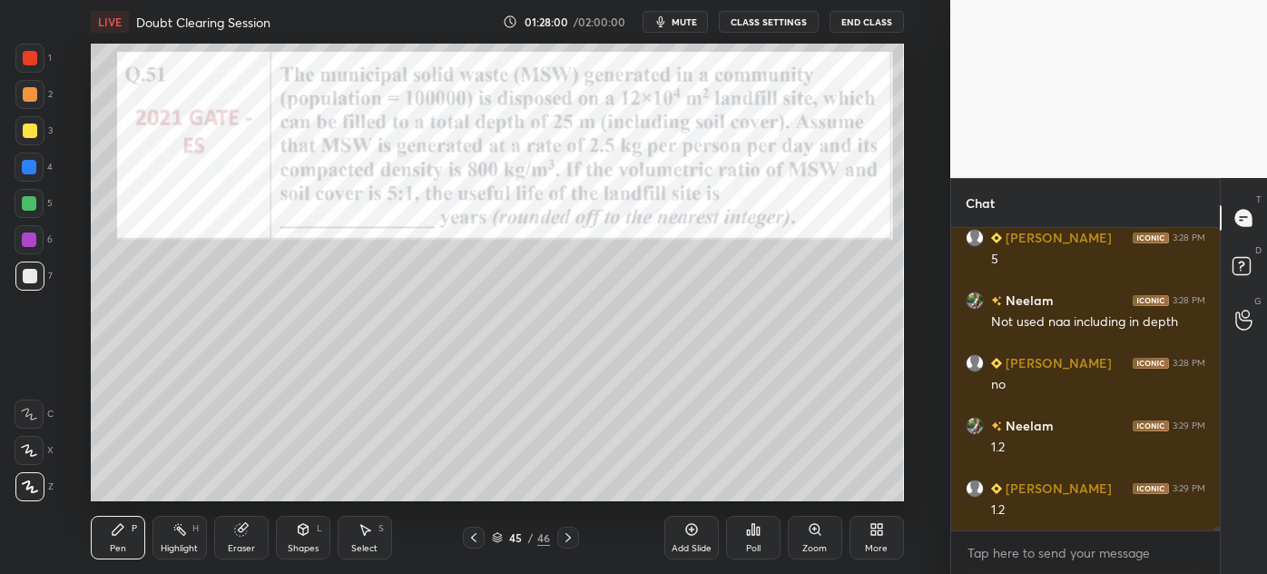
click at [26, 130] on div at bounding box center [30, 130] width 15 height 15
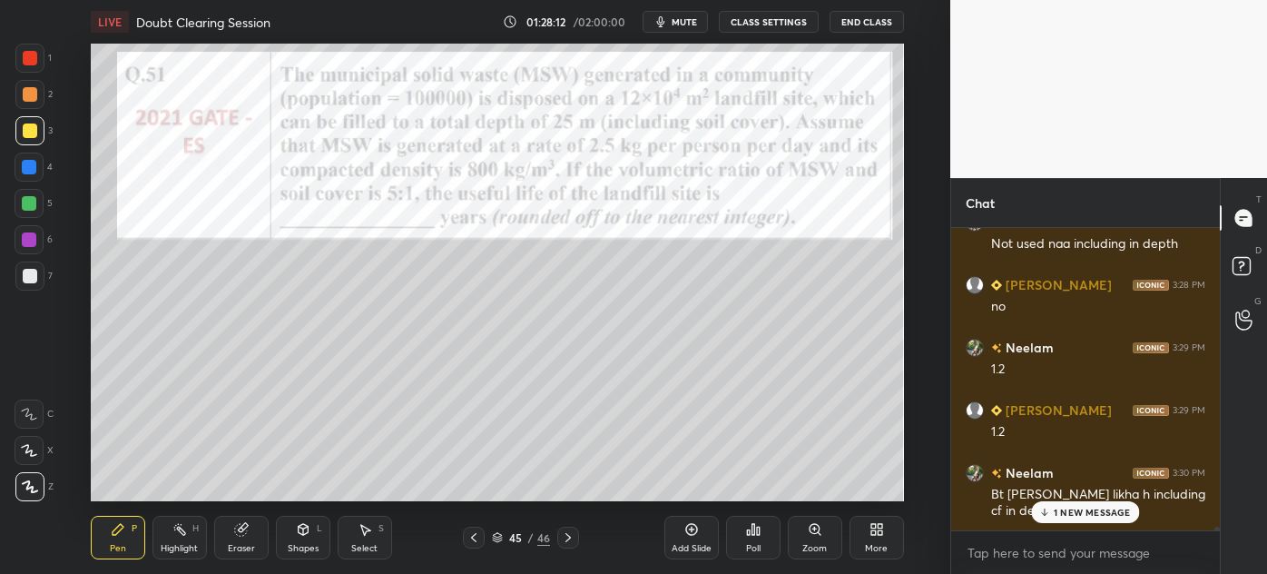
scroll to position [27412, 0]
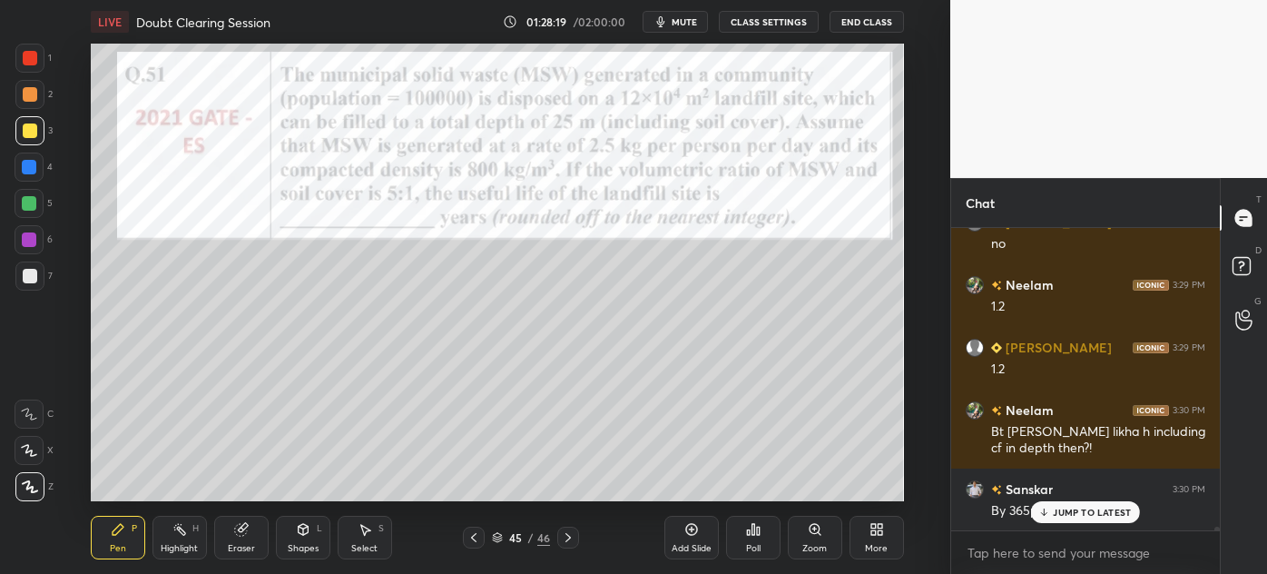
click at [245, 537] on div "Eraser" at bounding box center [241, 537] width 54 height 44
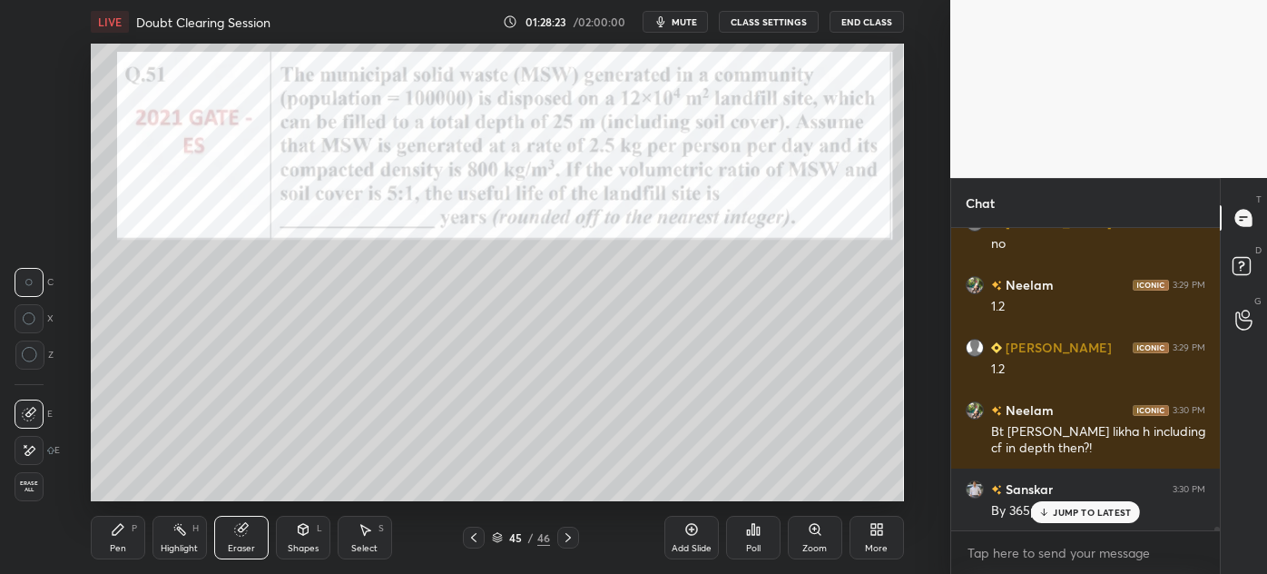
click at [1078, 517] on div "JUMP TO LATEST" at bounding box center [1085, 512] width 109 height 22
click at [371, 532] on icon at bounding box center [365, 529] width 15 height 15
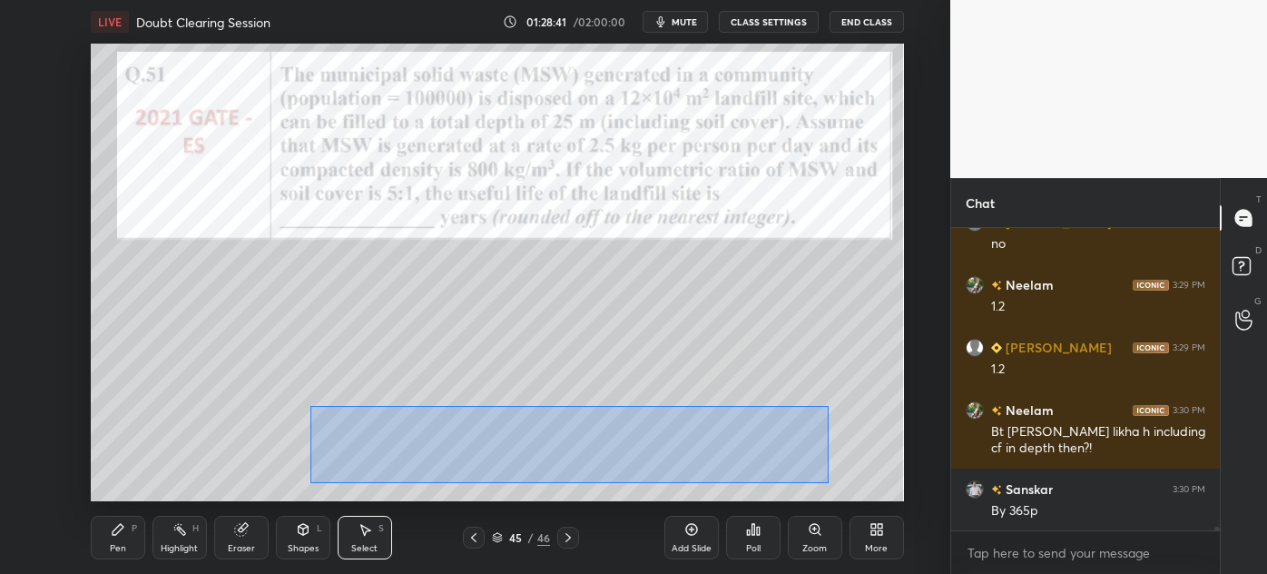
drag, startPoint x: 309, startPoint y: 483, endPoint x: 828, endPoint y: 406, distance: 523.9
click at [828, 406] on div "0 ° Undo Copy Paste here Duplicate Duplicate to new slide Delete" at bounding box center [497, 272] width 813 height 457
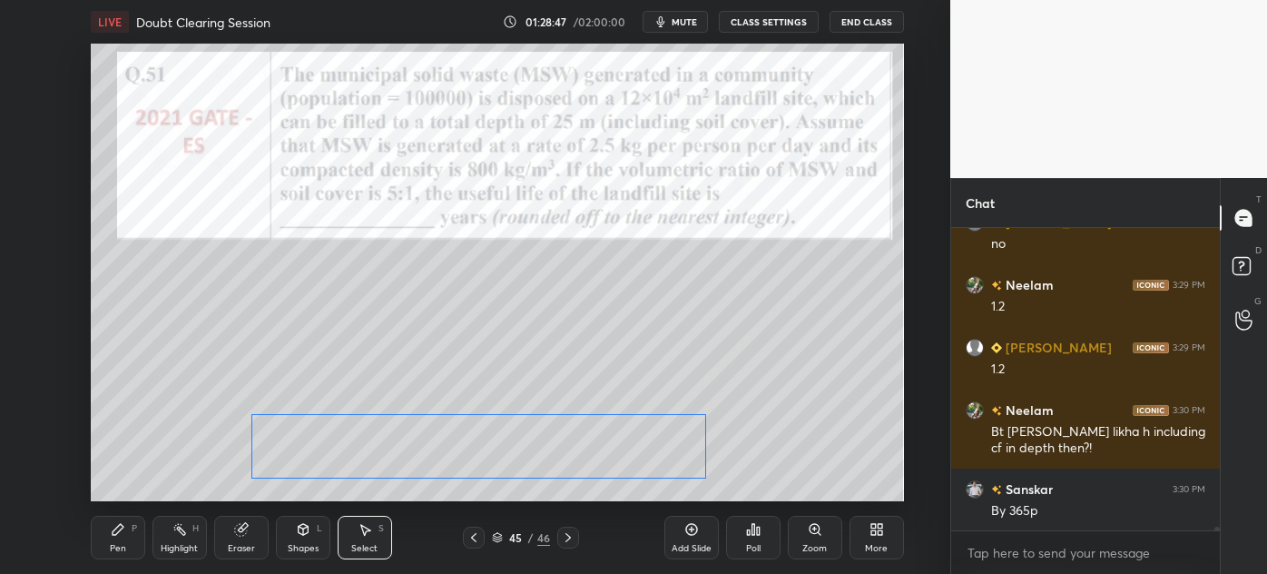
drag, startPoint x: 691, startPoint y: 444, endPoint x: 610, endPoint y: 446, distance: 80.8
click at [610, 446] on div "0 ° Undo Copy Paste here Duplicate Duplicate to new slide Delete" at bounding box center [497, 272] width 813 height 457
click at [861, 362] on div "0 ° Undo Copy Paste here Duplicate Duplicate to new slide Delete" at bounding box center [497, 272] width 813 height 457
click at [123, 544] on div "Pen" at bounding box center [118, 548] width 16 height 9
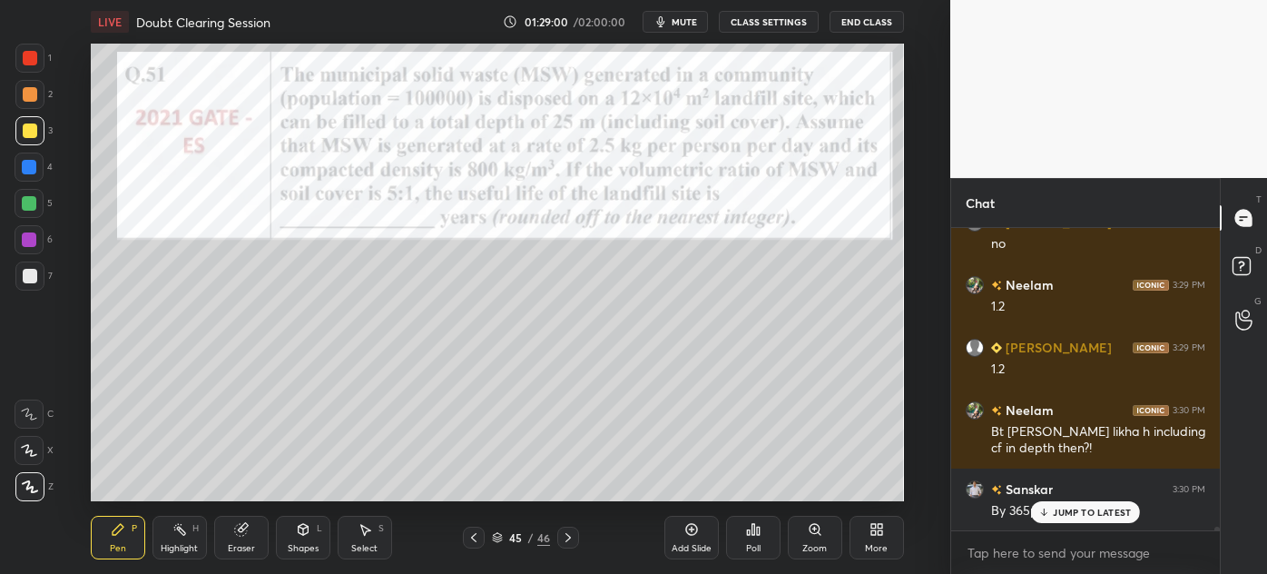
scroll to position [27475, 0]
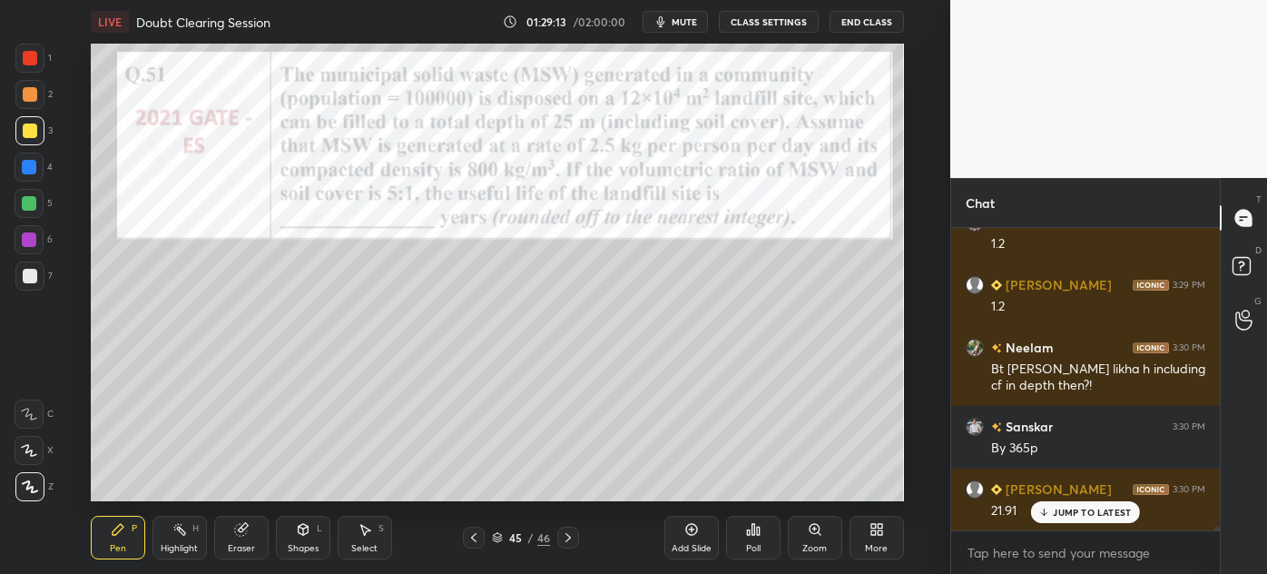
click at [1086, 515] on p "JUMP TO LATEST" at bounding box center [1092, 511] width 78 height 11
click at [561, 534] on icon at bounding box center [568, 537] width 15 height 15
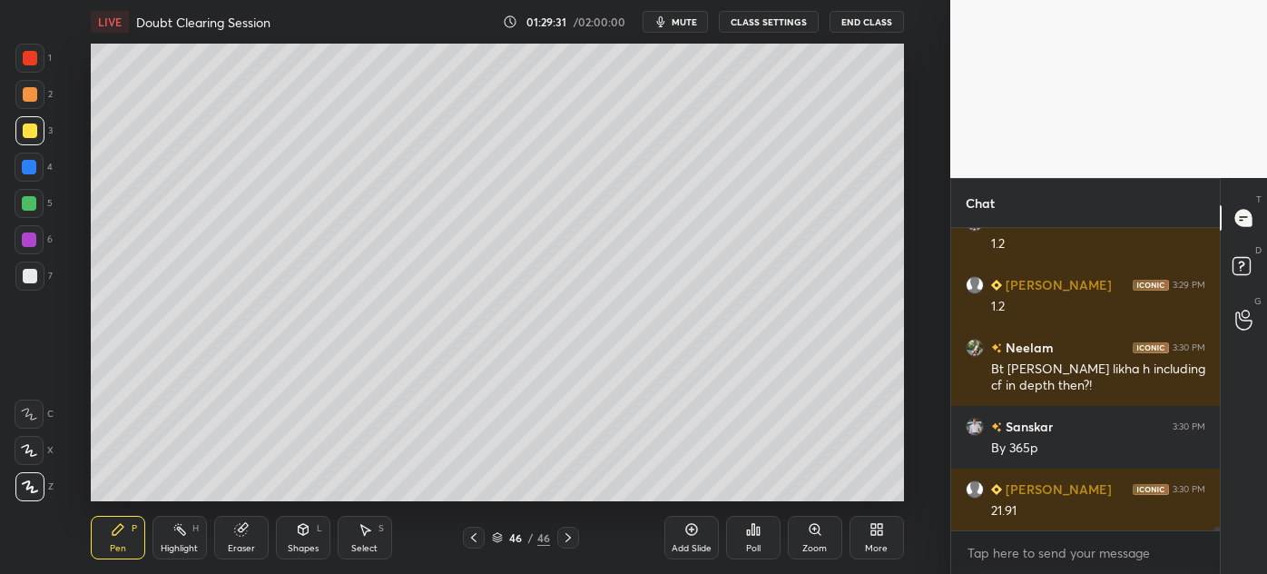
click at [476, 547] on div at bounding box center [474, 537] width 22 height 22
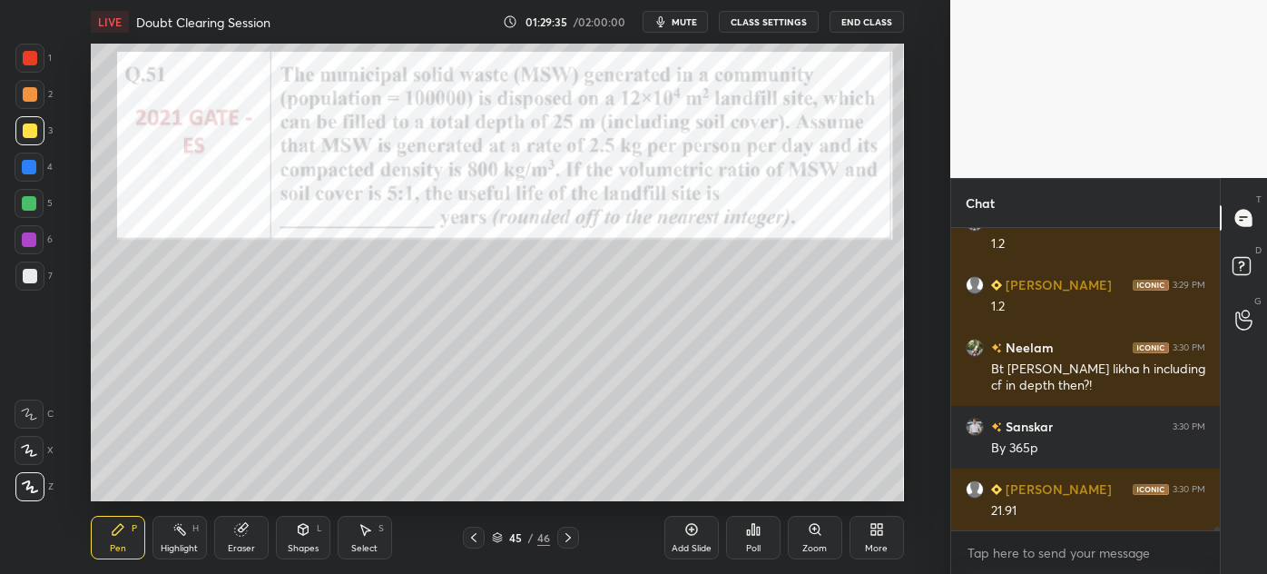
scroll to position [27554, 0]
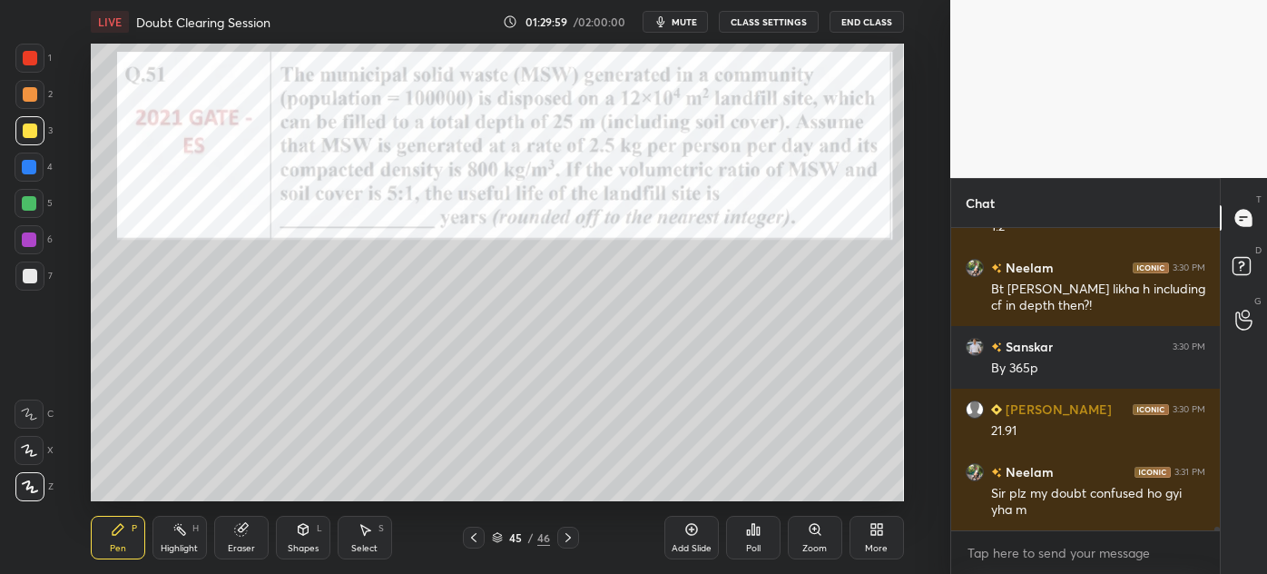
click at [570, 540] on icon at bounding box center [568, 537] width 15 height 15
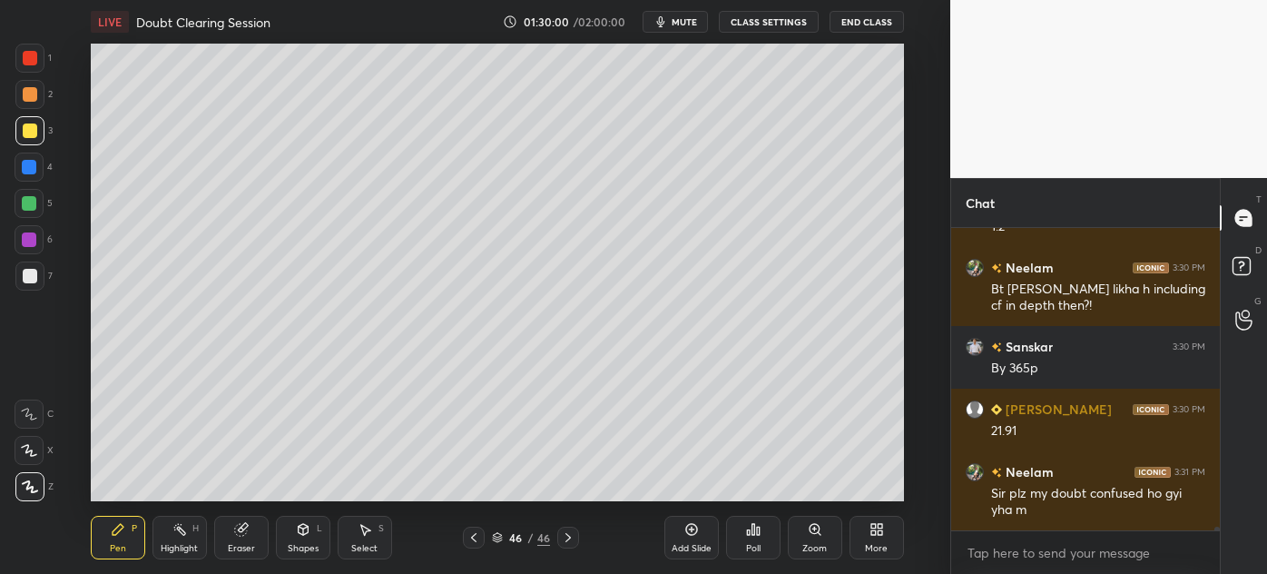
click at [26, 173] on div at bounding box center [29, 167] width 15 height 15
click at [24, 131] on div at bounding box center [30, 130] width 15 height 15
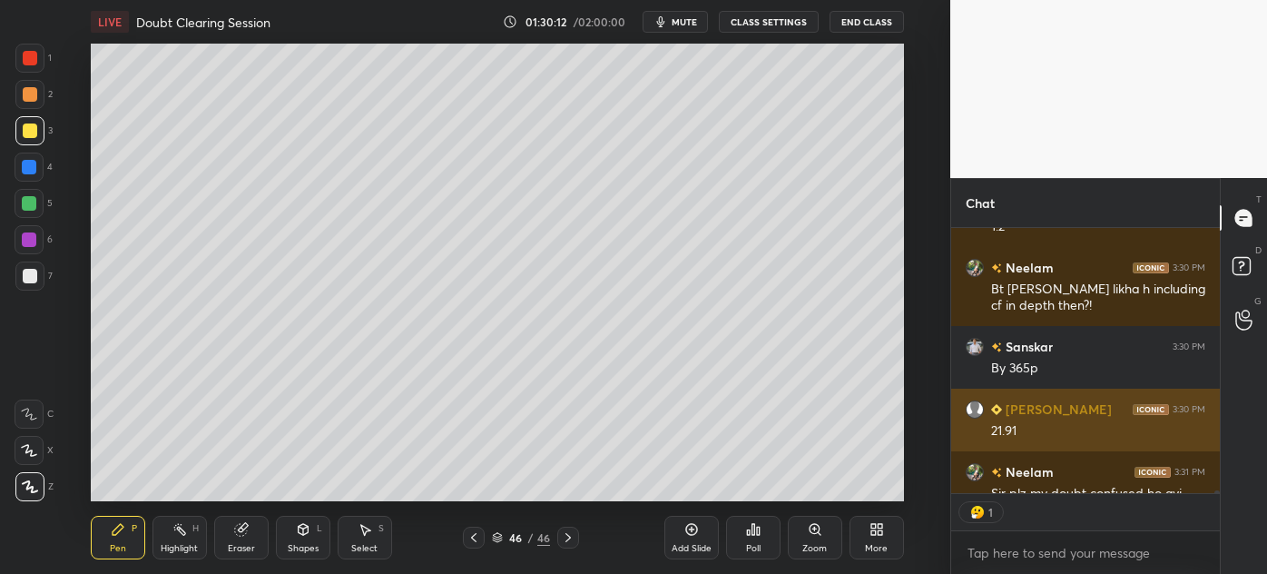
scroll to position [6, 5]
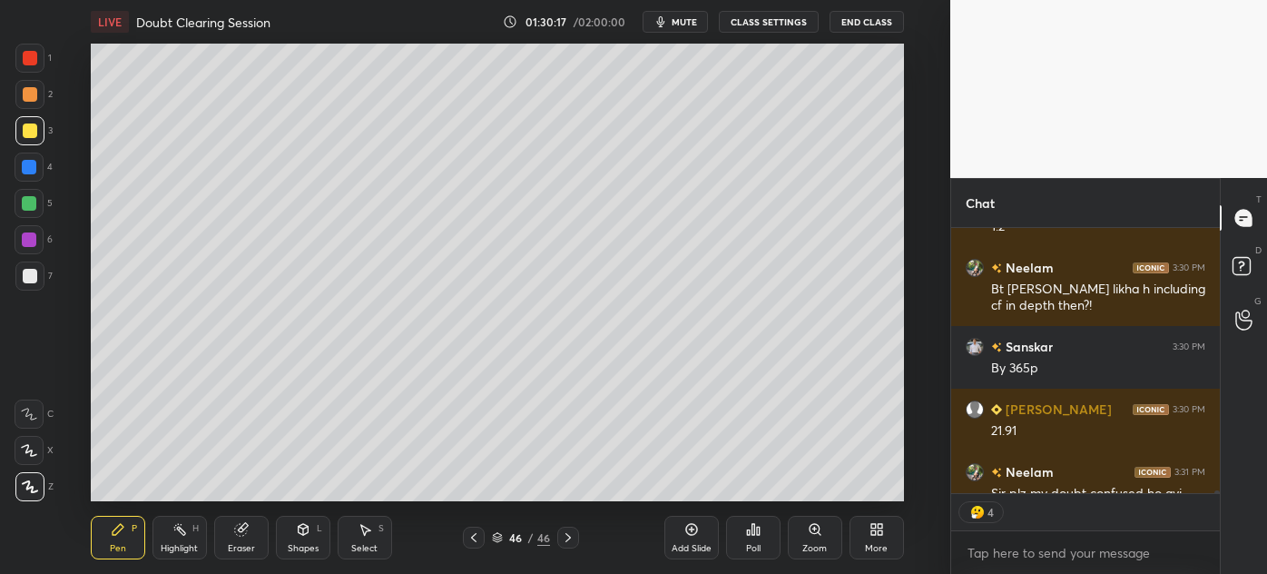
click at [28, 96] on div at bounding box center [30, 94] width 15 height 15
click at [15, 275] on div at bounding box center [29, 275] width 29 height 29
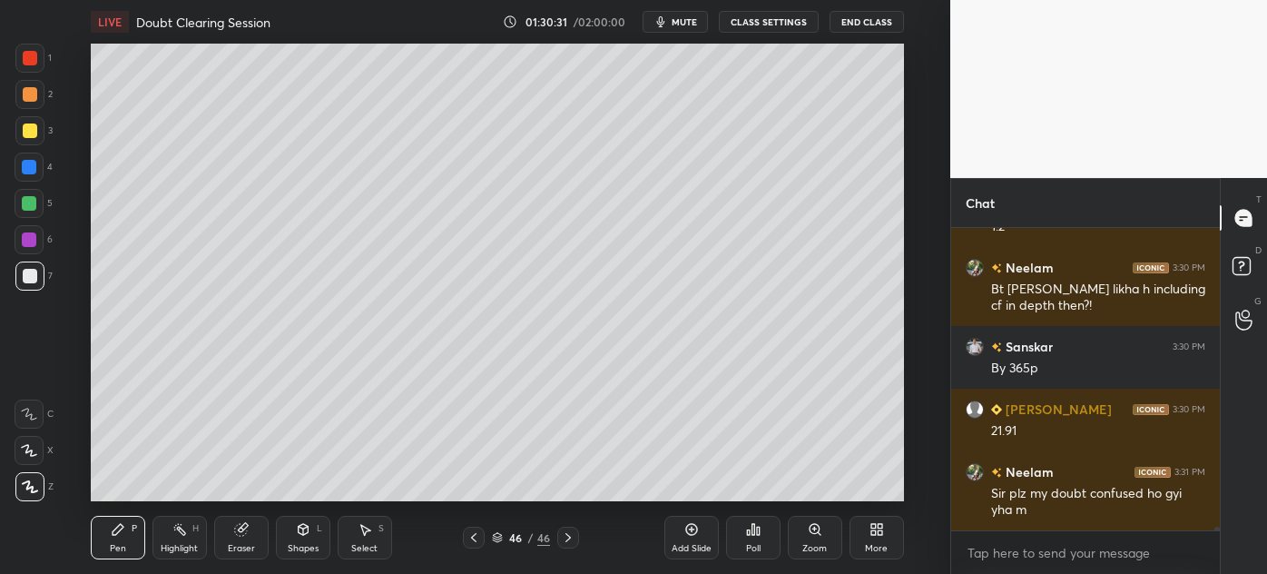
click at [23, 98] on div at bounding box center [30, 94] width 15 height 15
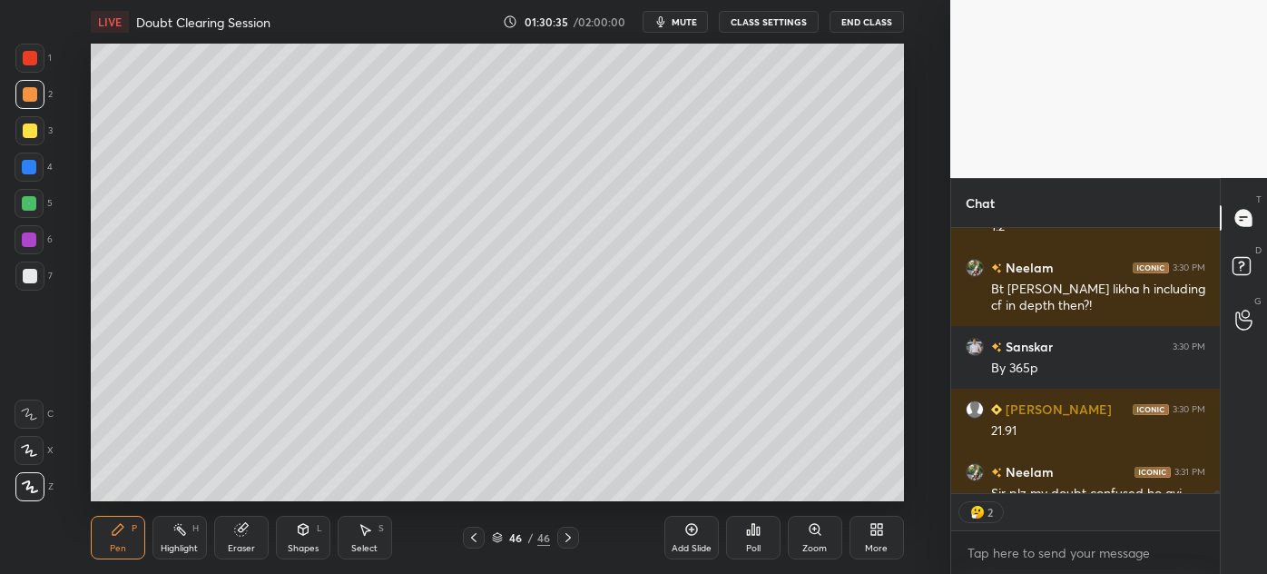
click at [26, 275] on div at bounding box center [30, 276] width 15 height 15
click at [24, 102] on div at bounding box center [29, 94] width 29 height 29
click at [18, 275] on div at bounding box center [29, 275] width 29 height 29
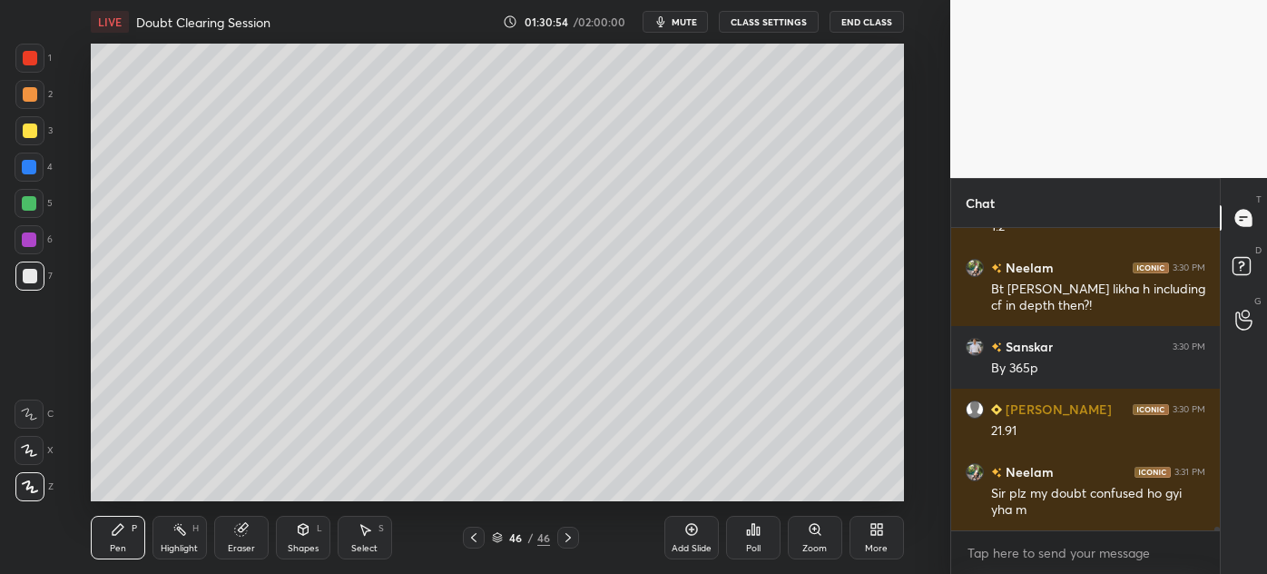
scroll to position [297, 263]
click at [24, 169] on div at bounding box center [29, 167] width 15 height 15
click at [184, 534] on icon at bounding box center [179, 529] width 15 height 15
click at [23, 94] on div at bounding box center [30, 94] width 15 height 15
click at [108, 537] on div "Pen P" at bounding box center [118, 537] width 54 height 44
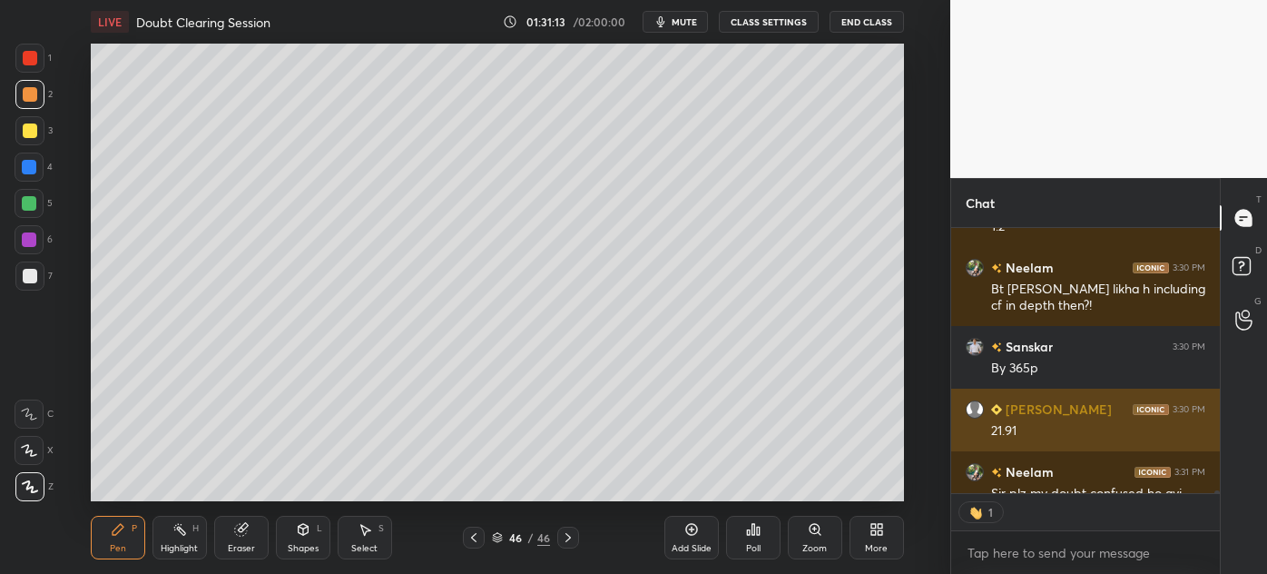
scroll to position [27653, 0]
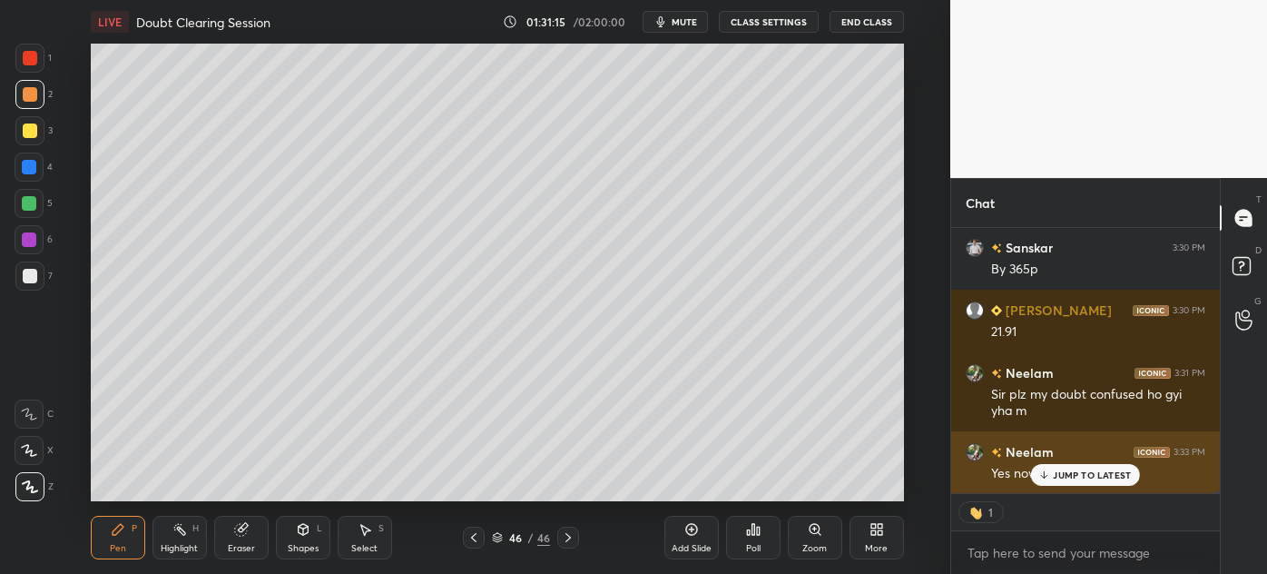
click at [1093, 478] on p "JUMP TO LATEST" at bounding box center [1092, 474] width 78 height 11
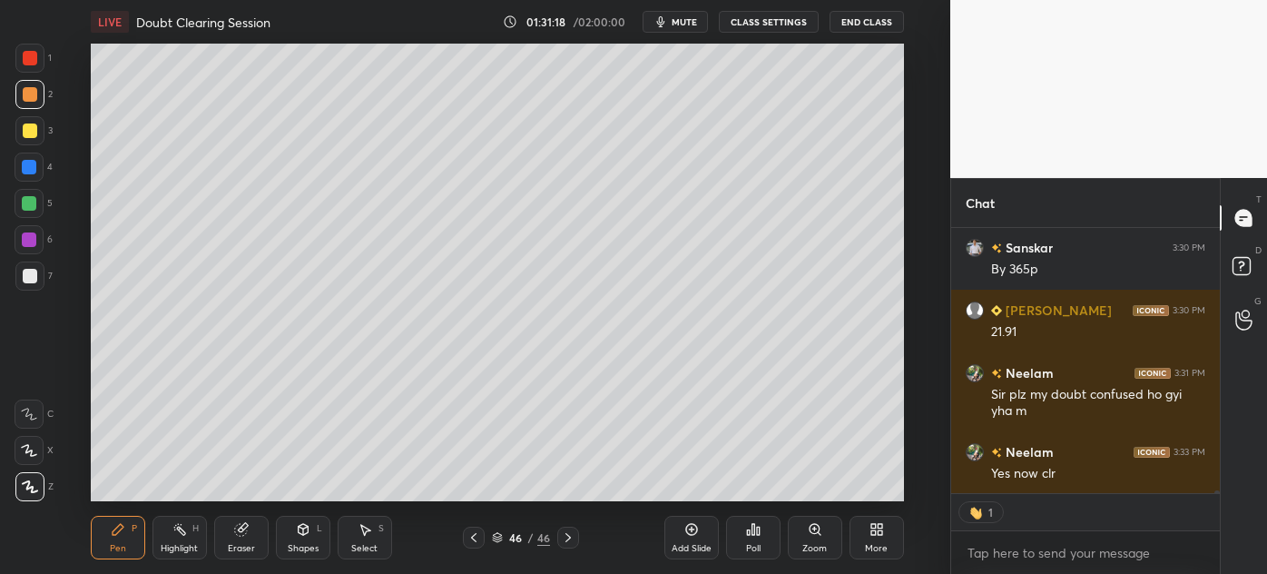
click at [476, 538] on icon at bounding box center [473, 537] width 15 height 15
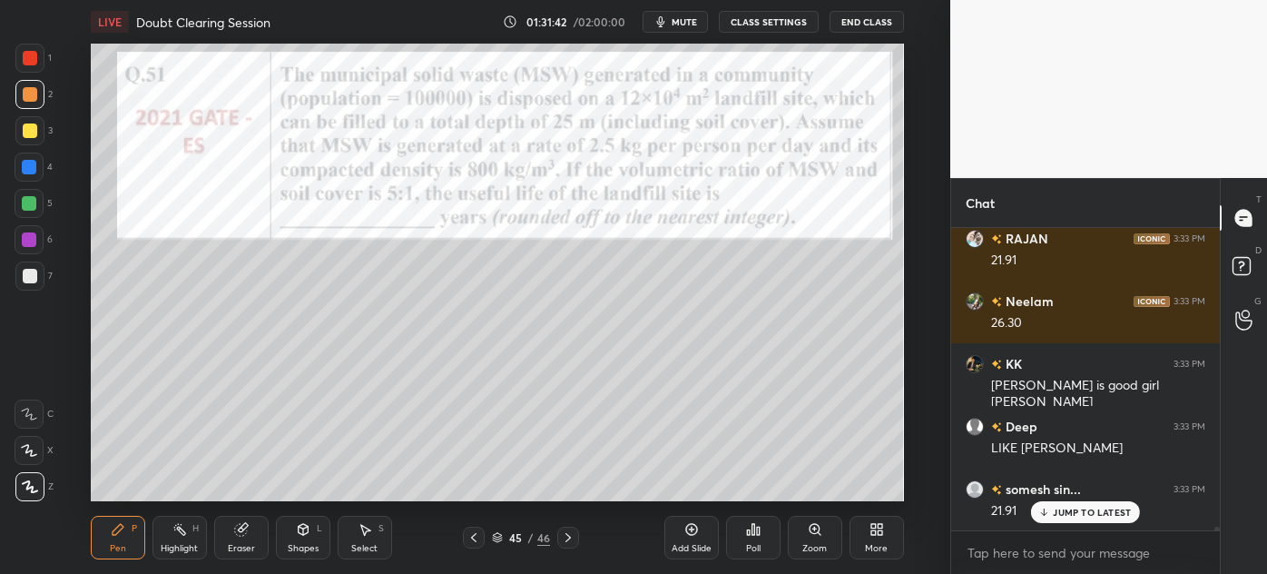
scroll to position [28073, 0]
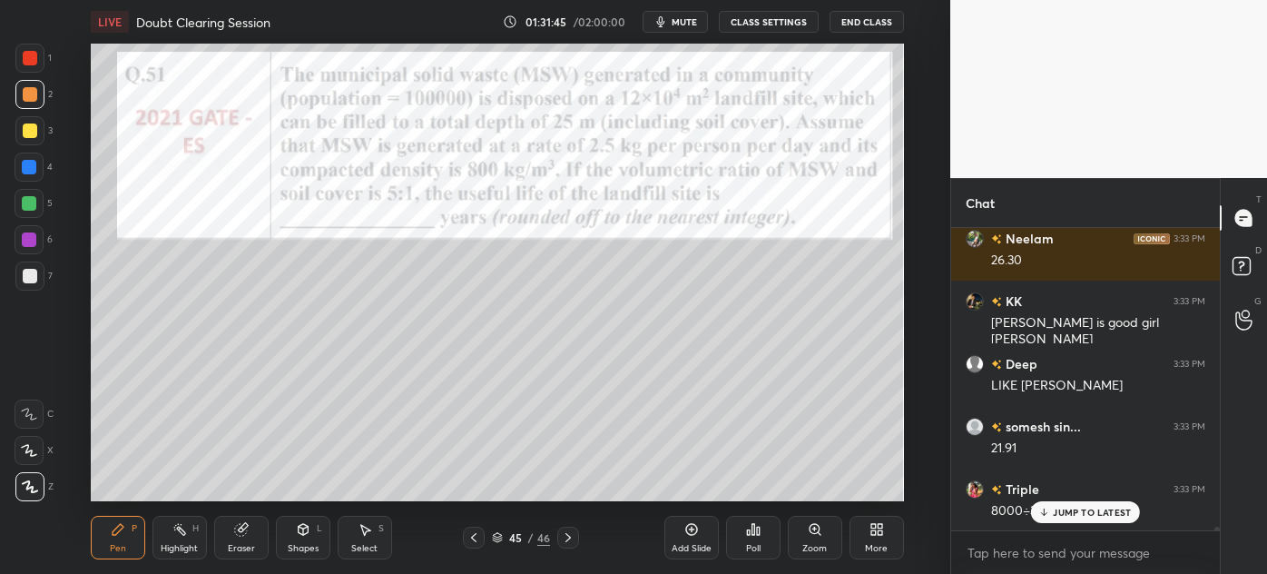
drag, startPoint x: 1049, startPoint y: 514, endPoint x: 891, endPoint y: 534, distance: 159.2
click at [1050, 514] on icon at bounding box center [1044, 511] width 12 height 11
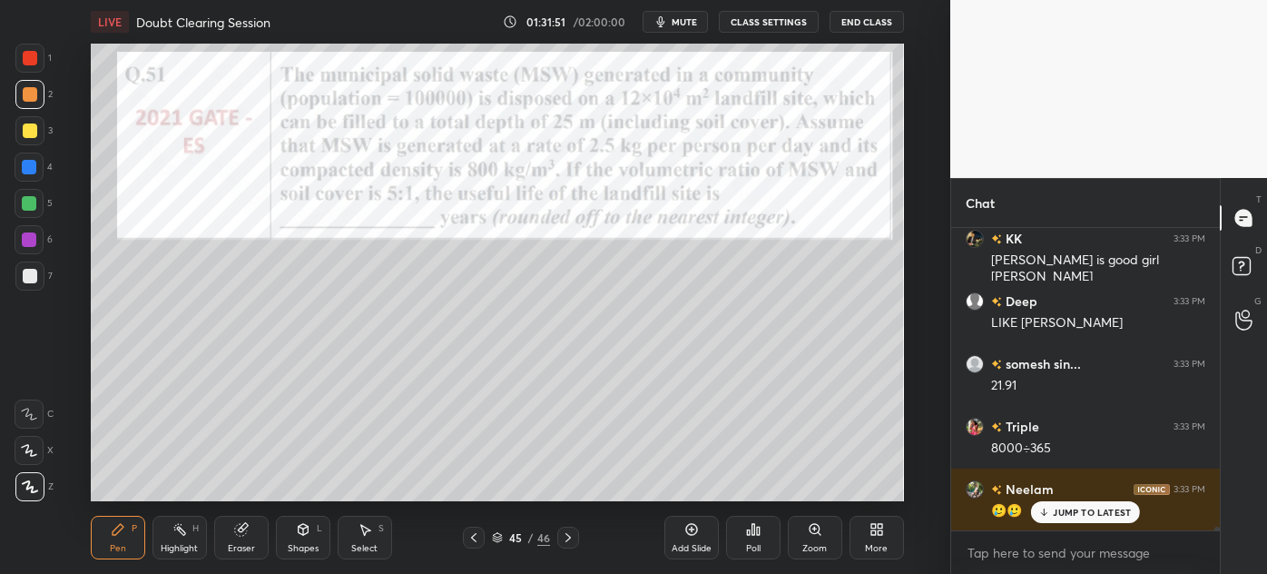
click at [563, 535] on icon at bounding box center [568, 537] width 15 height 15
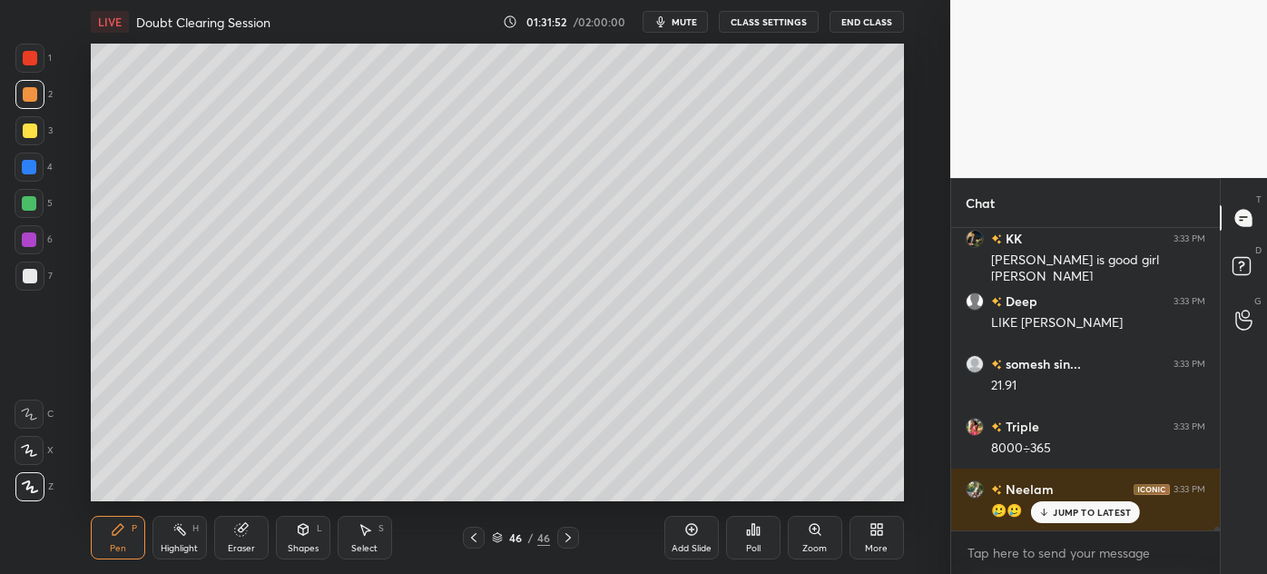
click at [699, 540] on div "Add Slide" at bounding box center [691, 537] width 54 height 44
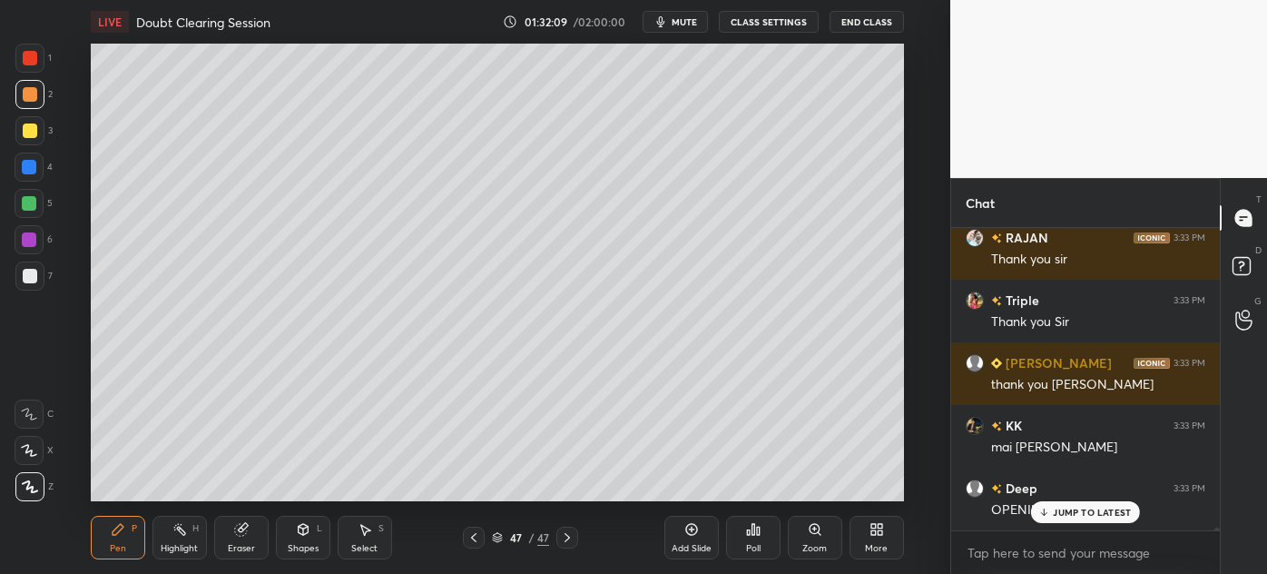
scroll to position [28511, 0]
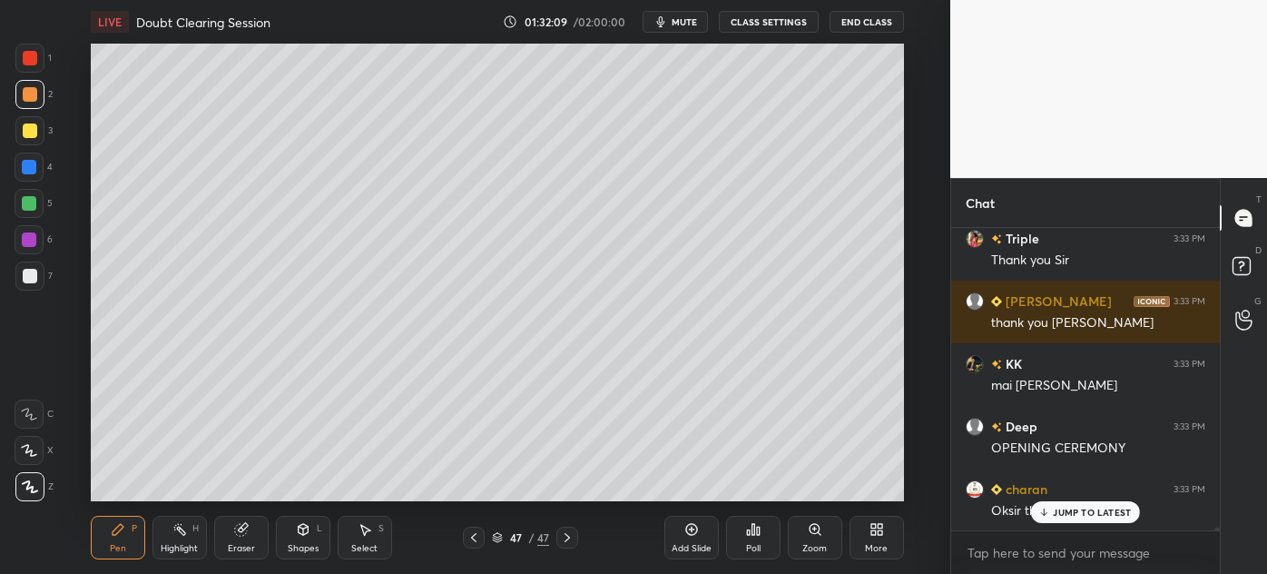
click at [883, 24] on button "End Class" at bounding box center [866, 22] width 74 height 22
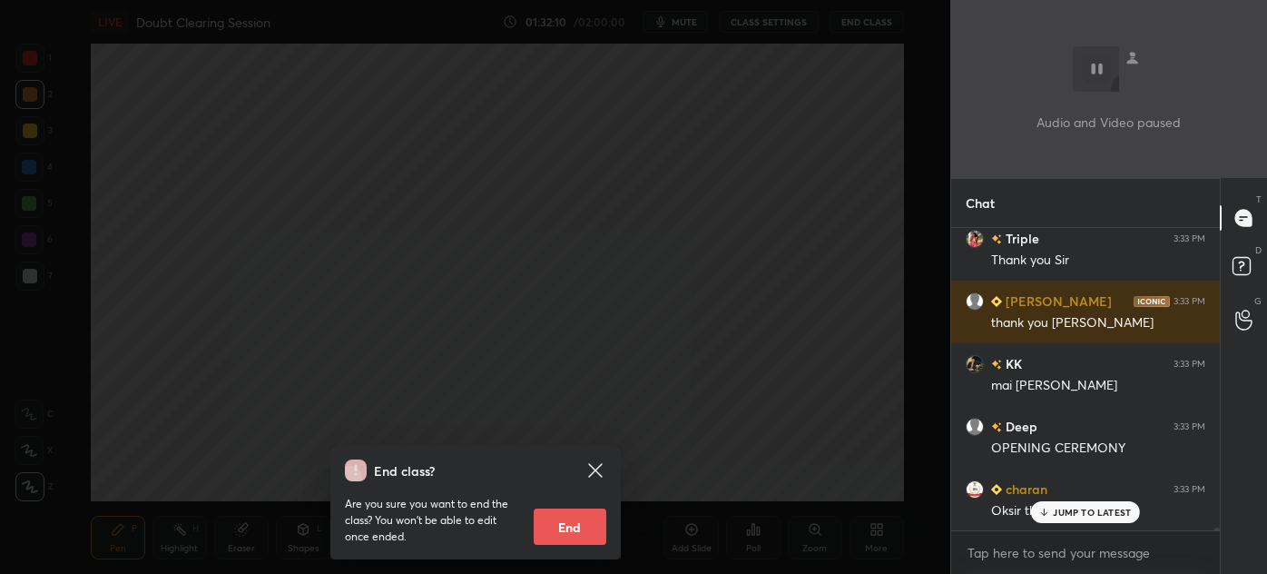
click at [576, 534] on button "End" at bounding box center [570, 526] width 73 height 36
type textarea "x"
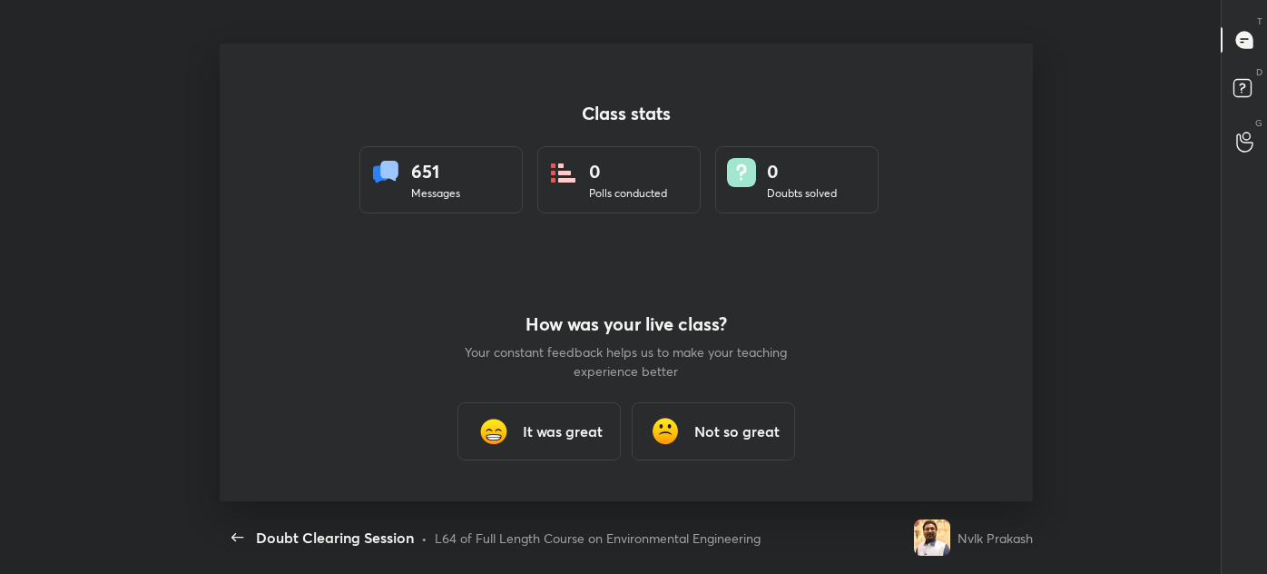
scroll to position [0, 0]
